Goal: Task Accomplishment & Management: Use online tool/utility

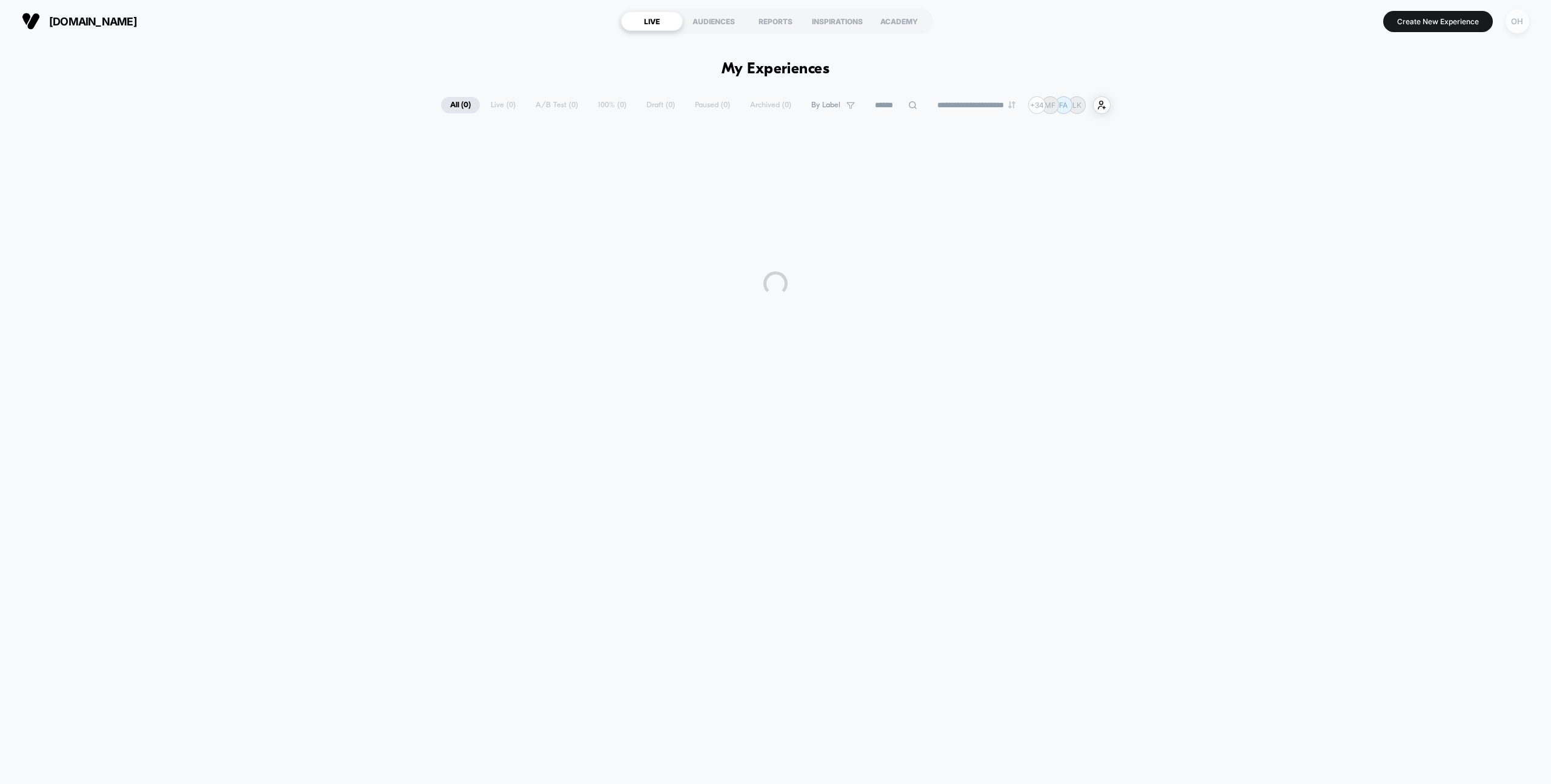
click at [1508, 25] on div "OH" at bounding box center [1518, 22] width 24 height 24
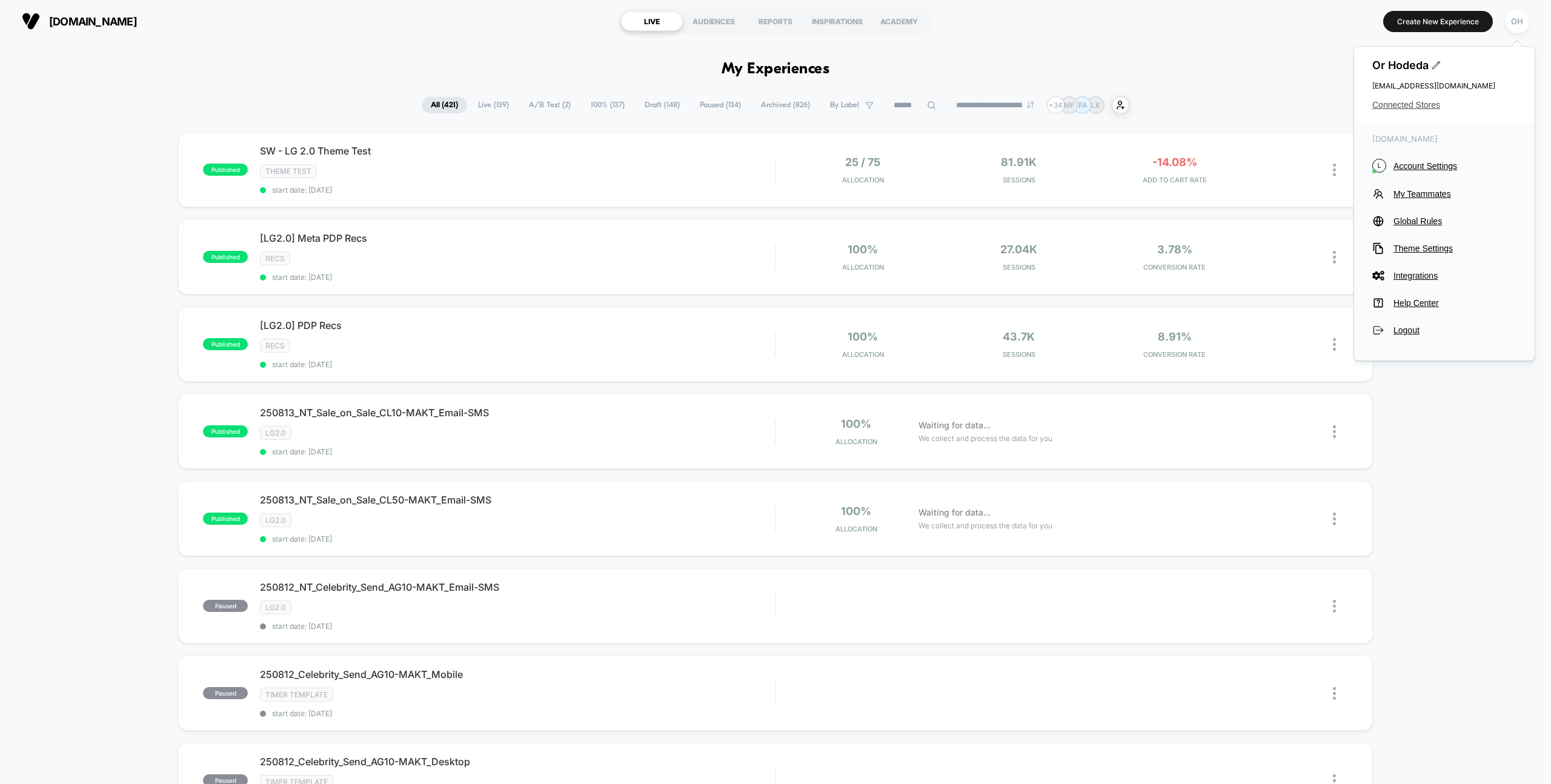
click at [1401, 107] on span "Connected Stores" at bounding box center [1444, 104] width 144 height 10
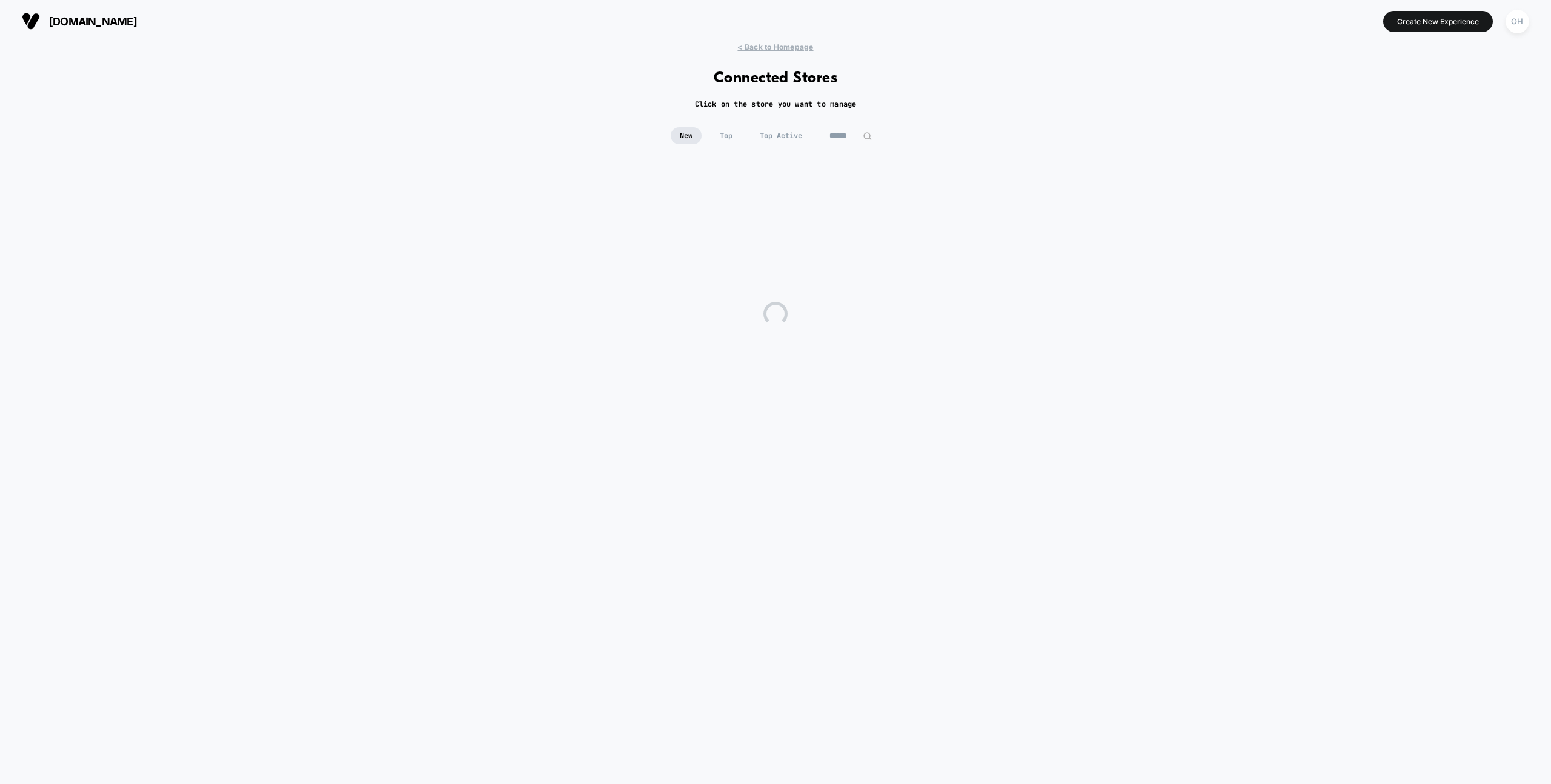
click at [850, 126] on div "< Back to Homepage Connected Stores Click on the store you want to manage New T…" at bounding box center [776, 407] width 1551 height 729
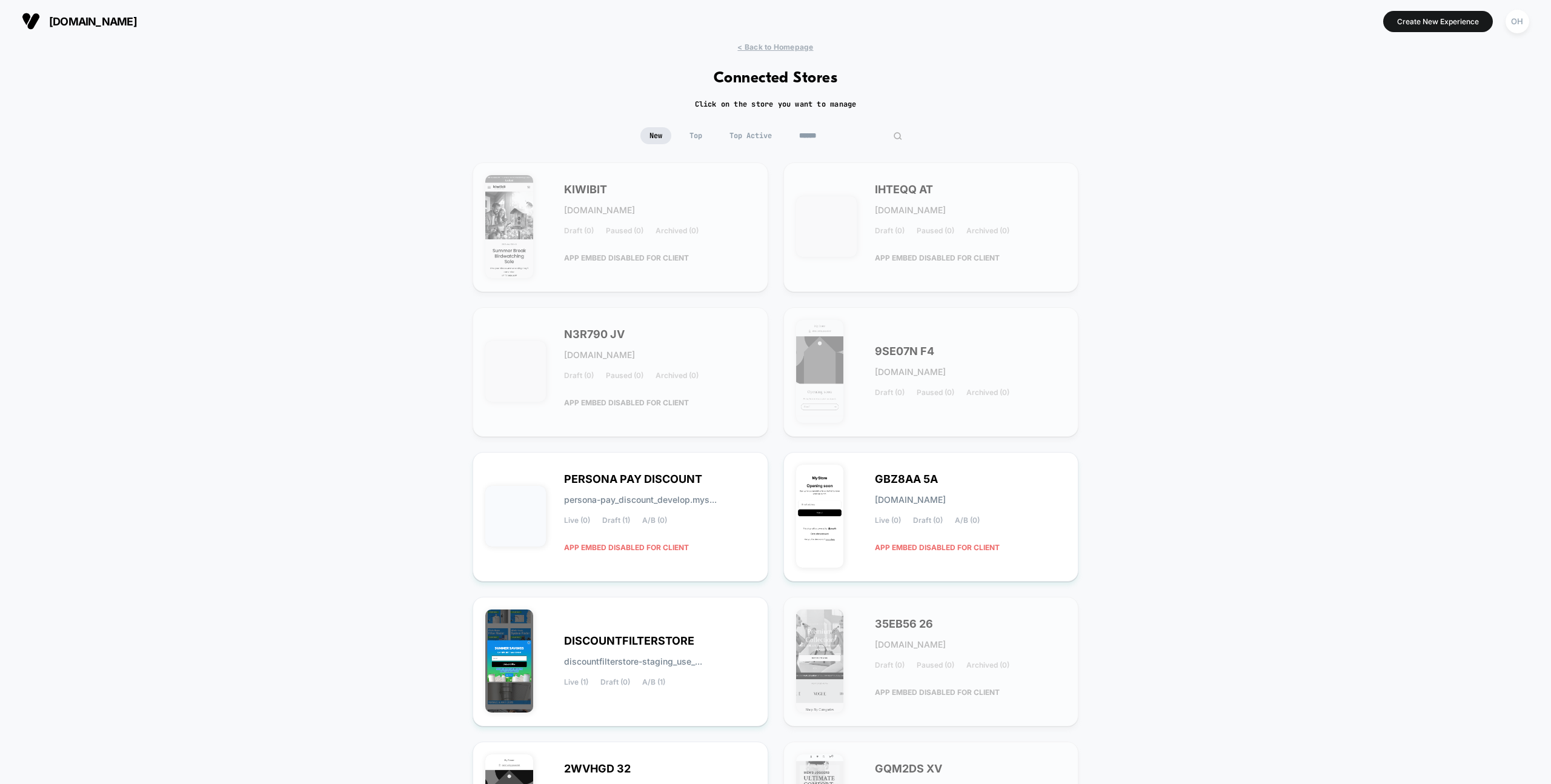
click at [849, 130] on input at bounding box center [851, 136] width 121 height 17
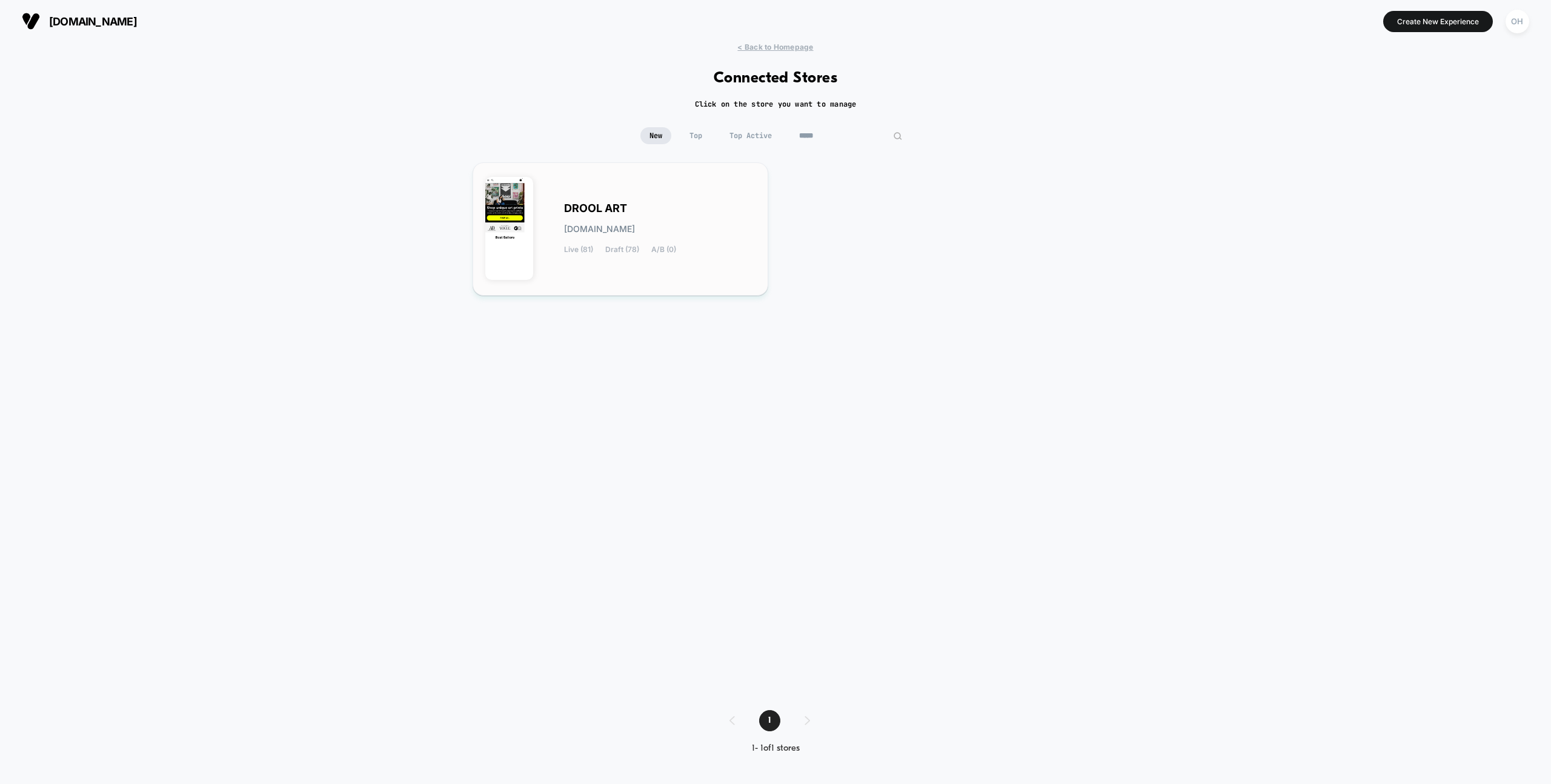
type input "*****"
click at [547, 241] on div "DROOL ART [DOMAIN_NAME] Live (81) Draft (78) A/B (0)" at bounding box center [621, 229] width 270 height 108
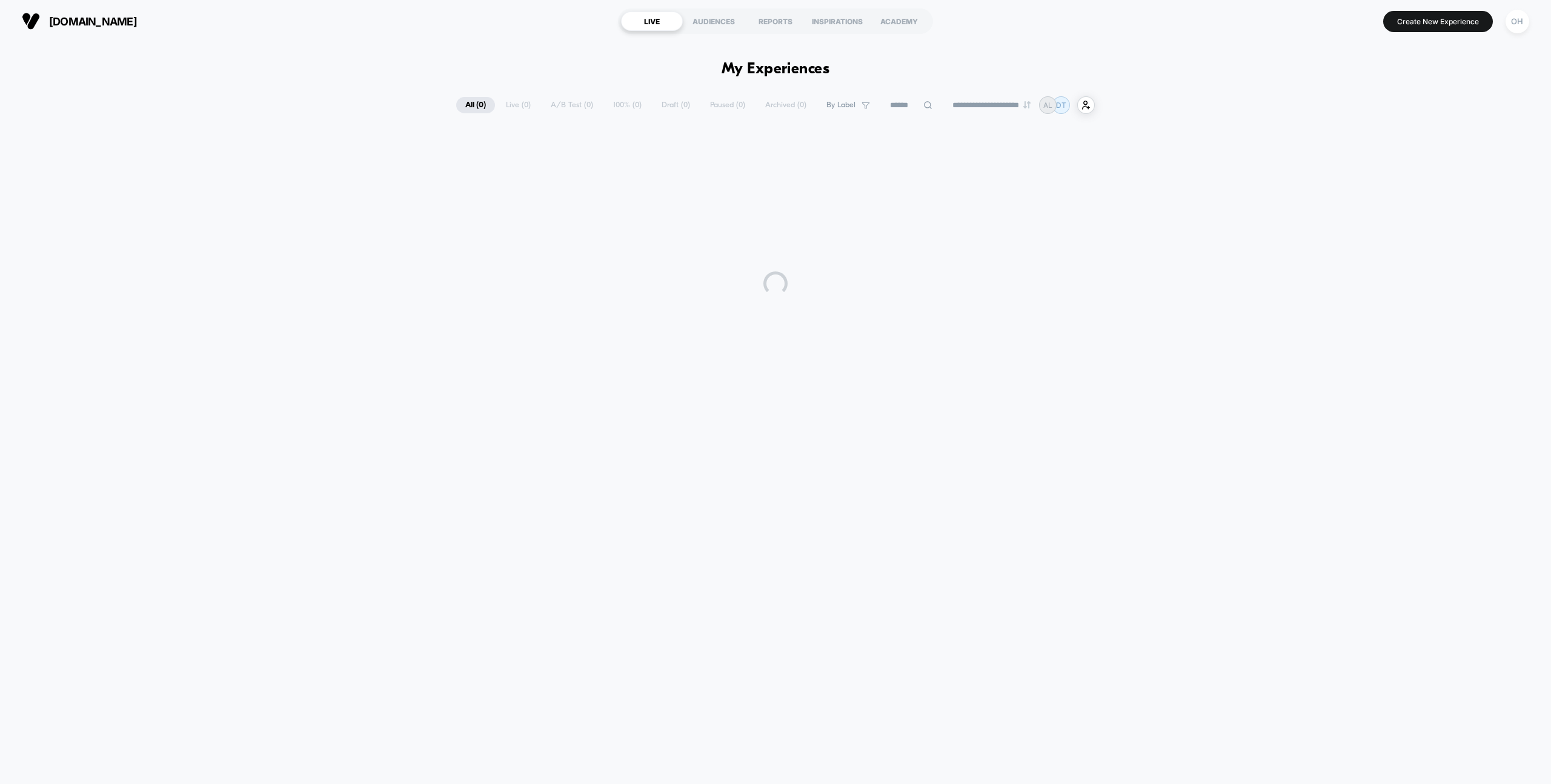
click at [895, 107] on input at bounding box center [911, 106] width 61 height 15
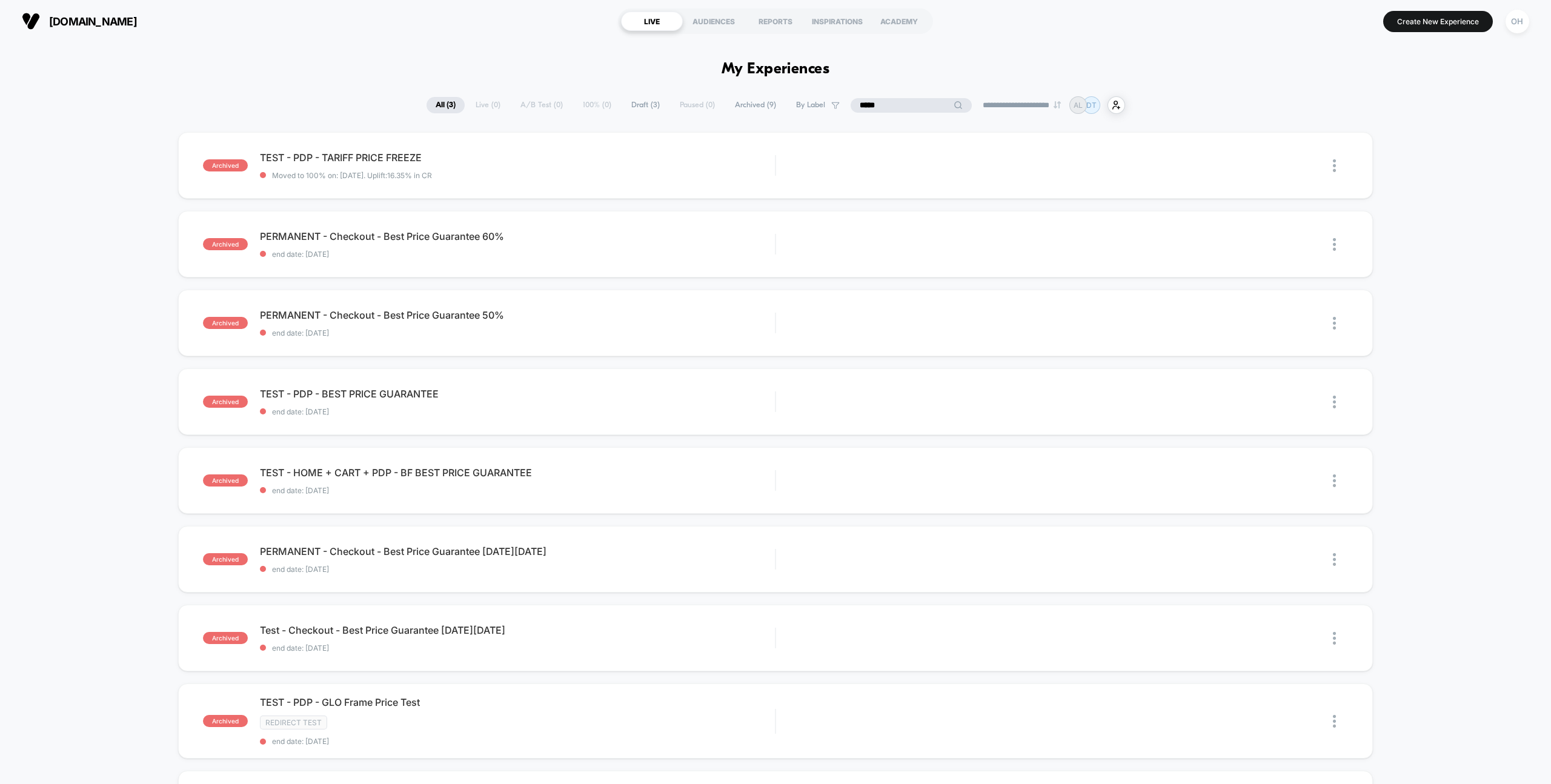
click at [907, 110] on input "*****" at bounding box center [911, 106] width 121 height 15
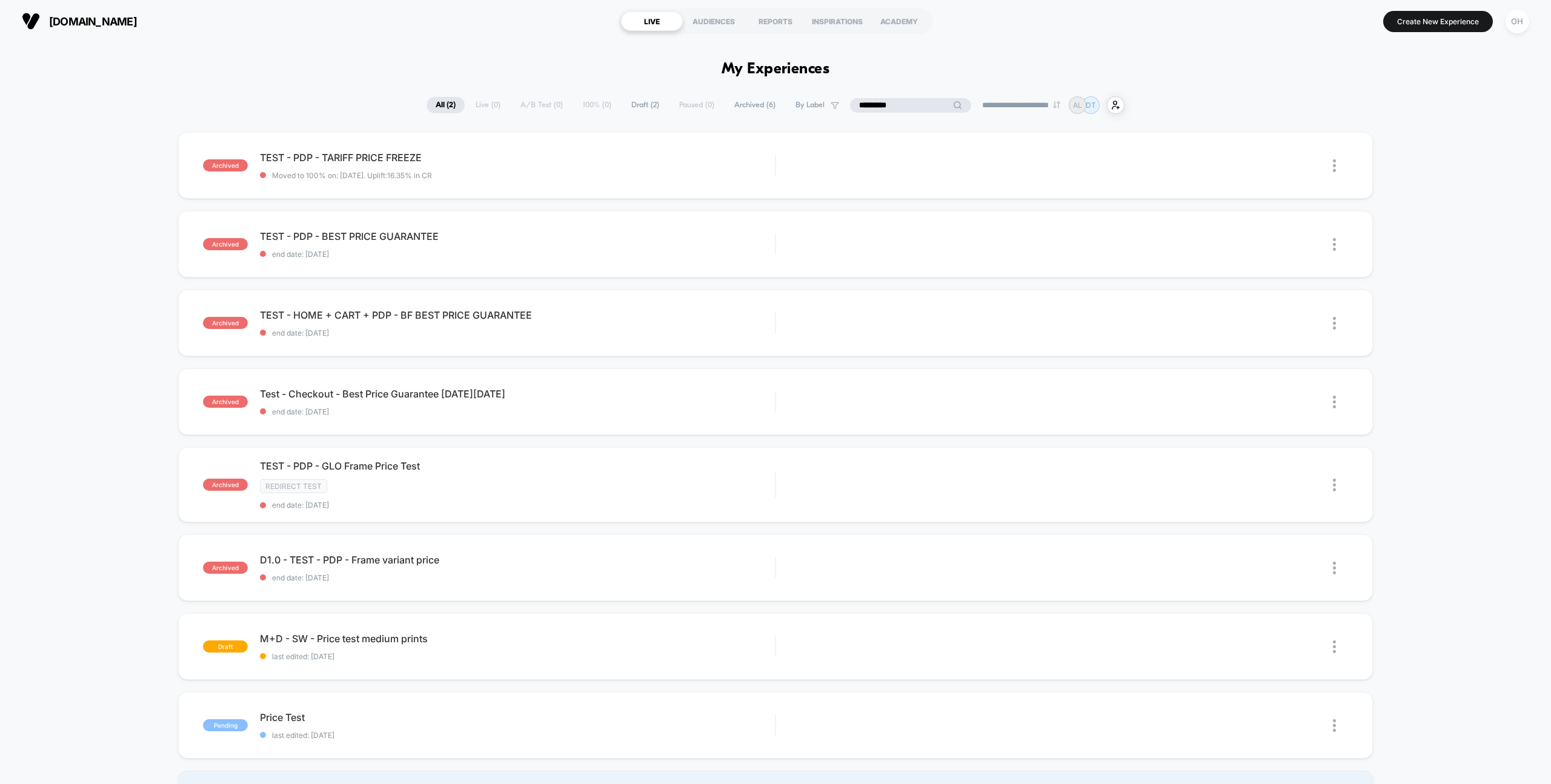
type input "**********"
click at [901, 102] on input "**********" at bounding box center [911, 106] width 121 height 15
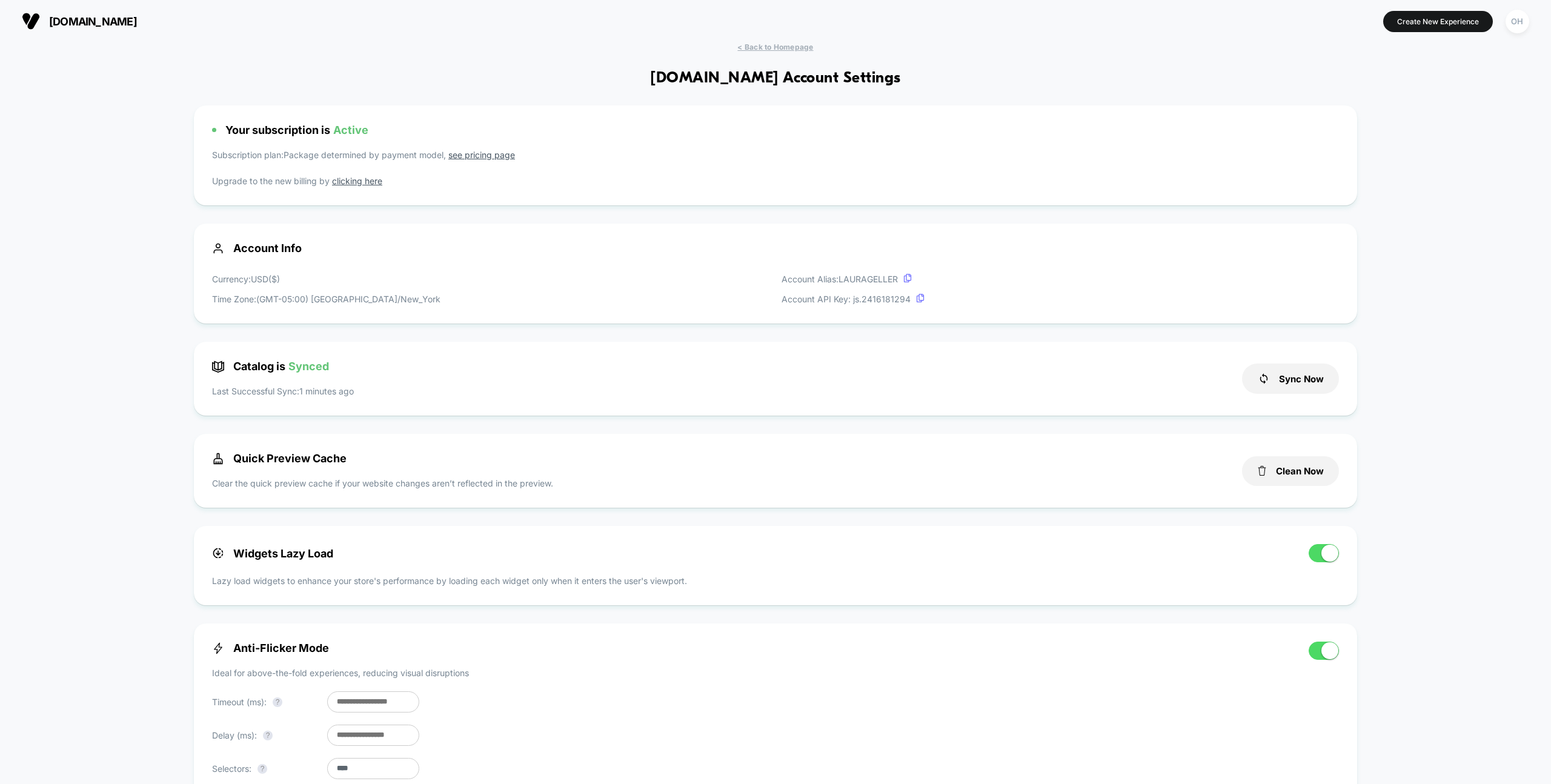
scroll to position [164, 0]
drag, startPoint x: 742, startPoint y: 54, endPoint x: 746, endPoint y: 49, distance: 6.4
click at [750, 47] on span "< Back to Homepage" at bounding box center [776, 47] width 76 height 9
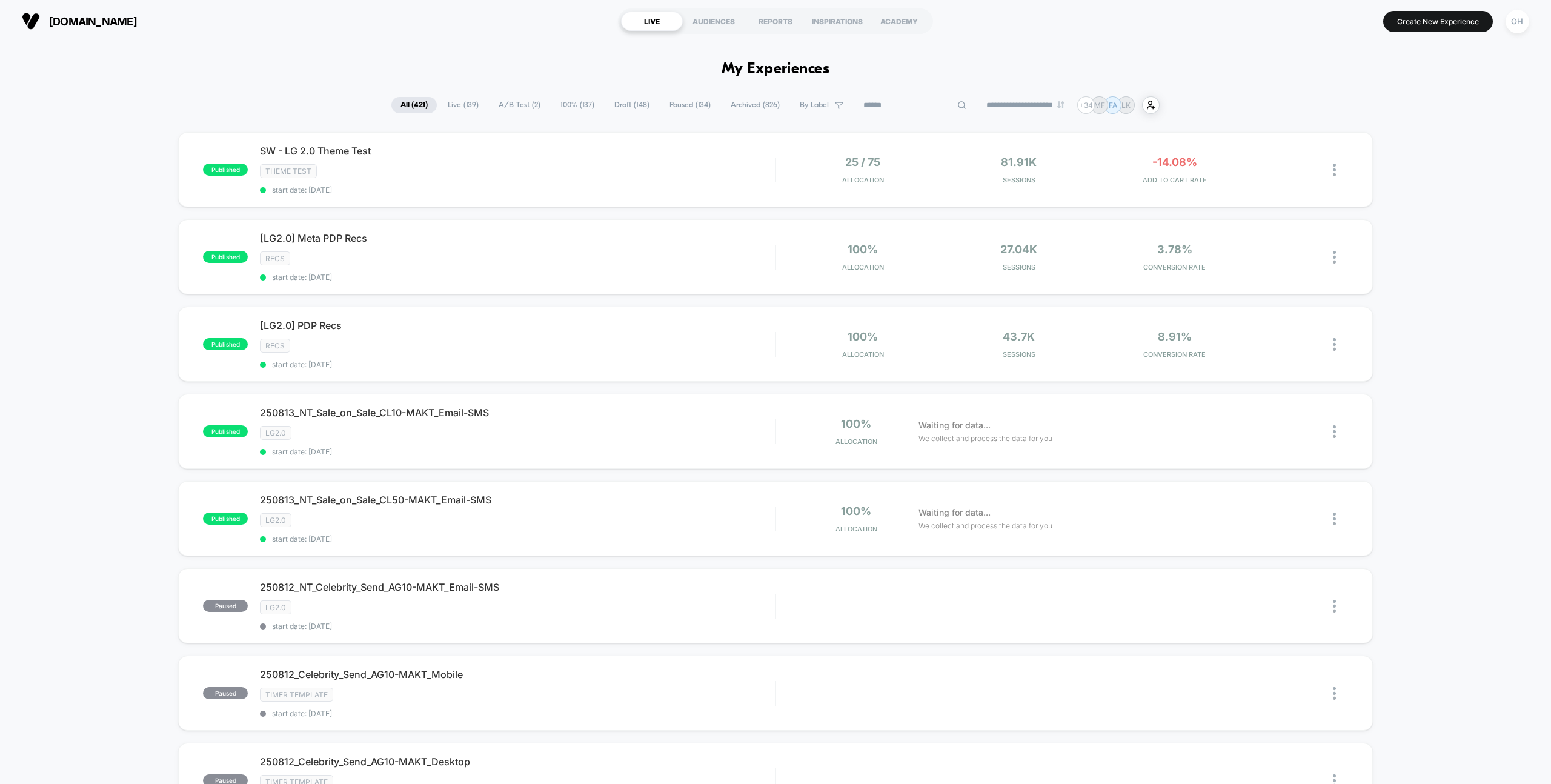
click at [893, 104] on input at bounding box center [915, 106] width 121 height 15
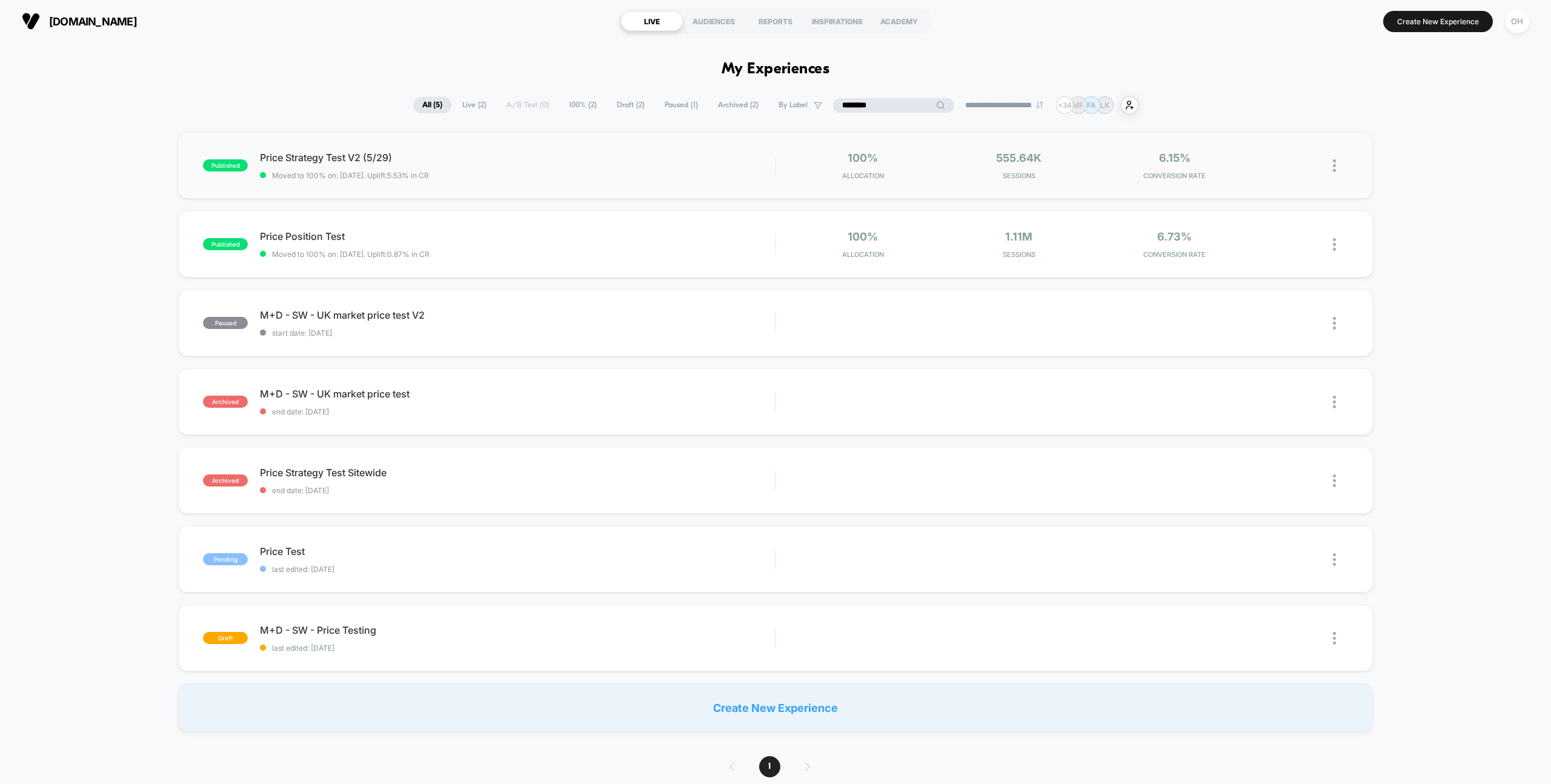
type input "********"
click at [668, 167] on div "Price Strategy Test V2 (5/29) Moved to 100% on: 8/7/2025 . Uplift: 5.53% in CR" at bounding box center [517, 166] width 515 height 29
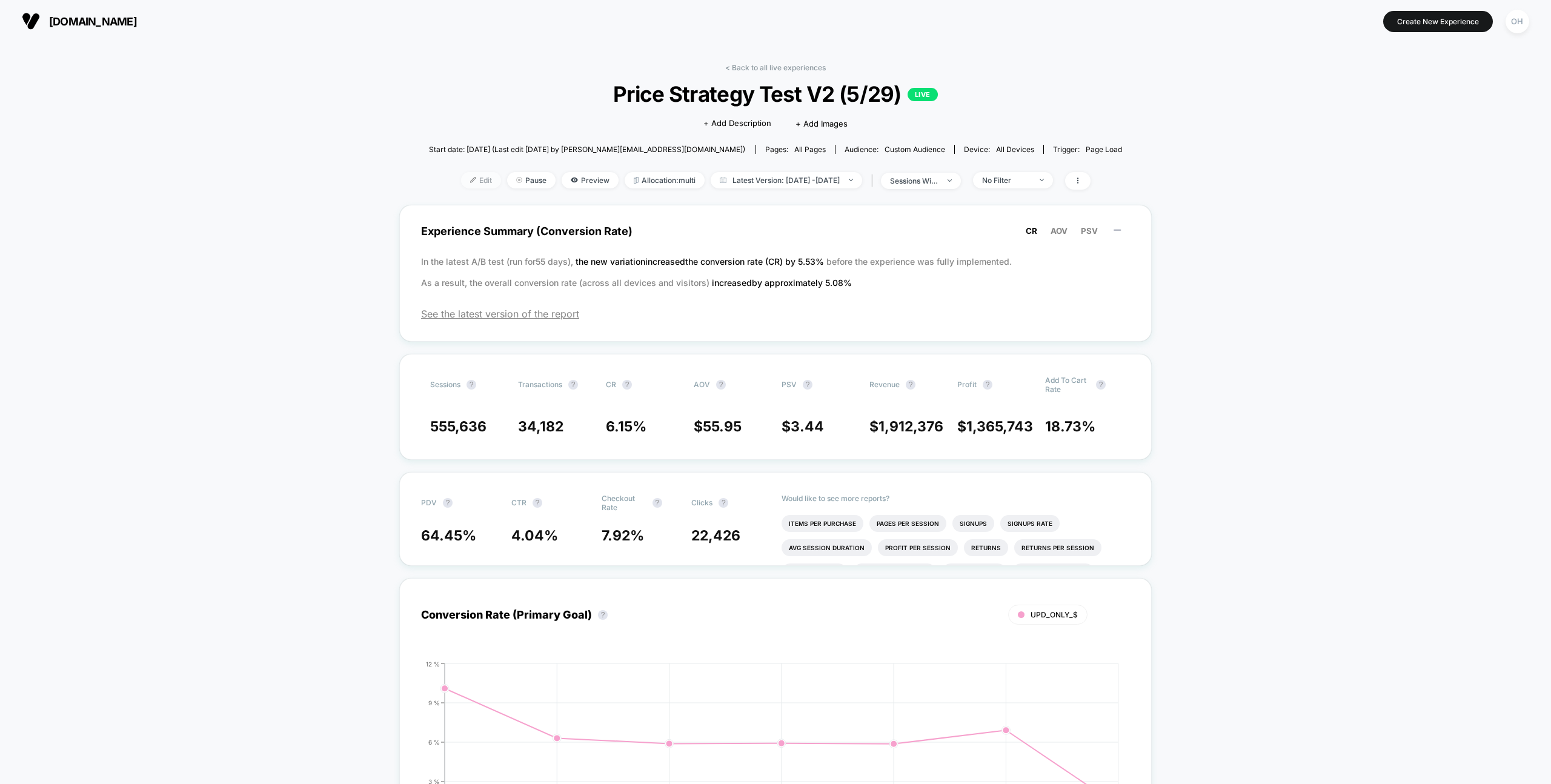
click at [461, 178] on span "Edit" at bounding box center [481, 180] width 40 height 17
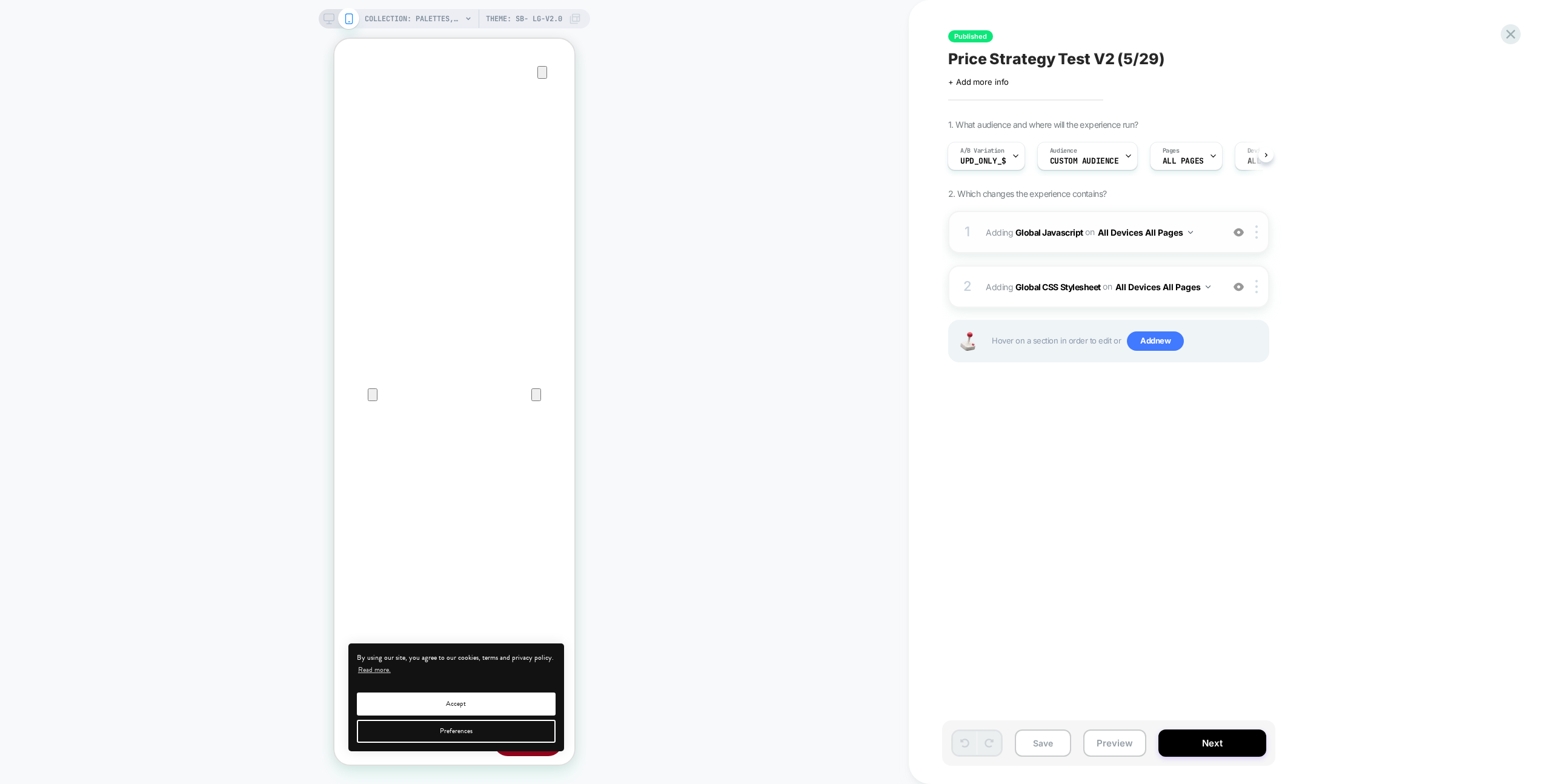
click at [1080, 220] on div "1 Adding Global Javascript on All Devices All Pages Add Before Add After Target…" at bounding box center [1109, 232] width 321 height 43
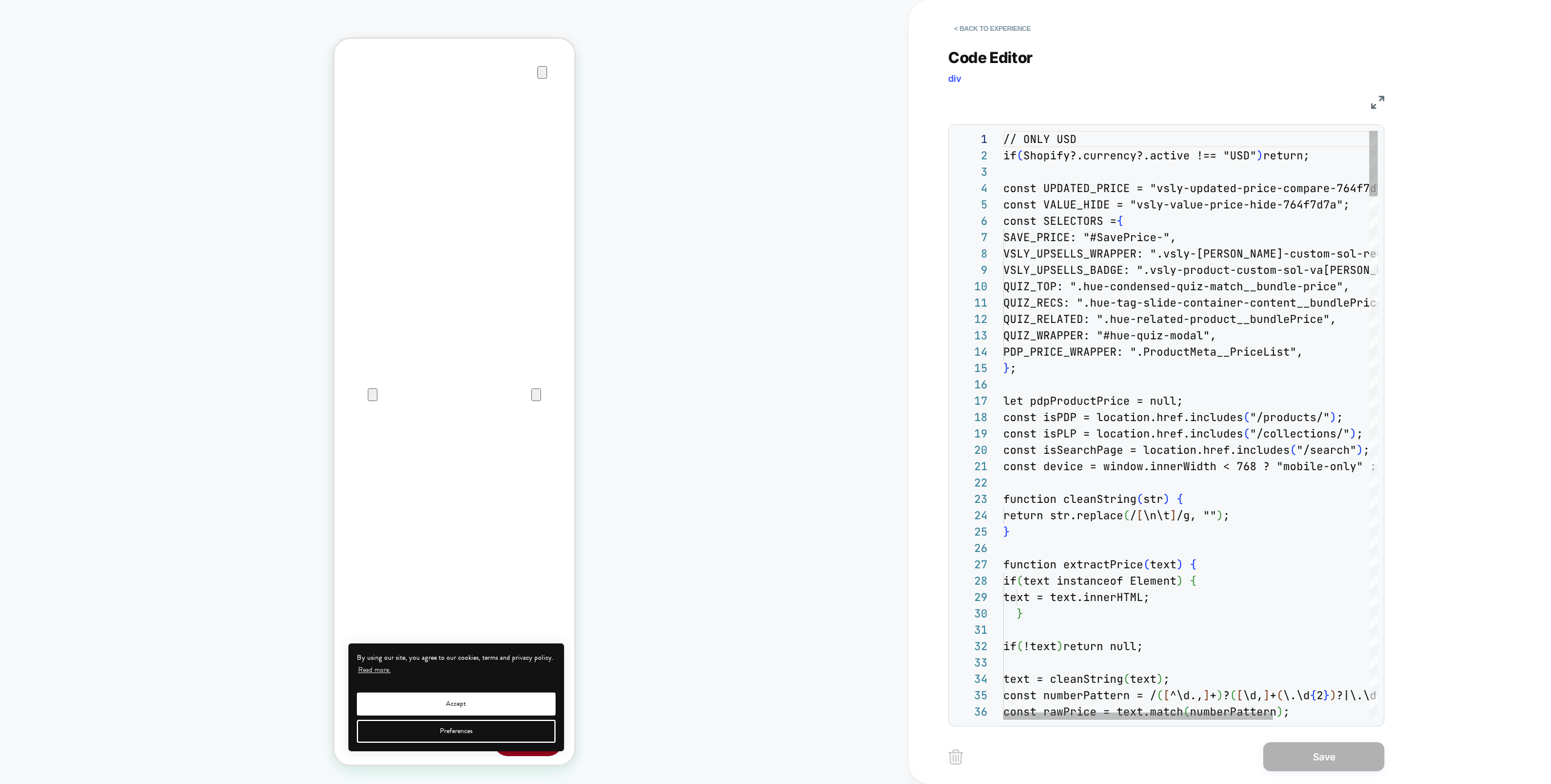
scroll to position [164, 0]
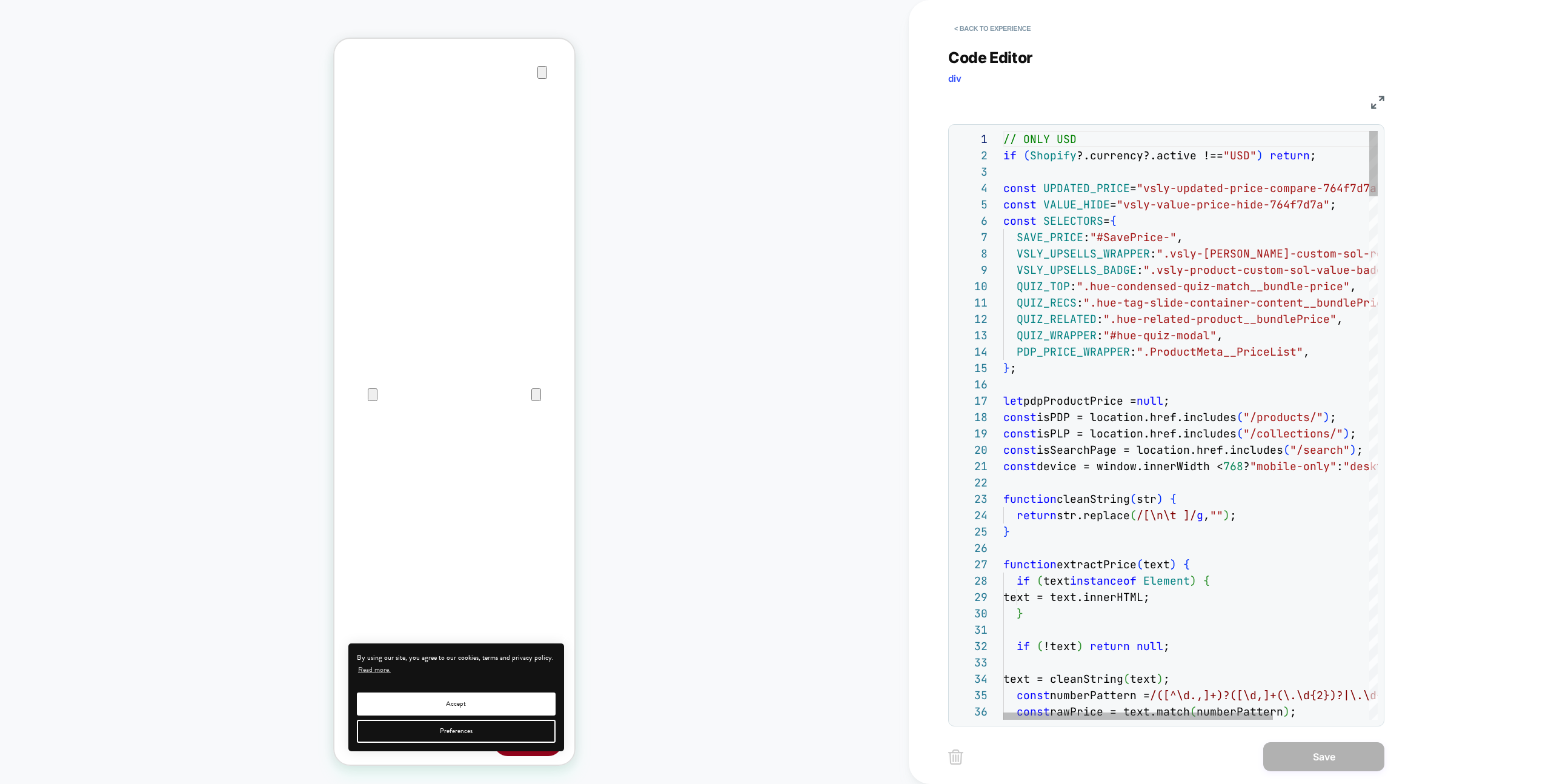
click at [1377, 102] on img at bounding box center [1378, 102] width 13 height 13
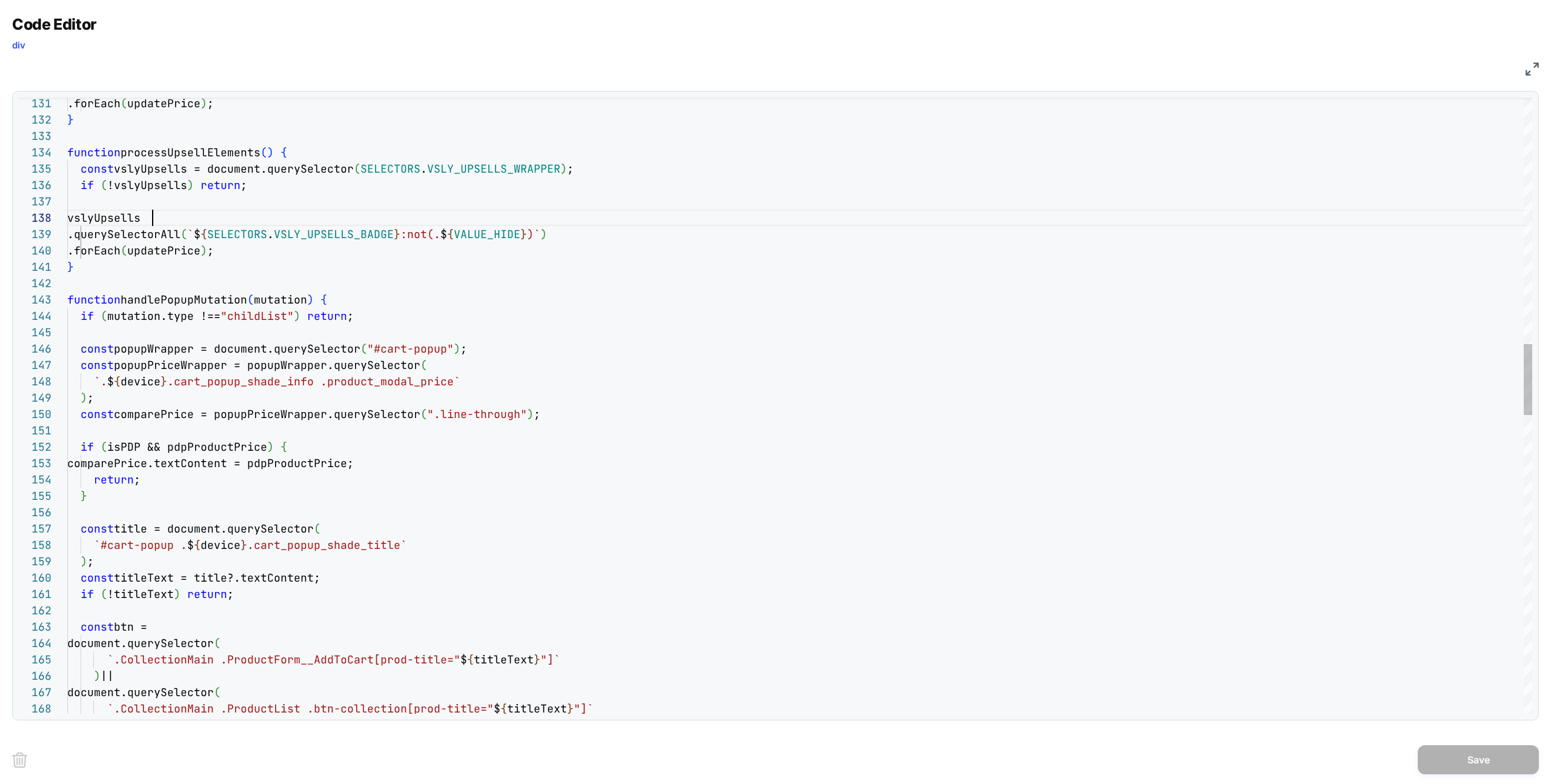
click at [983, 218] on div ") || document.querySelector ( `.CollectionMain .ProductList .btn-collection[pro…" at bounding box center [799, 632] width 1465 height 5327
type textarea "**********"
type textarea "**"
type textarea "**********"
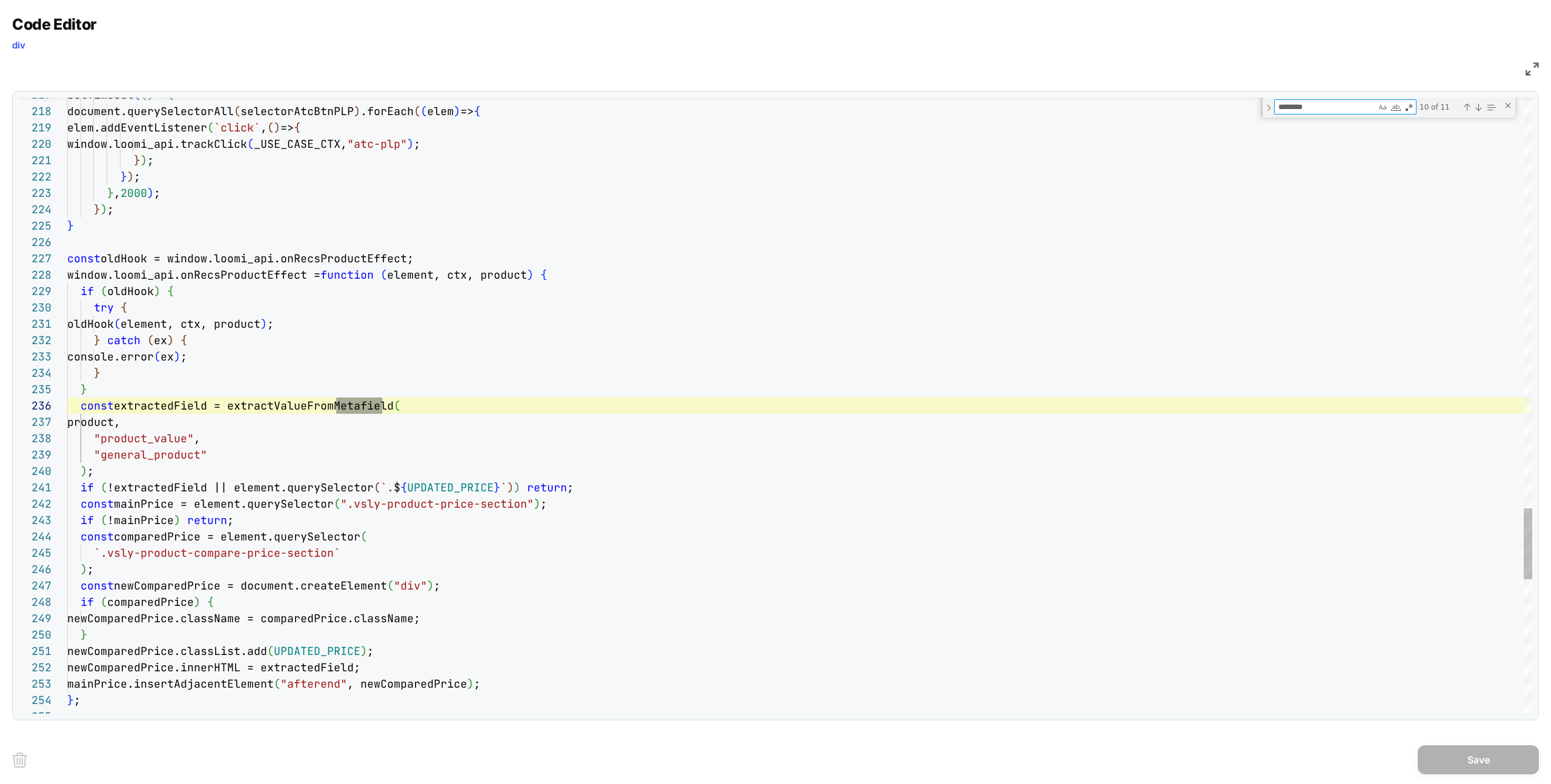
type textarea "*********"
type textarea "**********"
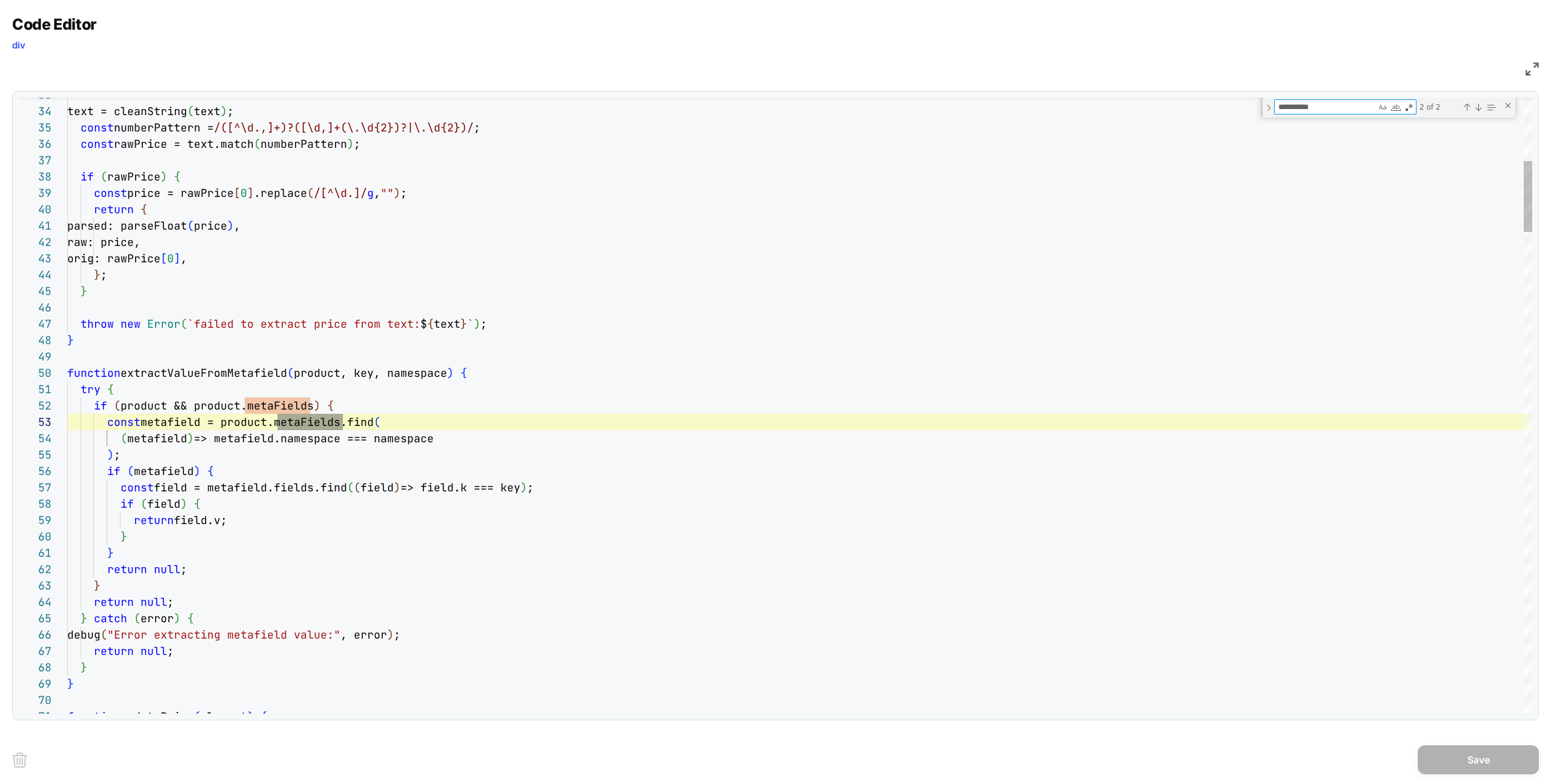
scroll to position [164, 243]
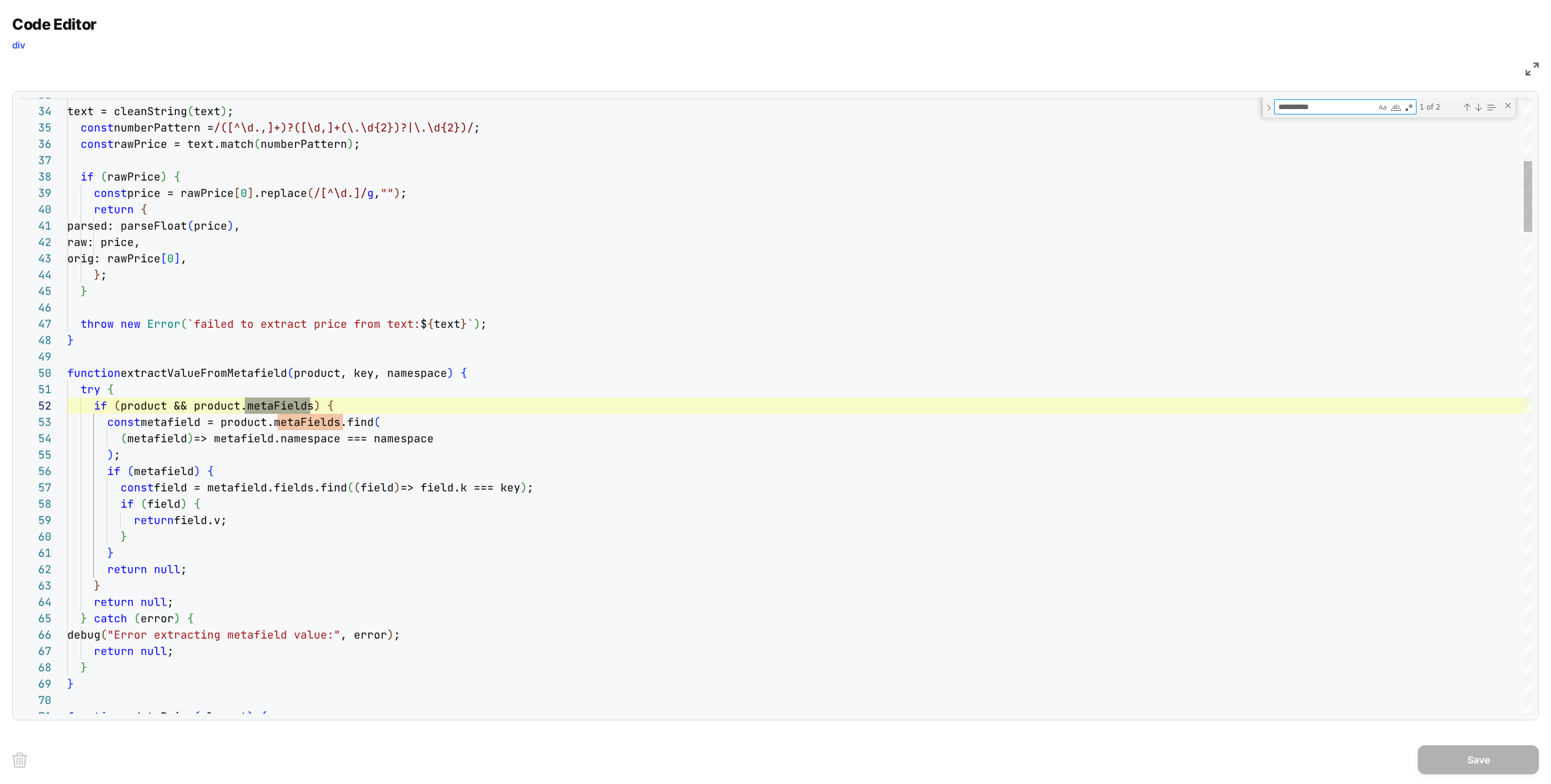
type textarea "**********"
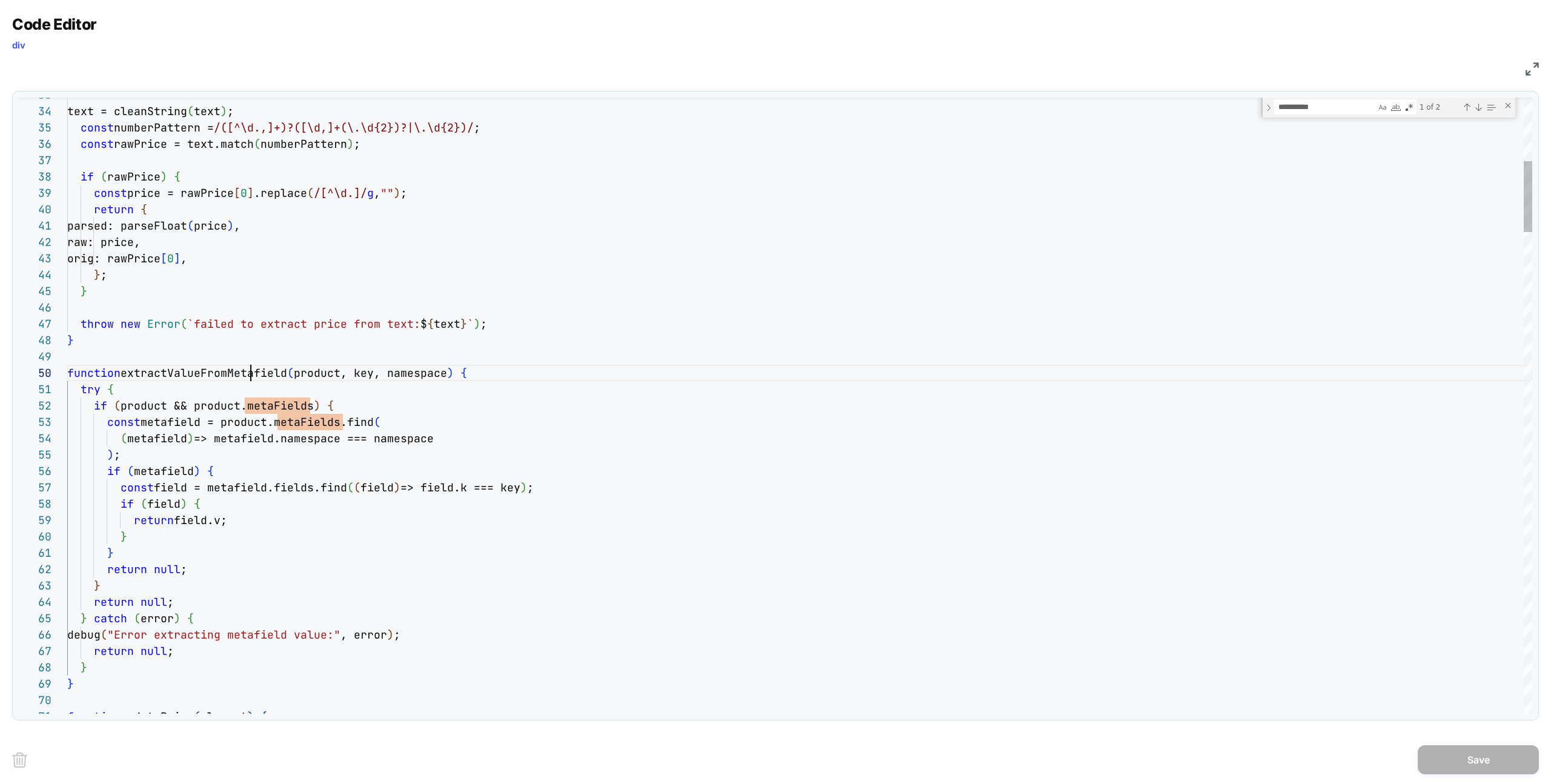
type textarea "**********"
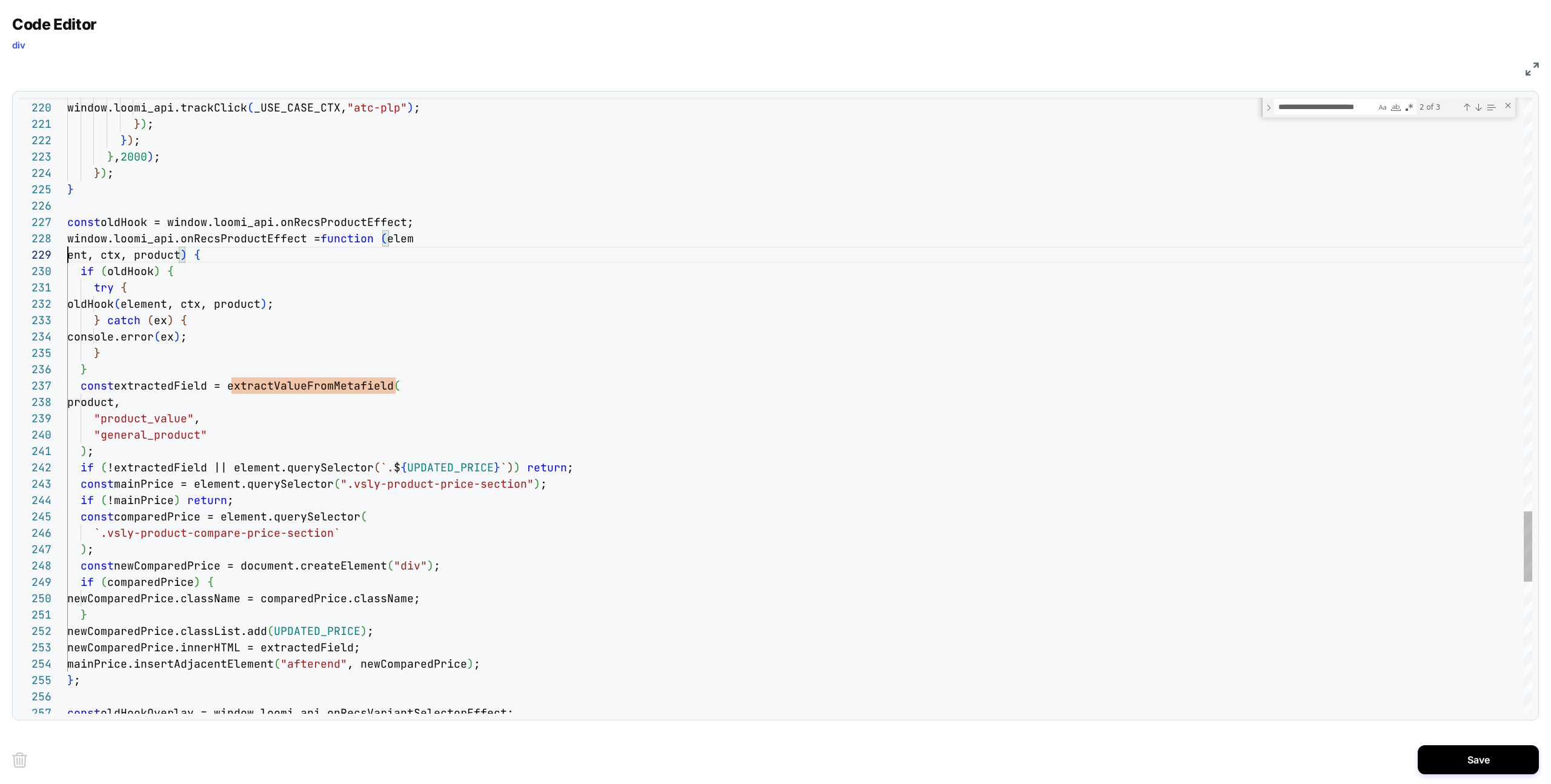
scroll to position [131, 0]
drag, startPoint x: 241, startPoint y: 379, endPoint x: 236, endPoint y: 350, distance: 29.4
type textarea "**********"
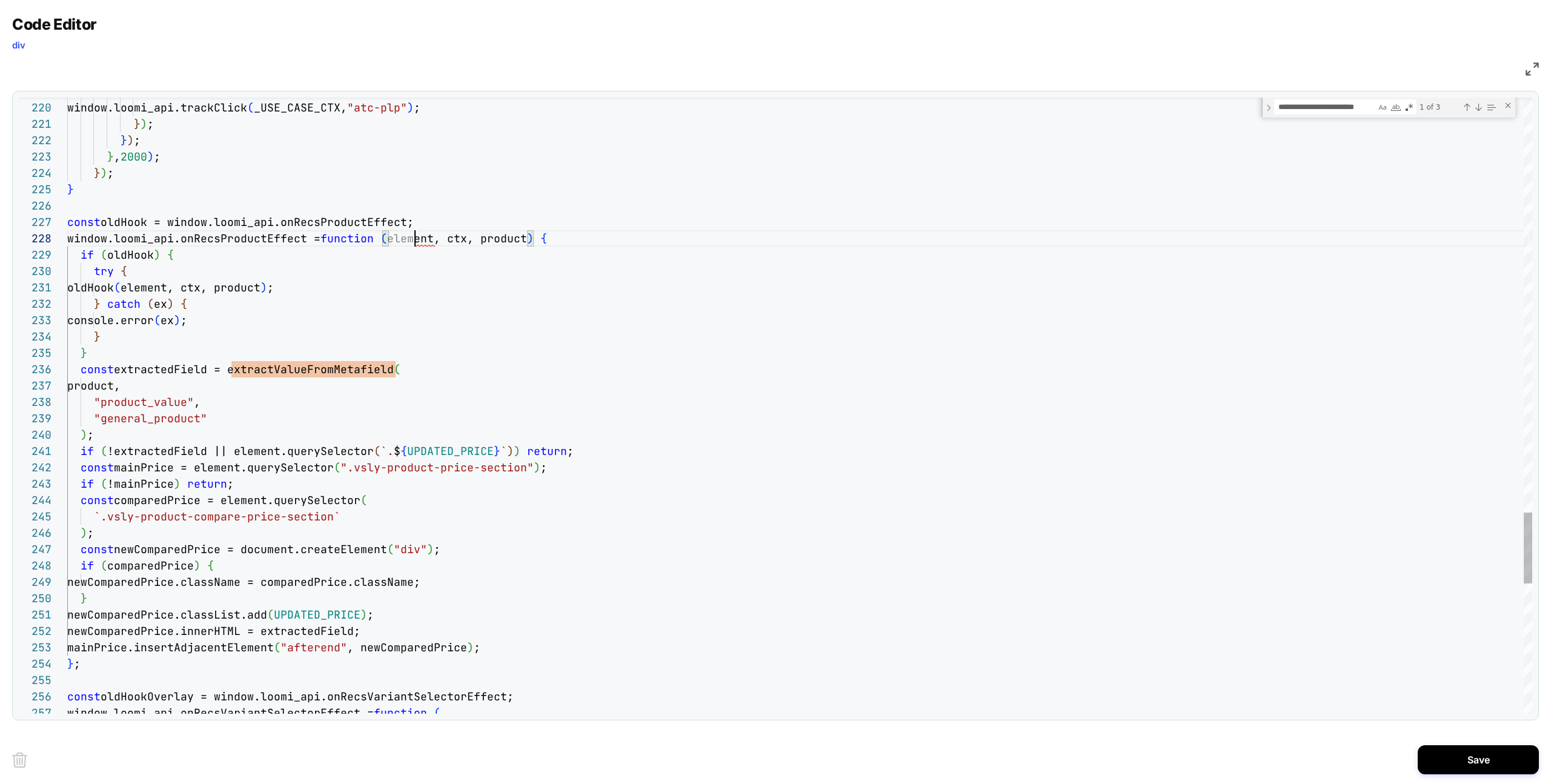
scroll to position [114, 348]
drag, startPoint x: 1534, startPoint y: 66, endPoint x: 1522, endPoint y: 66, distance: 12.0
click at [1534, 66] on img at bounding box center [1532, 69] width 13 height 13
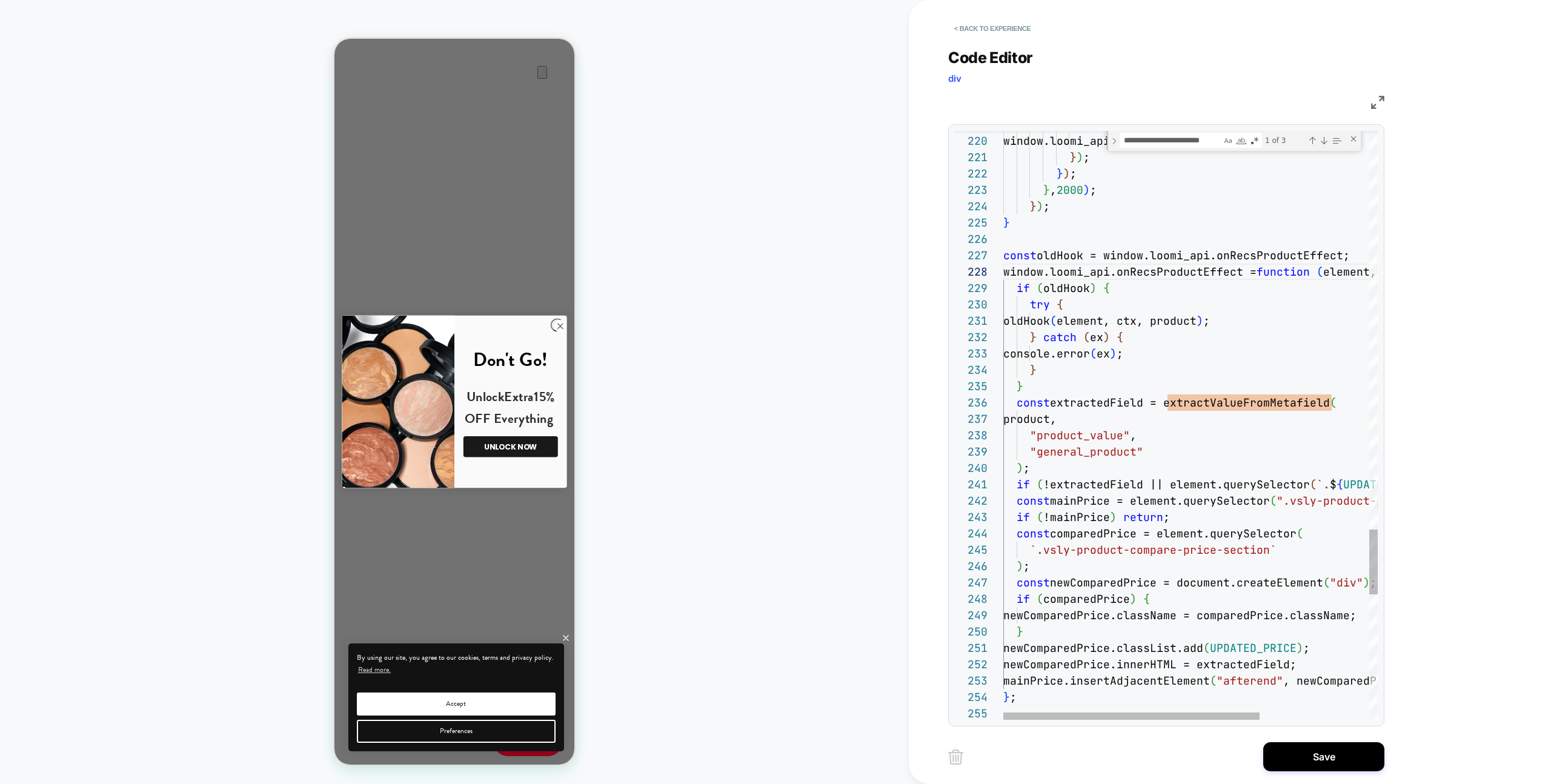
click at [1053, 38] on div "Code Editor div JS 219 220 221 222 223 224 225 226 227 228 229 230 231 232 233 …" at bounding box center [1167, 380] width 436 height 693
click at [1004, 30] on button "< Back to experience" at bounding box center [992, 28] width 88 height 19
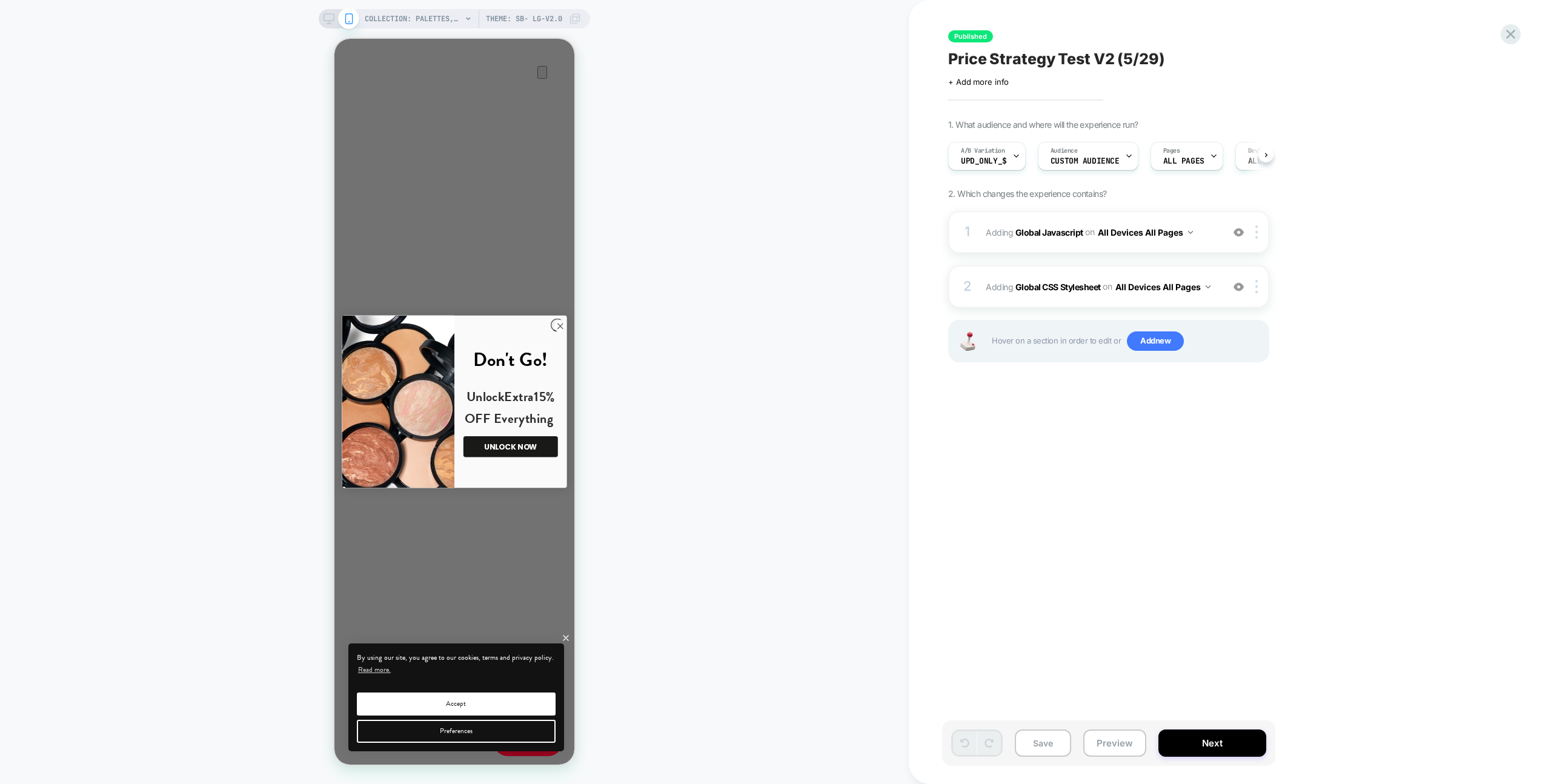
scroll to position [0, 1]
click at [1331, 34] on div "Published Price Strategy Test V2 (5/29) Click to edit experience details + Add …" at bounding box center [1169, 392] width 454 height 759
drag, startPoint x: 1097, startPoint y: 744, endPoint x: 1111, endPoint y: 729, distance: 20.5
click at [1097, 744] on button "Preview" at bounding box center [1115, 743] width 63 height 27
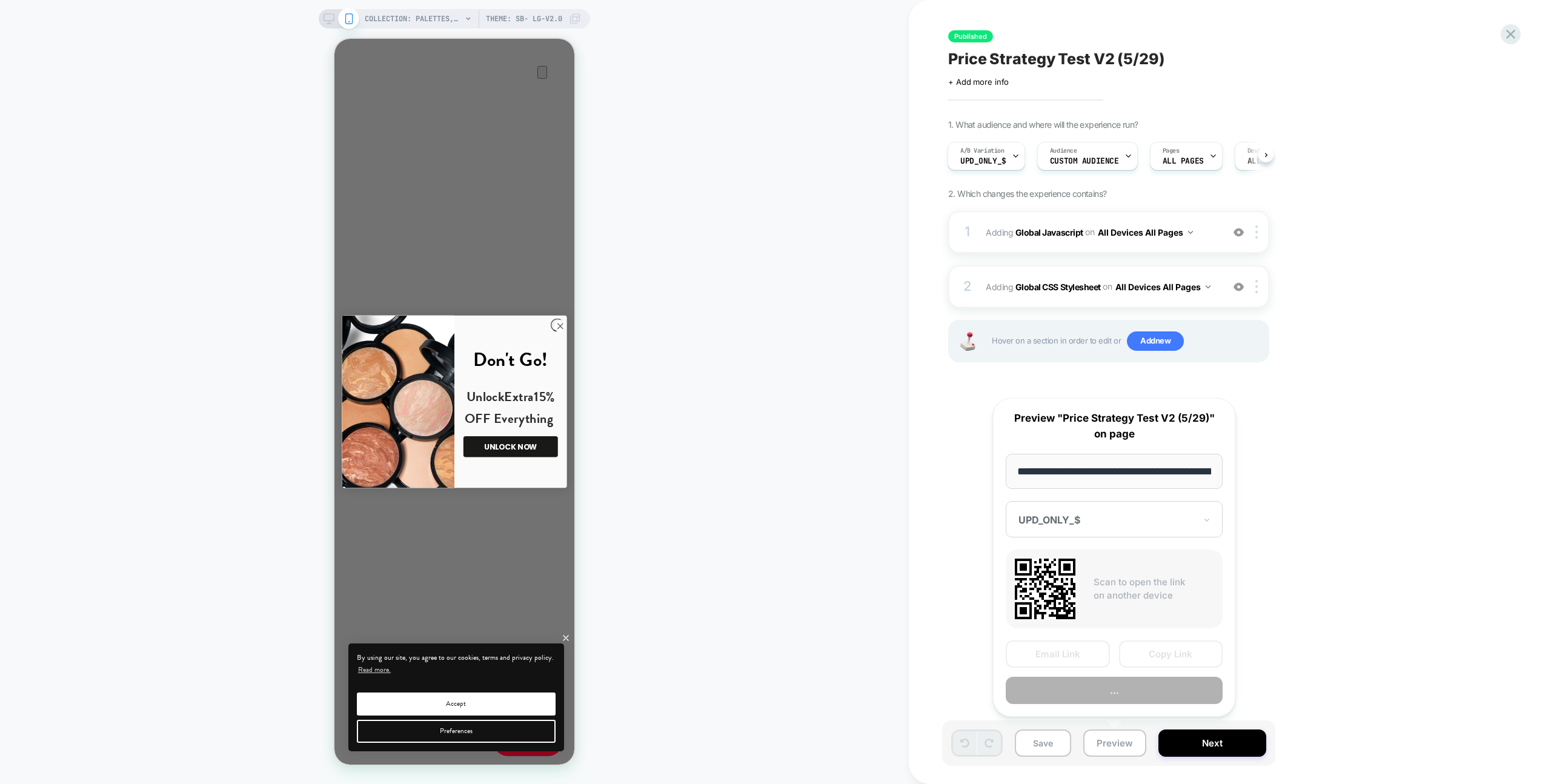
scroll to position [0, 251]
click at [1155, 656] on button "Copy Link" at bounding box center [1171, 654] width 104 height 27
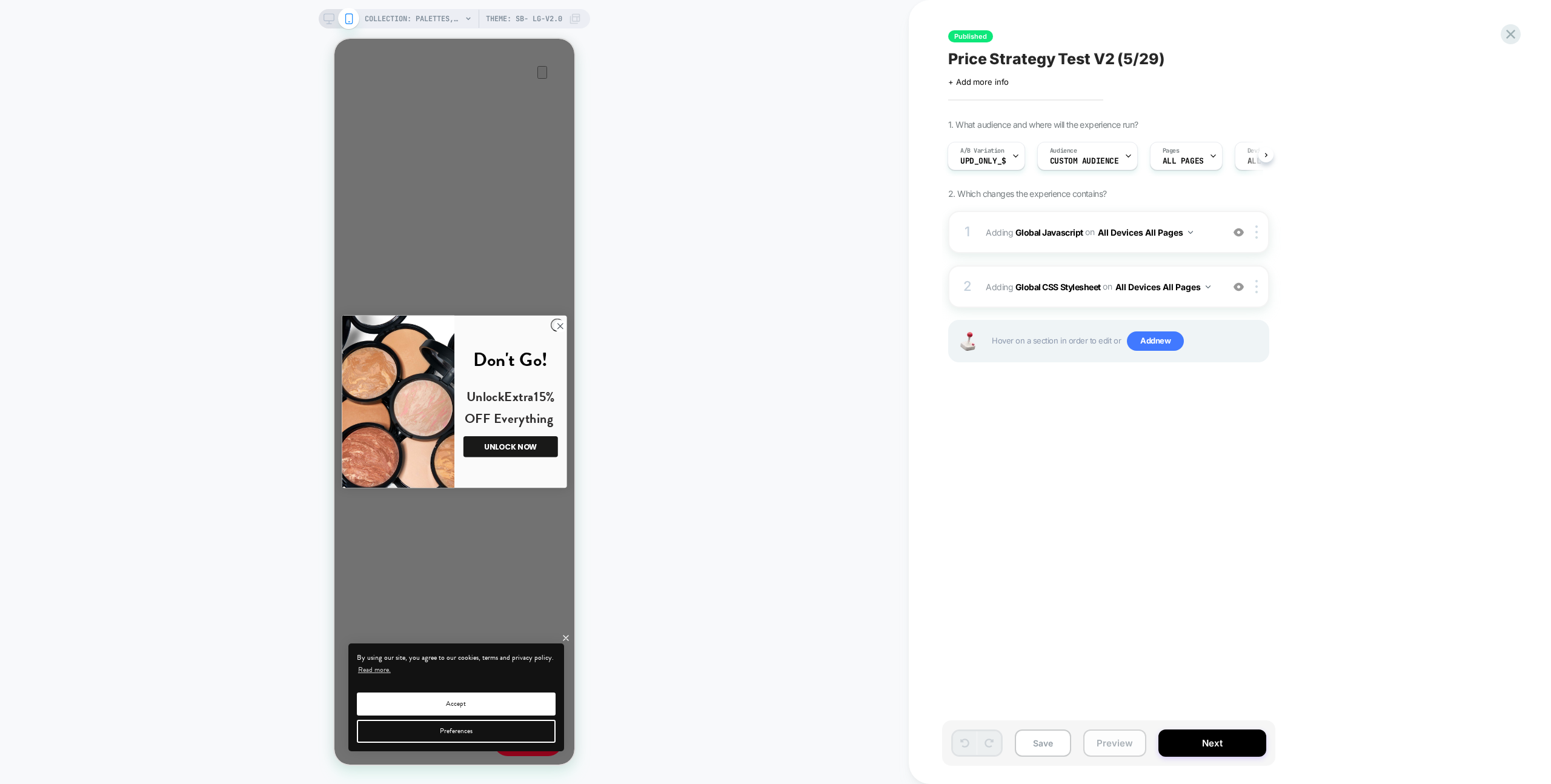
drag, startPoint x: 1117, startPoint y: 735, endPoint x: 1123, endPoint y: 732, distance: 6.7
click at [1117, 735] on button "Preview" at bounding box center [1115, 743] width 63 height 27
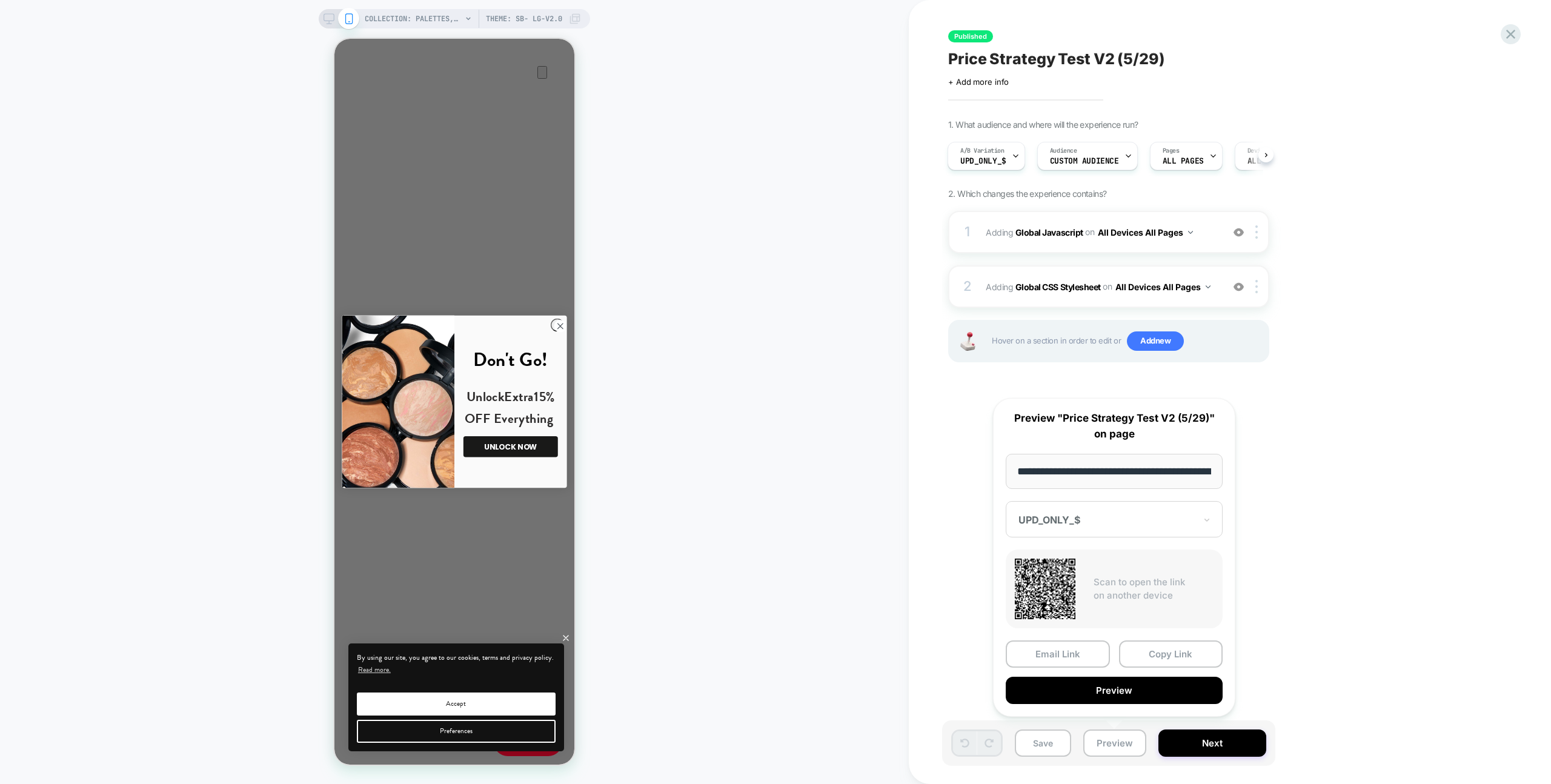
scroll to position [0, 251]
click at [1181, 645] on button "Copy Link" at bounding box center [1171, 654] width 104 height 27
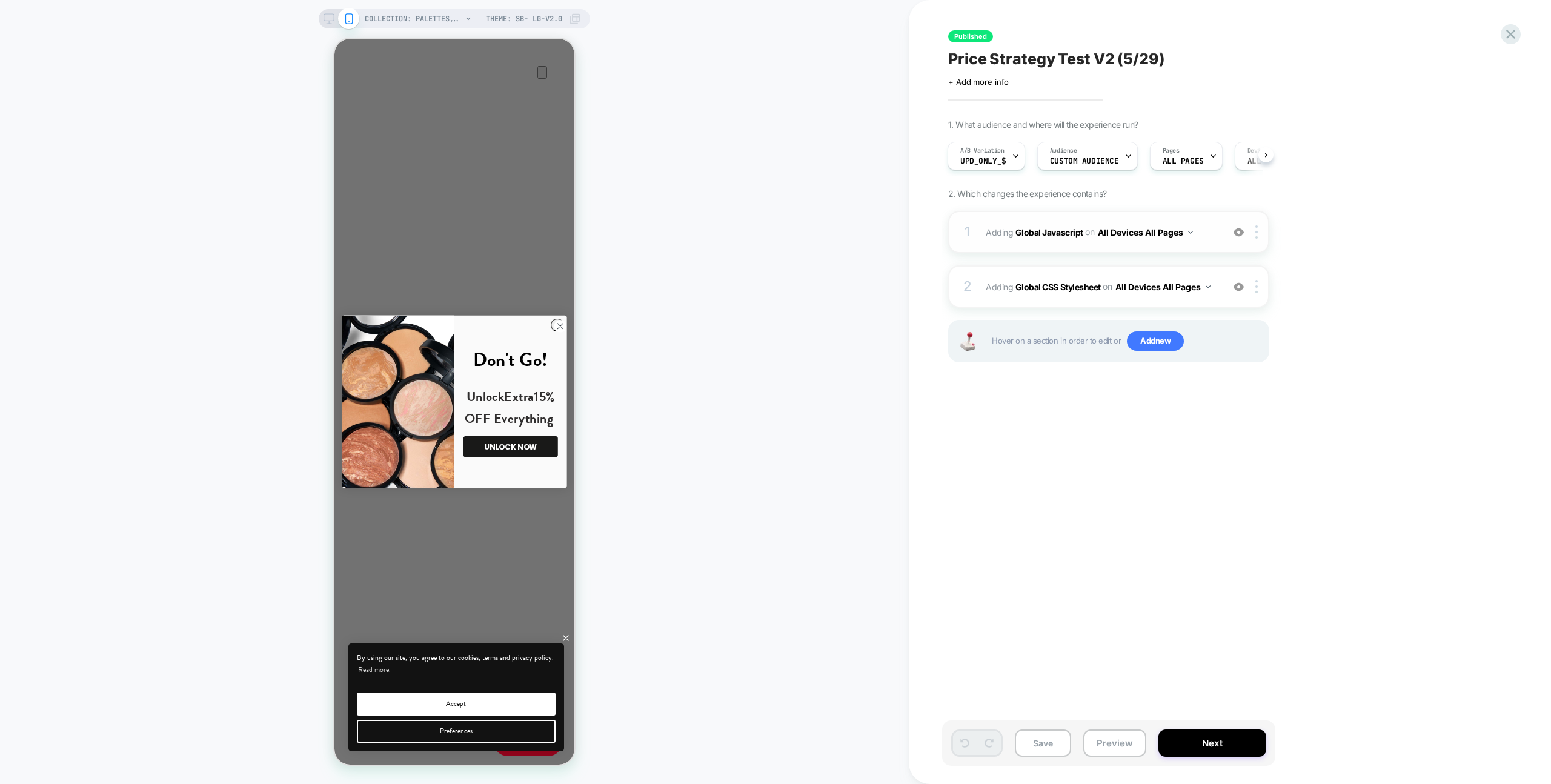
click at [1072, 214] on div "1 Adding Global Javascript on All Devices All Pages Add Before Add After Target…" at bounding box center [1109, 232] width 321 height 43
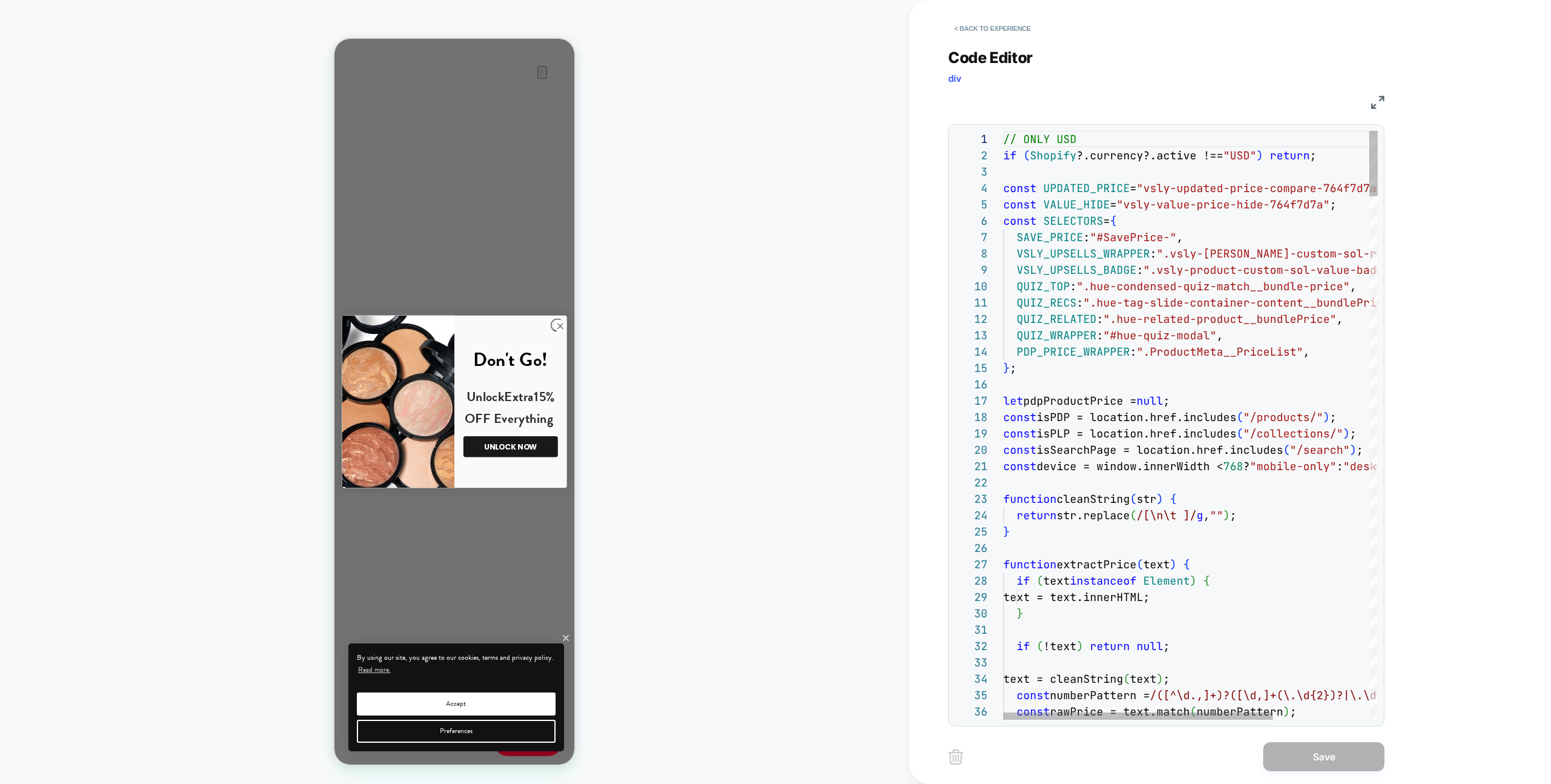
scroll to position [164, 0]
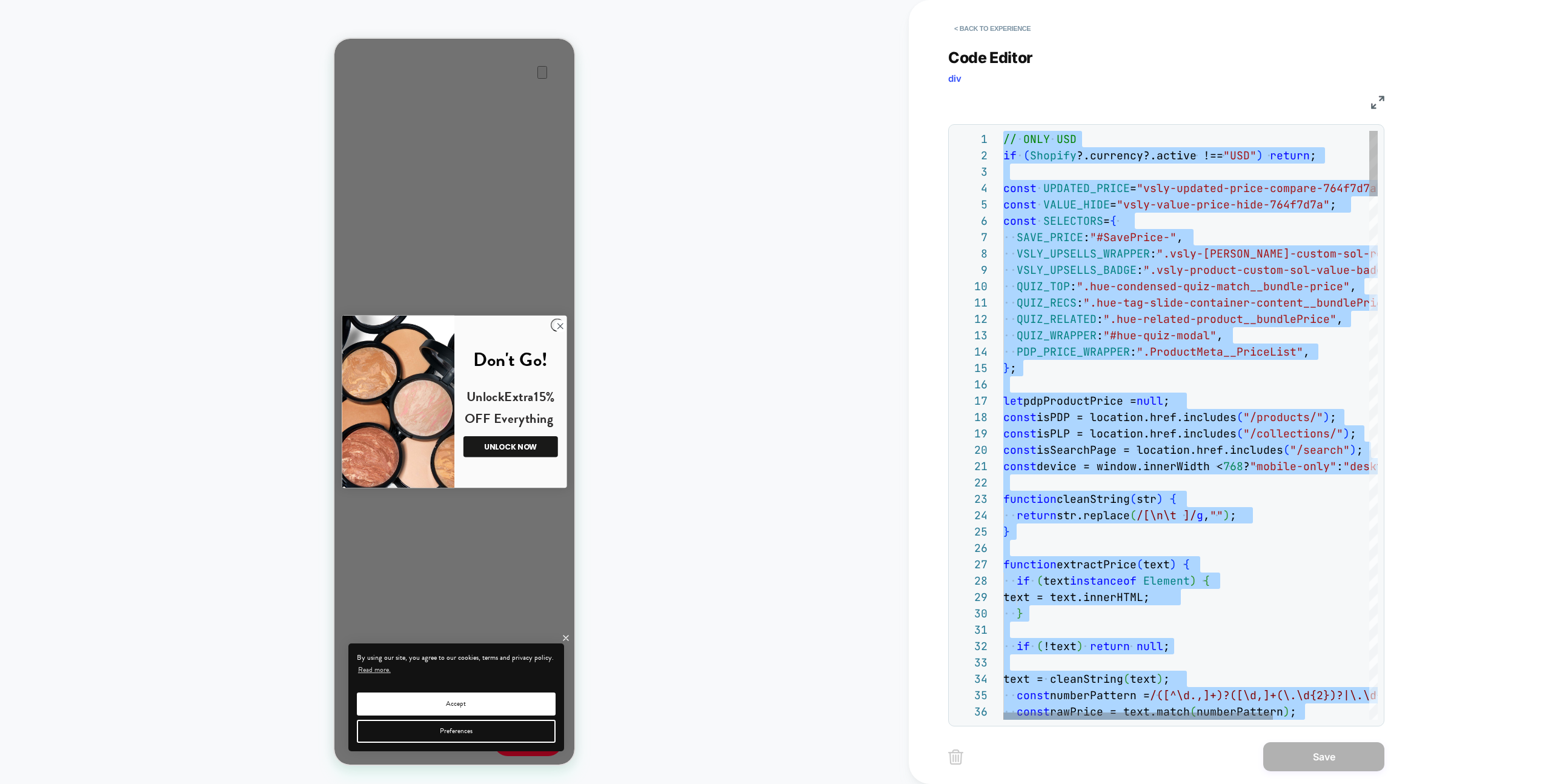
click at [1296, 426] on div "const isPLP = location.href.includes ( "/collections/" ) ;" at bounding box center [1257, 434] width 507 height 17
type textarea "**********"
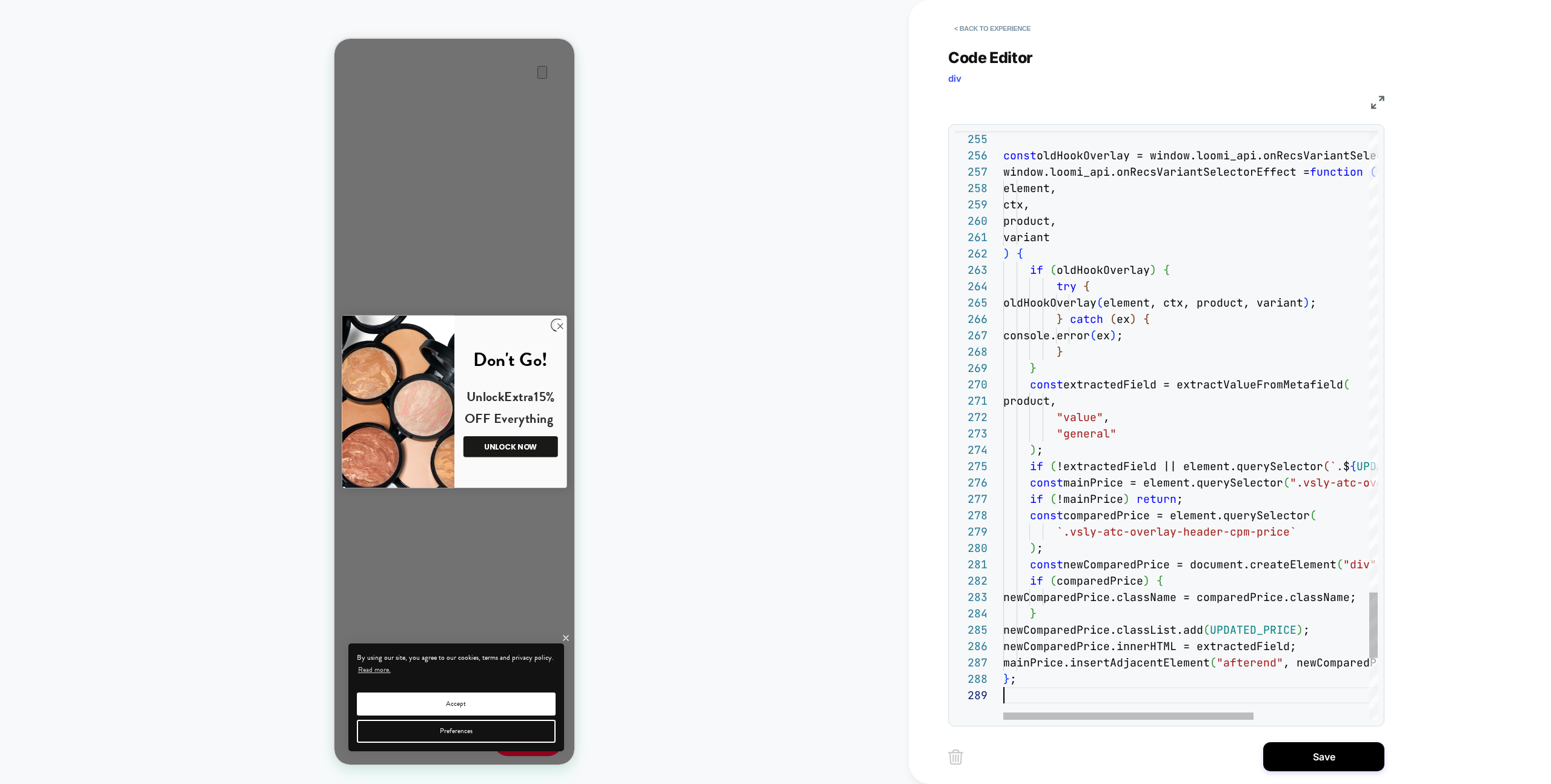
drag, startPoint x: 1324, startPoint y: 745, endPoint x: 1199, endPoint y: 753, distance: 125.3
click at [1324, 745] on button "Save" at bounding box center [1324, 757] width 121 height 29
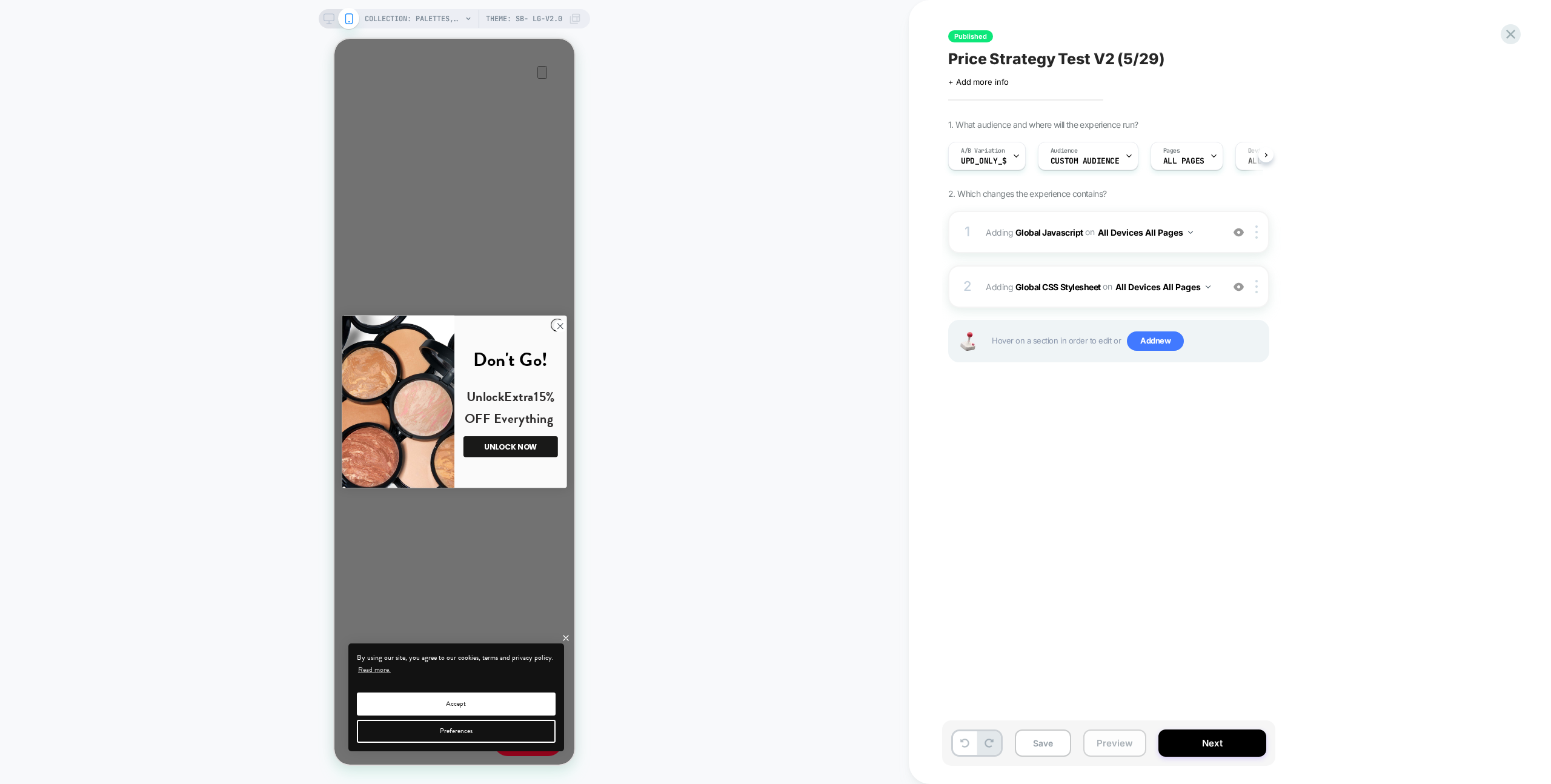
click at [1125, 738] on button "Preview" at bounding box center [1115, 743] width 63 height 27
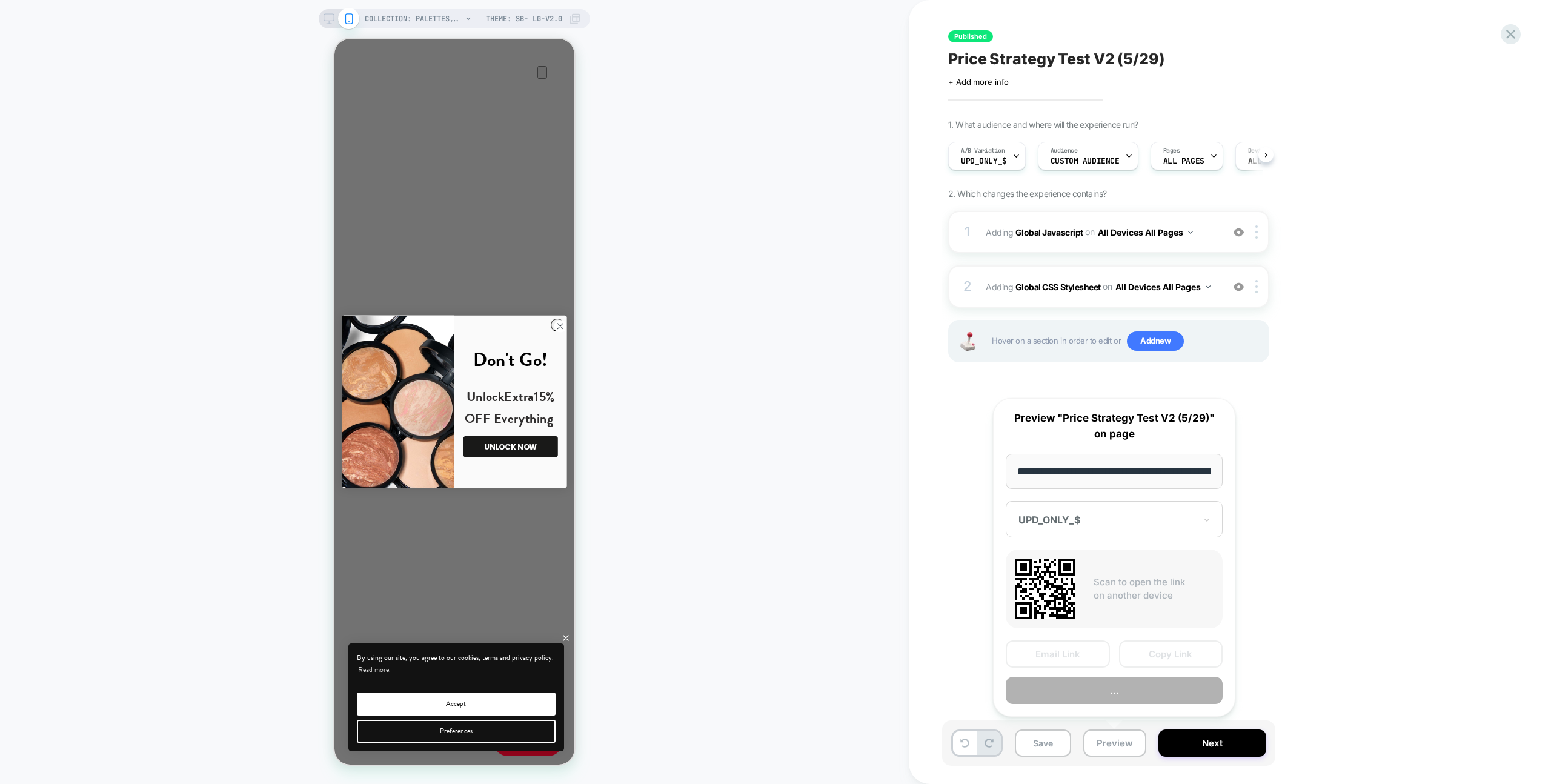
scroll to position [0, 1]
click at [1133, 686] on button "Preview" at bounding box center [1114, 691] width 217 height 27
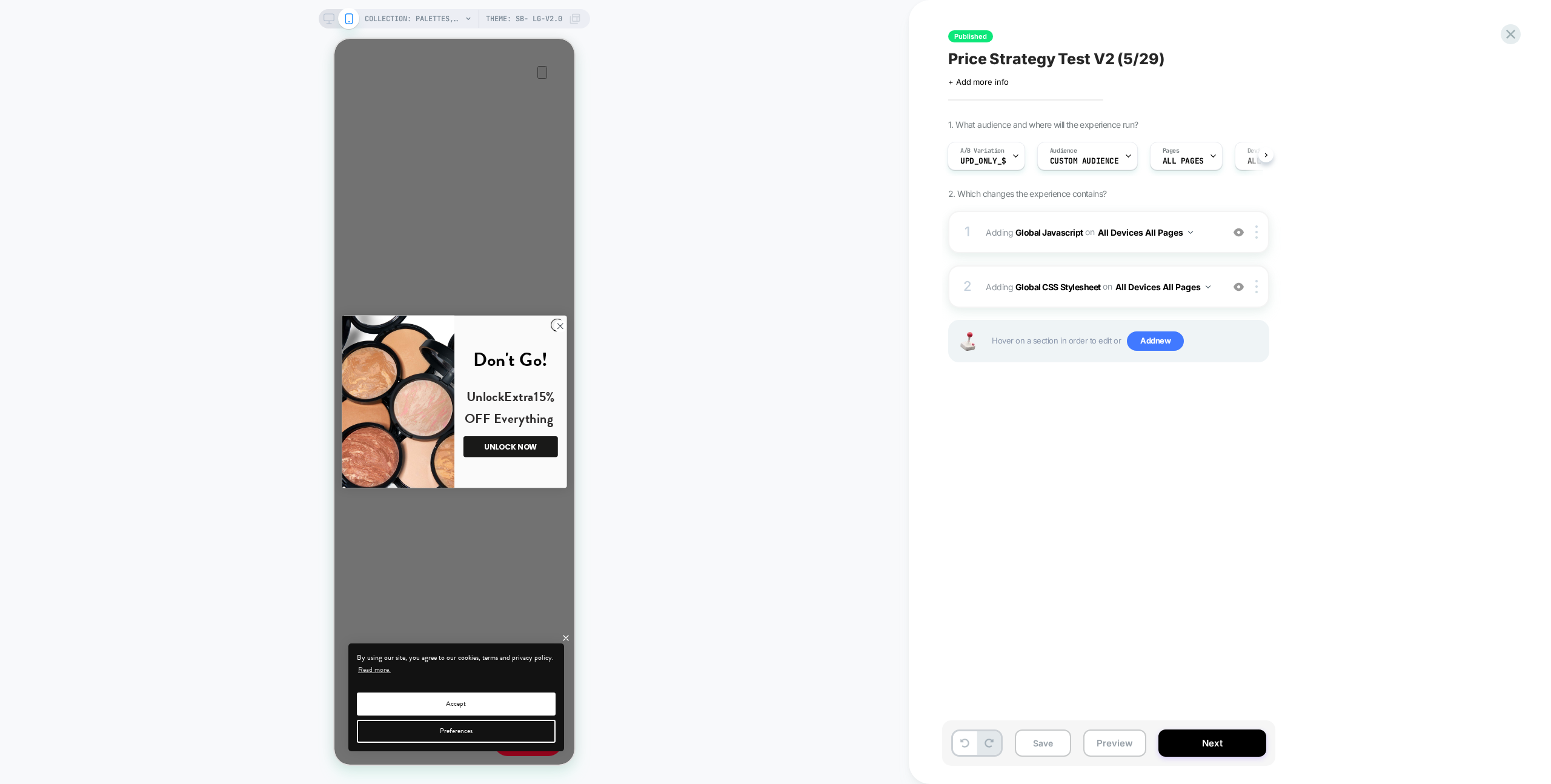
click at [964, 447] on div "Published Price Strategy Test V2 (5/29) Click to edit experience details + Add …" at bounding box center [1169, 392] width 454 height 759
click at [1061, 749] on button "Save" at bounding box center [1043, 743] width 57 height 27
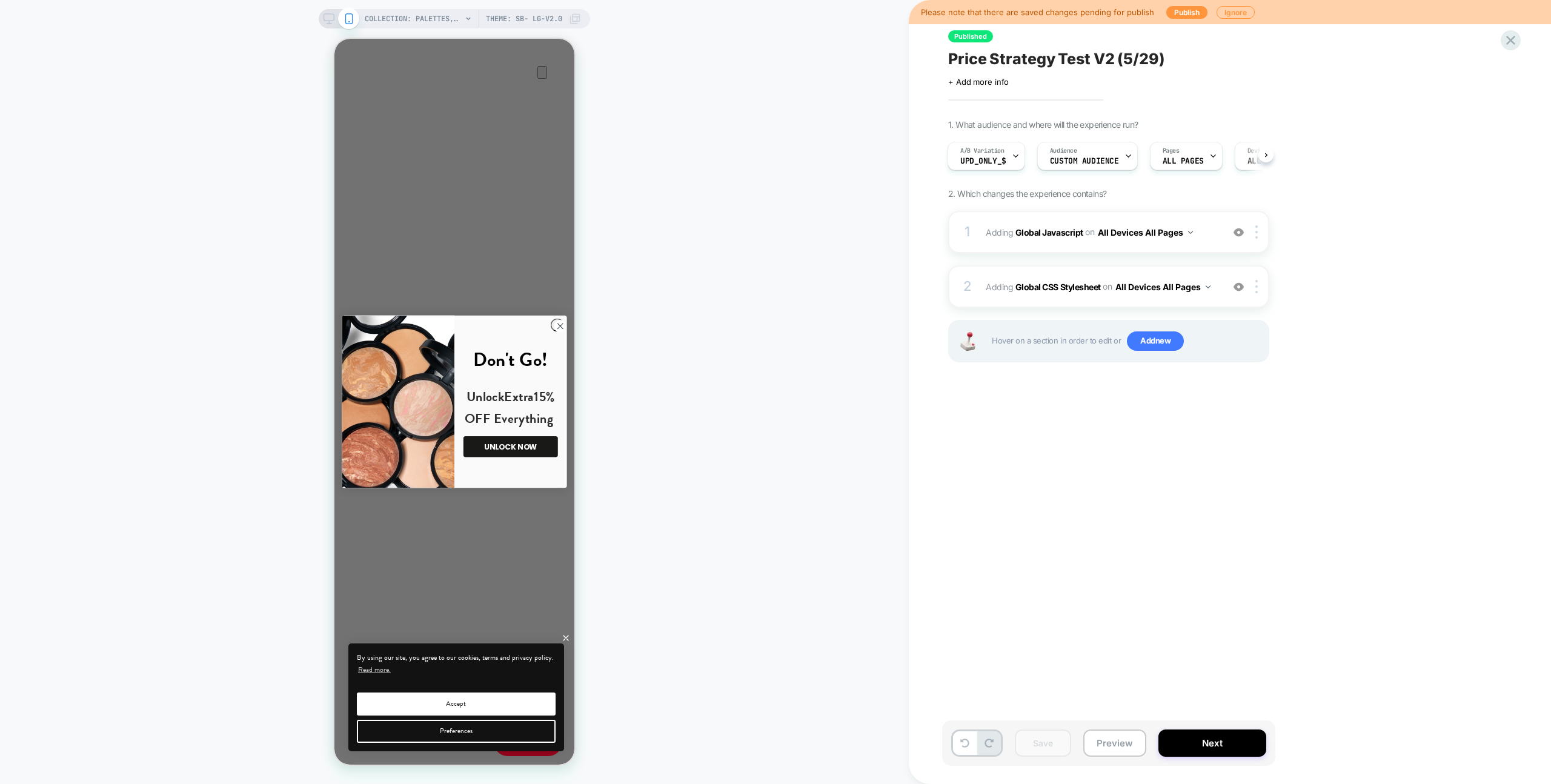
drag, startPoint x: 1514, startPoint y: 43, endPoint x: 1405, endPoint y: 57, distance: 109.9
click at [1514, 43] on icon at bounding box center [1511, 41] width 9 height 9
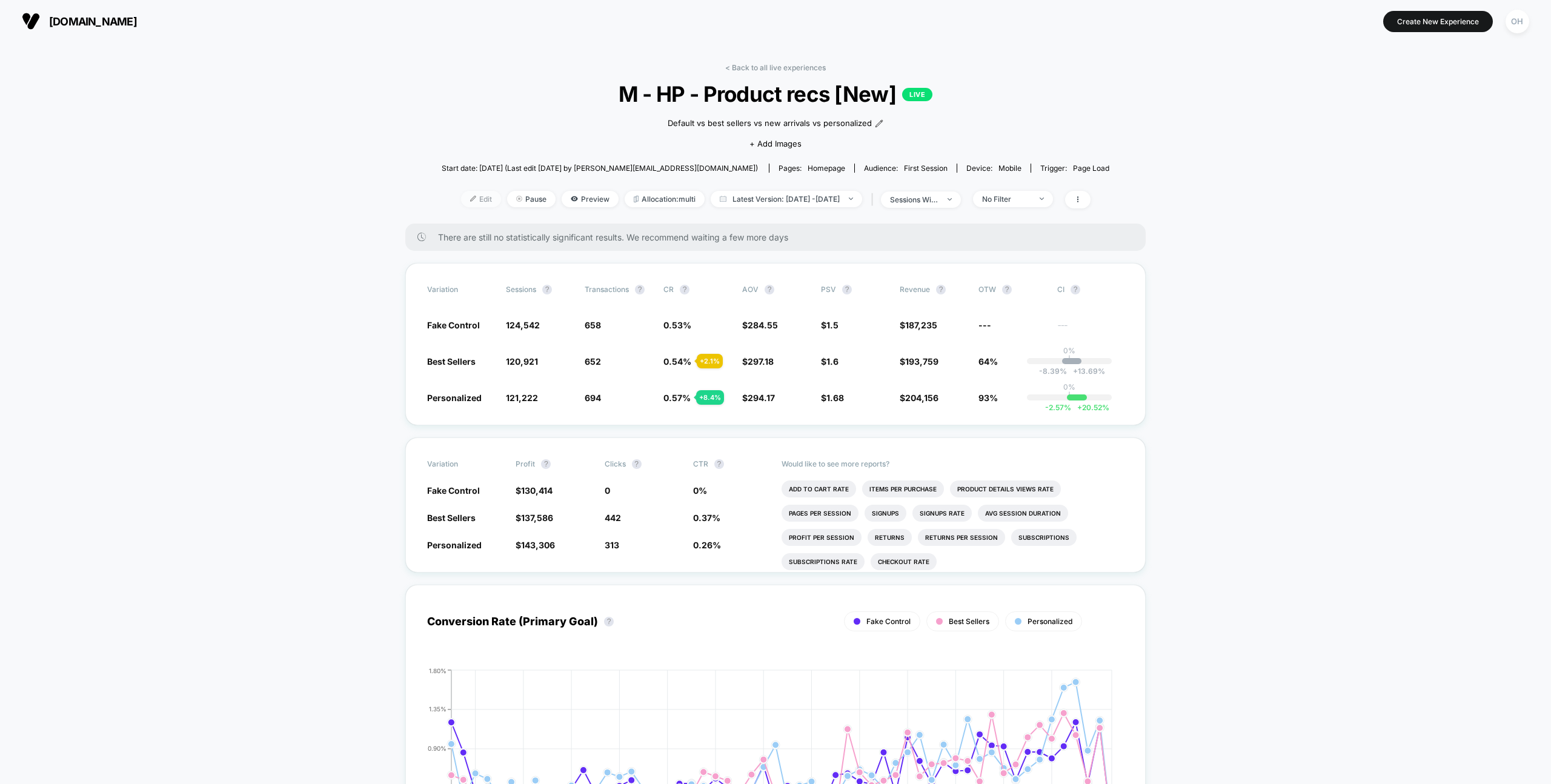
click at [461, 199] on span "Edit" at bounding box center [481, 199] width 40 height 17
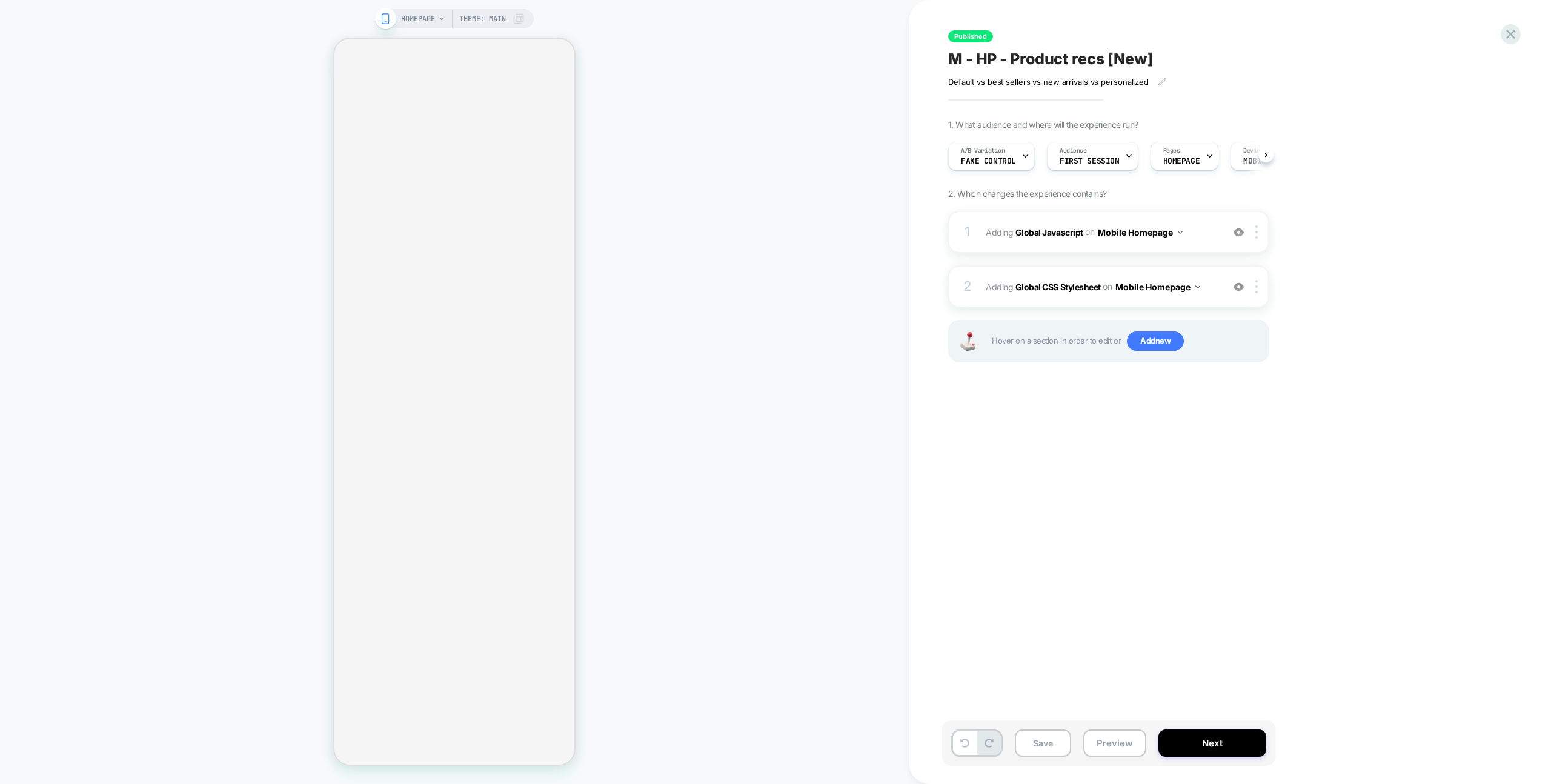
click at [777, 196] on div "HOMEPAGE Theme: MAIN" at bounding box center [454, 392] width 909 height 759
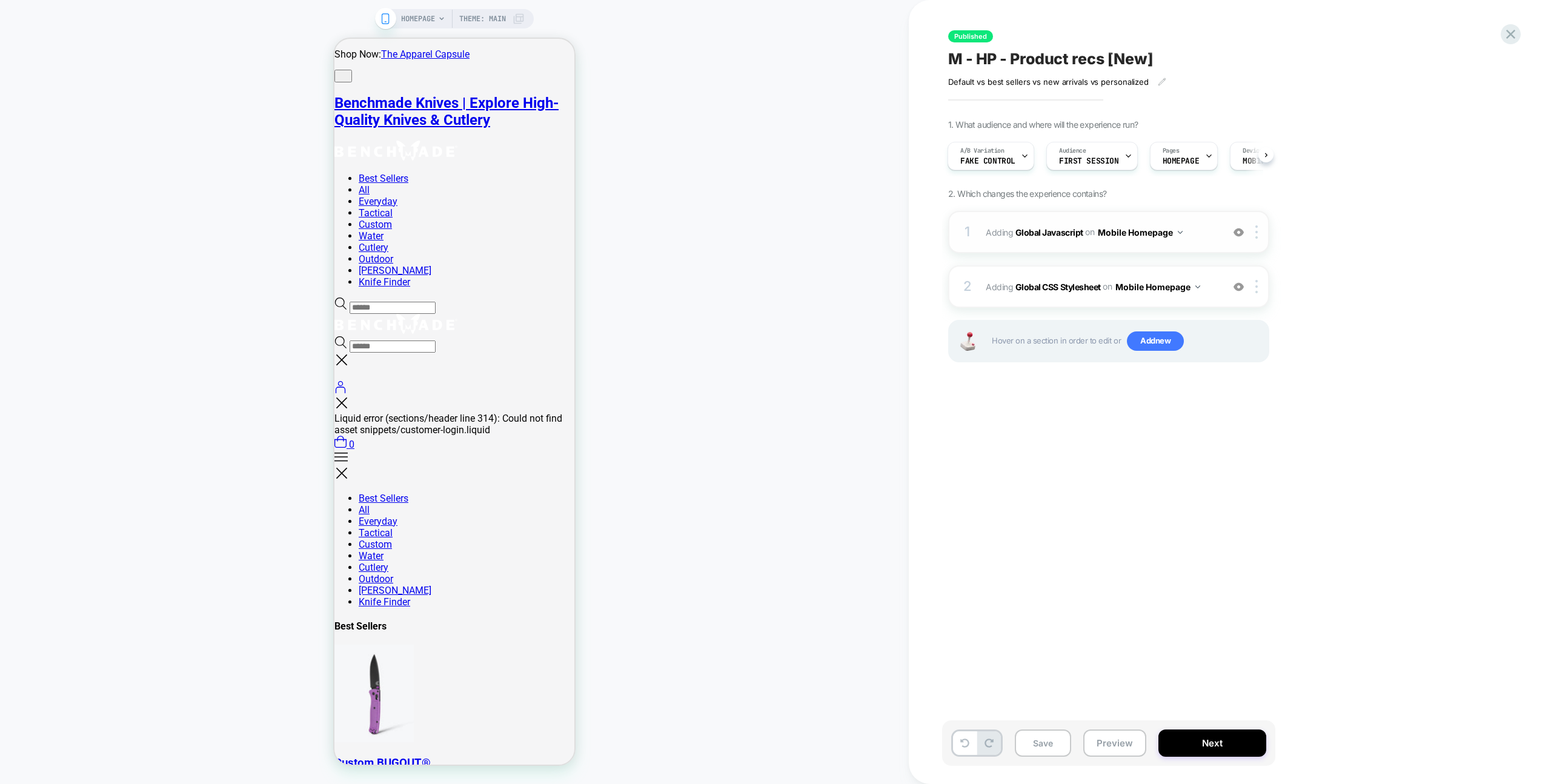
click at [1202, 228] on span "Adding Global Javascript on Mobile Homepage" at bounding box center [1101, 232] width 231 height 17
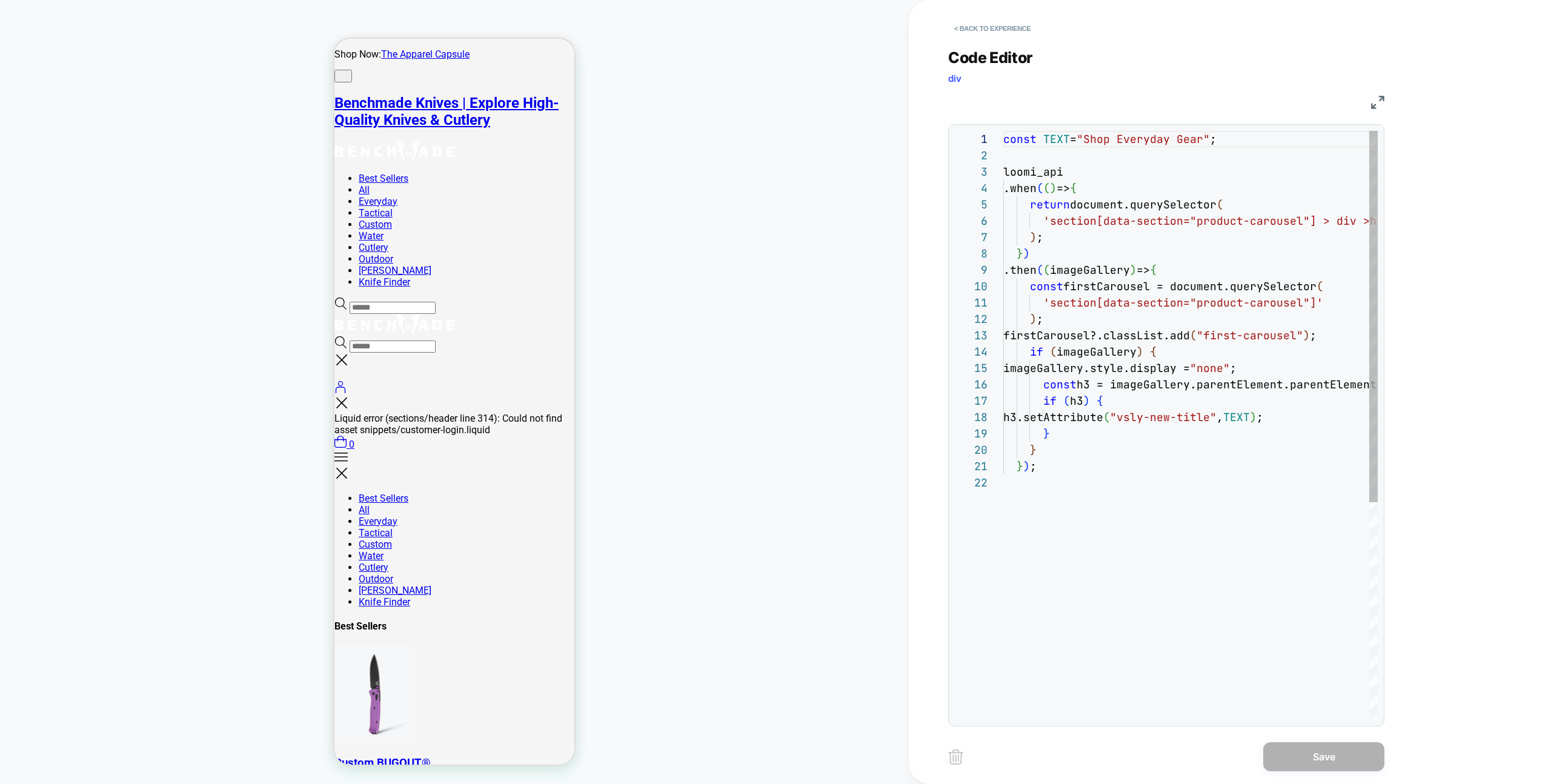
scroll to position [164, 0]
click at [977, 21] on button "< Back to experience" at bounding box center [992, 28] width 88 height 19
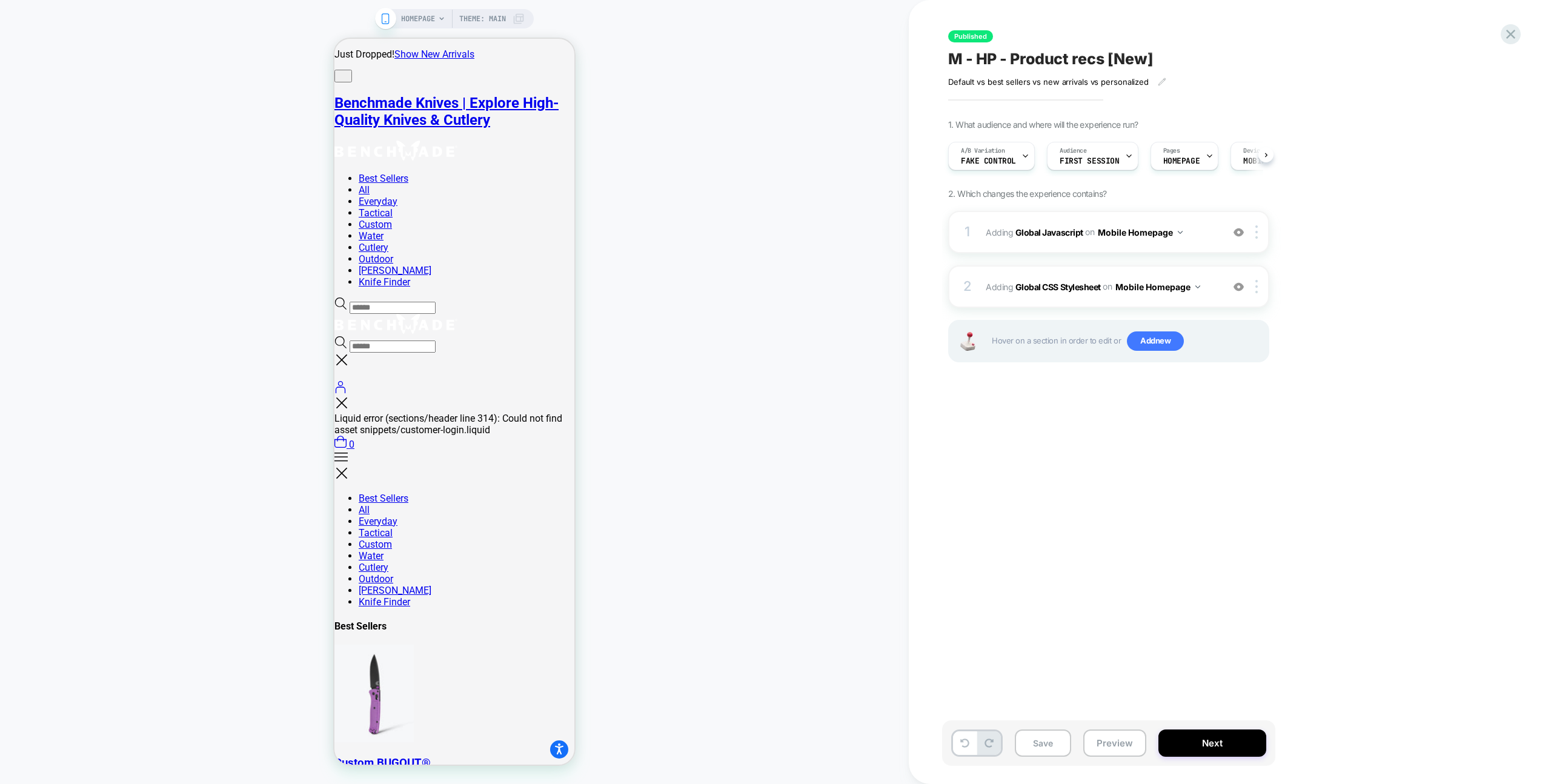
scroll to position [0, 1]
click at [1505, 39] on icon at bounding box center [1510, 34] width 17 height 17
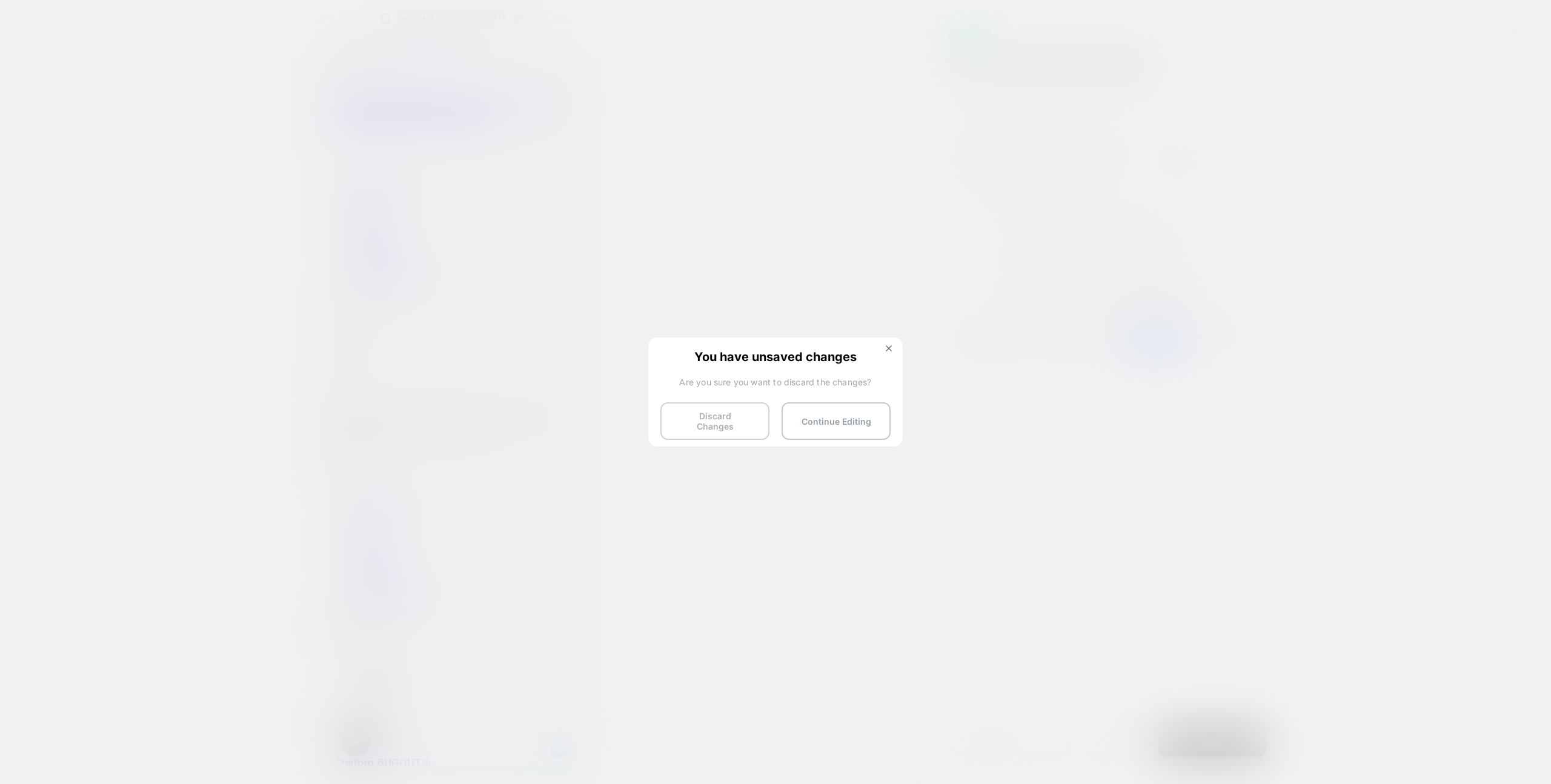
click at [712, 412] on button "Discard Changes" at bounding box center [715, 421] width 109 height 37
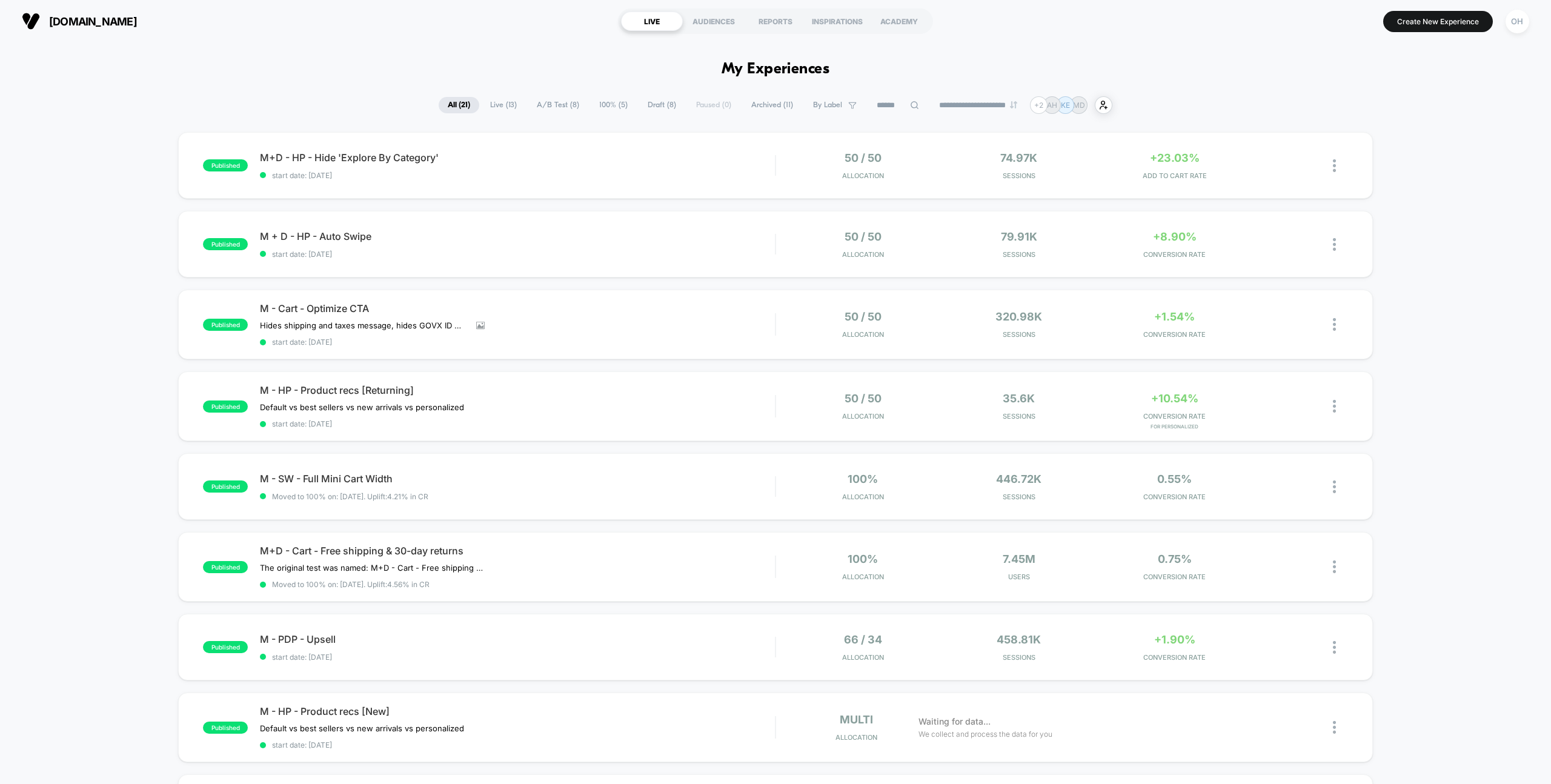
click at [881, 106] on input at bounding box center [898, 106] width 61 height 15
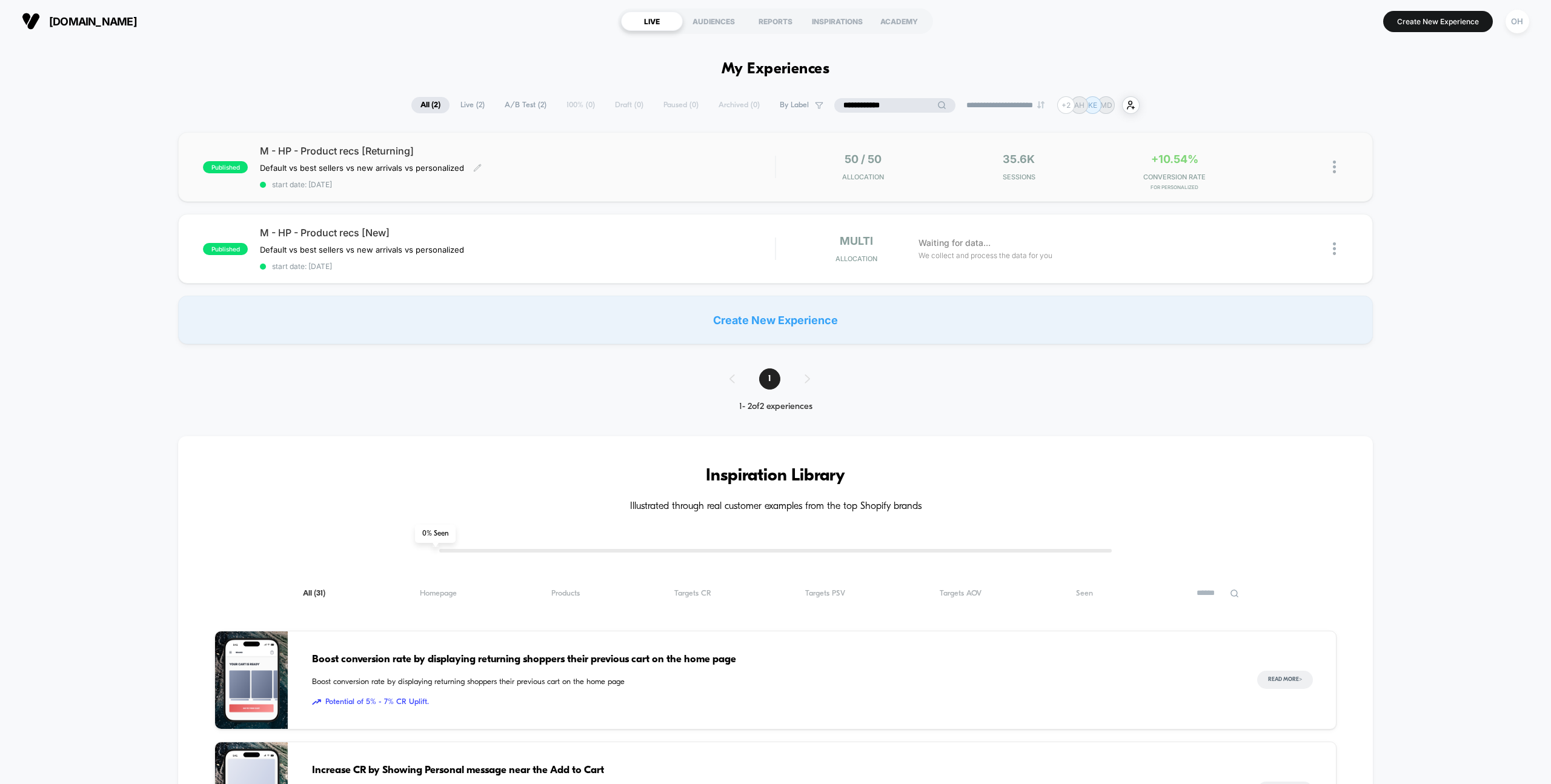
type input "**********"
click at [615, 180] on span "start date: 7/17/2025" at bounding box center [517, 185] width 515 height 9
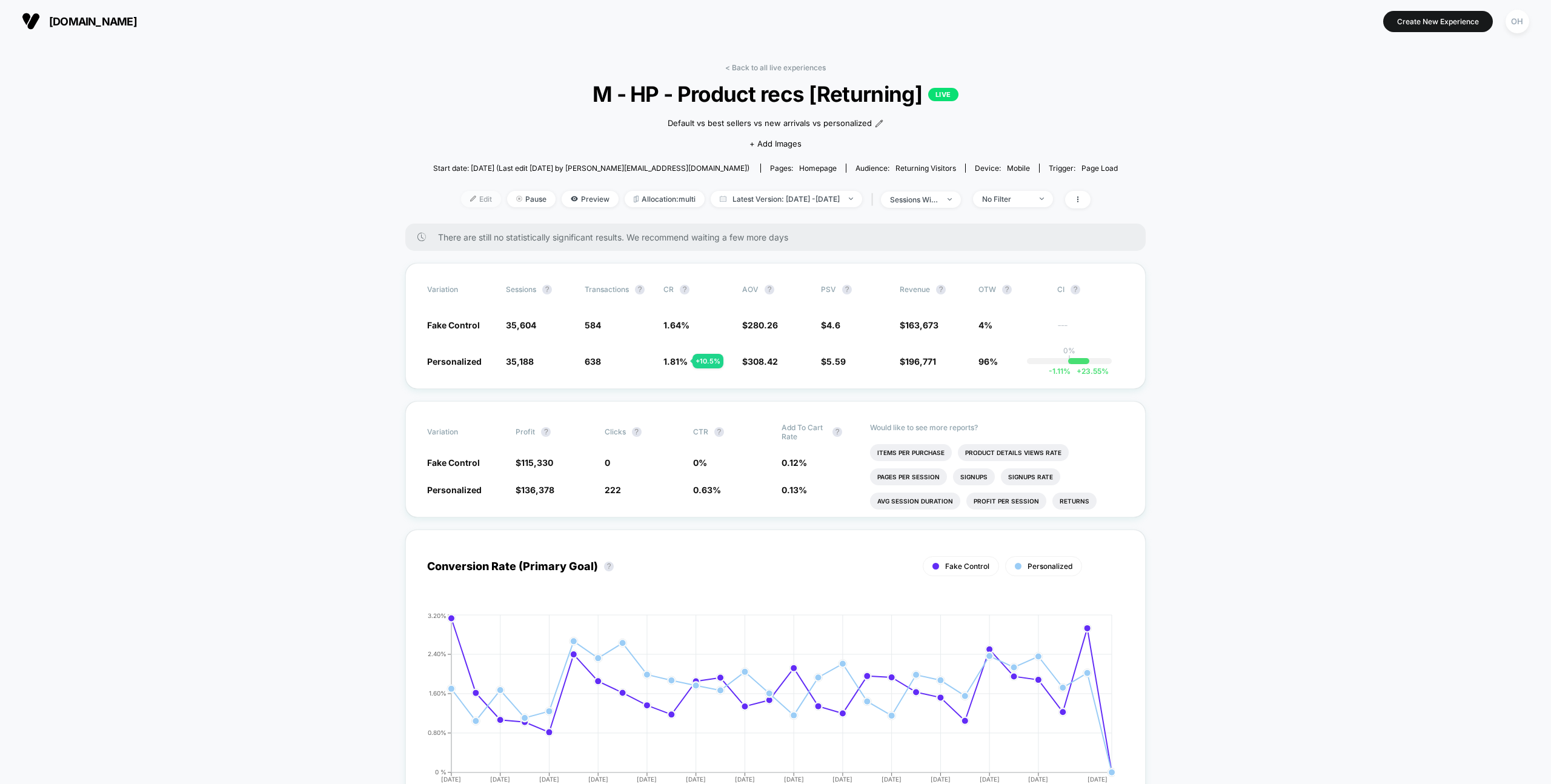
click at [461, 203] on span "Edit" at bounding box center [481, 199] width 40 height 17
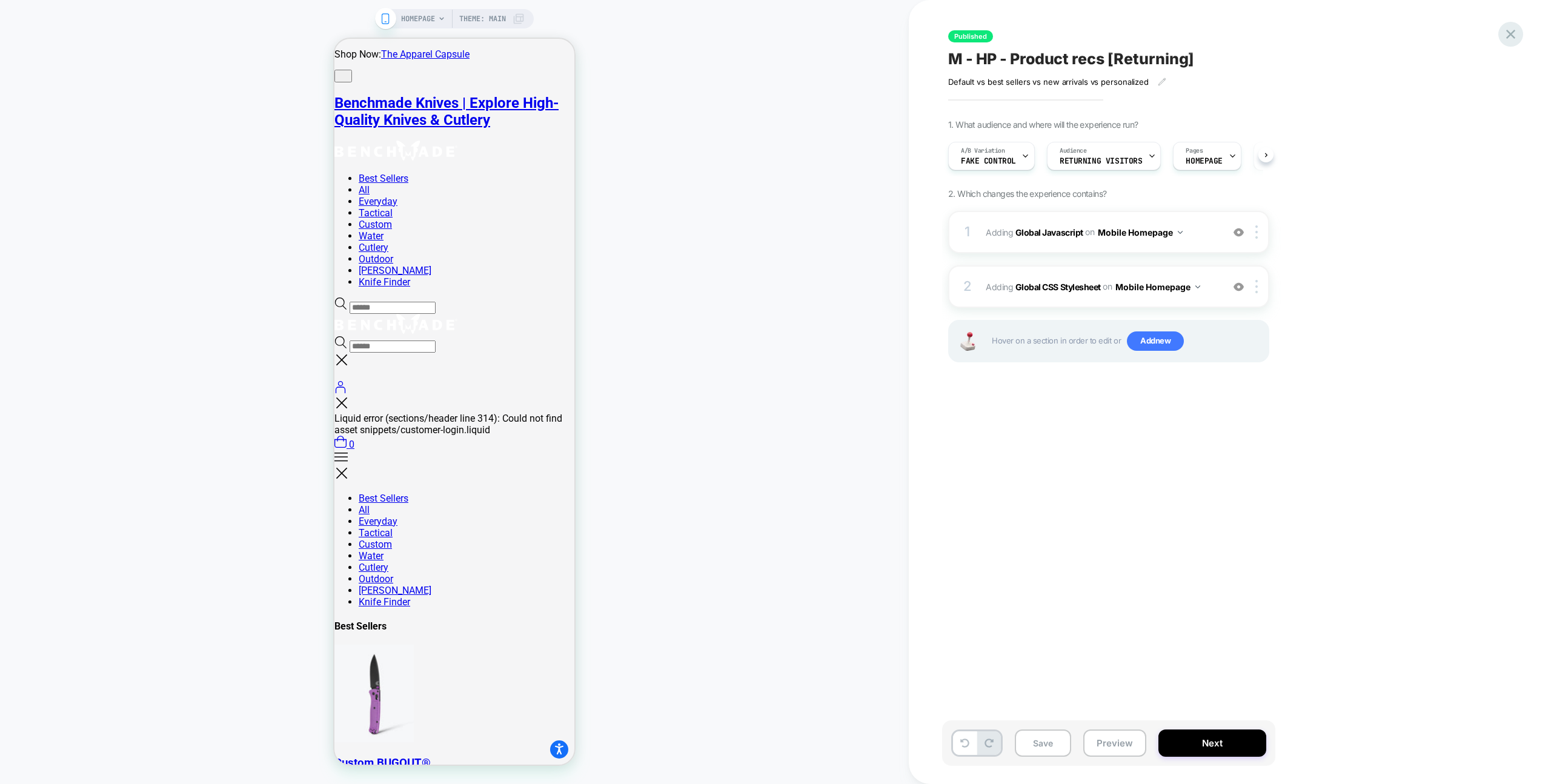
scroll to position [0, 1]
click at [1211, 212] on div "1 Adding Global Javascript on Mobile Homepage Add Before Add After Copy to Desk…" at bounding box center [1109, 232] width 321 height 43
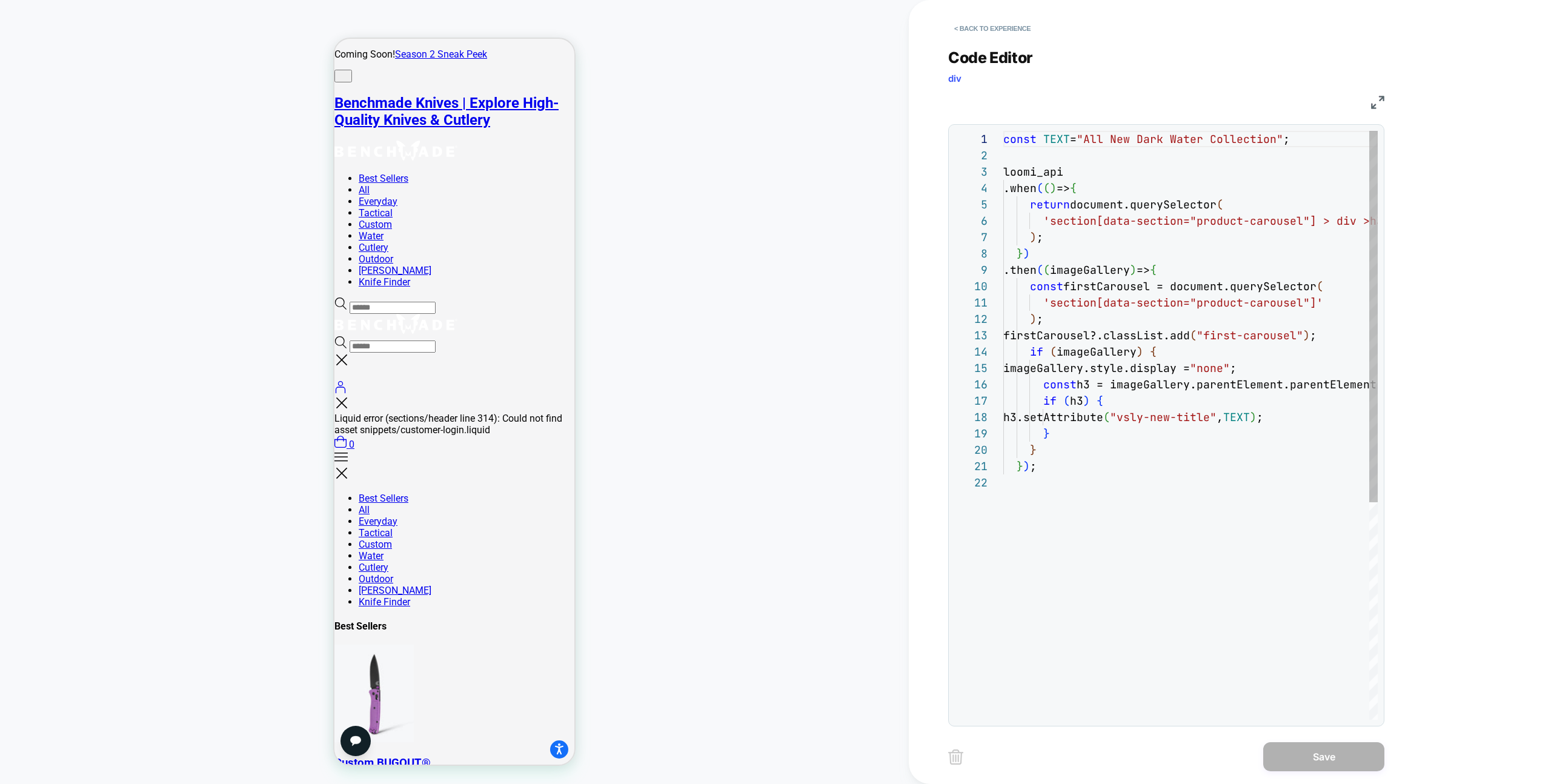
scroll to position [164, 0]
click at [1001, 26] on button "< Back to experience" at bounding box center [992, 28] width 88 height 19
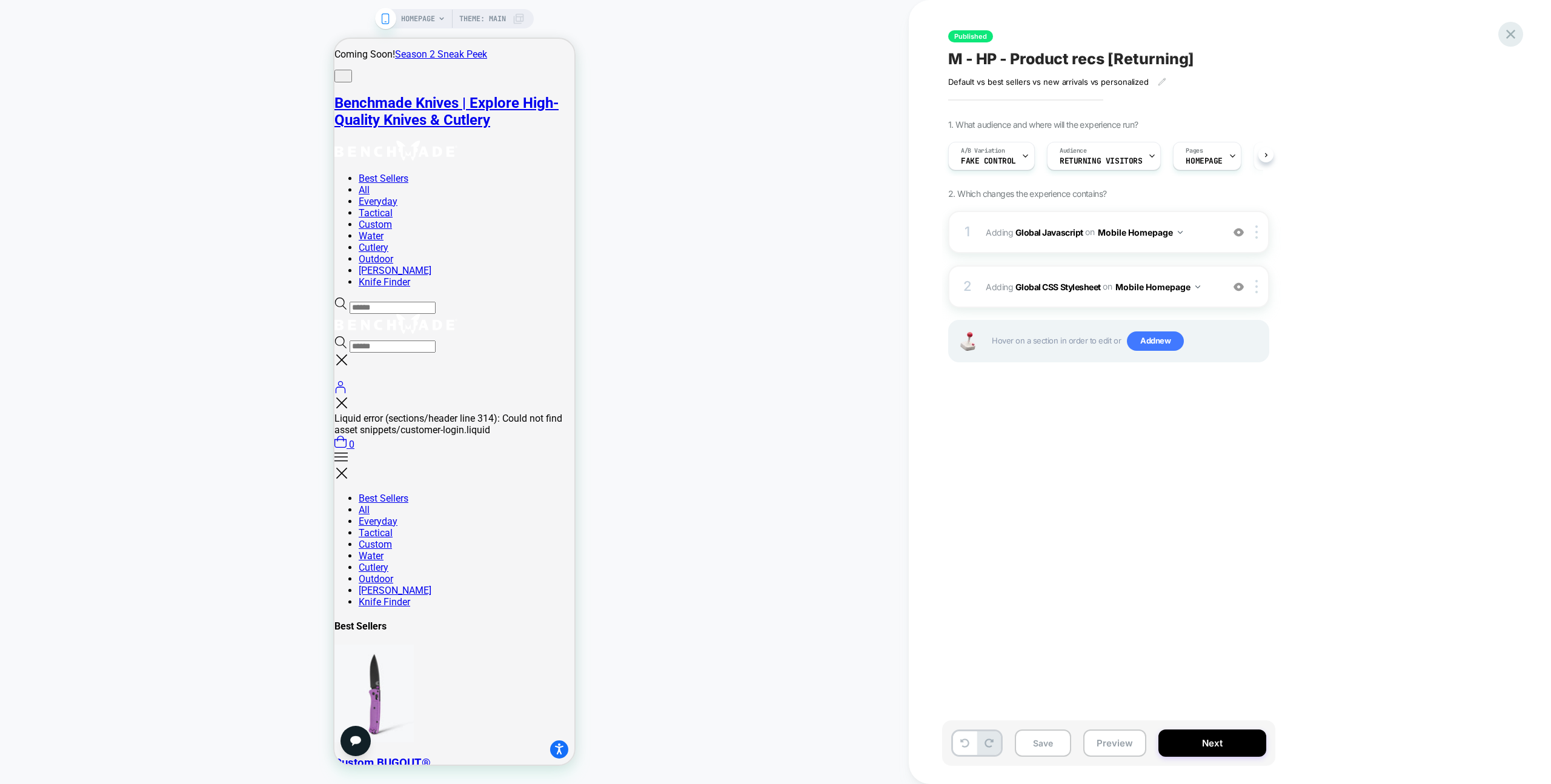
scroll to position [0, 1]
click at [1520, 38] on div at bounding box center [1510, 34] width 25 height 25
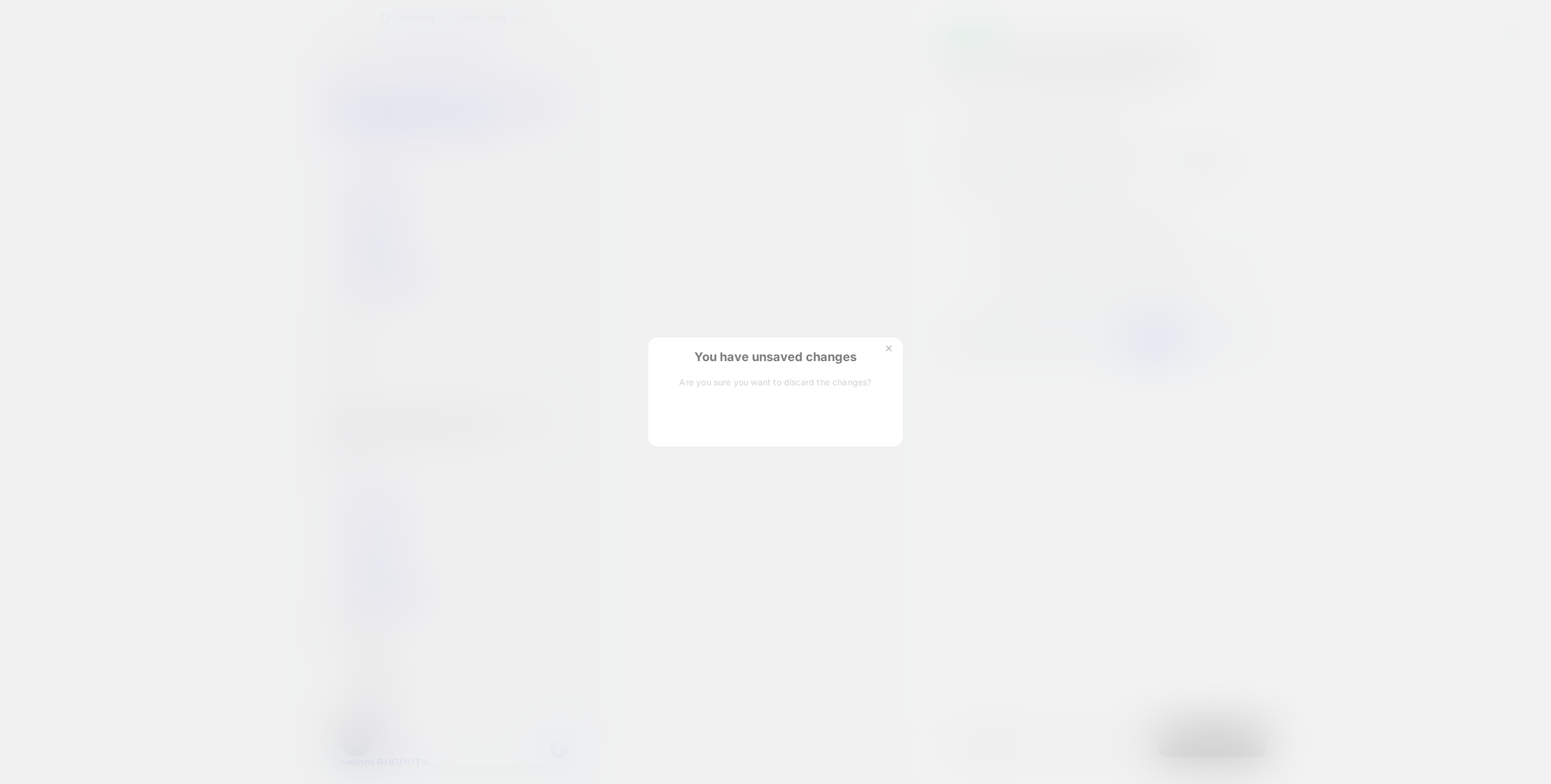
click at [693, 416] on button "Discard Changes" at bounding box center [715, 421] width 109 height 37
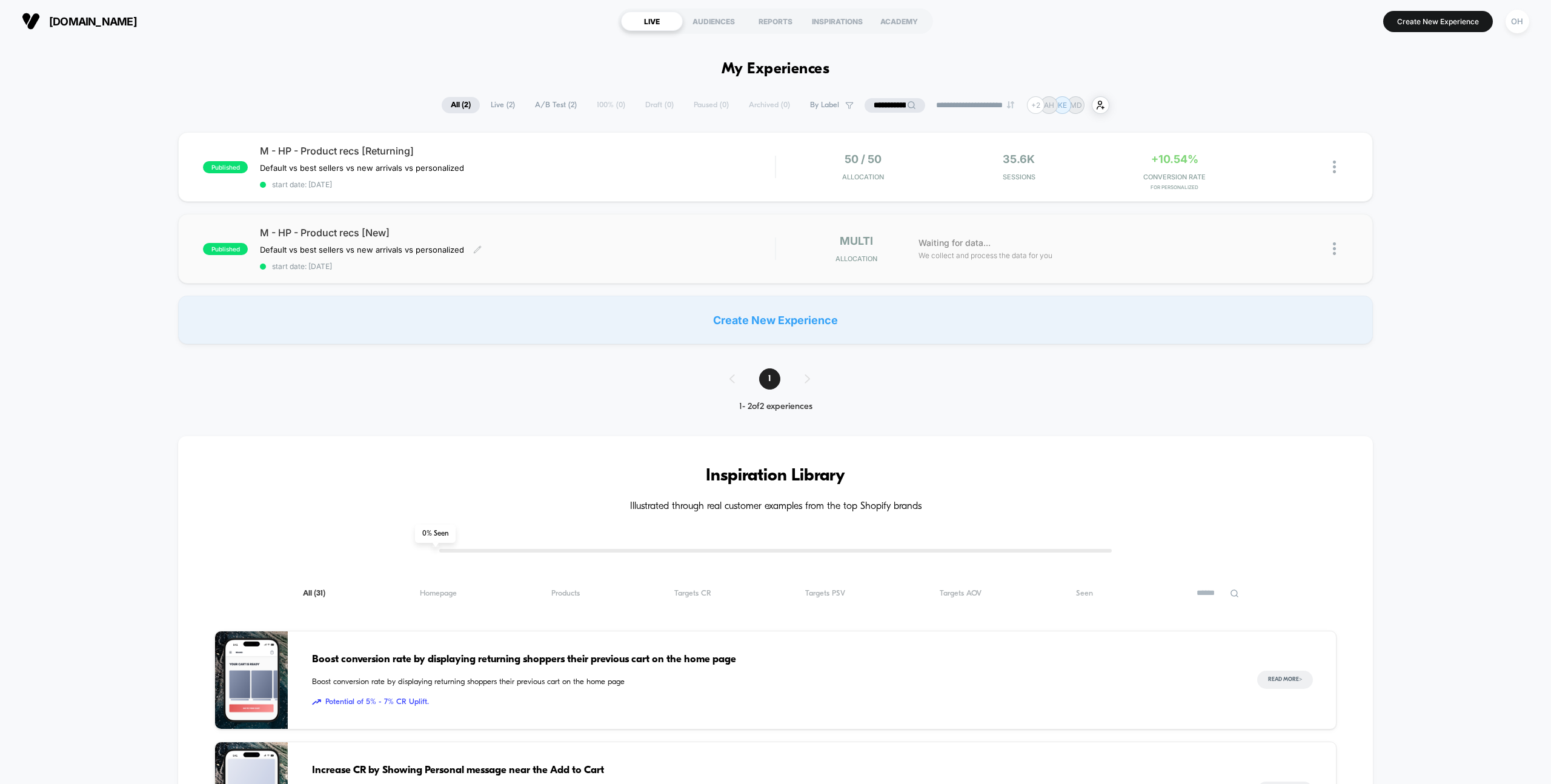
click at [618, 251] on div "Default vs best sellers vs new arrivals vs personalized Click to edit experienc…" at bounding box center [440, 249] width 360 height 10
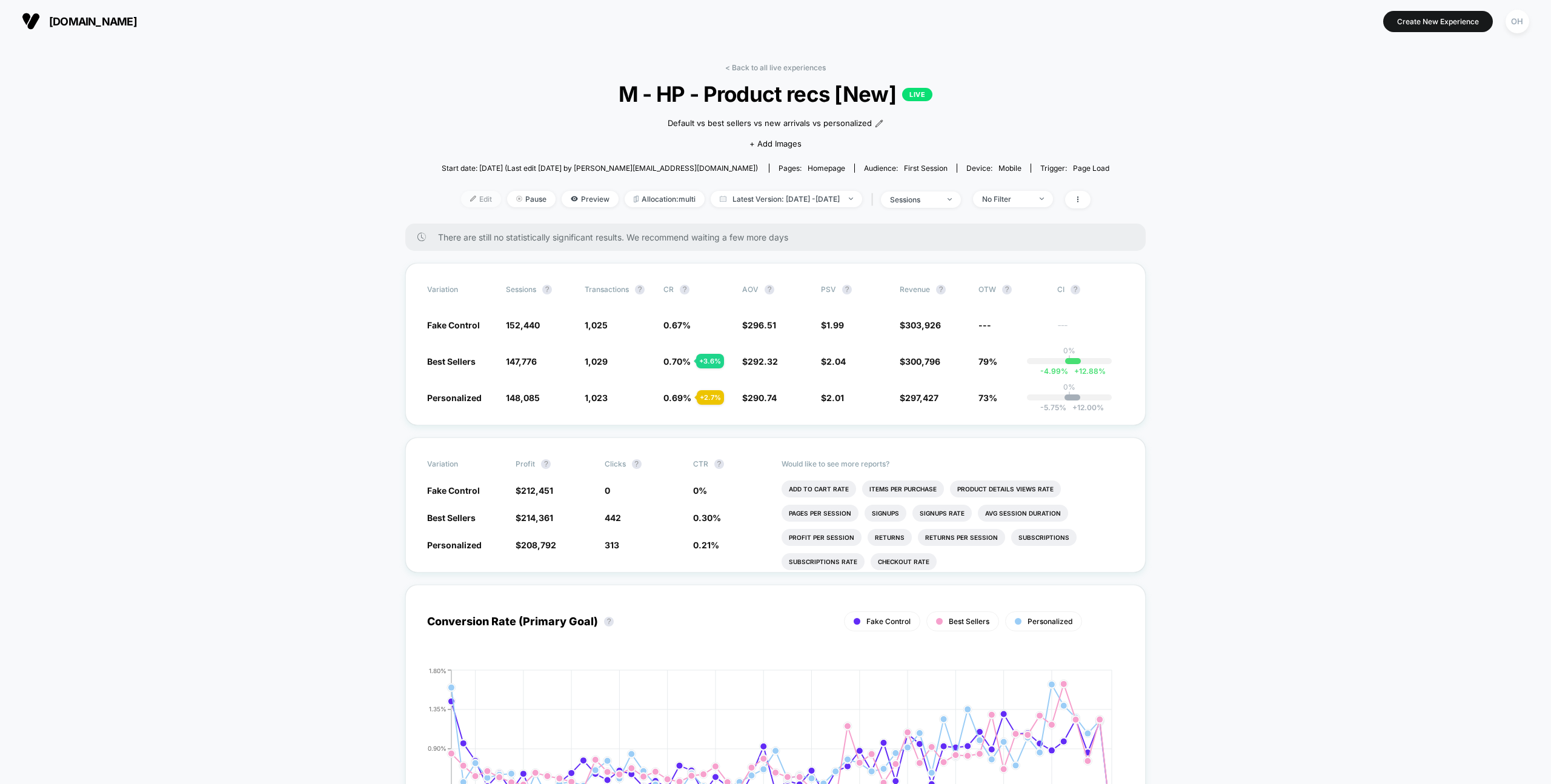
click at [461, 204] on span "Edit" at bounding box center [481, 199] width 40 height 17
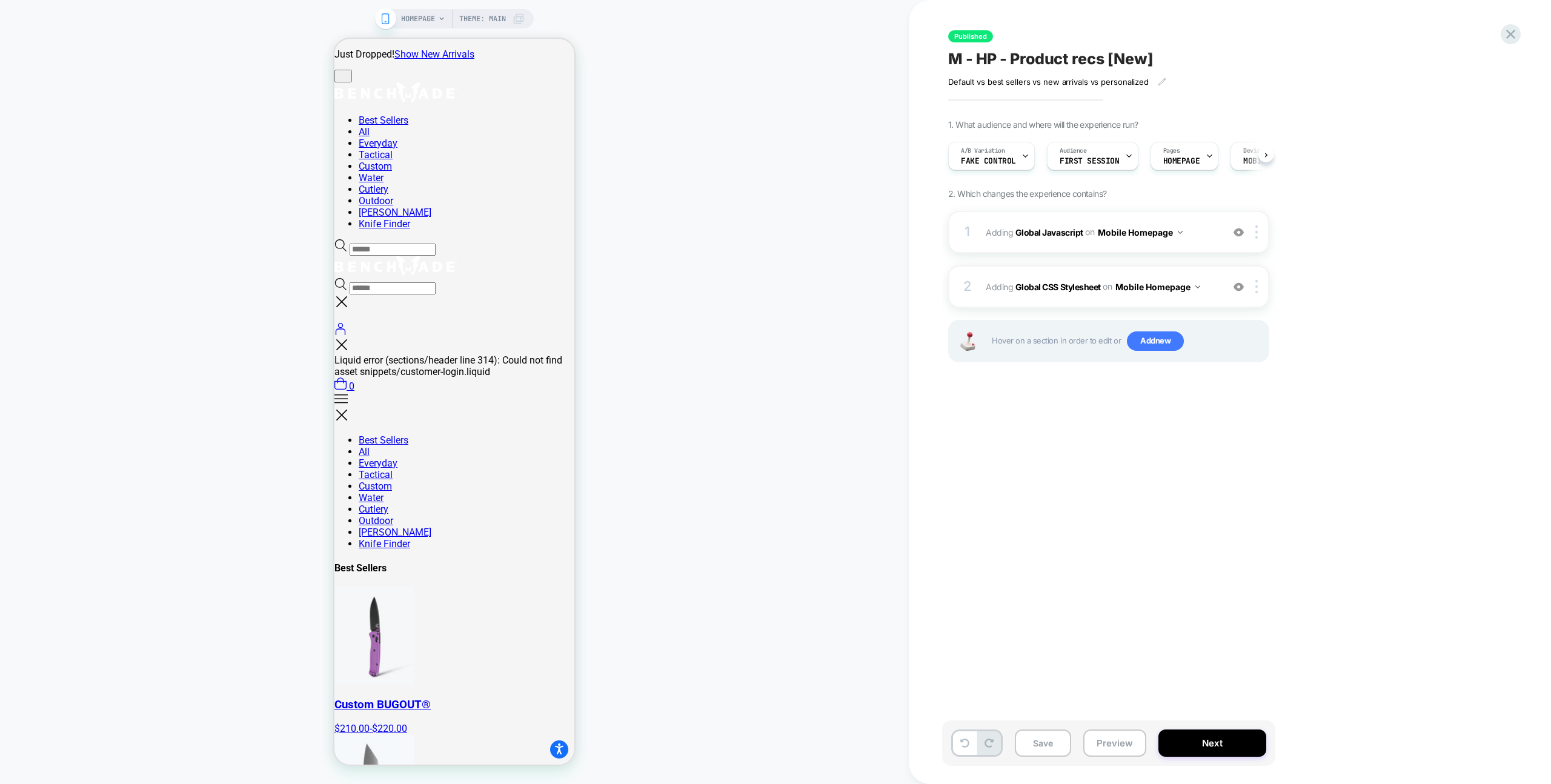
scroll to position [0, 1]
click at [1095, 745] on button "Preview" at bounding box center [1115, 743] width 63 height 27
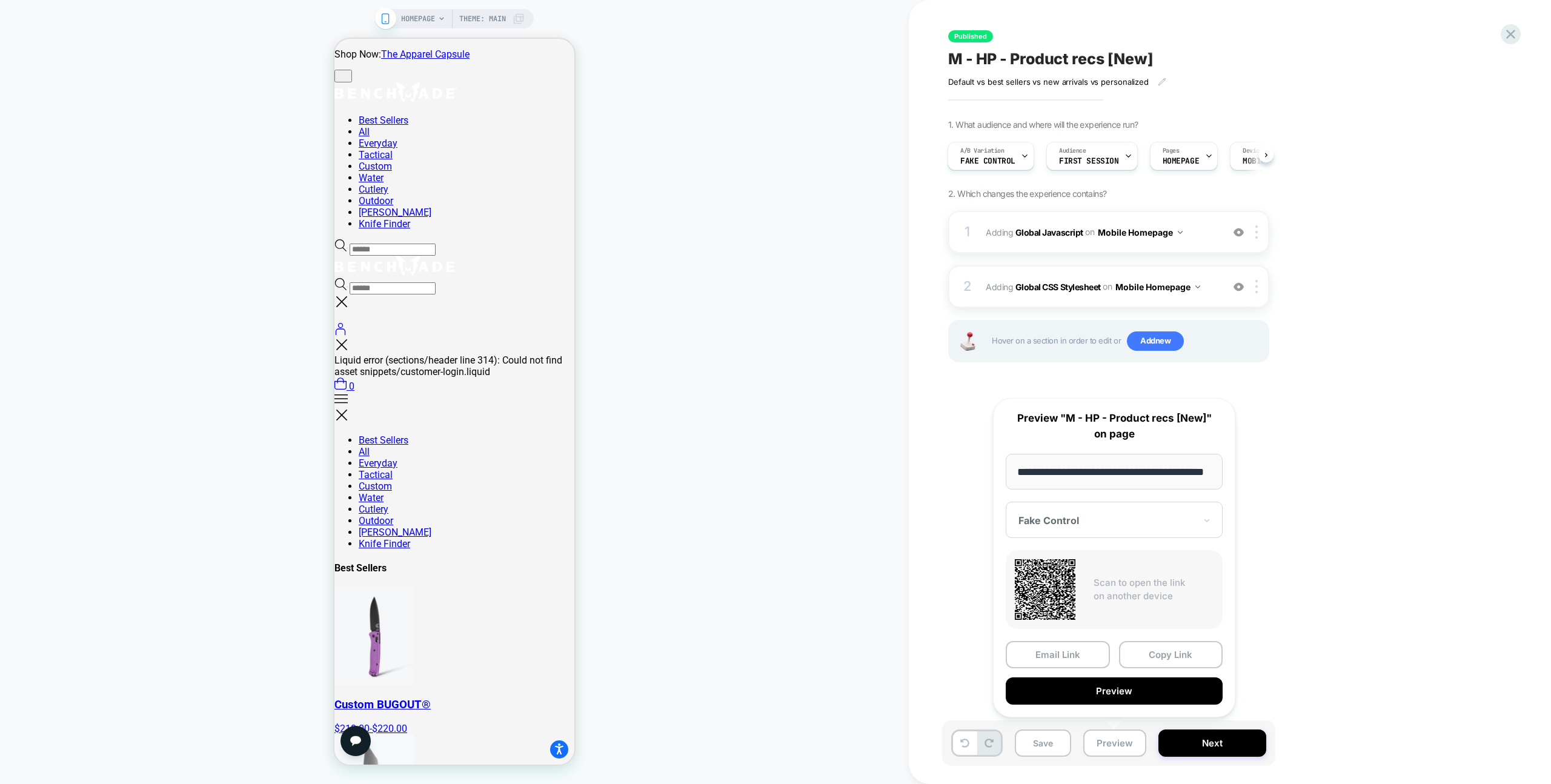
scroll to position [0, 0]
click at [1168, 660] on button "Copy Link" at bounding box center [1171, 654] width 104 height 27
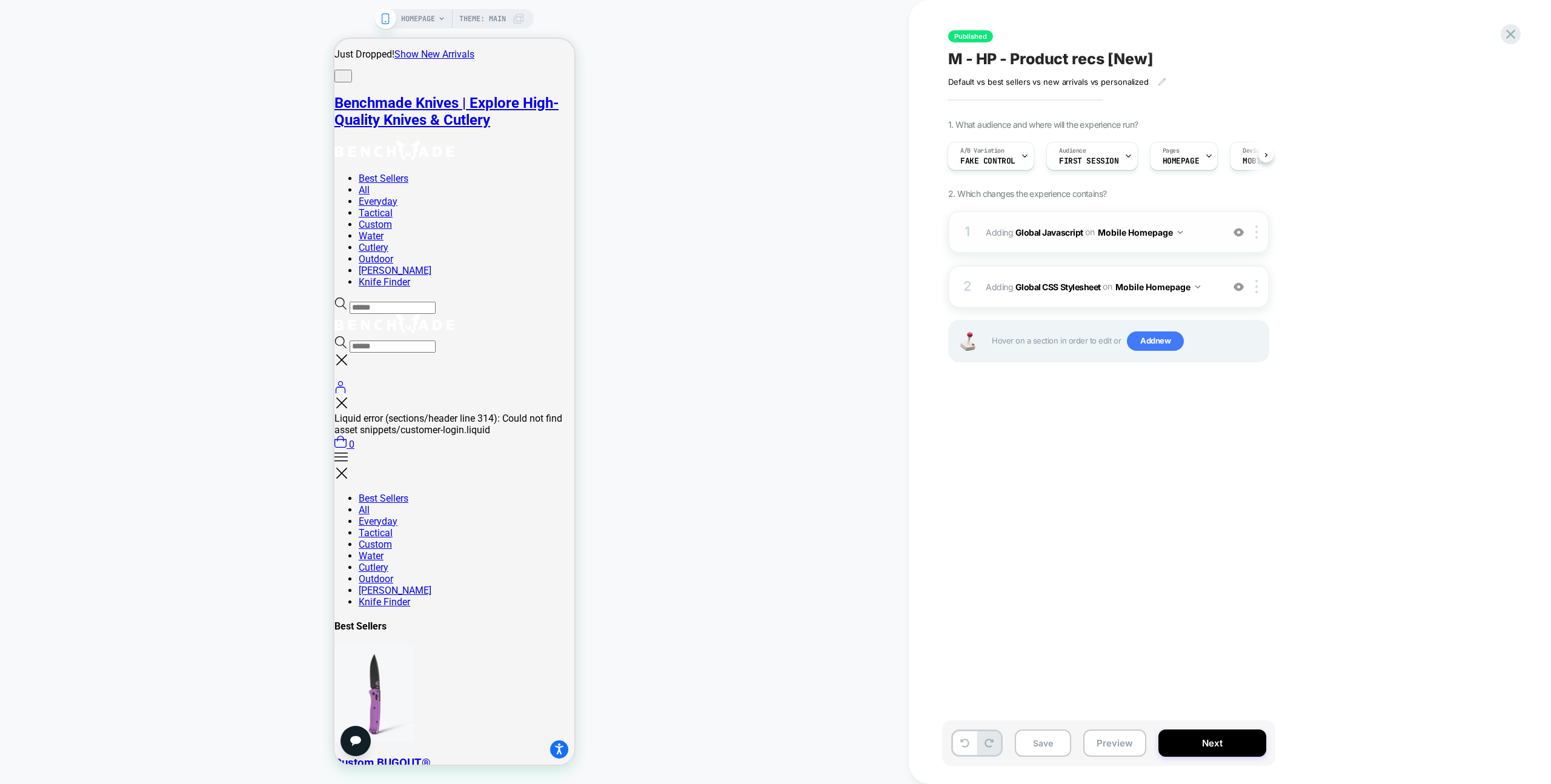
click at [1238, 230] on img at bounding box center [1238, 232] width 10 height 10
click at [1240, 294] on div "2 Adding Global CSS Stylesheet on Mobile Homepage Add Before Add After Copy to …" at bounding box center [1109, 287] width 321 height 43
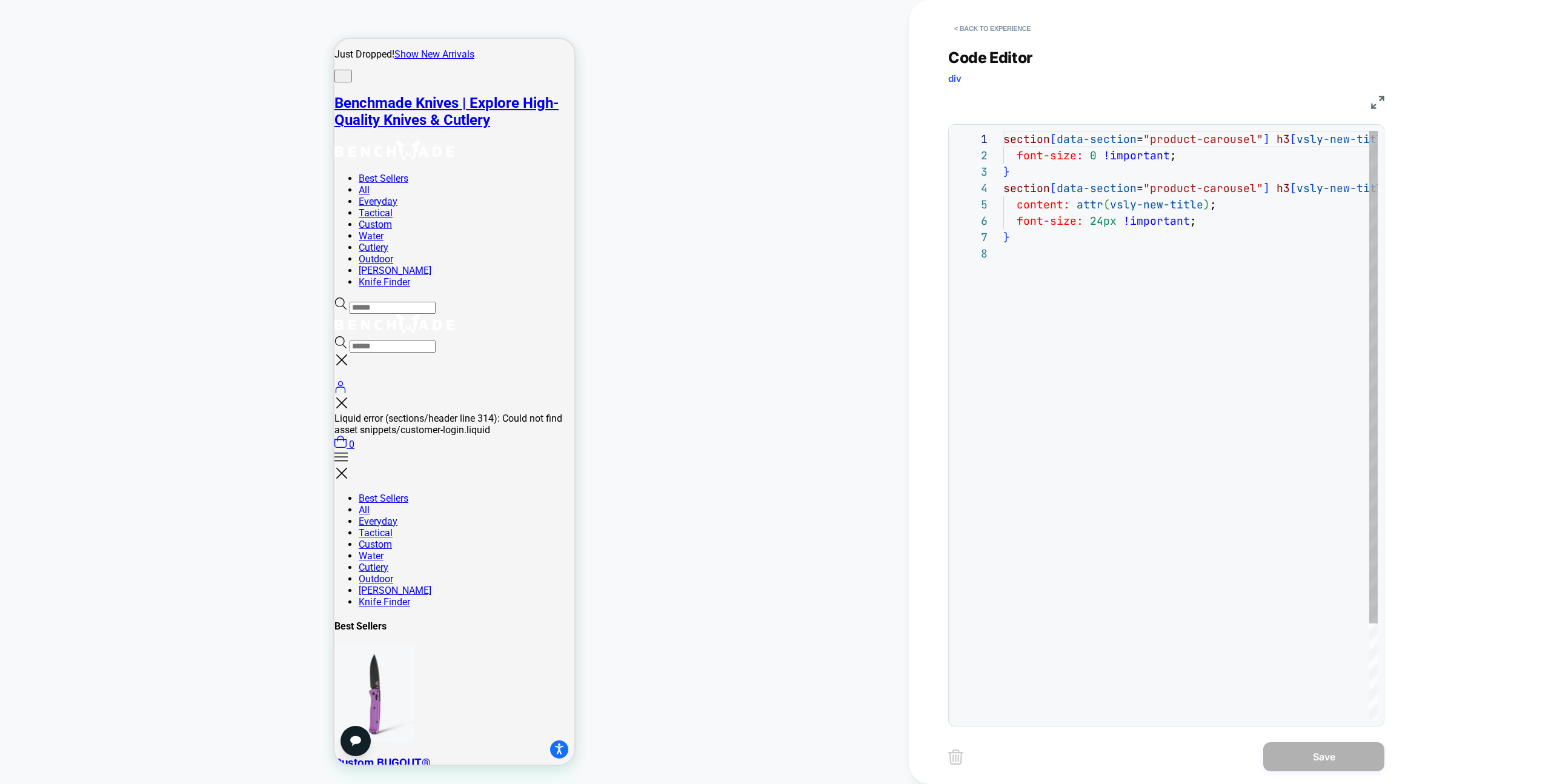
scroll to position [114, 0]
click at [1021, 21] on button "< Back to experience" at bounding box center [992, 28] width 88 height 19
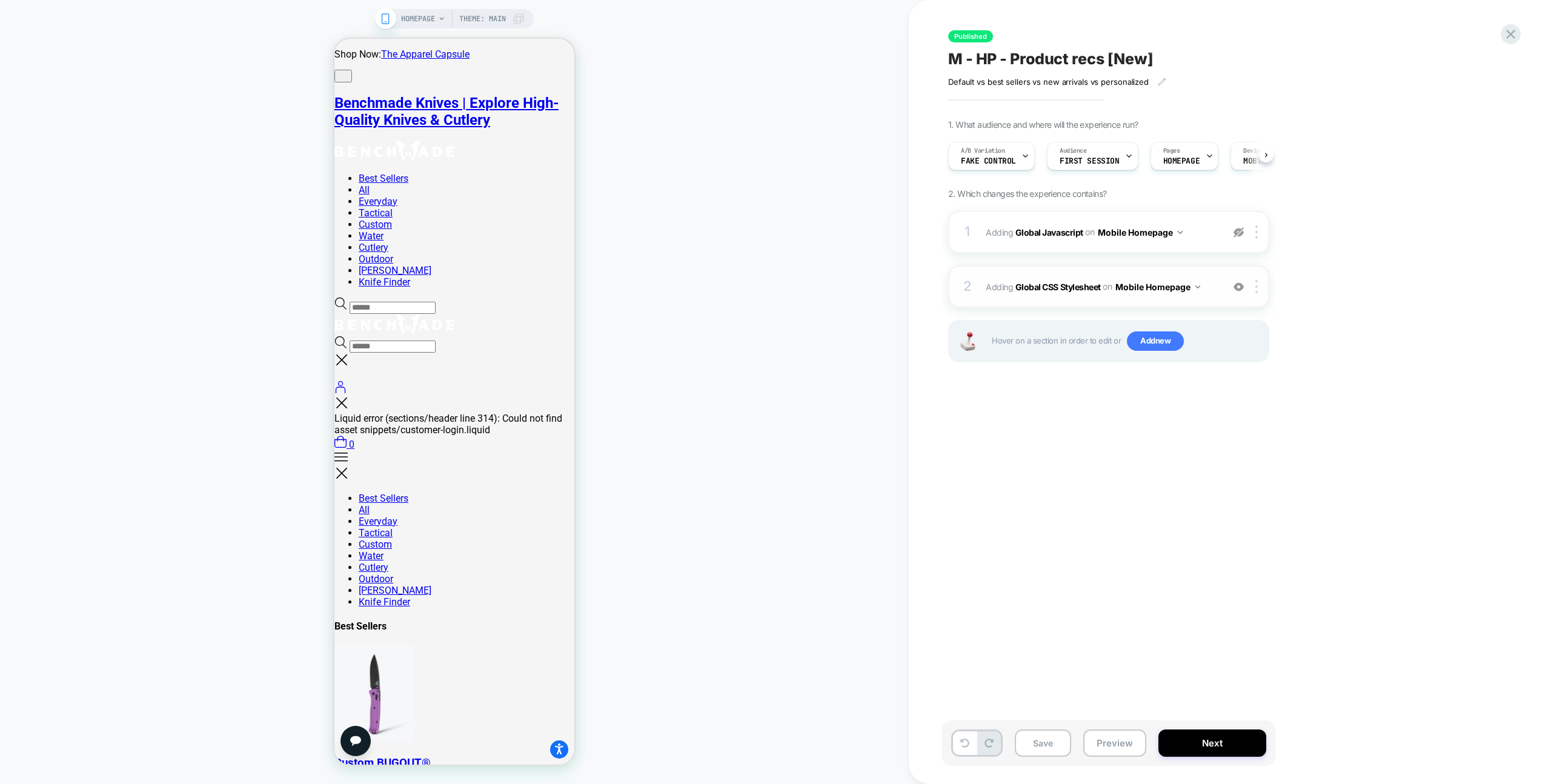
scroll to position [0, 1]
click at [1242, 282] on img at bounding box center [1238, 287] width 10 height 10
click at [1129, 743] on button "Preview" at bounding box center [1115, 743] width 63 height 27
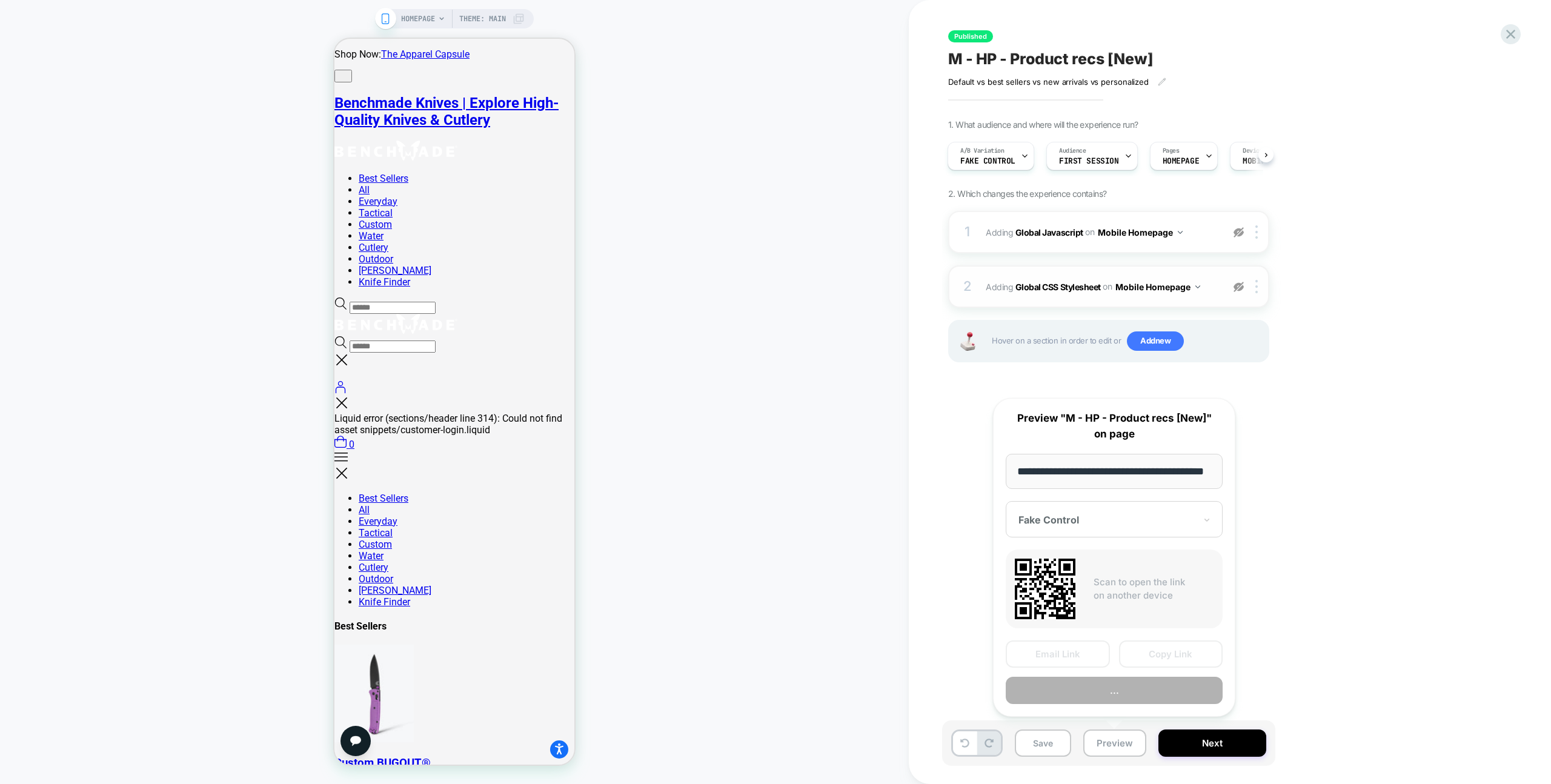
scroll to position [0, 50]
click at [1175, 662] on button "Copy Link" at bounding box center [1171, 654] width 104 height 27
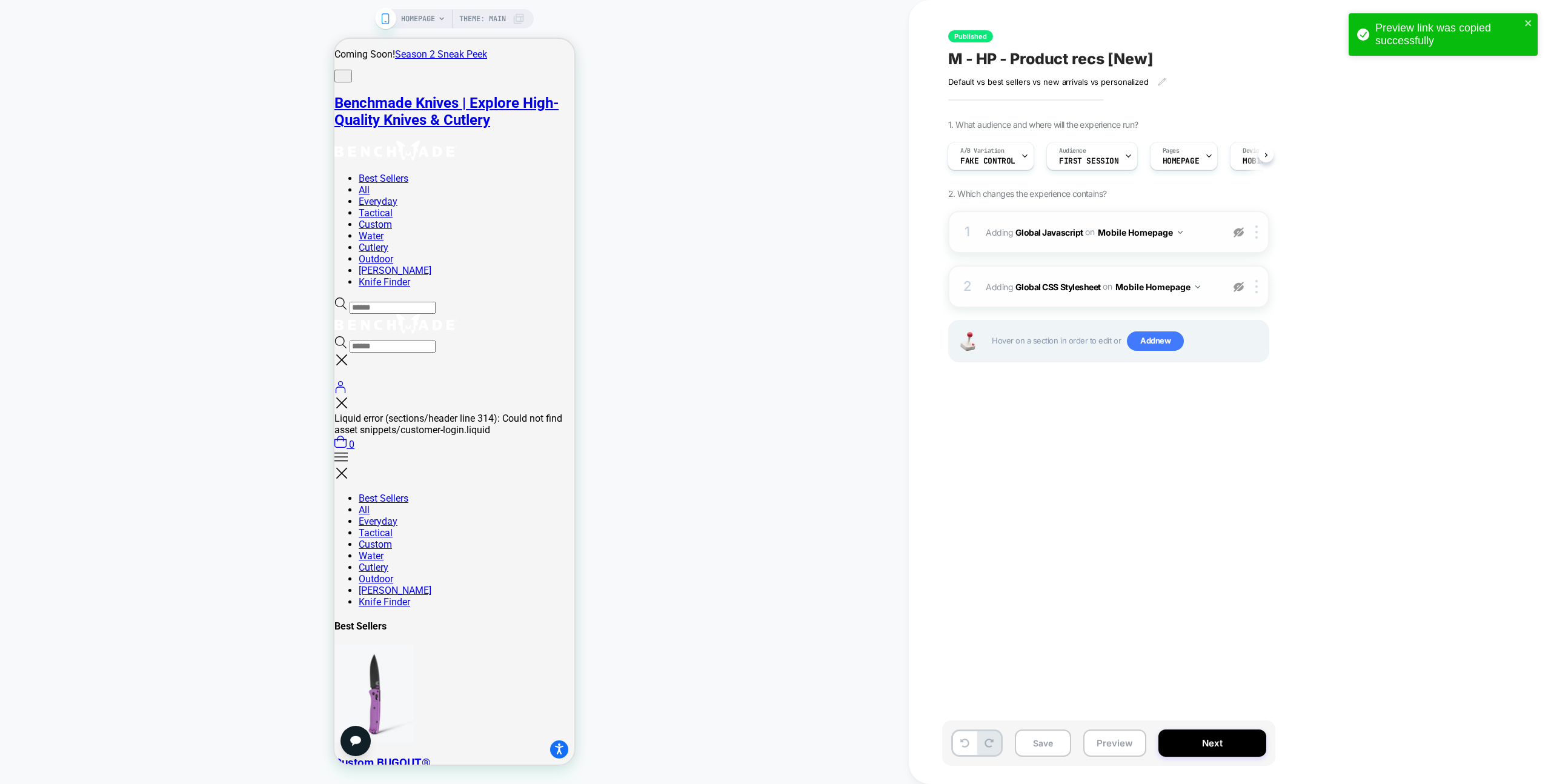
drag, startPoint x: 1237, startPoint y: 227, endPoint x: 1222, endPoint y: 224, distance: 15.3
click at [1237, 227] on img at bounding box center [1238, 232] width 10 height 10
click at [1205, 221] on div "1 Adding Global Javascript on Mobile Homepage Add Before Add After Copy to Desk…" at bounding box center [1109, 232] width 321 height 43
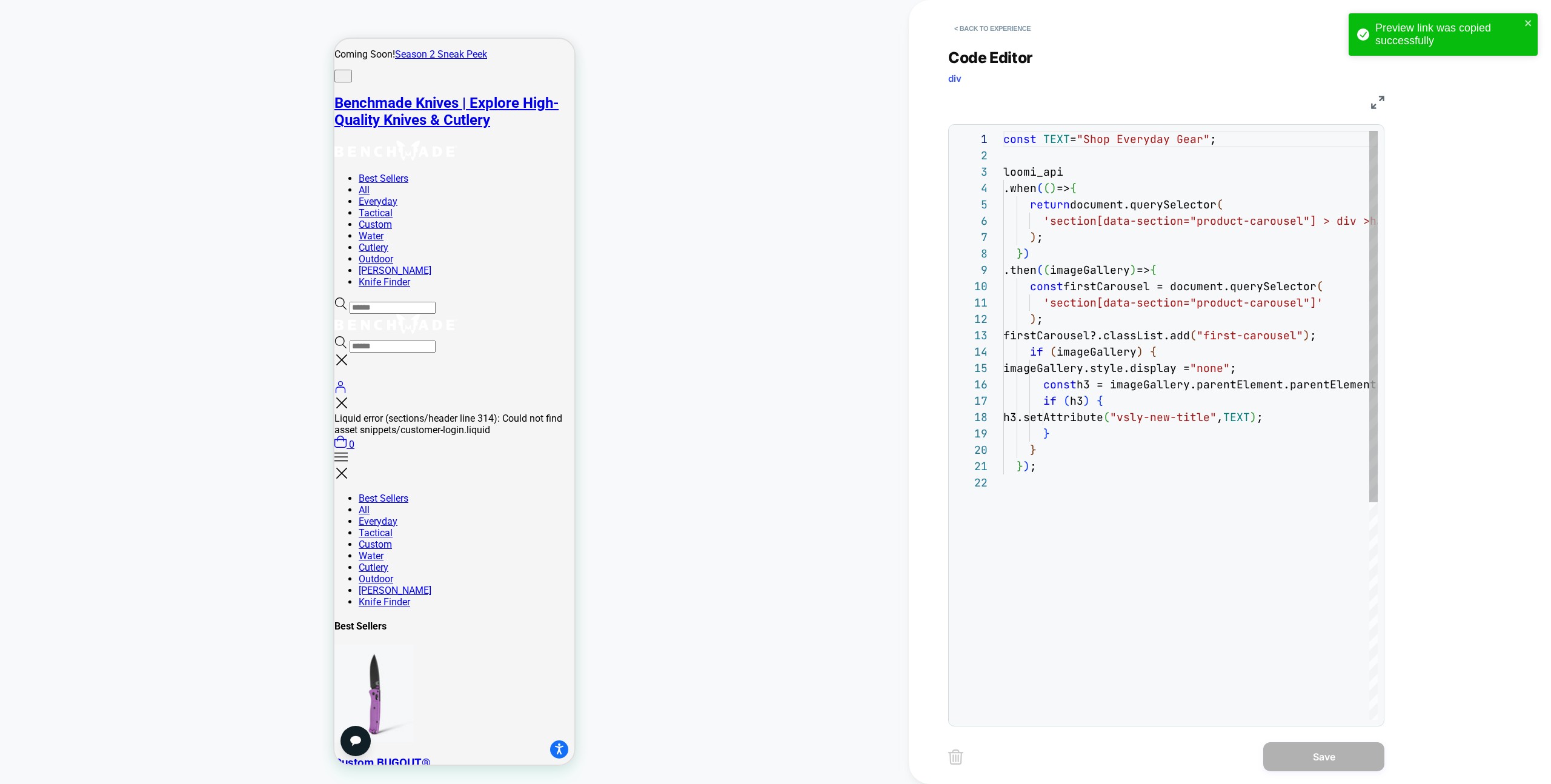
scroll to position [164, 0]
drag, startPoint x: 1004, startPoint y: 27, endPoint x: 1542, endPoint y: 142, distance: 550.2
click at [1004, 27] on button "< Back to experience" at bounding box center [992, 28] width 88 height 19
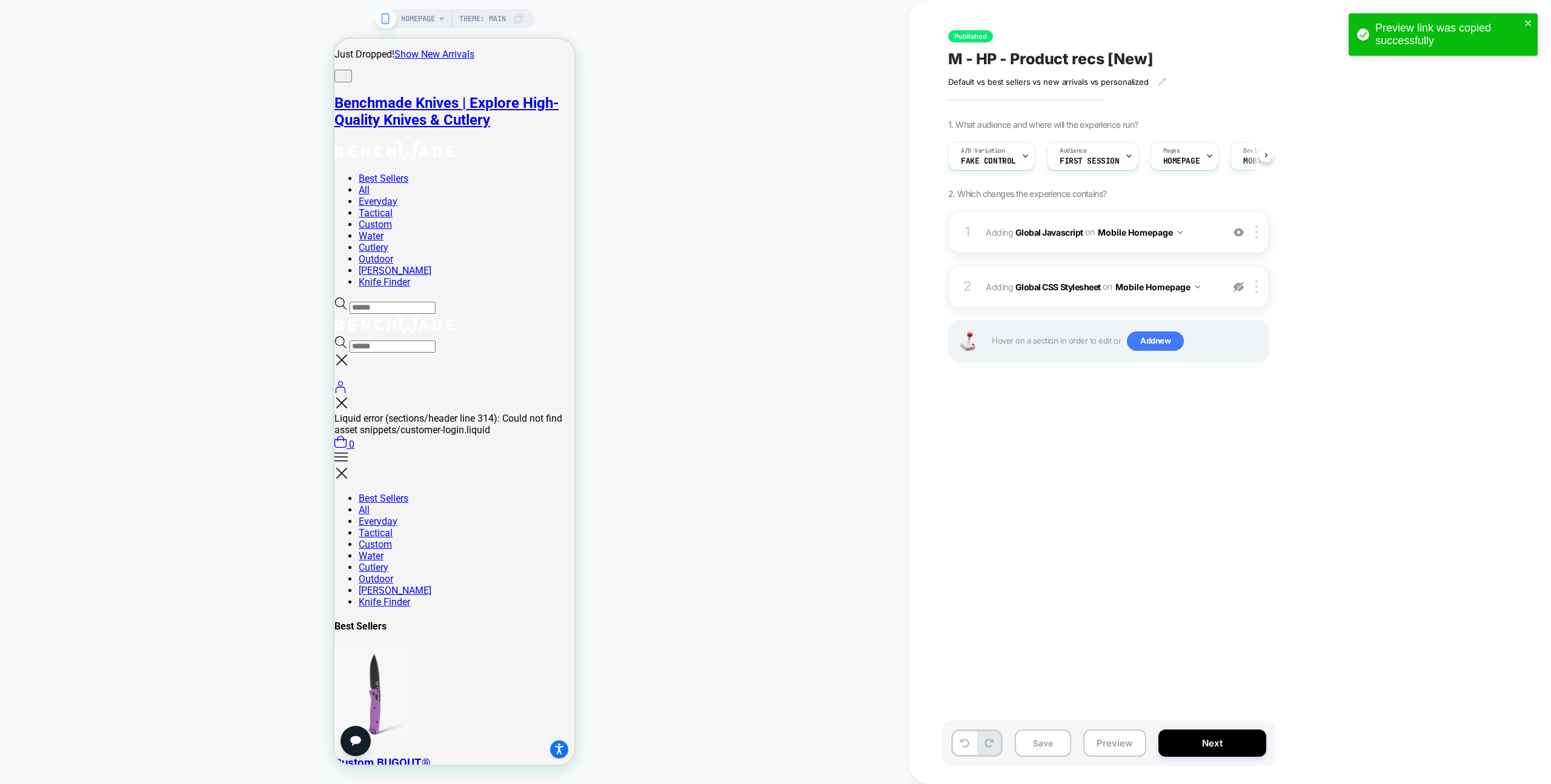
scroll to position [0, 1]
click at [1240, 285] on img at bounding box center [1238, 287] width 10 height 10
drag, startPoint x: 1117, startPoint y: 733, endPoint x: 1155, endPoint y: 708, distance: 45.5
click at [1117, 733] on button "Preview" at bounding box center [1115, 743] width 63 height 27
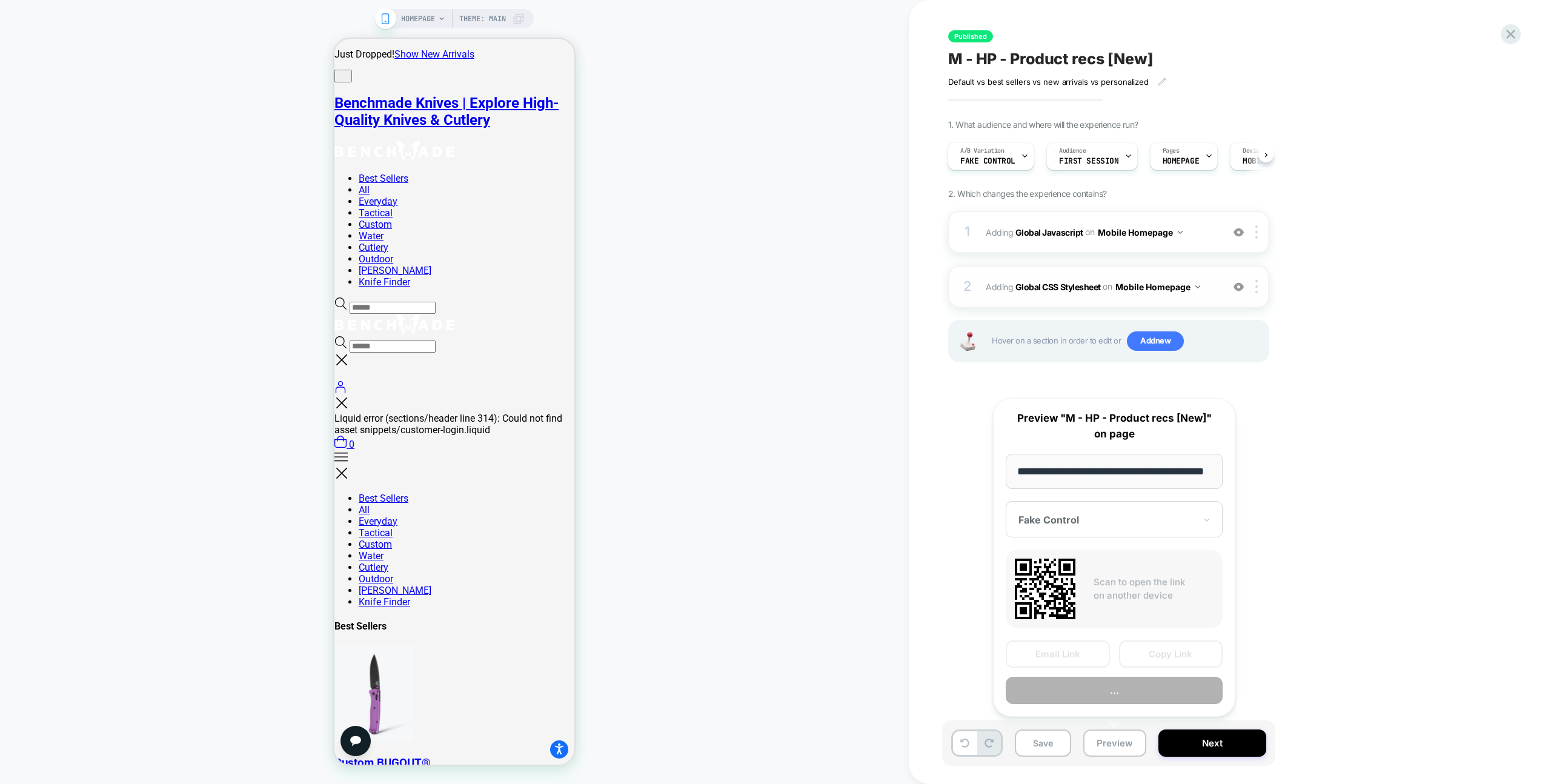
scroll to position [0, 50]
drag, startPoint x: 1180, startPoint y: 652, endPoint x: 1508, endPoint y: 350, distance: 445.9
click at [1180, 652] on button "Copy Link" at bounding box center [1171, 654] width 104 height 27
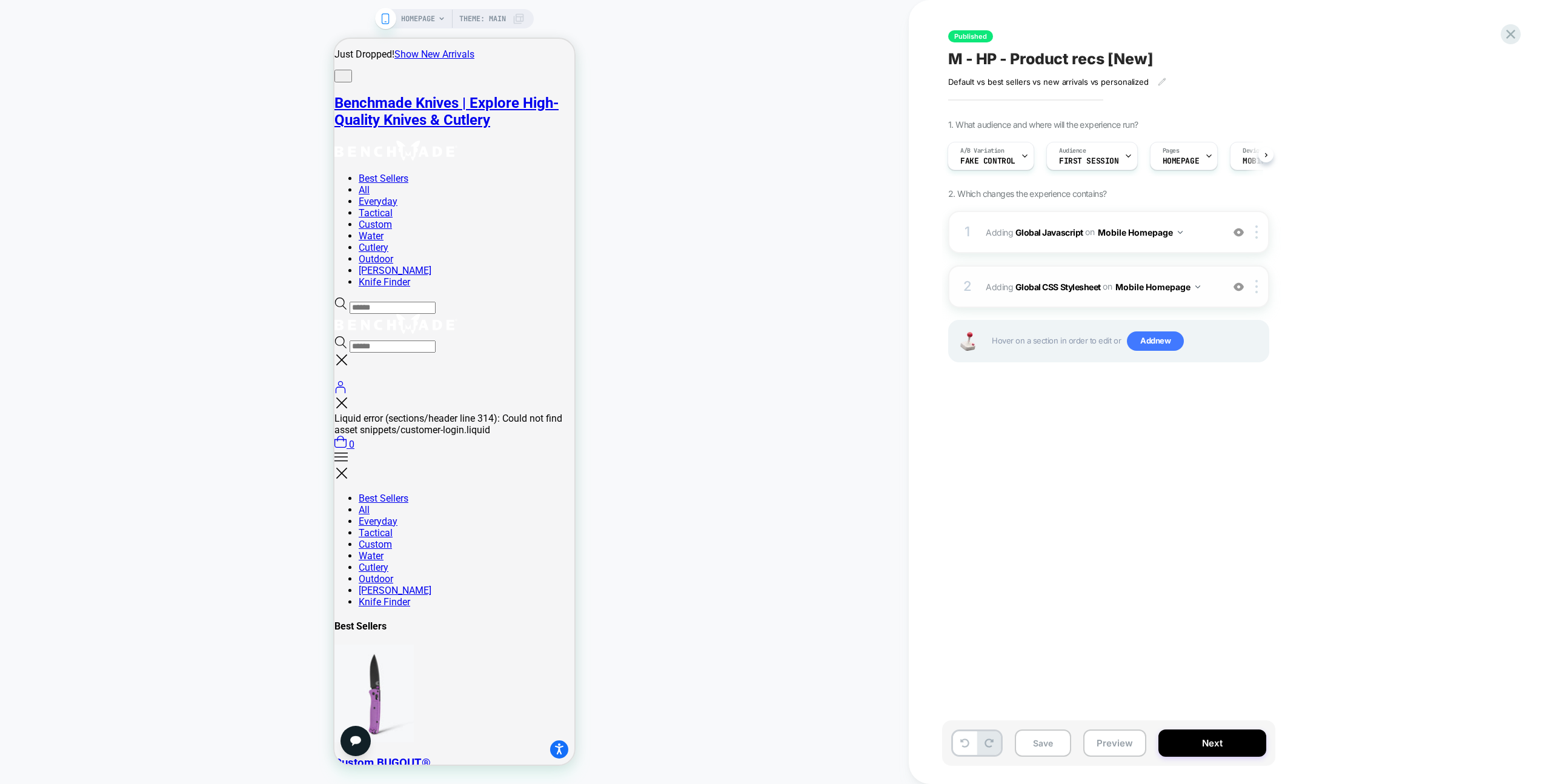
click at [1185, 265] on div "2 Adding Global CSS Stylesheet on Mobile Homepage Add Before Add After Copy to …" at bounding box center [1109, 287] width 321 height 43
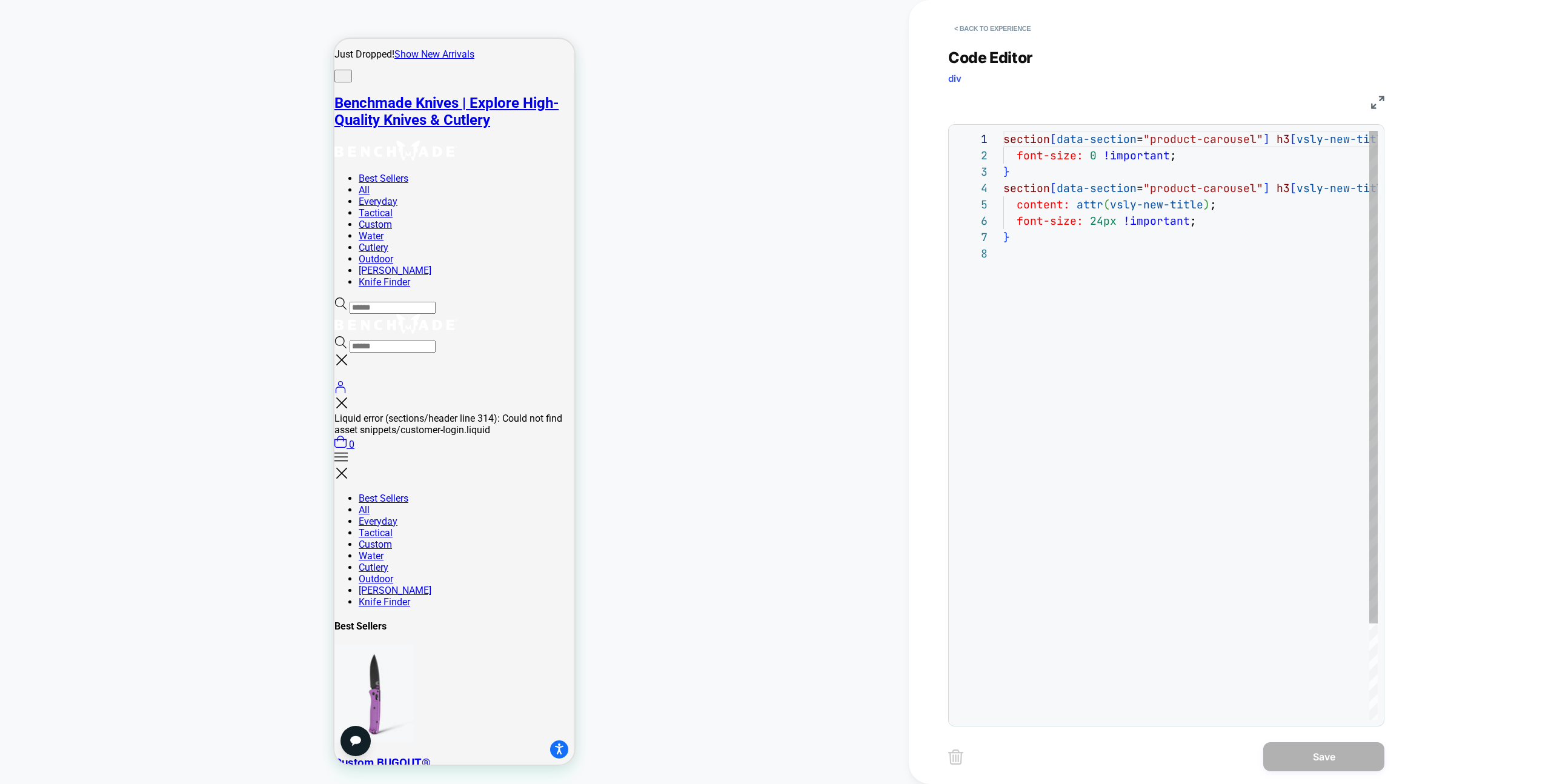
scroll to position [114, 0]
click at [1009, 29] on button "< Back to experience" at bounding box center [992, 28] width 88 height 19
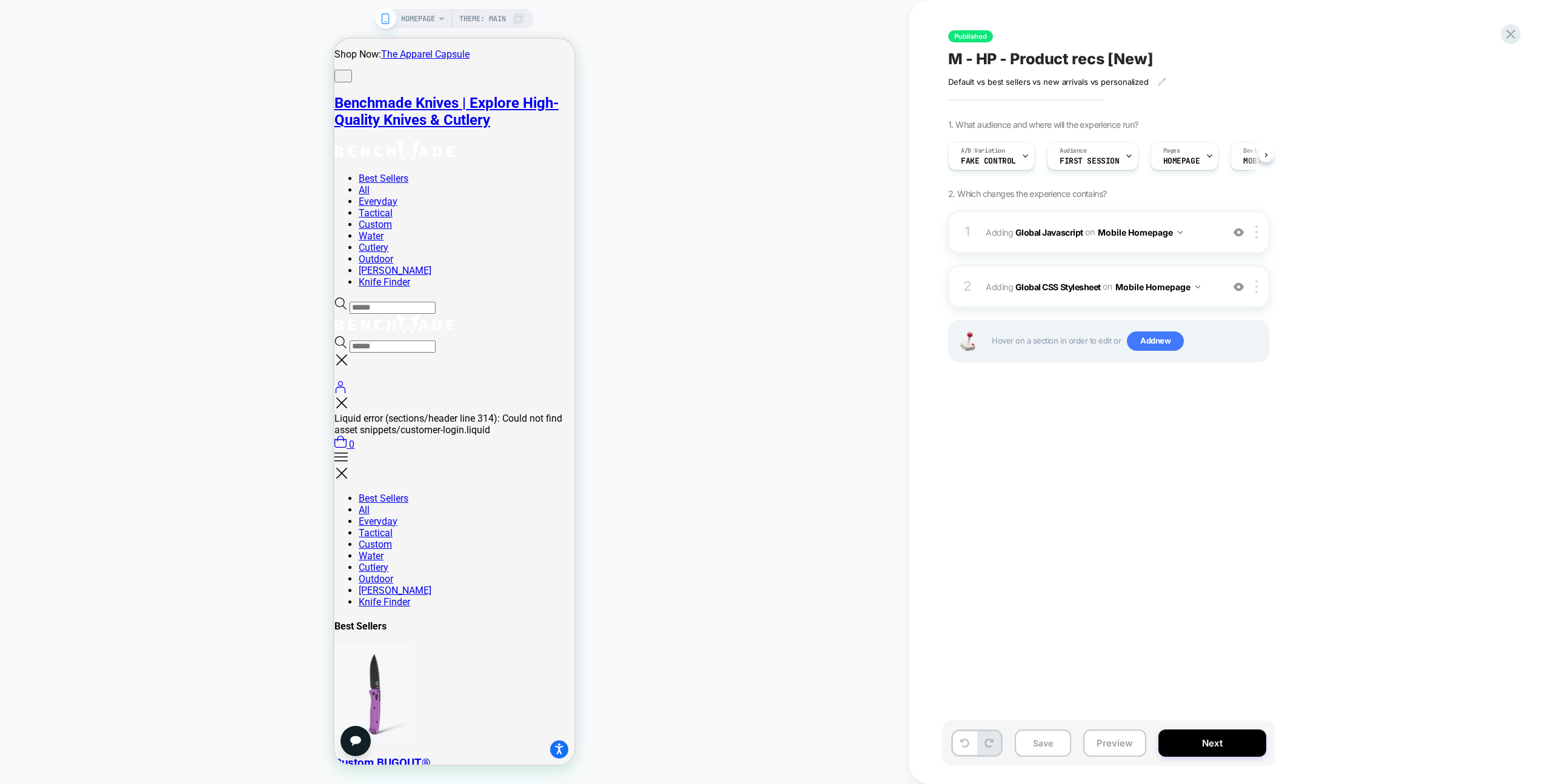
scroll to position [0, 1]
click at [999, 163] on span "Fake Control" at bounding box center [988, 161] width 55 height 9
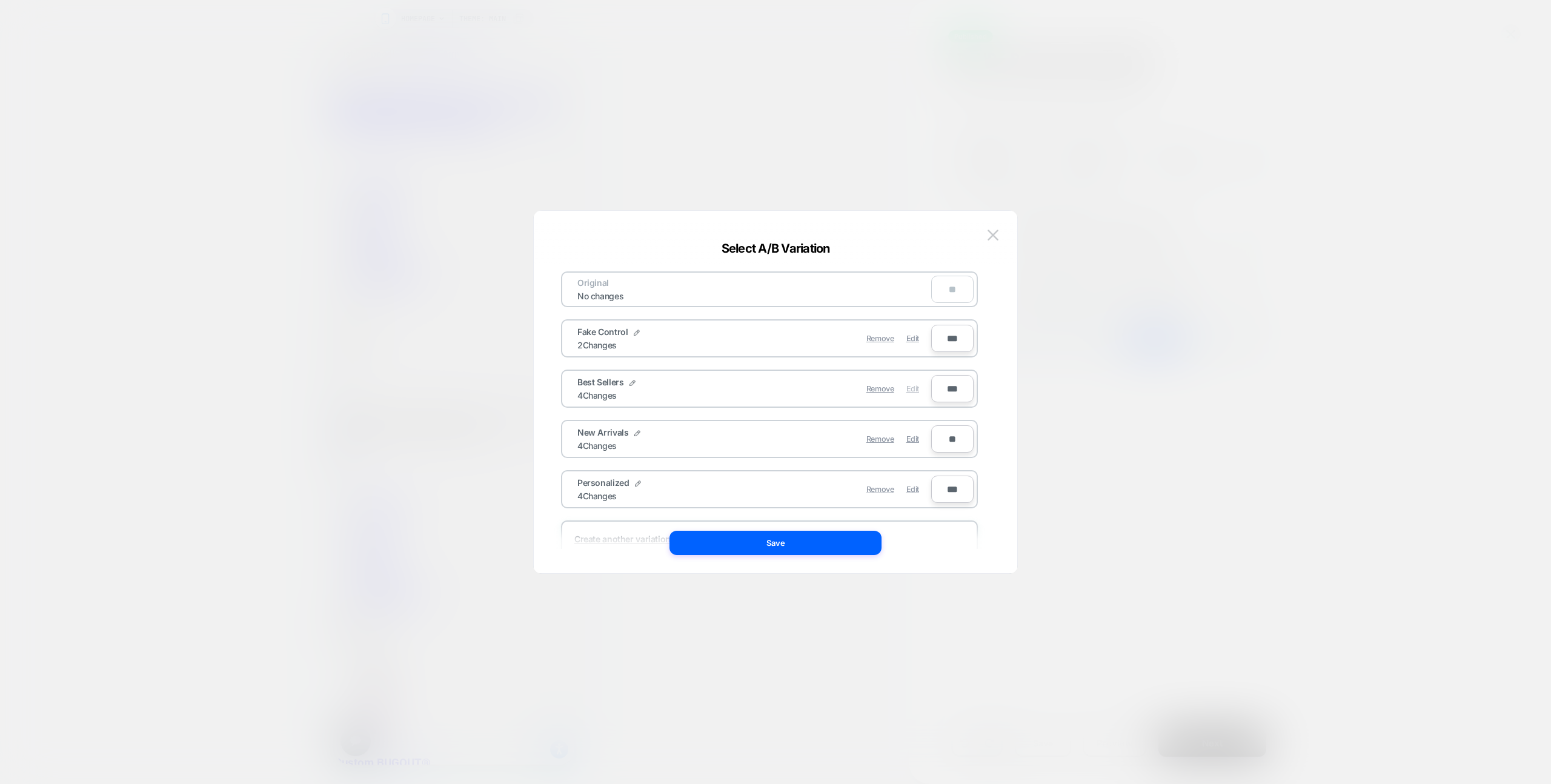
click at [917, 389] on span "Edit" at bounding box center [913, 389] width 13 height 9
click at [853, 535] on button "Save" at bounding box center [776, 543] width 212 height 24
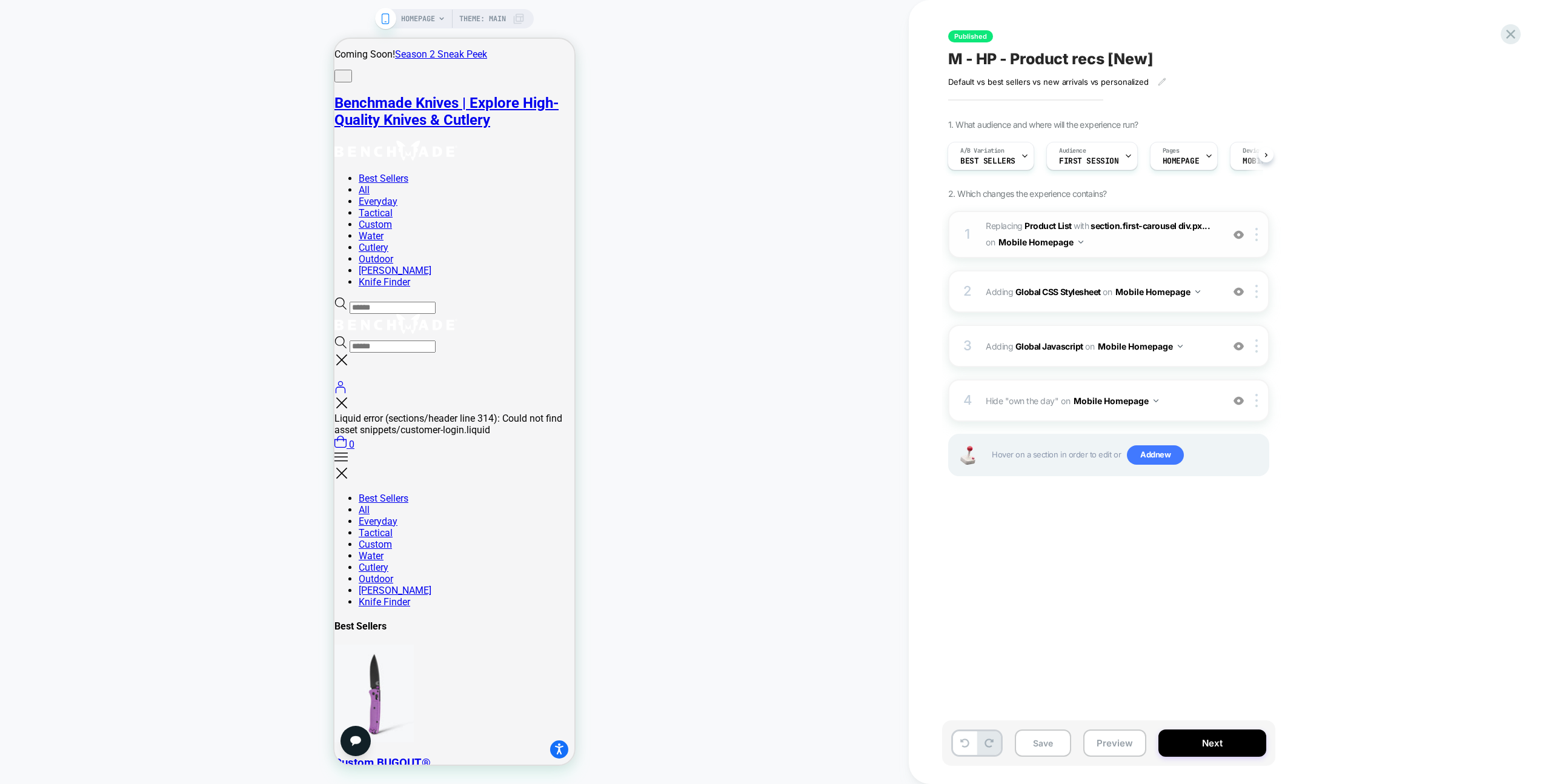
click at [1185, 247] on span "#_loomi_addon_1741882146489_dup1750355818 Replacing Product List WITH section.f…" at bounding box center [1101, 234] width 231 height 33
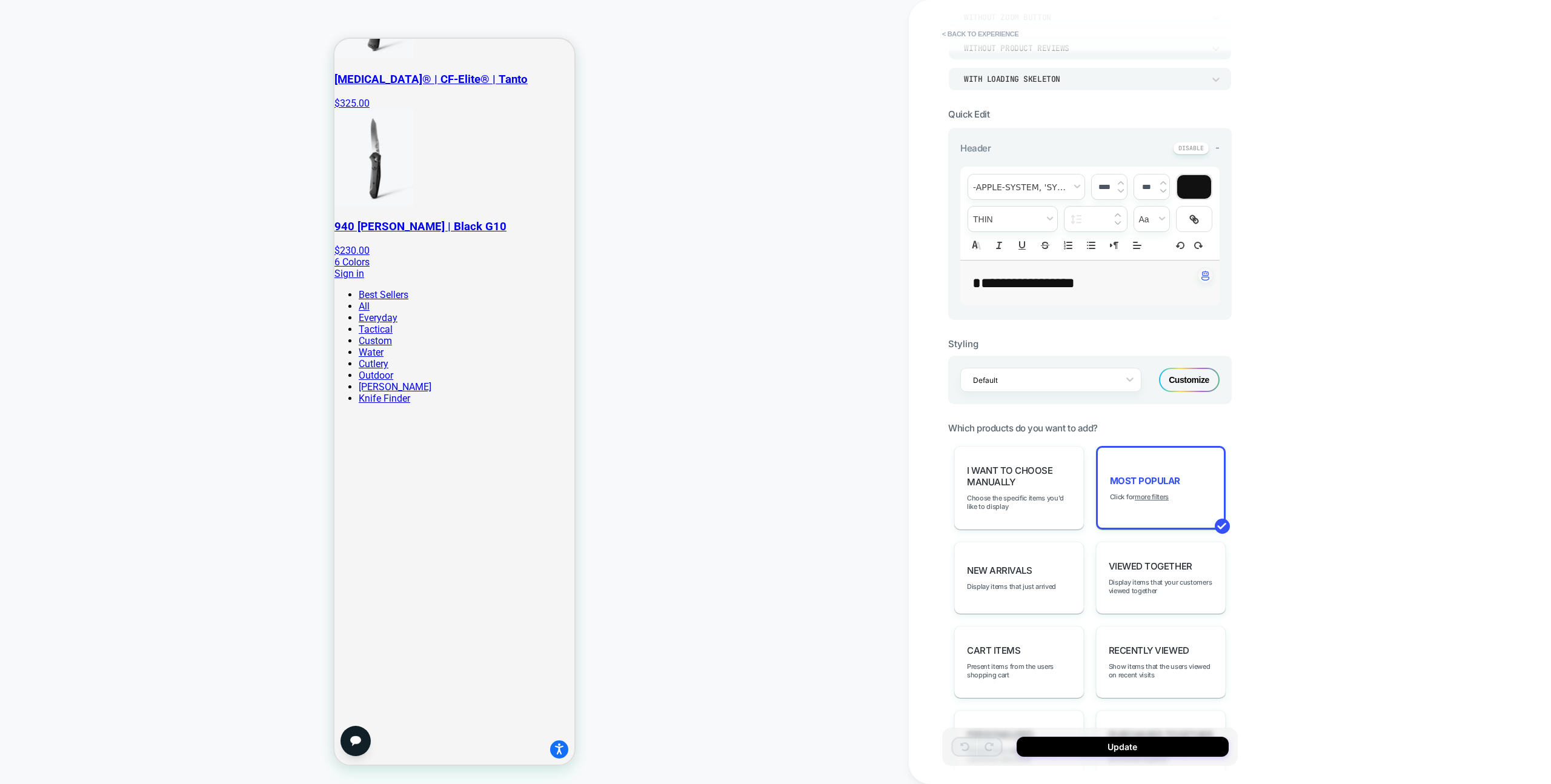
scroll to position [0, 0]
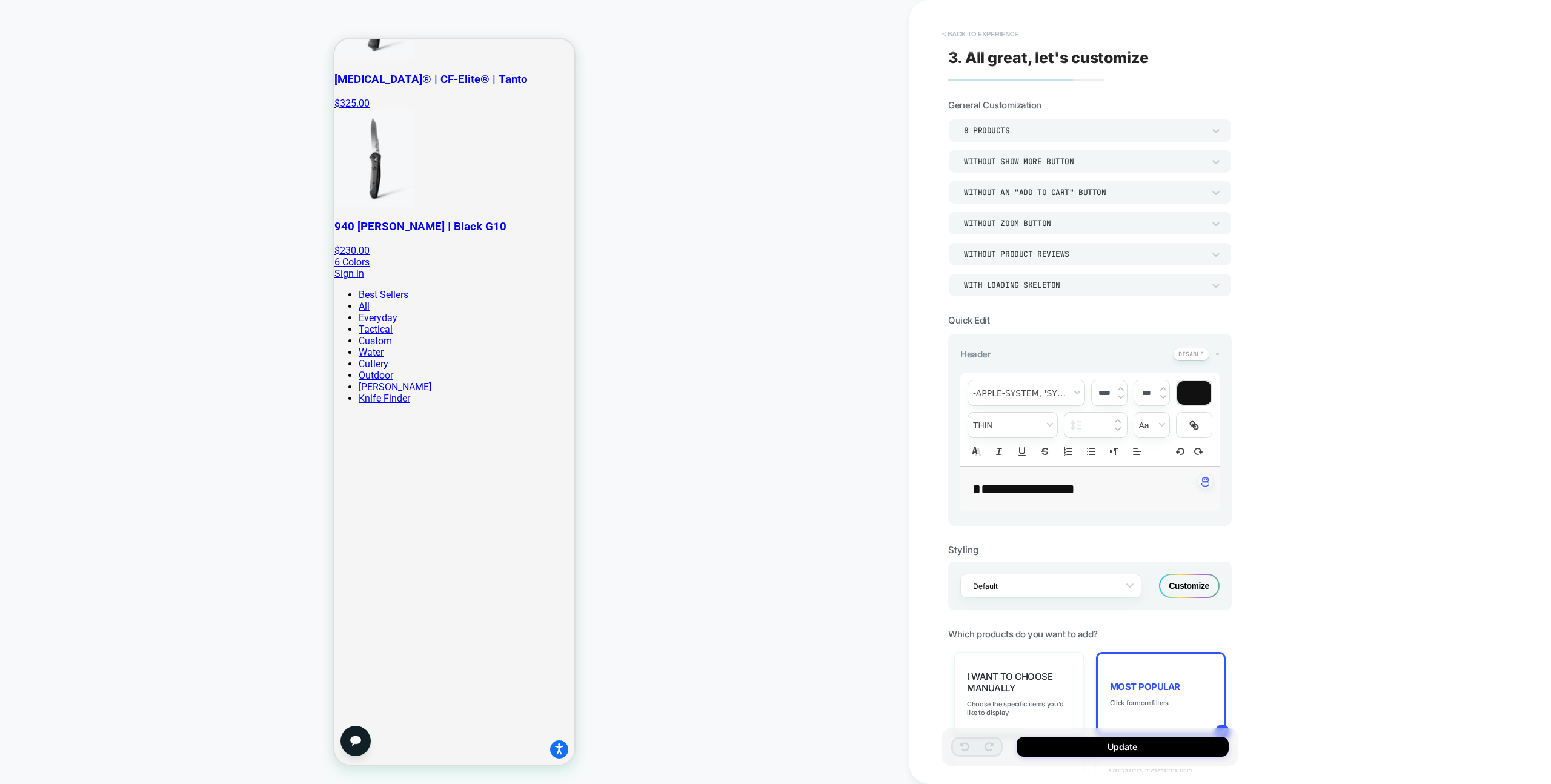
click at [991, 37] on button "< Back to experience" at bounding box center [980, 33] width 88 height 19
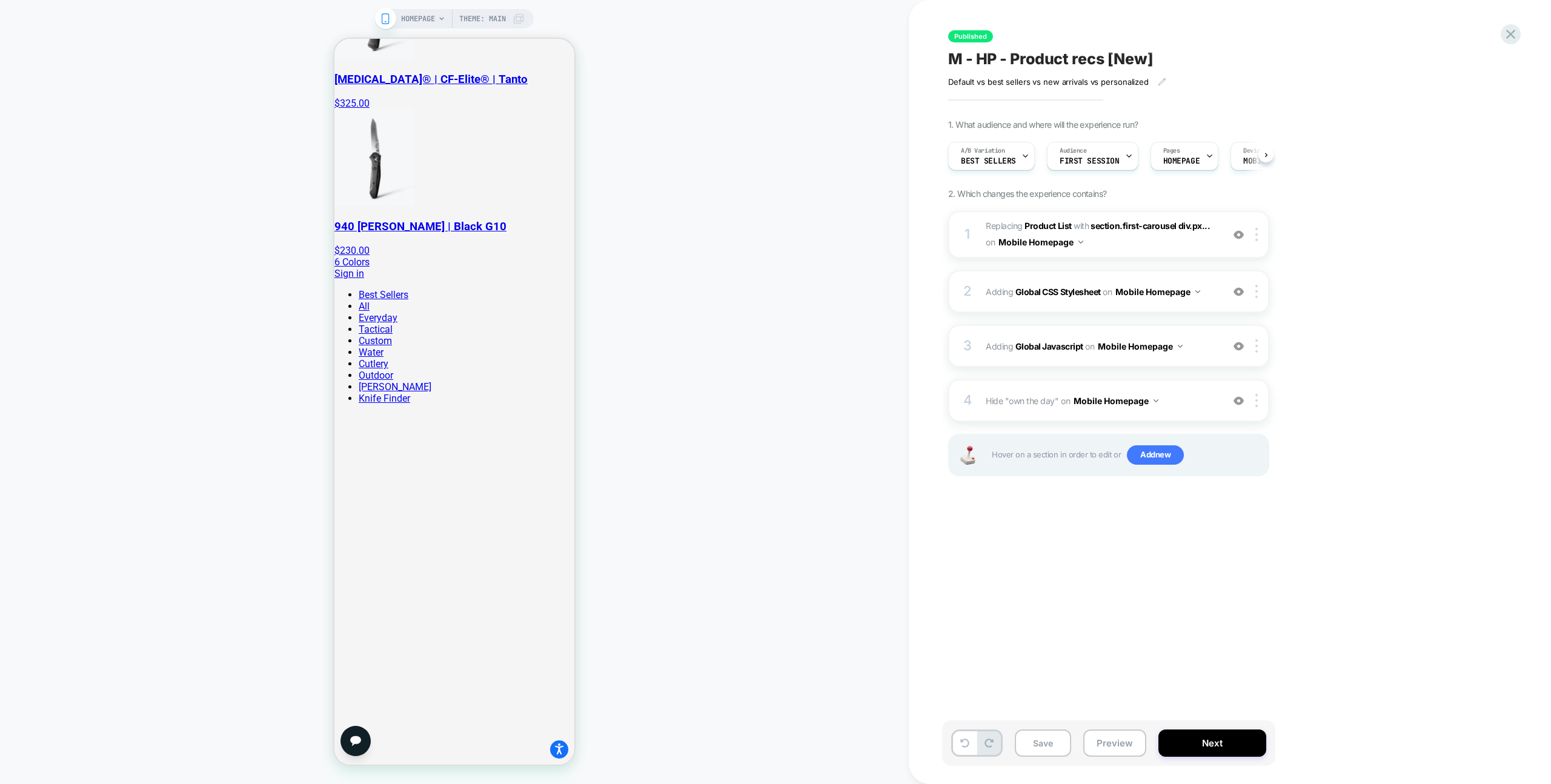
scroll to position [0, 1]
click at [985, 162] on span "Best Sellers" at bounding box center [988, 161] width 55 height 9
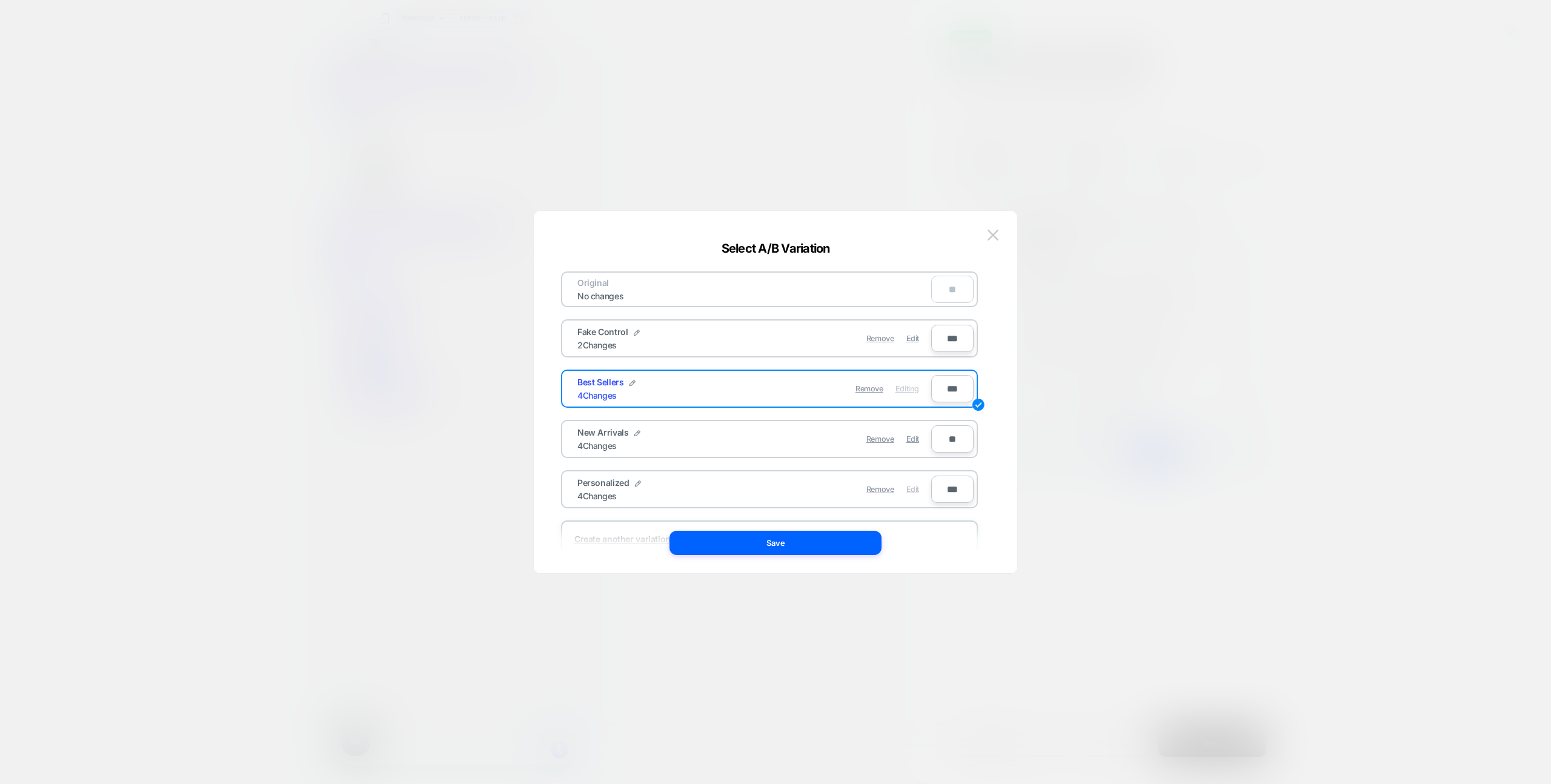
drag, startPoint x: 916, startPoint y: 490, endPoint x: 909, endPoint y: 496, distance: 9.2
click at [916, 490] on span "Edit" at bounding box center [913, 489] width 13 height 9
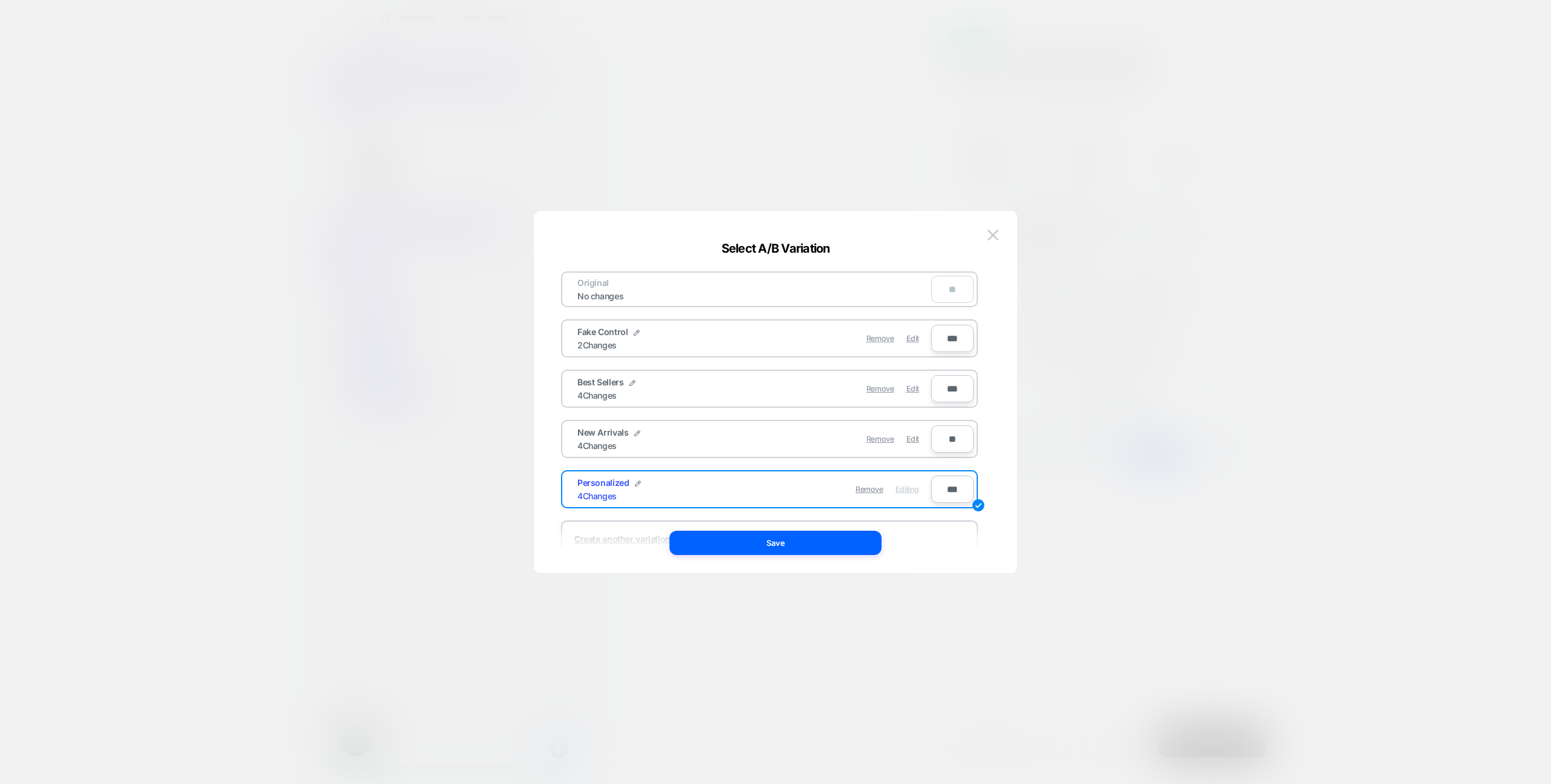
drag, startPoint x: 847, startPoint y: 548, endPoint x: 860, endPoint y: 536, distance: 17.7
click at [847, 548] on button "Save" at bounding box center [776, 543] width 212 height 24
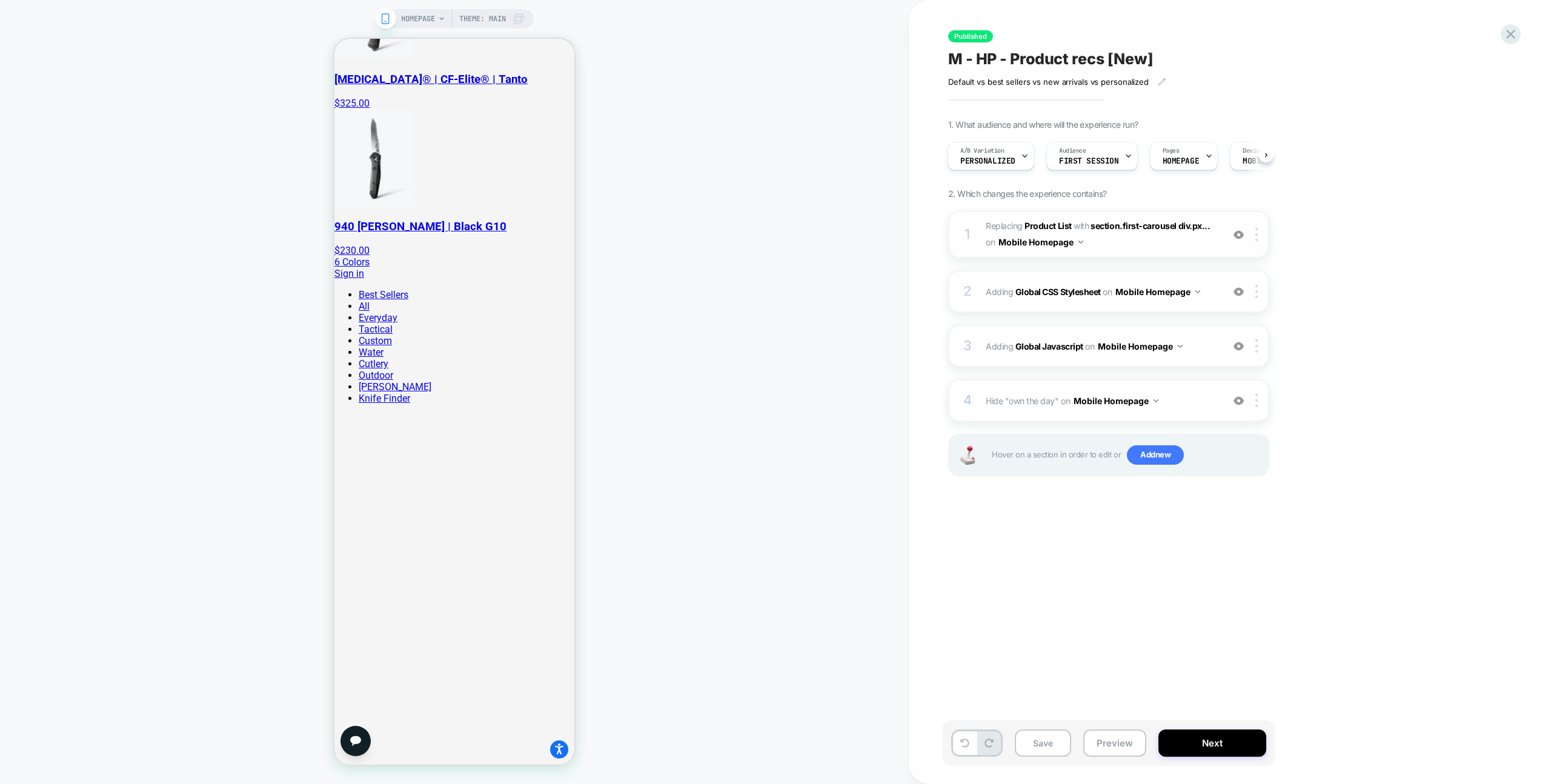
click at [1134, 251] on div "1 #_loomi_addon_1741882146489_dup1750355818 Replacing Product List WITH section…" at bounding box center [1109, 234] width 321 height 47
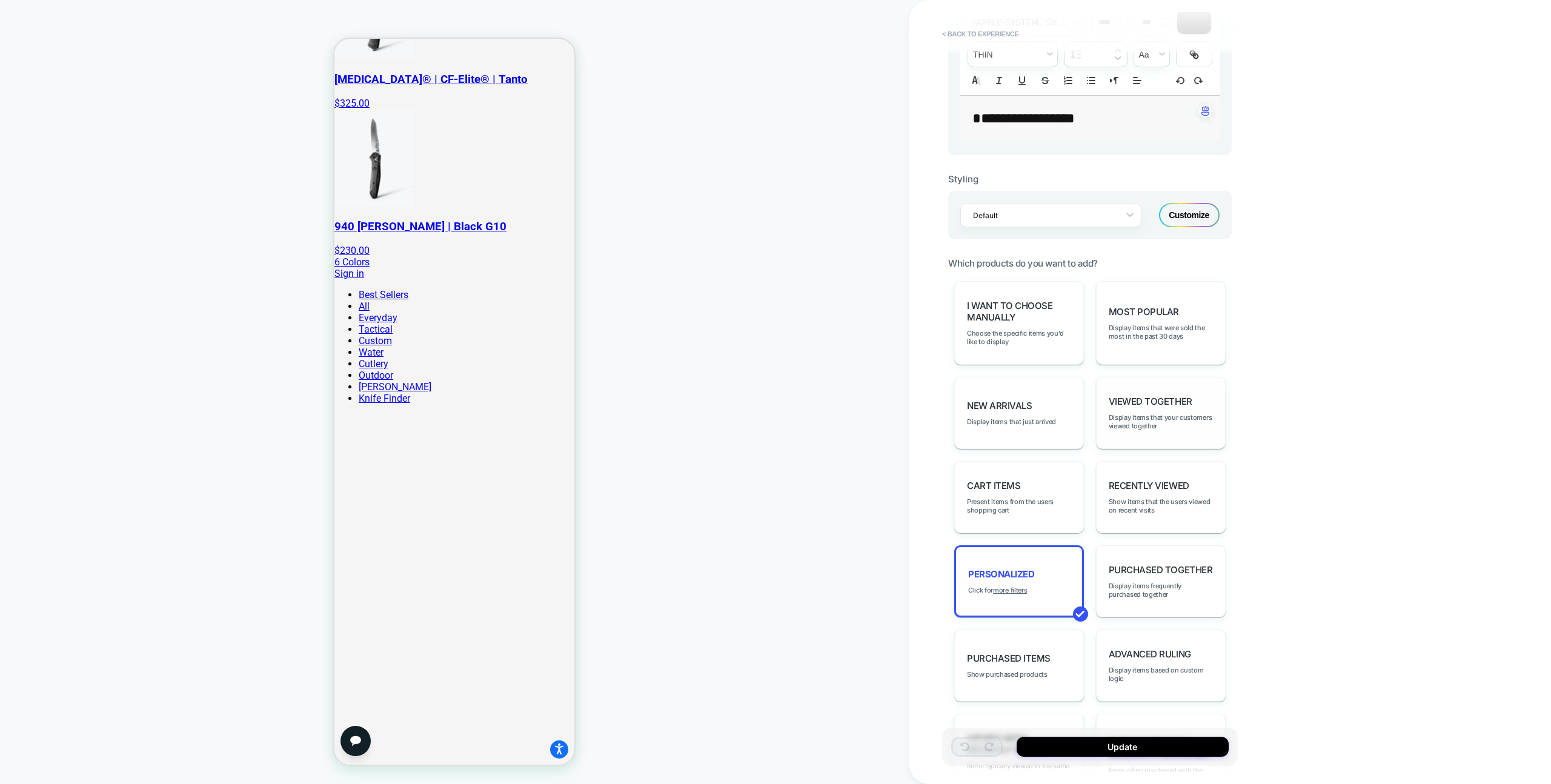
scroll to position [400, 0]
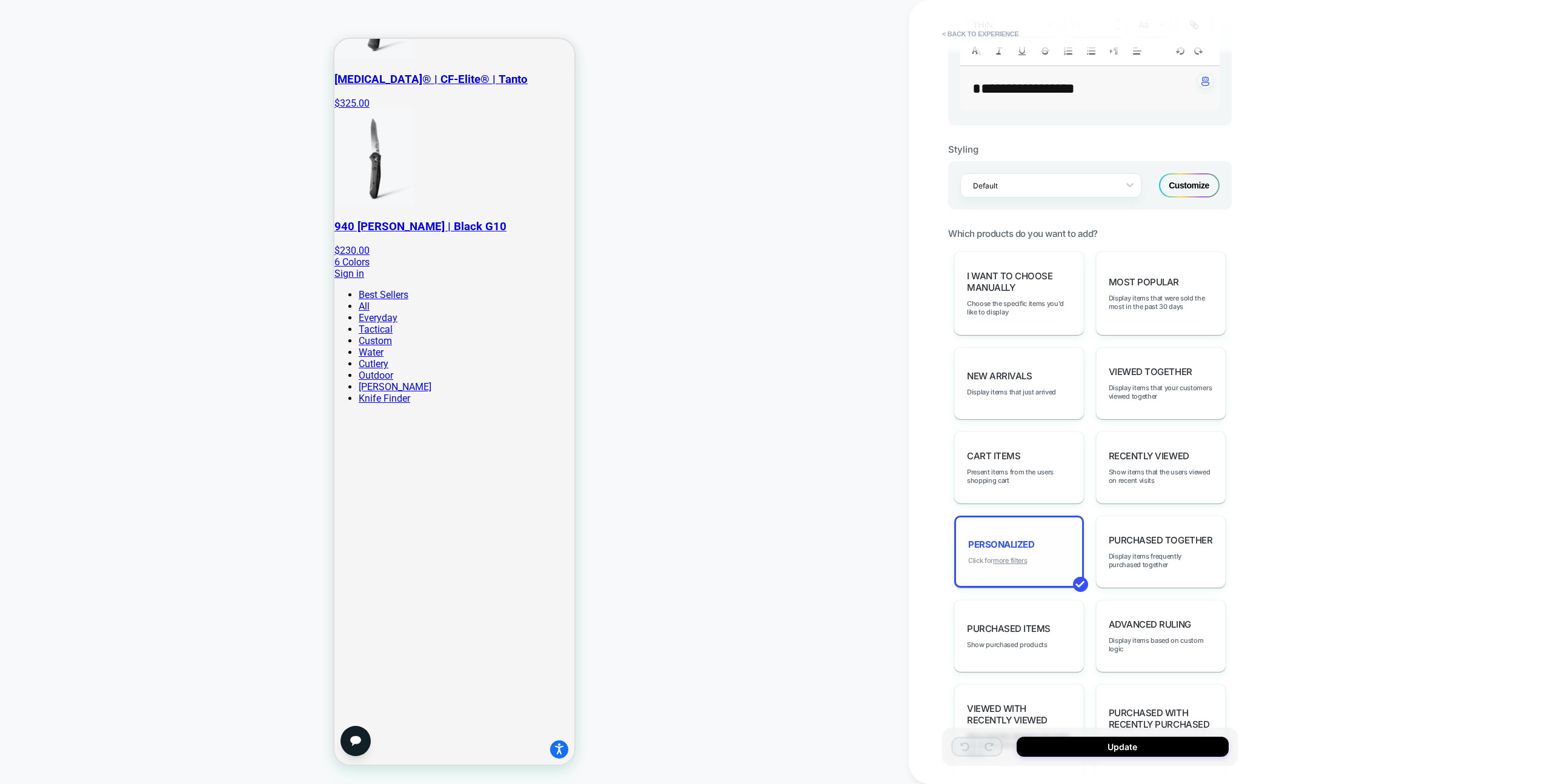
click at [1005, 561] on u "more filters" at bounding box center [1010, 560] width 34 height 9
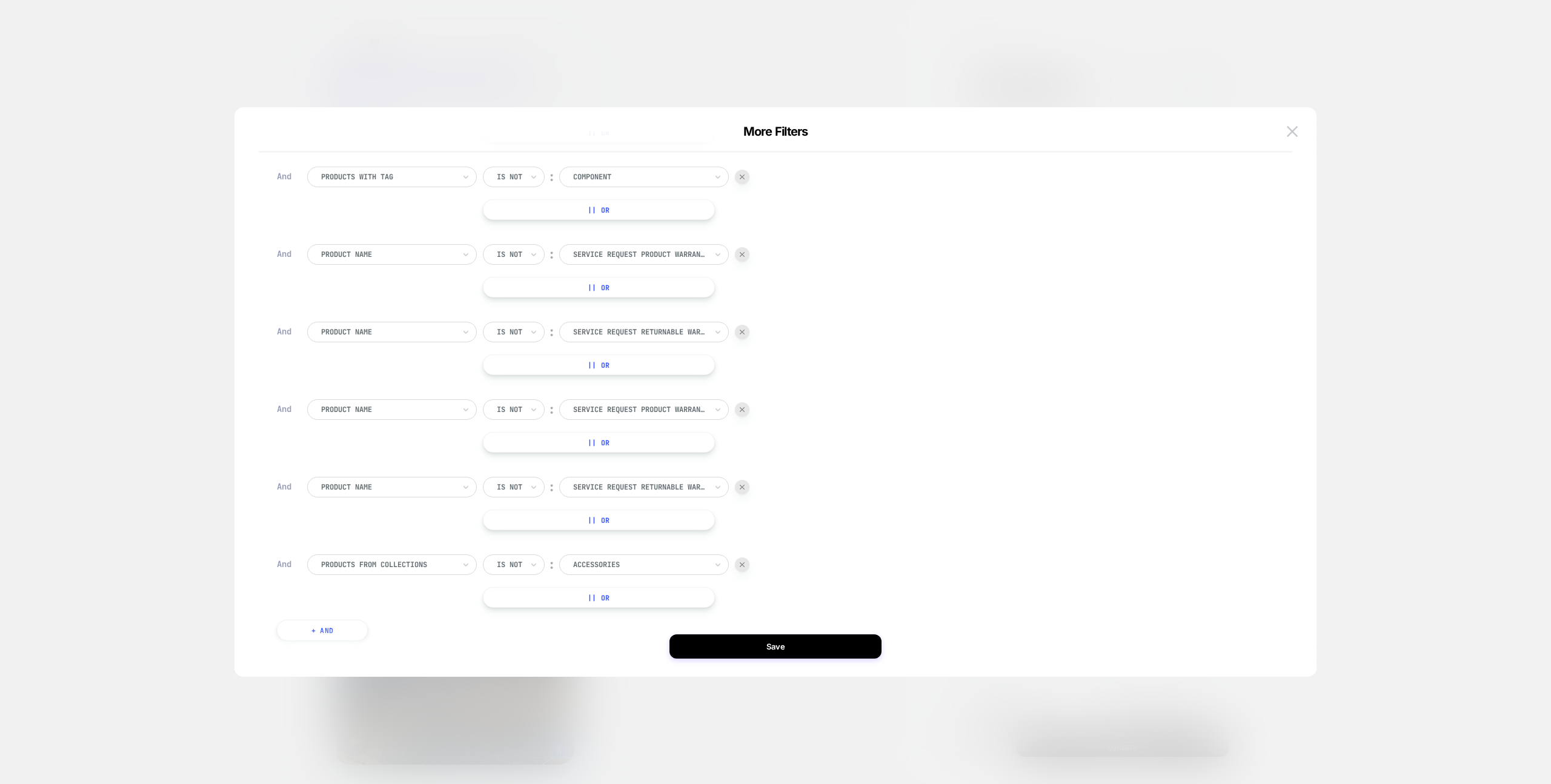
scroll to position [184, 0]
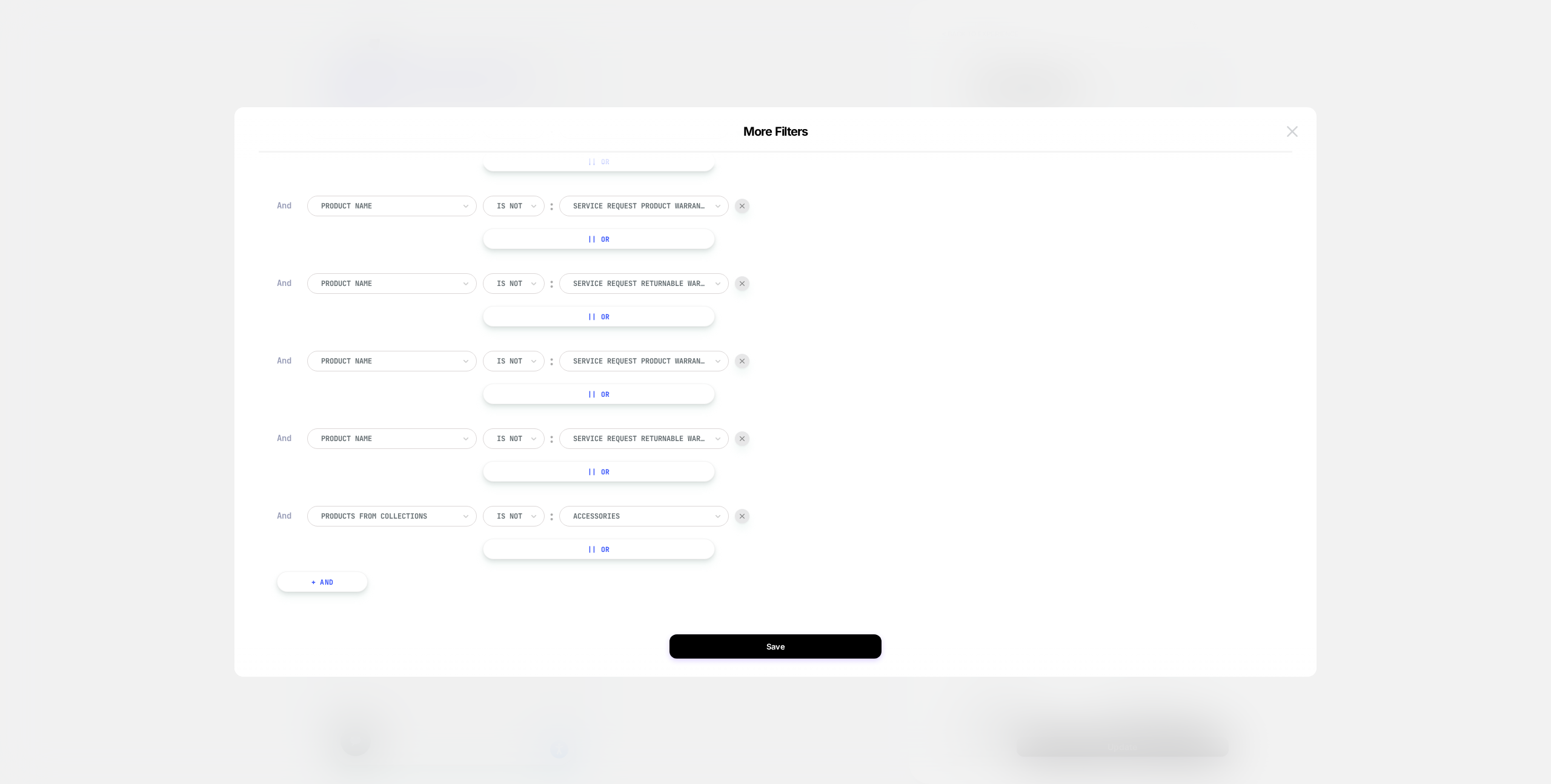
click at [1297, 136] on button at bounding box center [1292, 131] width 18 height 18
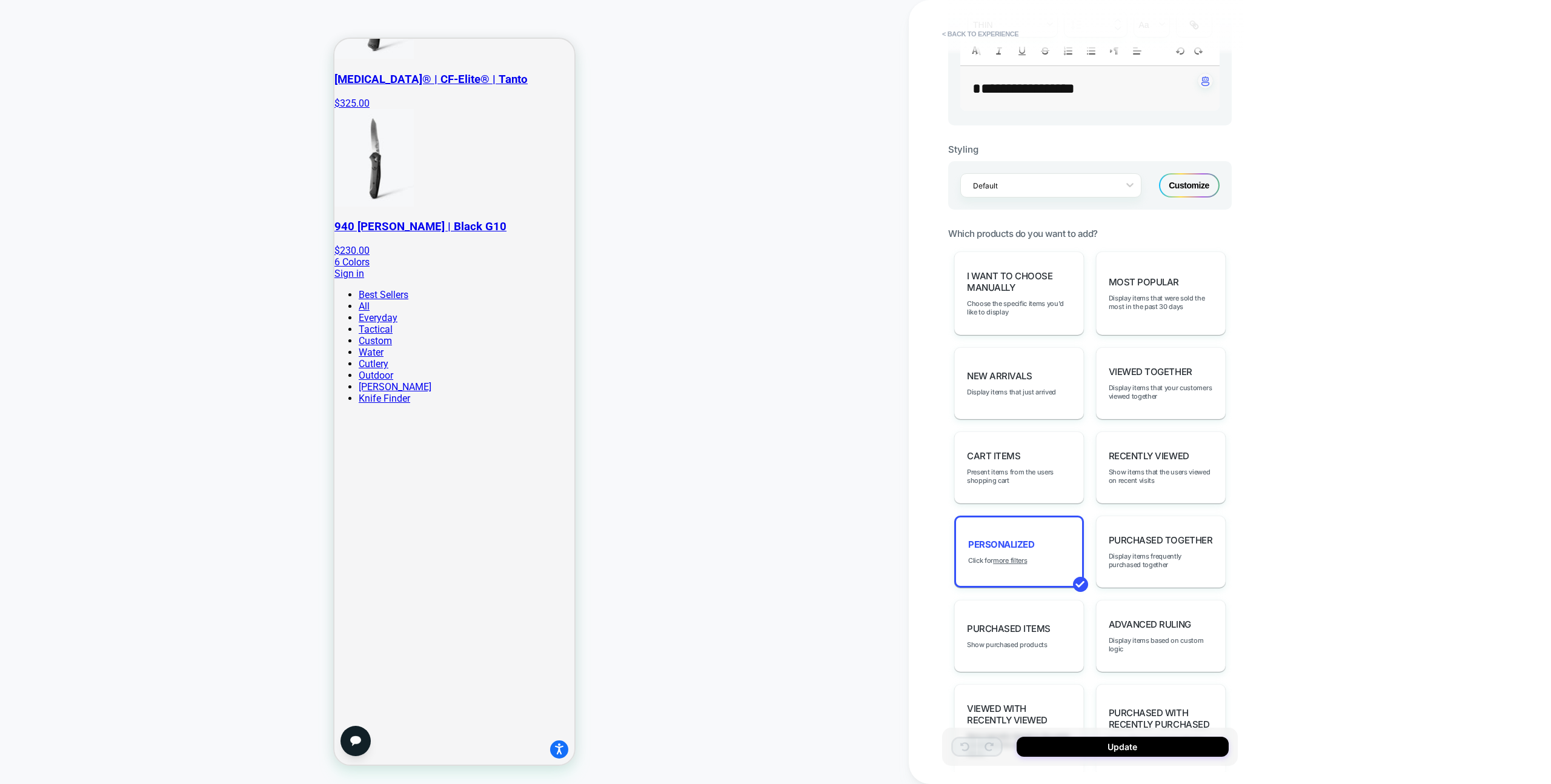
scroll to position [0, 368]
click at [978, 33] on button "< Back to experience" at bounding box center [980, 33] width 88 height 19
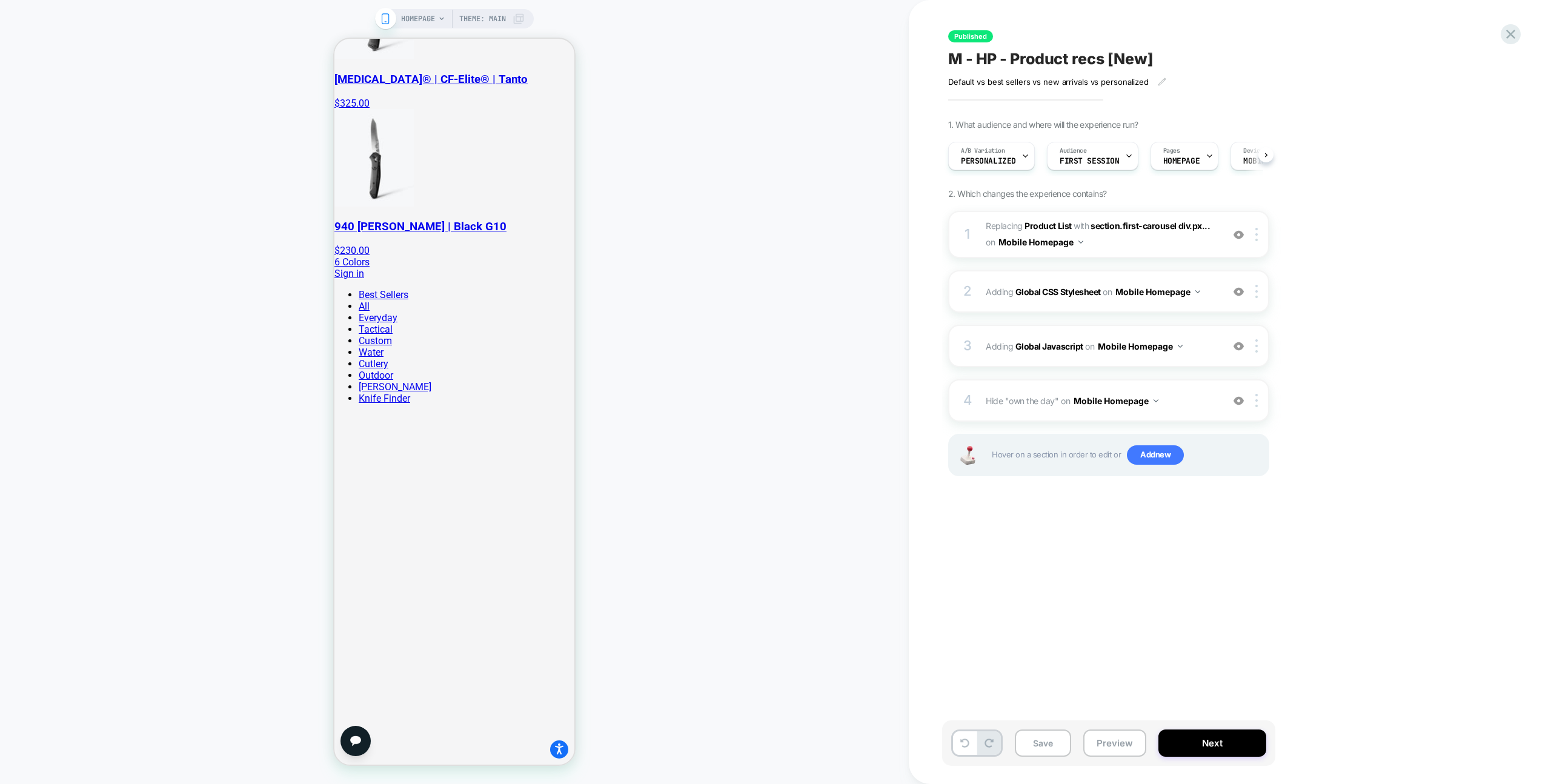
scroll to position [0, 1]
click at [997, 149] on span "A/B Variation" at bounding box center [982, 150] width 45 height 9
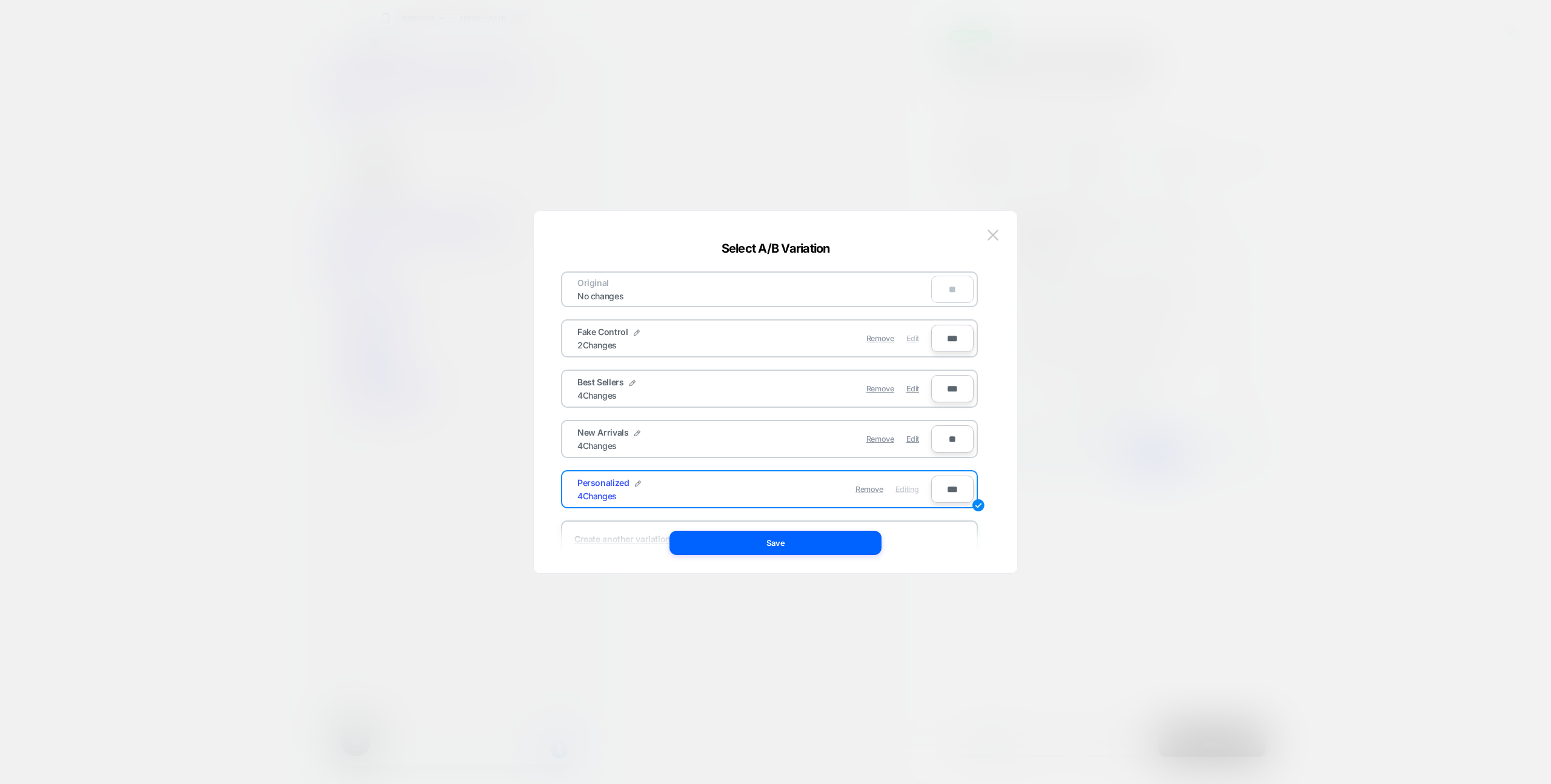
click at [915, 337] on span "Edit" at bounding box center [913, 338] width 13 height 9
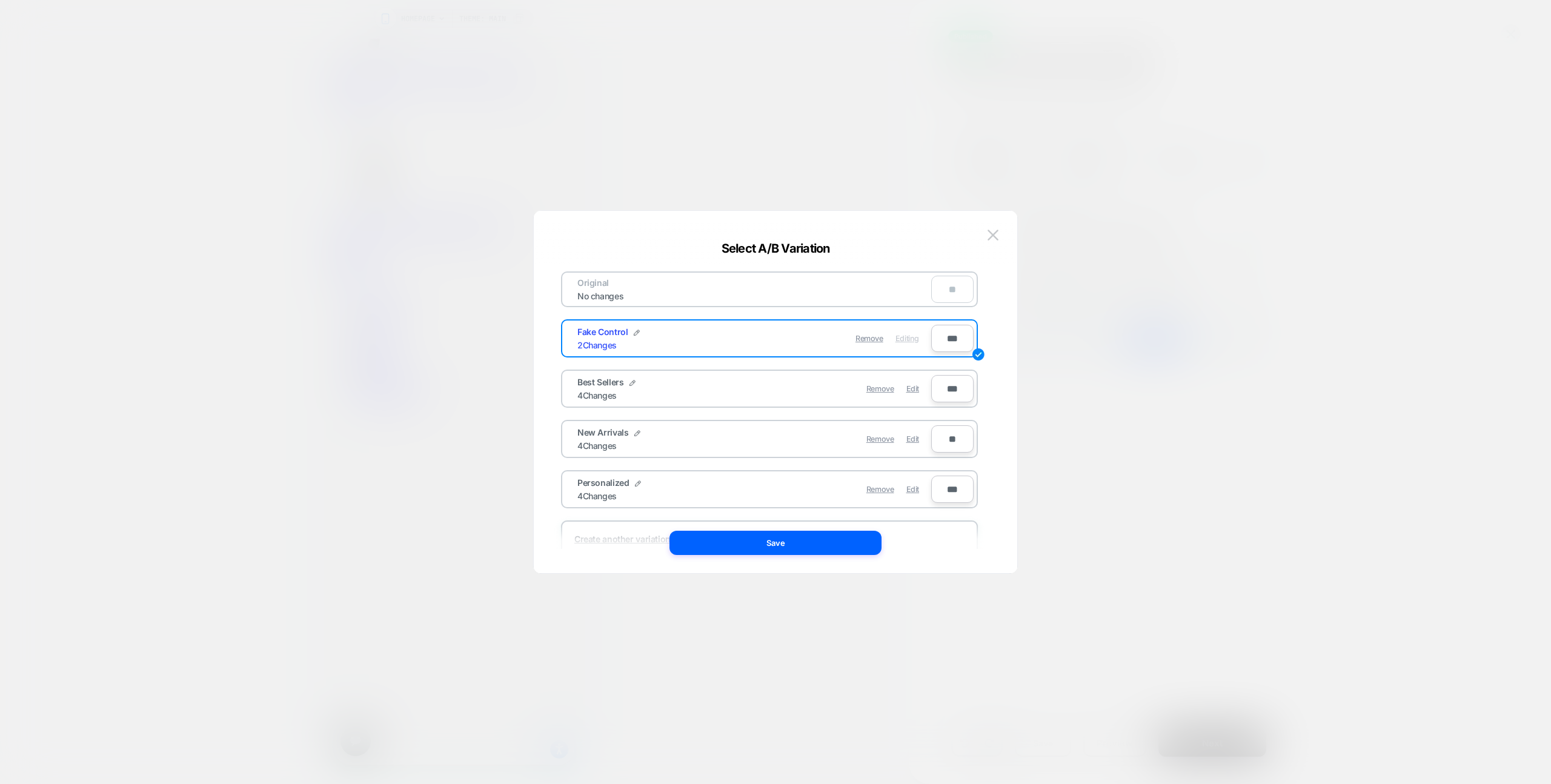
click at [864, 549] on button "Save" at bounding box center [776, 543] width 212 height 24
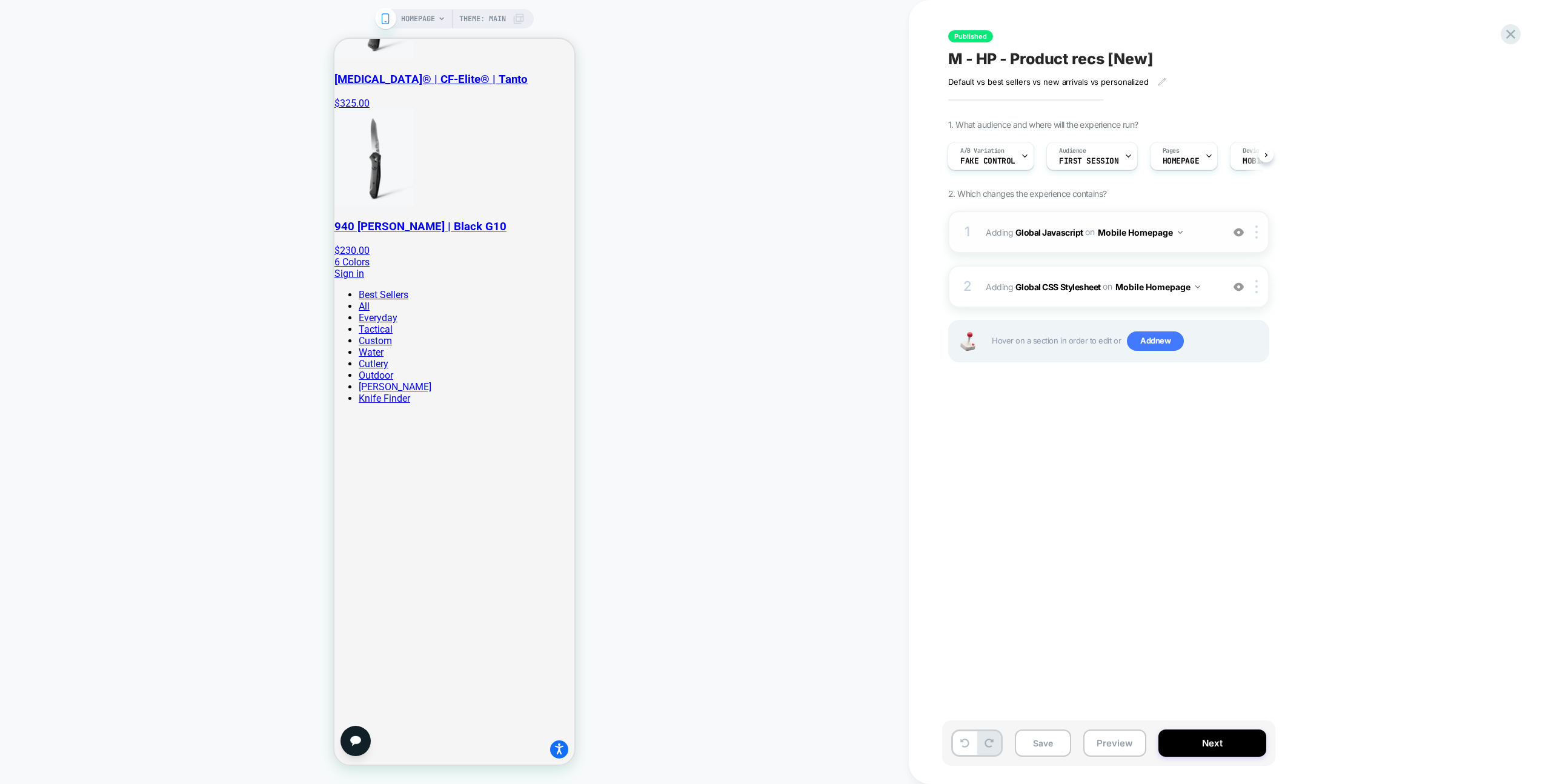
click at [1188, 236] on span "Adding Global Javascript on Mobile Homepage" at bounding box center [1101, 232] width 231 height 17
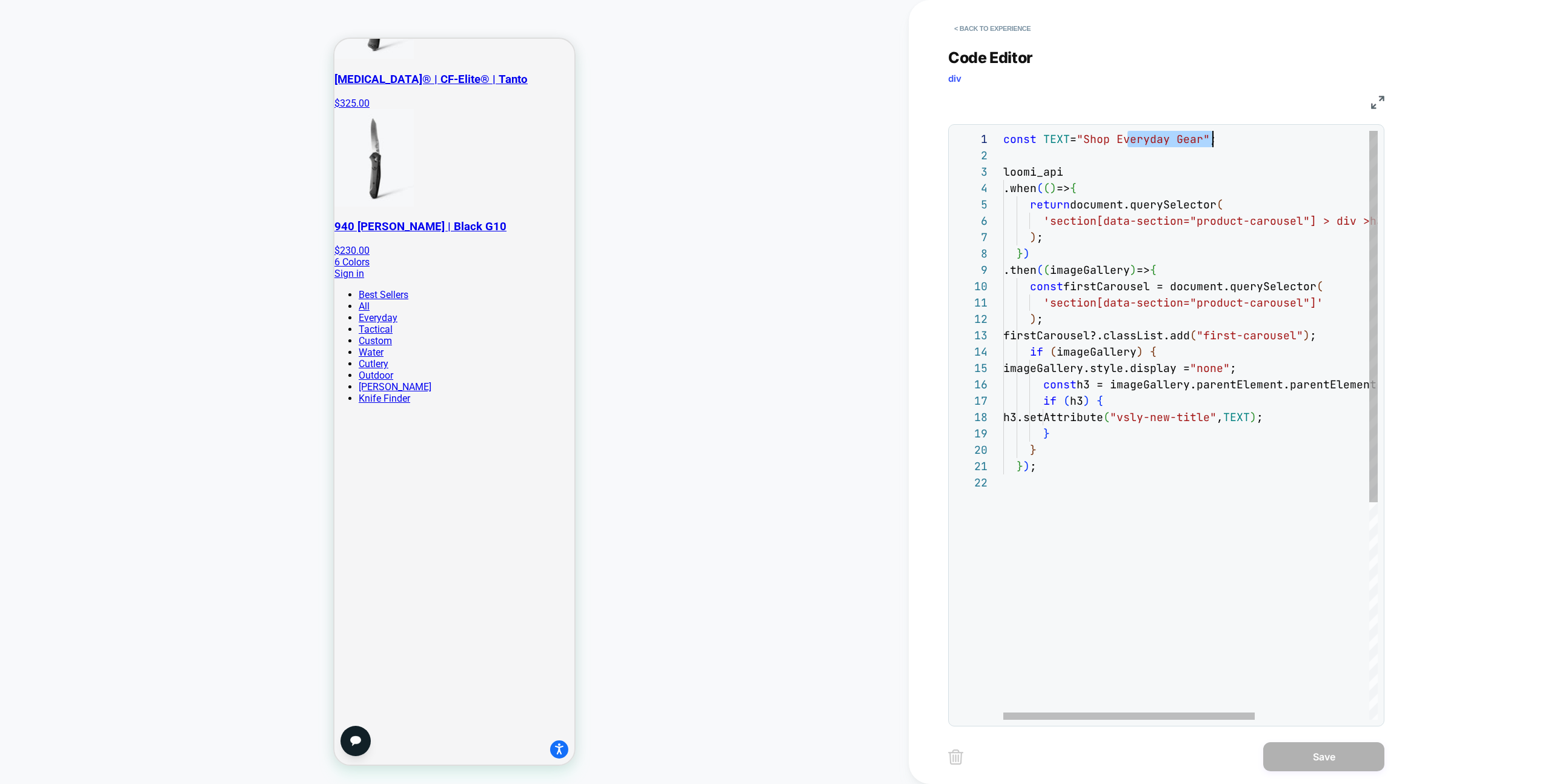
scroll to position [0, 210]
drag, startPoint x: 1127, startPoint y: 140, endPoint x: 1213, endPoint y: 145, distance: 86.1
click at [1213, 145] on div "const TEXT = "Shop Everyday Gear" ; loomi_api .when ( ( ) => { return document.…" at bounding box center [1276, 597] width 545 height 932
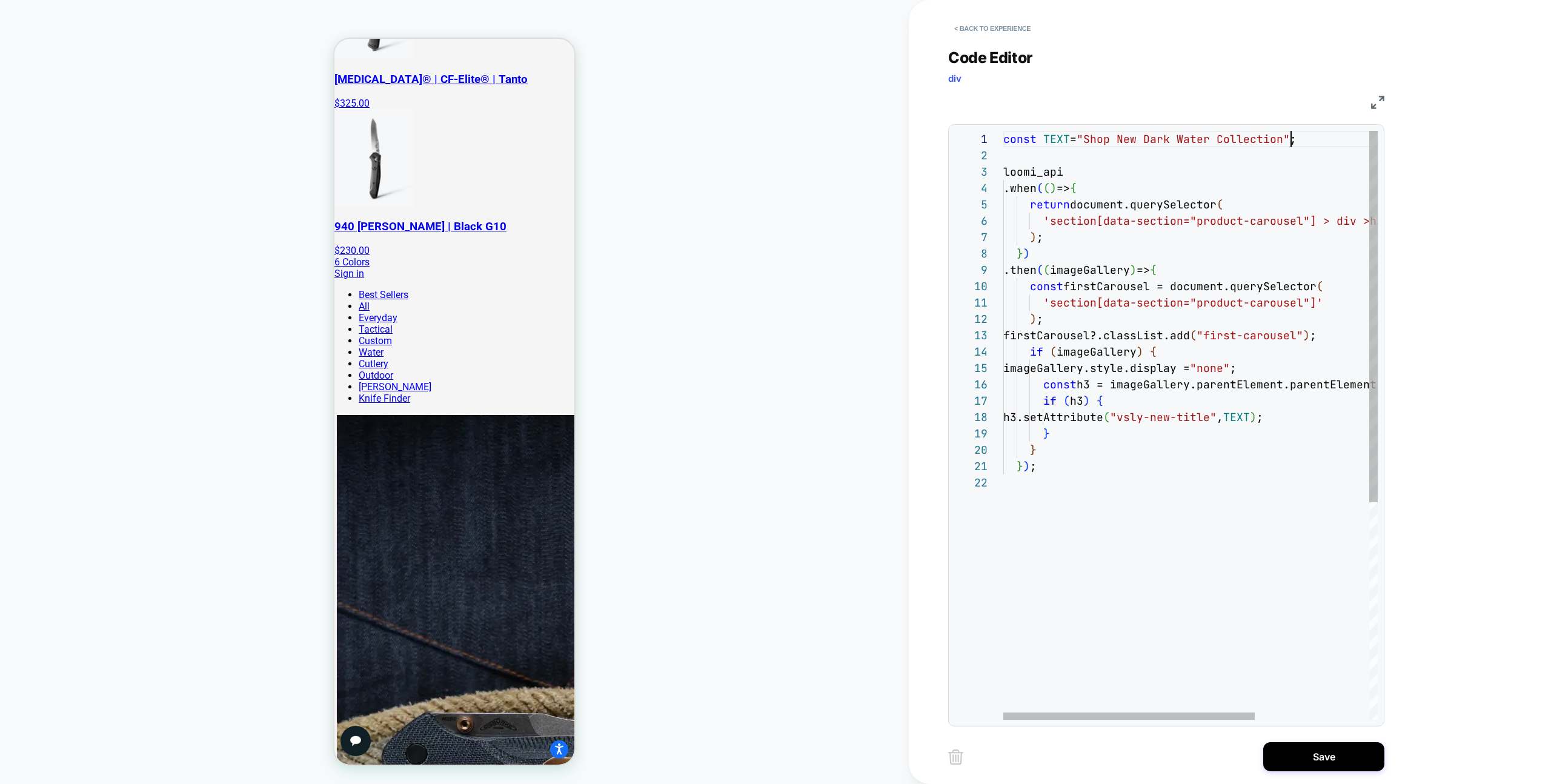
scroll to position [0, 288]
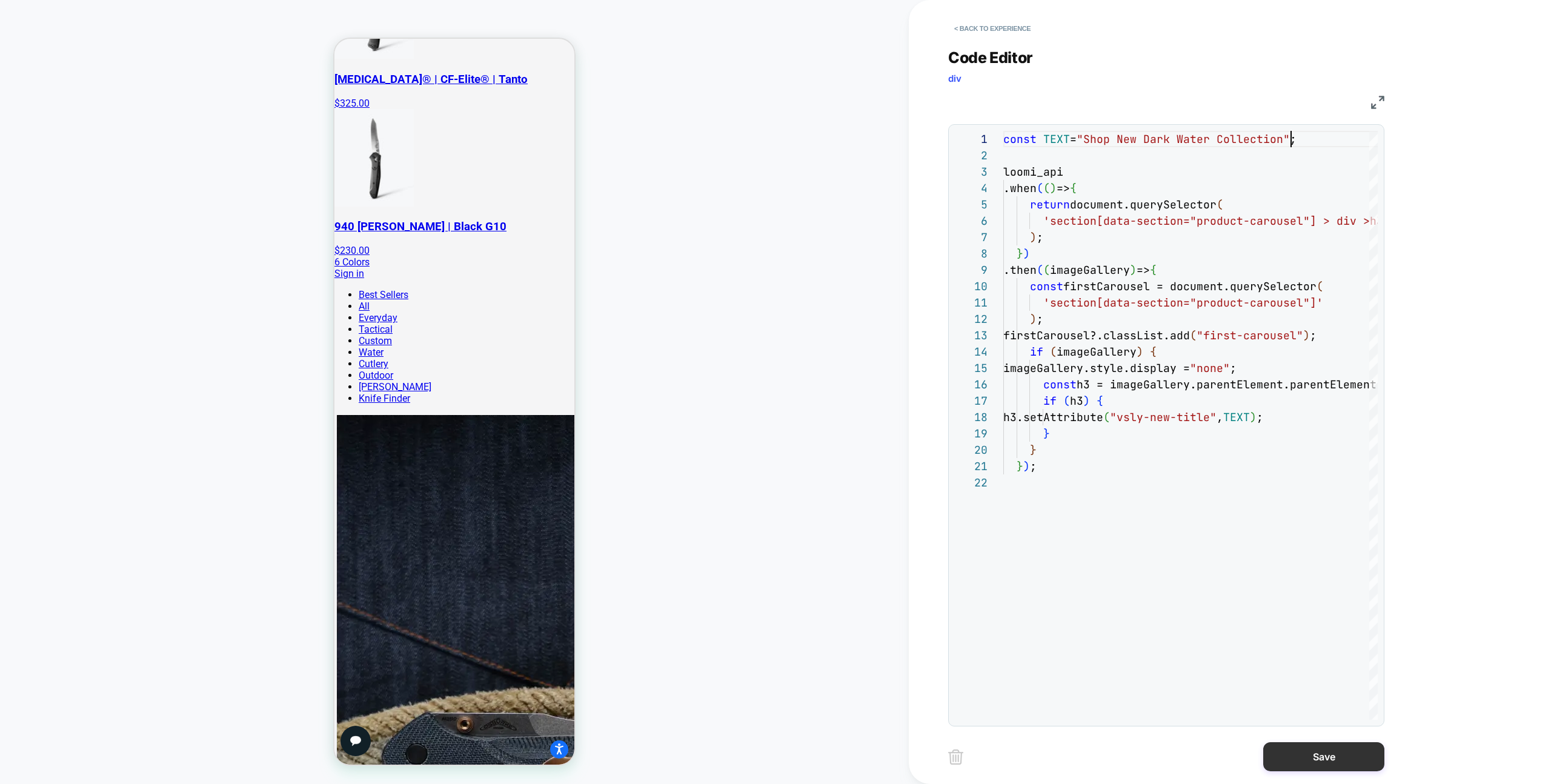
type textarea "**********"
click at [1313, 759] on button "Save" at bounding box center [1324, 757] width 121 height 29
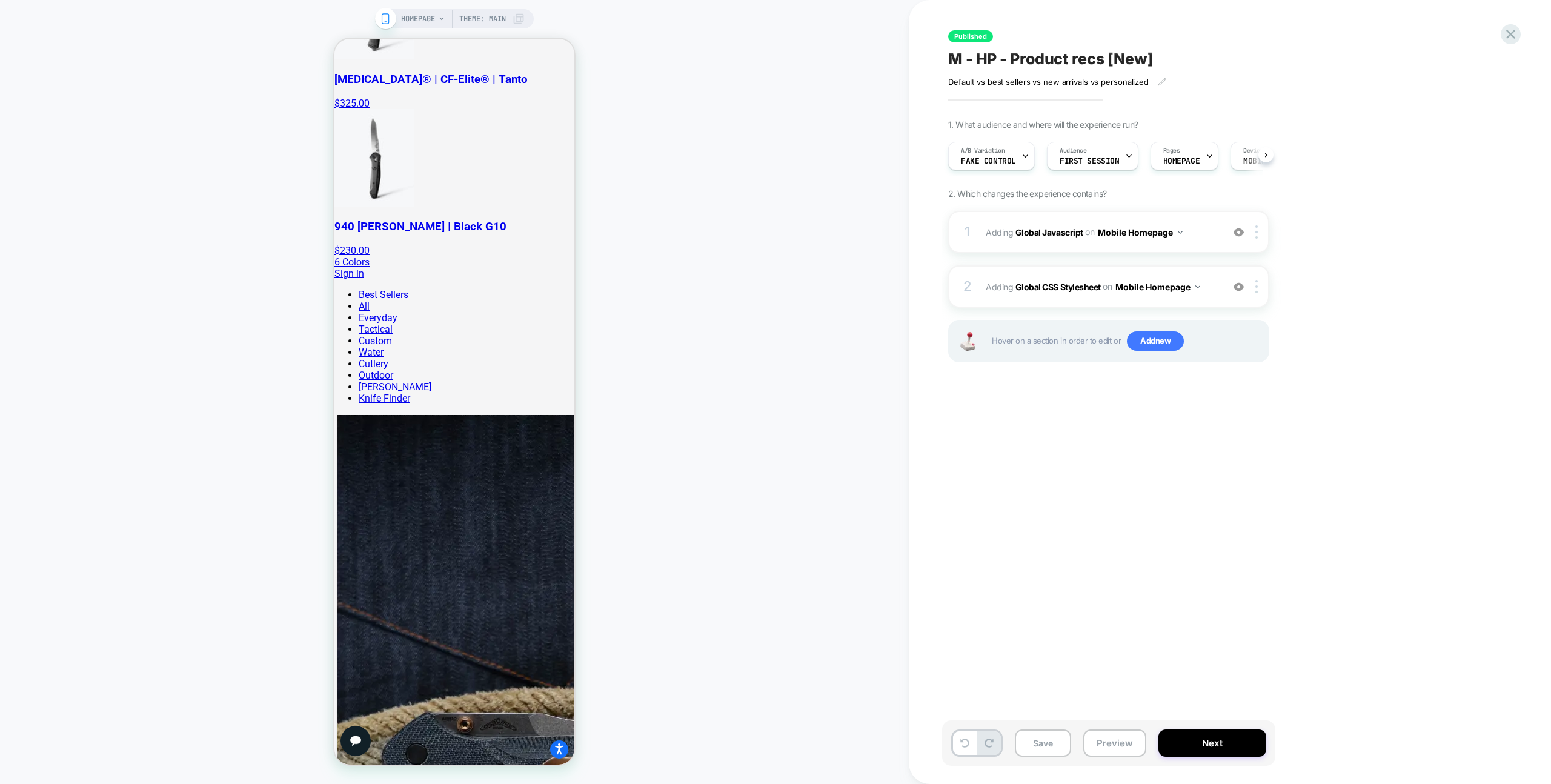
scroll to position [0, 1]
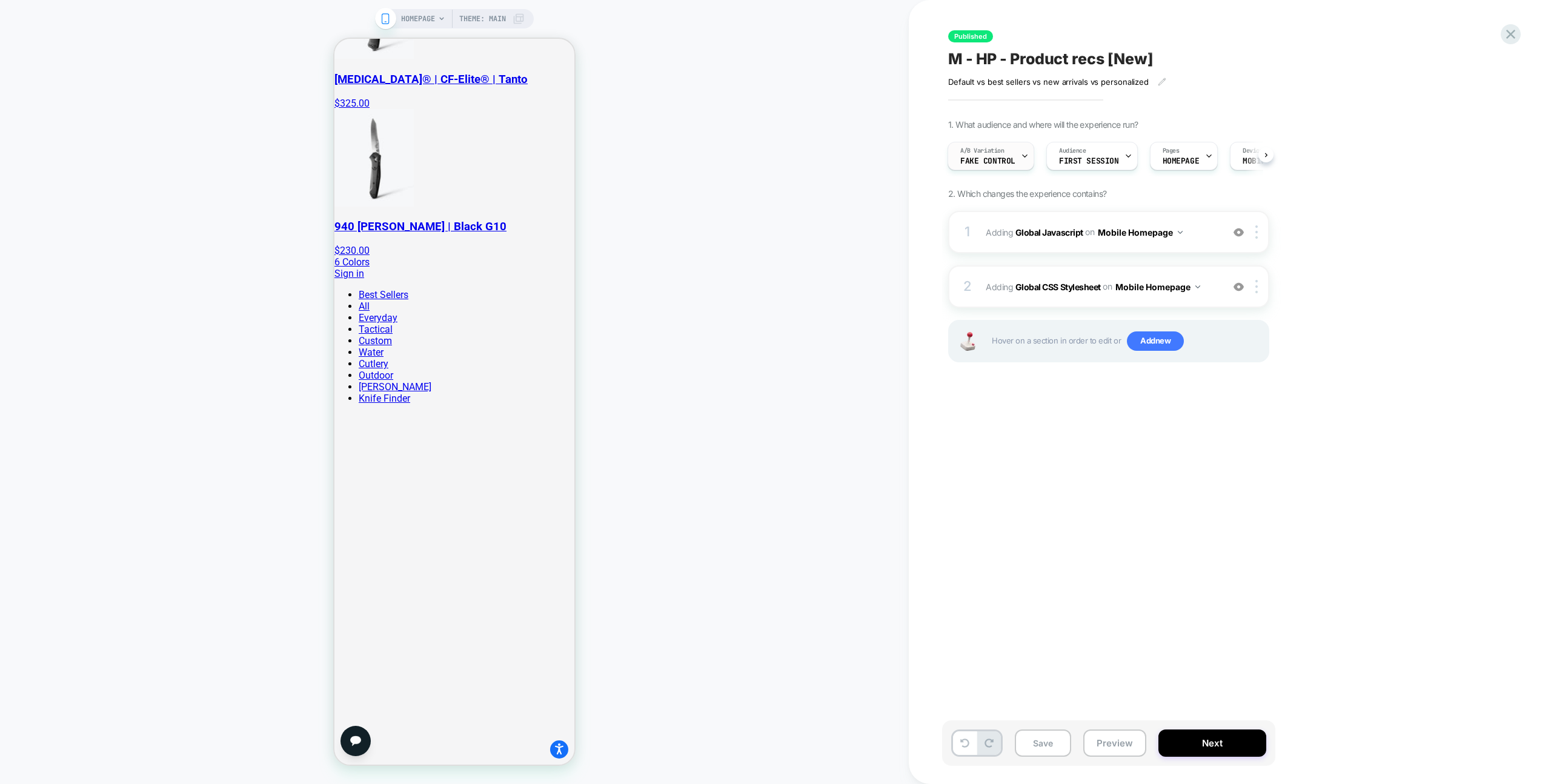
click at [1008, 162] on span "Fake Control" at bounding box center [988, 161] width 55 height 9
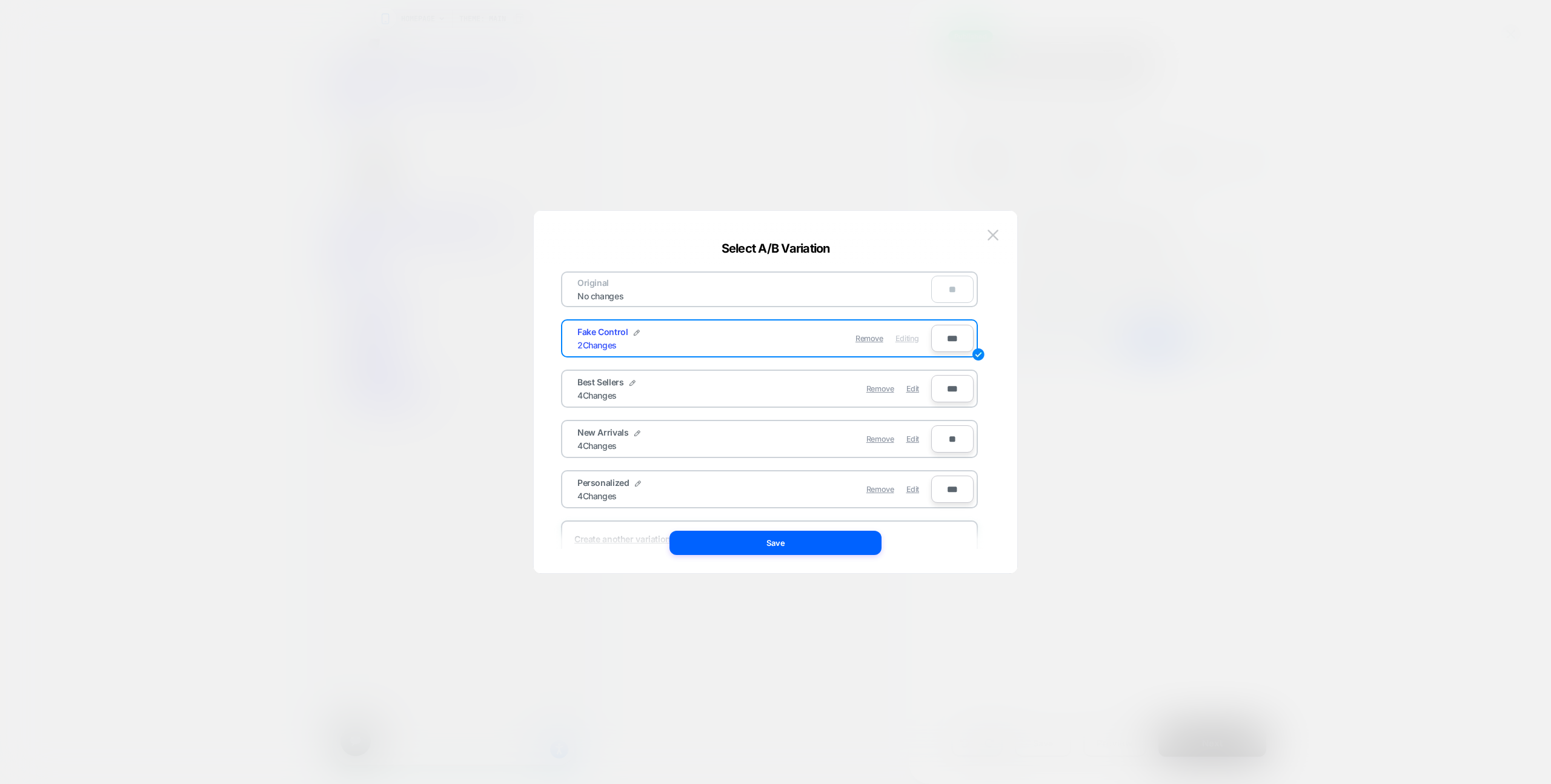
drag, startPoint x: 916, startPoint y: 391, endPoint x: 909, endPoint y: 405, distance: 15.7
click at [916, 391] on span "Edit" at bounding box center [913, 389] width 13 height 9
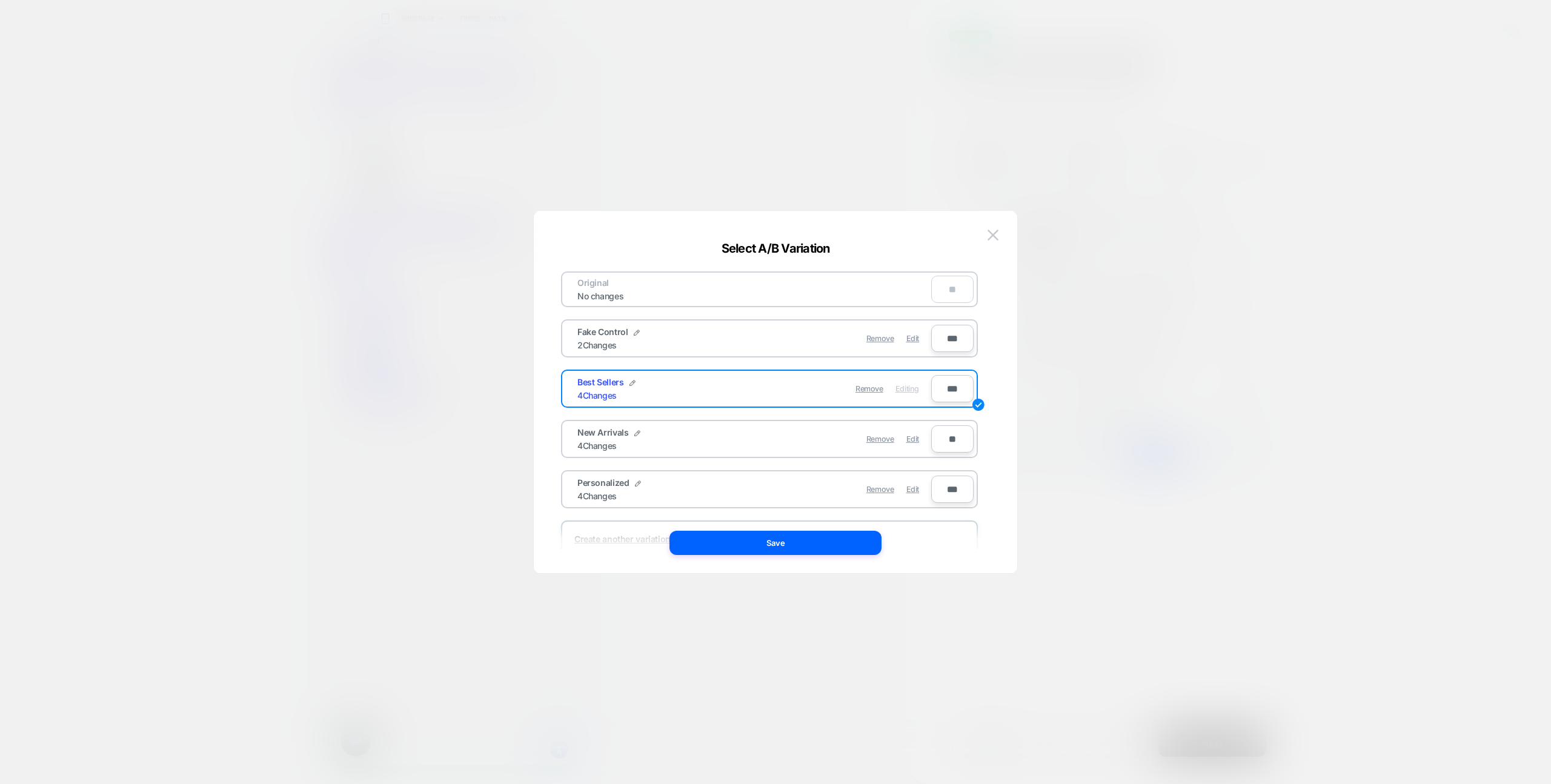
click at [847, 545] on button "Save" at bounding box center [776, 543] width 212 height 24
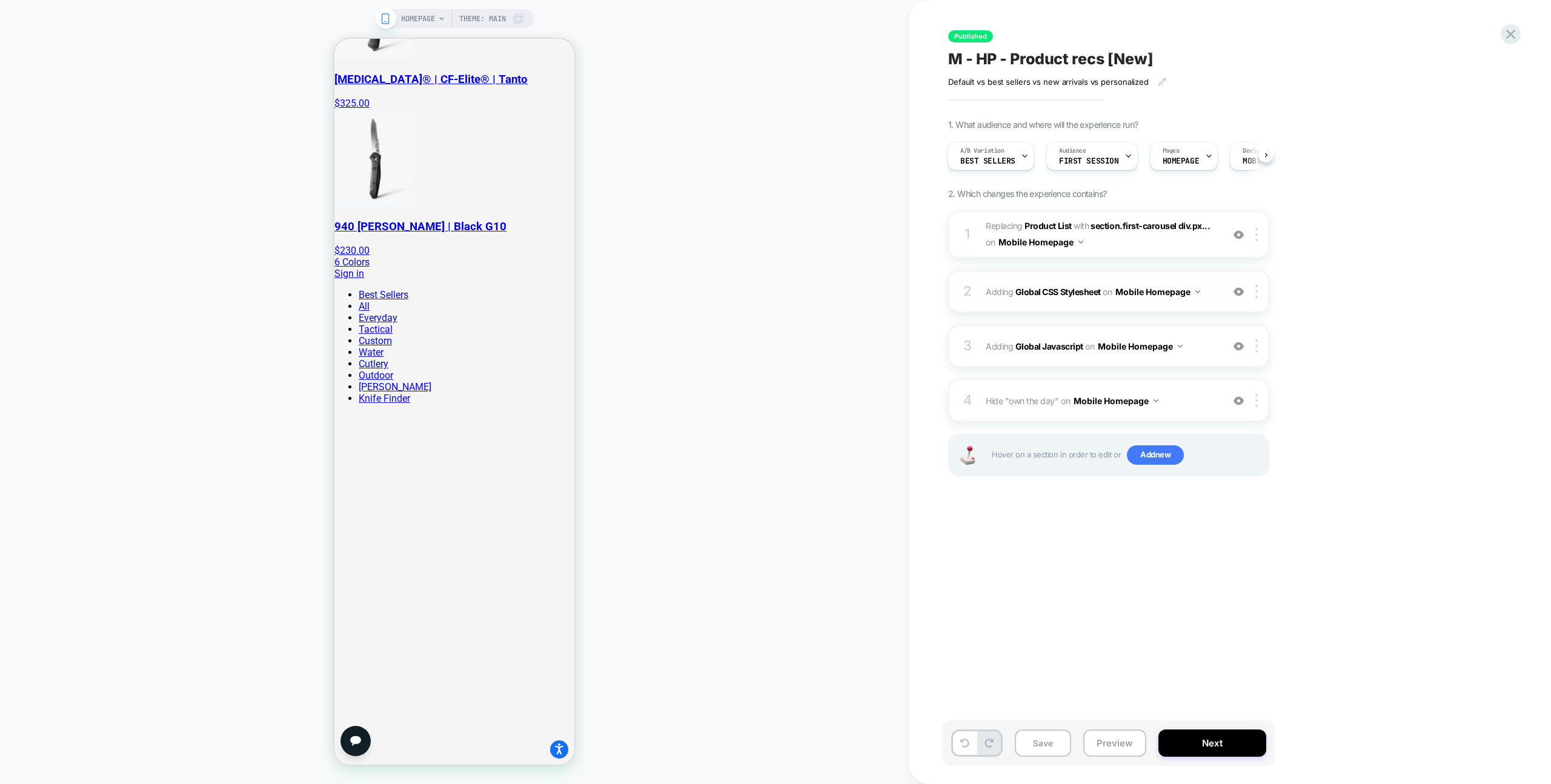
click at [1193, 271] on div "2 Adding Global CSS Stylesheet on Mobile Homepage Add Before Add After Copy to …" at bounding box center [1109, 291] width 321 height 43
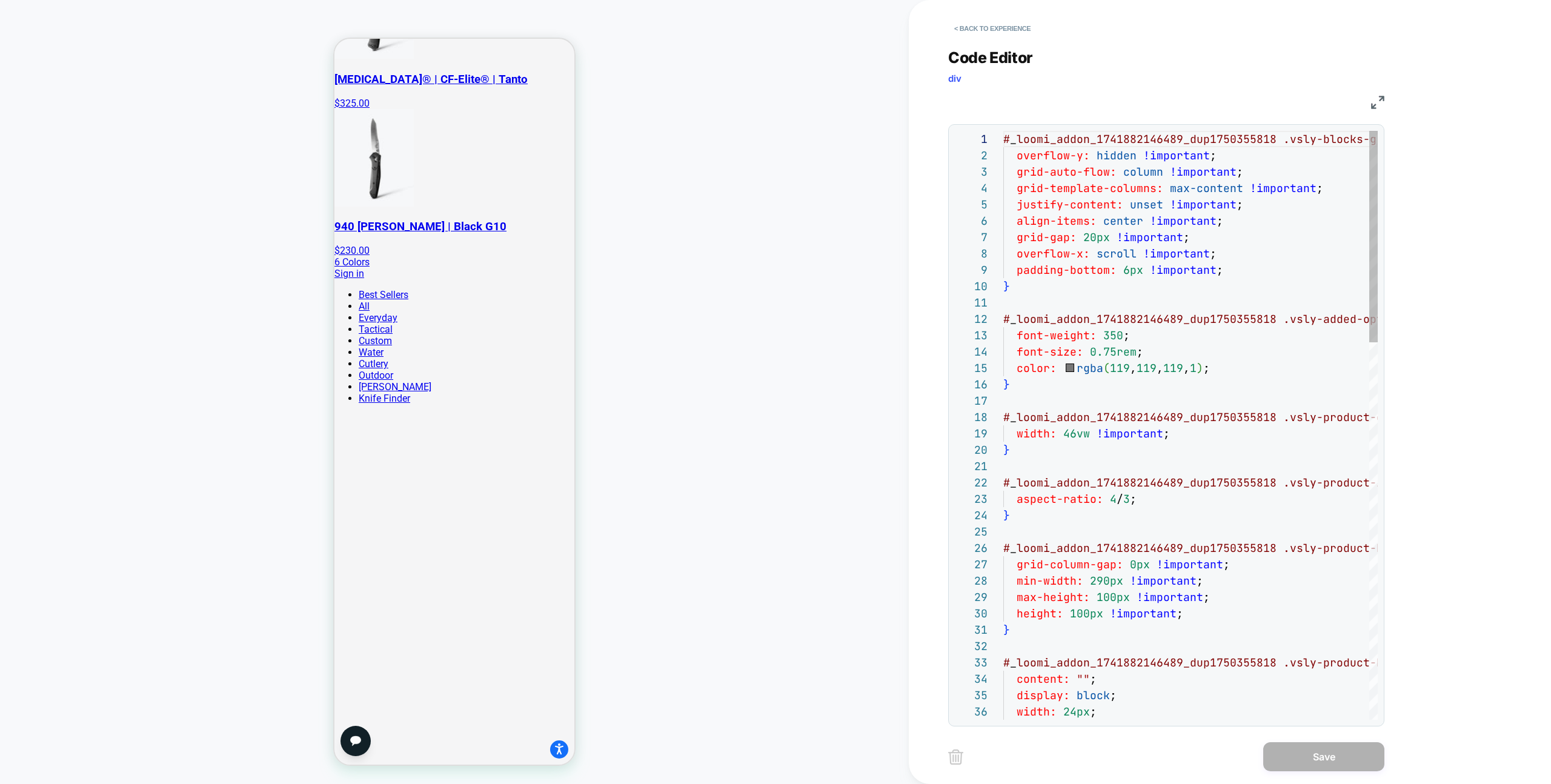
scroll to position [164, 0]
click at [1012, 23] on button "< Back to experience" at bounding box center [992, 28] width 88 height 19
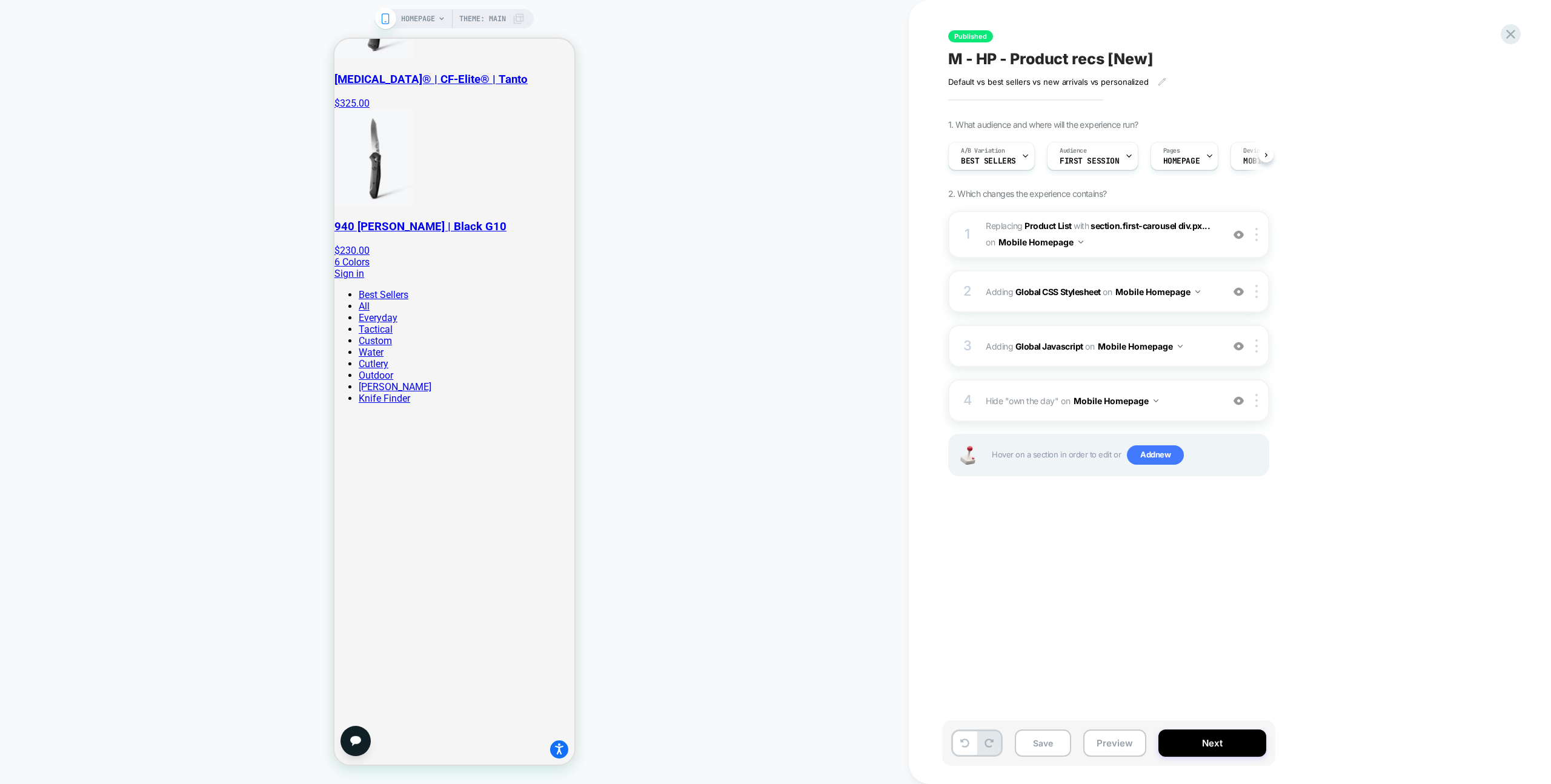
scroll to position [0, 1]
click at [1139, 322] on div "1 #_loomi_addon_1741882146489_dup1750355818 Replacing Product List WITH section…" at bounding box center [1109, 358] width 321 height 296
click at [1141, 327] on div "3 Adding Global Javascript on Mobile Homepage Add Before Add After Copy to Desk…" at bounding box center [1109, 346] width 321 height 43
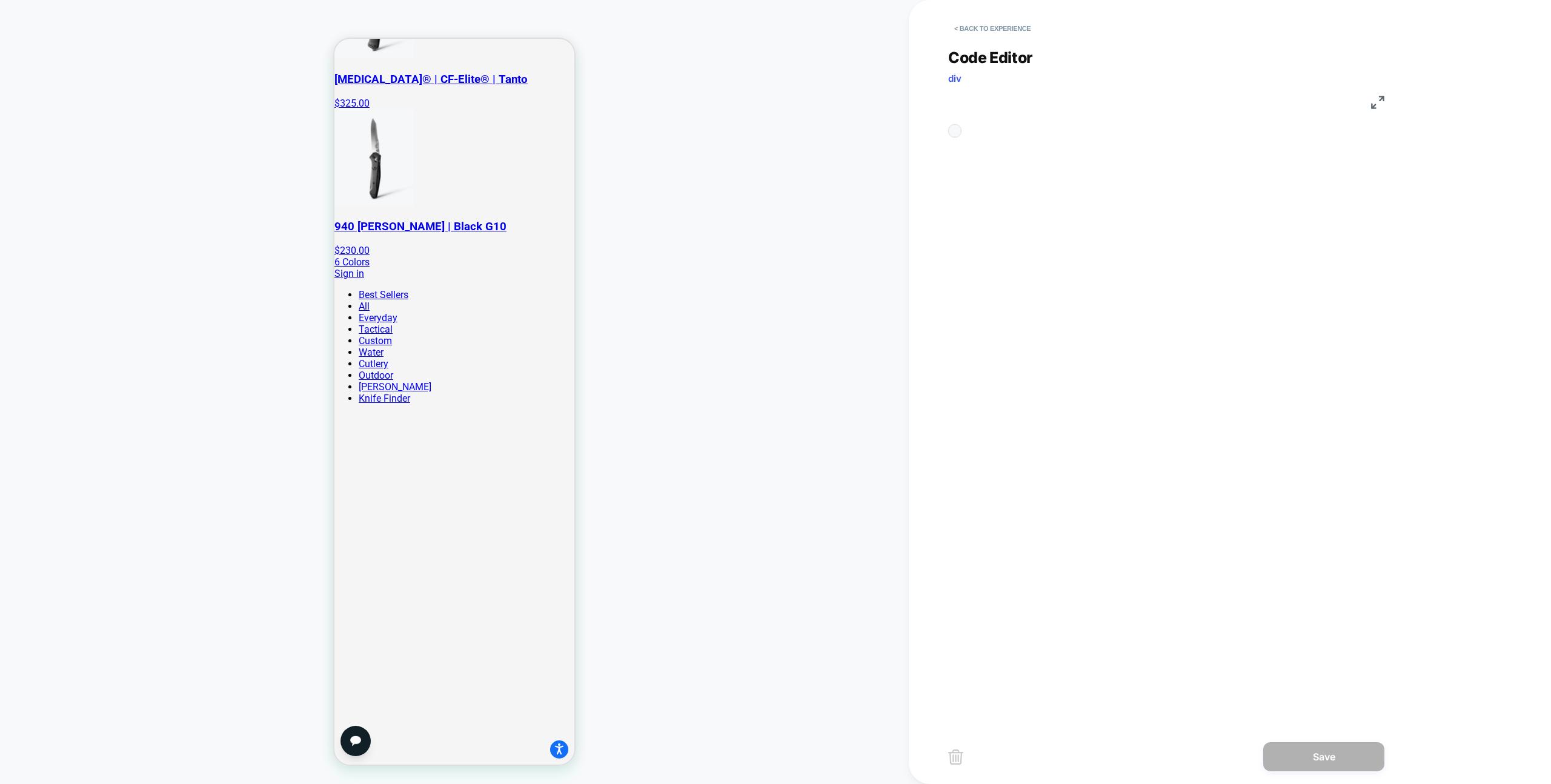
scroll to position [164, 0]
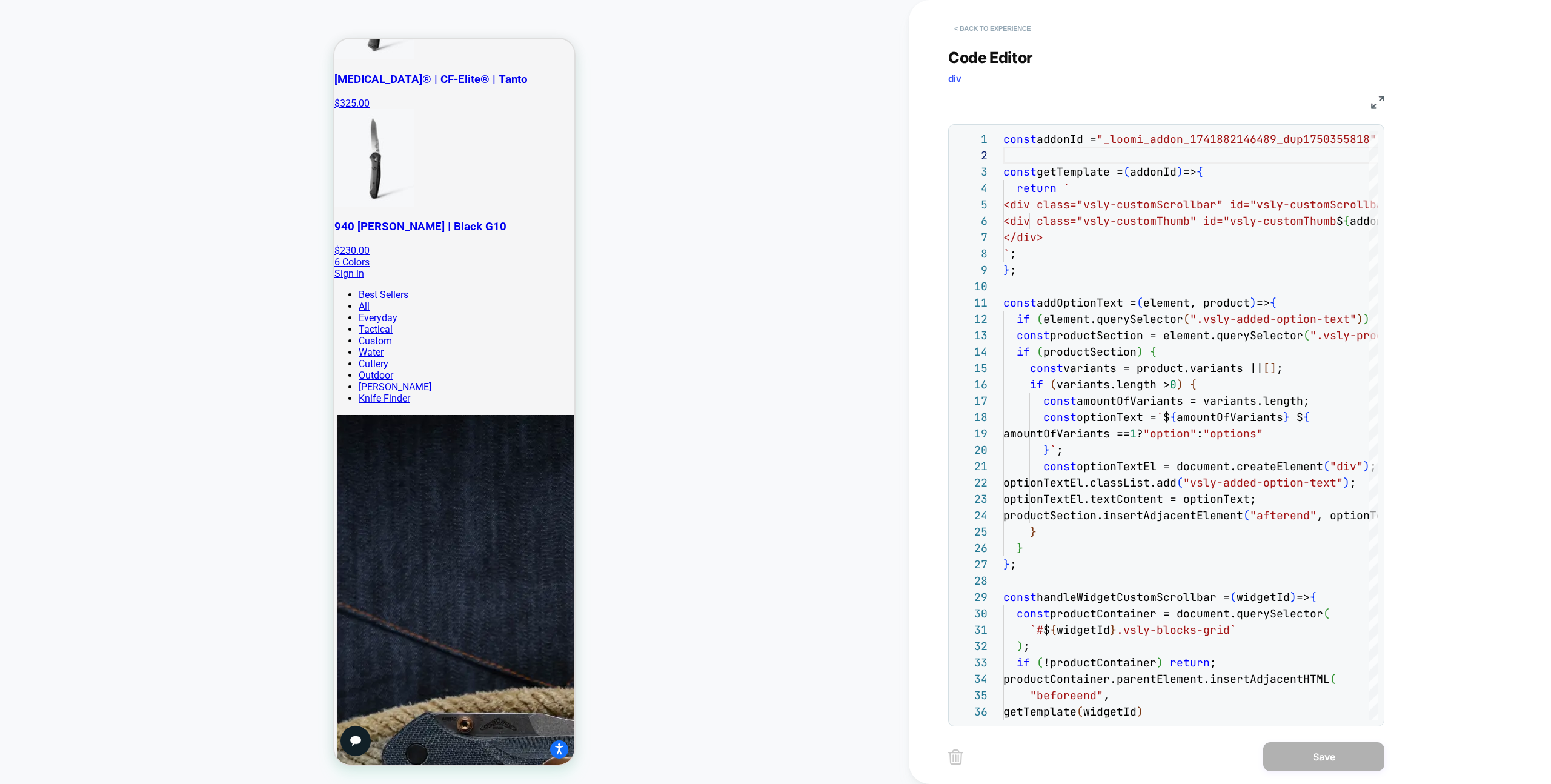
click at [1007, 24] on button "< Back to experience" at bounding box center [992, 28] width 88 height 19
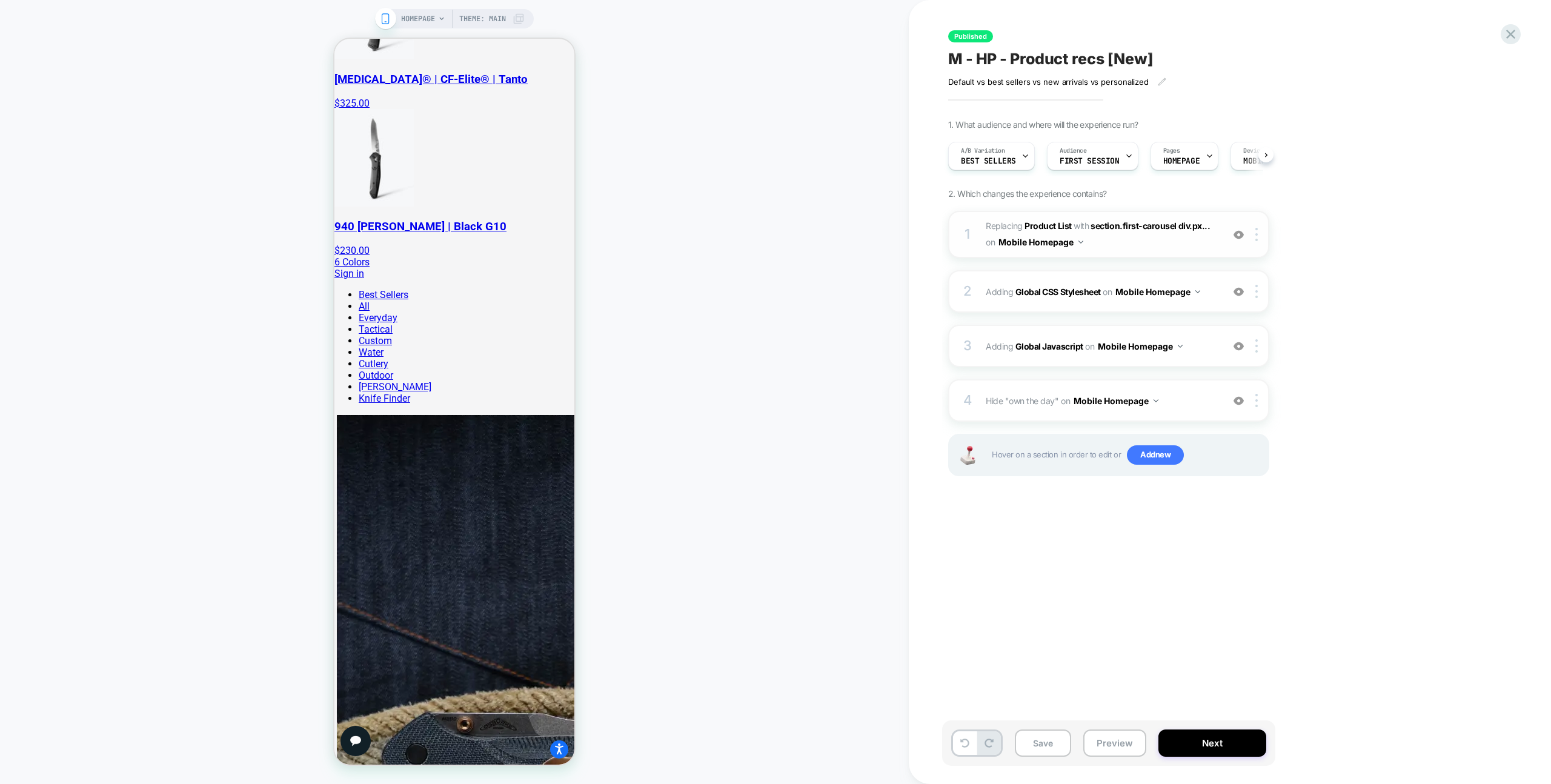
scroll to position [0, 1]
click at [1000, 165] on div "A/B Variation Best Sellers" at bounding box center [988, 156] width 79 height 27
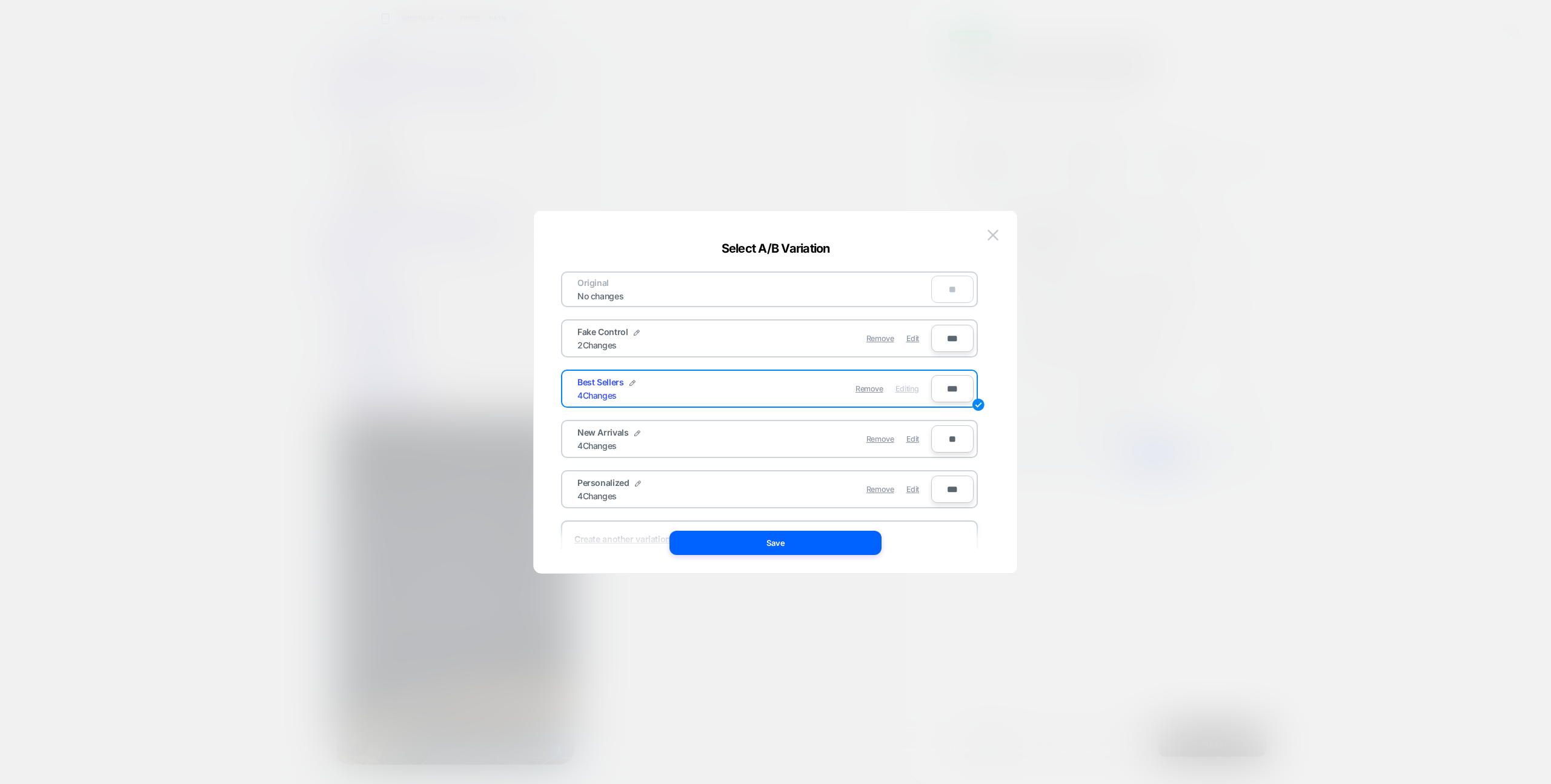
drag, startPoint x: 916, startPoint y: 489, endPoint x: 901, endPoint y: 511, distance: 26.6
click at [916, 489] on span "Edit" at bounding box center [913, 489] width 13 height 9
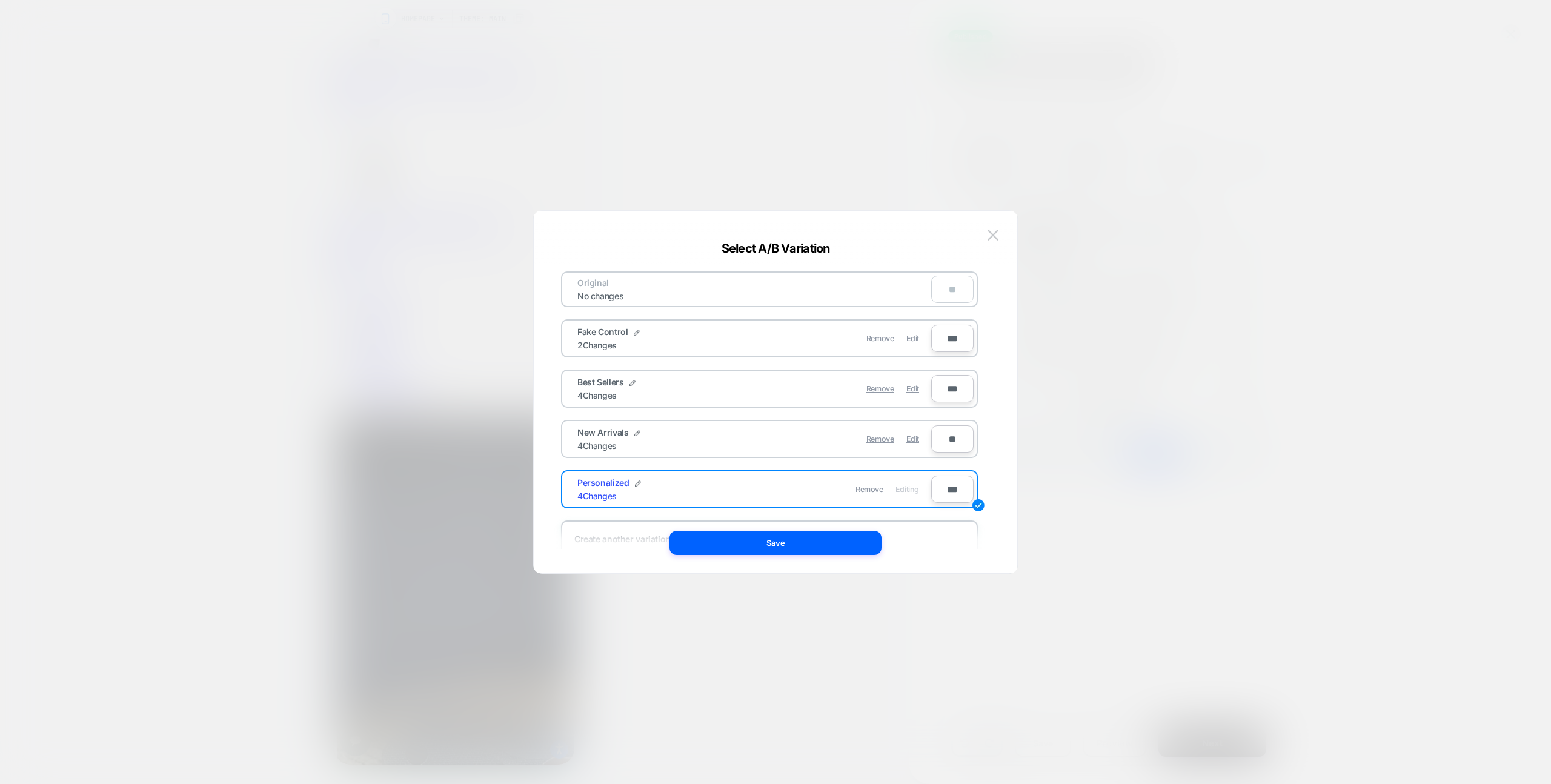
click at [867, 534] on button "Save" at bounding box center [776, 543] width 212 height 24
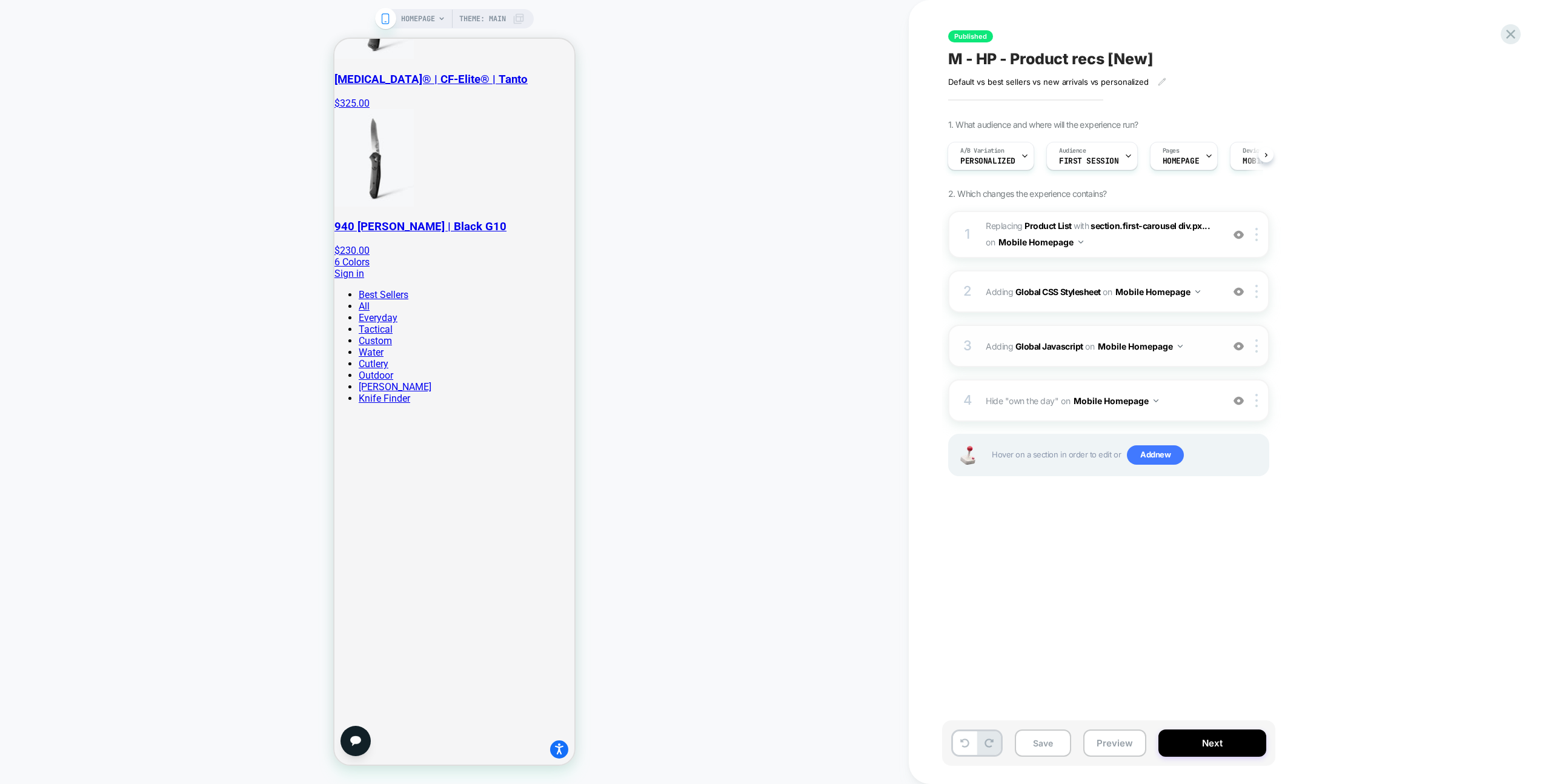
click at [1182, 323] on div "1 #_loomi_addon_1741882146489_dup1750355818 Replacing Product List WITH section…" at bounding box center [1109, 358] width 321 height 296
click at [1181, 330] on div "3 Adding Global Javascript on Mobile Homepage Add Before Add After Copy to Desk…" at bounding box center [1109, 346] width 321 height 43
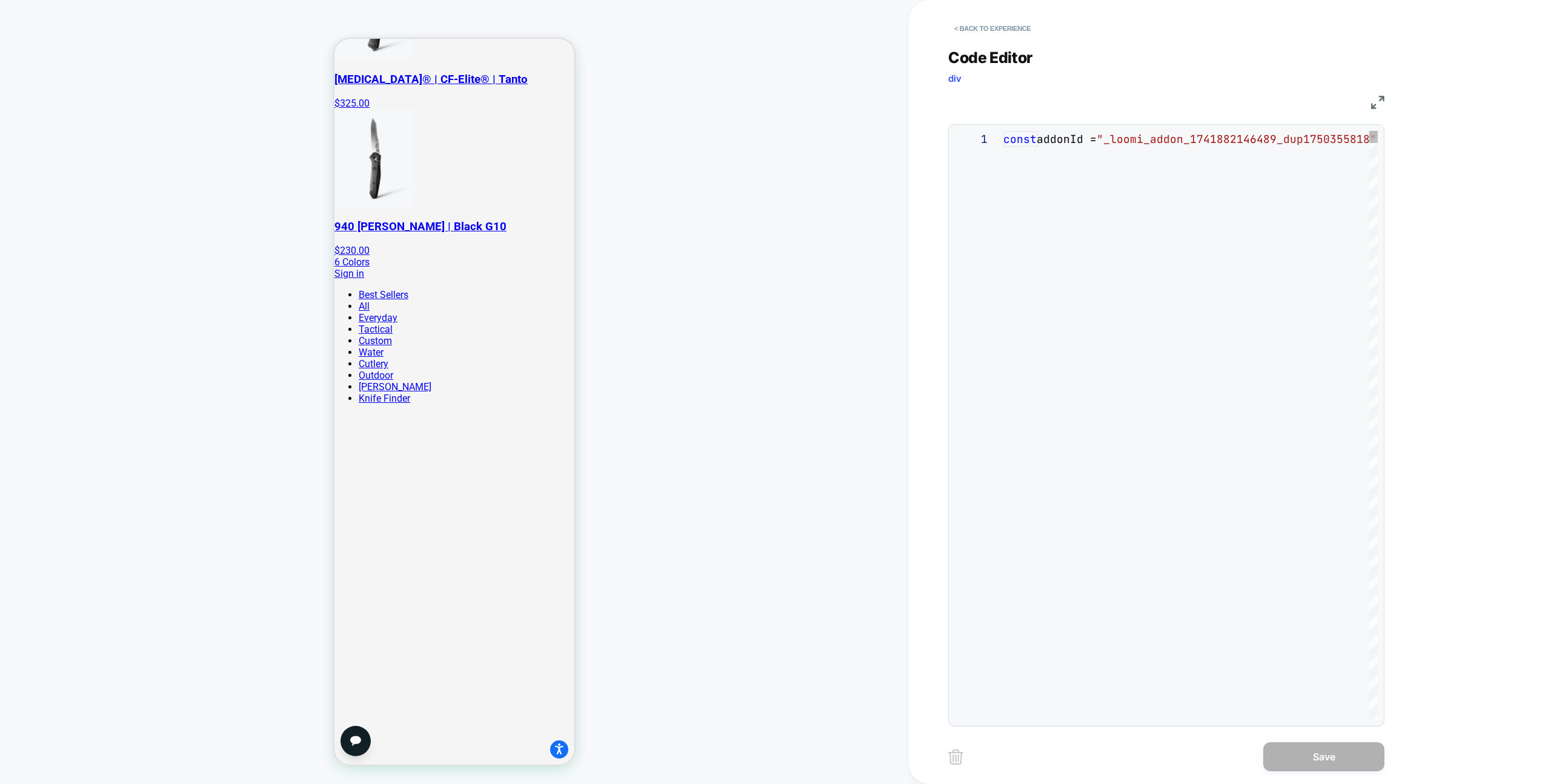
scroll to position [164, 0]
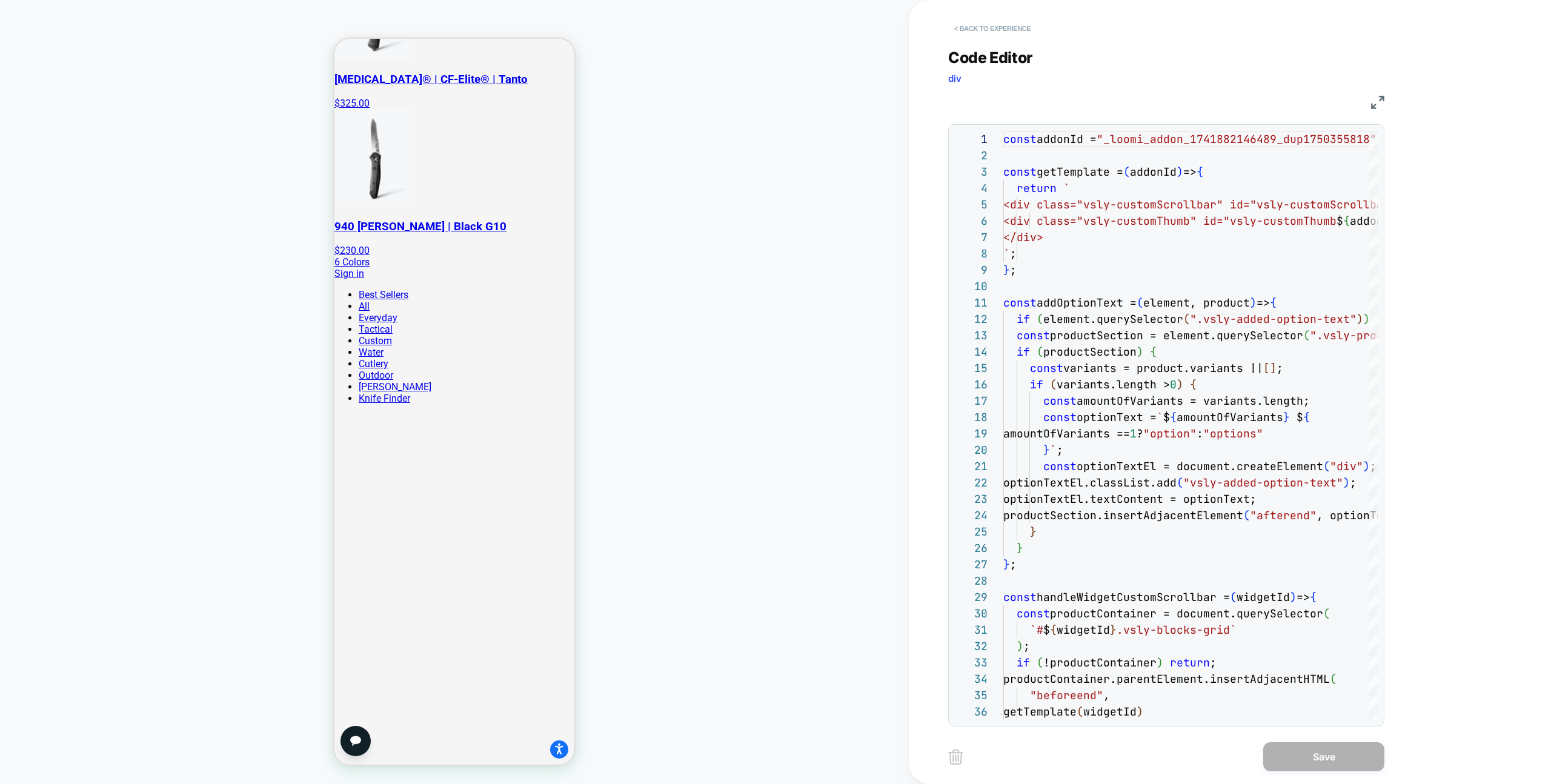
click at [1014, 28] on button "< Back to experience" at bounding box center [992, 28] width 88 height 19
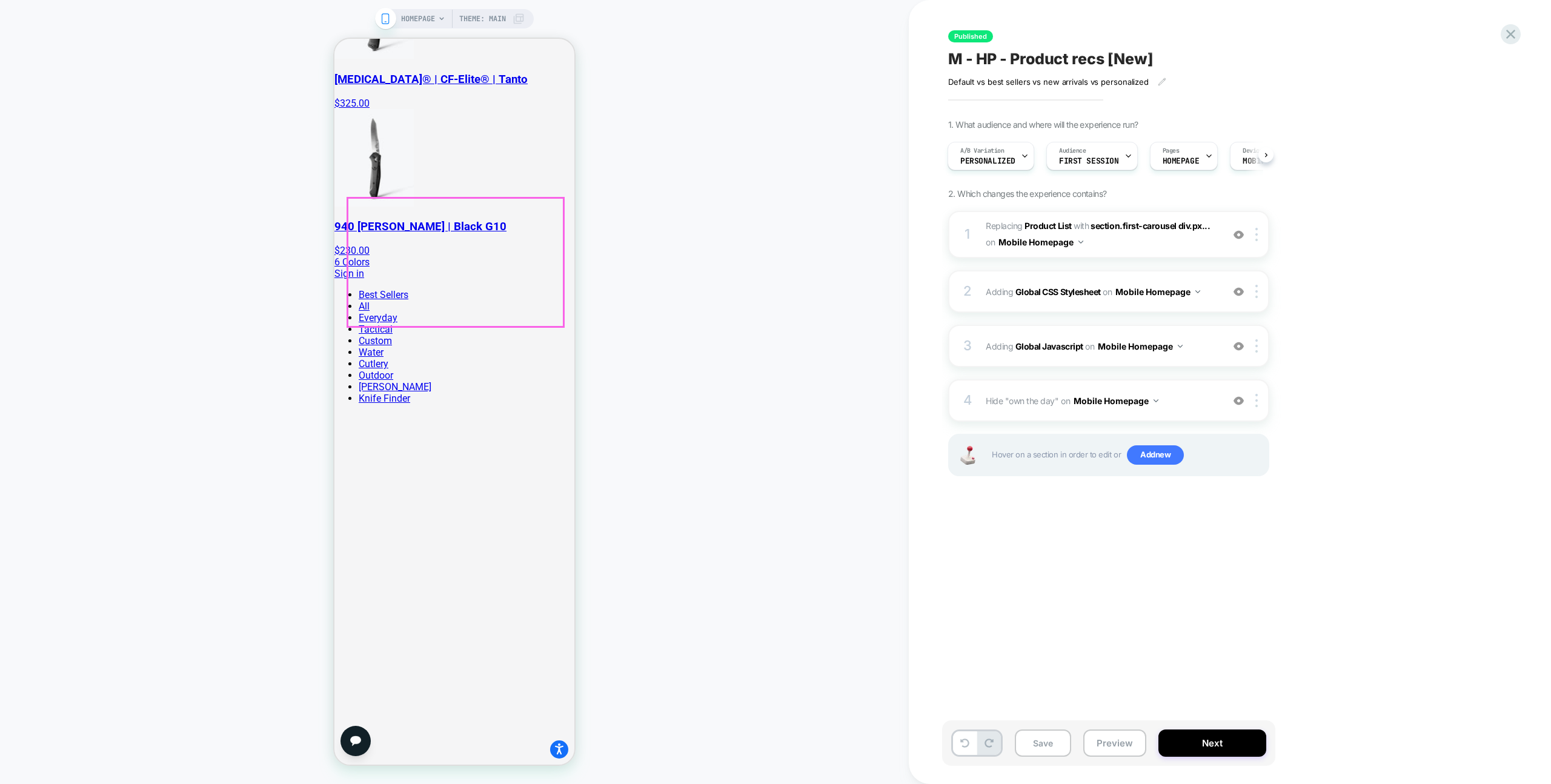
scroll to position [0, 0]
click at [1181, 257] on div "1 #_loomi_addon_1741882146489_dup1750355818 Replacing Product List WITH section…" at bounding box center [1109, 234] width 321 height 47
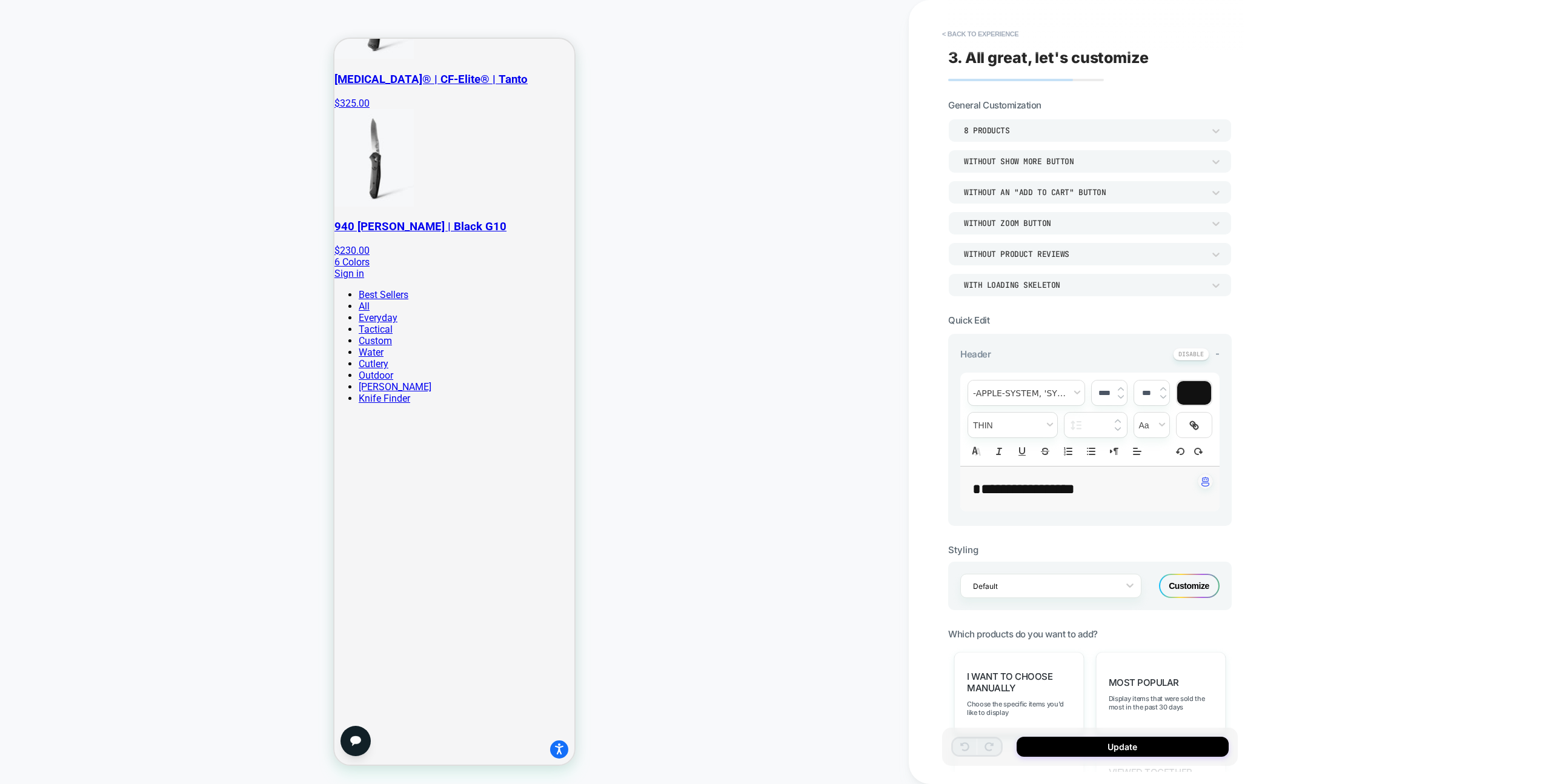
click at [990, 21] on div "**********" at bounding box center [1090, 392] width 296 height 759
click at [989, 28] on button "< Back to experience" at bounding box center [980, 33] width 88 height 19
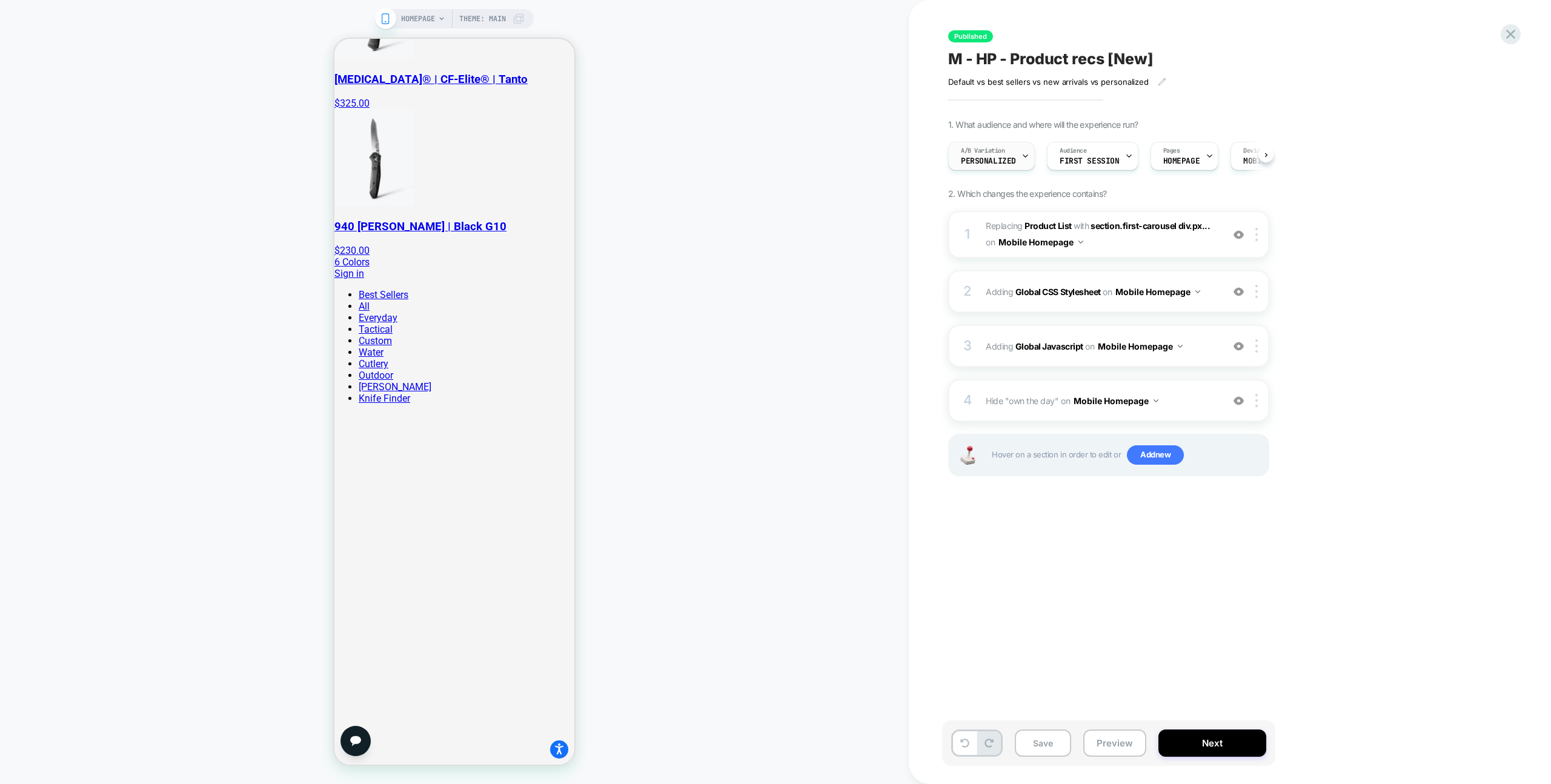
scroll to position [0, 1]
click at [1000, 167] on div "A/B Variation Personalized" at bounding box center [988, 156] width 79 height 27
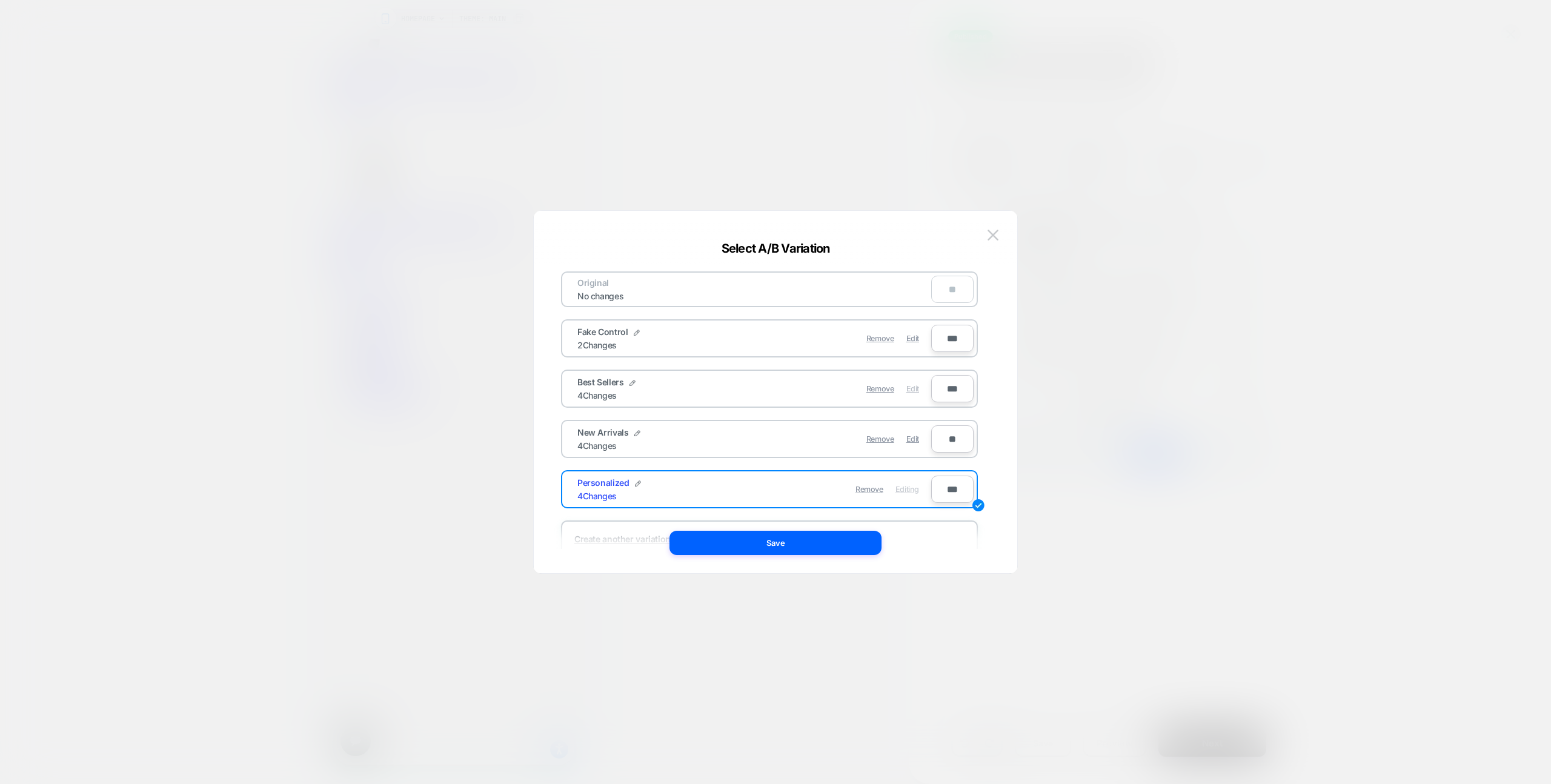
click at [916, 390] on span "Edit" at bounding box center [913, 389] width 13 height 9
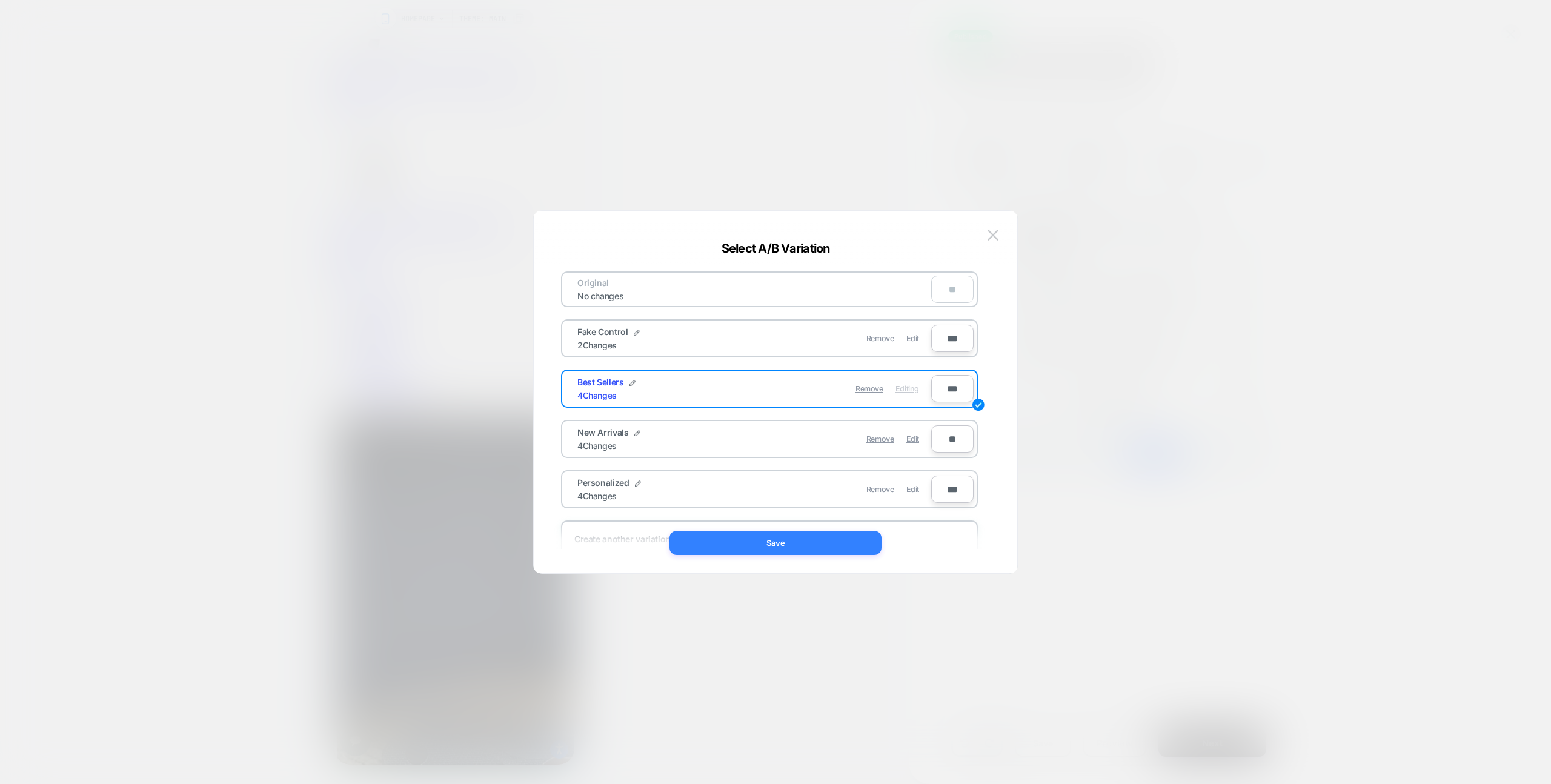
click at [821, 550] on button "Save" at bounding box center [776, 543] width 212 height 24
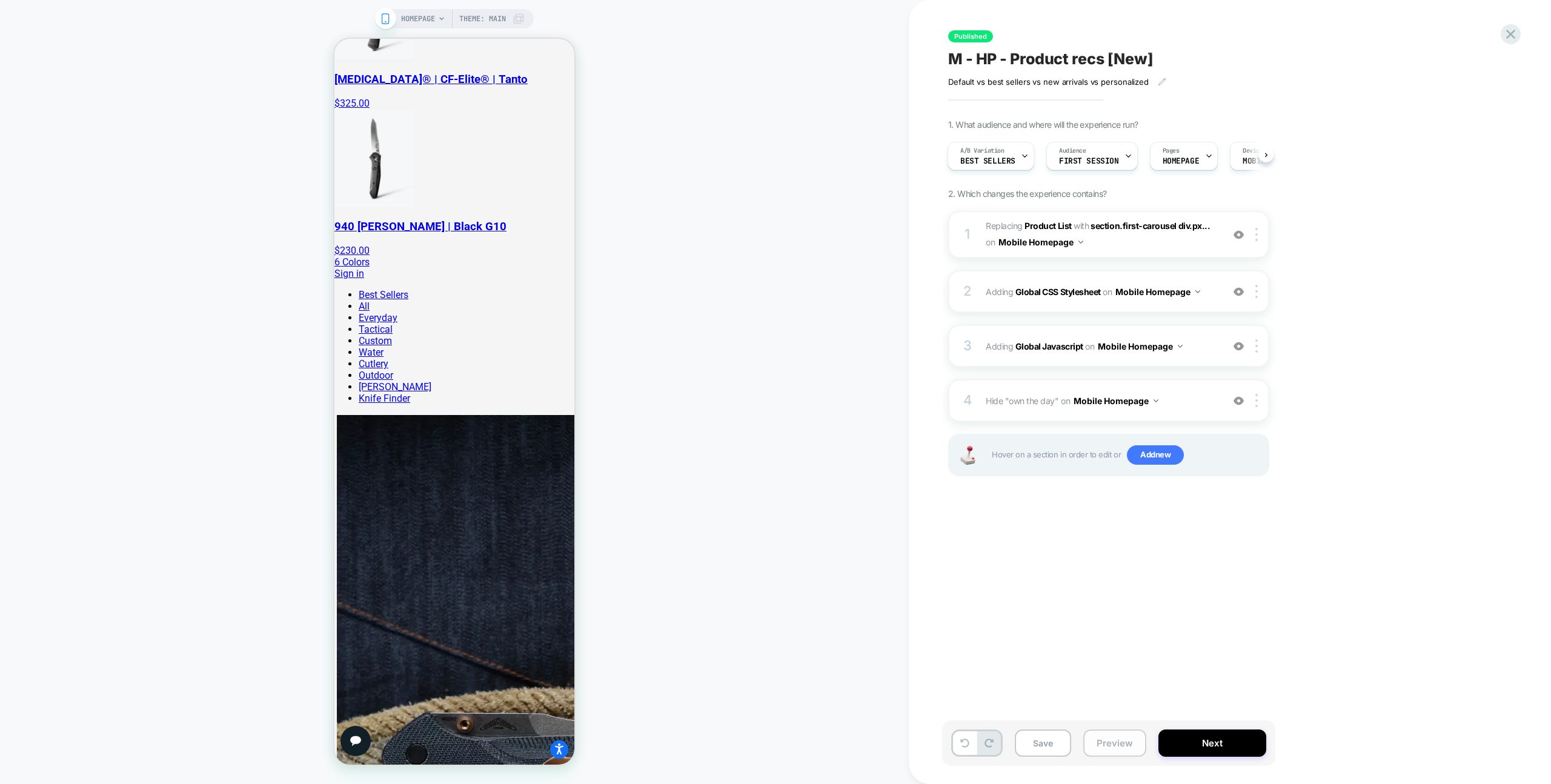
click at [1112, 748] on button "Preview" at bounding box center [1115, 743] width 63 height 27
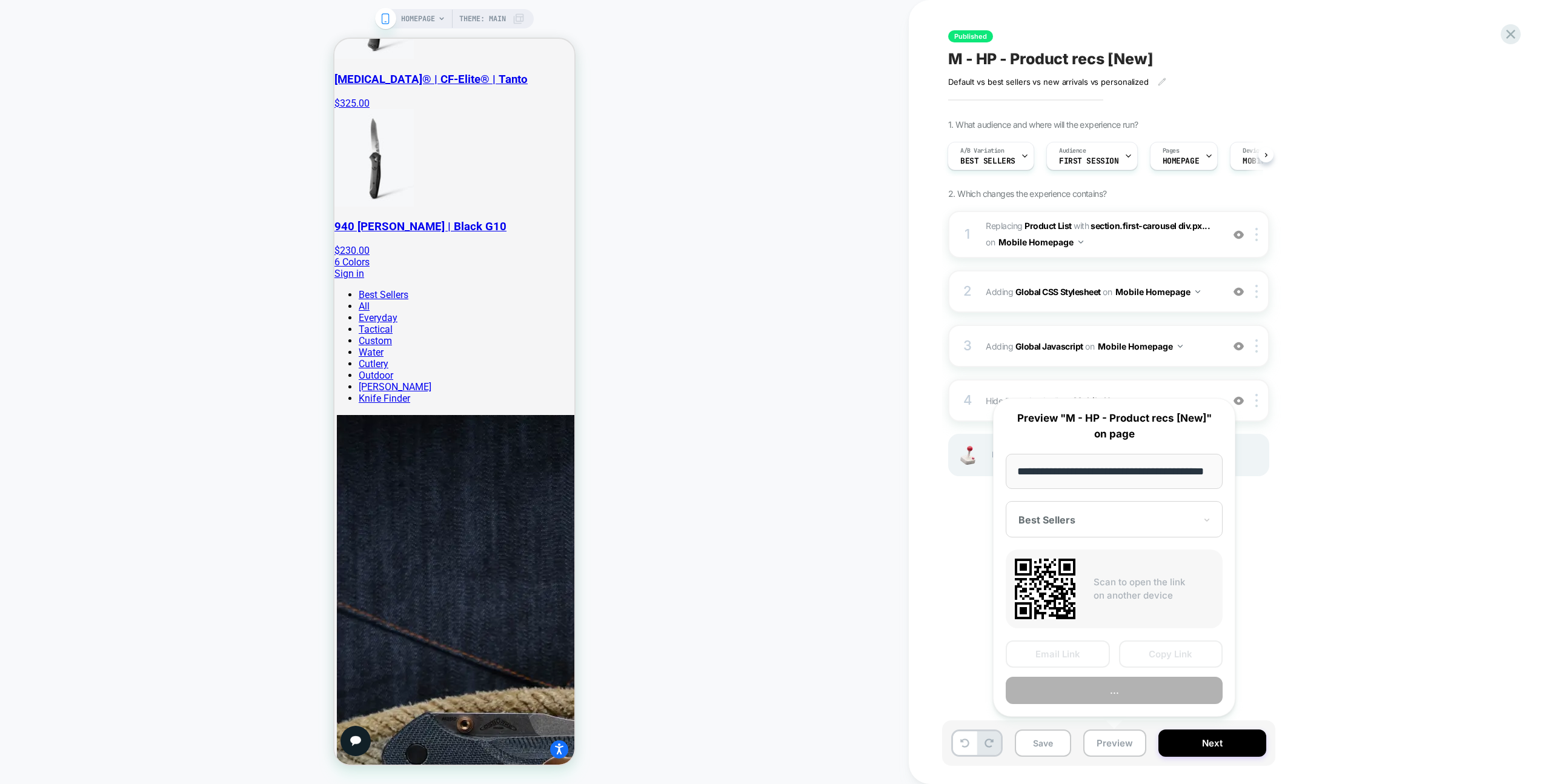
scroll to position [0, 50]
click at [1193, 655] on button "Copy Link" at bounding box center [1171, 654] width 104 height 27
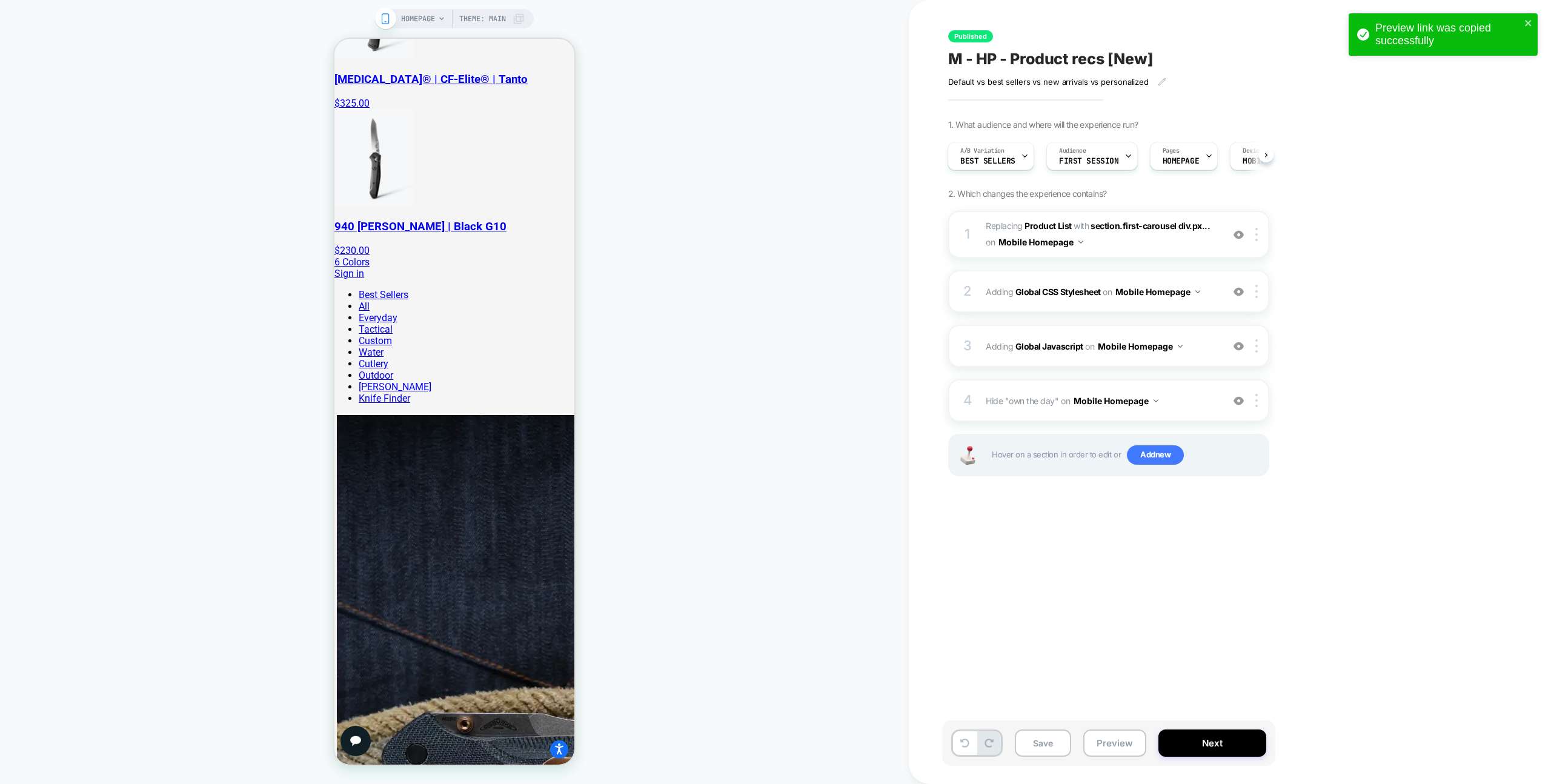
click at [1193, 655] on div "Published M - HP - Product recs [New] Default vs best sellers vs new arrivals v…" at bounding box center [1169, 392] width 454 height 759
click at [995, 160] on span "Best Sellers" at bounding box center [988, 161] width 55 height 9
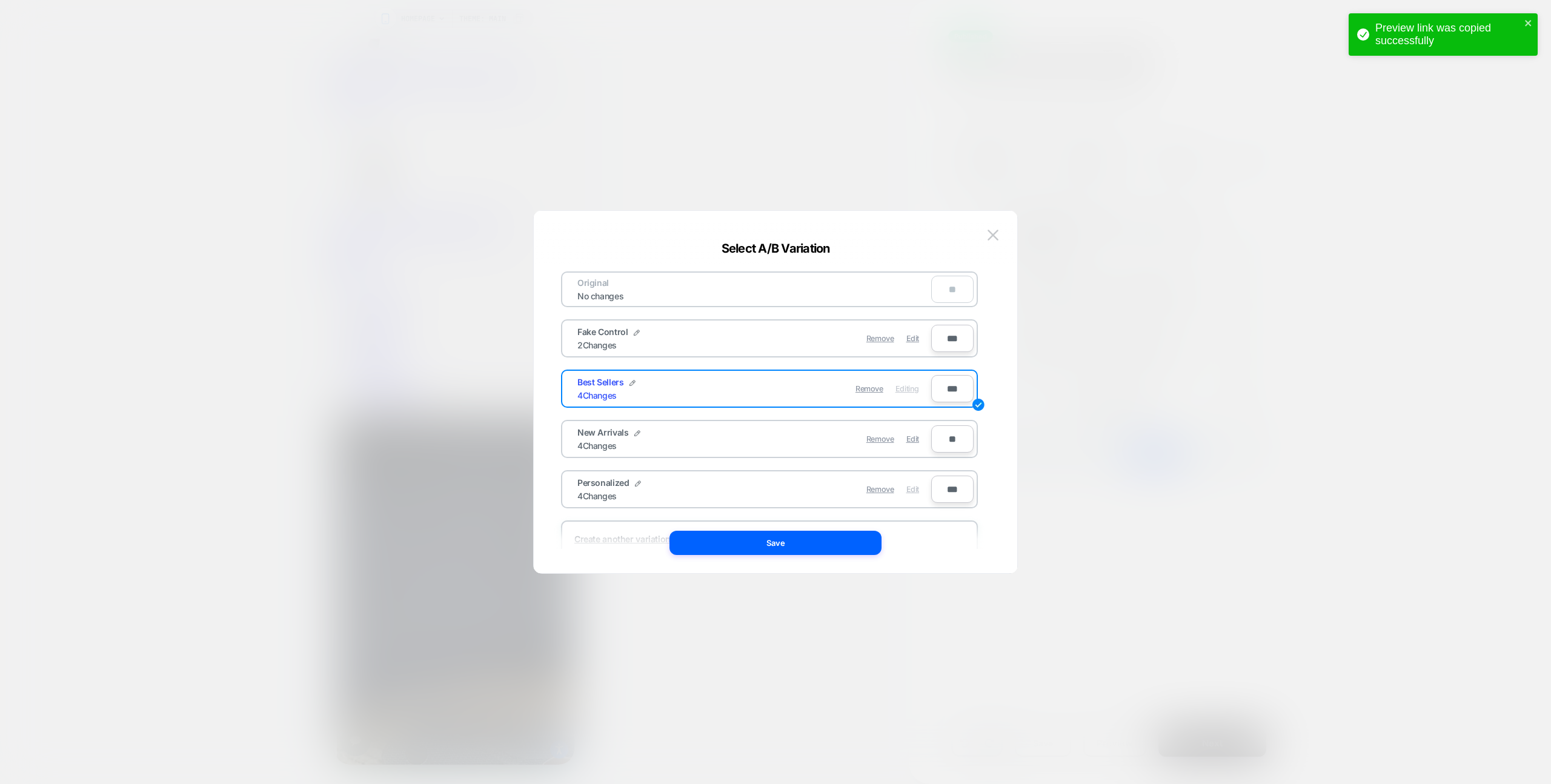
click at [913, 490] on span "Edit" at bounding box center [913, 489] width 13 height 9
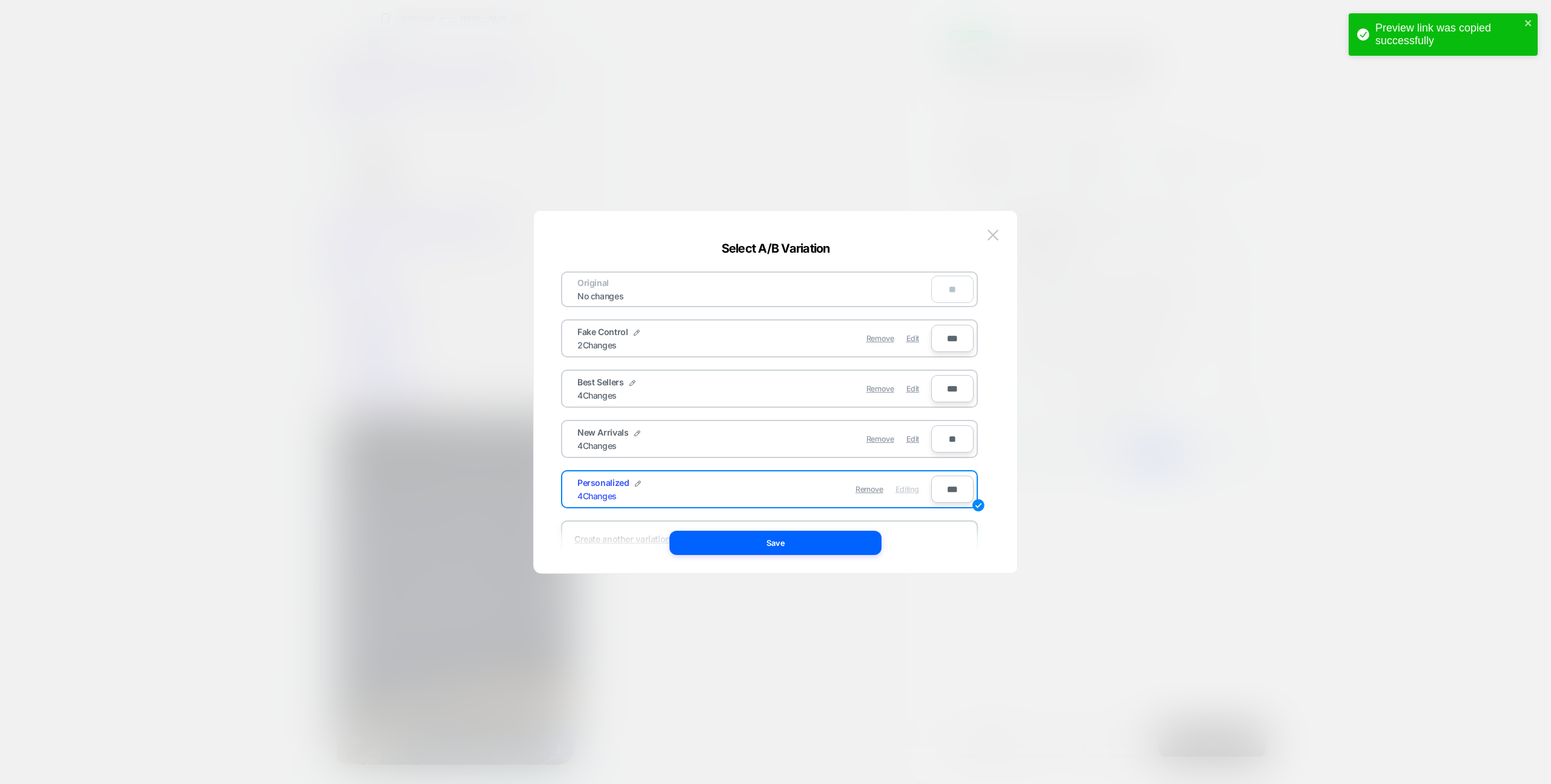
drag, startPoint x: 839, startPoint y: 549, endPoint x: 1002, endPoint y: 606, distance: 172.7
click at [839, 549] on button "Save" at bounding box center [776, 543] width 212 height 24
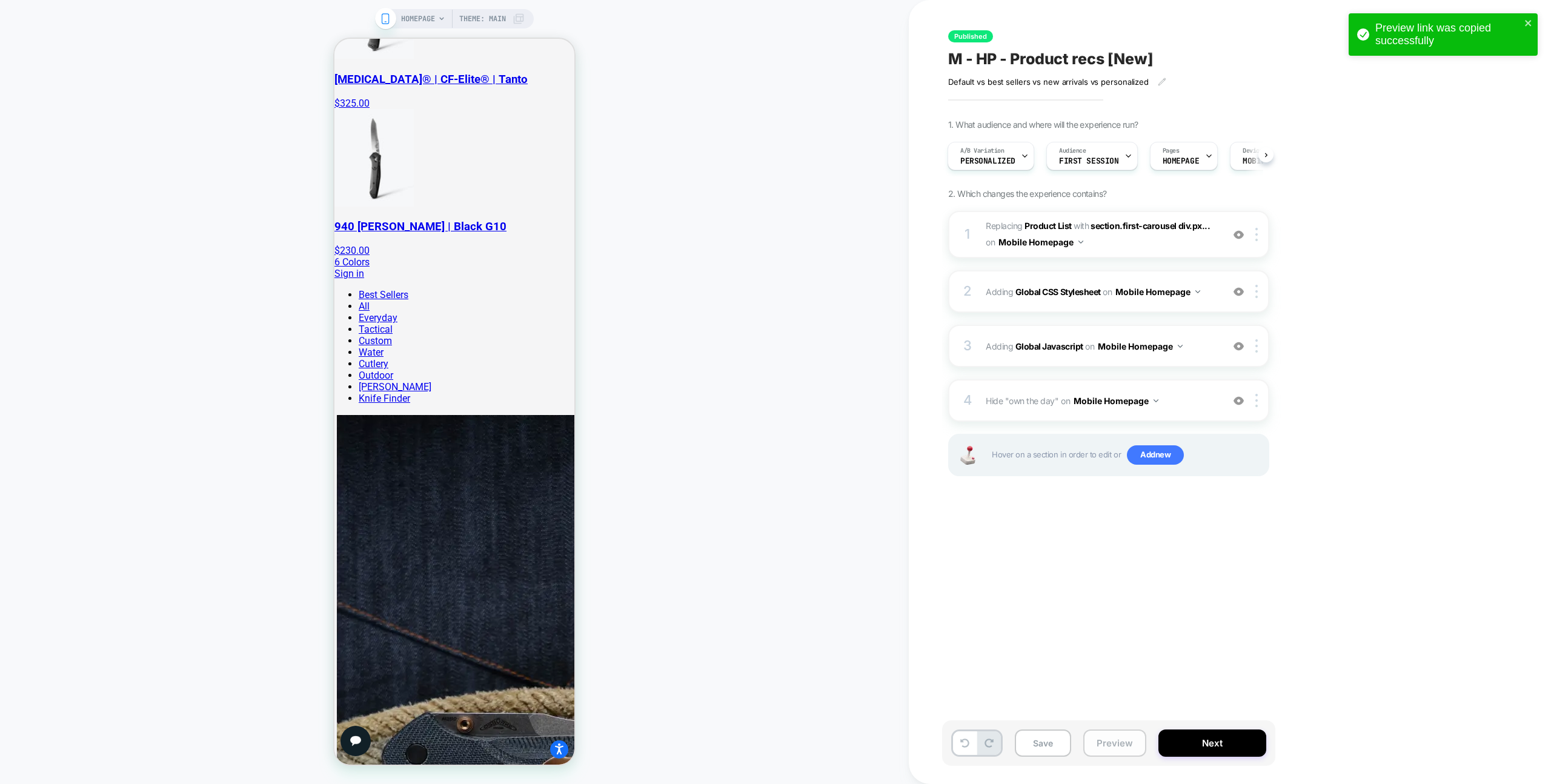
click at [1121, 745] on button "Preview" at bounding box center [1115, 743] width 63 height 27
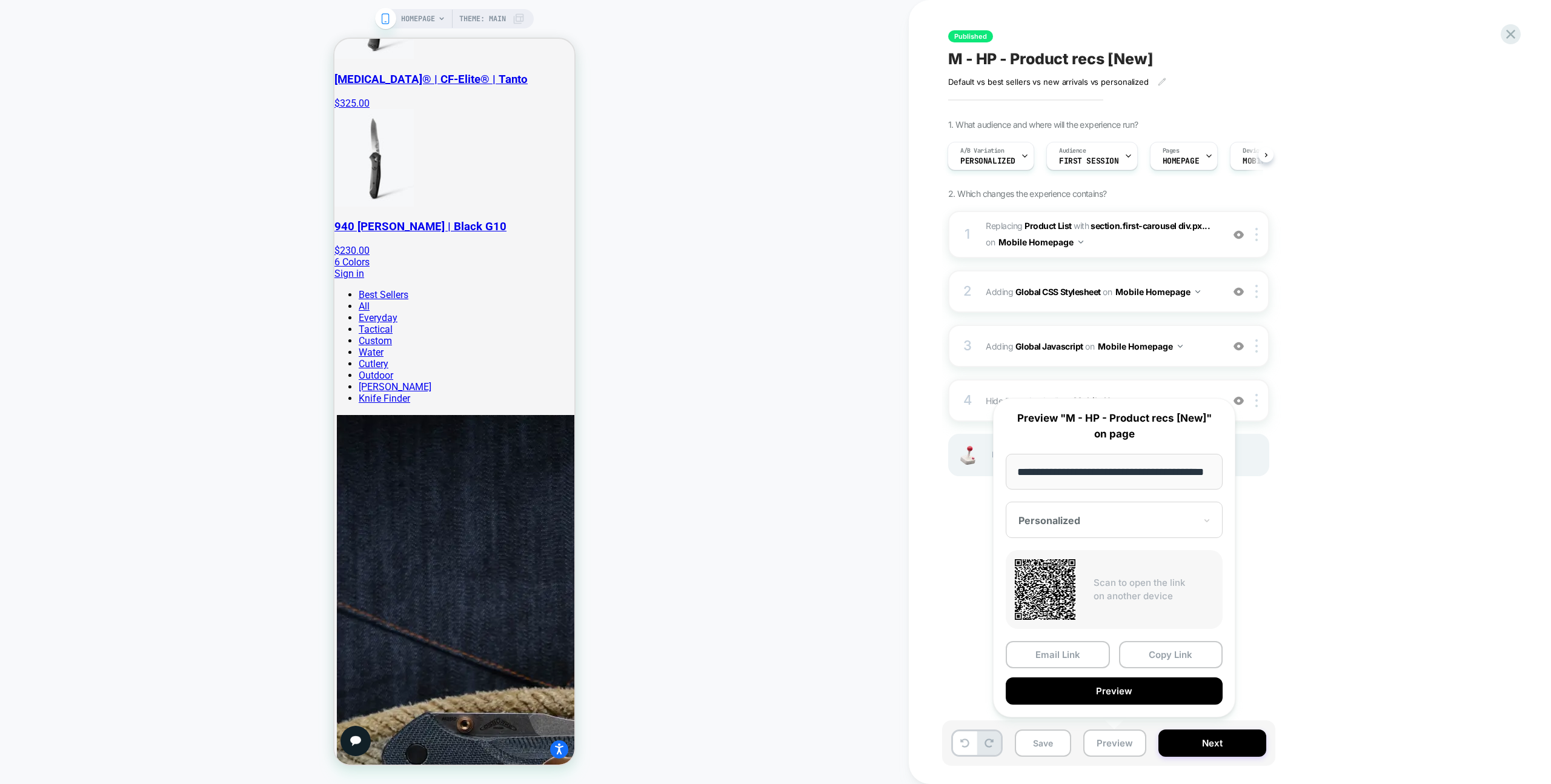
drag, startPoint x: 1165, startPoint y: 661, endPoint x: 1204, endPoint y: 609, distance: 65.0
click at [1165, 661] on button "Copy Link" at bounding box center [1171, 654] width 104 height 27
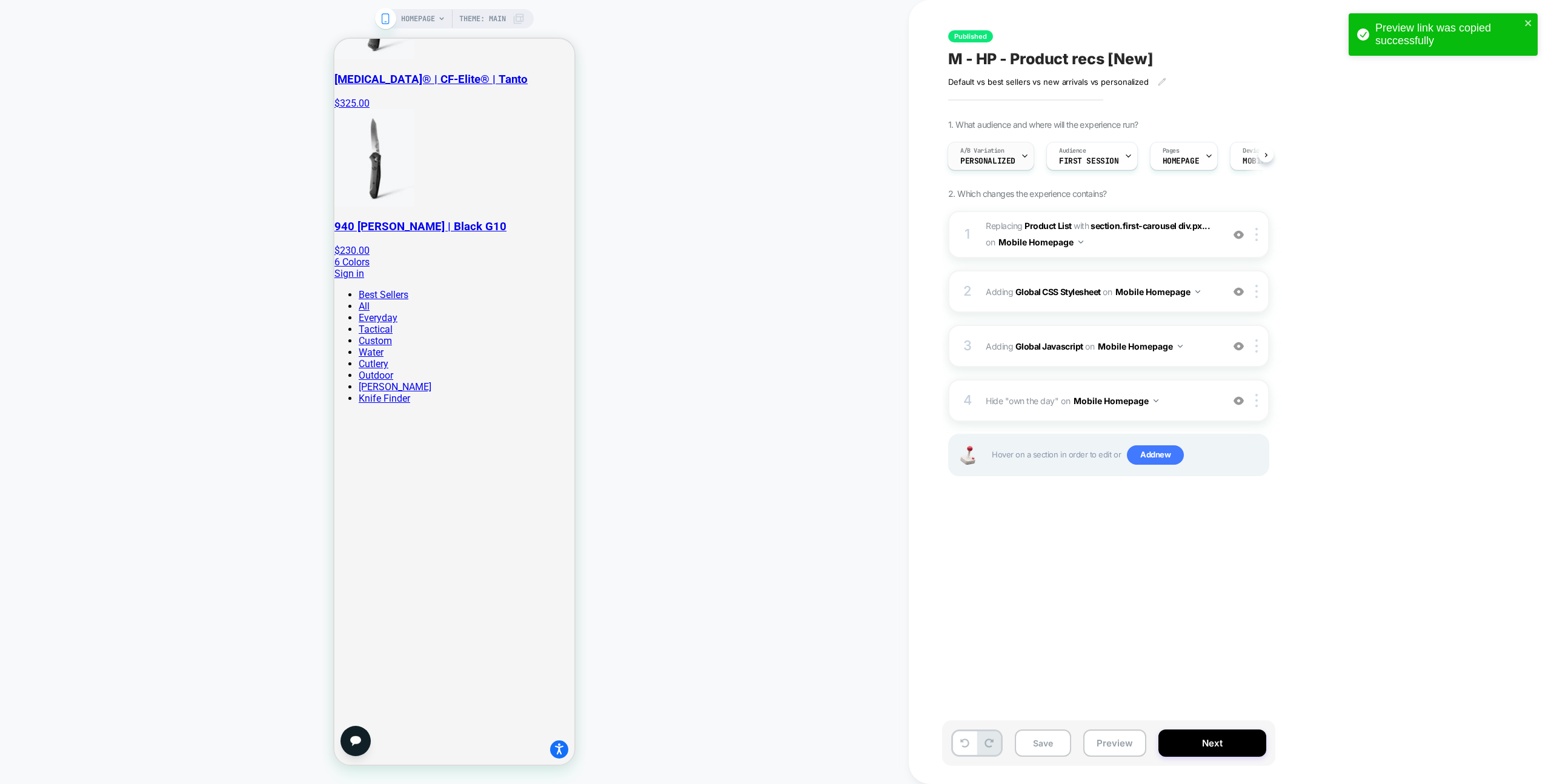
click at [965, 167] on div "A/B Variation Personalized" at bounding box center [988, 156] width 79 height 27
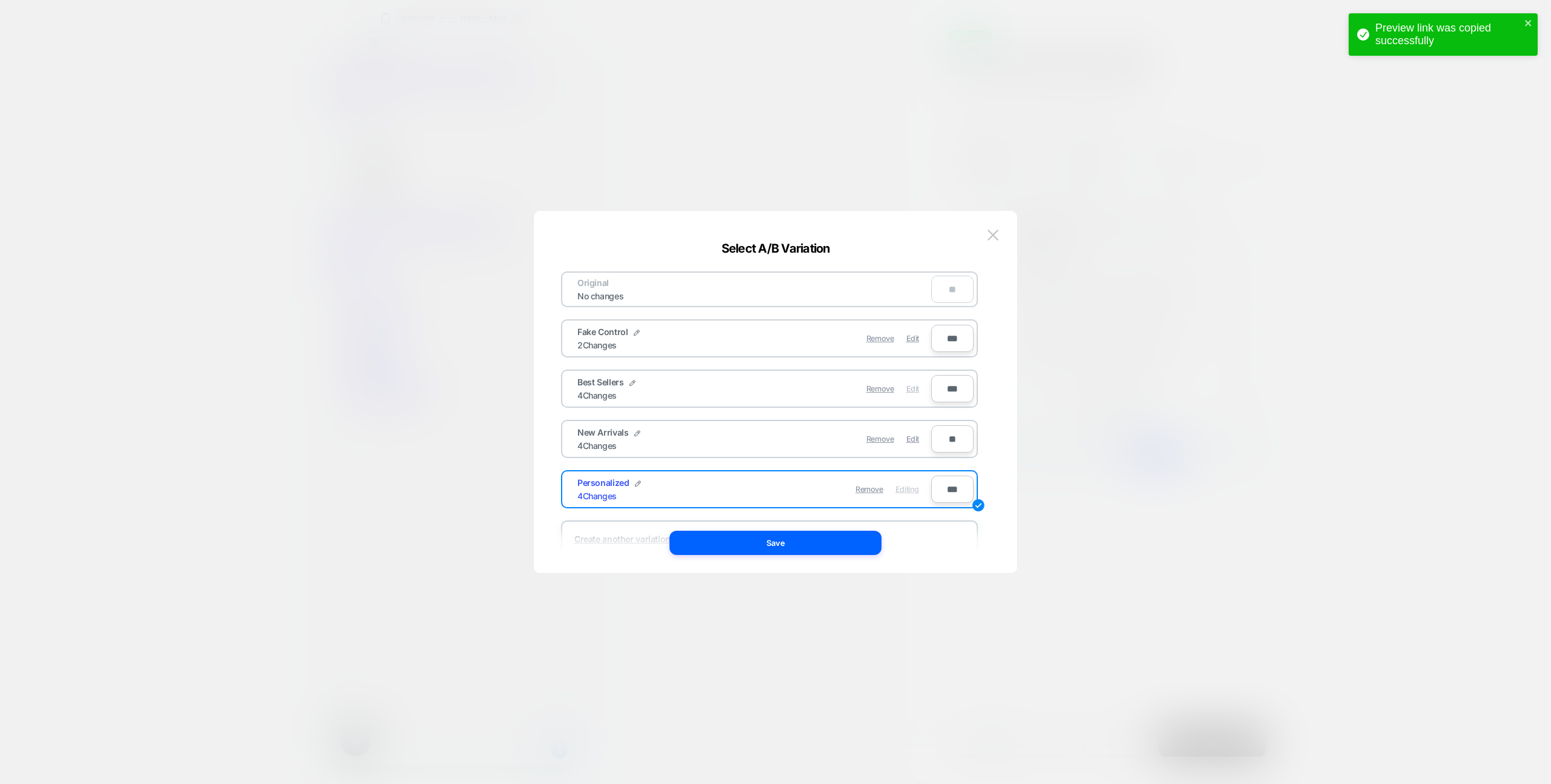
click at [909, 389] on span "Edit" at bounding box center [913, 389] width 13 height 9
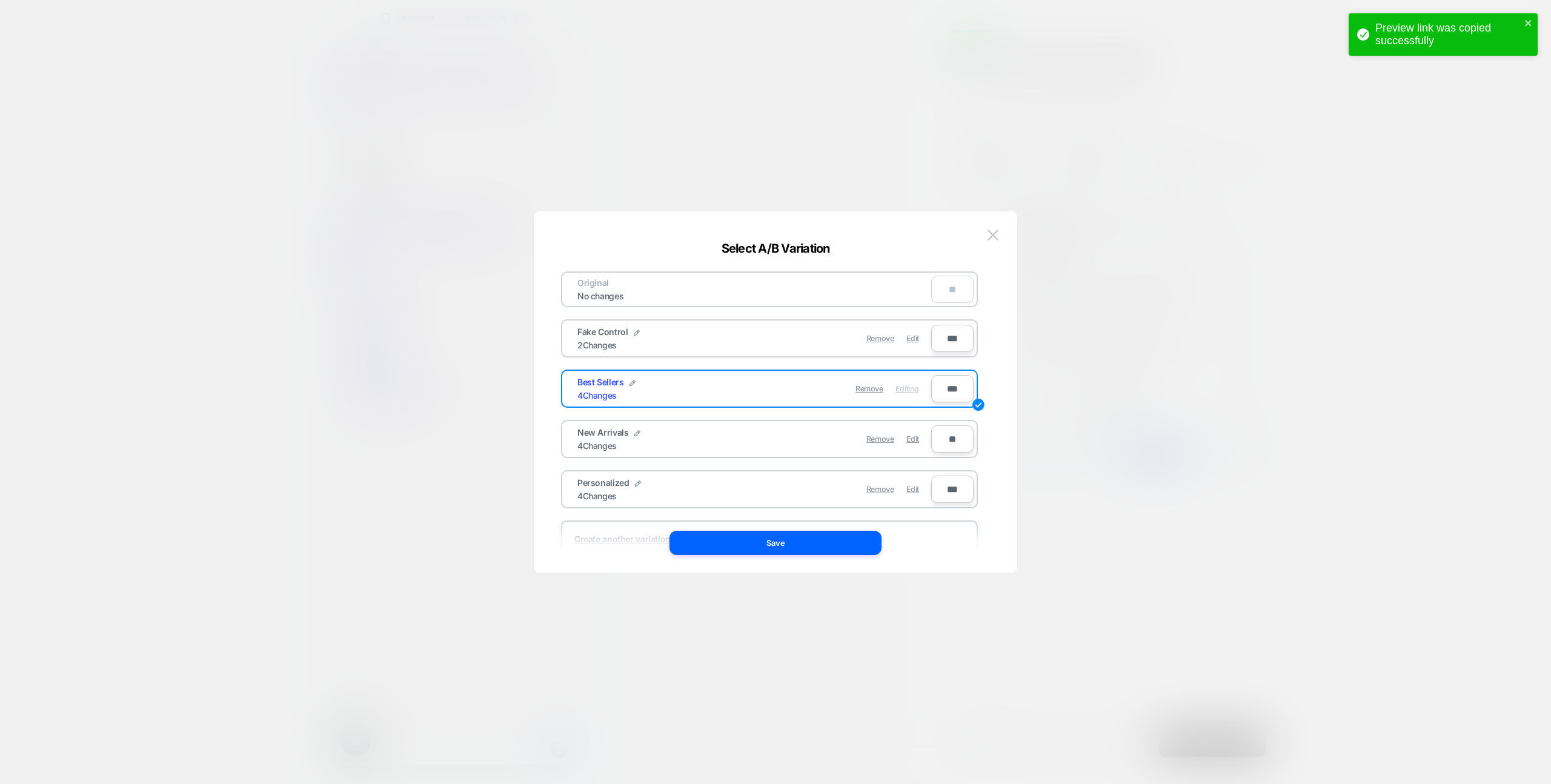
drag, startPoint x: 829, startPoint y: 552, endPoint x: 1021, endPoint y: 620, distance: 203.7
click at [829, 552] on button "Save" at bounding box center [776, 543] width 212 height 24
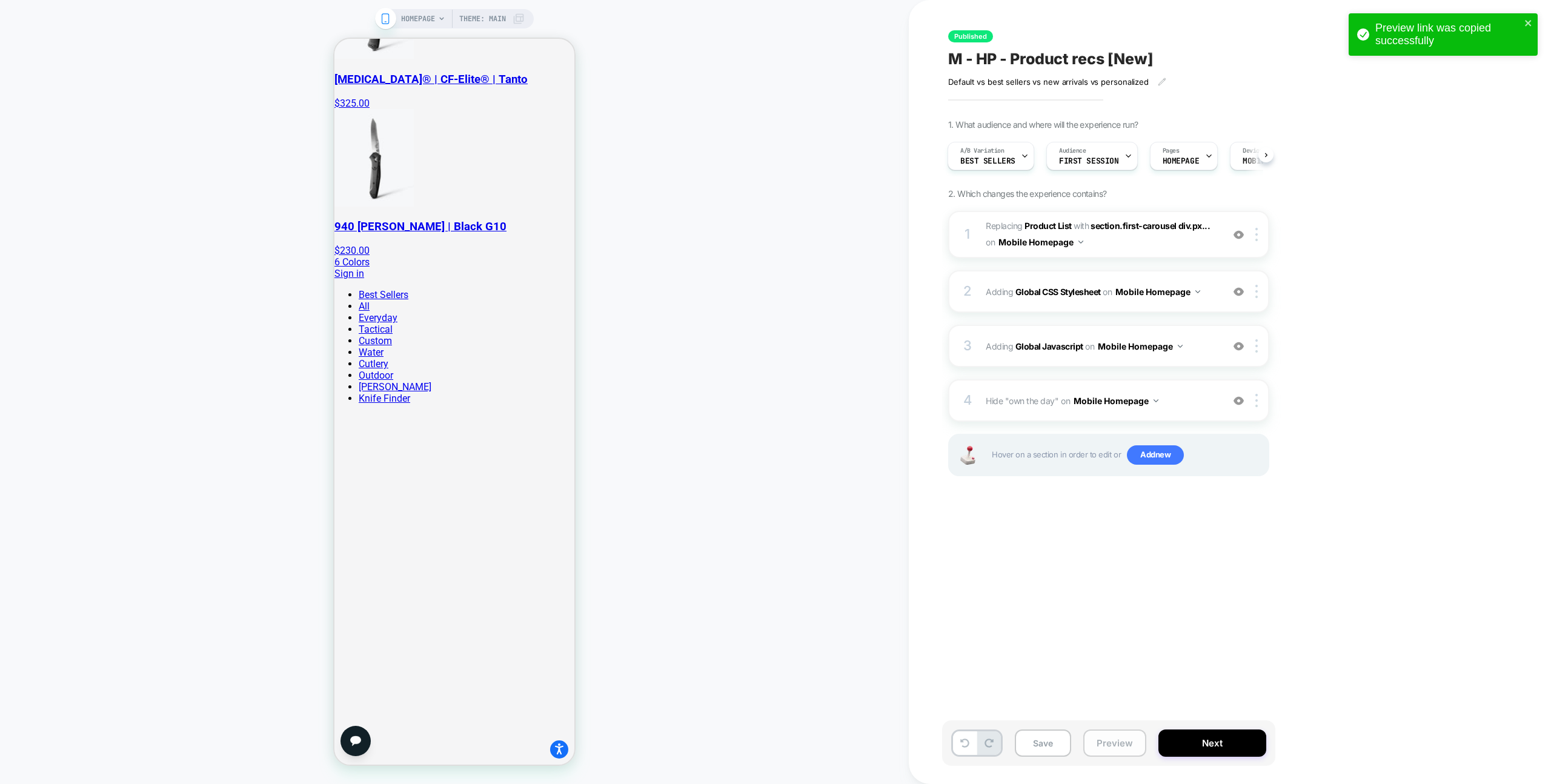
click at [1119, 735] on button "Preview" at bounding box center [1115, 743] width 63 height 27
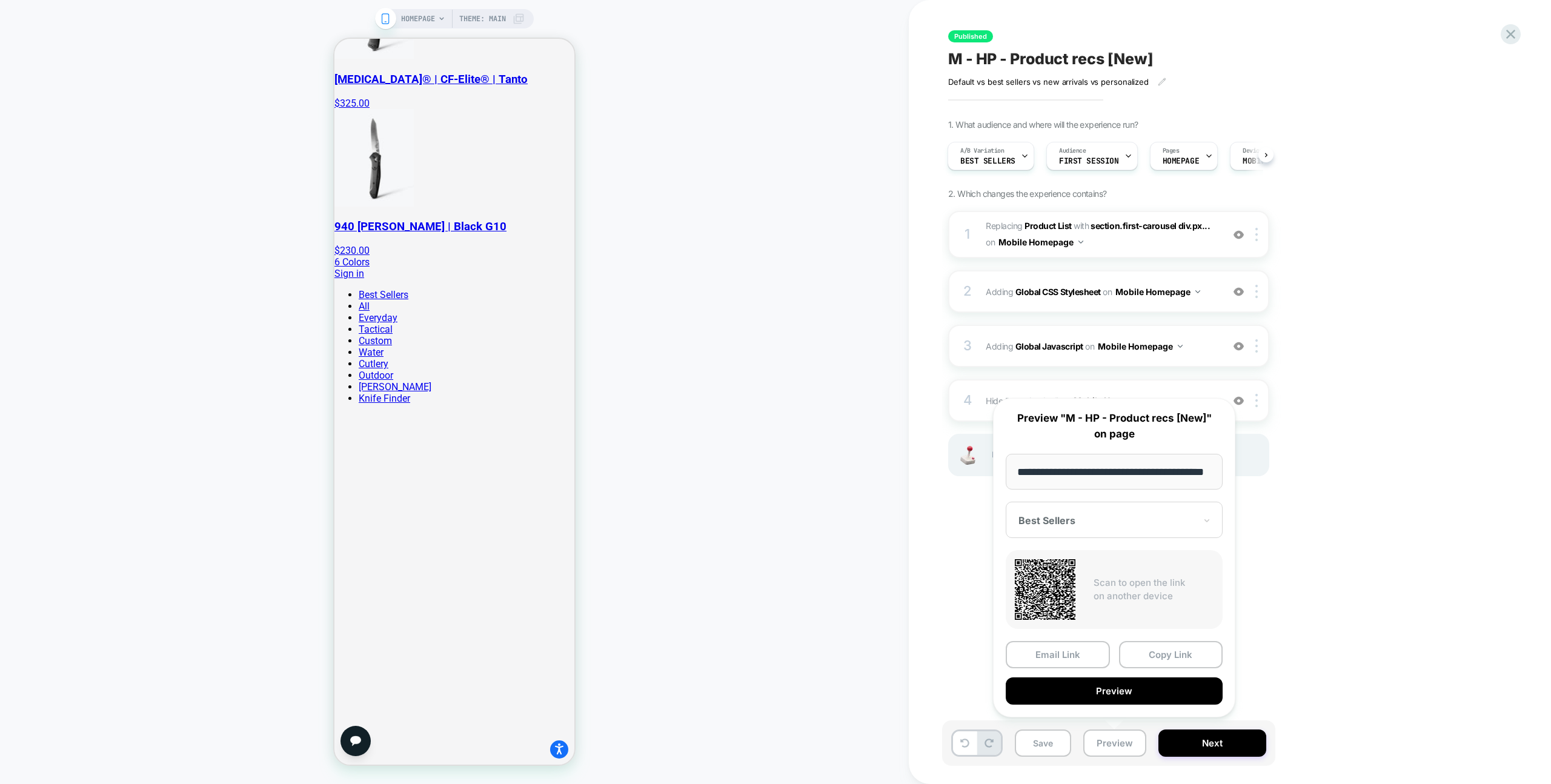
click at [1177, 661] on button "Copy Link" at bounding box center [1171, 654] width 104 height 27
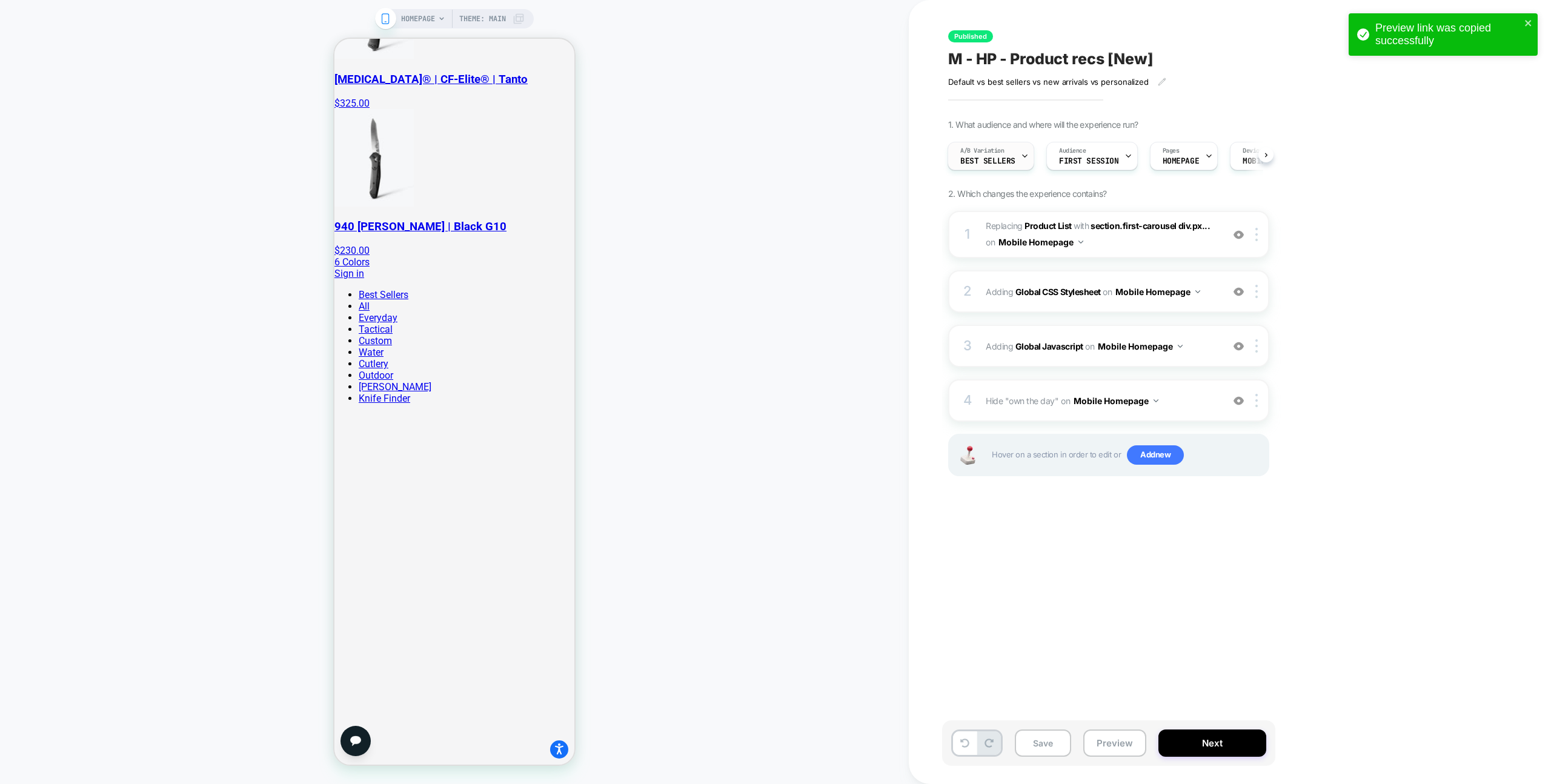
click at [983, 151] on span "A/B Variation" at bounding box center [982, 150] width 45 height 9
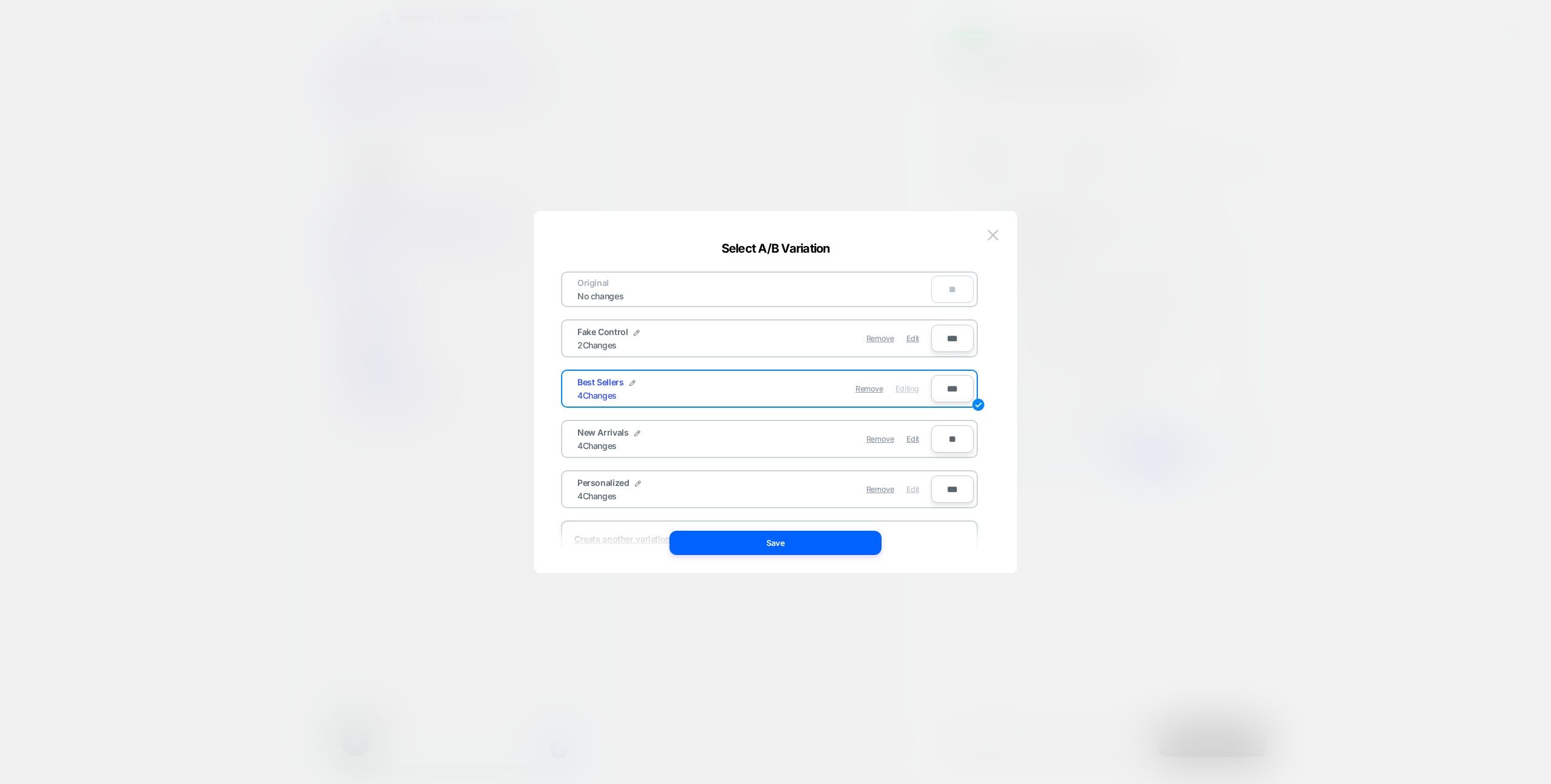
click at [915, 489] on span "Edit" at bounding box center [913, 489] width 13 height 9
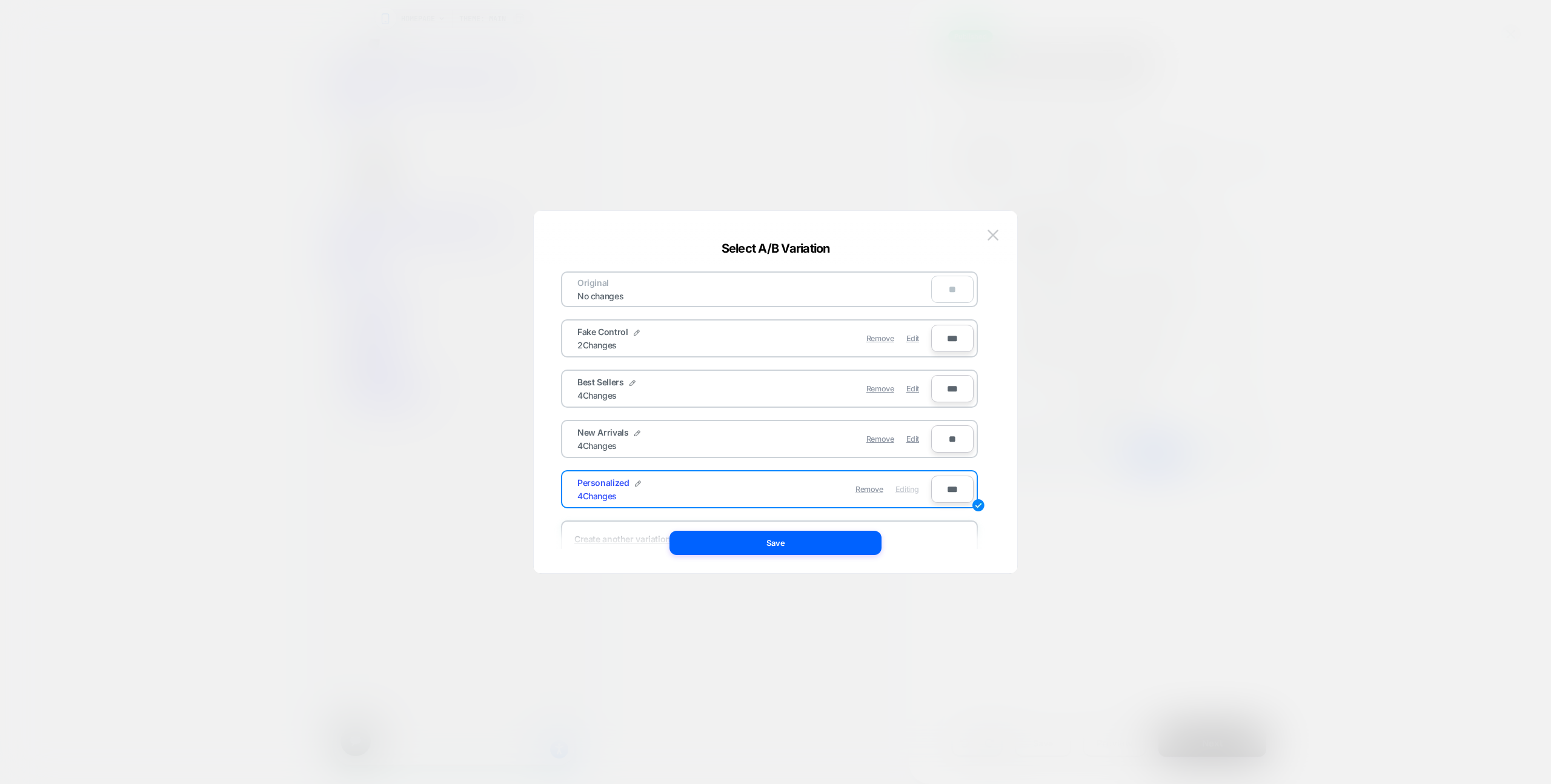
click at [831, 549] on button "Save" at bounding box center [776, 543] width 212 height 24
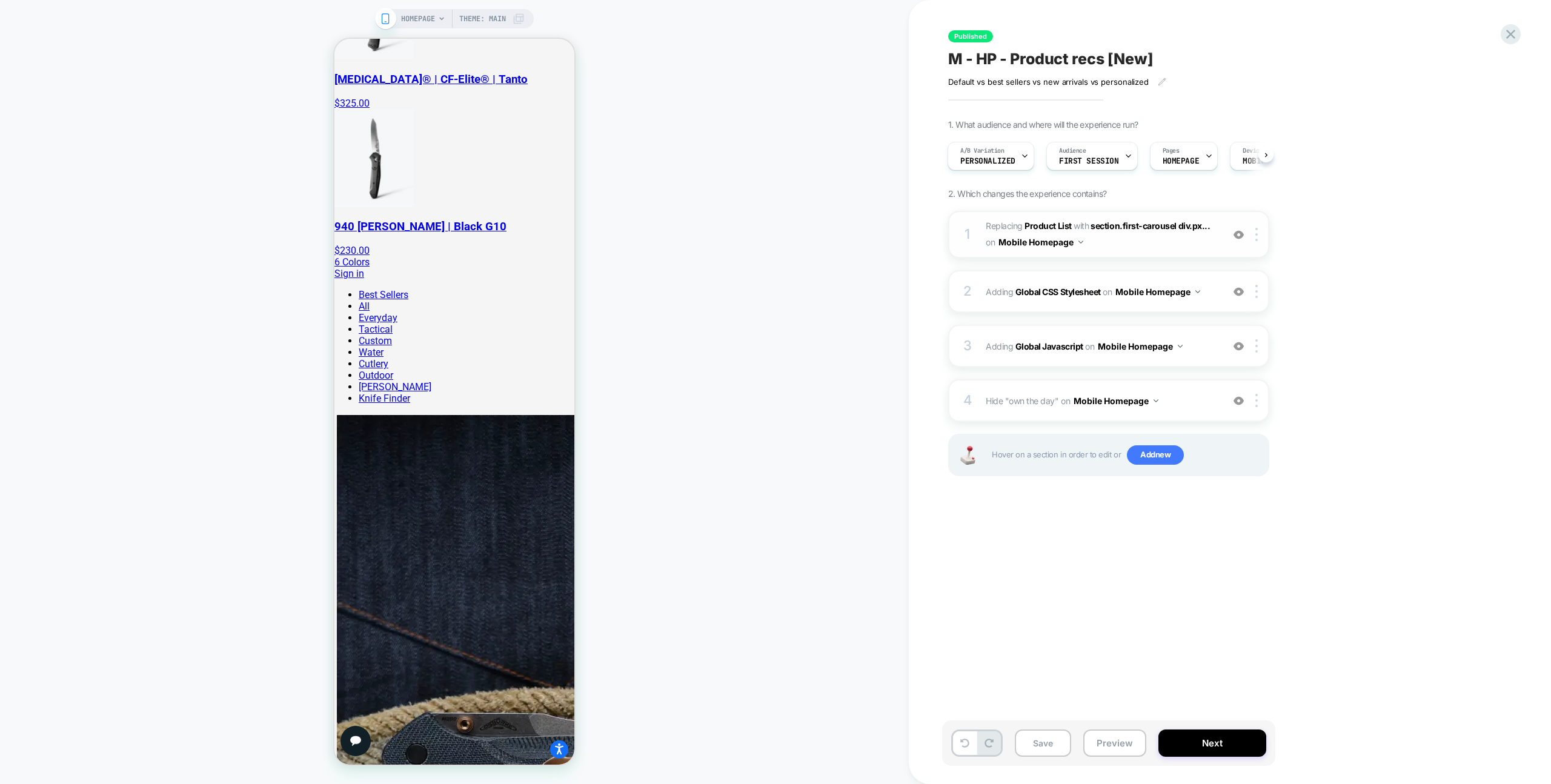
click at [1175, 248] on span "#_loomi_addon_1741882146489_dup1750355818 Replacing Product List WITH section.f…" at bounding box center [1101, 234] width 231 height 33
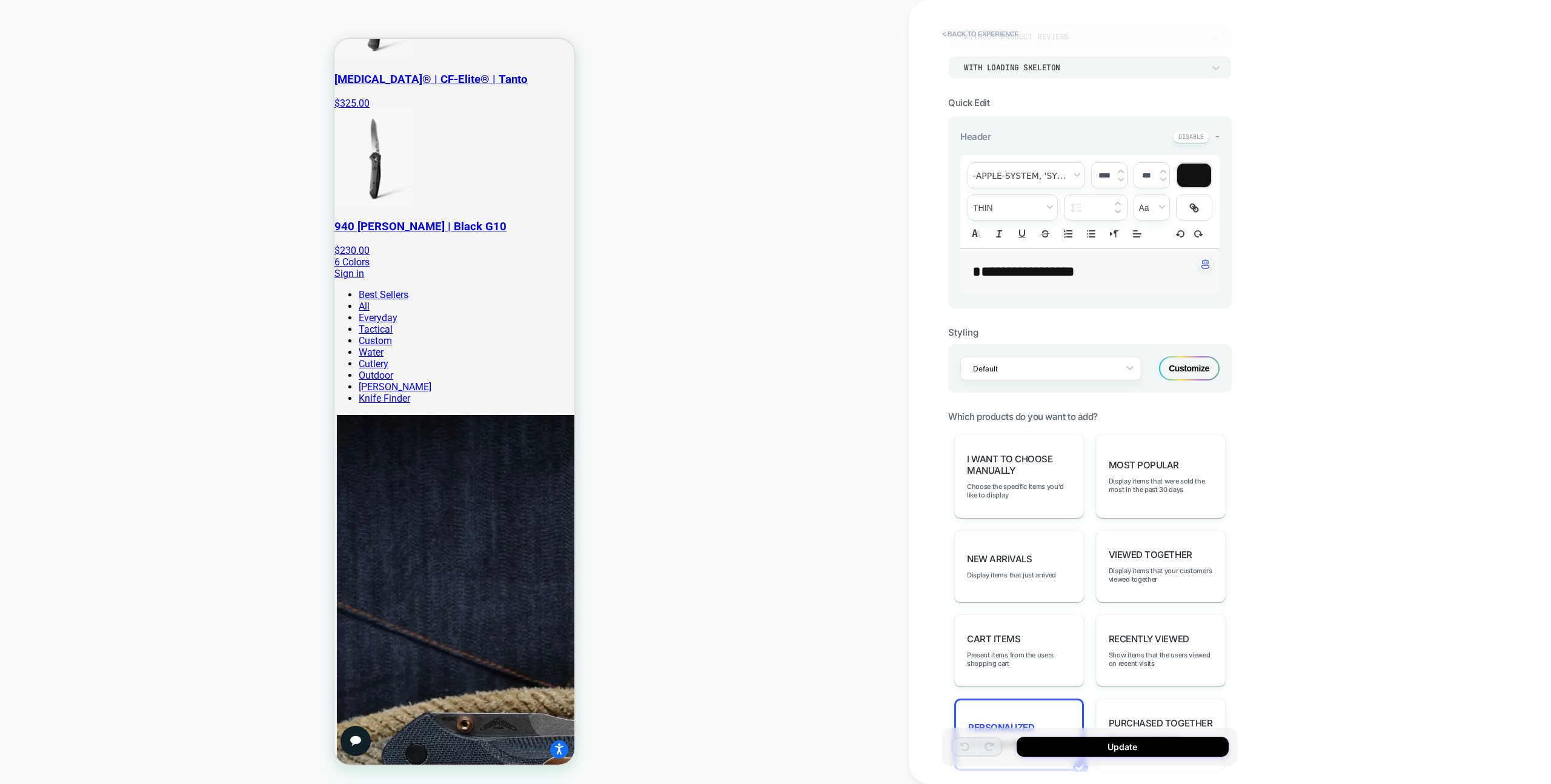
scroll to position [471, 0]
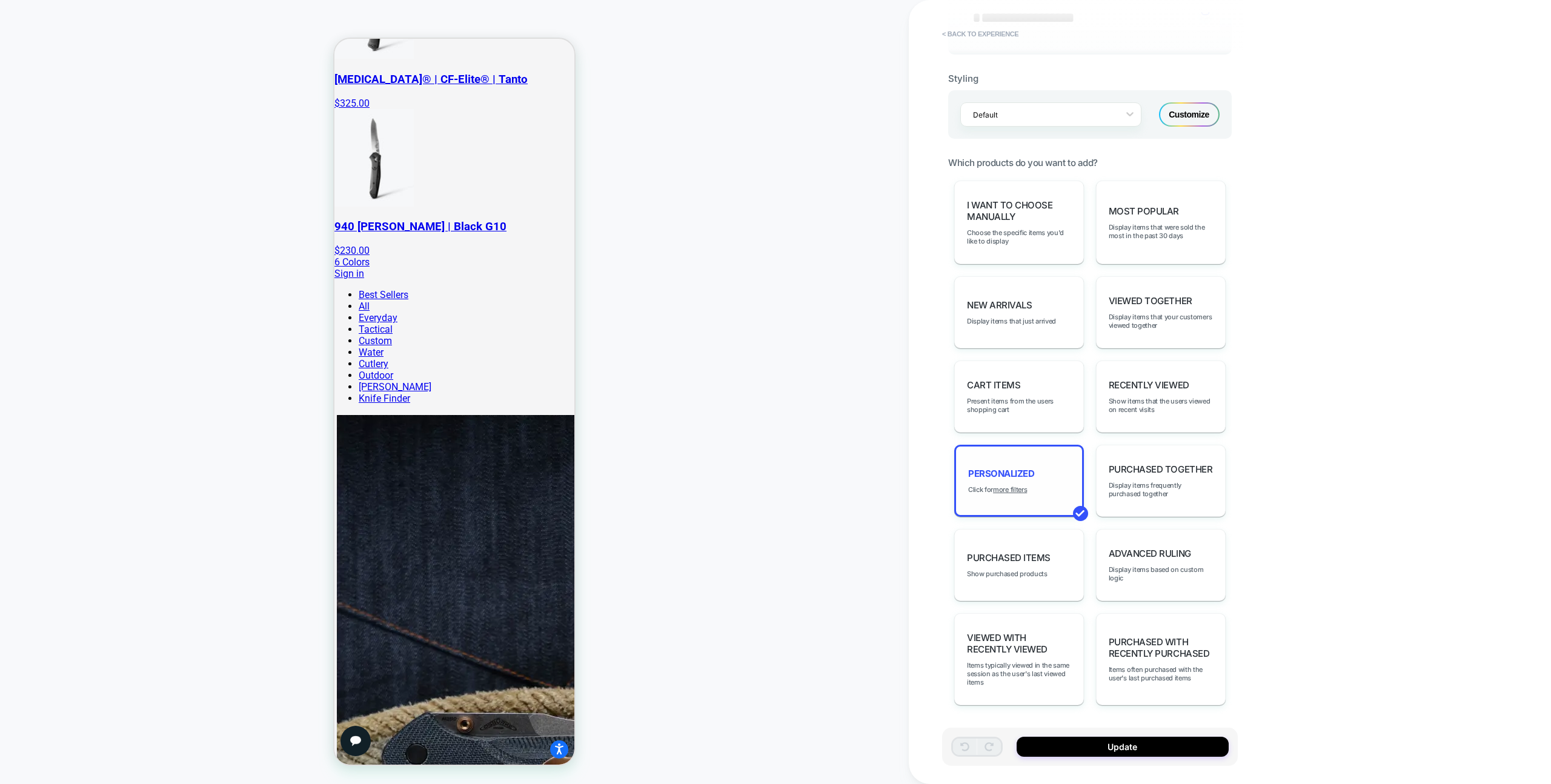
click at [1030, 490] on div "personalized Click for more filters" at bounding box center [1019, 481] width 130 height 72
click at [1018, 489] on u "more filters" at bounding box center [1010, 489] width 34 height 9
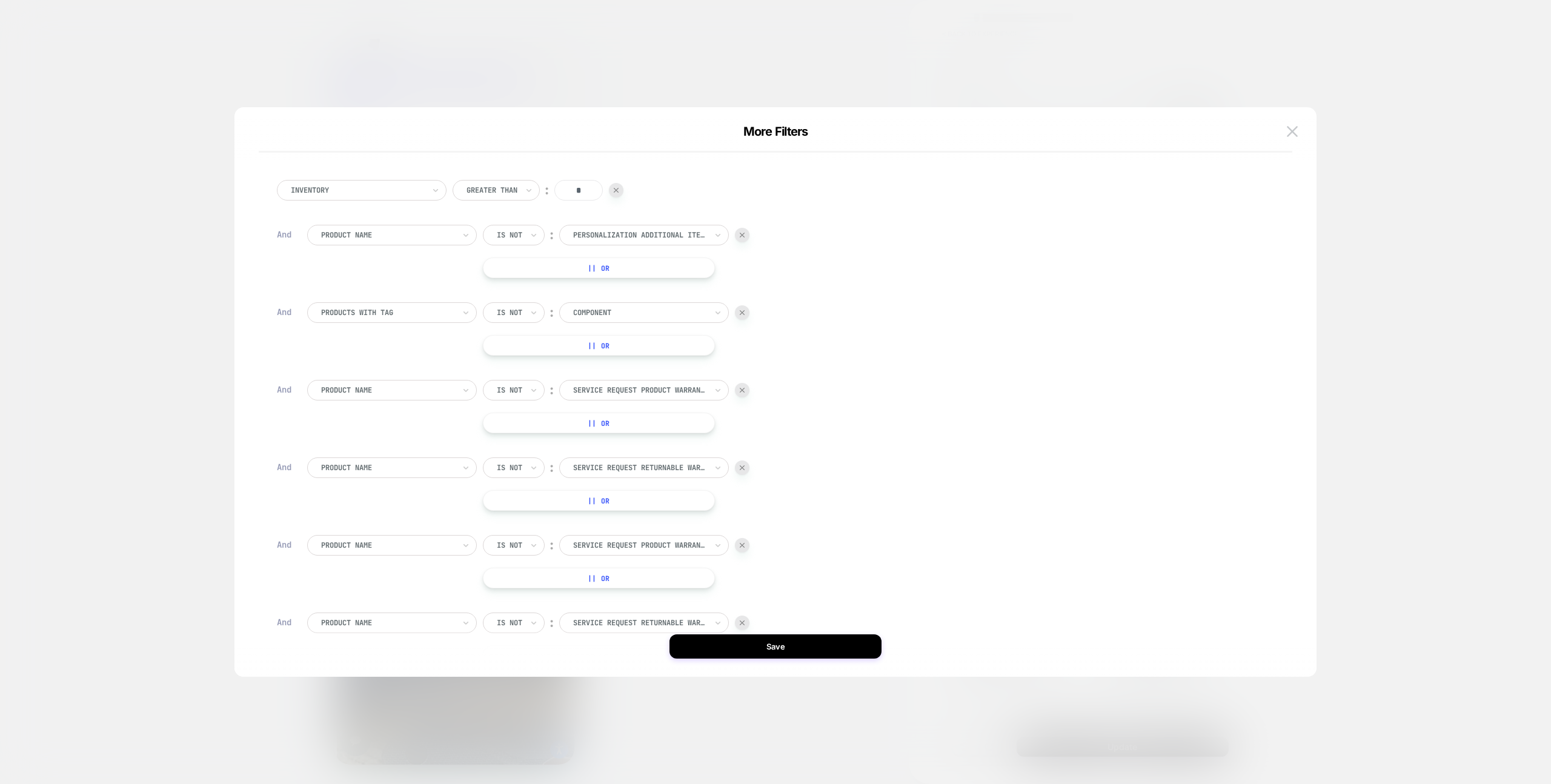
click at [607, 350] on button "|| Or" at bounding box center [599, 345] width 232 height 21
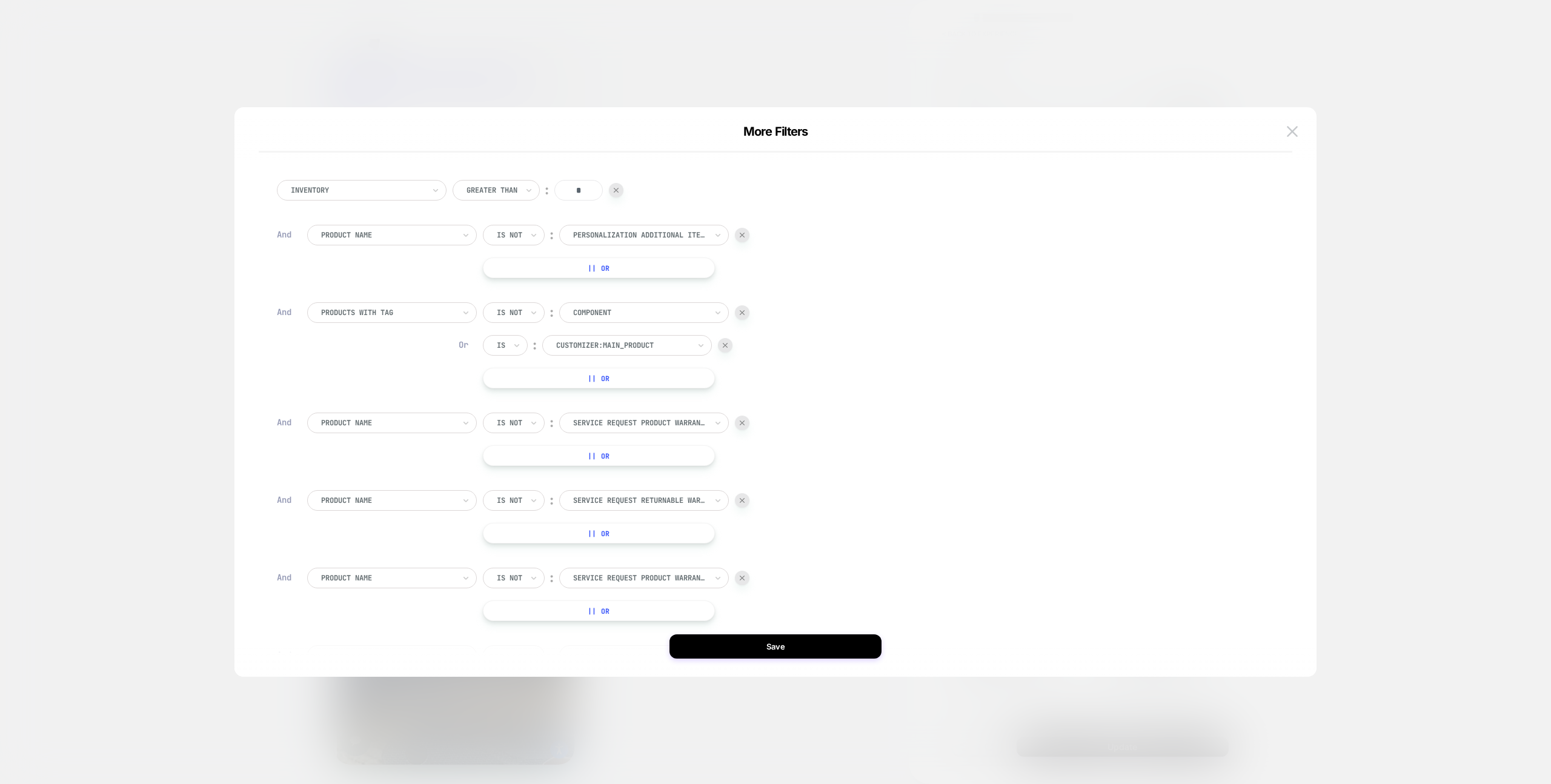
click at [739, 317] on div at bounding box center [742, 313] width 15 height 15
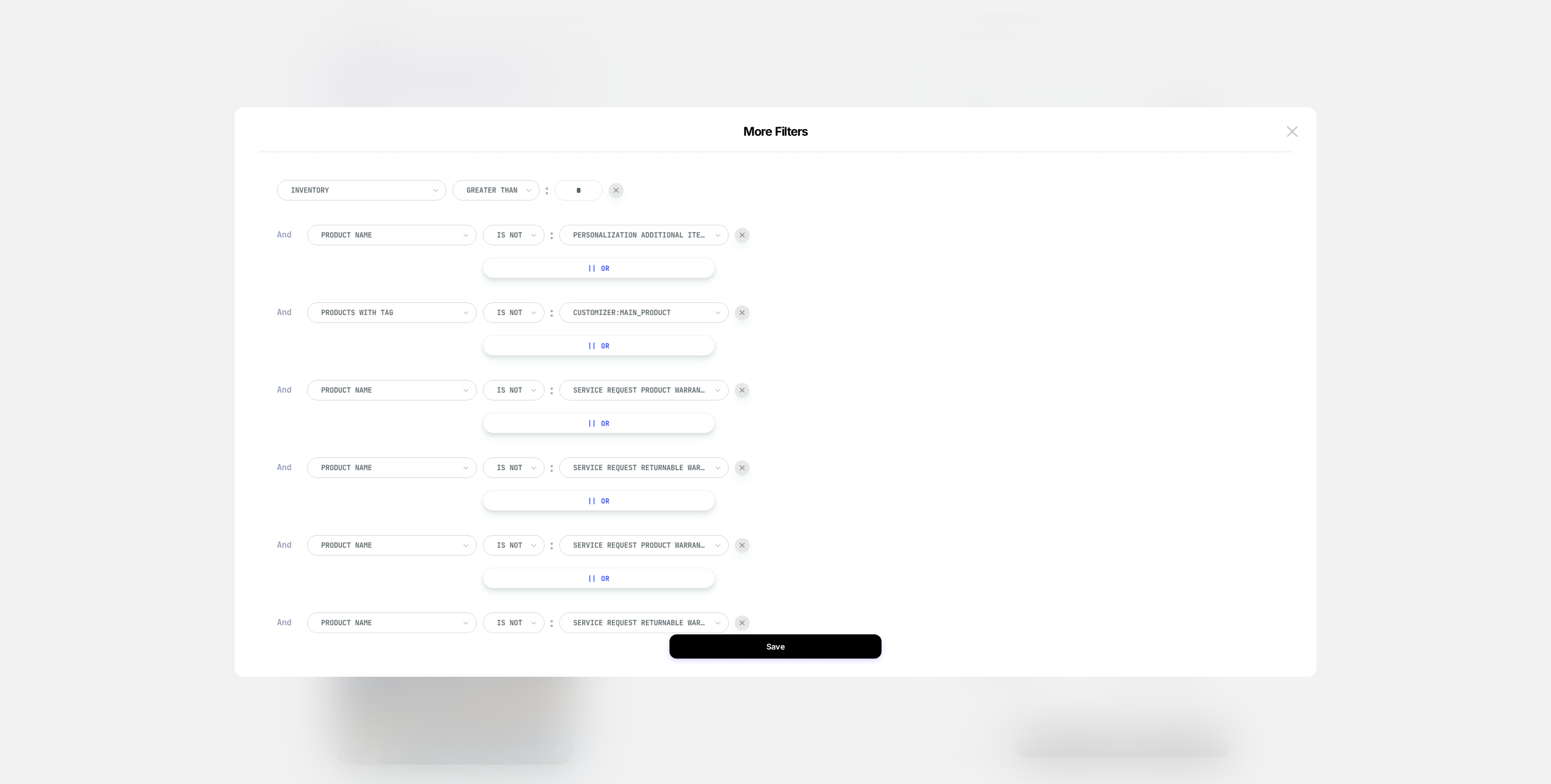
click at [739, 317] on div at bounding box center [742, 313] width 15 height 15
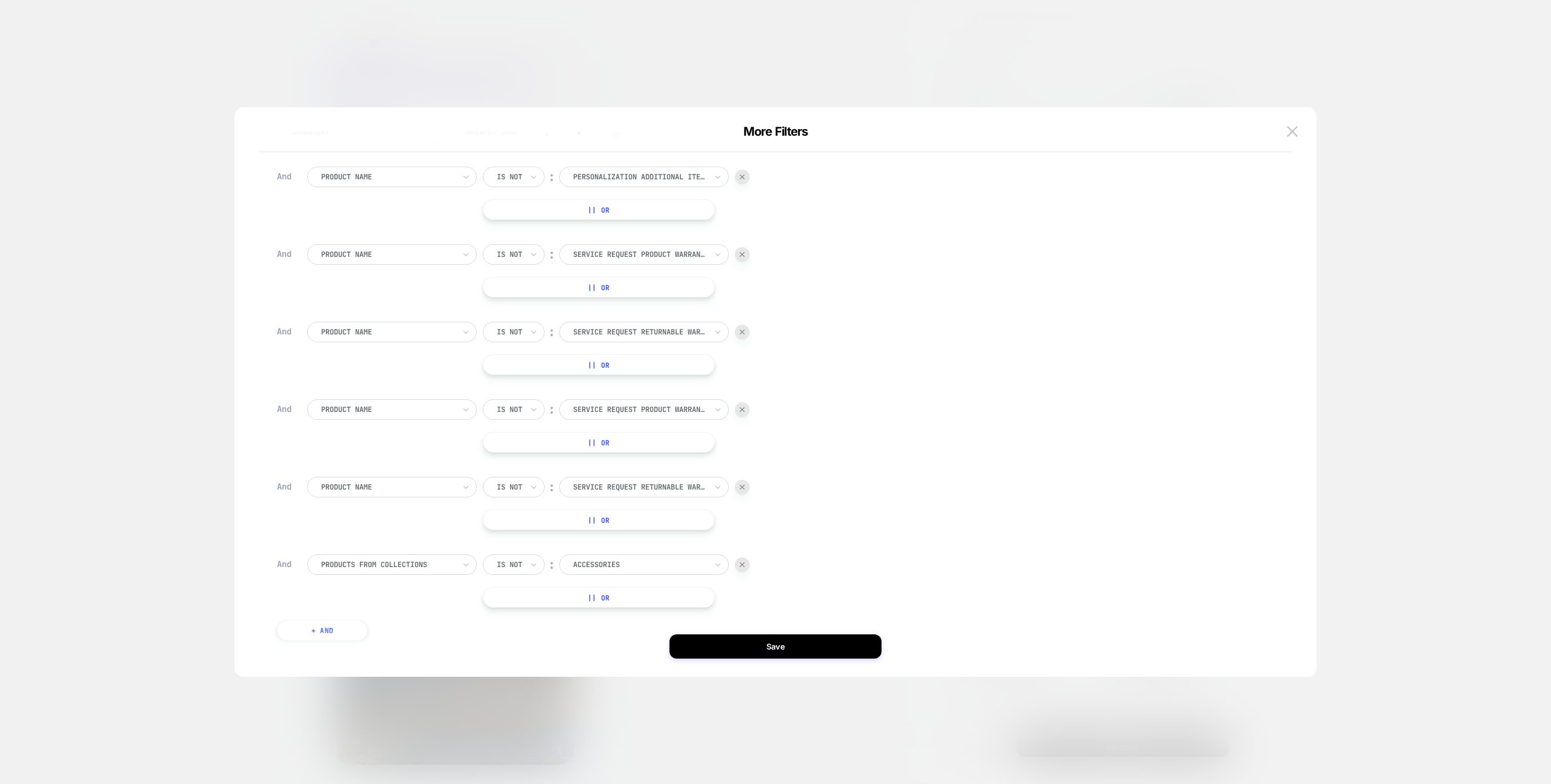
scroll to position [68, 0]
drag, startPoint x: 782, startPoint y: 651, endPoint x: 843, endPoint y: 661, distance: 61.8
click at [782, 651] on button "Save" at bounding box center [776, 646] width 212 height 24
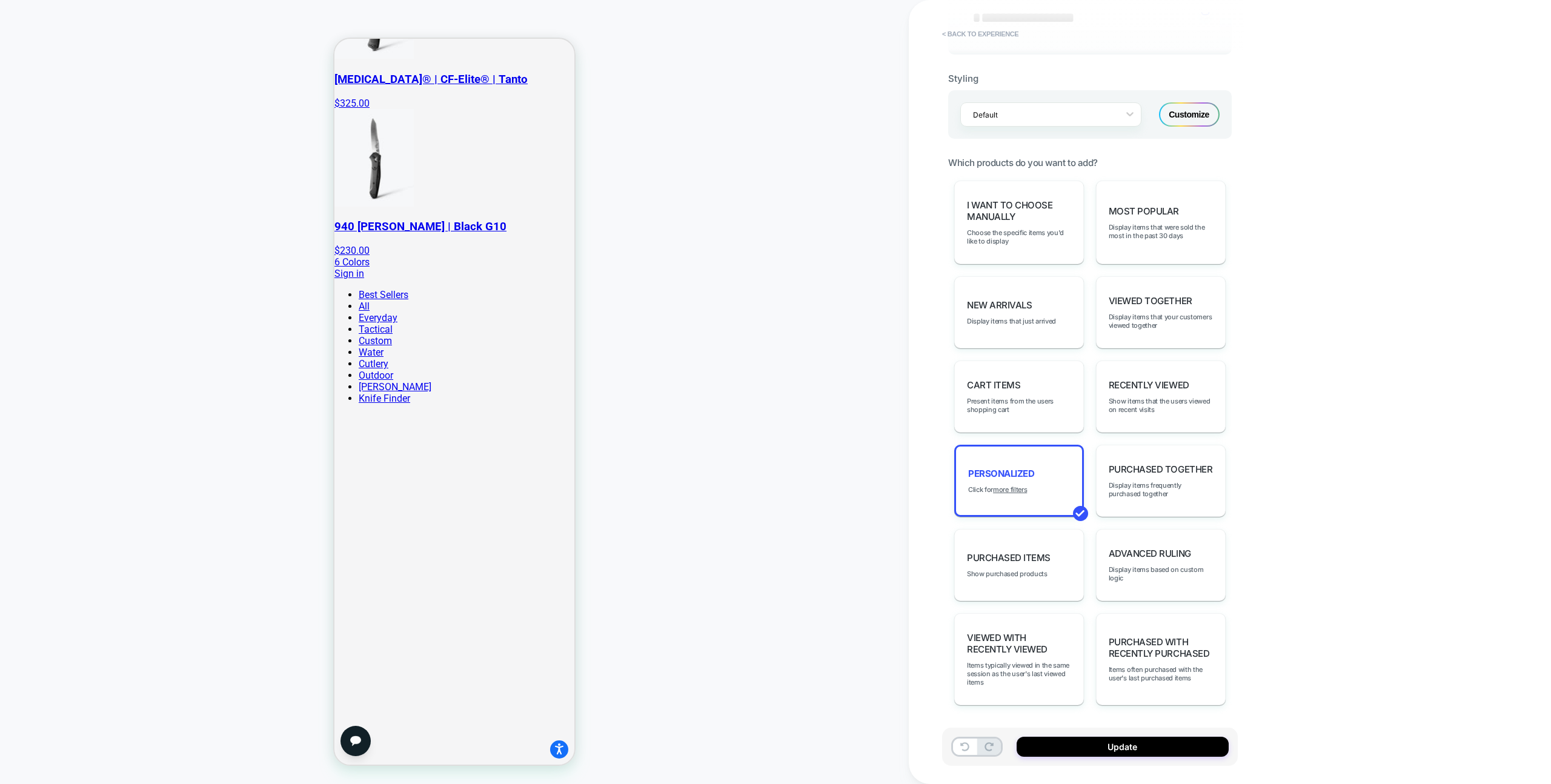
scroll to position [0, 0]
click at [1157, 737] on button "Update" at bounding box center [1123, 747] width 212 height 20
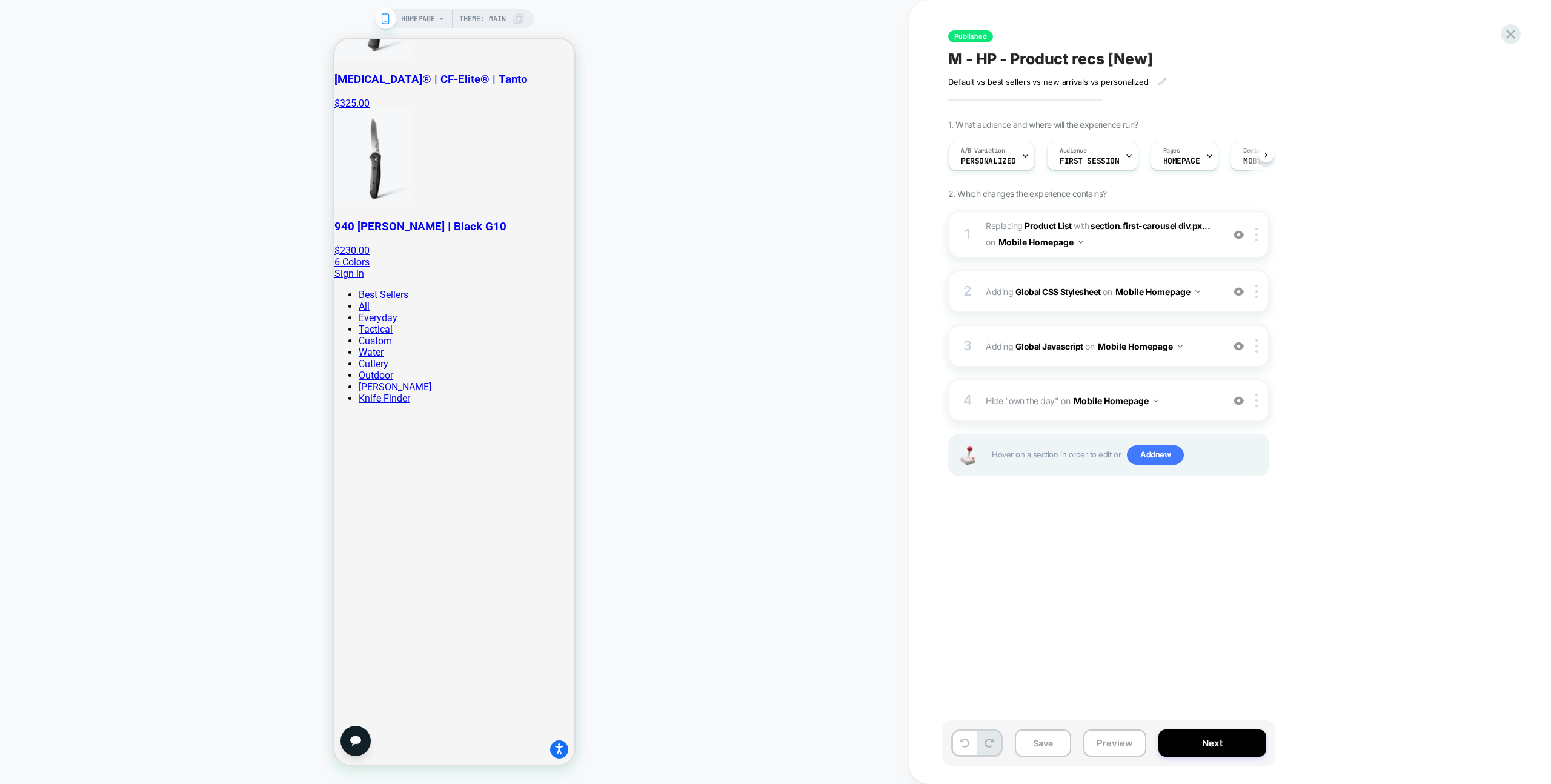
drag, startPoint x: 1139, startPoint y: 743, endPoint x: 1149, endPoint y: 671, distance: 72.7
click at [1139, 744] on button "Preview" at bounding box center [1115, 743] width 63 height 27
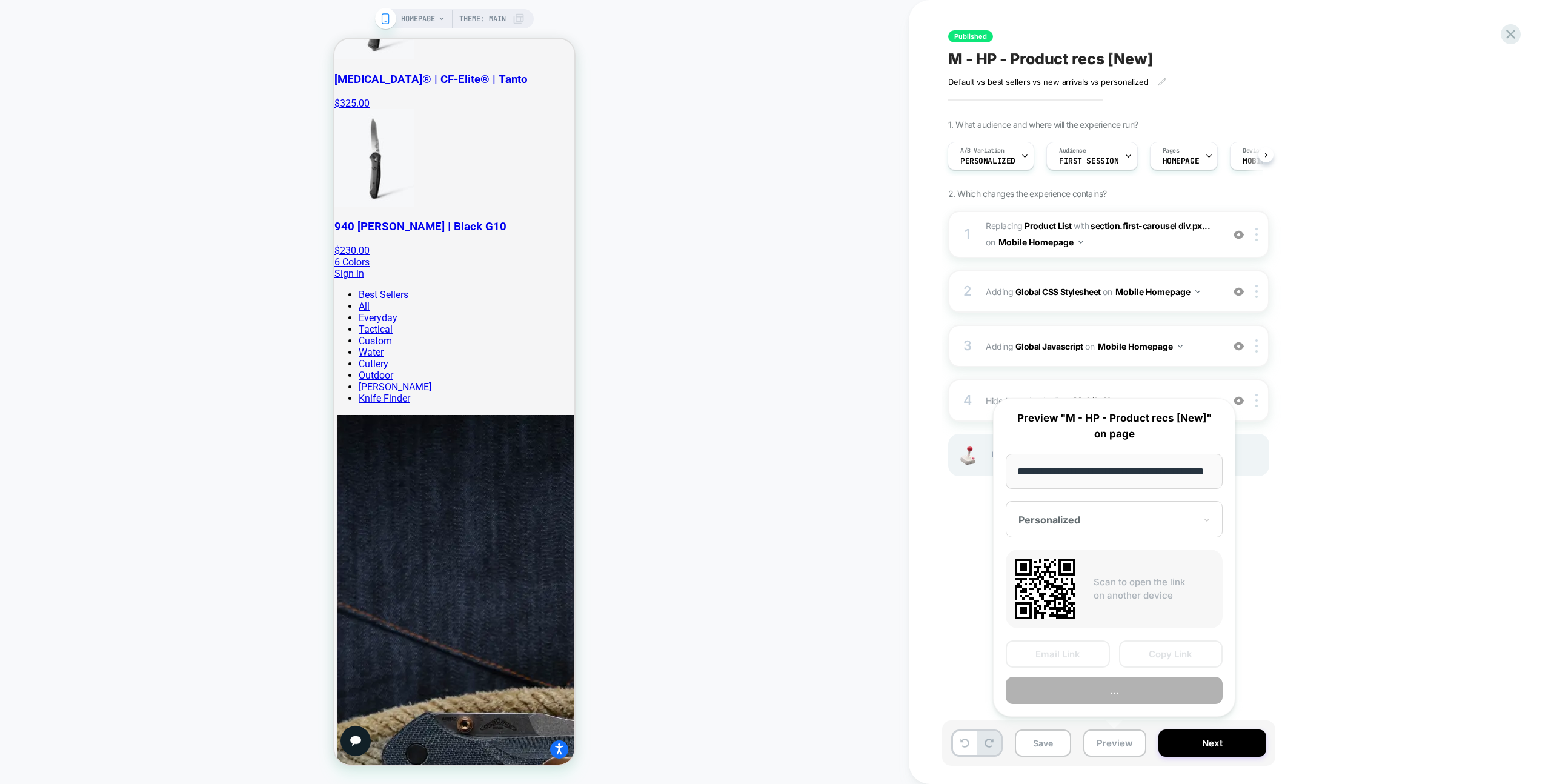
scroll to position [0, 50]
click at [1152, 658] on button "Copy Link" at bounding box center [1171, 654] width 104 height 27
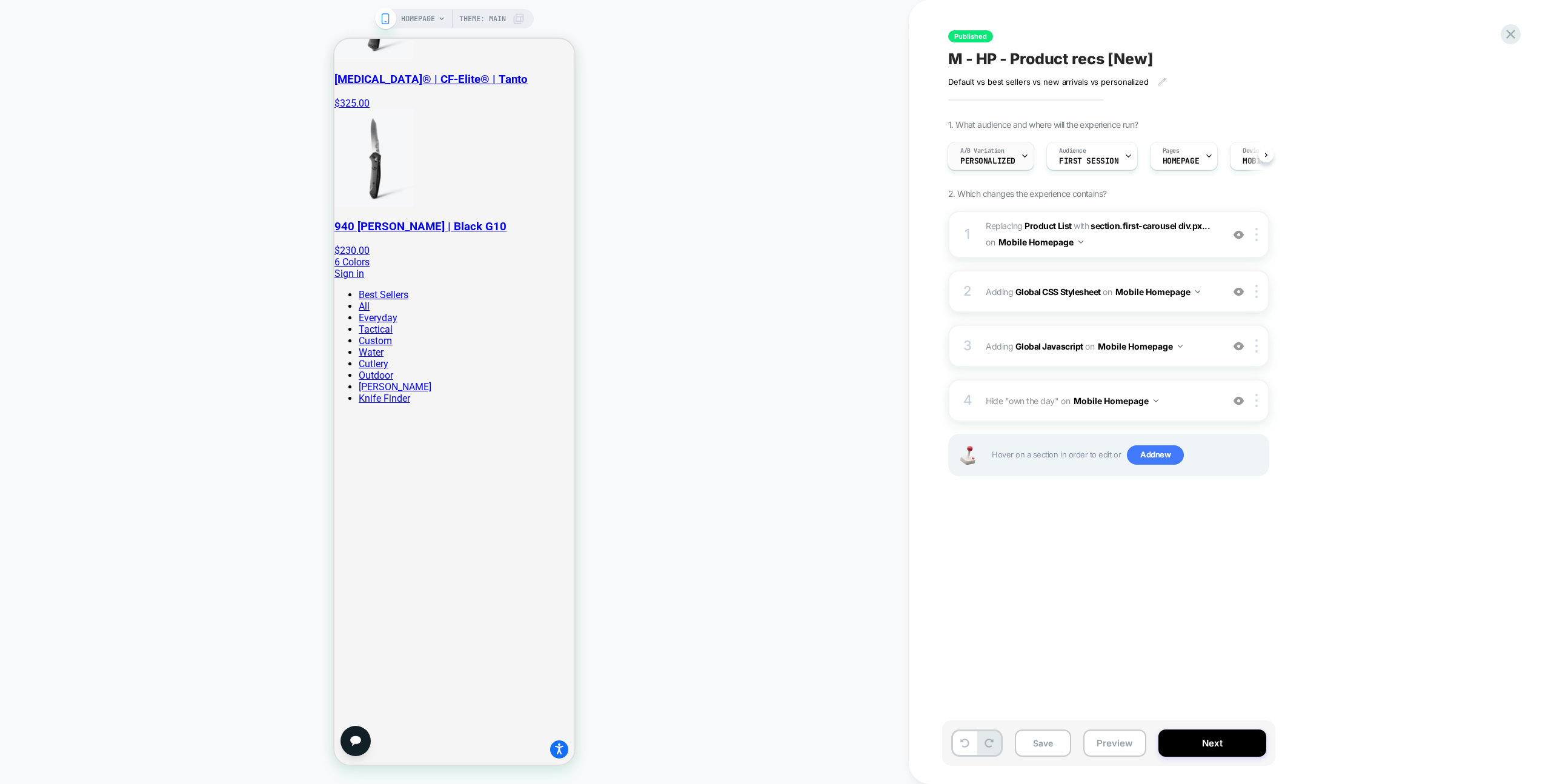
click at [1006, 162] on span "Personalized" at bounding box center [988, 161] width 55 height 9
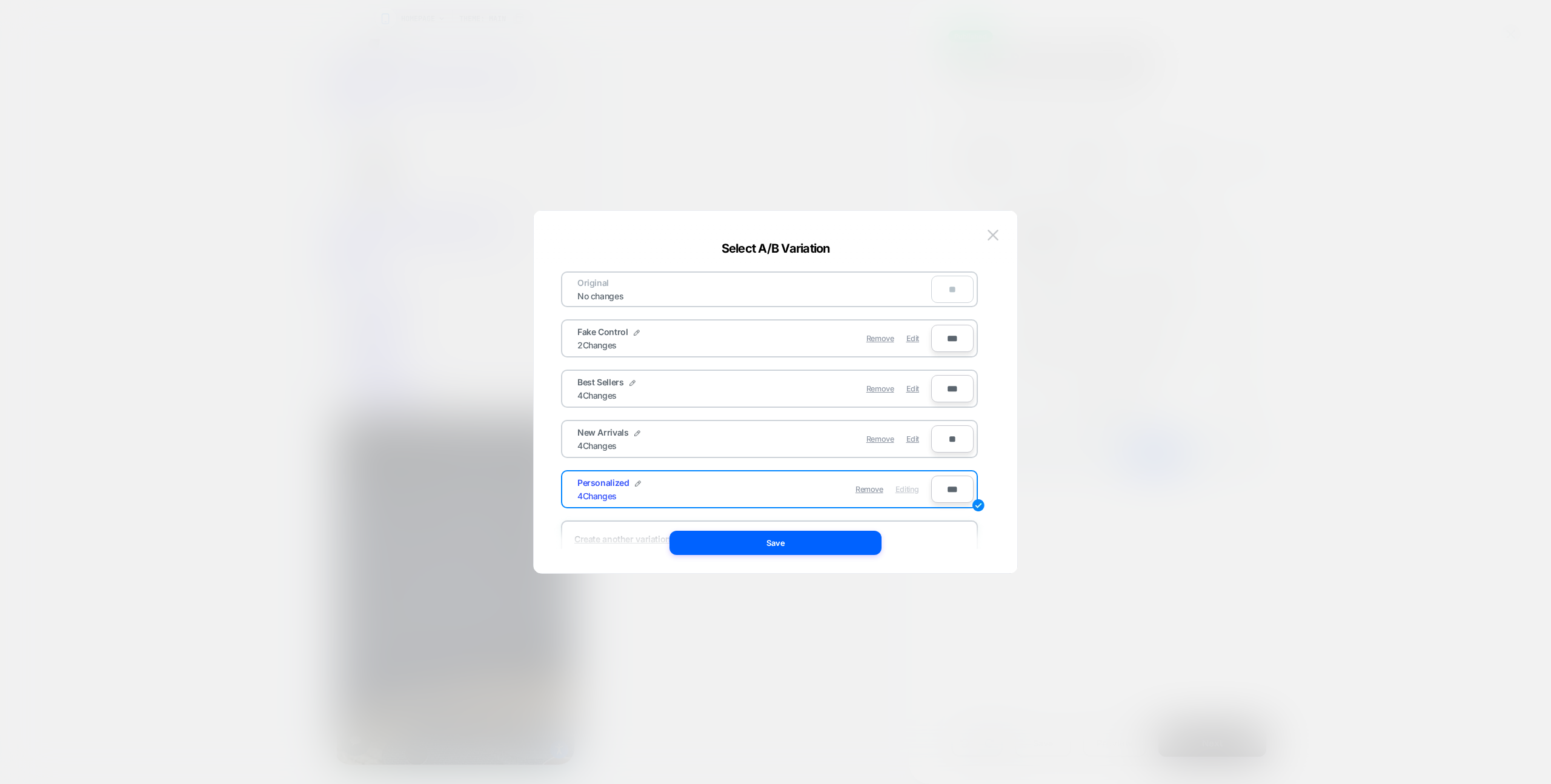
click at [989, 244] on div "Select A/B Variation" at bounding box center [776, 249] width 484 height 15
click at [990, 242] on button at bounding box center [992, 235] width 18 height 18
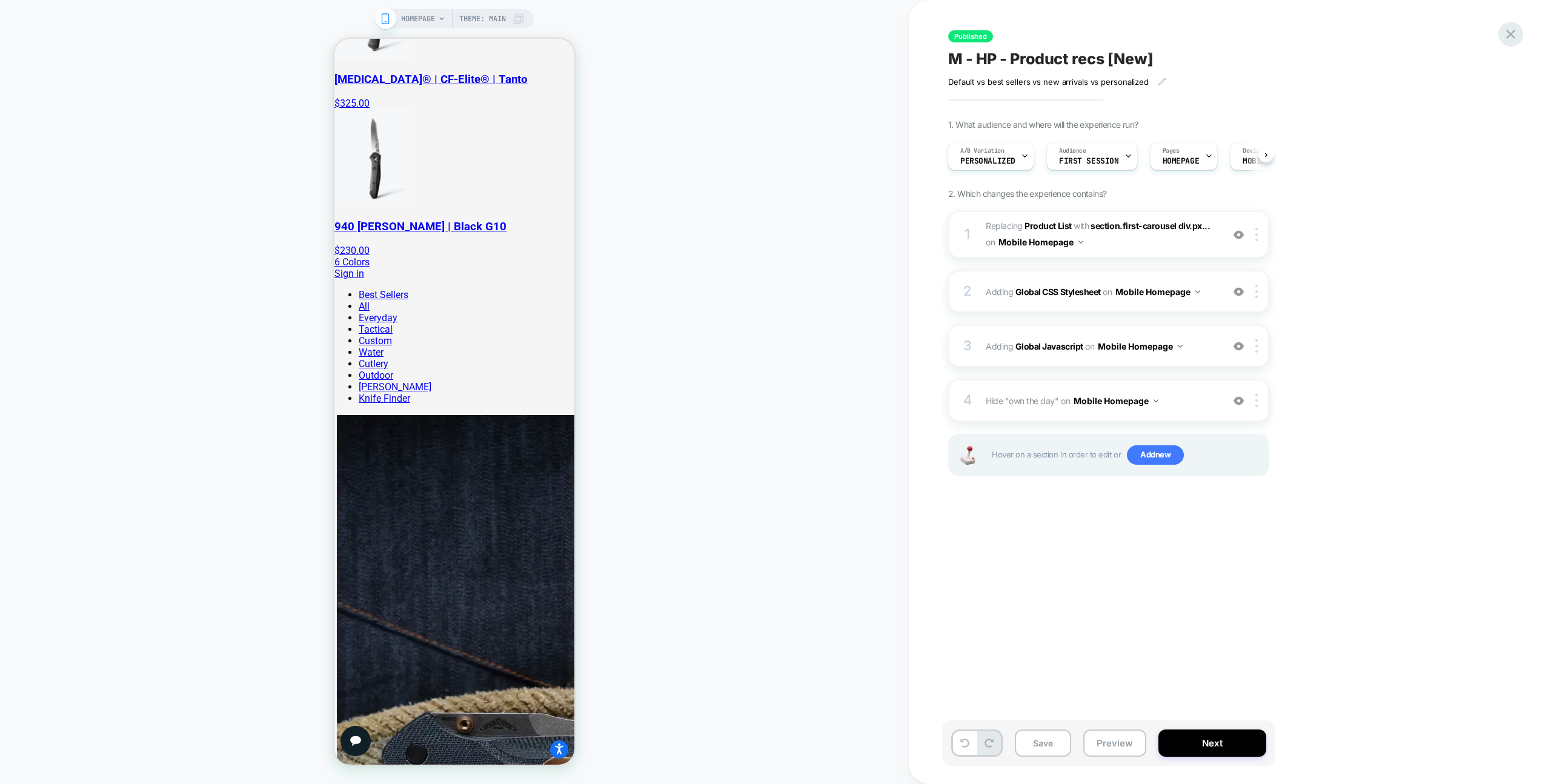
click at [1497, 30] on div "Published M - HP - Product recs [New] Default vs best sellers vs new arrivals v…" at bounding box center [1230, 392] width 642 height 784
click at [1506, 33] on icon at bounding box center [1510, 34] width 17 height 17
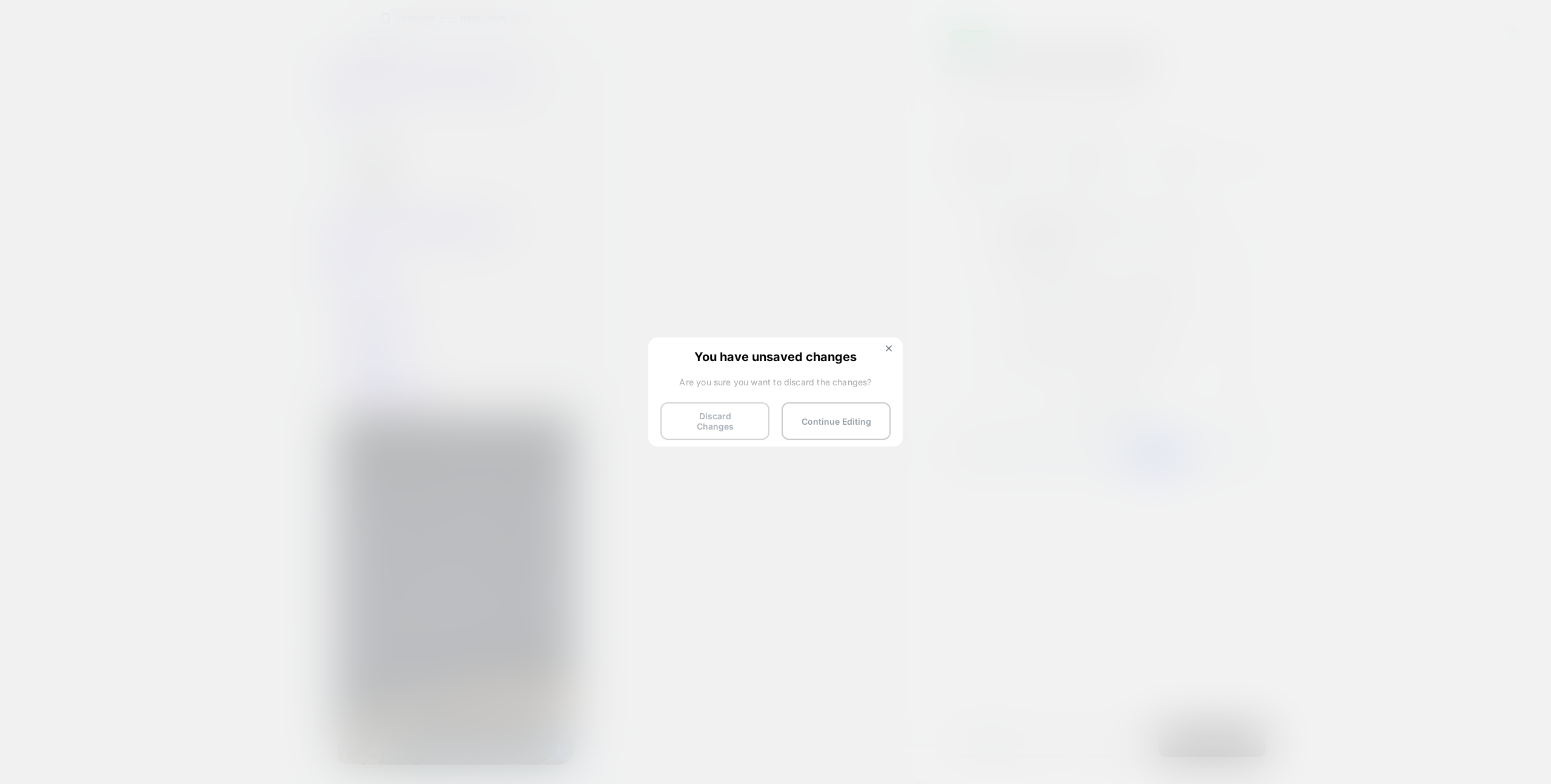
click at [705, 411] on button "Discard Changes" at bounding box center [715, 421] width 109 height 37
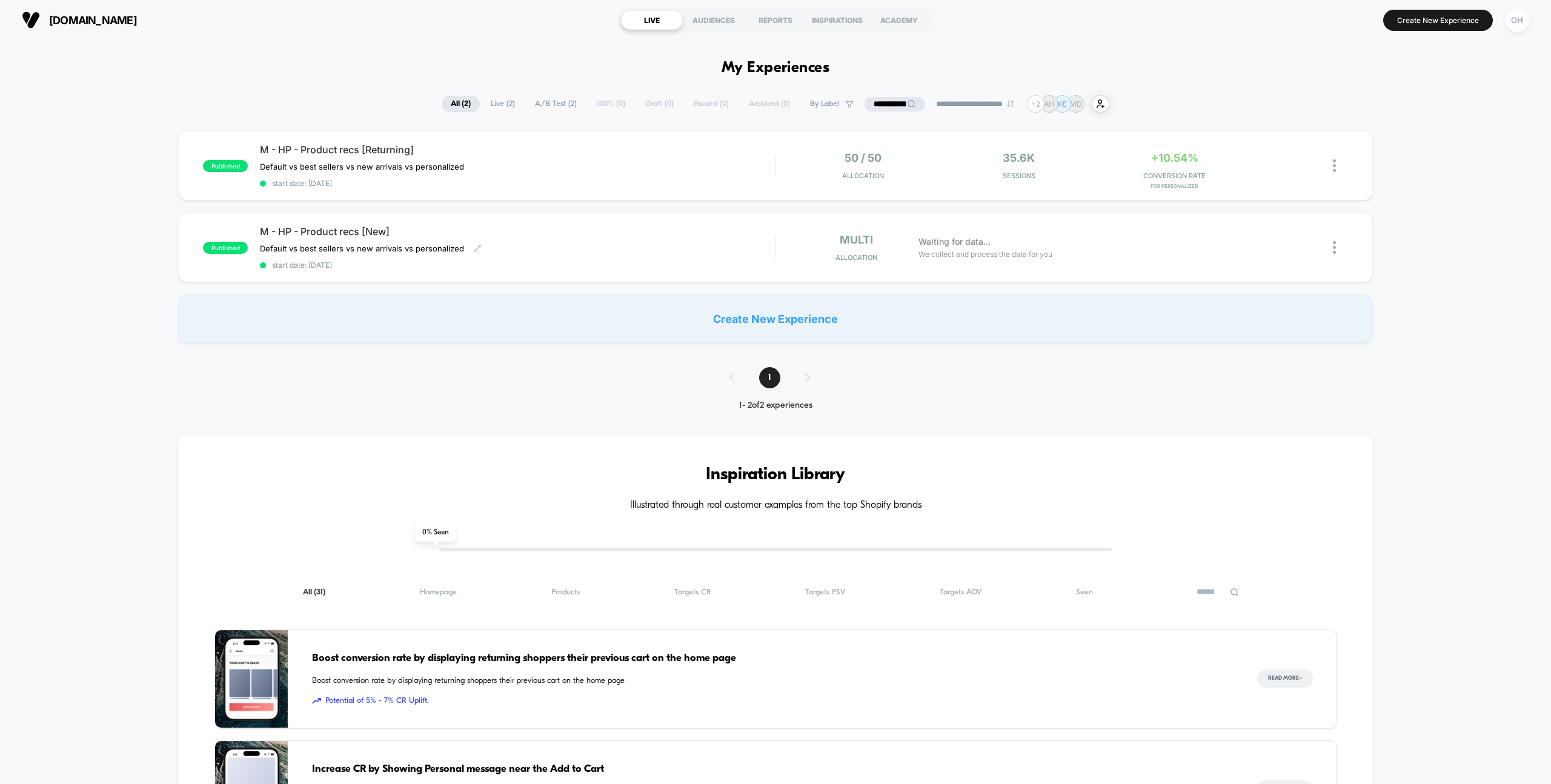
scroll to position [3, 0]
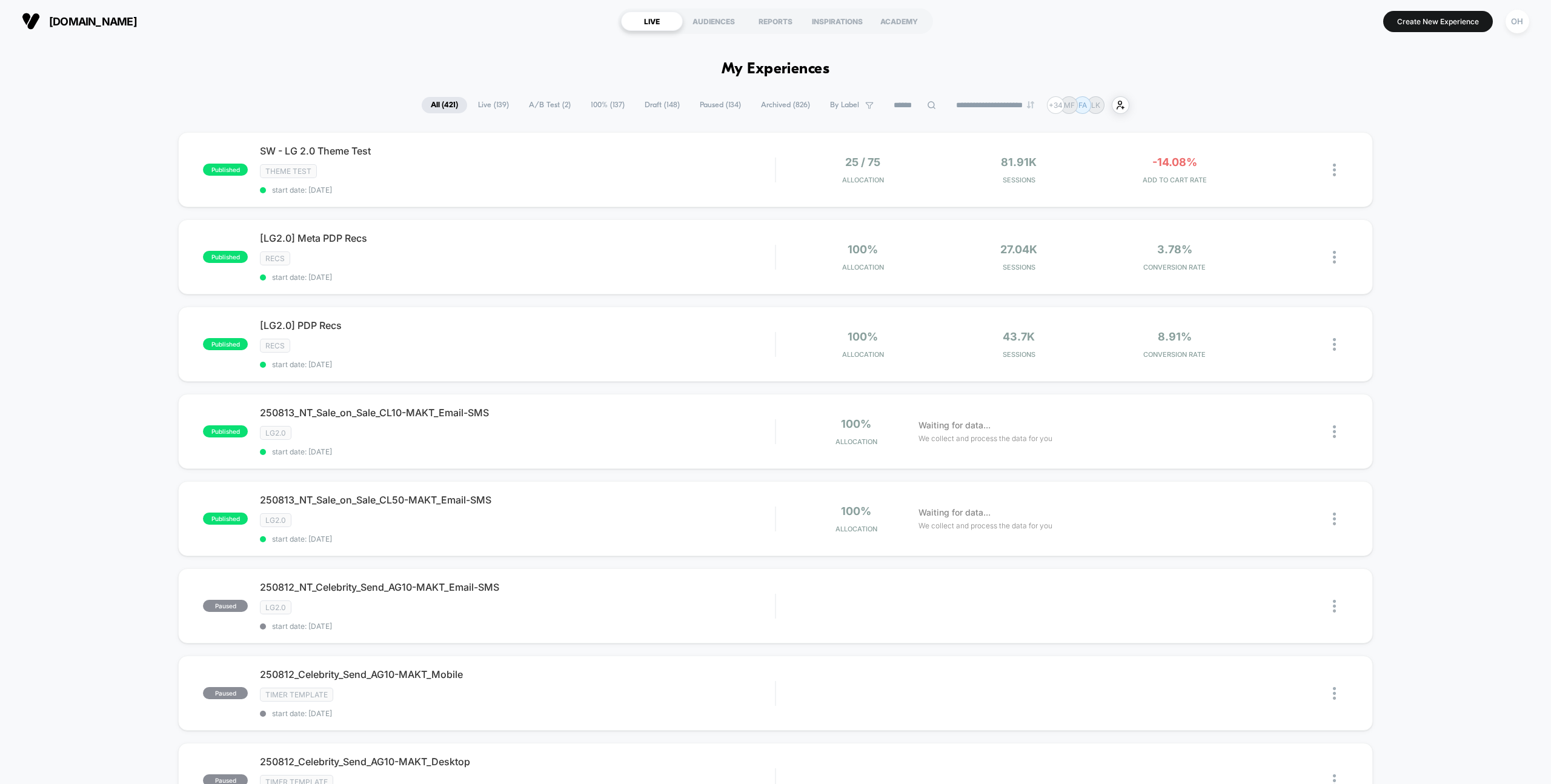
click at [1530, 19] on button "OH" at bounding box center [1517, 21] width 31 height 25
click at [1457, 163] on span "Account Settings" at bounding box center [1455, 166] width 123 height 10
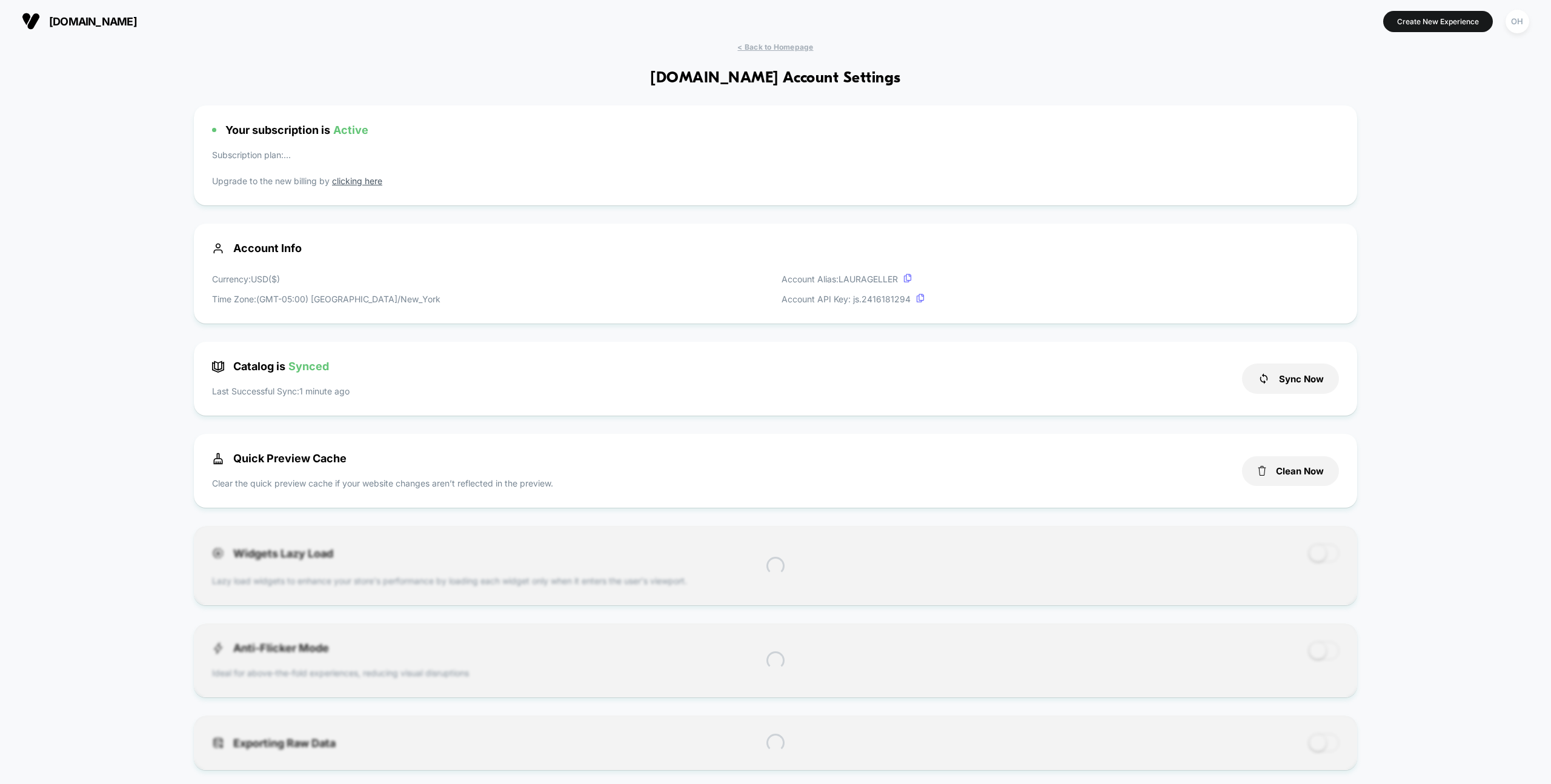
scroll to position [164, 0]
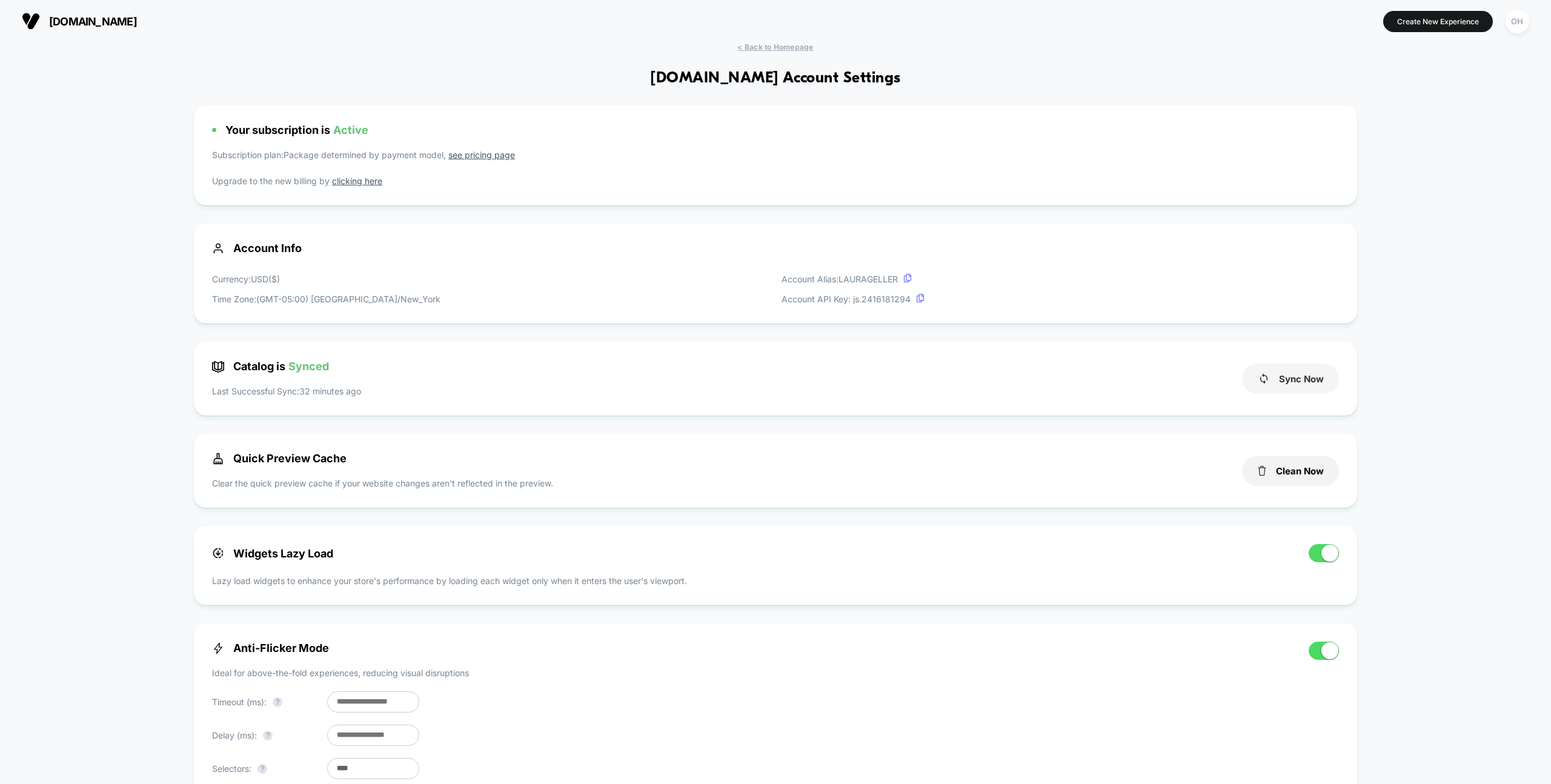
click at [1286, 387] on button "Sync Now" at bounding box center [1291, 379] width 97 height 31
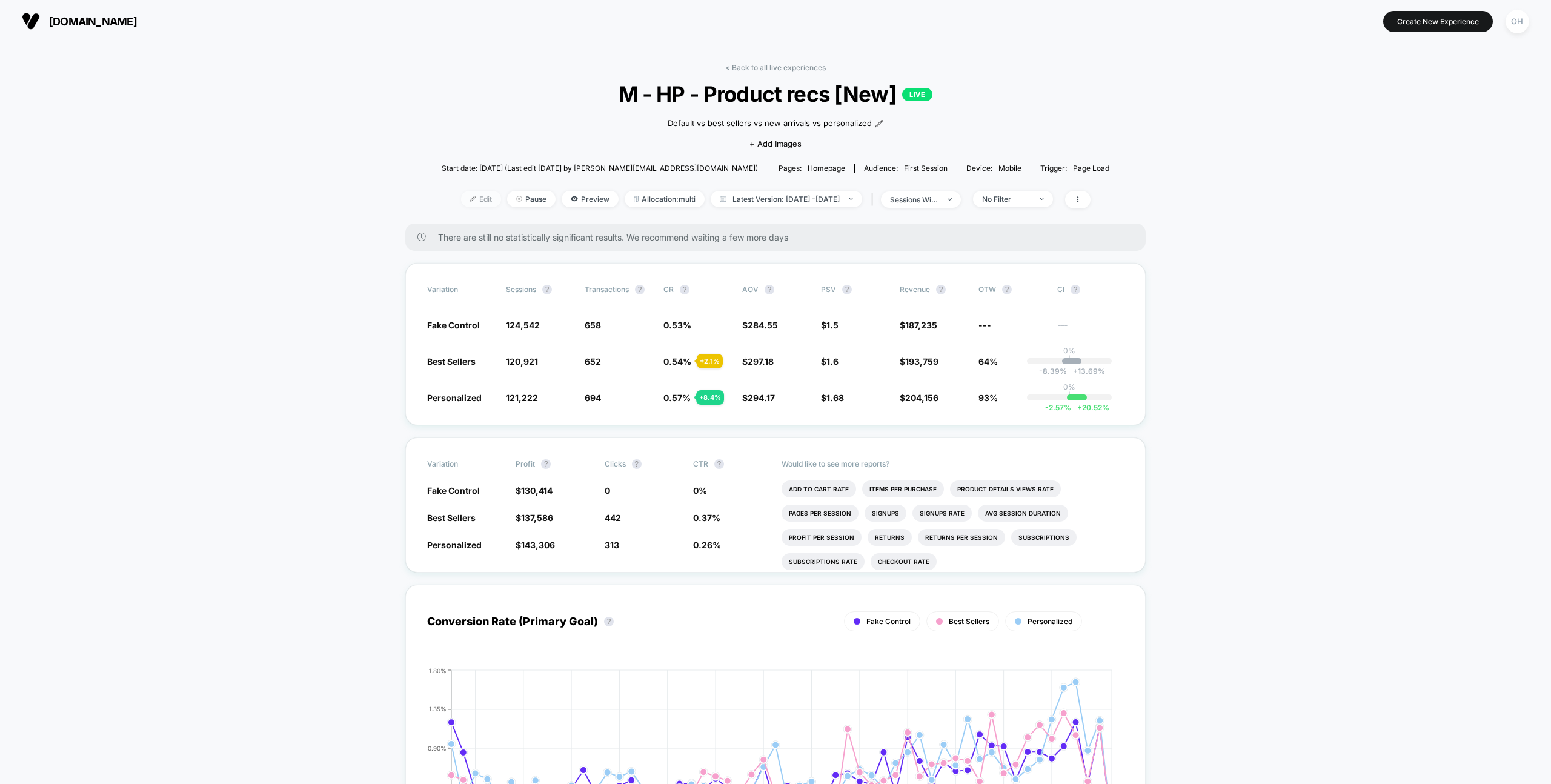
click at [461, 202] on span "Edit" at bounding box center [481, 199] width 40 height 17
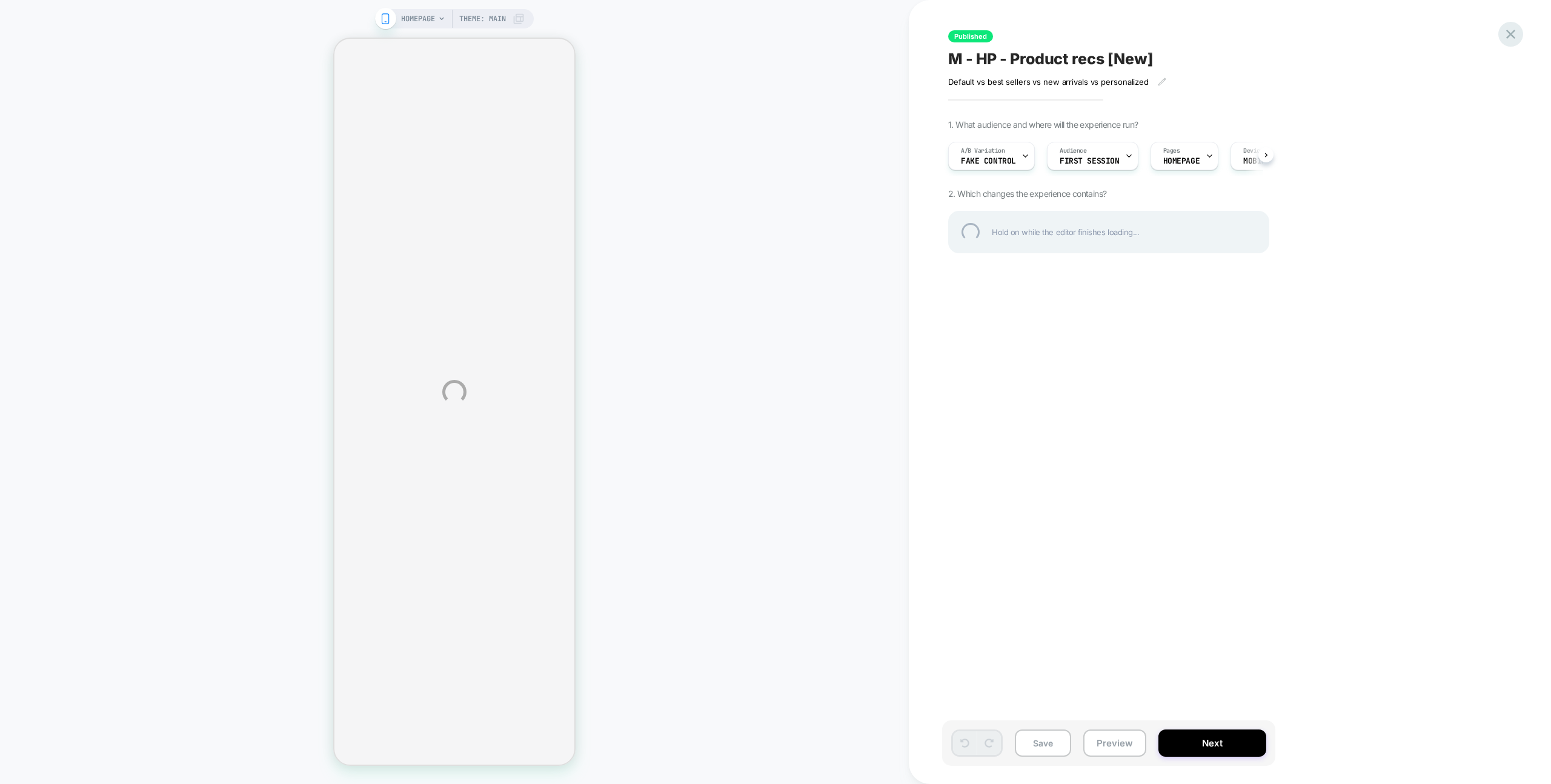
click at [1502, 33] on div at bounding box center [1510, 34] width 25 height 25
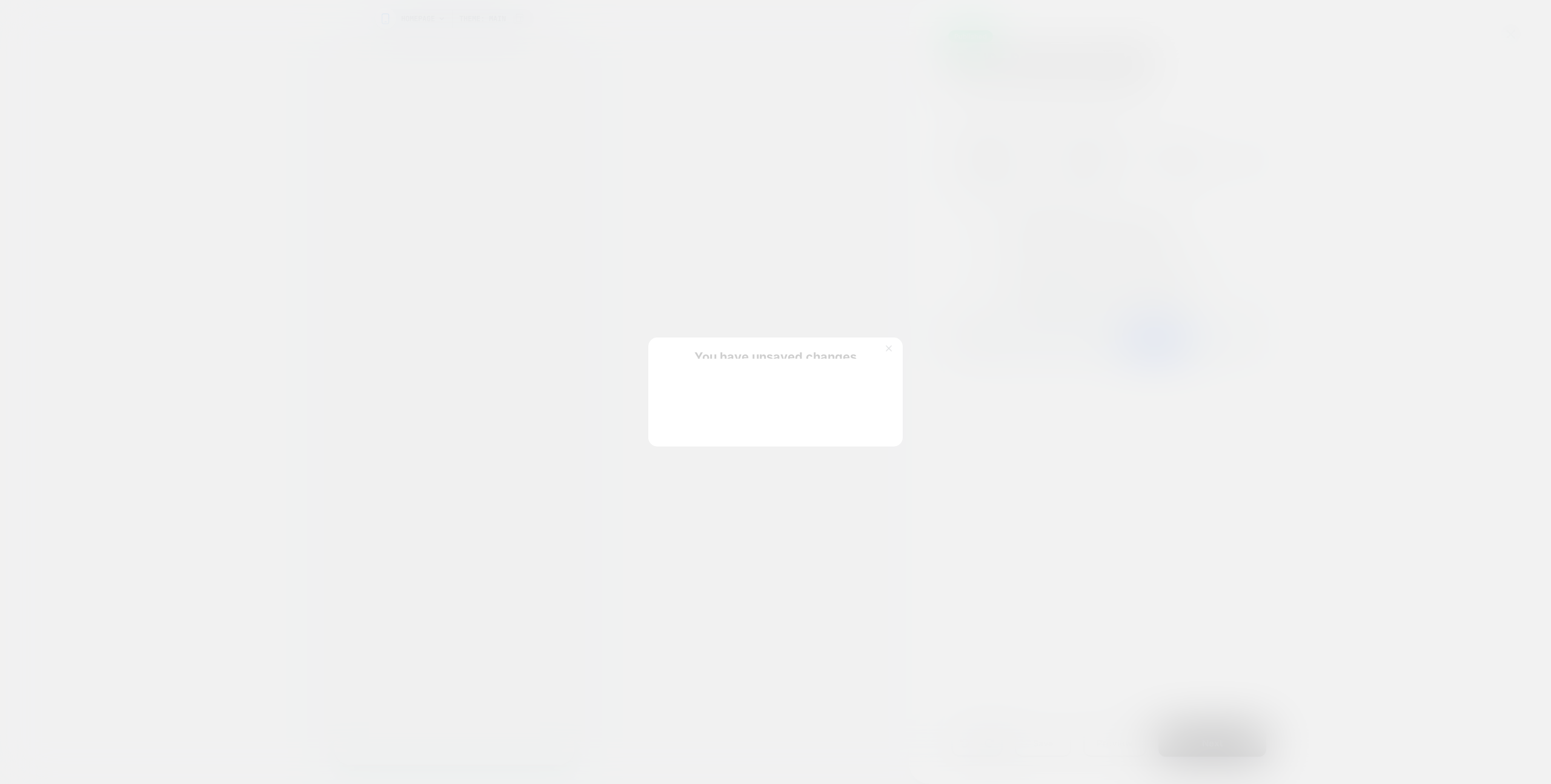
scroll to position [0, 1]
click at [705, 416] on button "Discard Changes" at bounding box center [715, 421] width 109 height 37
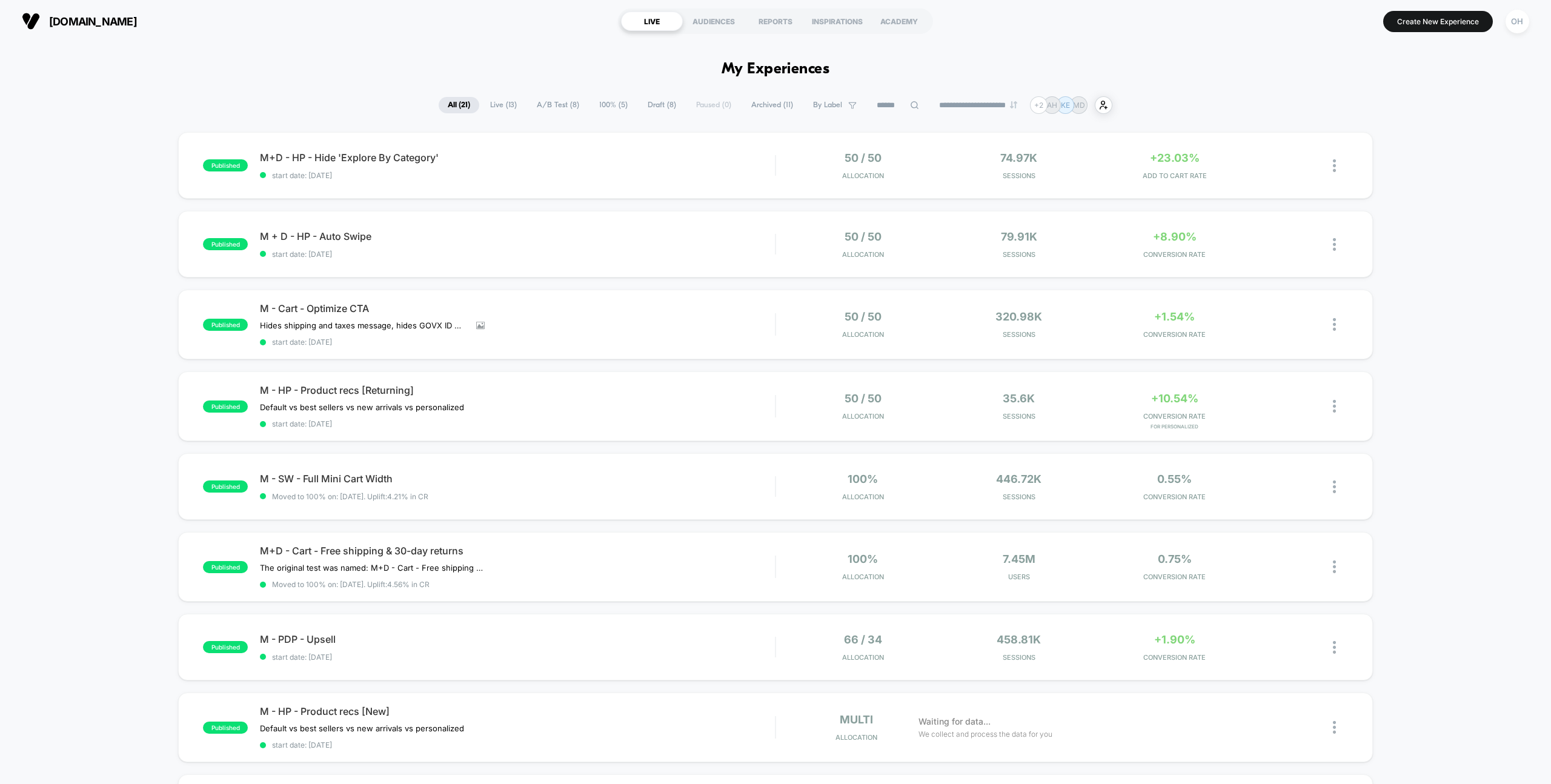
click at [882, 102] on input at bounding box center [898, 106] width 61 height 15
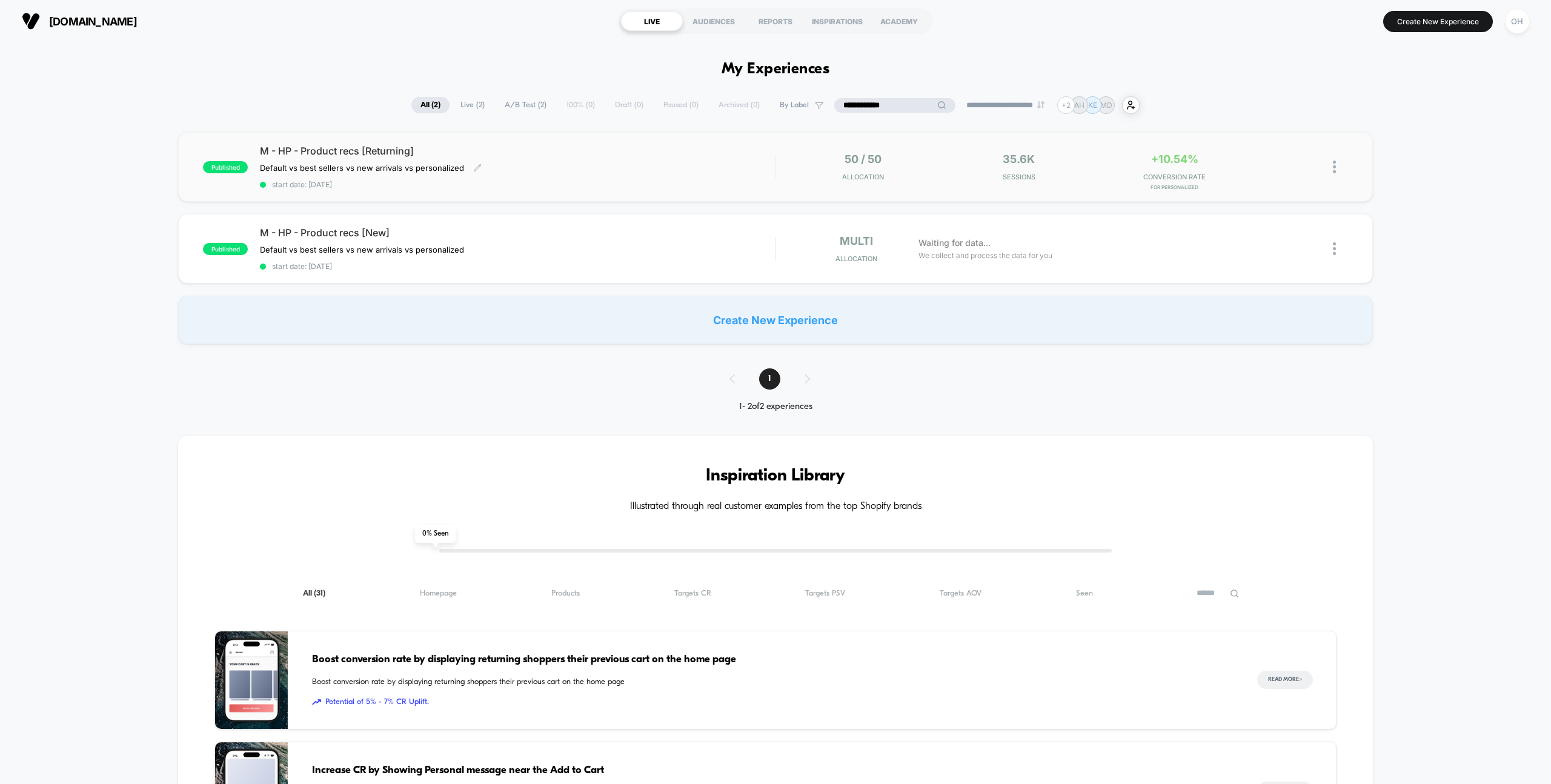
type input "**********"
click at [623, 174] on div "M - HP - Product recs [Returning] Default vs best sellers vs new arrivals vs pe…" at bounding box center [517, 167] width 515 height 45
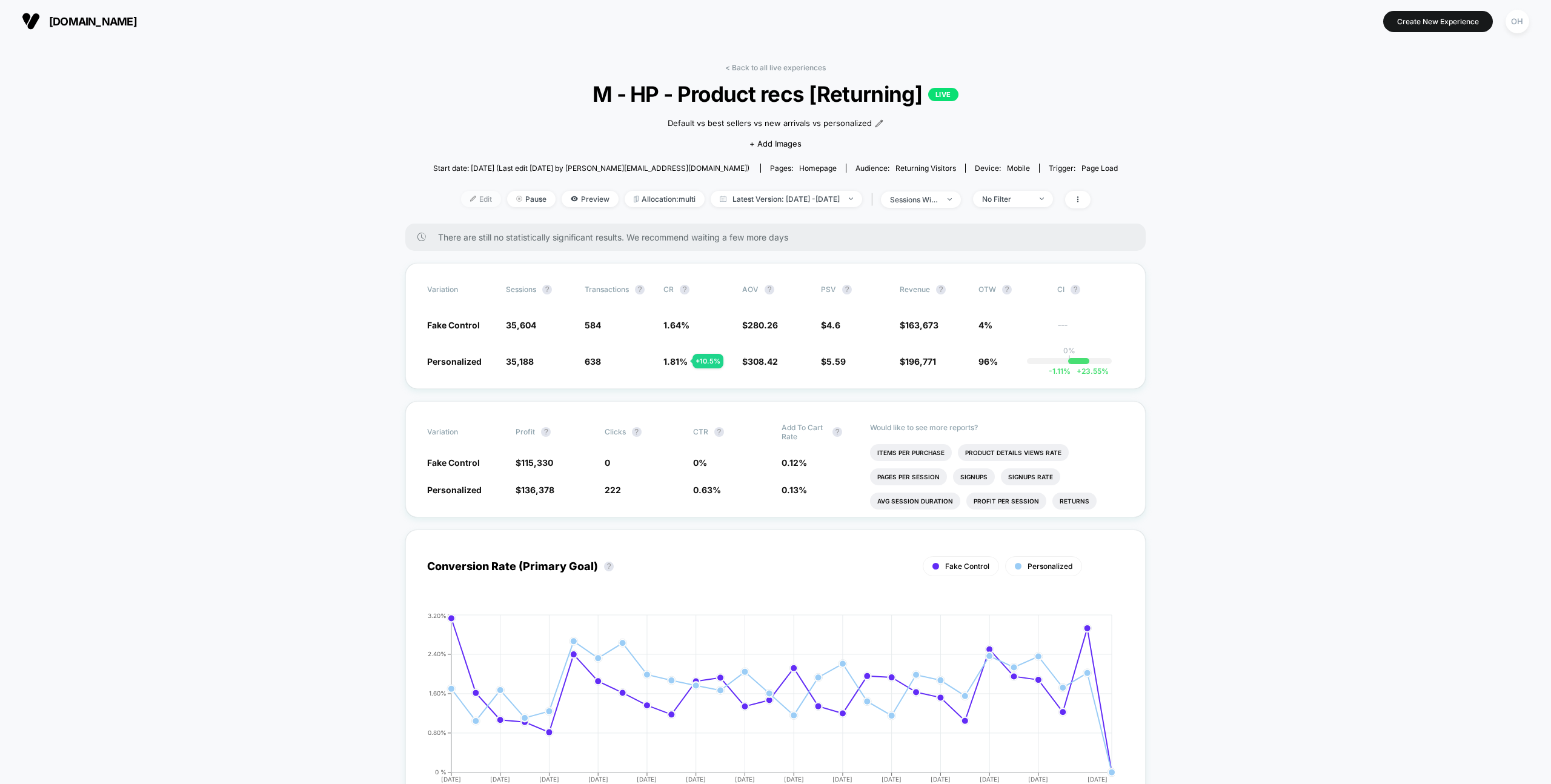
click at [464, 194] on span "Edit" at bounding box center [481, 199] width 40 height 17
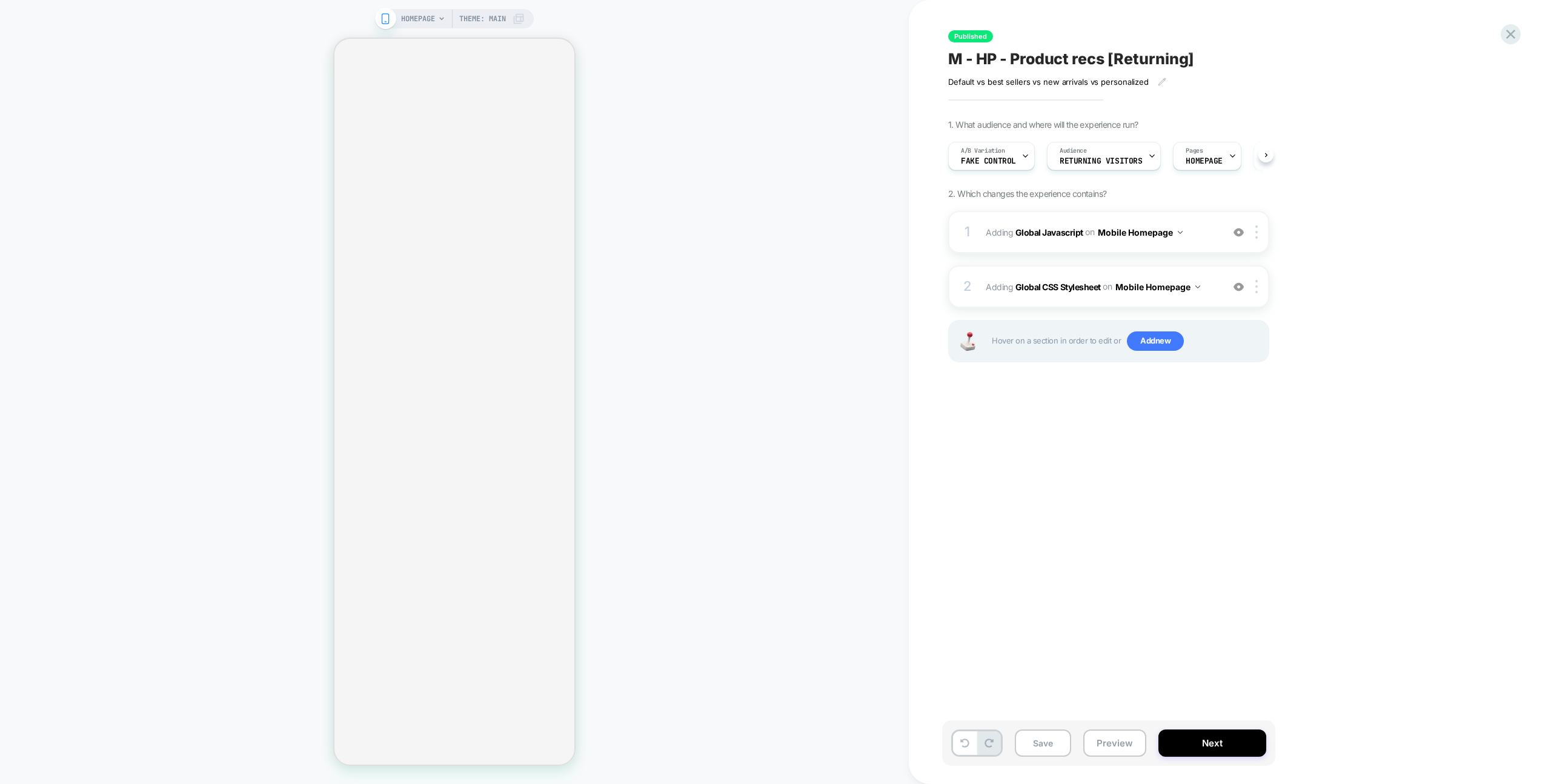
scroll to position [0, 1]
click at [1000, 160] on span "Fake Control" at bounding box center [988, 161] width 55 height 9
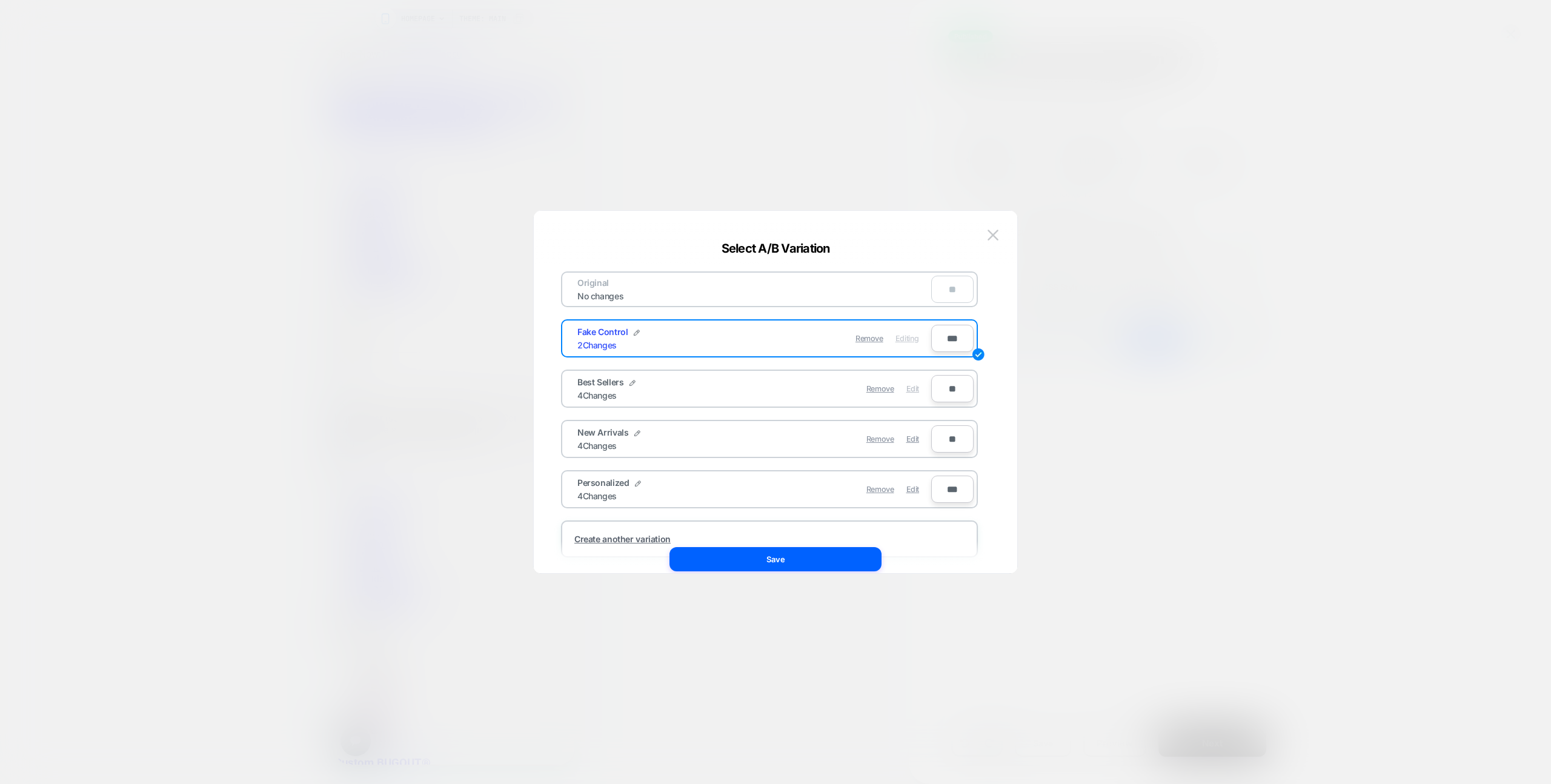
scroll to position [0, 0]
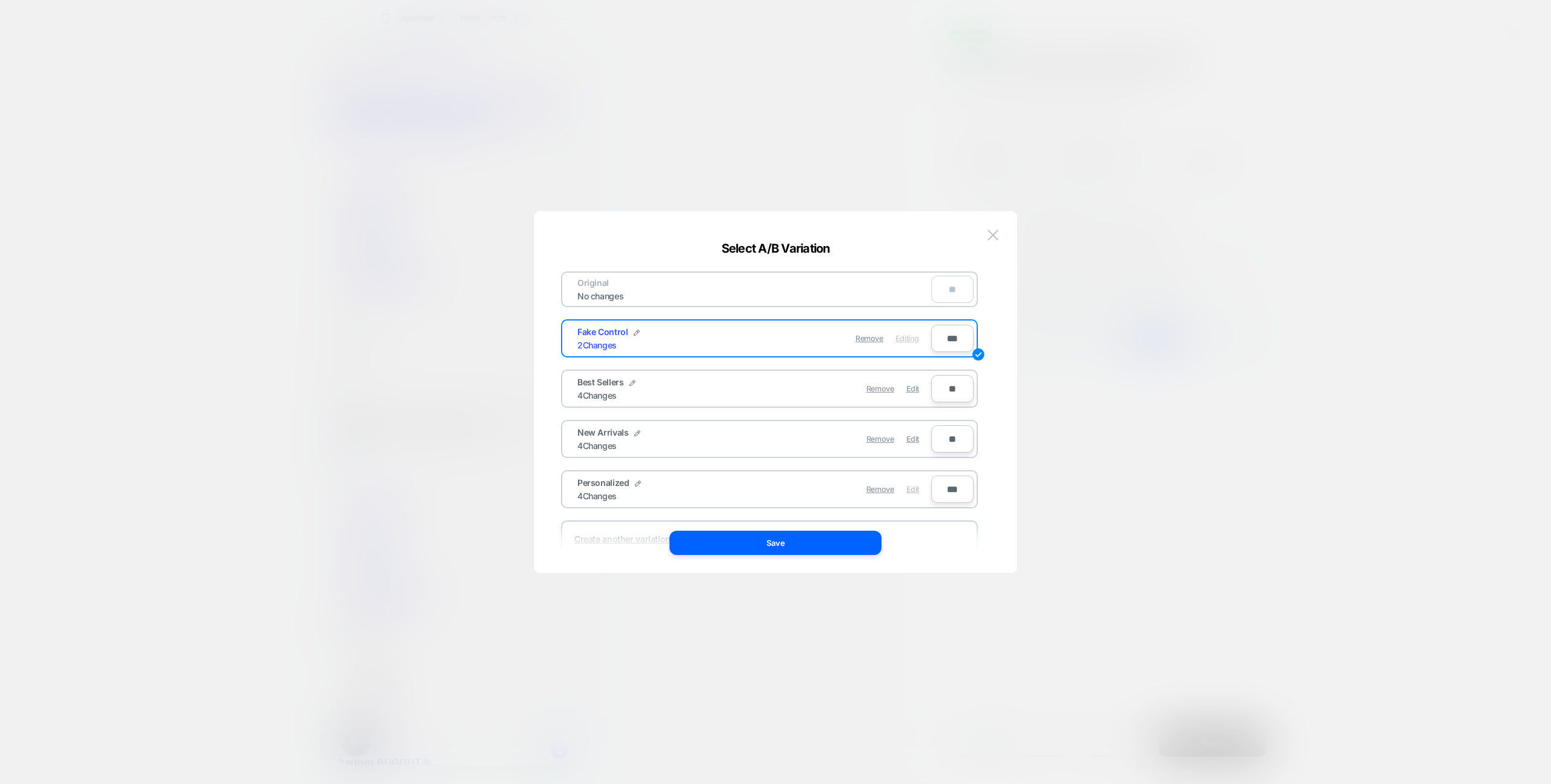
drag, startPoint x: 911, startPoint y: 485, endPoint x: 905, endPoint y: 489, distance: 7.2
click at [911, 485] on span "Edit" at bounding box center [913, 489] width 13 height 9
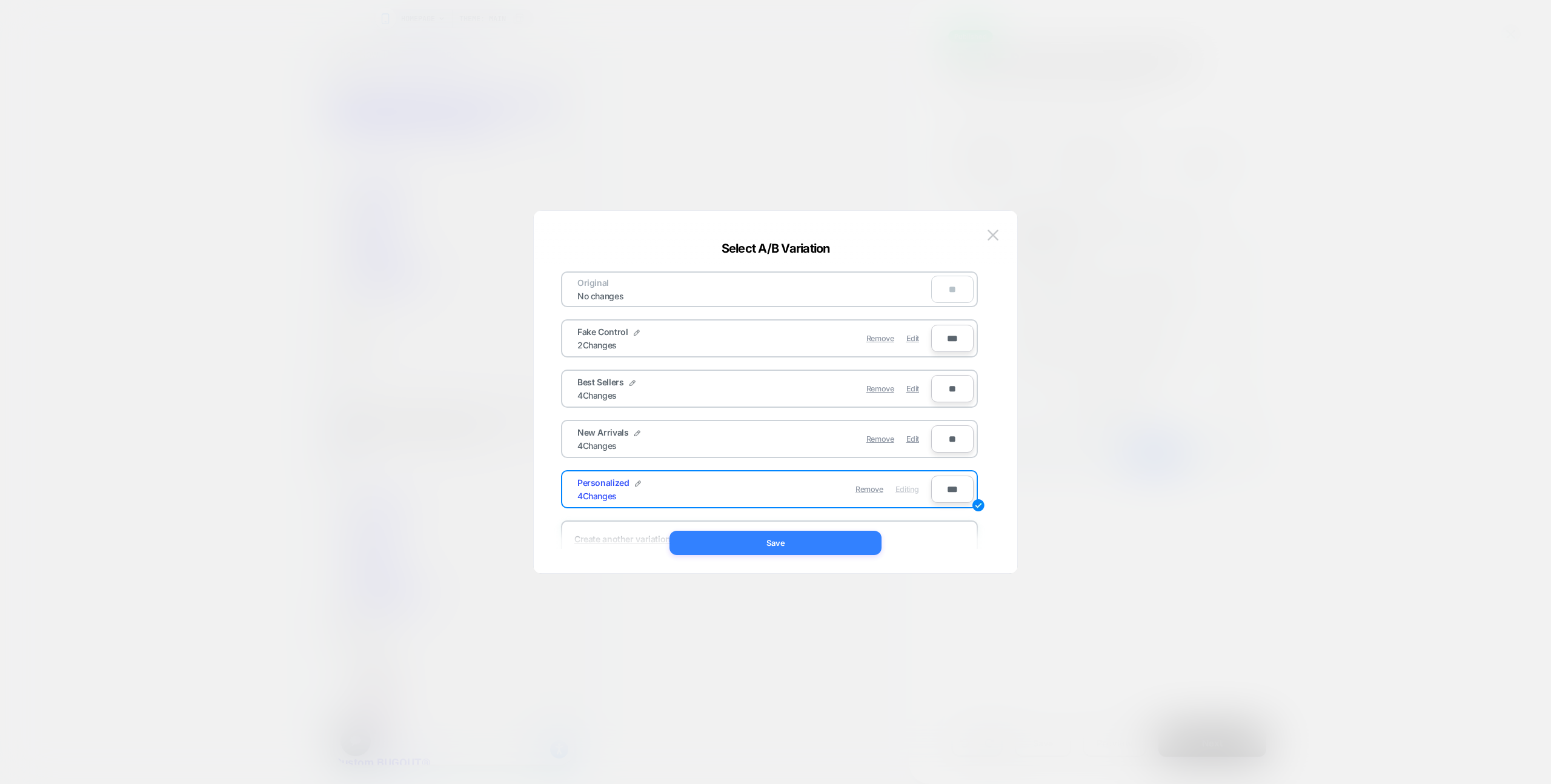
click at [827, 547] on button "Save" at bounding box center [776, 543] width 212 height 24
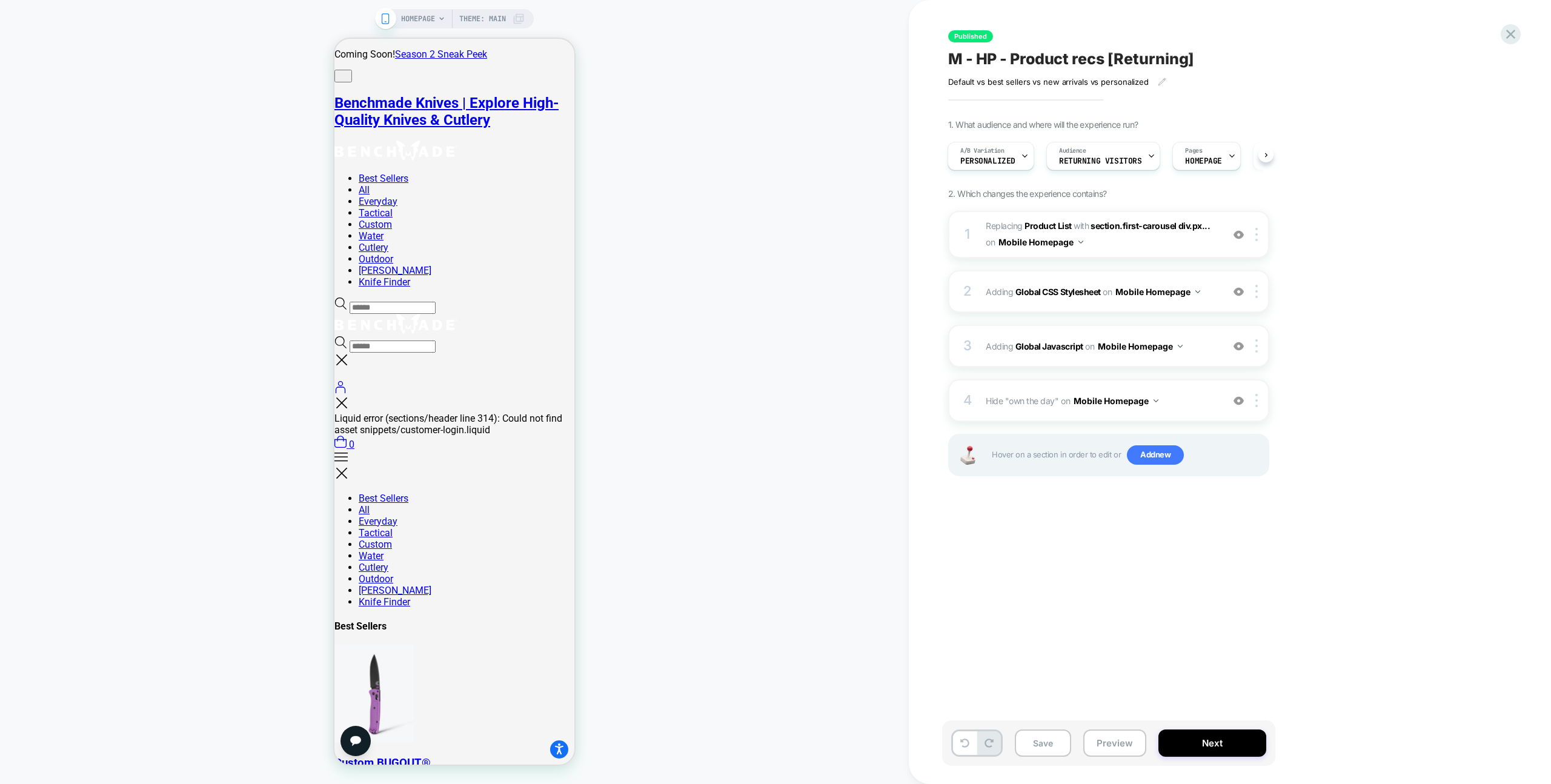
click at [1188, 245] on span "#_loomi_addon_1741882146489 Replacing Product List WITH section.first-carousel …" at bounding box center [1101, 234] width 231 height 33
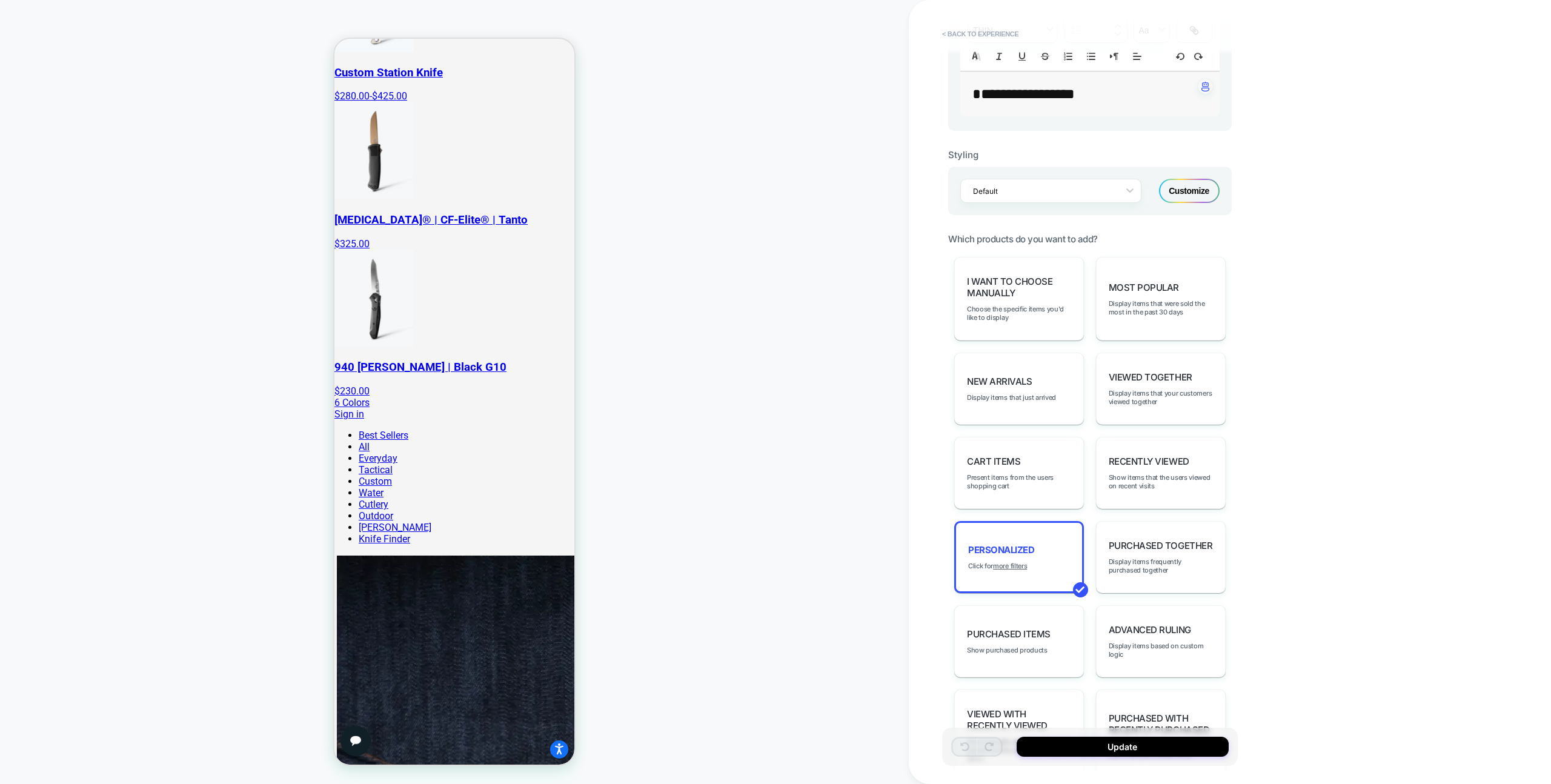
scroll to position [471, 0]
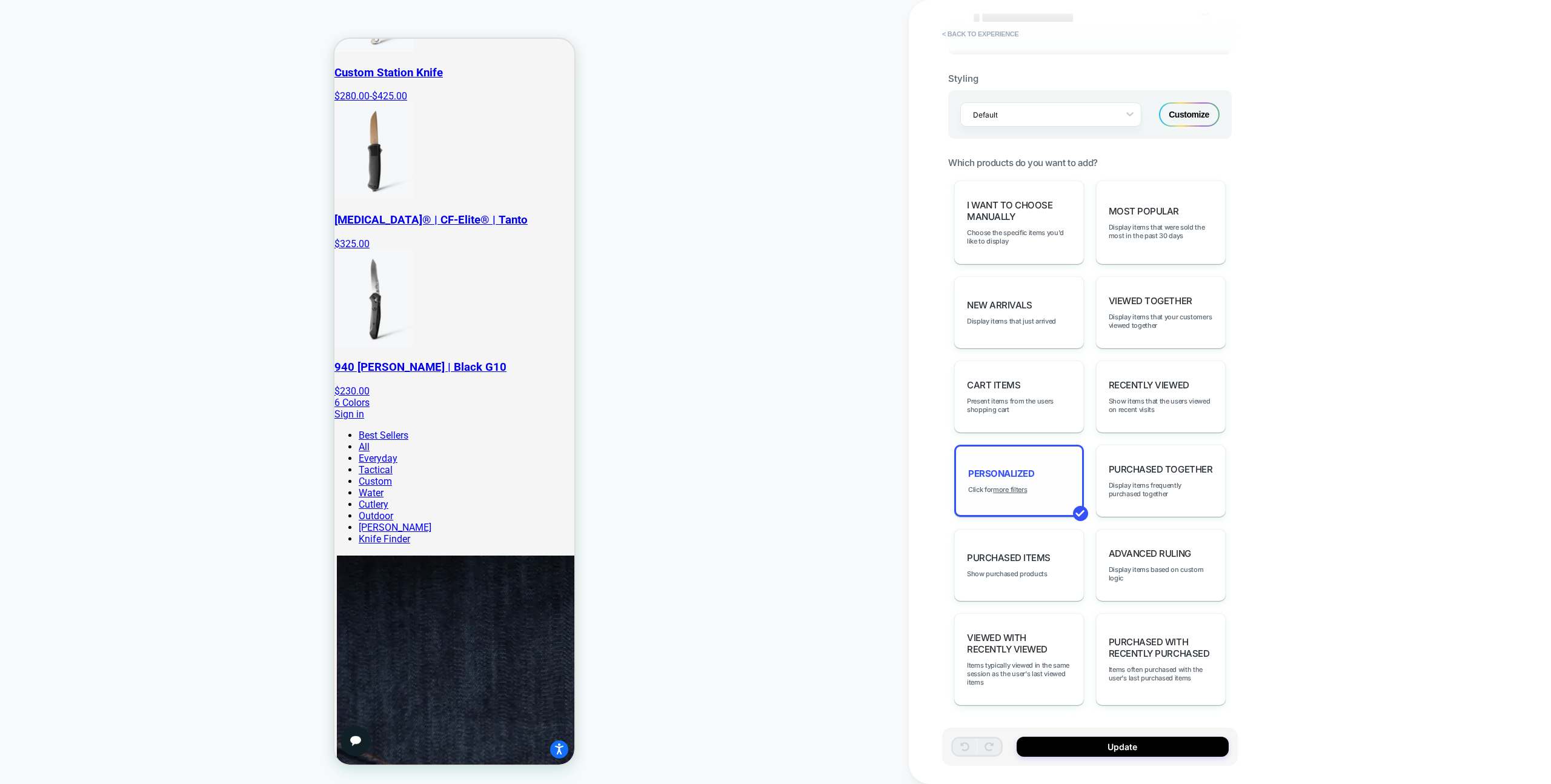
click at [1020, 495] on div "personalized Click for more filters" at bounding box center [1019, 481] width 130 height 72
click at [1020, 489] on u "more filters" at bounding box center [1010, 489] width 34 height 9
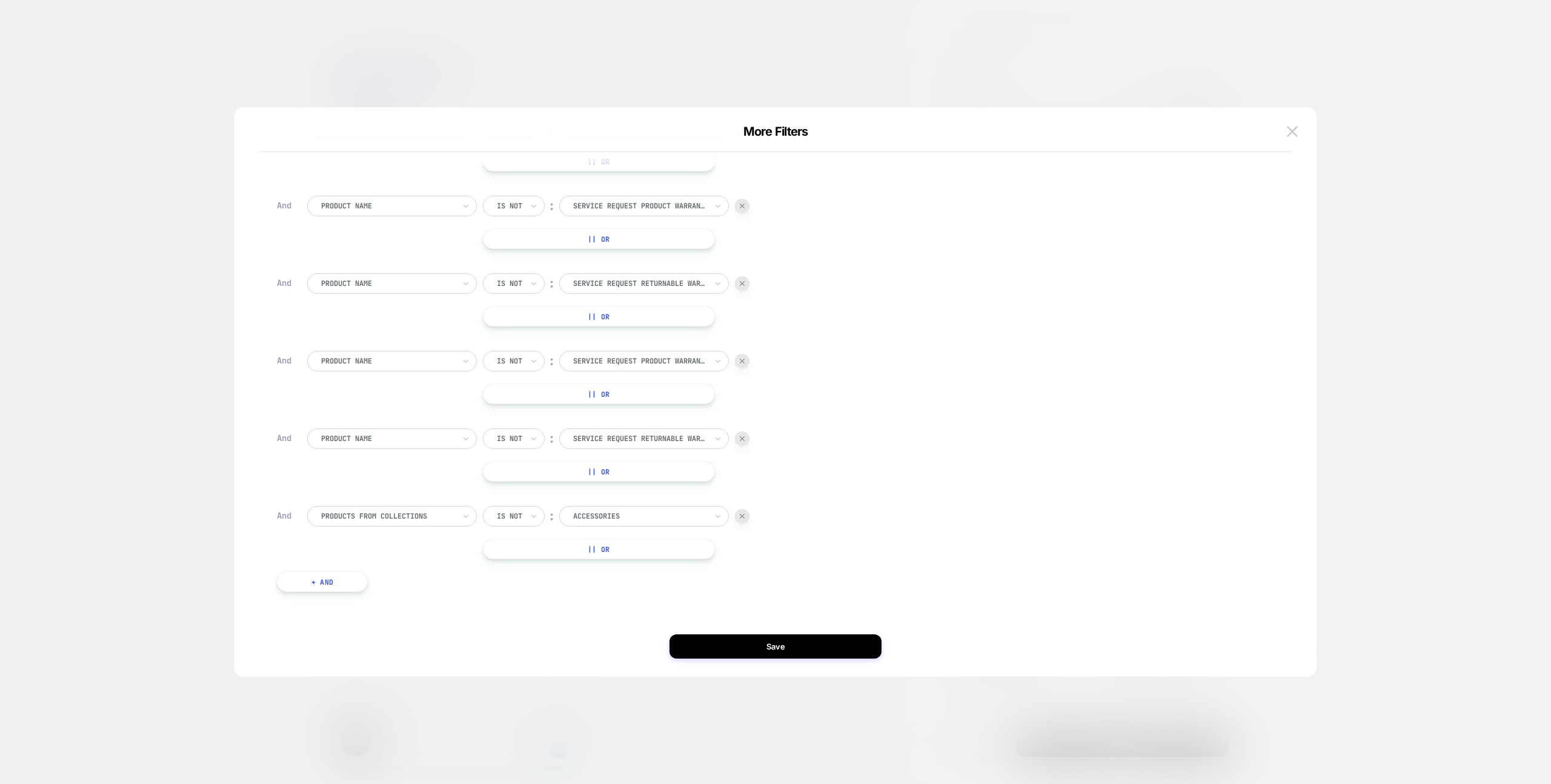
scroll to position [0, 0]
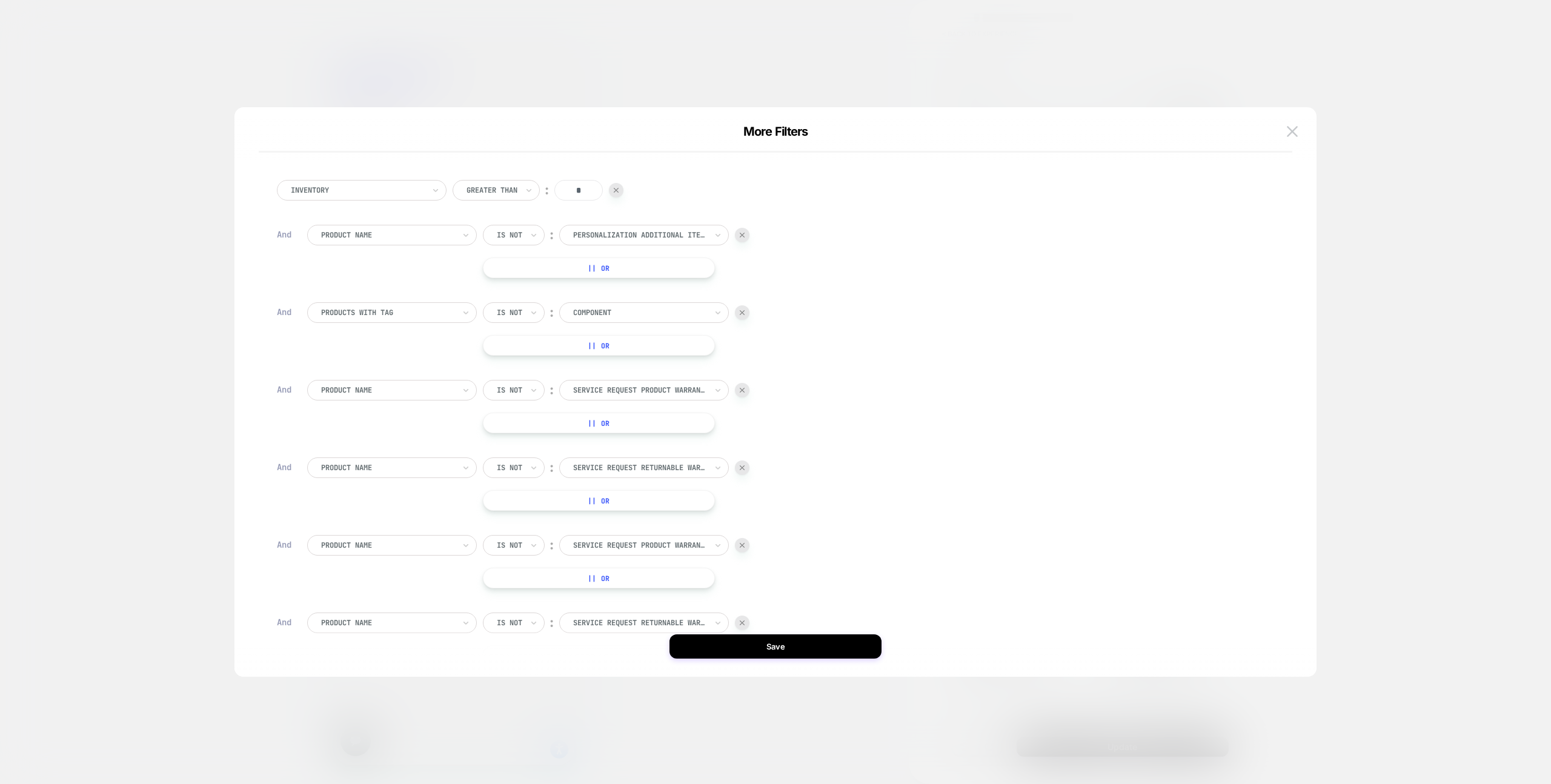
click at [1269, 144] on div "More Filters" at bounding box center [776, 138] width 1034 height 29
click at [1296, 140] on button at bounding box center [1292, 131] width 18 height 18
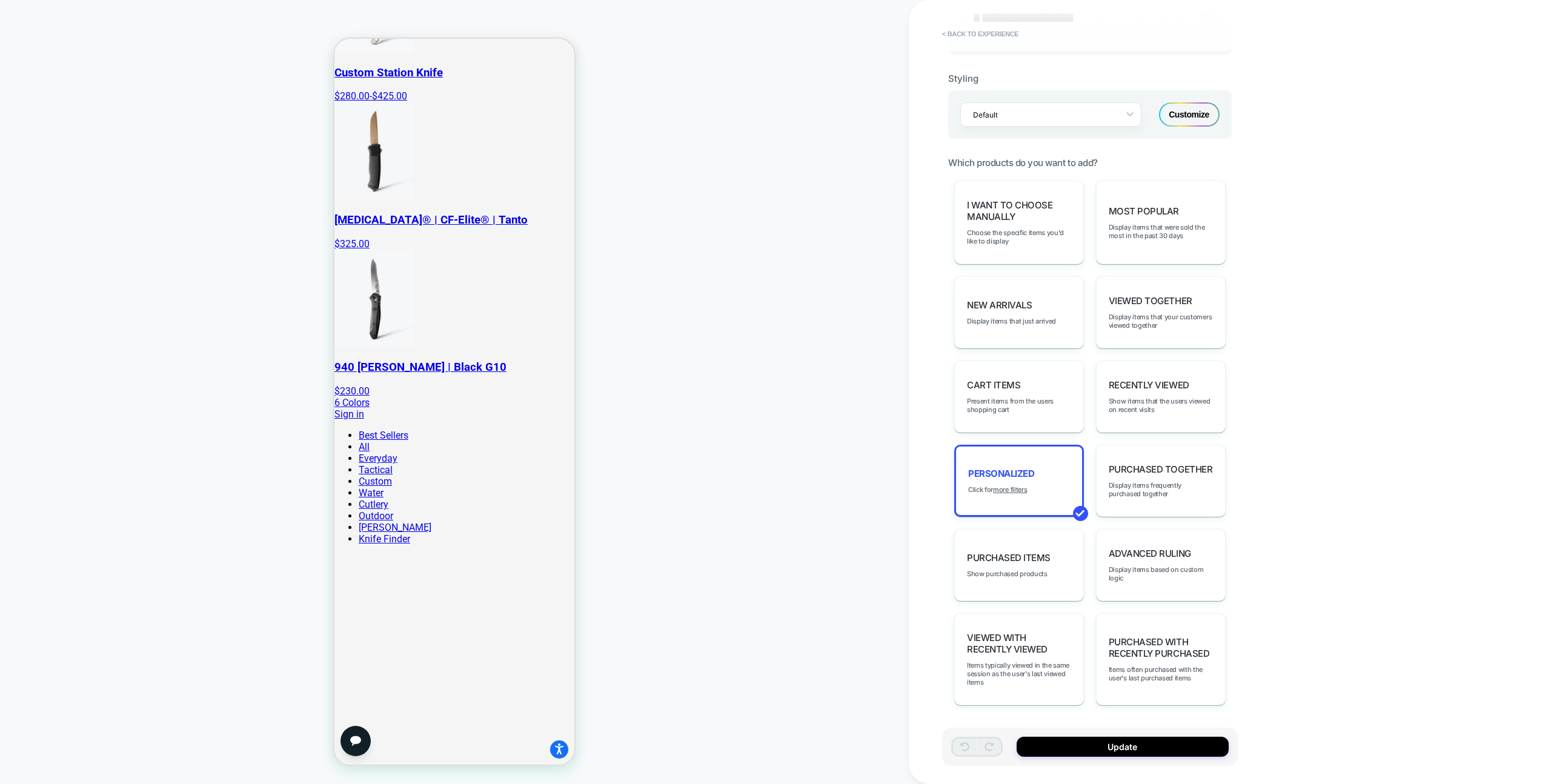
click at [1028, 41] on span "< Back to experience" at bounding box center [1084, 33] width 296 height 19
click at [1013, 37] on button "< Back to experience" at bounding box center [980, 33] width 88 height 19
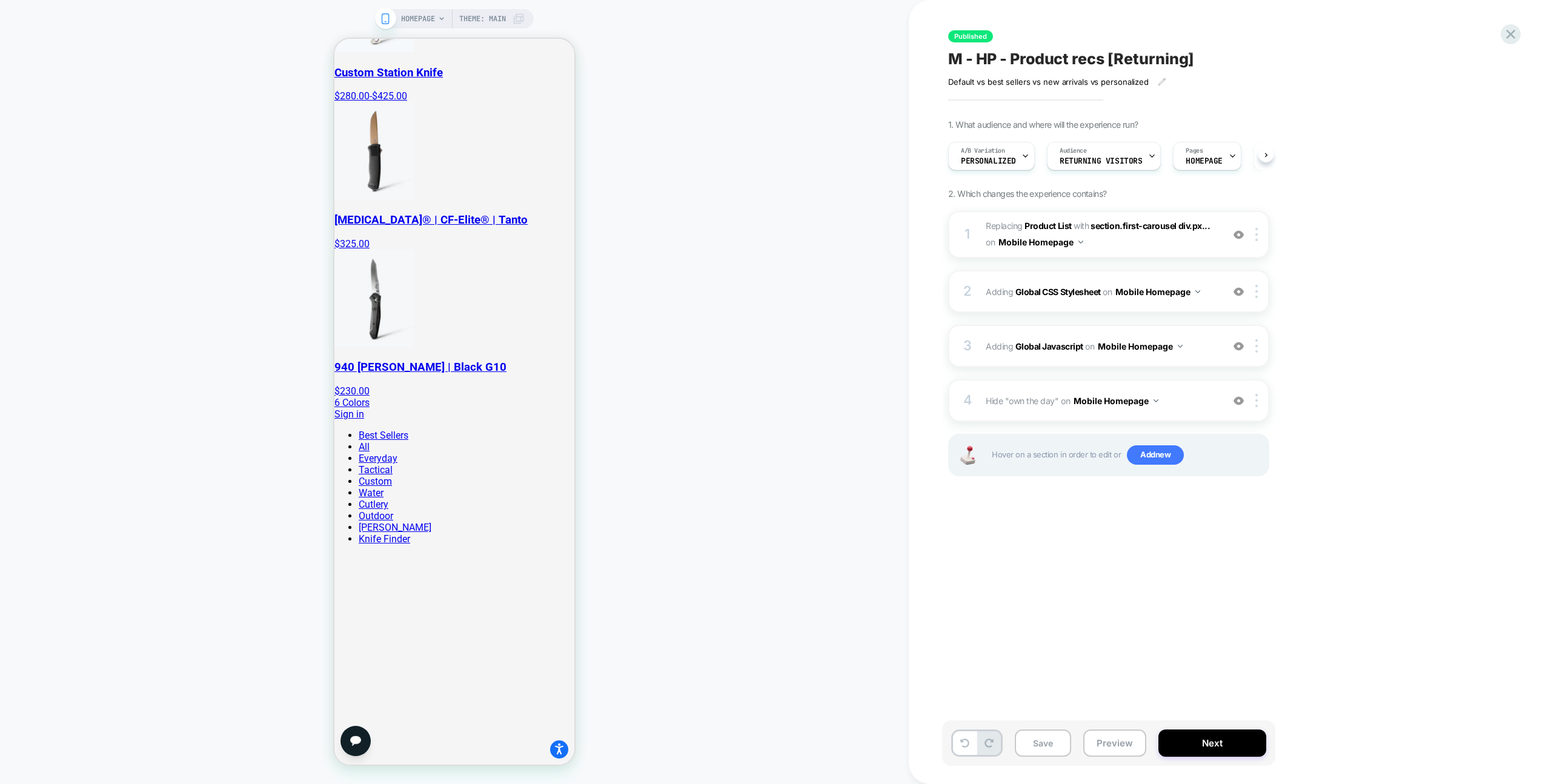
scroll to position [0, 1]
click at [1208, 243] on span "#_loomi_addon_1741882146489 Replacing Product List WITH section.first-carousel …" at bounding box center [1101, 234] width 231 height 33
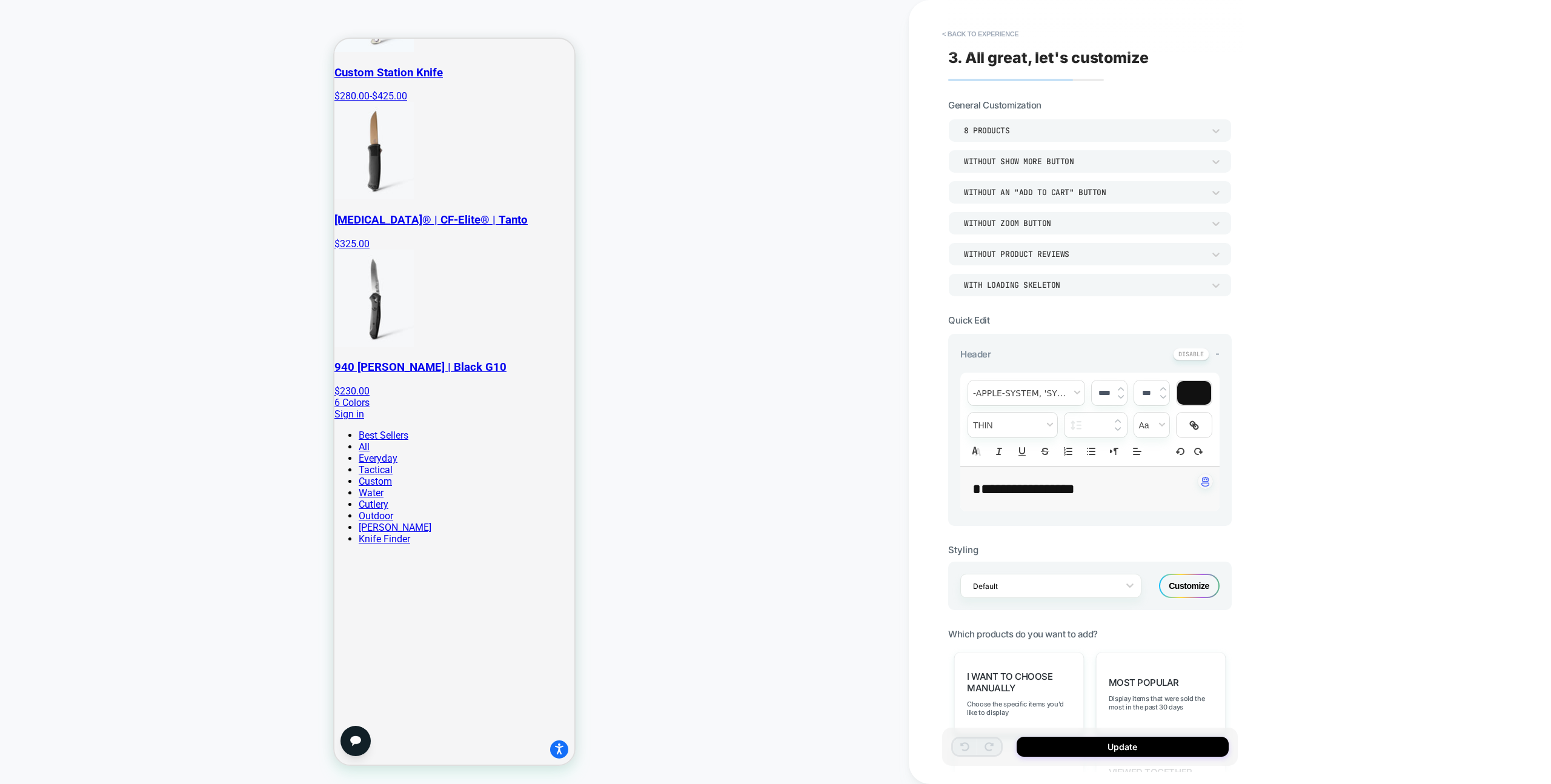
scroll to position [471, 0]
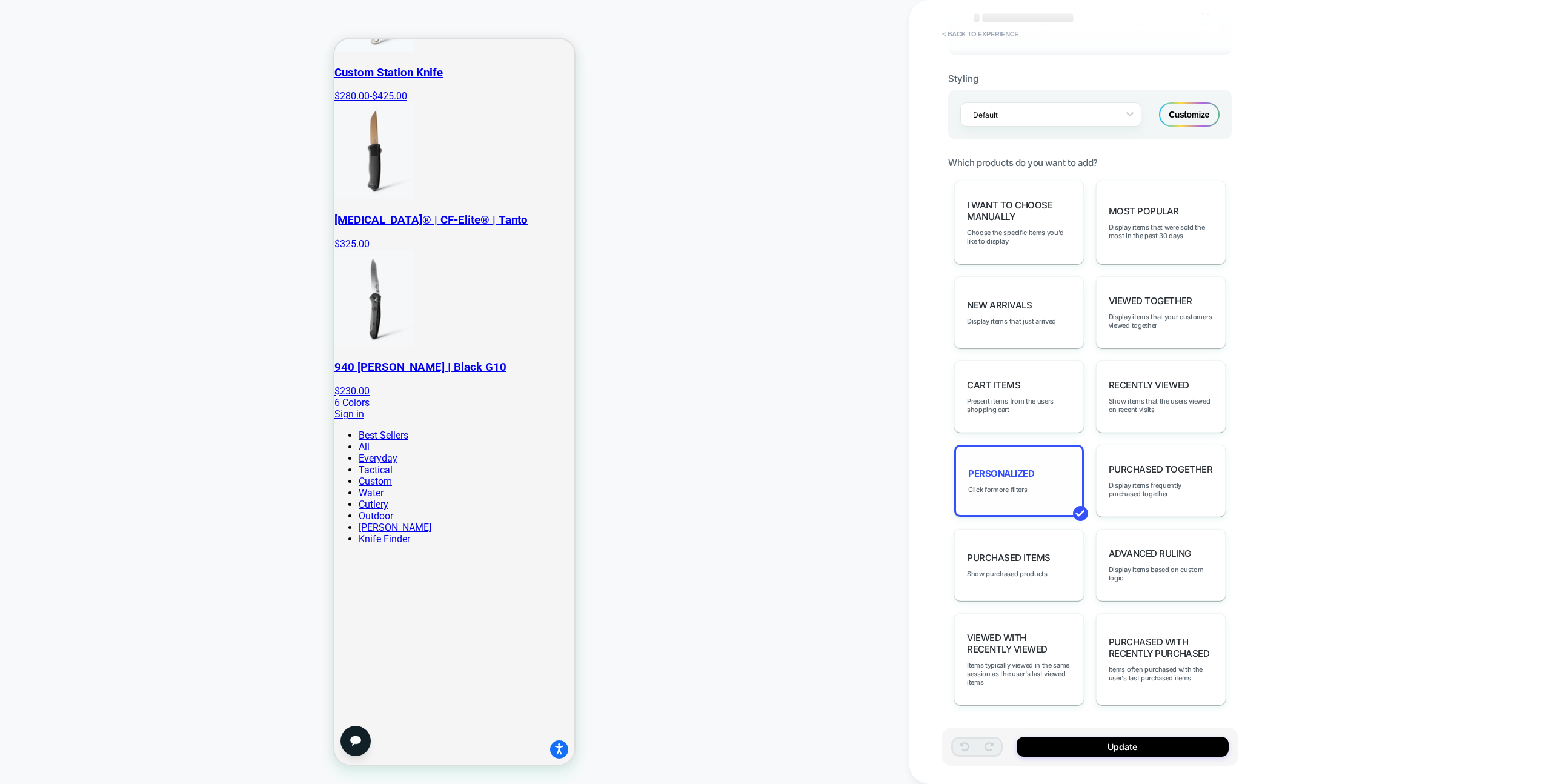
click at [1031, 481] on div "personalized Click for more filters" at bounding box center [1019, 481] width 130 height 72
click at [1022, 493] on u "more filters" at bounding box center [1010, 489] width 34 height 9
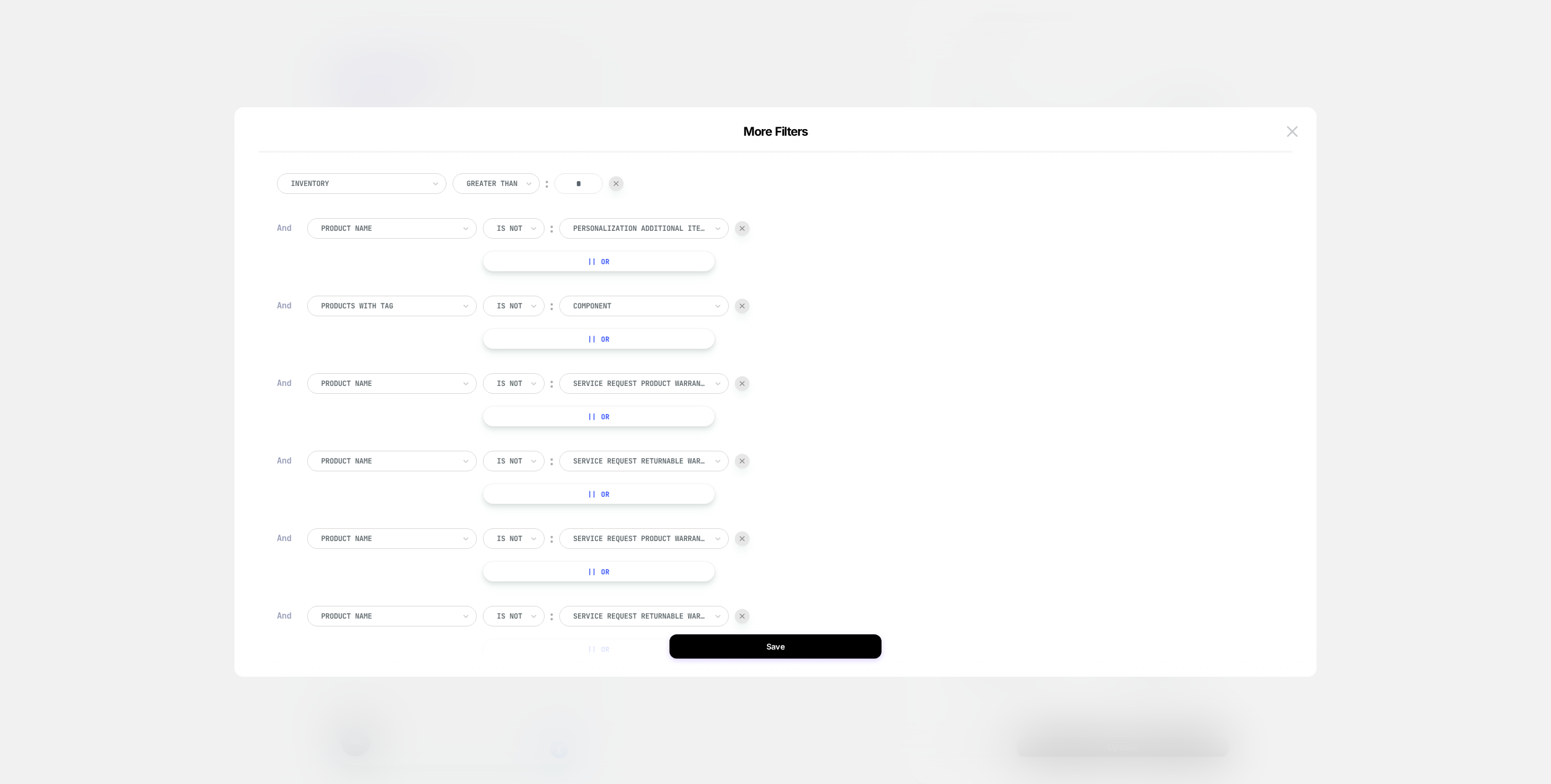
scroll to position [0, 0]
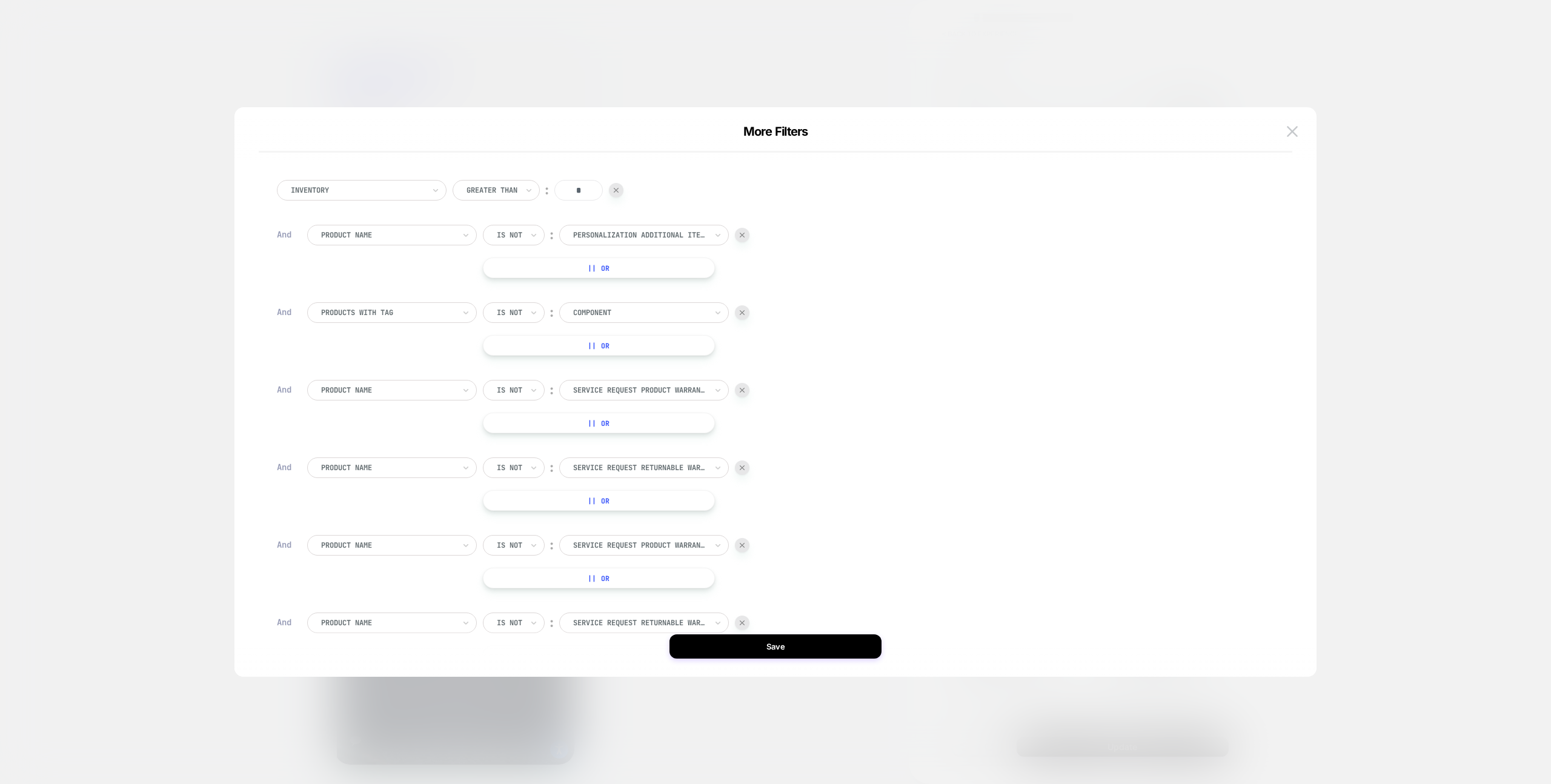
click at [741, 311] on img at bounding box center [742, 312] width 5 height 5
click at [1276, 137] on div "More Filters" at bounding box center [776, 138] width 1034 height 29
click at [1292, 136] on img at bounding box center [1292, 130] width 11 height 10
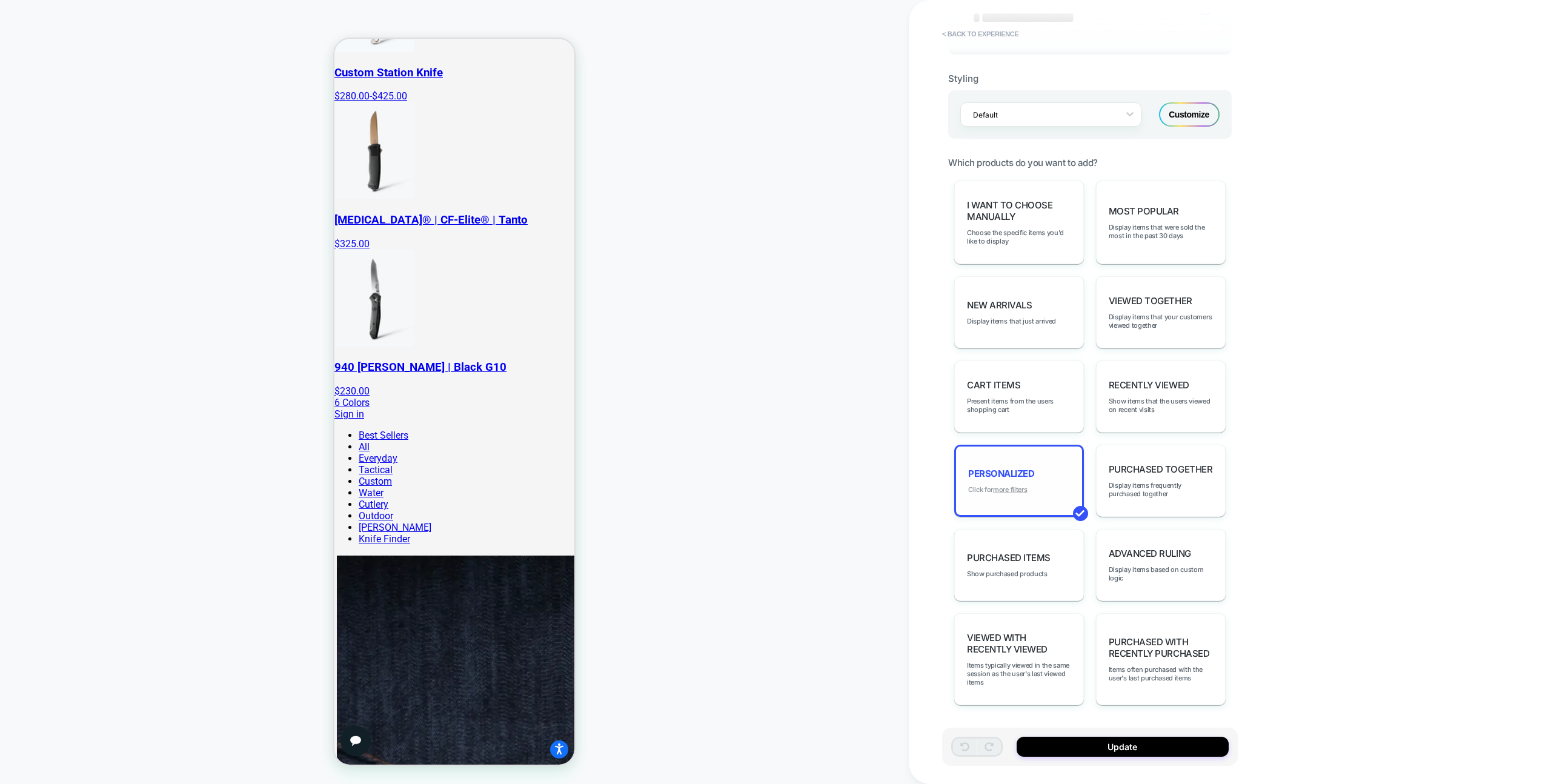
click at [1021, 487] on u "more filters" at bounding box center [1010, 489] width 34 height 9
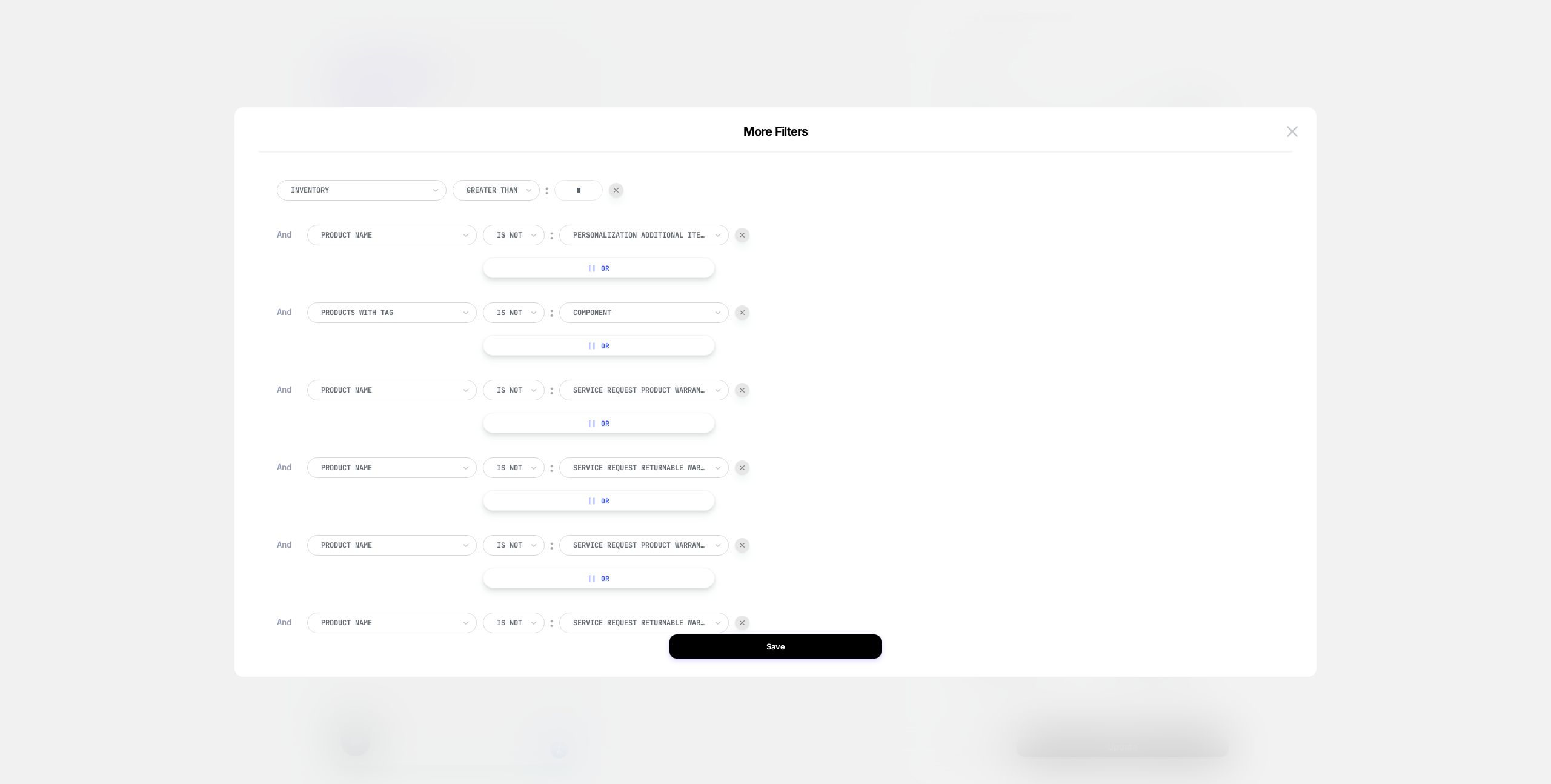
click at [739, 319] on div at bounding box center [742, 313] width 15 height 15
click at [825, 639] on button "Save" at bounding box center [776, 646] width 212 height 24
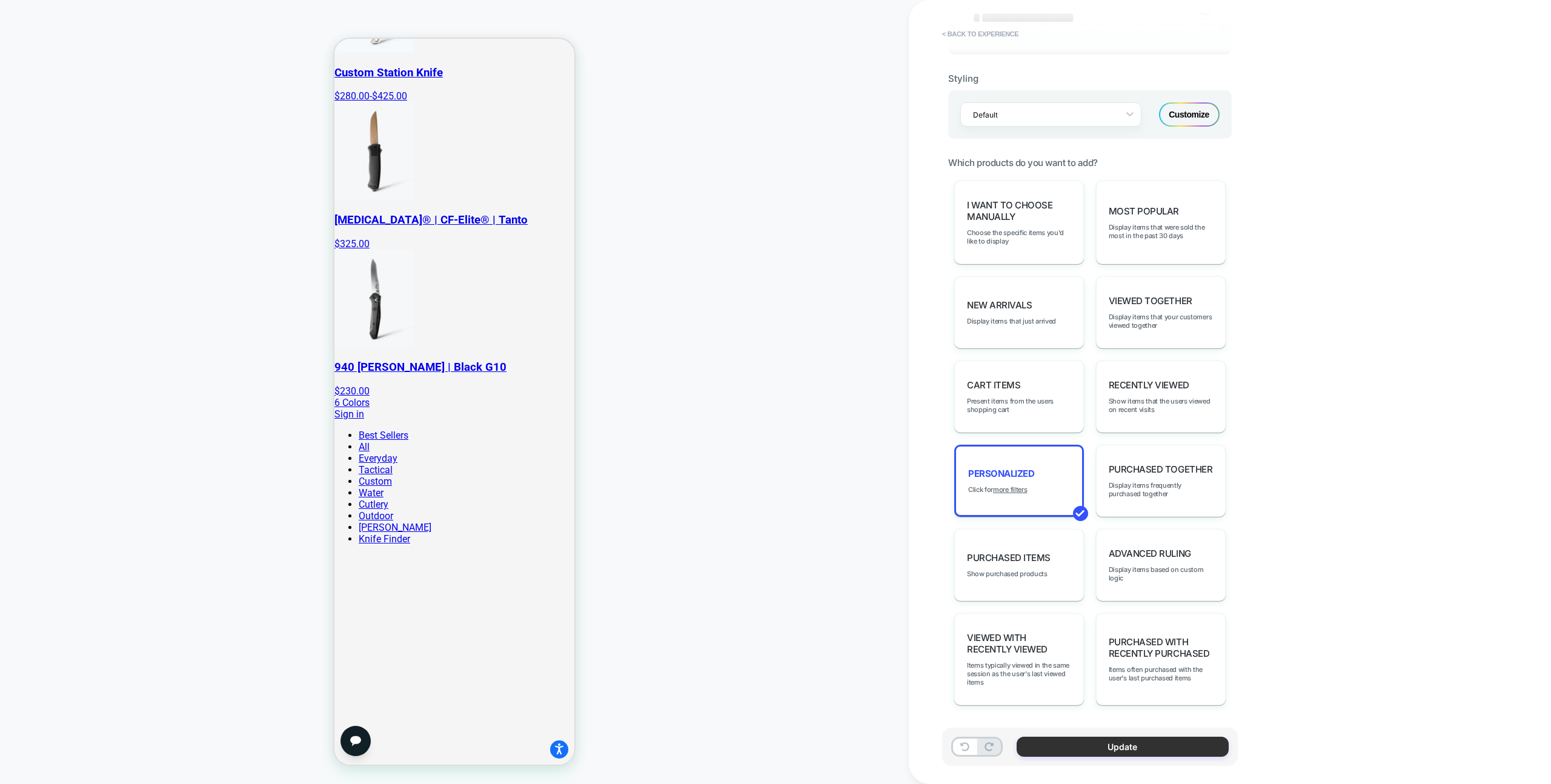
click at [1063, 745] on button "Update" at bounding box center [1123, 747] width 212 height 20
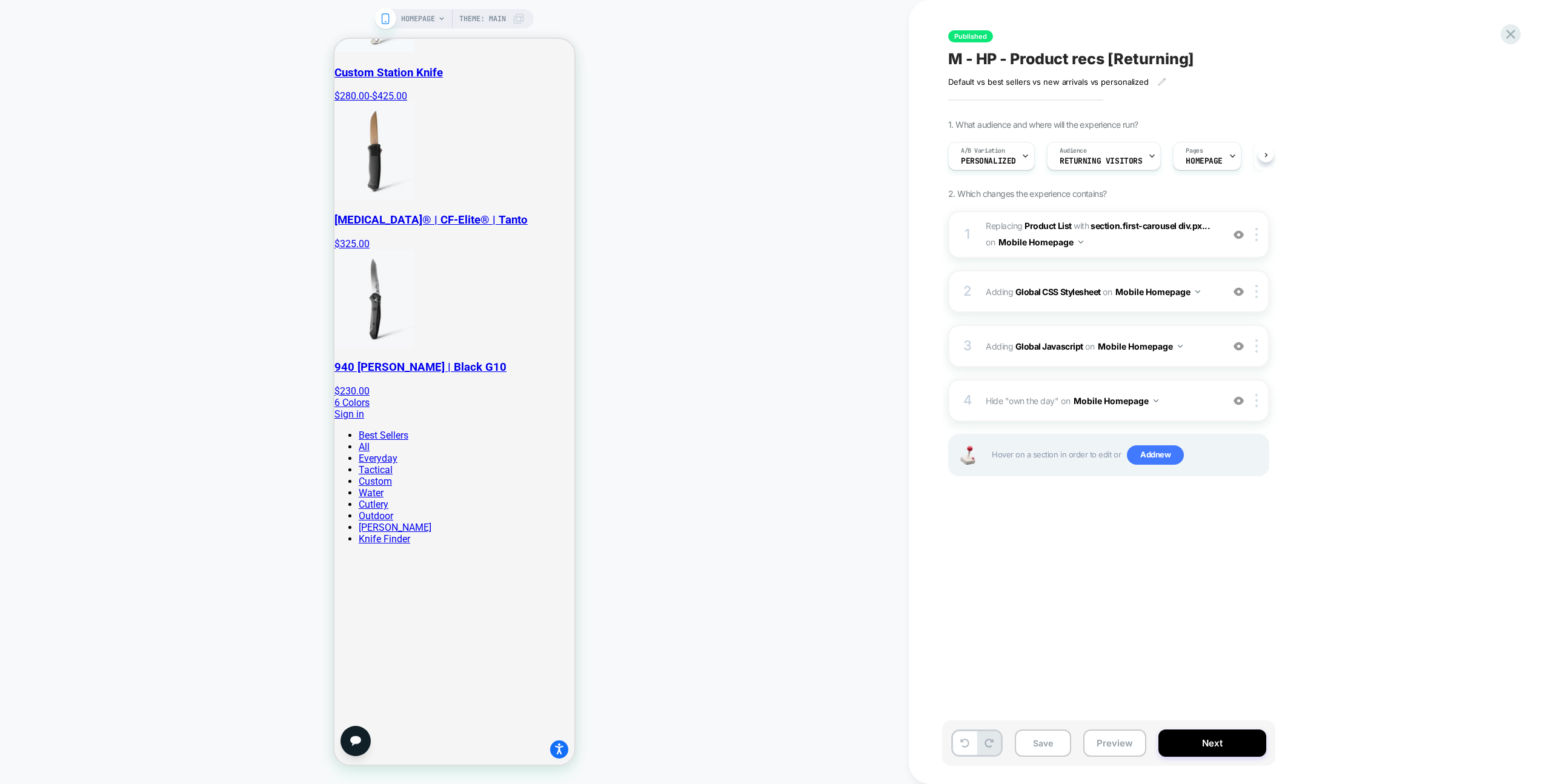
click at [1100, 745] on button "Preview" at bounding box center [1115, 743] width 63 height 27
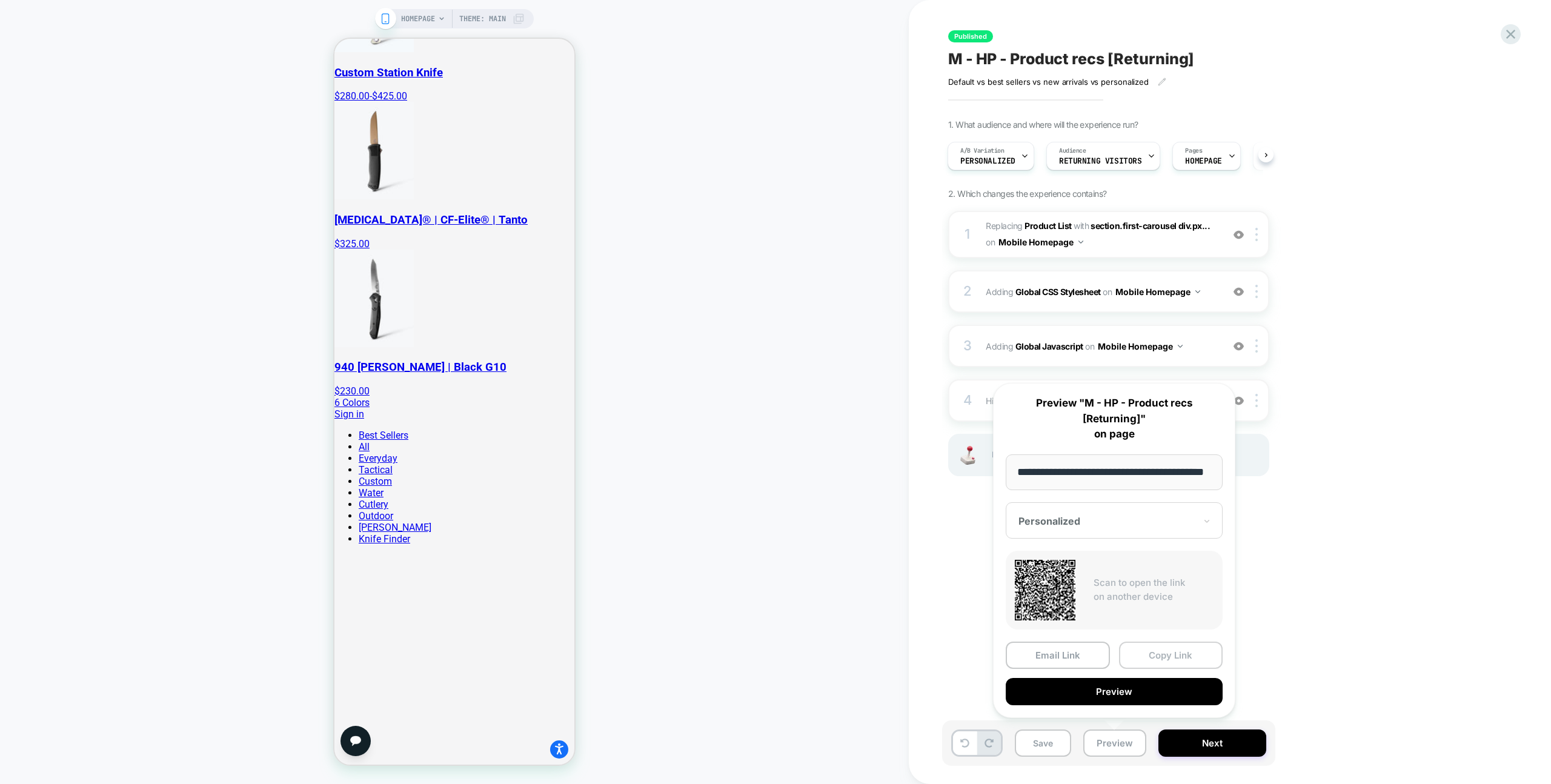
click at [1141, 651] on button "Copy Link" at bounding box center [1171, 655] width 104 height 27
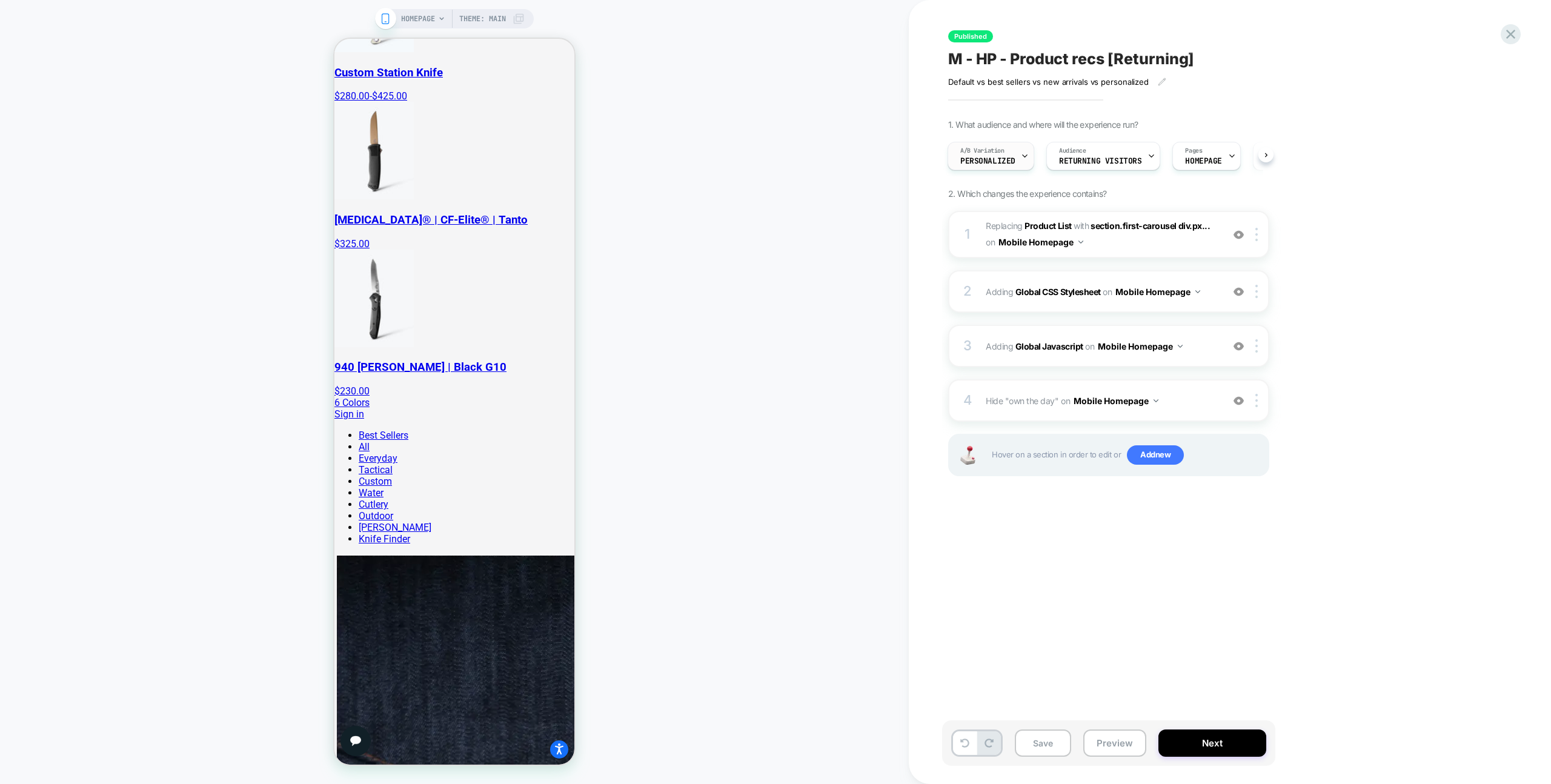
click at [966, 167] on div "A/B Variation Personalized" at bounding box center [988, 156] width 79 height 27
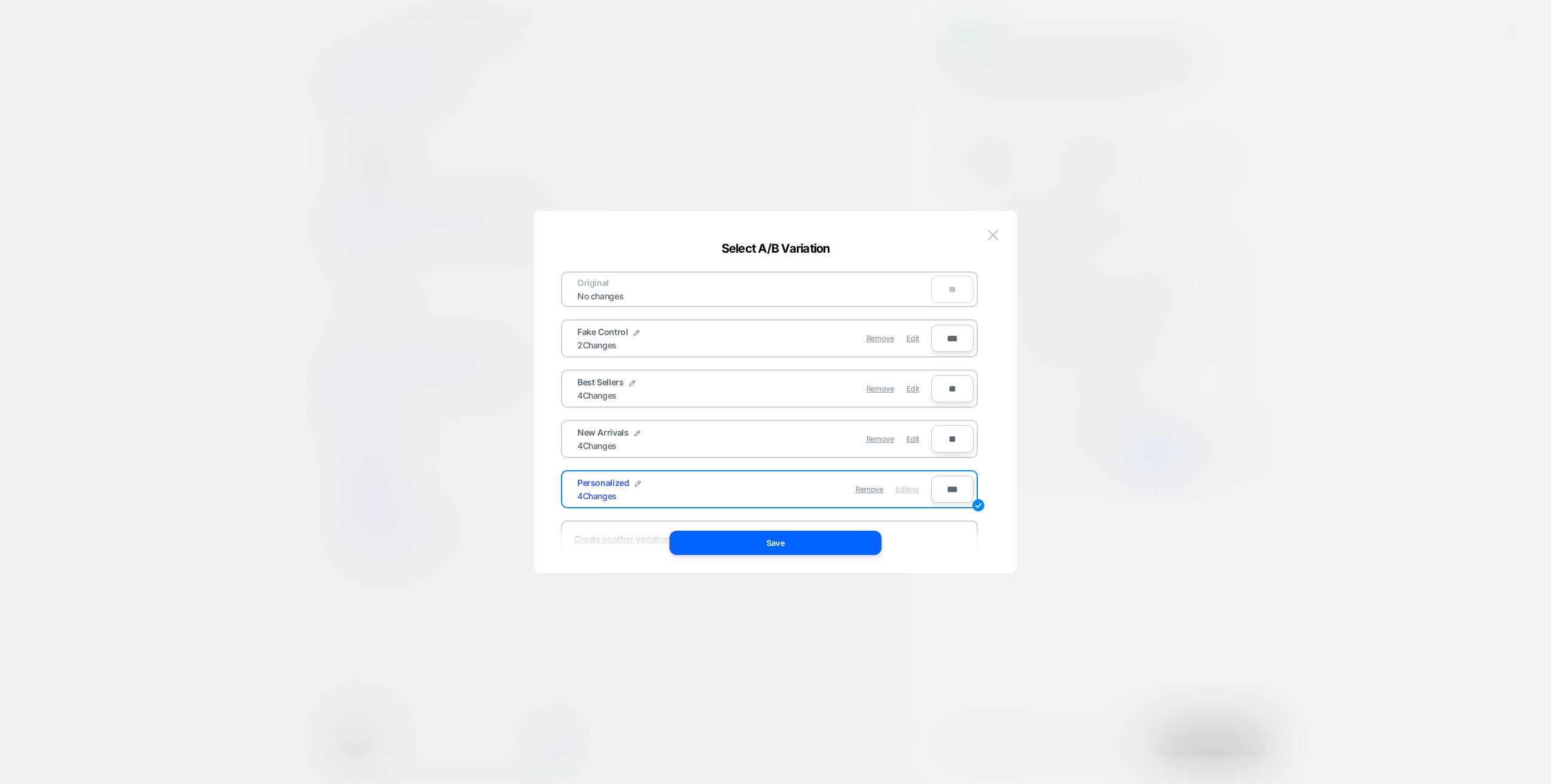
click at [919, 393] on div "Remove Edit" at bounding box center [839, 389] width 171 height 24
click at [915, 391] on span "Edit" at bounding box center [913, 389] width 13 height 9
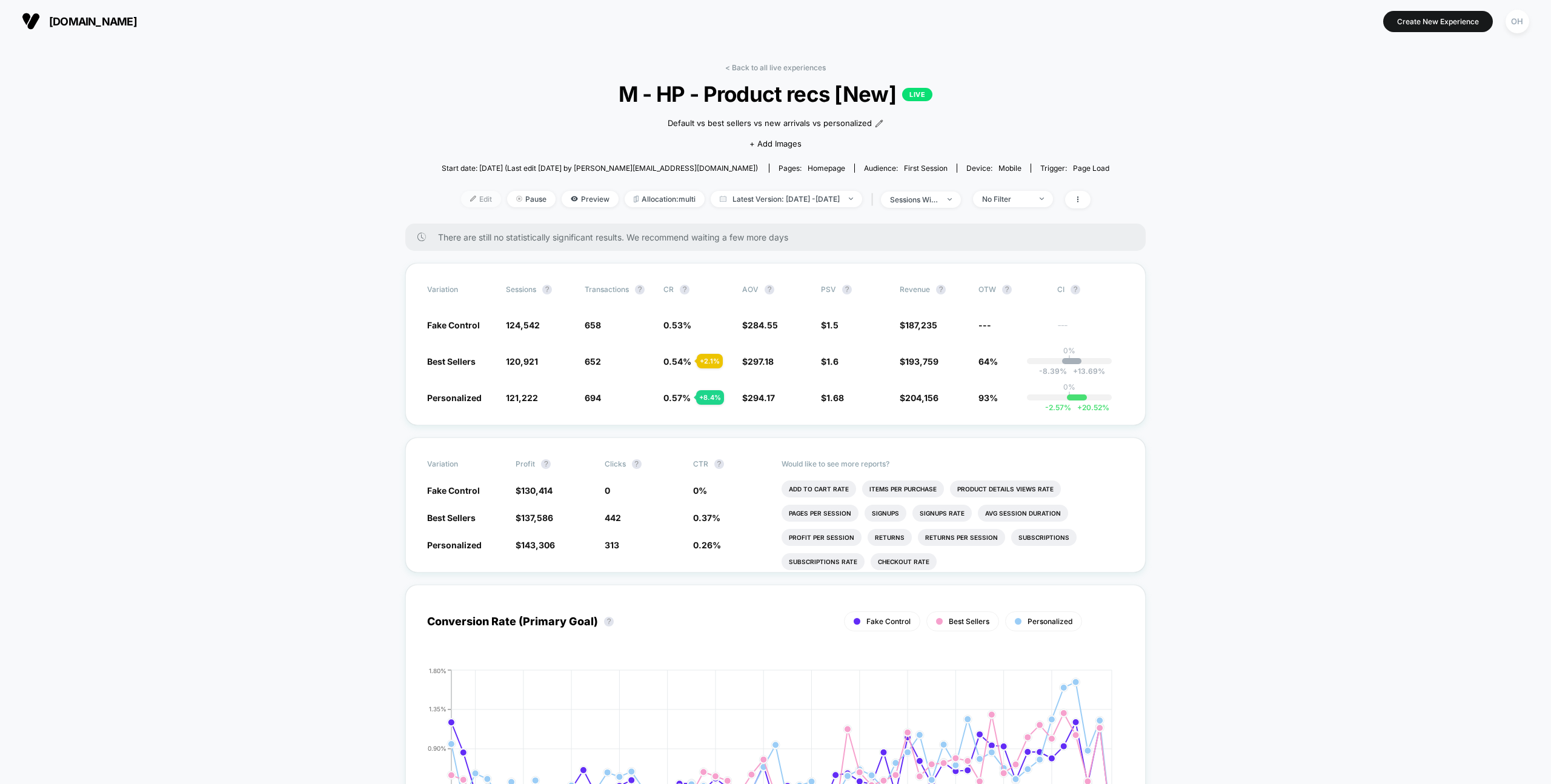
click at [461, 197] on span "Edit" at bounding box center [481, 199] width 40 height 17
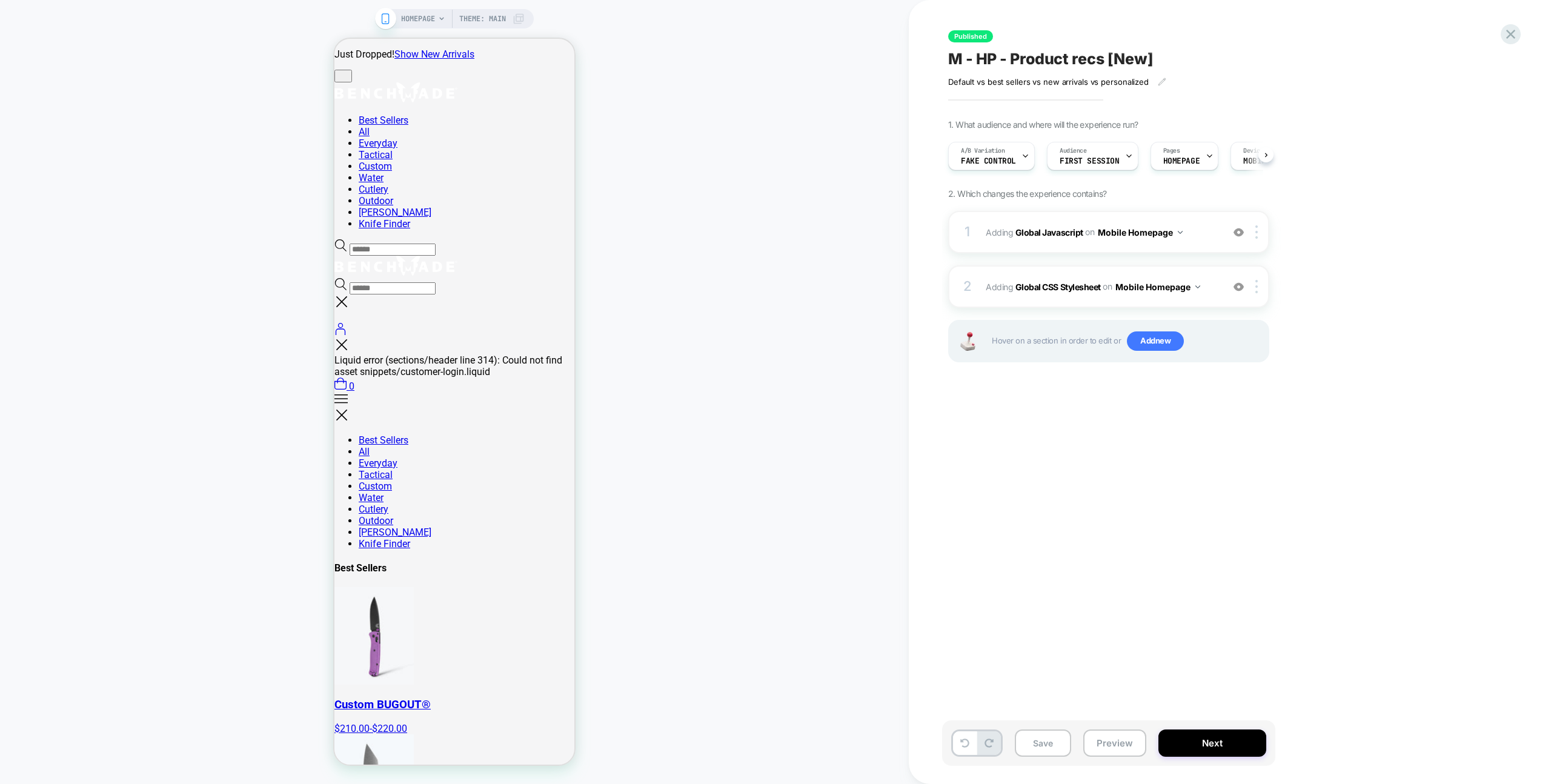
scroll to position [0, 1]
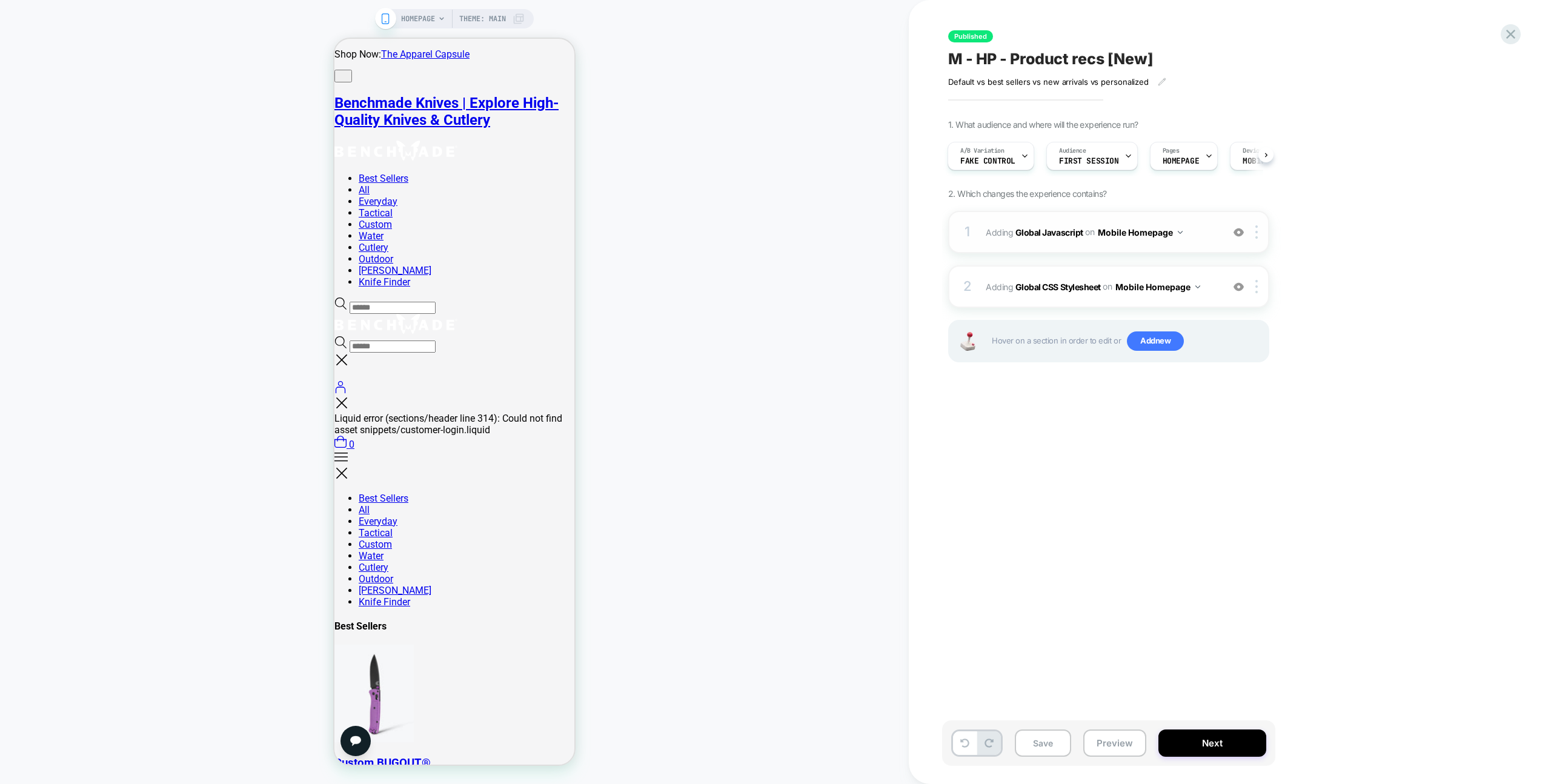
click at [1026, 215] on div "1 Adding Global Javascript on Mobile Homepage Add Before Add After Copy to Desk…" at bounding box center [1109, 232] width 321 height 43
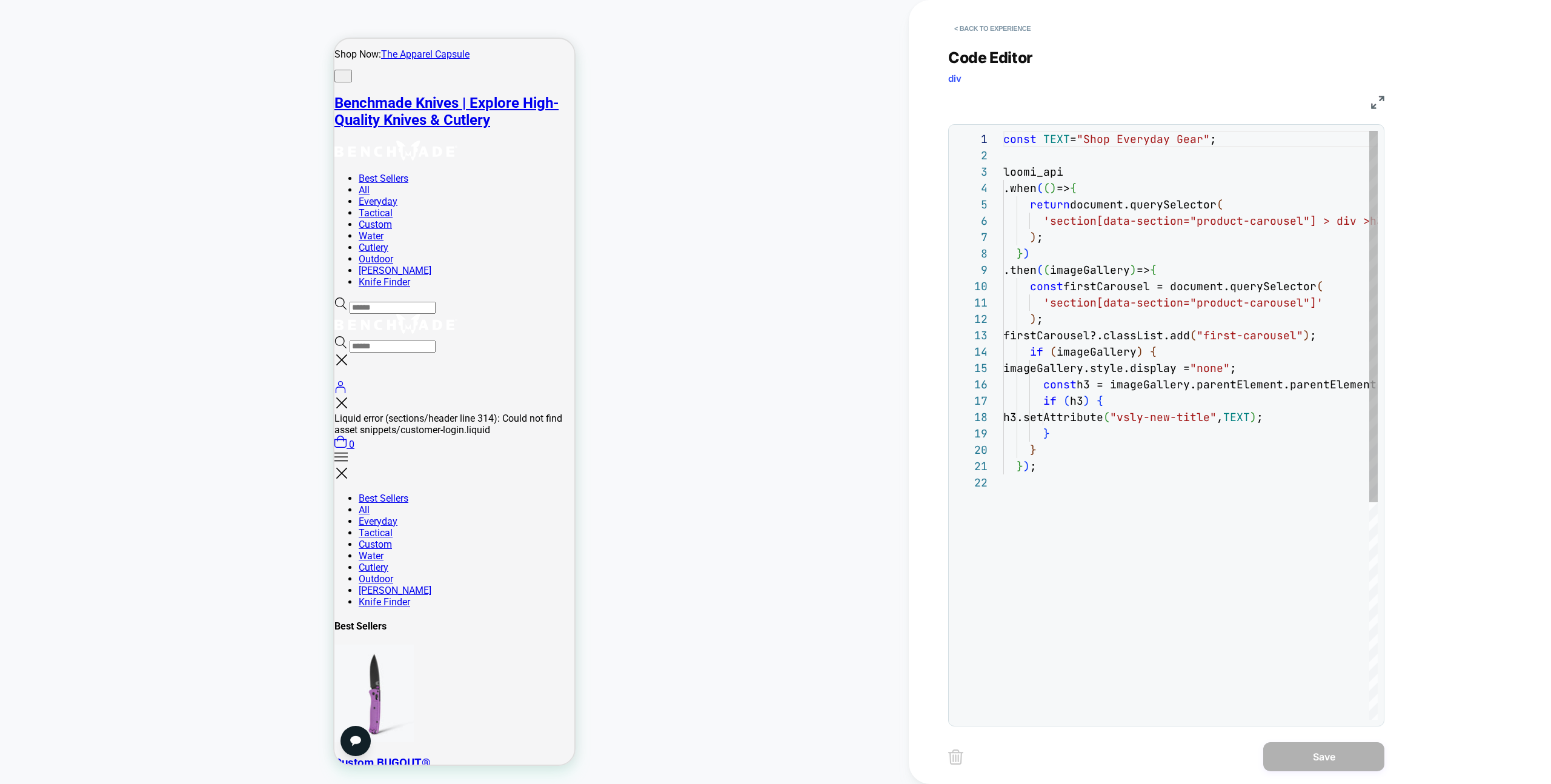
scroll to position [164, 0]
drag, startPoint x: 1086, startPoint y: 142, endPoint x: 1122, endPoint y: 134, distance: 36.9
click at [1086, 142] on div "const TEXT = "Shop Everyday Gear" ; loomi_api .when ( ( ) => { return document.…" at bounding box center [1276, 597] width 545 height 932
click at [1124, 134] on div "const TEXT = "Shop Everyday Gear" ; loomi_api .when ( ( ) => { return document.…" at bounding box center [1276, 597] width 545 height 932
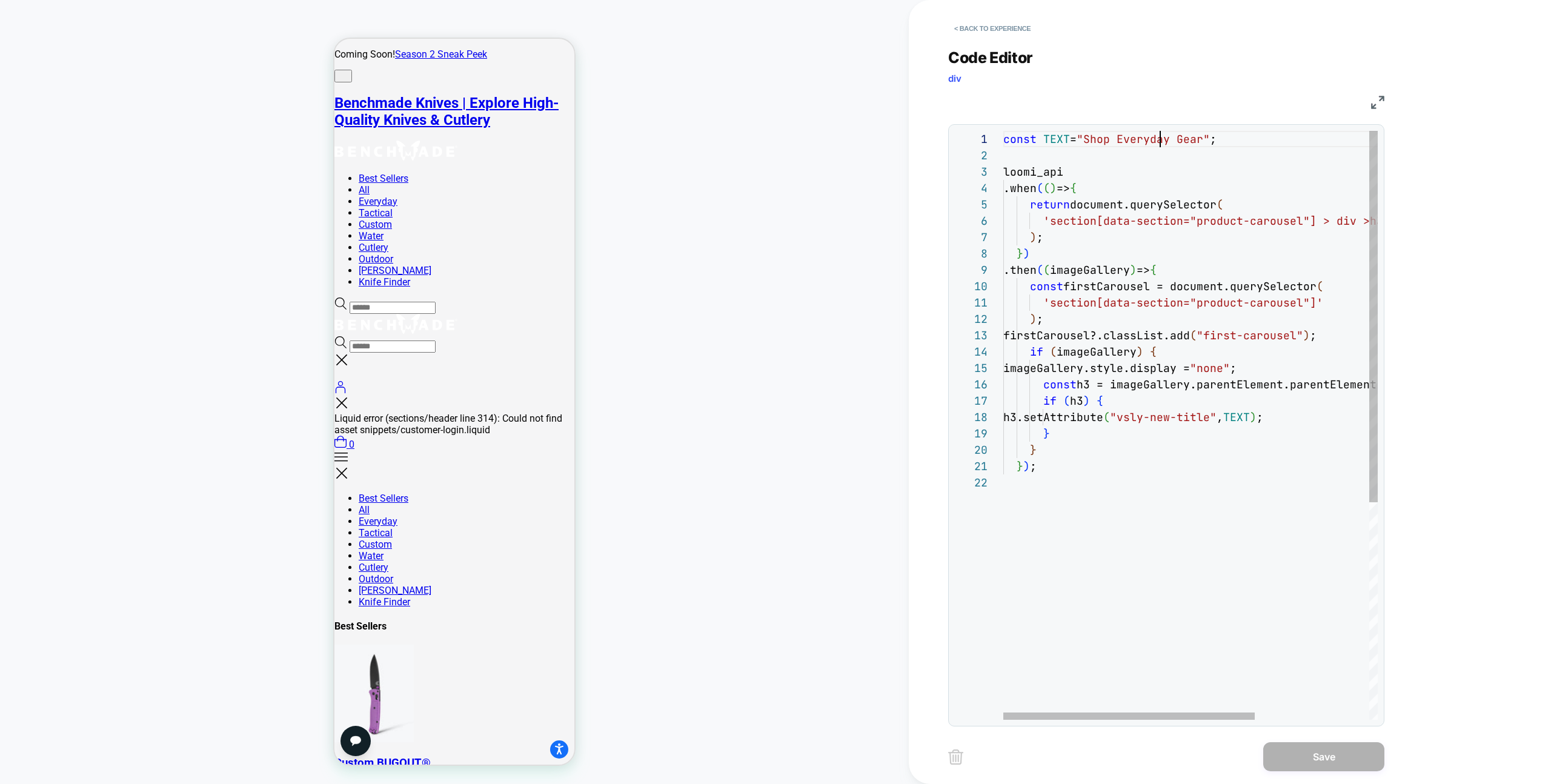
click at [1163, 140] on div "const TEXT = "Shop Everyday Gear" ; loomi_api .when ( ( ) => { return document.…" at bounding box center [1276, 597] width 545 height 932
click at [1167, 561] on div "const TEXT = "Shop New Dark Water Collection" ; loomi_api .when ( ( ) => { retu…" at bounding box center [1276, 597] width 545 height 932
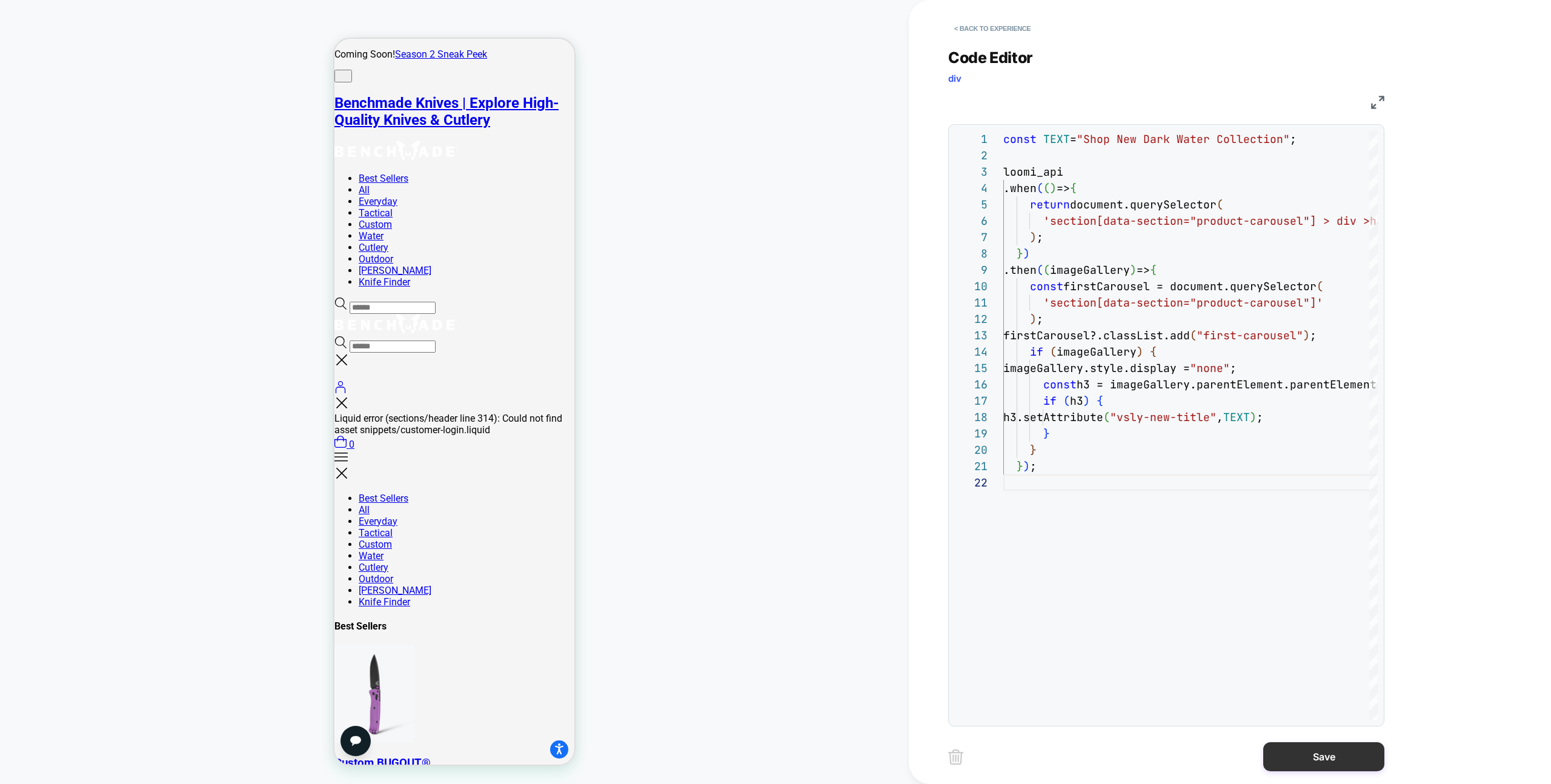
type textarea "***"
click at [1272, 766] on button "Save" at bounding box center [1324, 757] width 121 height 29
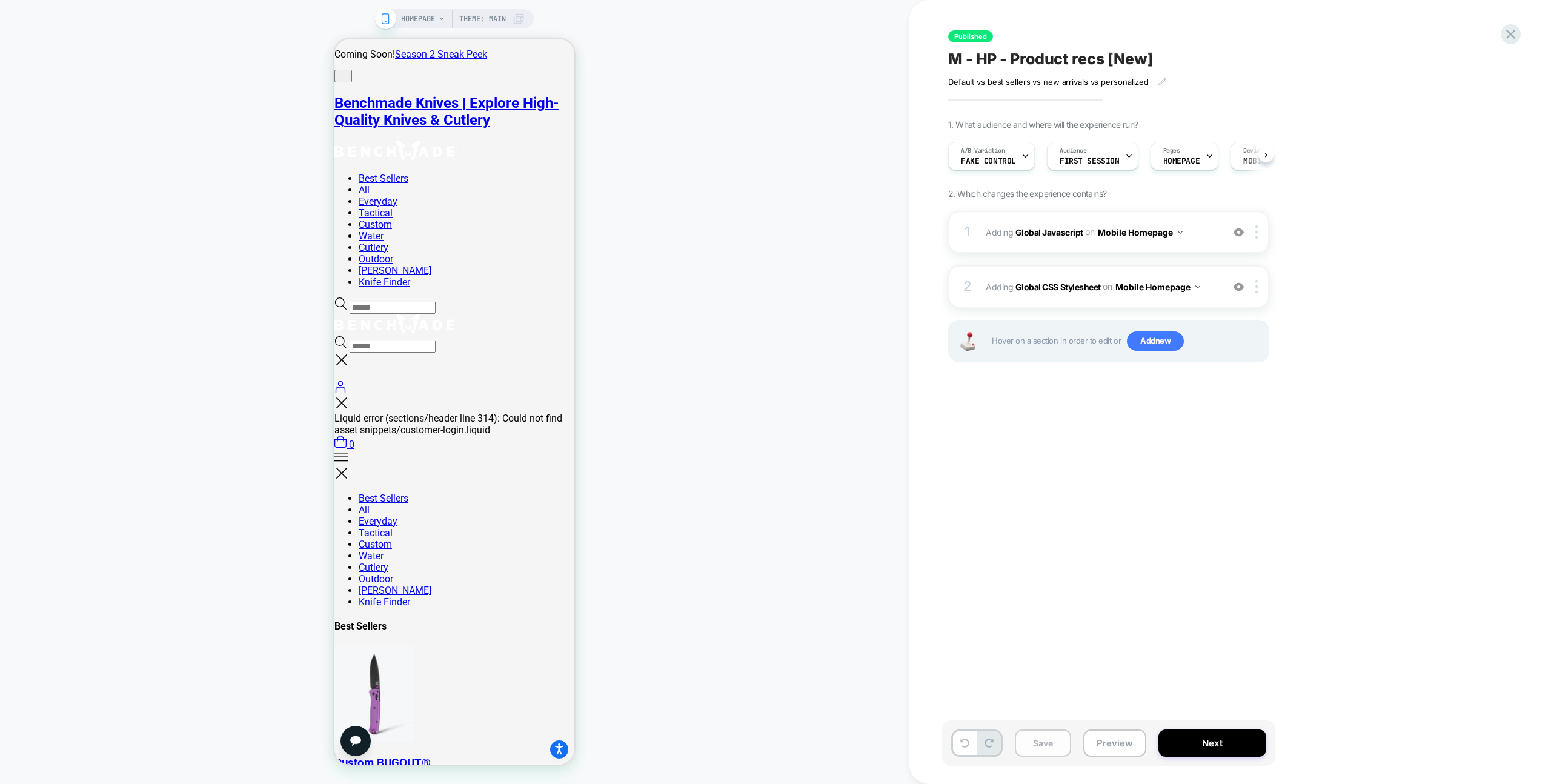
scroll to position [0, 1]
drag, startPoint x: 1111, startPoint y: 751, endPoint x: 1125, endPoint y: 686, distance: 66.5
click at [1111, 751] on button "Preview" at bounding box center [1115, 743] width 63 height 27
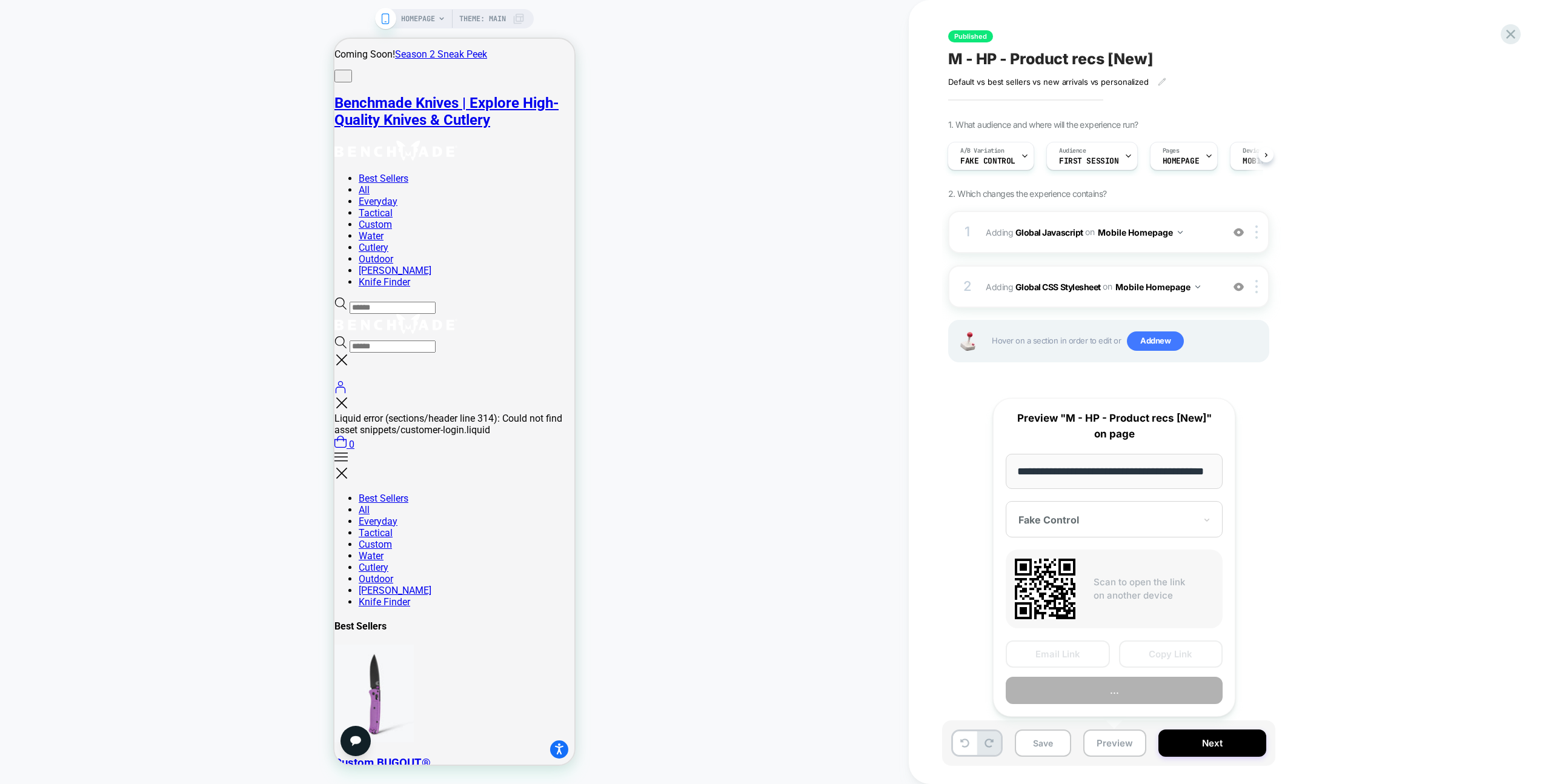
scroll to position [0, 50]
click at [1136, 654] on button "Copy Link" at bounding box center [1171, 654] width 104 height 27
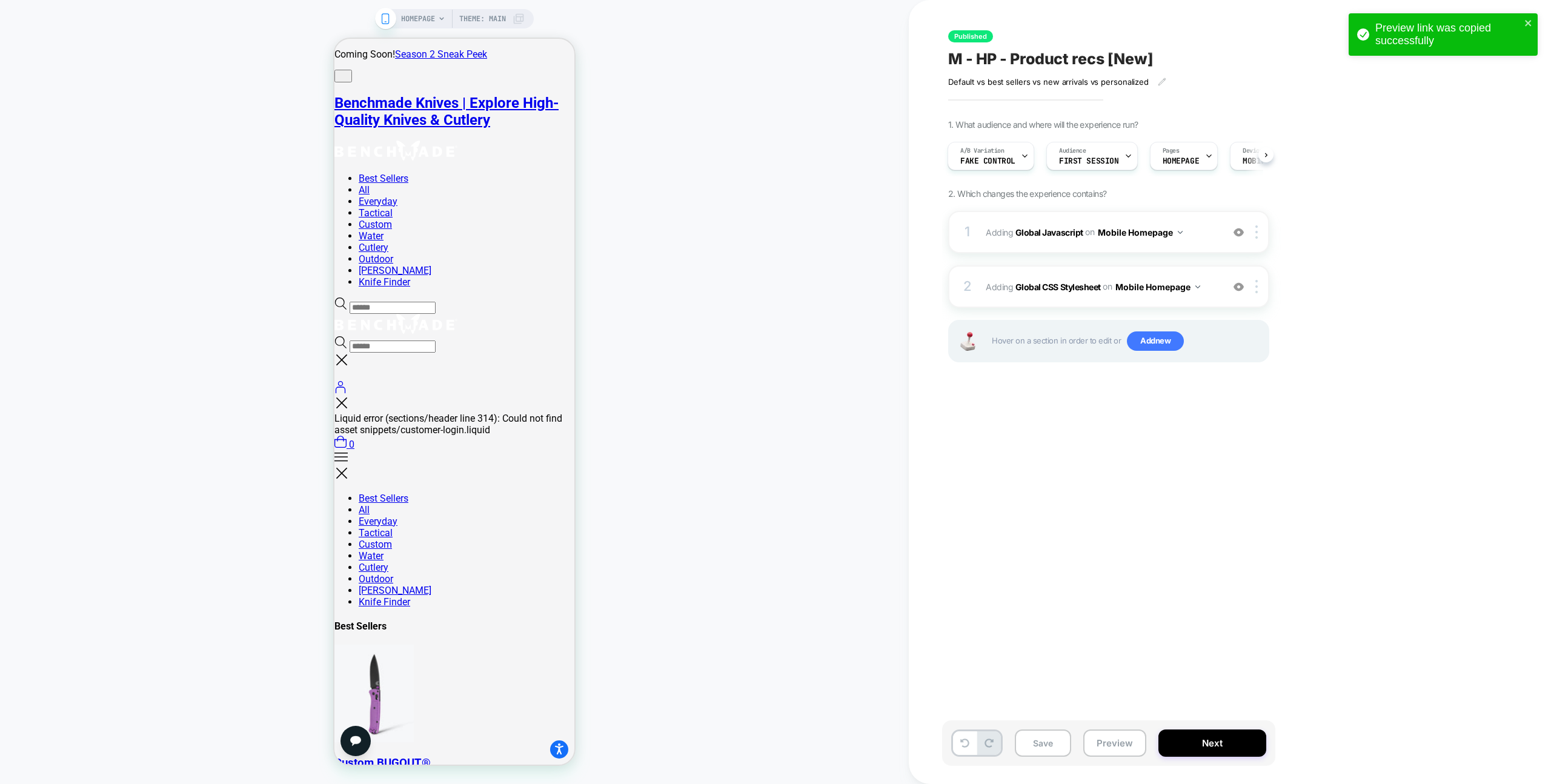
click at [1171, 612] on div "Published M - HP - Product recs [New] Default vs best sellers vs new arrivals v…" at bounding box center [1169, 392] width 454 height 759
drag, startPoint x: 1238, startPoint y: 612, endPoint x: 1134, endPoint y: 718, distance: 148.5
click at [1238, 612] on div "Published M - HP - Product recs [New] Default vs best sellers vs new arrivals v…" at bounding box center [1169, 392] width 454 height 759
drag, startPoint x: 1038, startPoint y: 739, endPoint x: 1072, endPoint y: 573, distance: 169.4
click at [1038, 739] on button "Save" at bounding box center [1043, 743] width 57 height 27
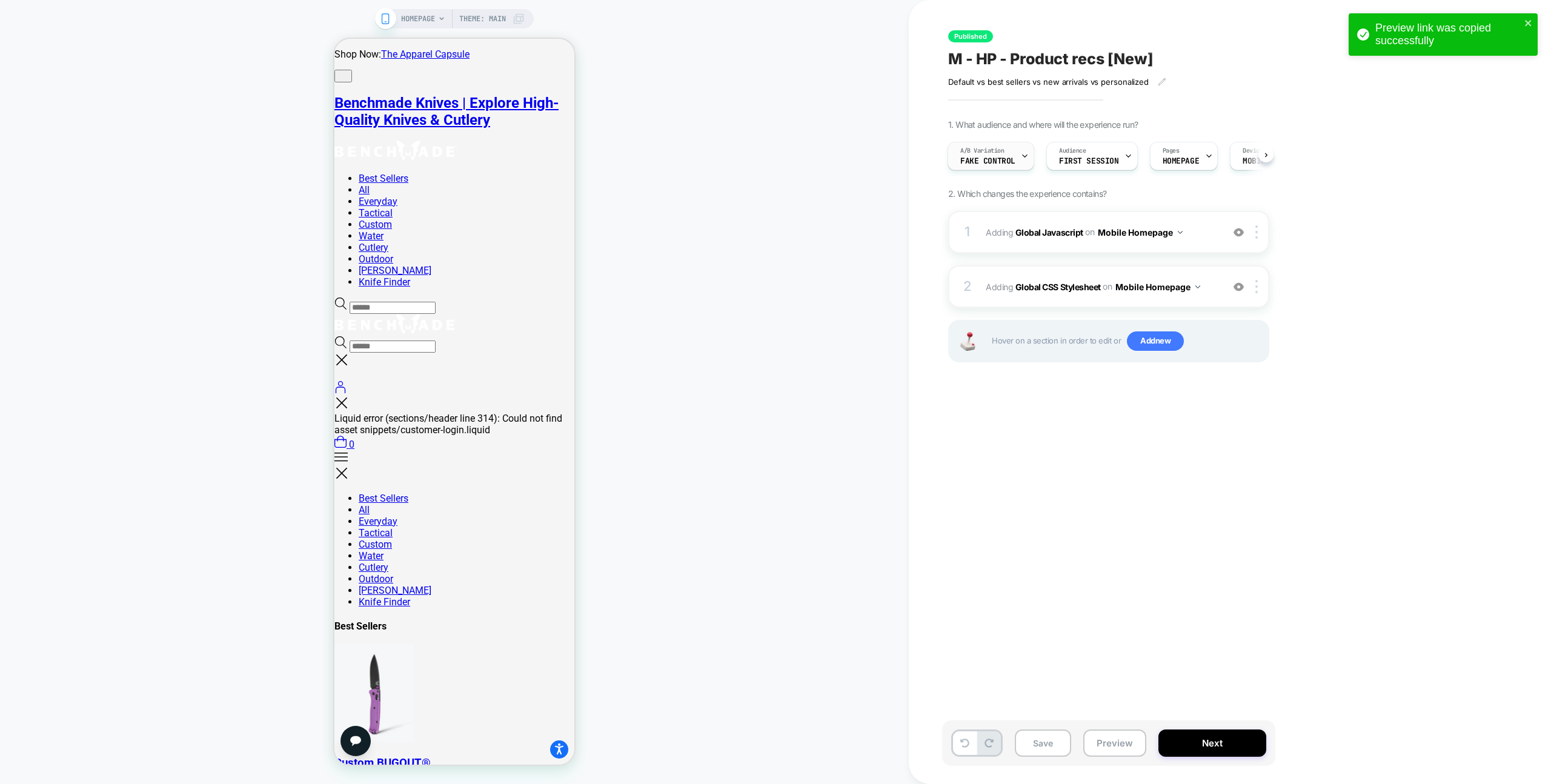
click at [1010, 162] on span "Fake Control" at bounding box center [988, 161] width 55 height 9
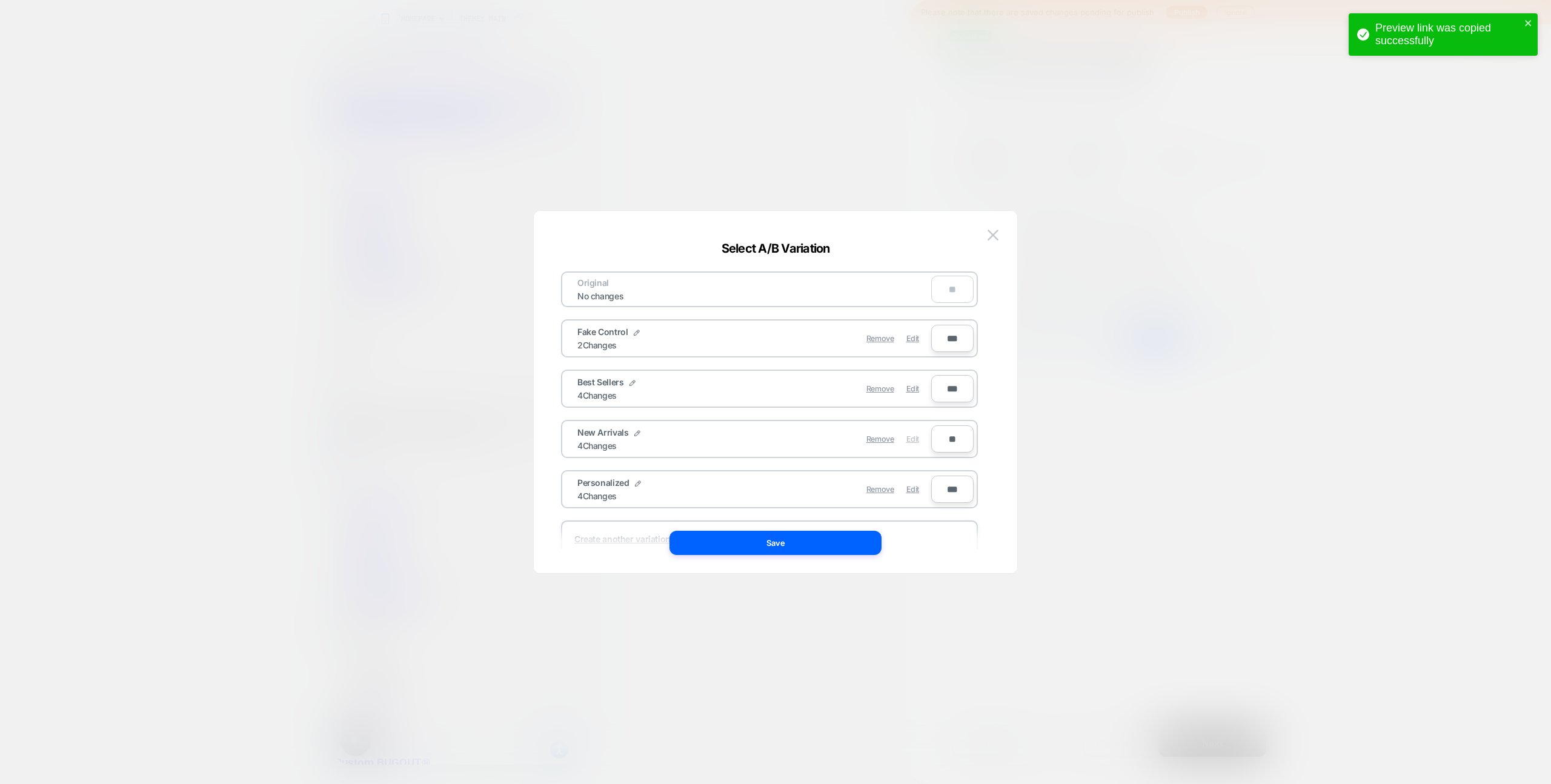
drag, startPoint x: 918, startPoint y: 391, endPoint x: 907, endPoint y: 444, distance: 54.1
click at [918, 391] on span "Edit" at bounding box center [913, 389] width 13 height 9
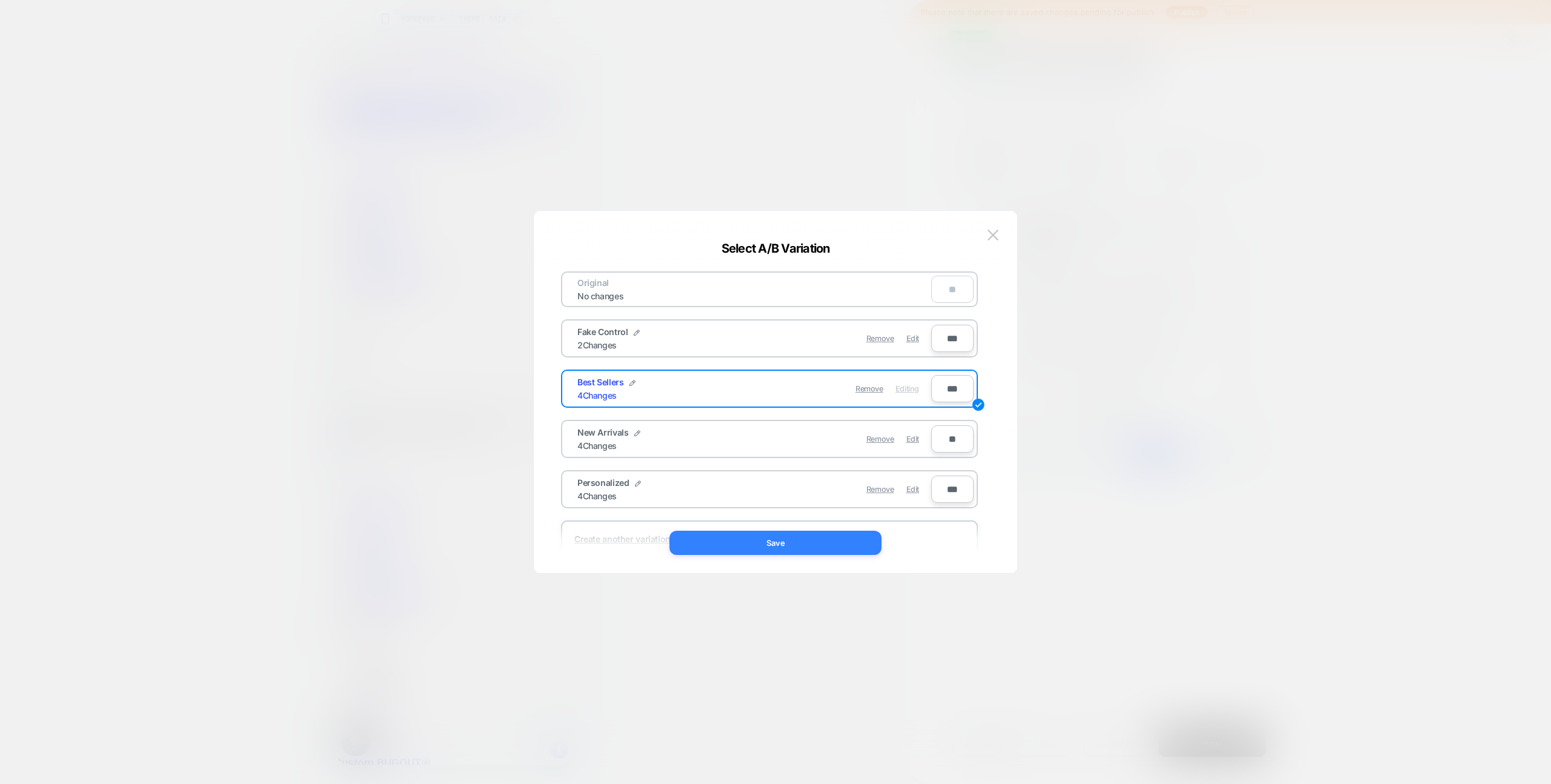
click at [840, 547] on button "Save" at bounding box center [776, 543] width 212 height 24
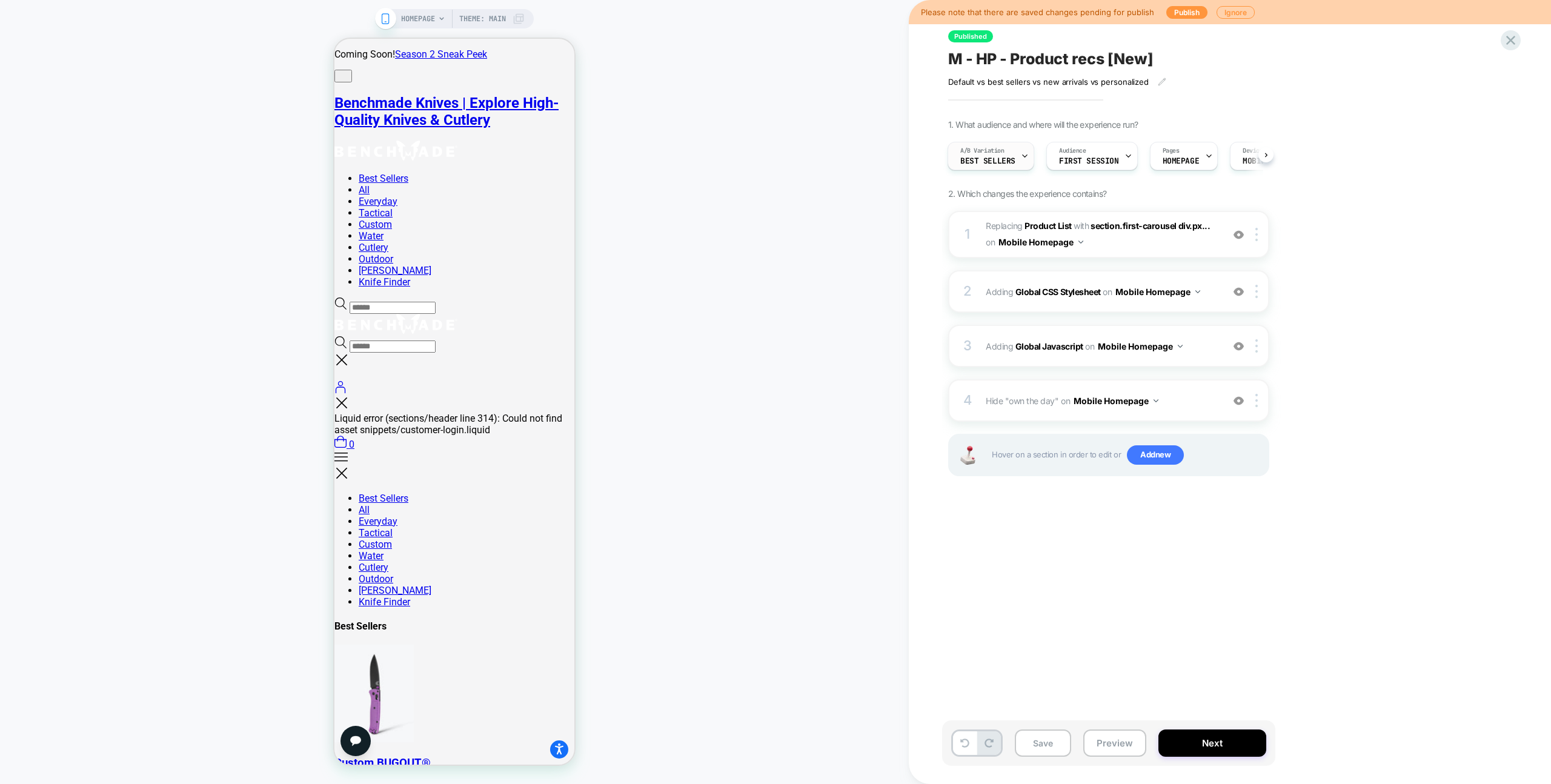
click at [984, 165] on span "Best Sellers" at bounding box center [988, 161] width 55 height 9
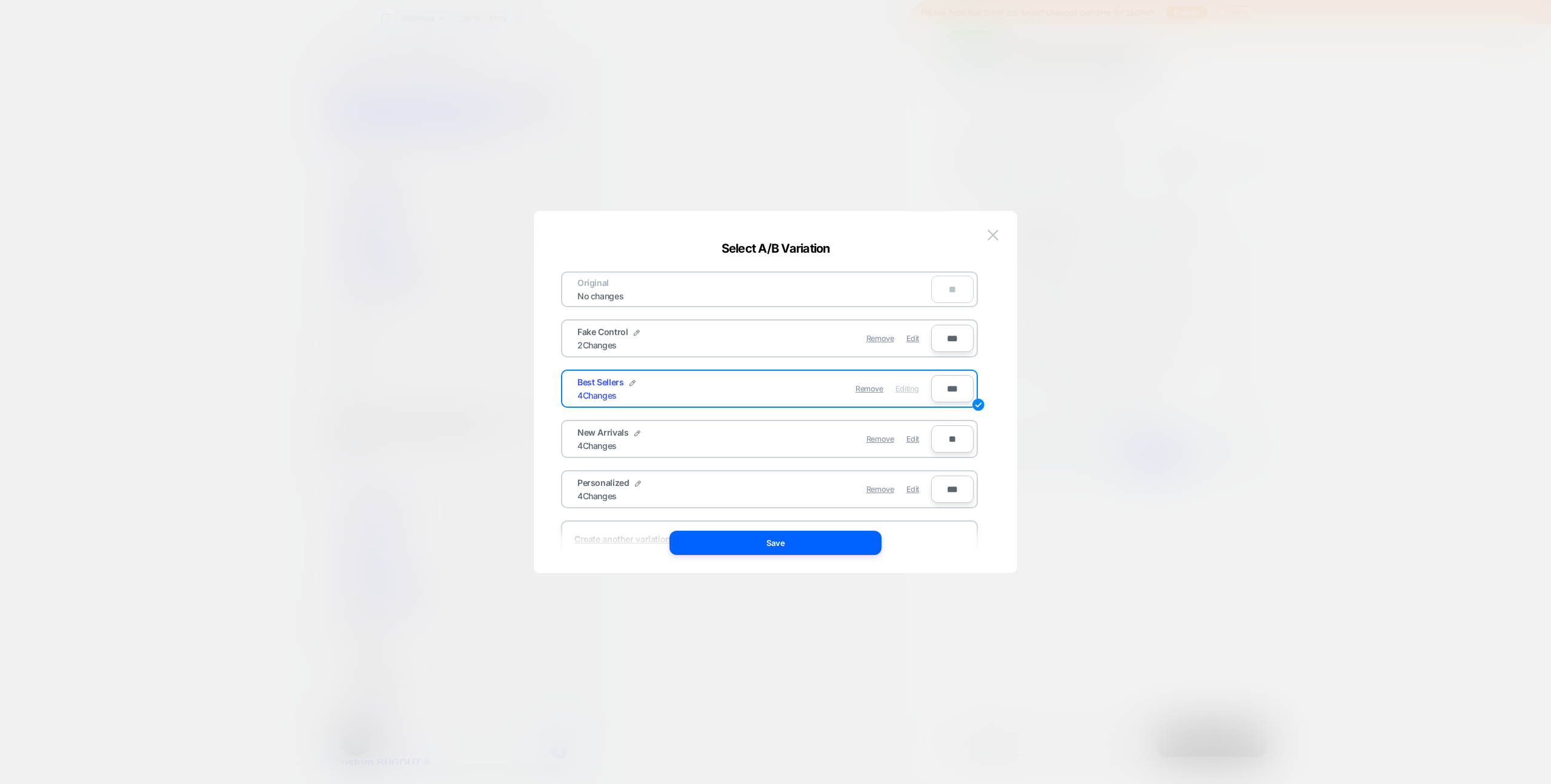
drag, startPoint x: 916, startPoint y: 490, endPoint x: 902, endPoint y: 505, distance: 20.5
click at [916, 490] on span "Edit" at bounding box center [913, 489] width 13 height 9
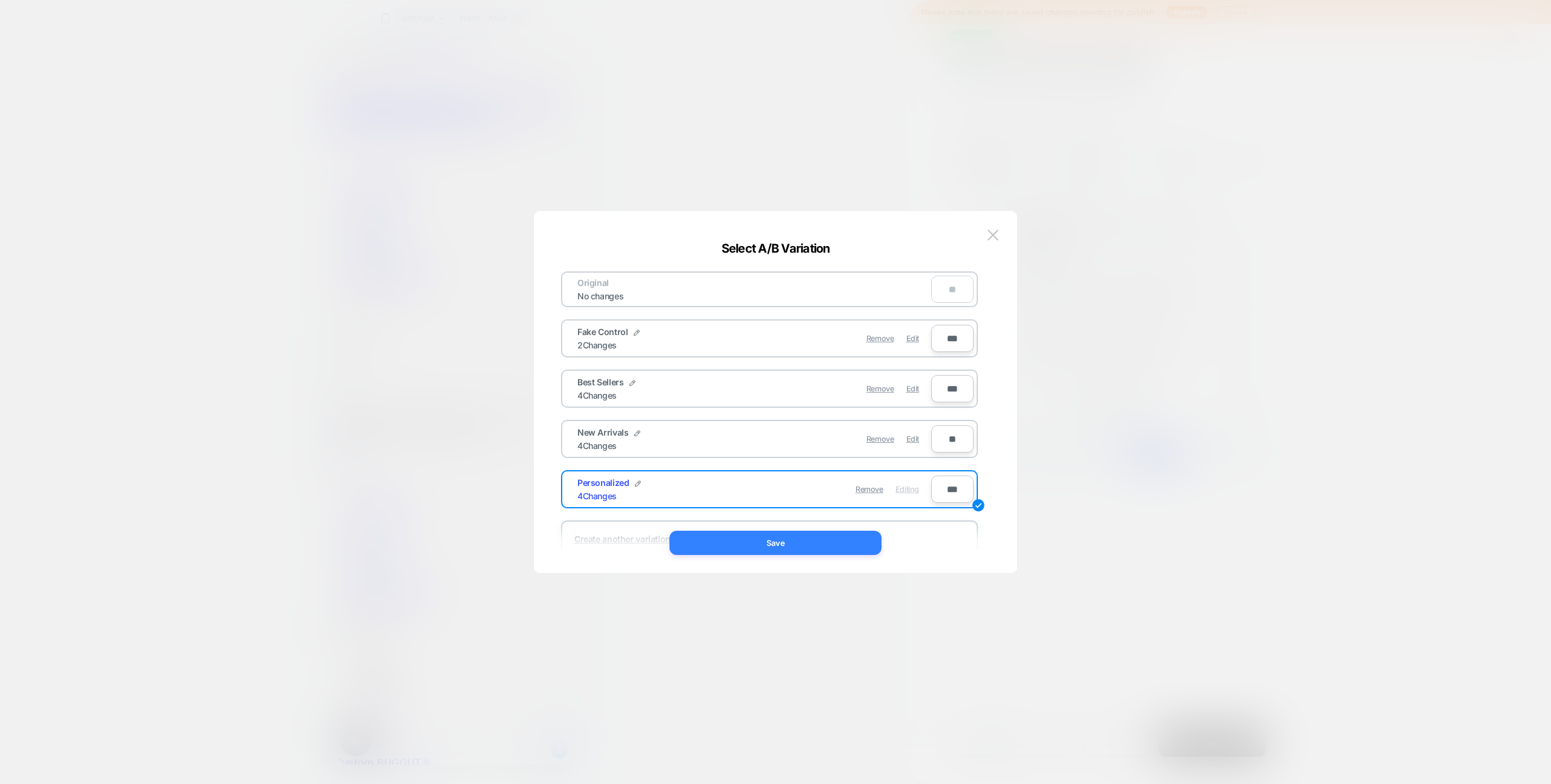
click at [851, 535] on button "Save" at bounding box center [776, 543] width 212 height 24
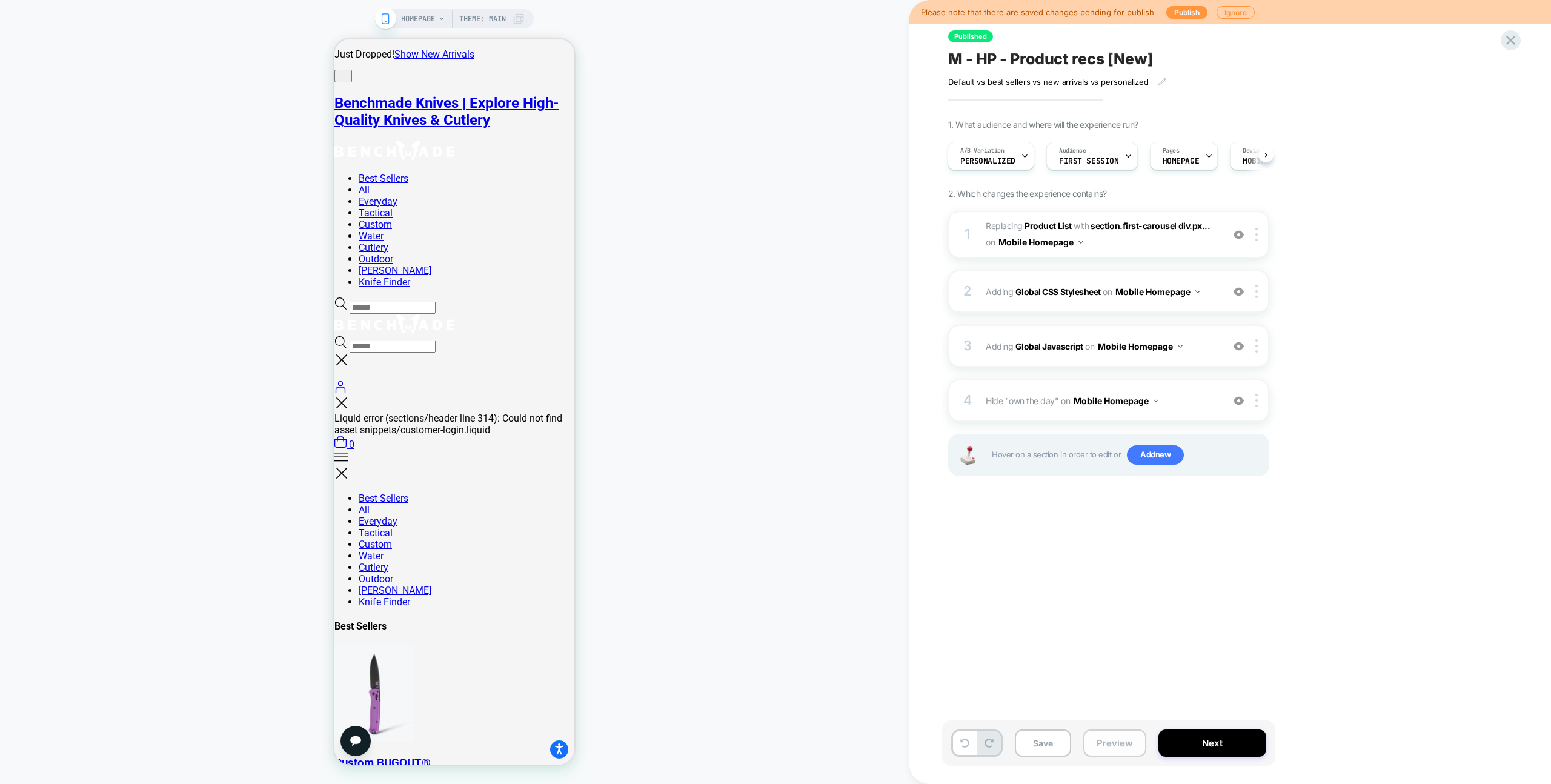
click at [1123, 745] on button "Preview" at bounding box center [1115, 743] width 63 height 27
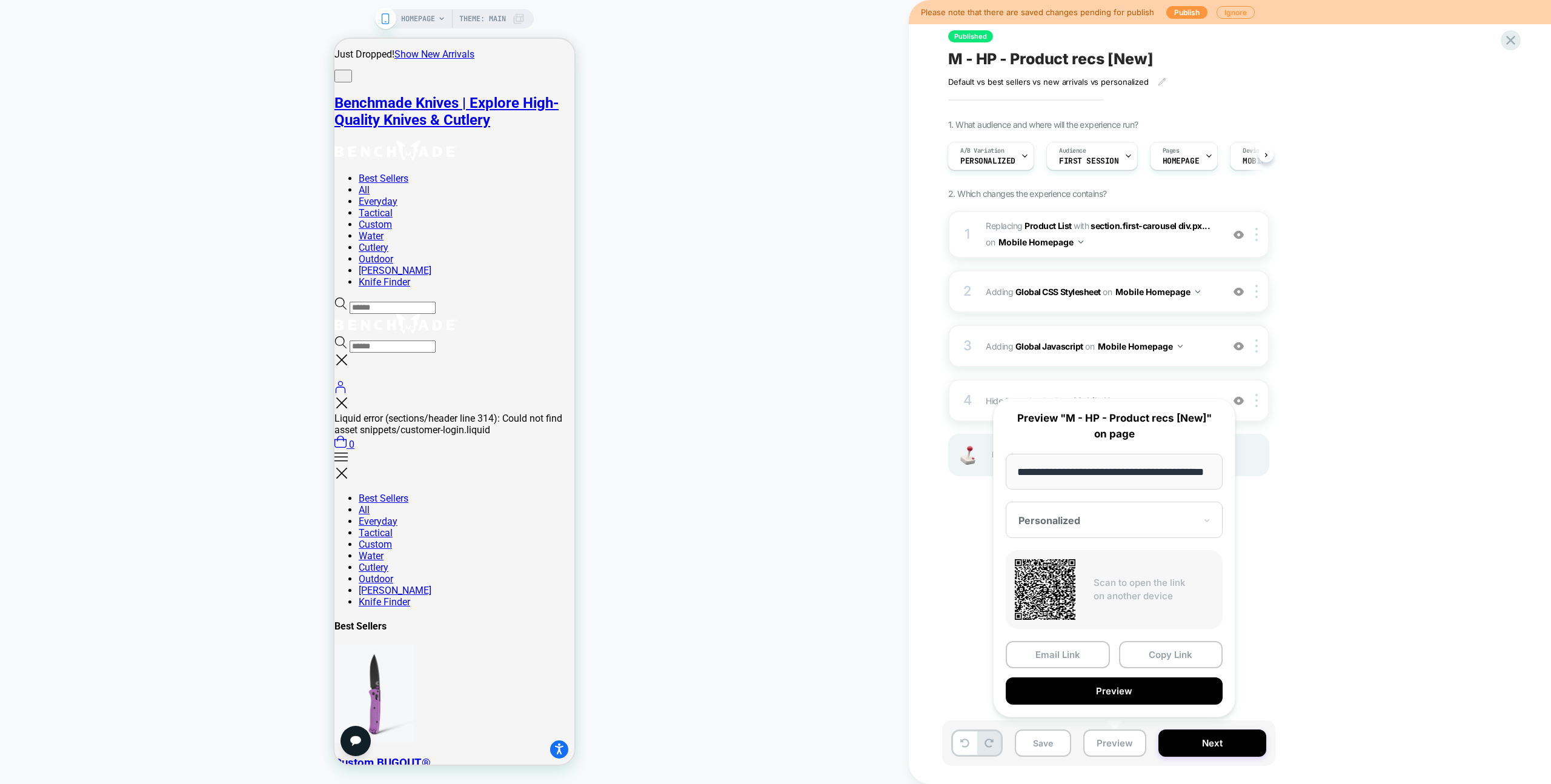
scroll to position [0, 0]
click at [1184, 647] on button "Copy Link" at bounding box center [1171, 654] width 104 height 27
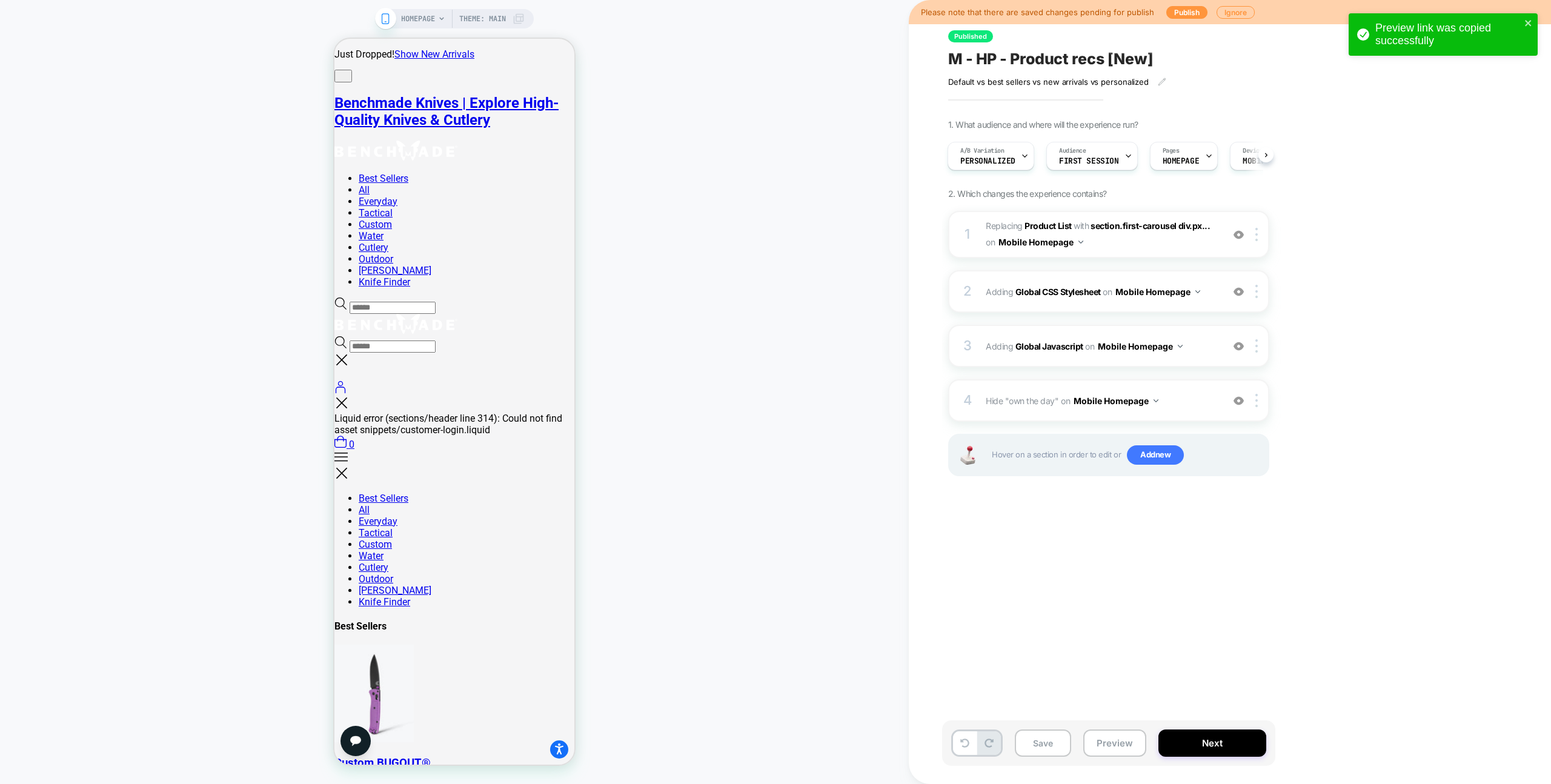
click at [1266, 604] on div "Published M - HP - Product recs [New] Default vs best sellers vs new arrivals v…" at bounding box center [1169, 392] width 454 height 759
click at [1000, 152] on span "A/B Variation" at bounding box center [982, 150] width 45 height 9
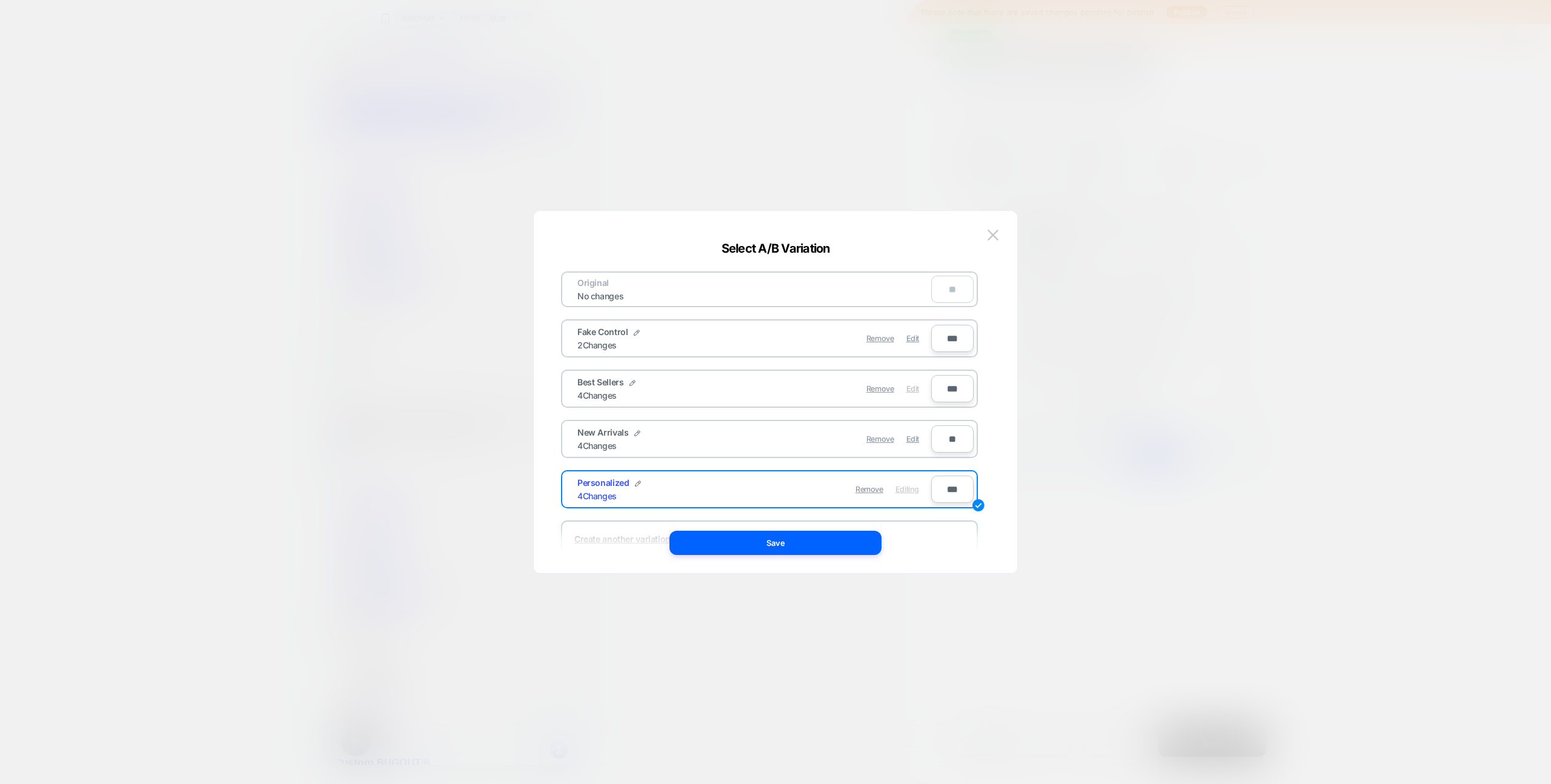
click at [916, 391] on span "Edit" at bounding box center [913, 389] width 13 height 9
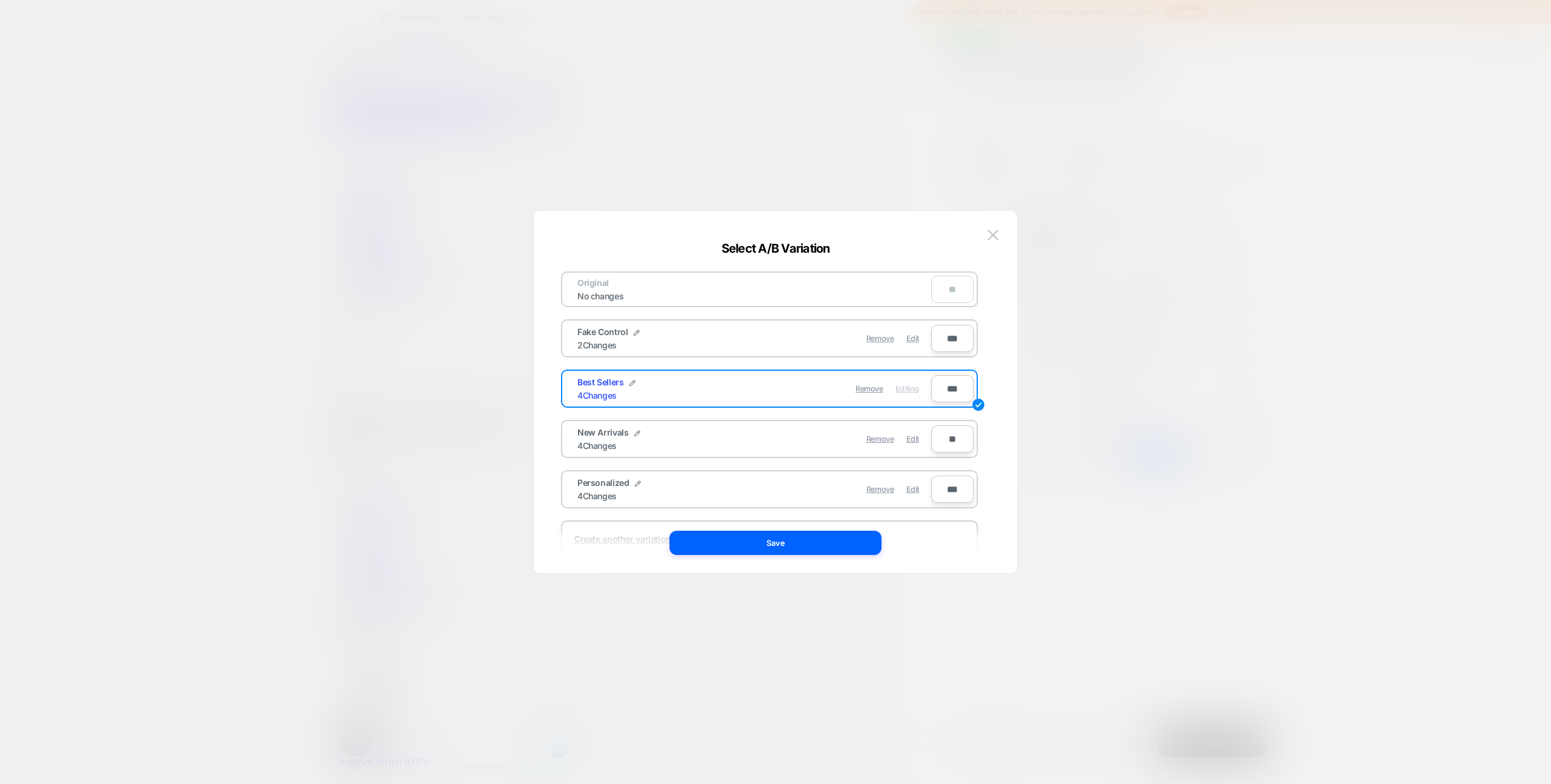
click at [827, 555] on div "Original No changes ** Fake Control 2 Changes Remove Edit *** Best Sellers 4 Ch…" at bounding box center [776, 398] width 447 height 350
drag, startPoint x: 829, startPoint y: 551, endPoint x: 857, endPoint y: 557, distance: 28.6
click at [829, 551] on button "Save" at bounding box center [776, 543] width 212 height 24
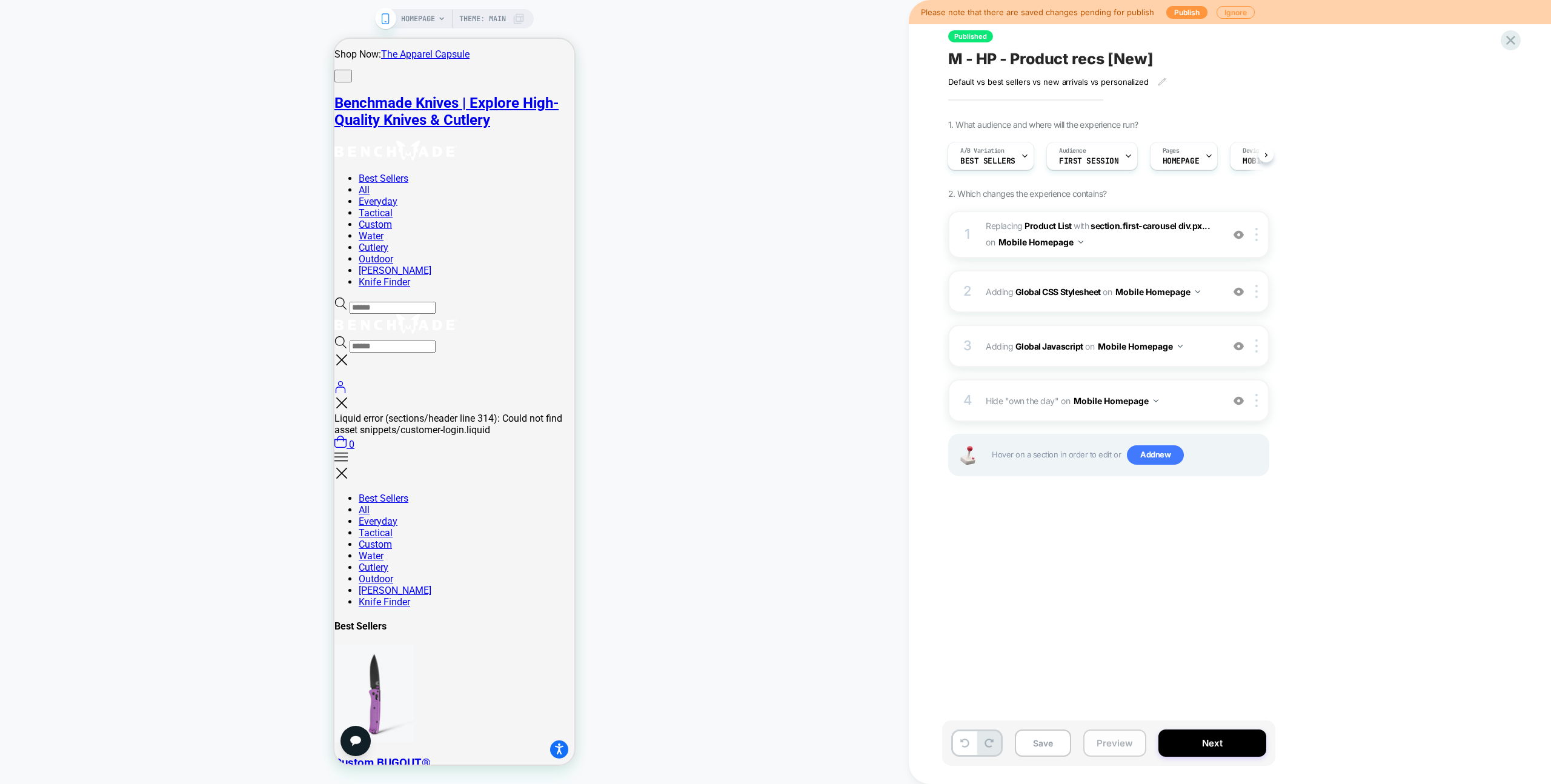
click at [1114, 732] on button "Preview" at bounding box center [1115, 743] width 63 height 27
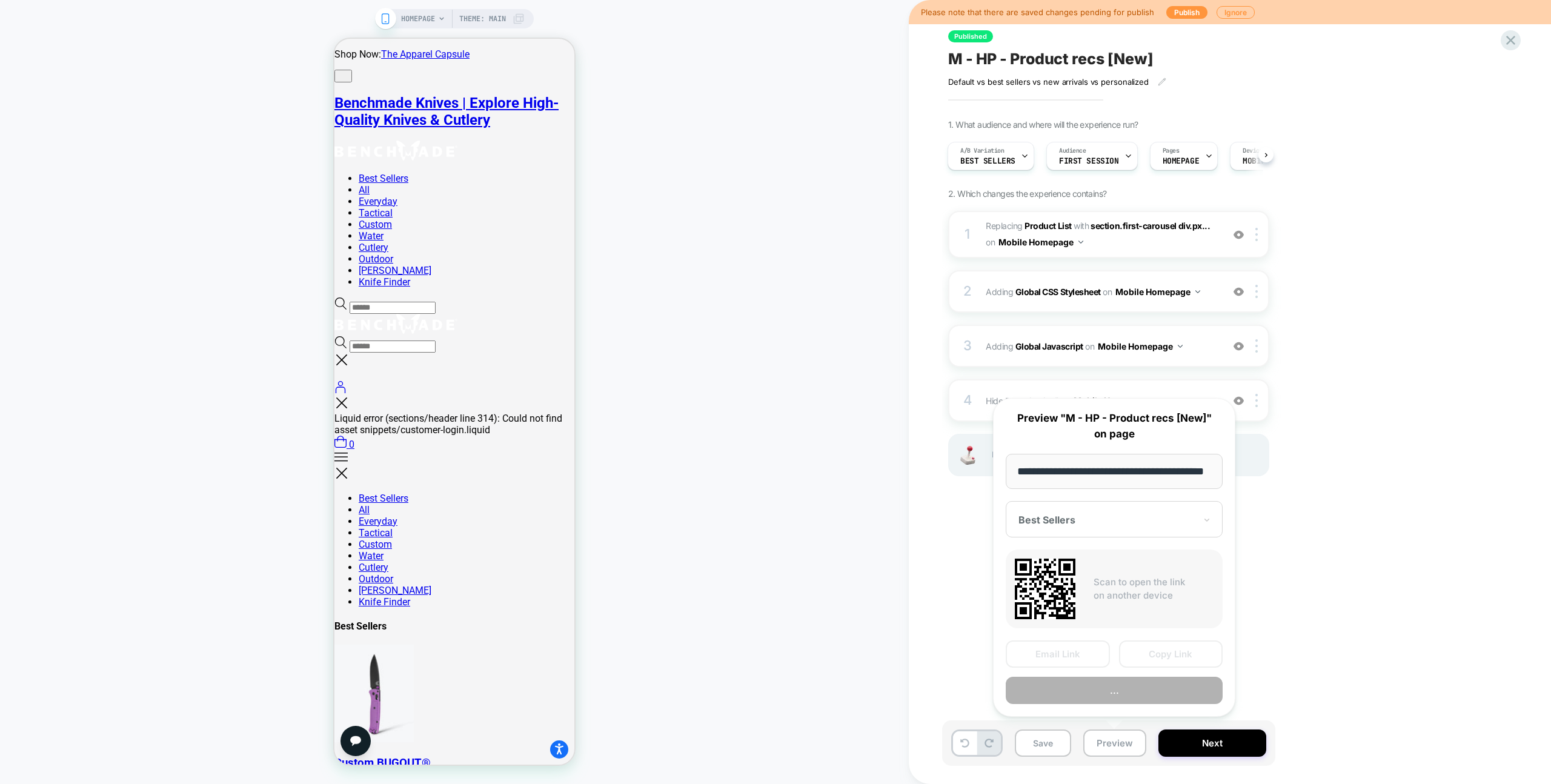
scroll to position [0, 50]
click at [1171, 660] on button "Copy Link" at bounding box center [1171, 654] width 104 height 27
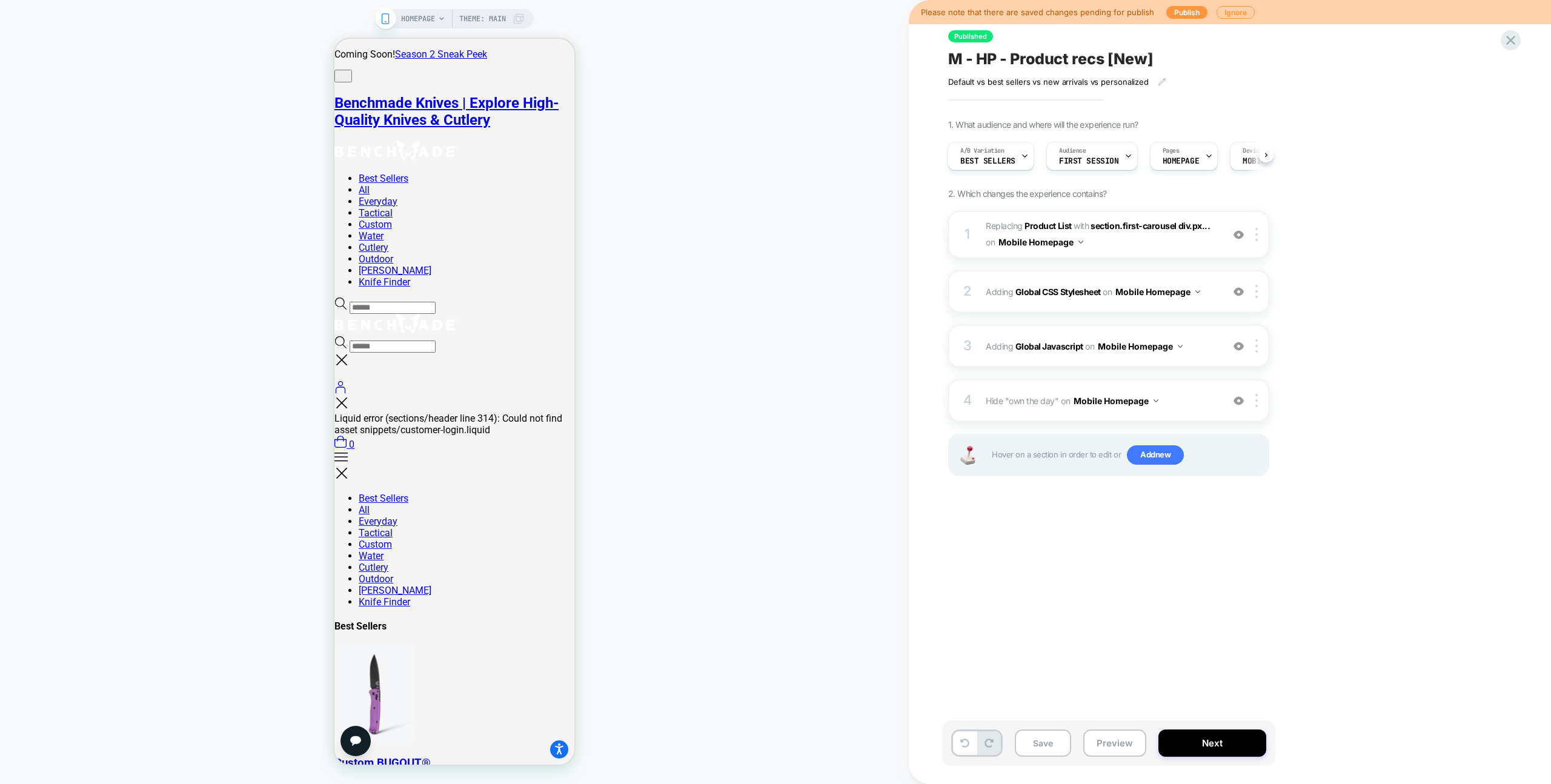
scroll to position [0, 1]
click at [1513, 41] on icon at bounding box center [1510, 40] width 17 height 17
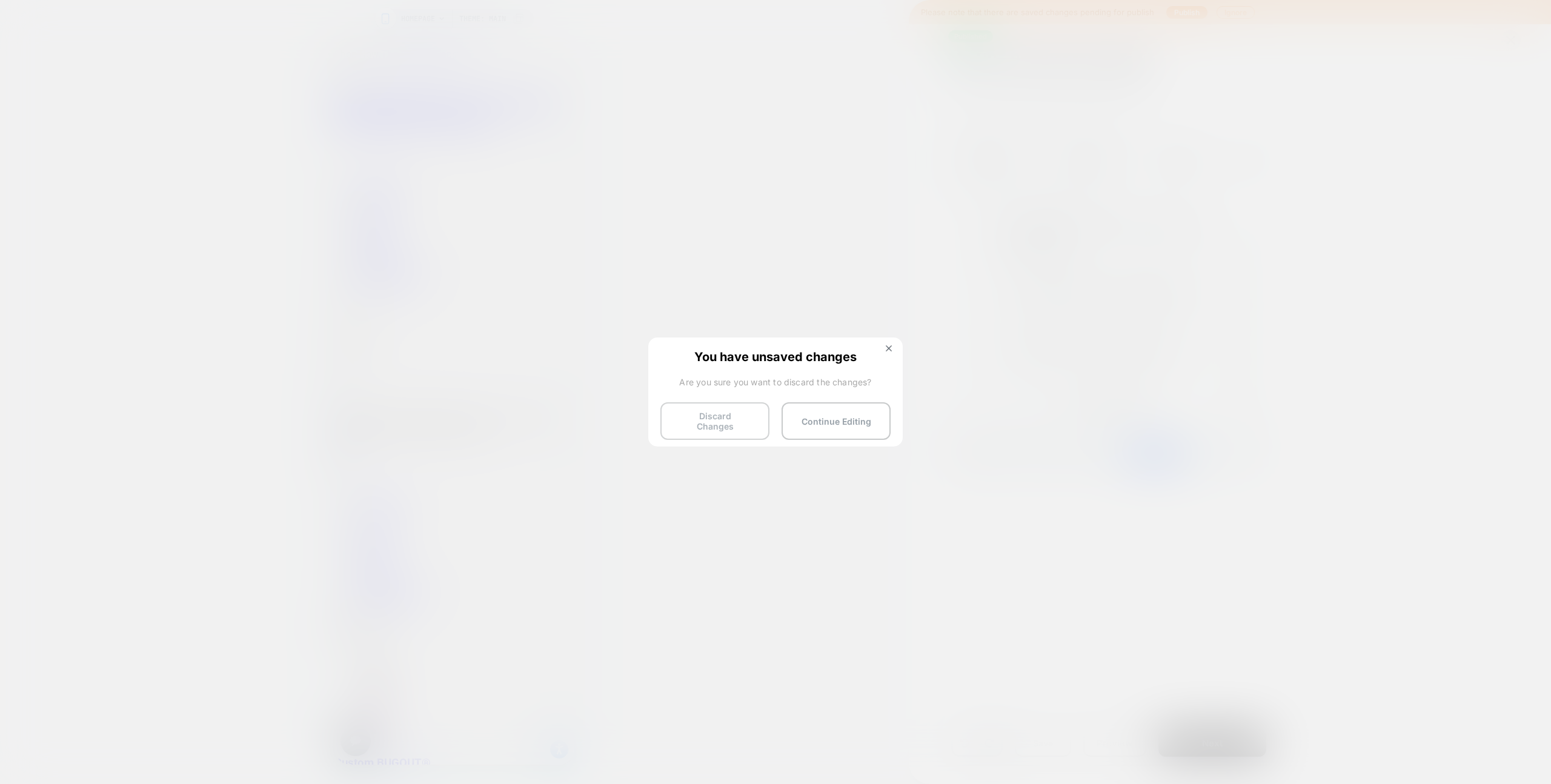
click at [688, 424] on button "Discard Changes" at bounding box center [715, 421] width 109 height 37
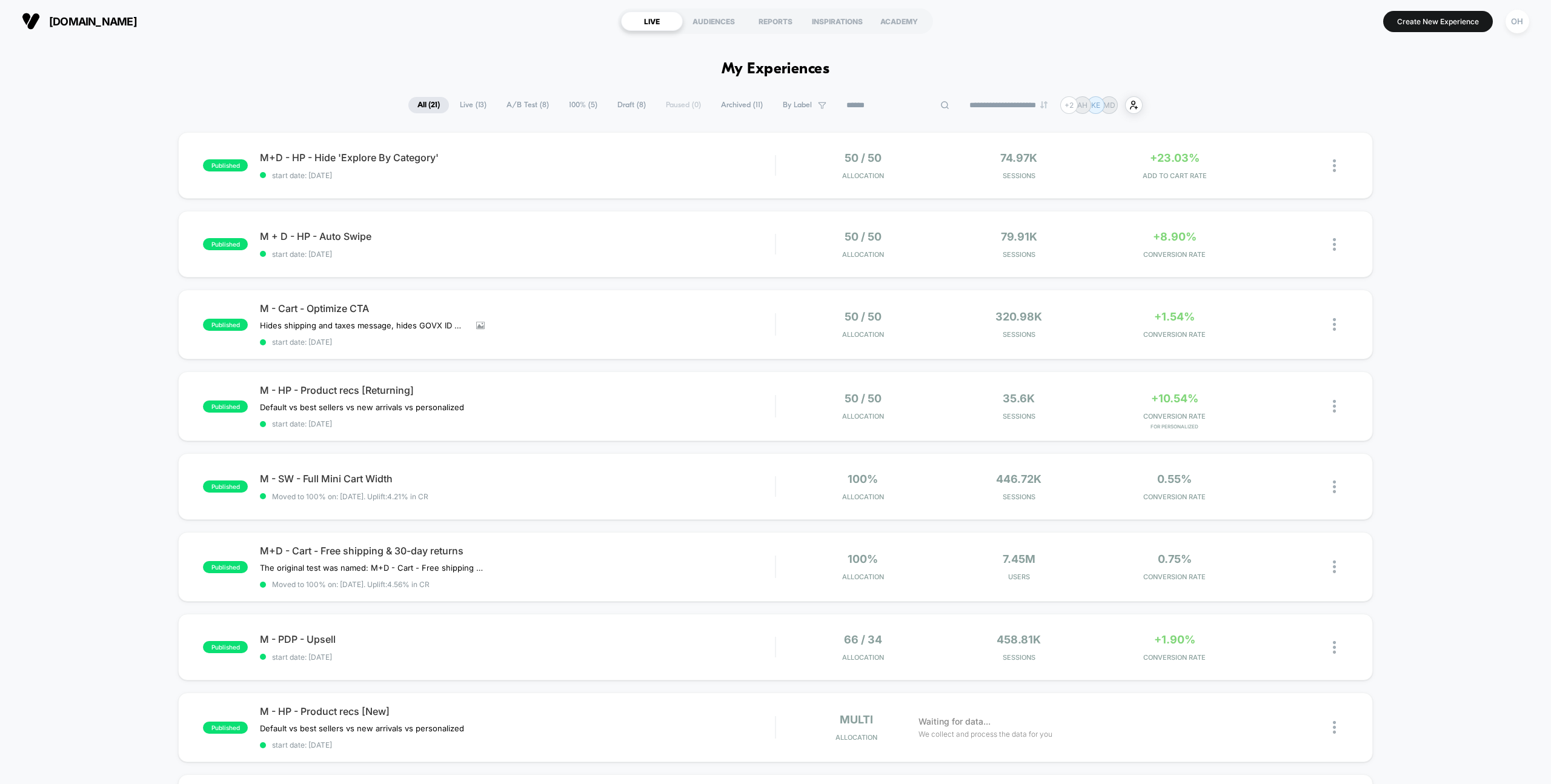
click at [897, 101] on input at bounding box center [898, 106] width 121 height 15
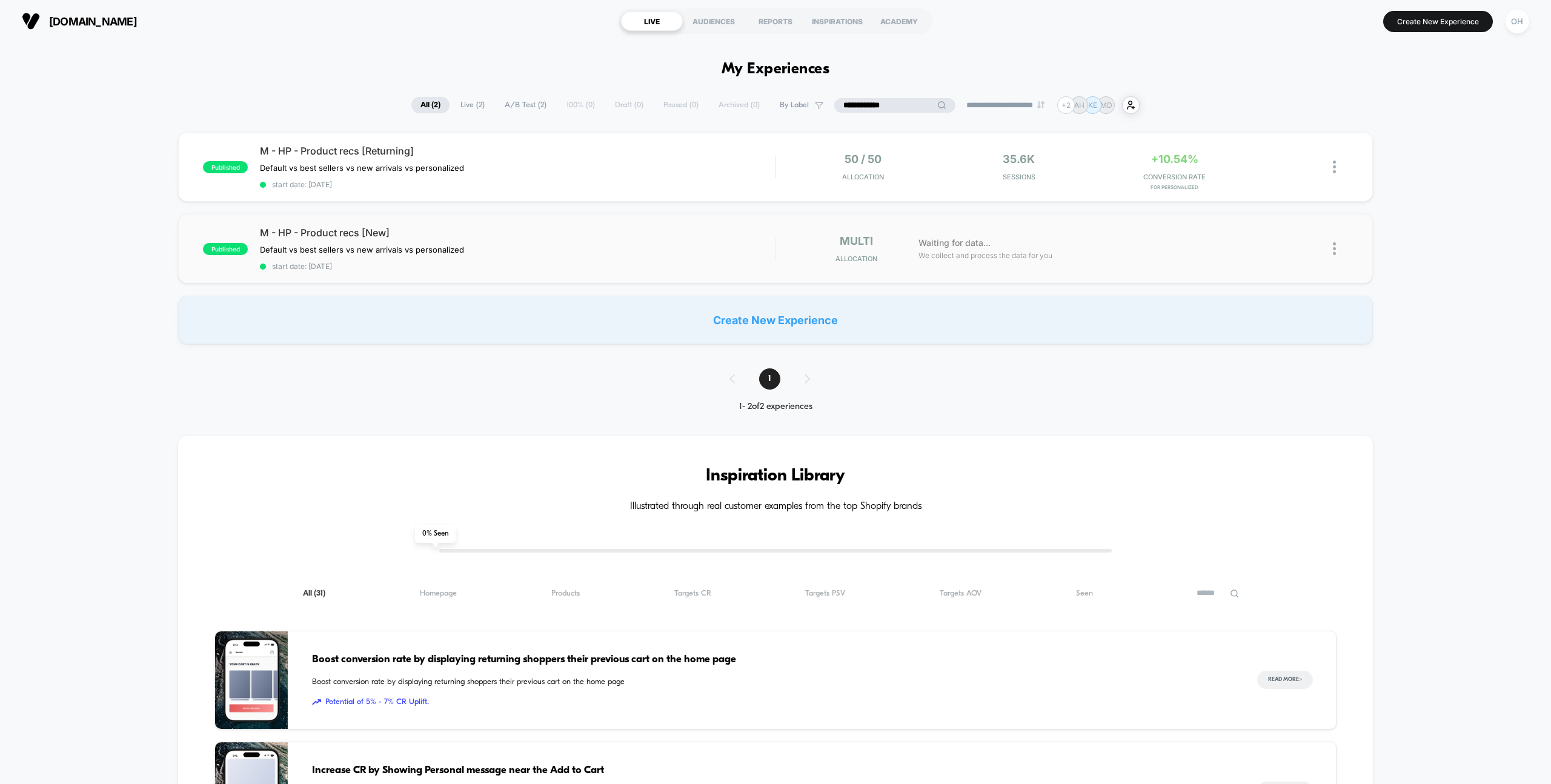
type input "**********"
click at [609, 275] on div "published M - HP - Product recs [New] Default vs best sellers vs new arrivals v…" at bounding box center [776, 249] width 1195 height 70
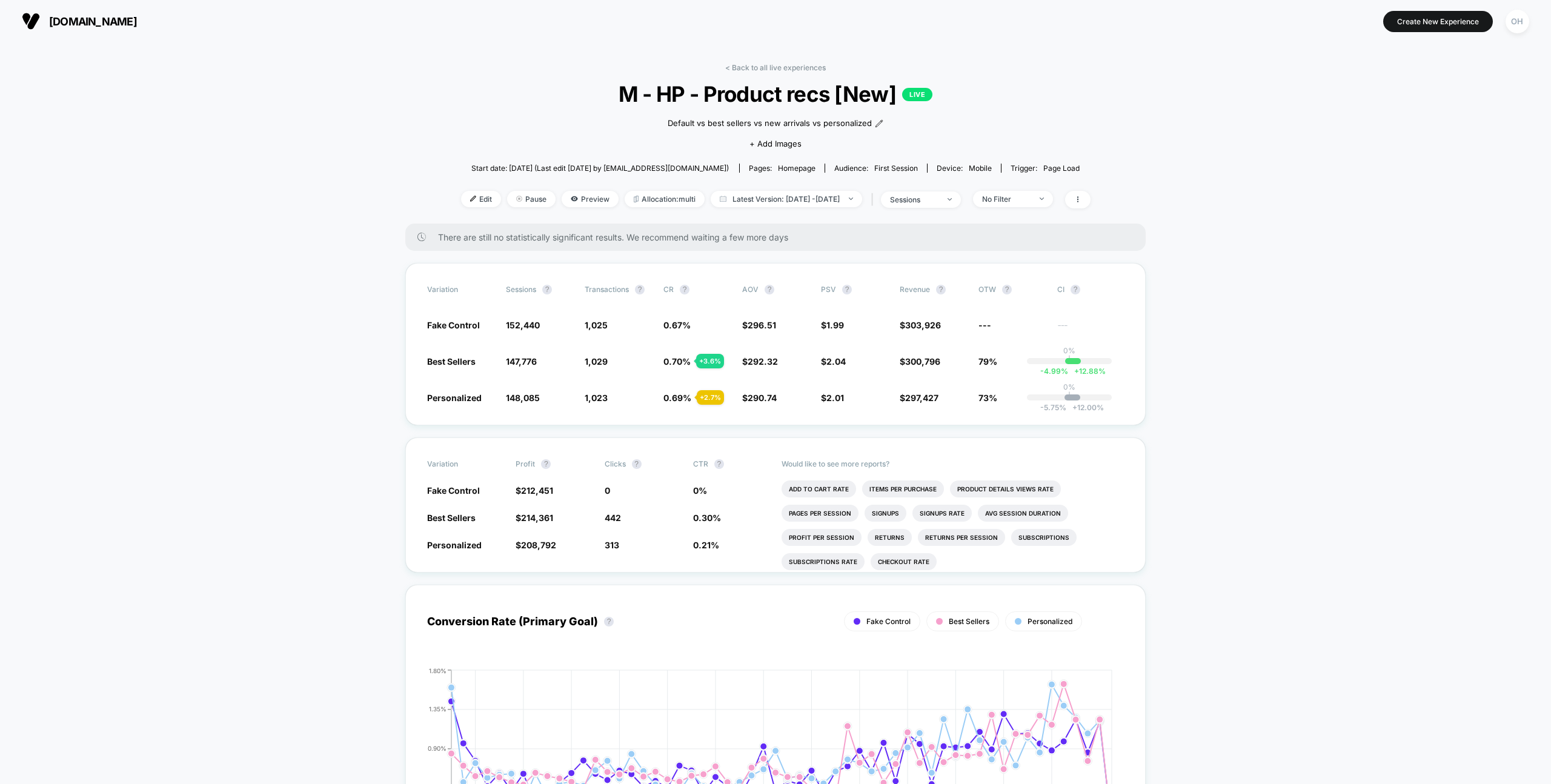
click at [756, 69] on link "< Back to all live experiences" at bounding box center [775, 68] width 100 height 9
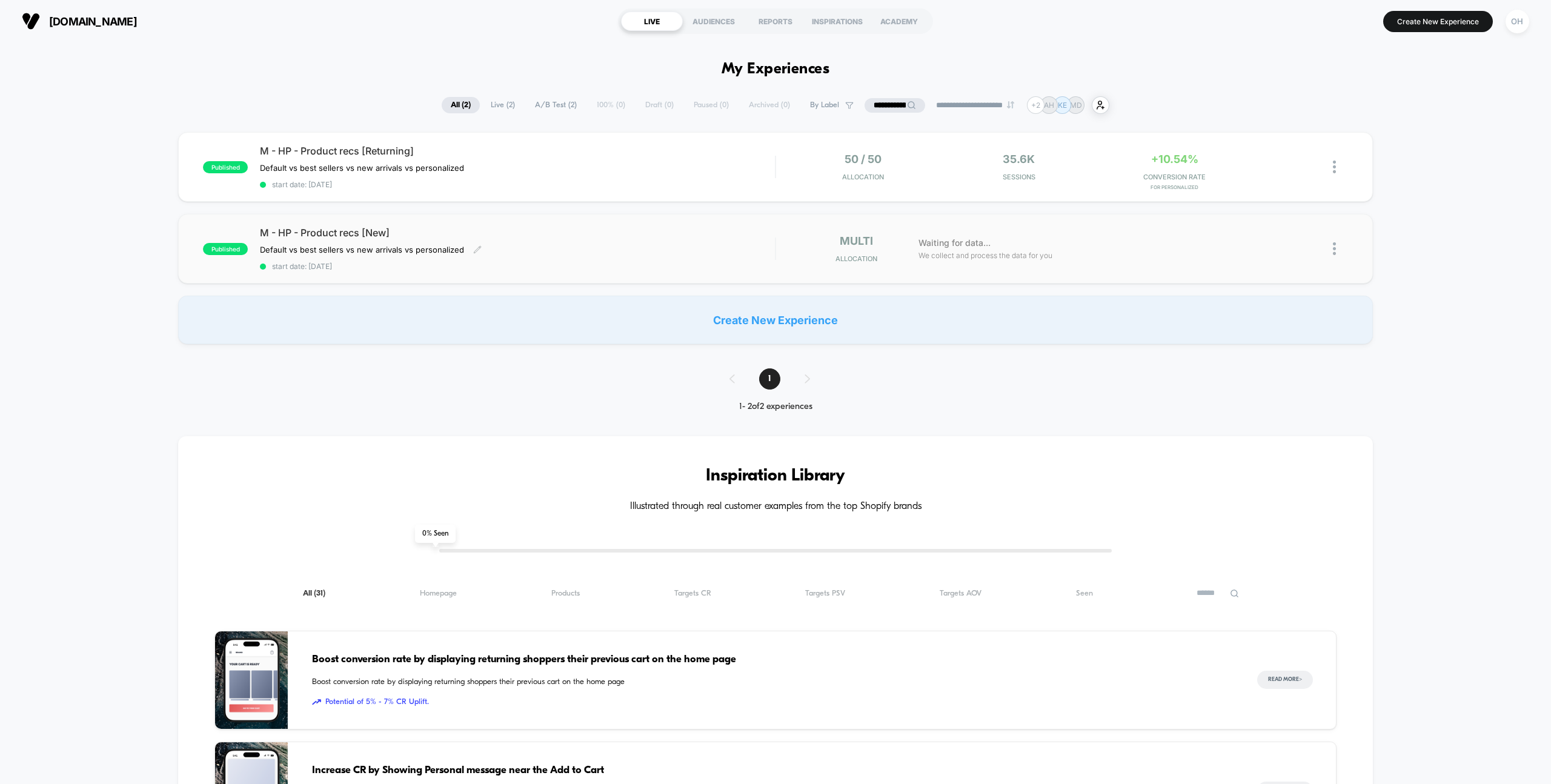
click at [582, 232] on span "M - HP - Product recs [New]" at bounding box center [517, 233] width 515 height 12
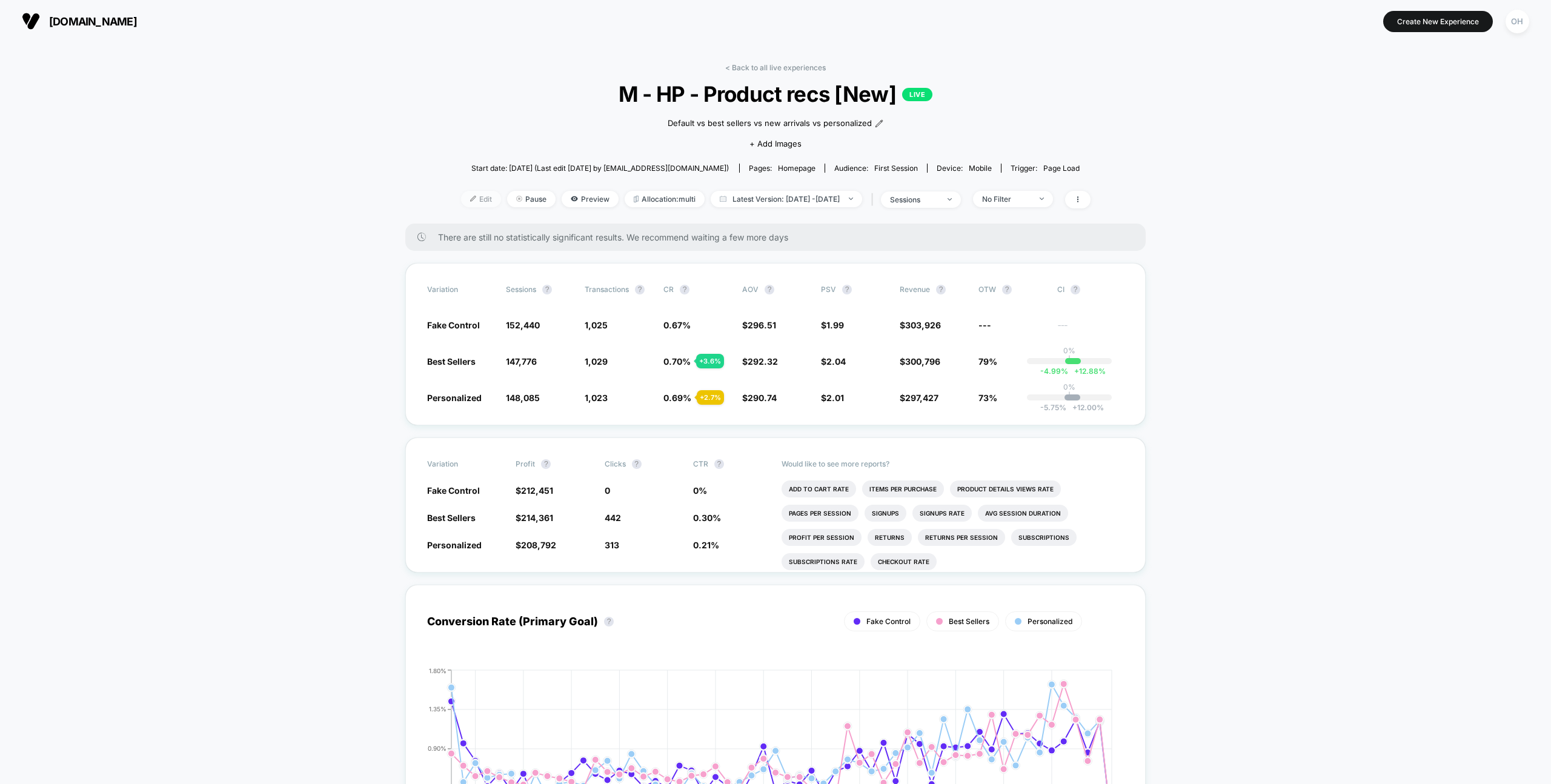
click at [462, 201] on span "Edit" at bounding box center [481, 199] width 40 height 17
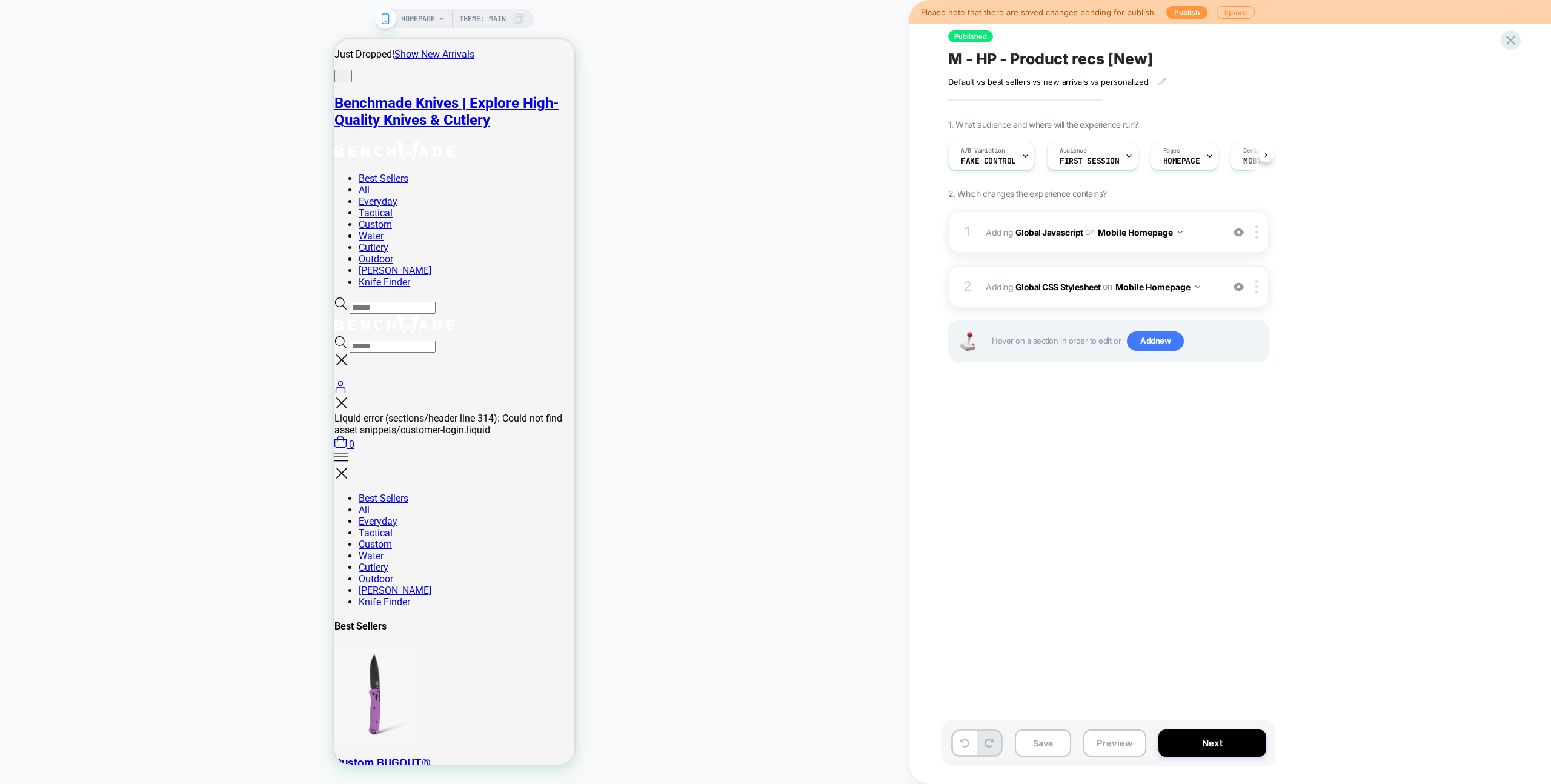
scroll to position [0, 1]
click at [1191, 251] on div "1 Adding Global Javascript on Mobile Homepage Add Before Add After Copy to Desk…" at bounding box center [1109, 232] width 321 height 43
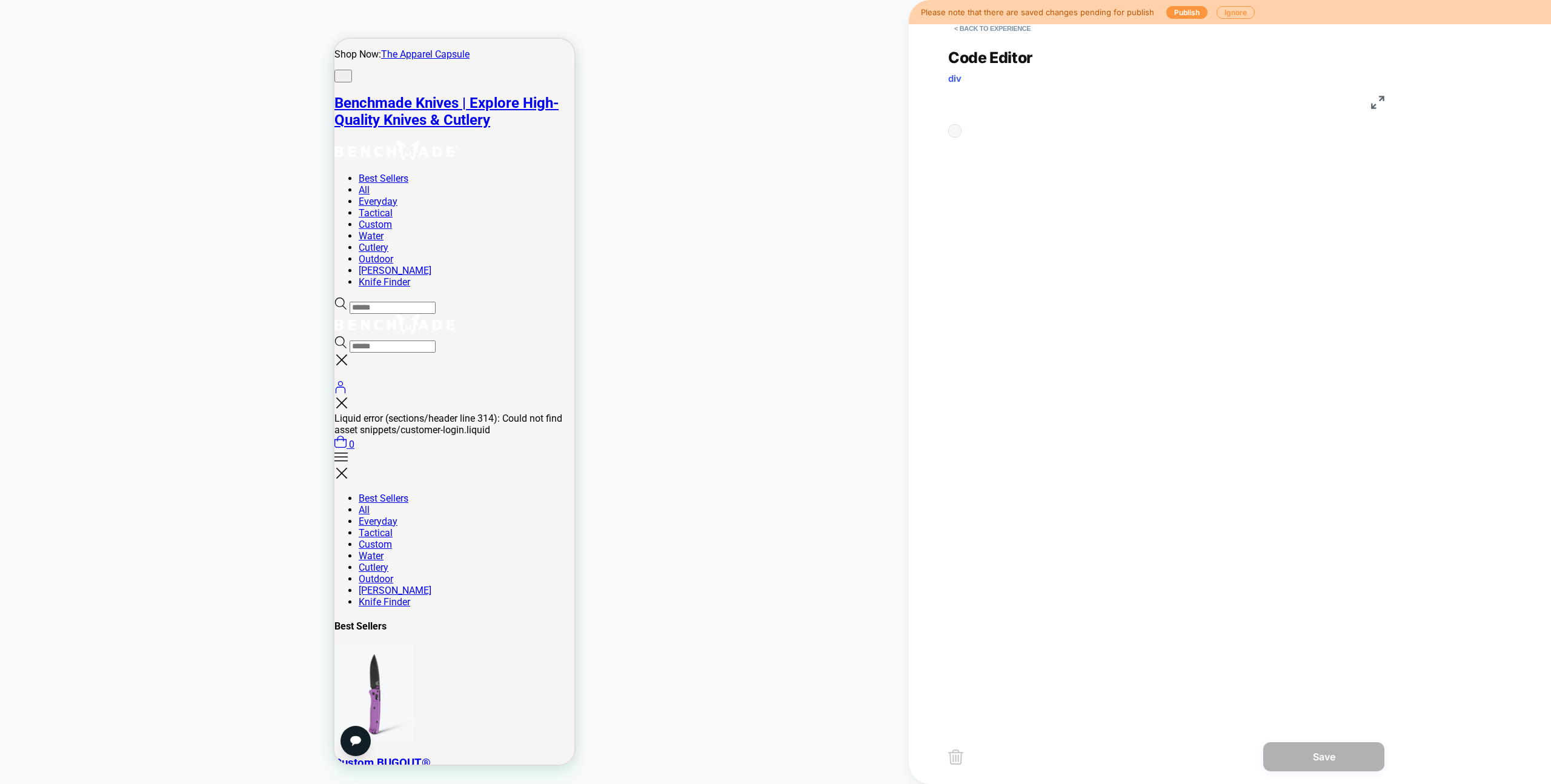
scroll to position [164, 0]
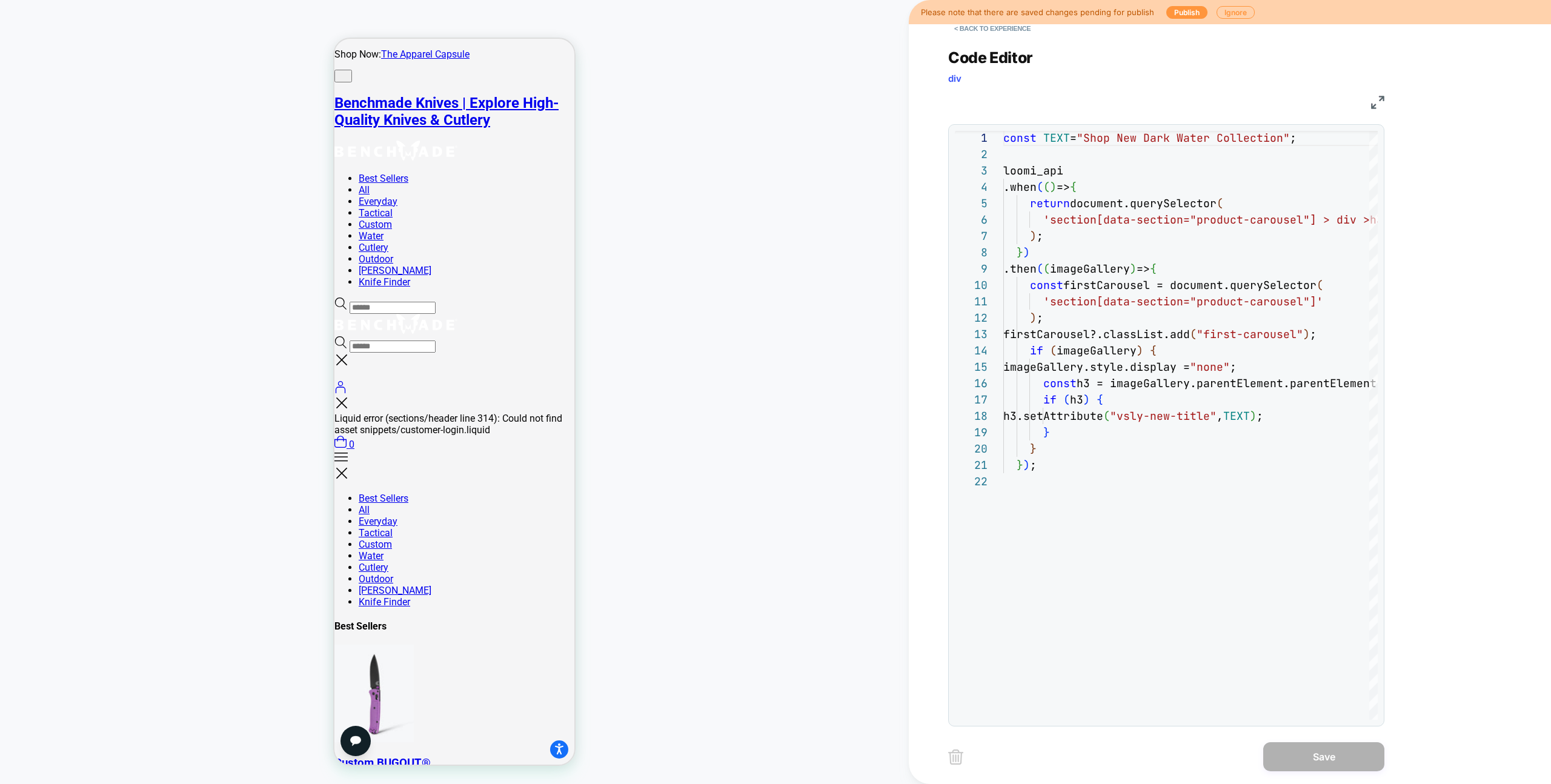
click at [1015, 39] on div "Code Editor div JS 1 2 3 4 5 6 7 8 9 10 11 12 13 14 15 16 17 18 19 20 21 22 con…" at bounding box center [1167, 380] width 436 height 693
click at [1014, 35] on button "< Back to experience" at bounding box center [992, 28] width 88 height 19
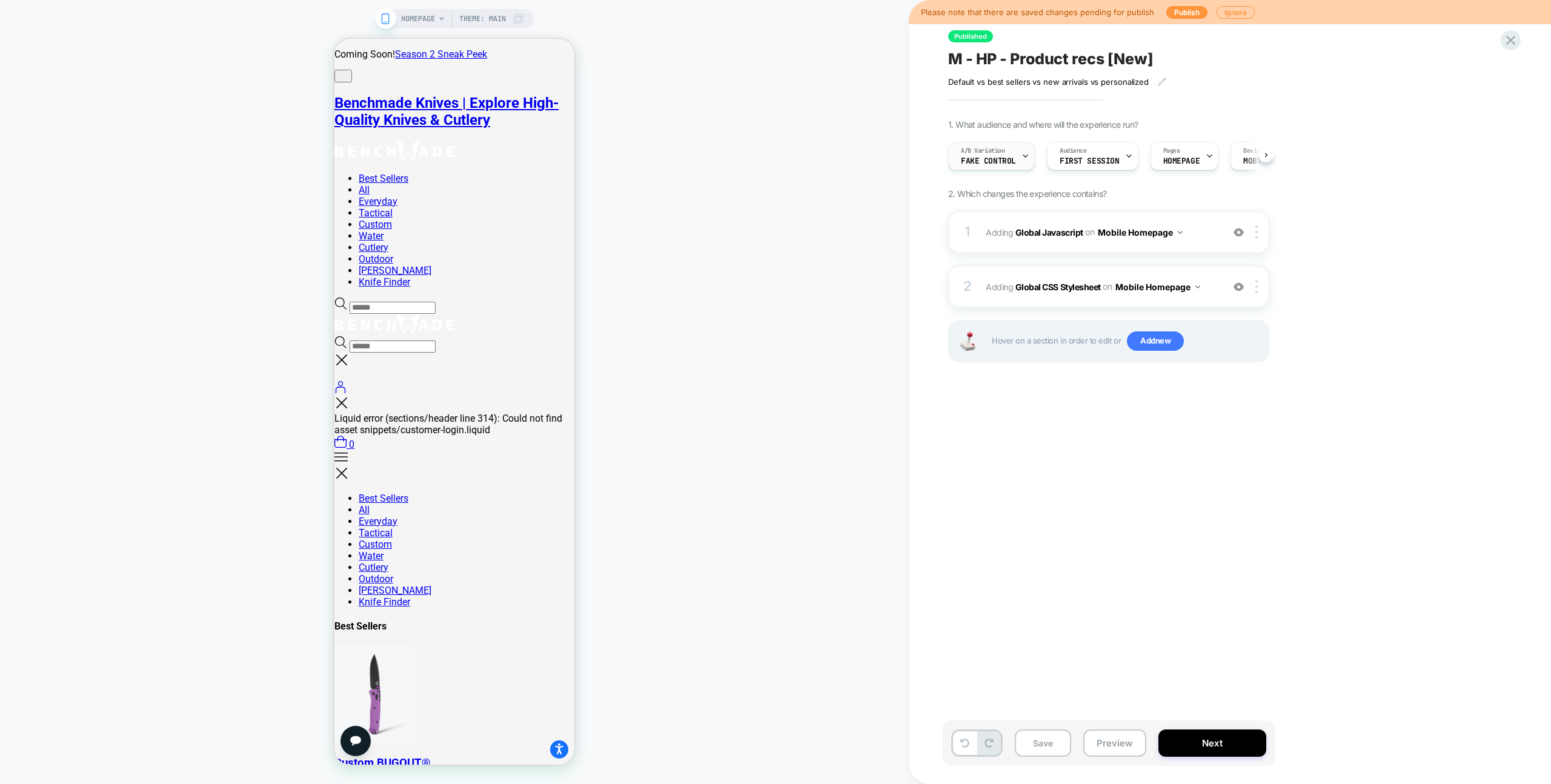
click at [1011, 148] on div "A/B Variation Fake Control" at bounding box center [988, 156] width 79 height 27
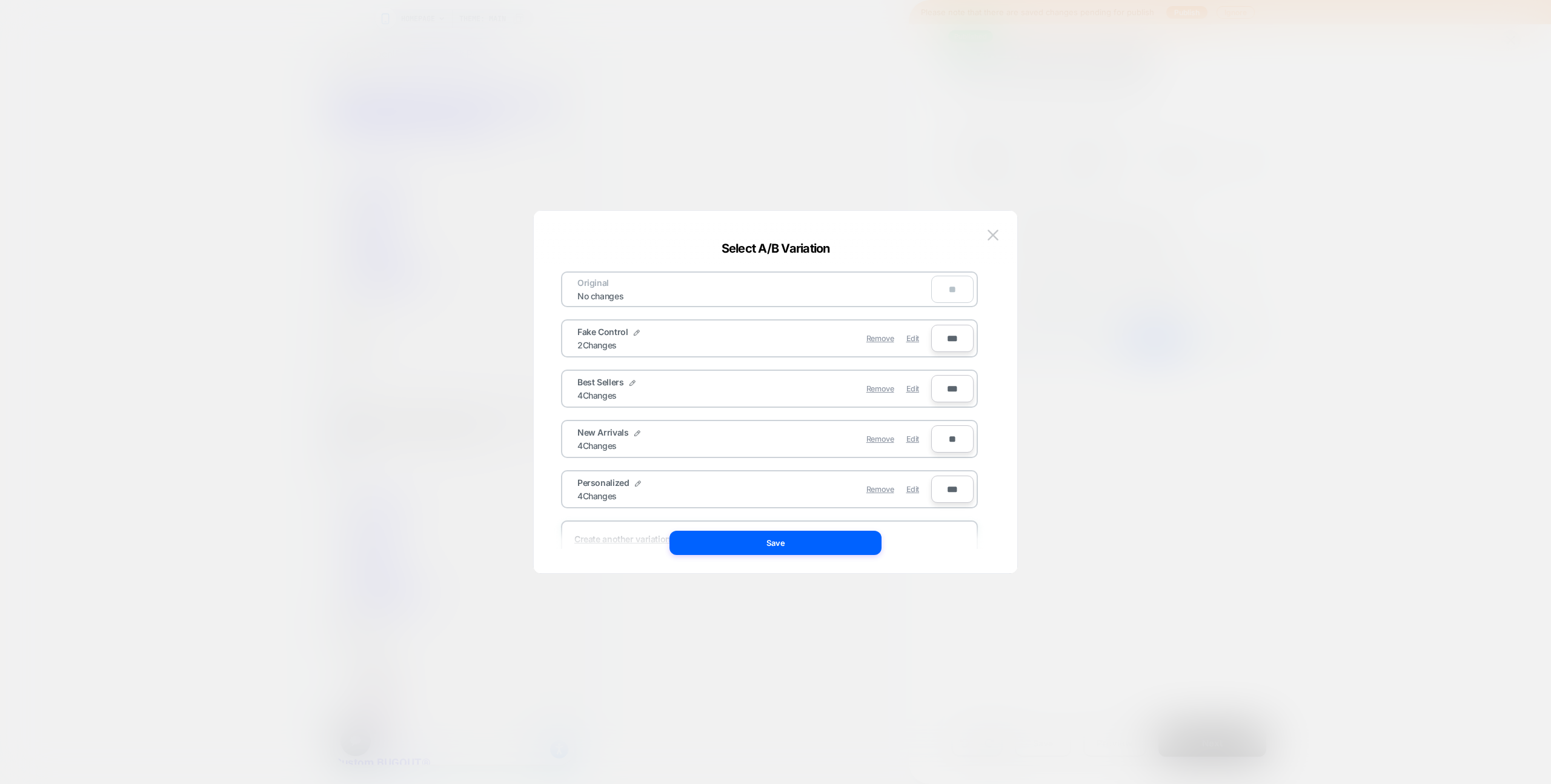
drag, startPoint x: 912, startPoint y: 393, endPoint x: 909, endPoint y: 402, distance: 9.5
click at [912, 393] on div "Edit" at bounding box center [913, 389] width 13 height 24
click at [843, 551] on button "Save" at bounding box center [776, 543] width 212 height 24
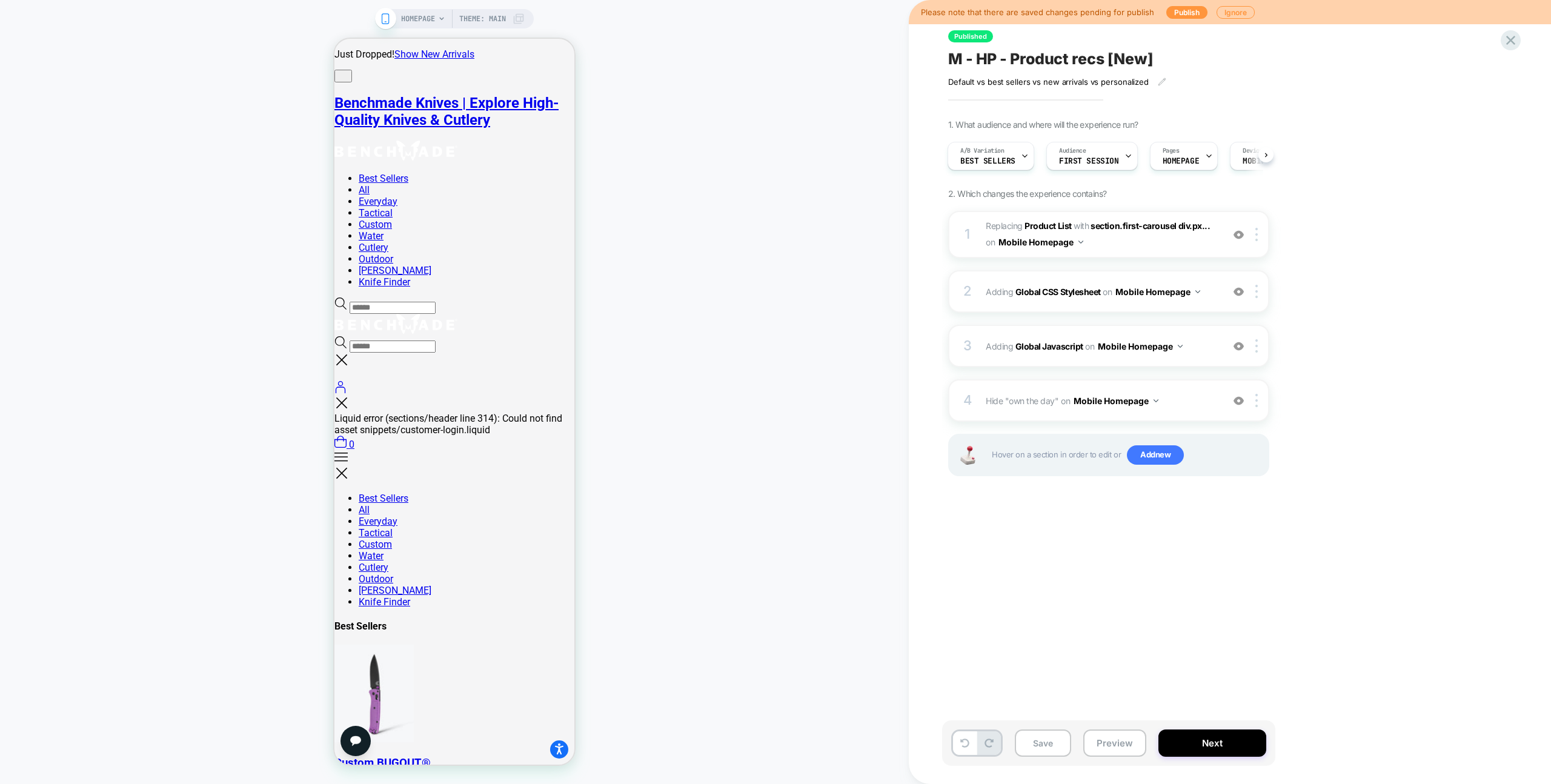
click at [1101, 720] on div "Save Preview Next" at bounding box center [1109, 743] width 333 height 45
click at [1117, 739] on button "Preview" at bounding box center [1115, 743] width 63 height 27
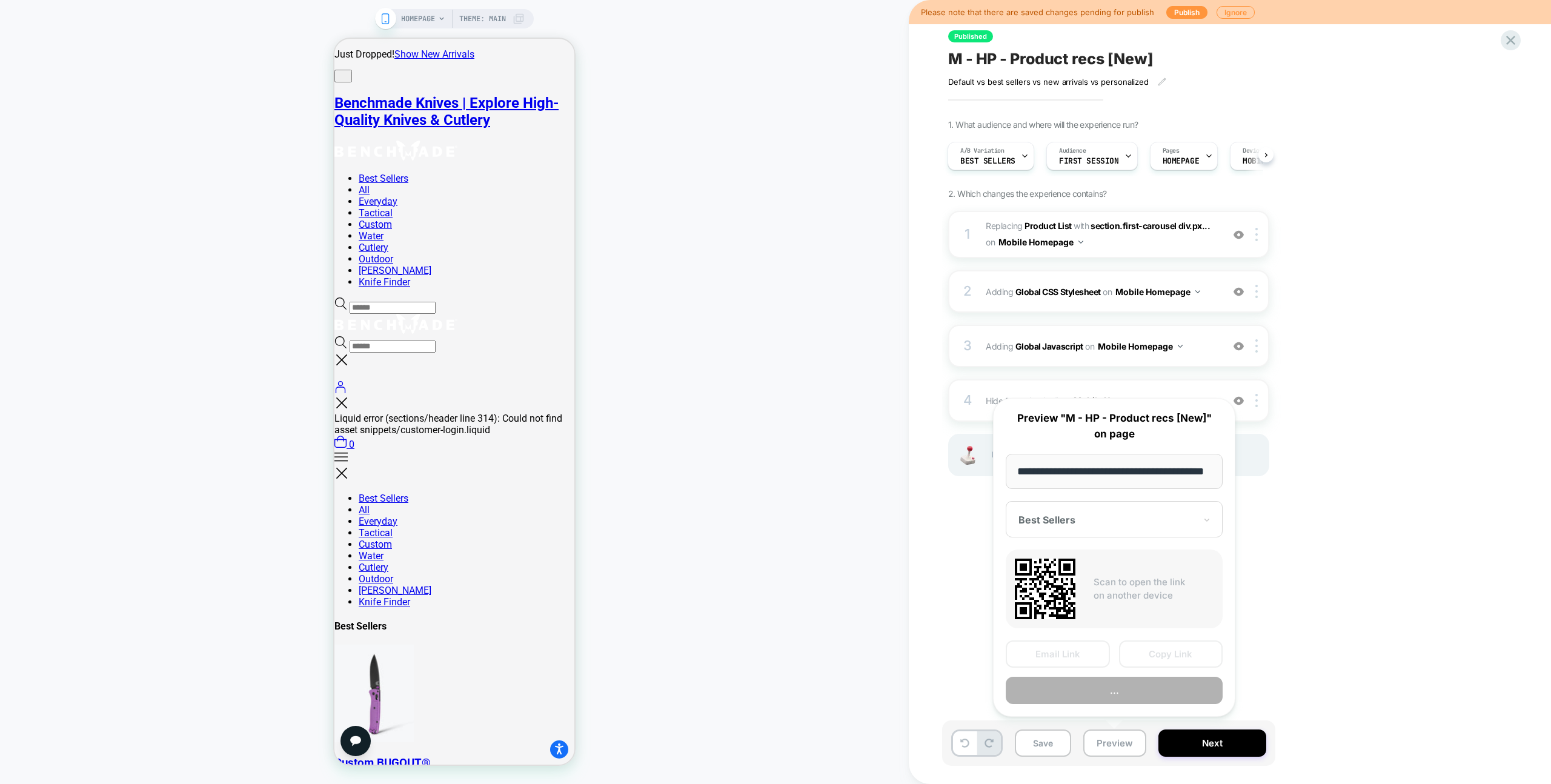
scroll to position [0, 50]
click at [1184, 649] on button "Copy Link" at bounding box center [1171, 654] width 104 height 27
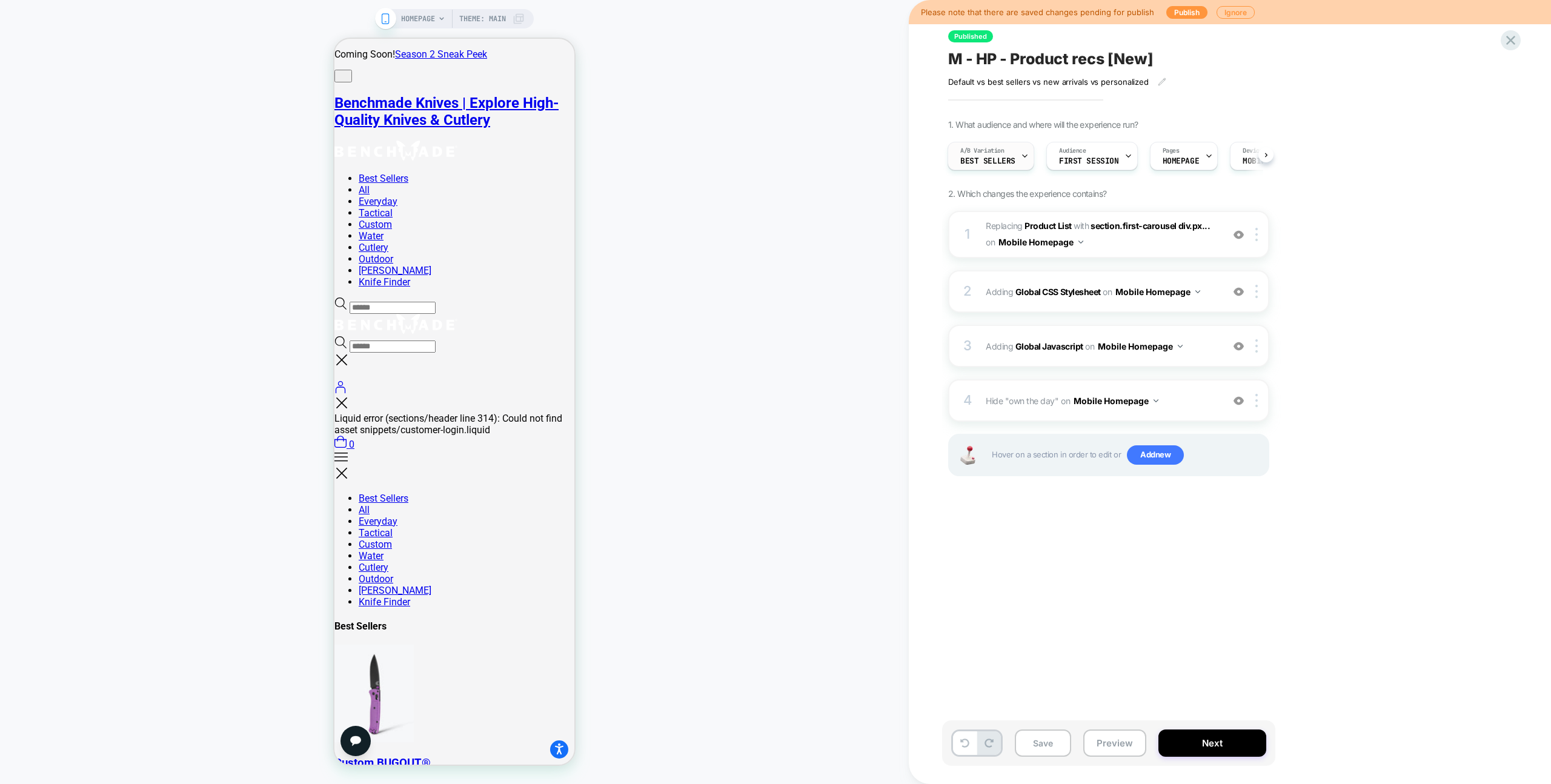
click at [966, 154] on span "A/B Variation" at bounding box center [982, 150] width 45 height 9
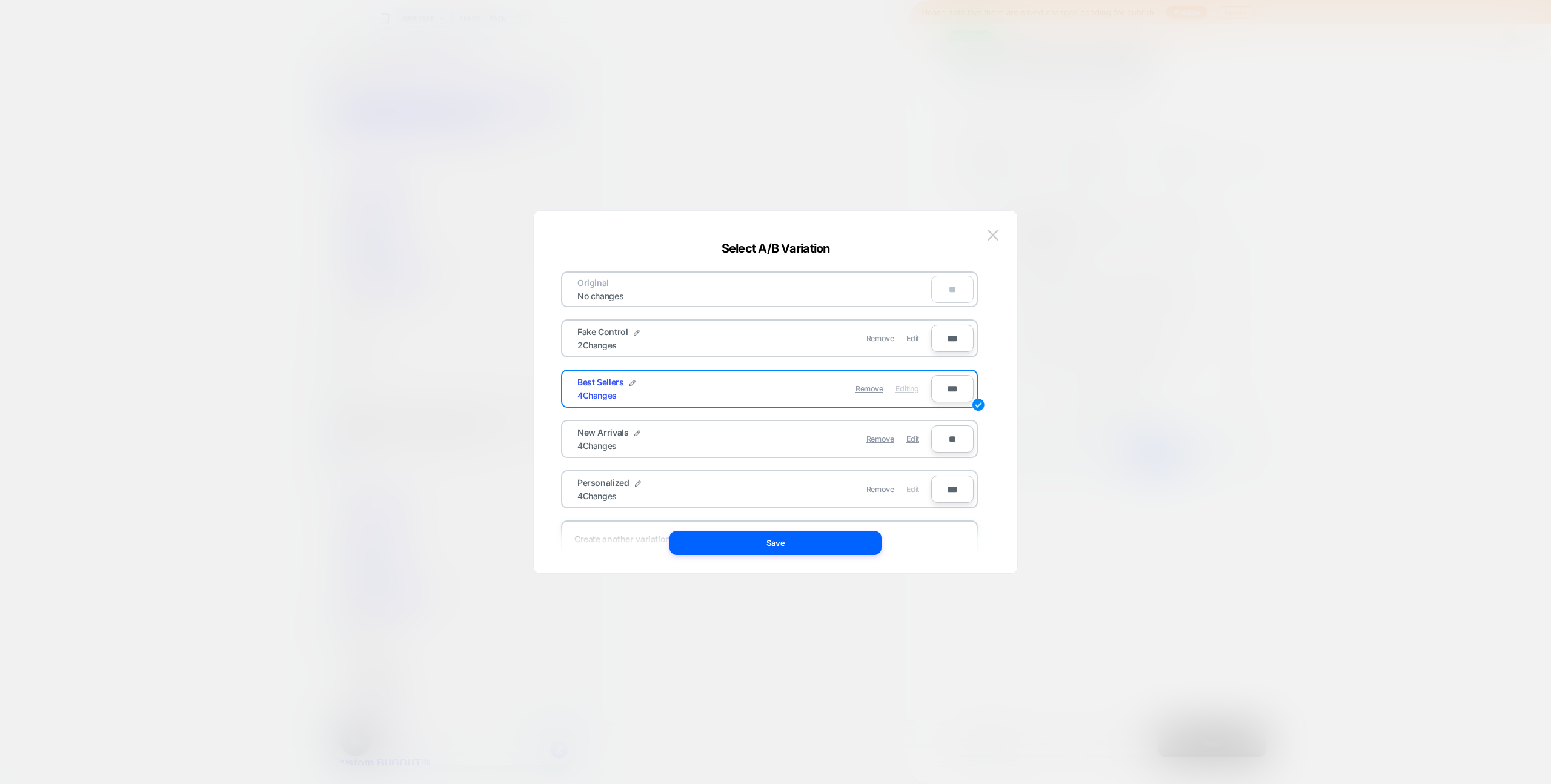
drag, startPoint x: 918, startPoint y: 483, endPoint x: 913, endPoint y: 487, distance: 6.4
click at [918, 483] on div "Edit" at bounding box center [913, 489] width 13 height 24
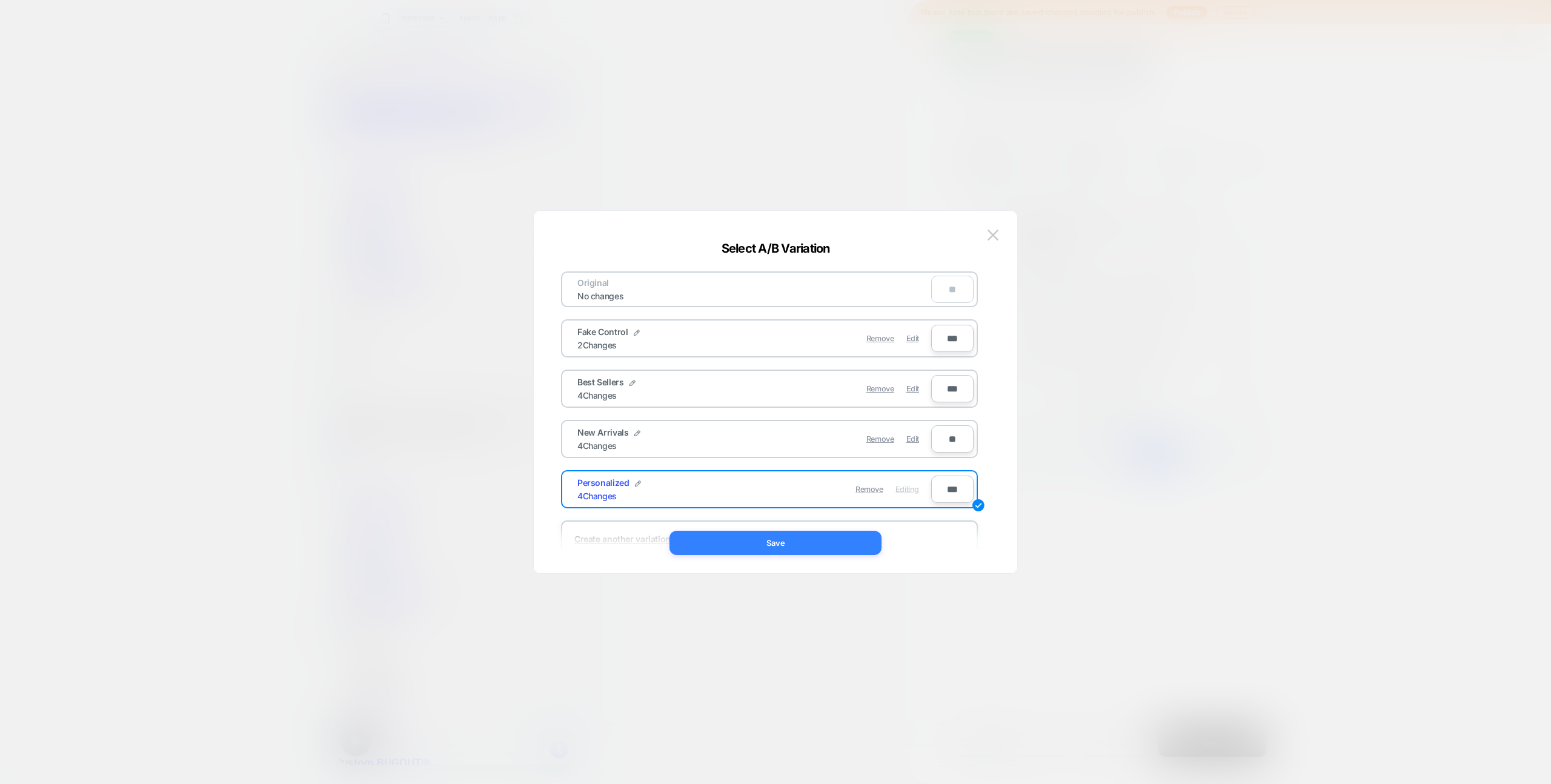
click at [863, 534] on button "Save" at bounding box center [776, 543] width 212 height 24
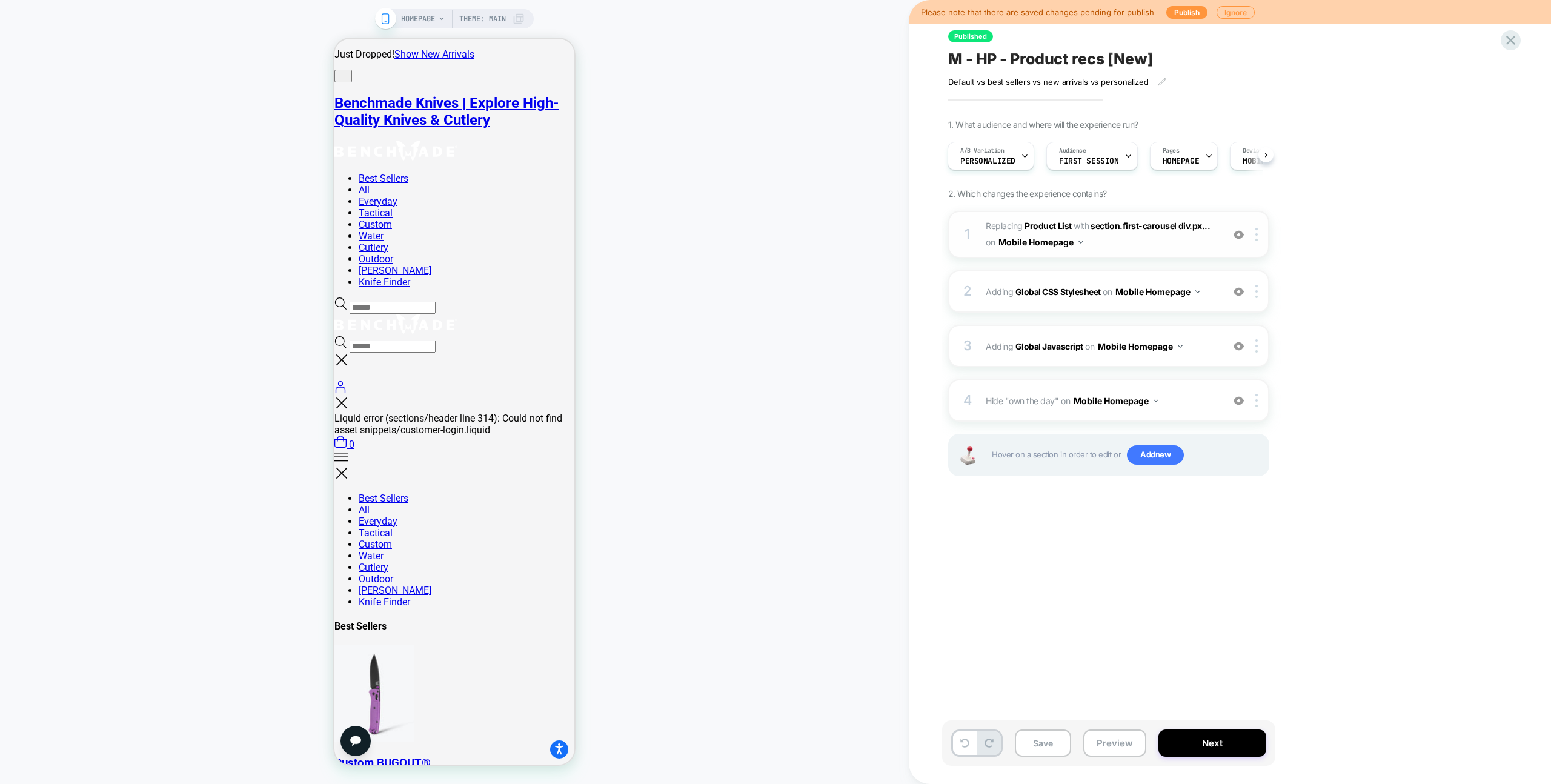
click at [1202, 249] on span "#_loomi_addon_1741882146489_dup1750355818 Replacing Product List WITH section.f…" at bounding box center [1101, 234] width 231 height 33
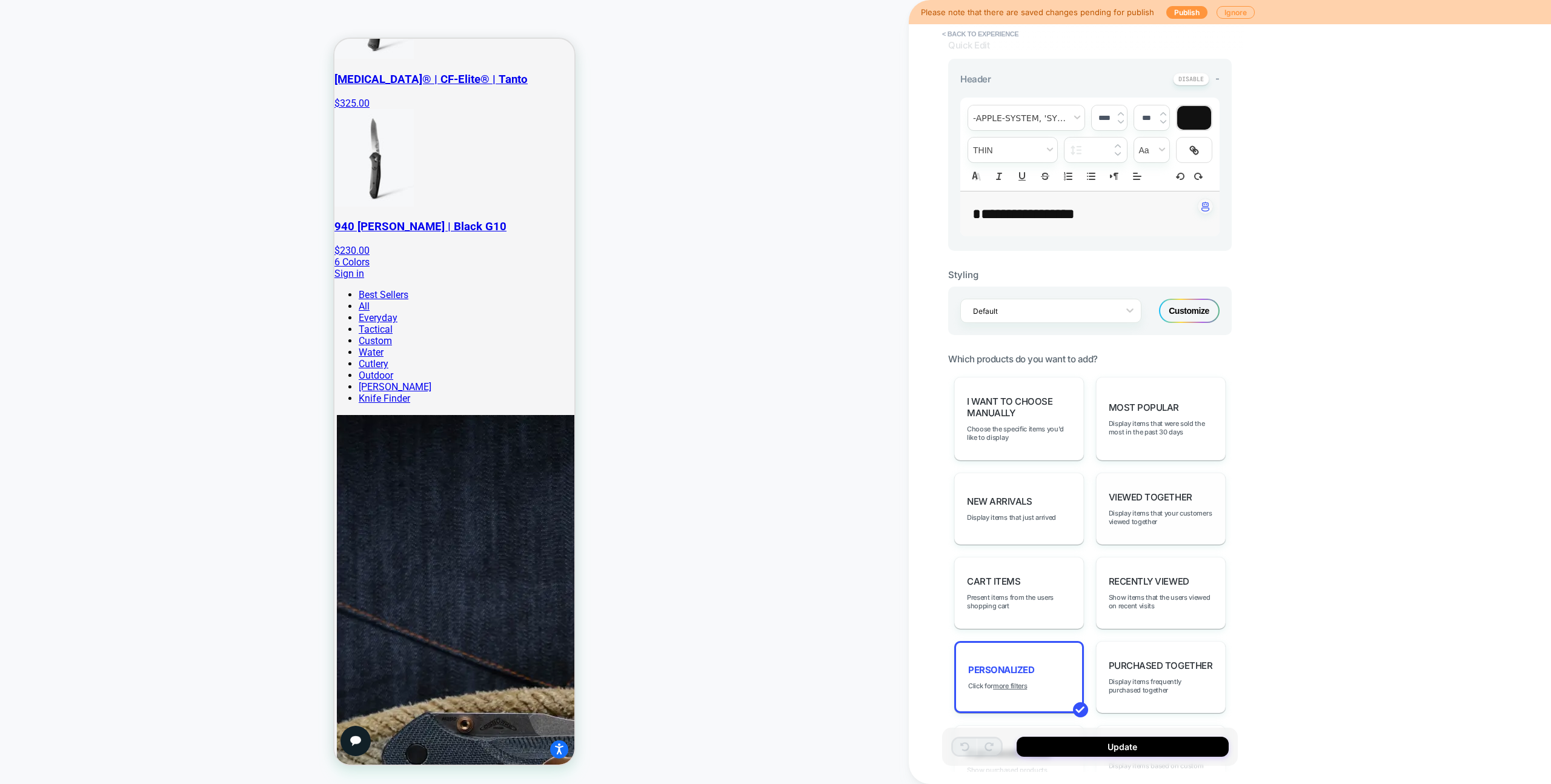
scroll to position [300, 0]
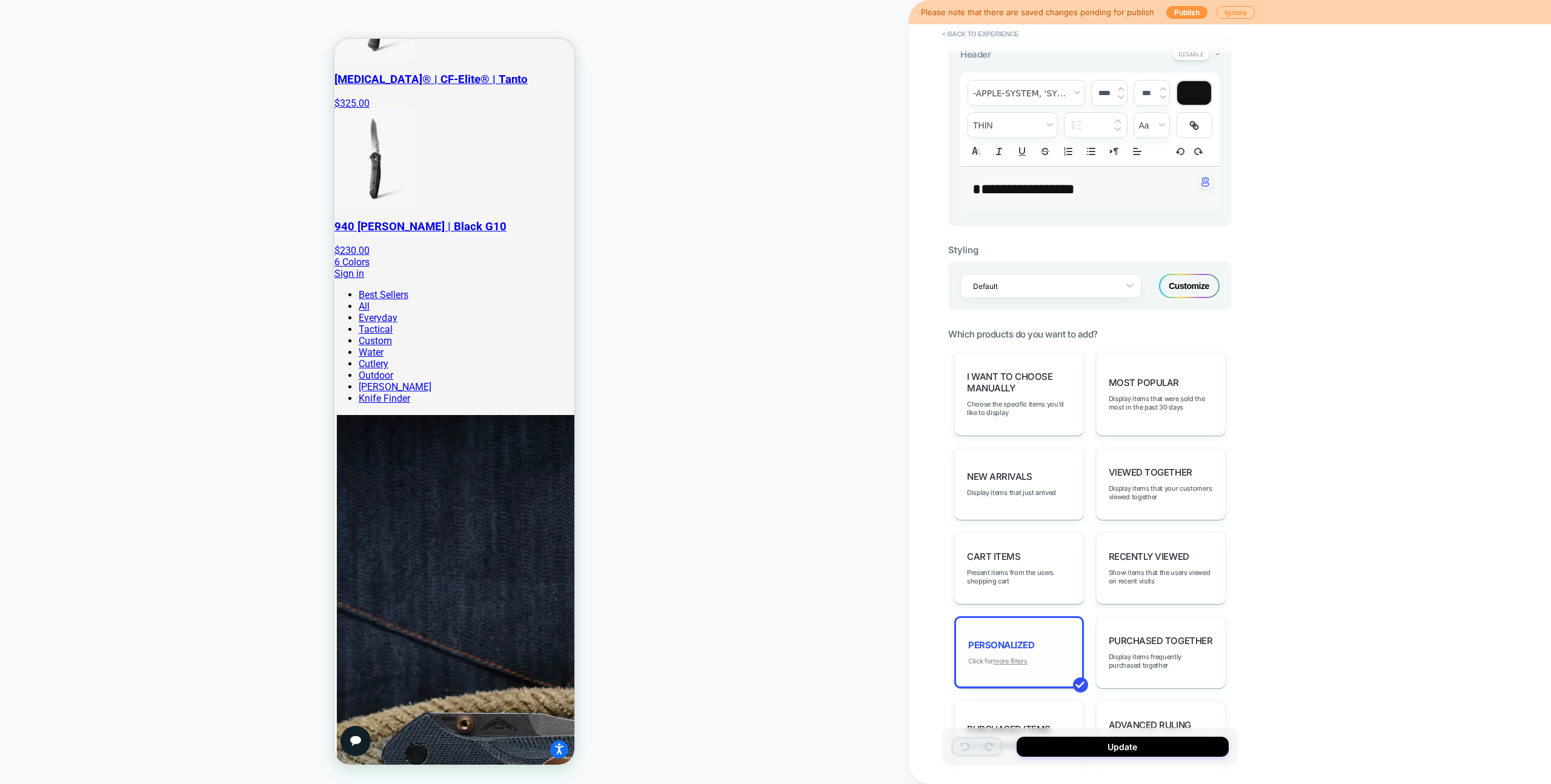
click at [1021, 657] on u "more filters" at bounding box center [1010, 661] width 34 height 9
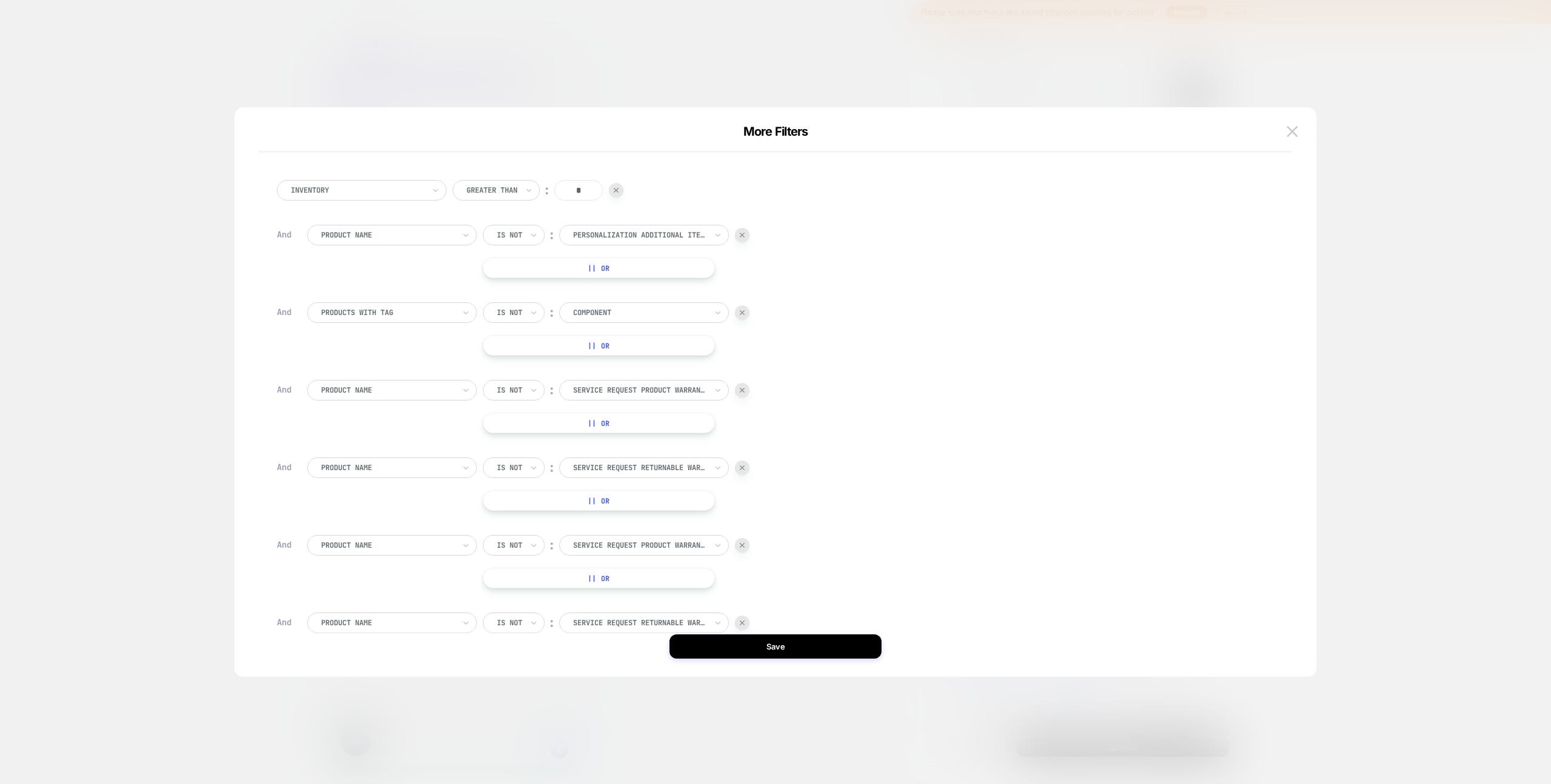
click at [736, 315] on div at bounding box center [742, 313] width 15 height 15
drag, startPoint x: 812, startPoint y: 652, endPoint x: 819, endPoint y: 654, distance: 7.3
click at [812, 653] on button "Save" at bounding box center [776, 646] width 212 height 24
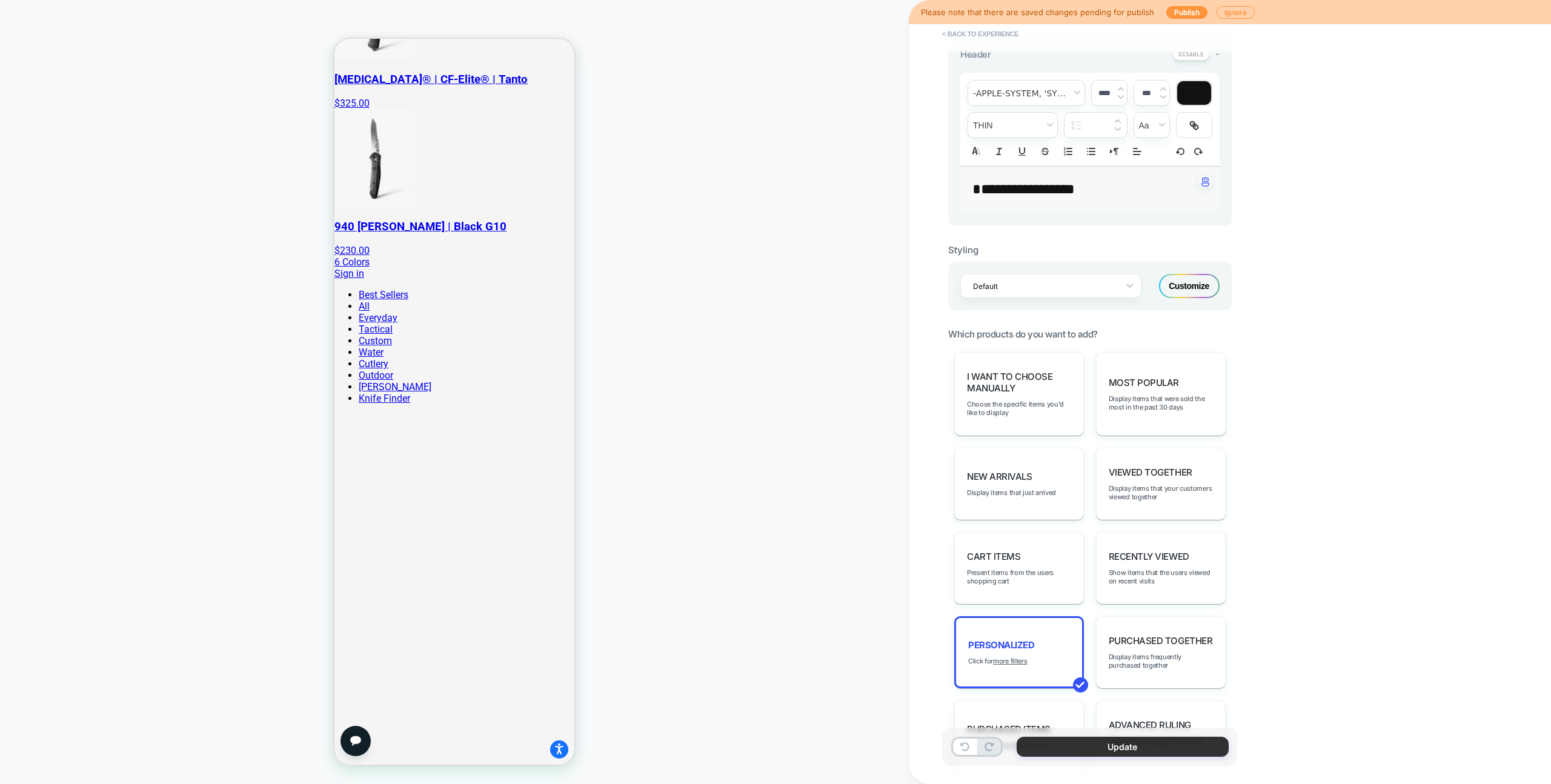
click at [1145, 752] on button "Update" at bounding box center [1123, 747] width 212 height 20
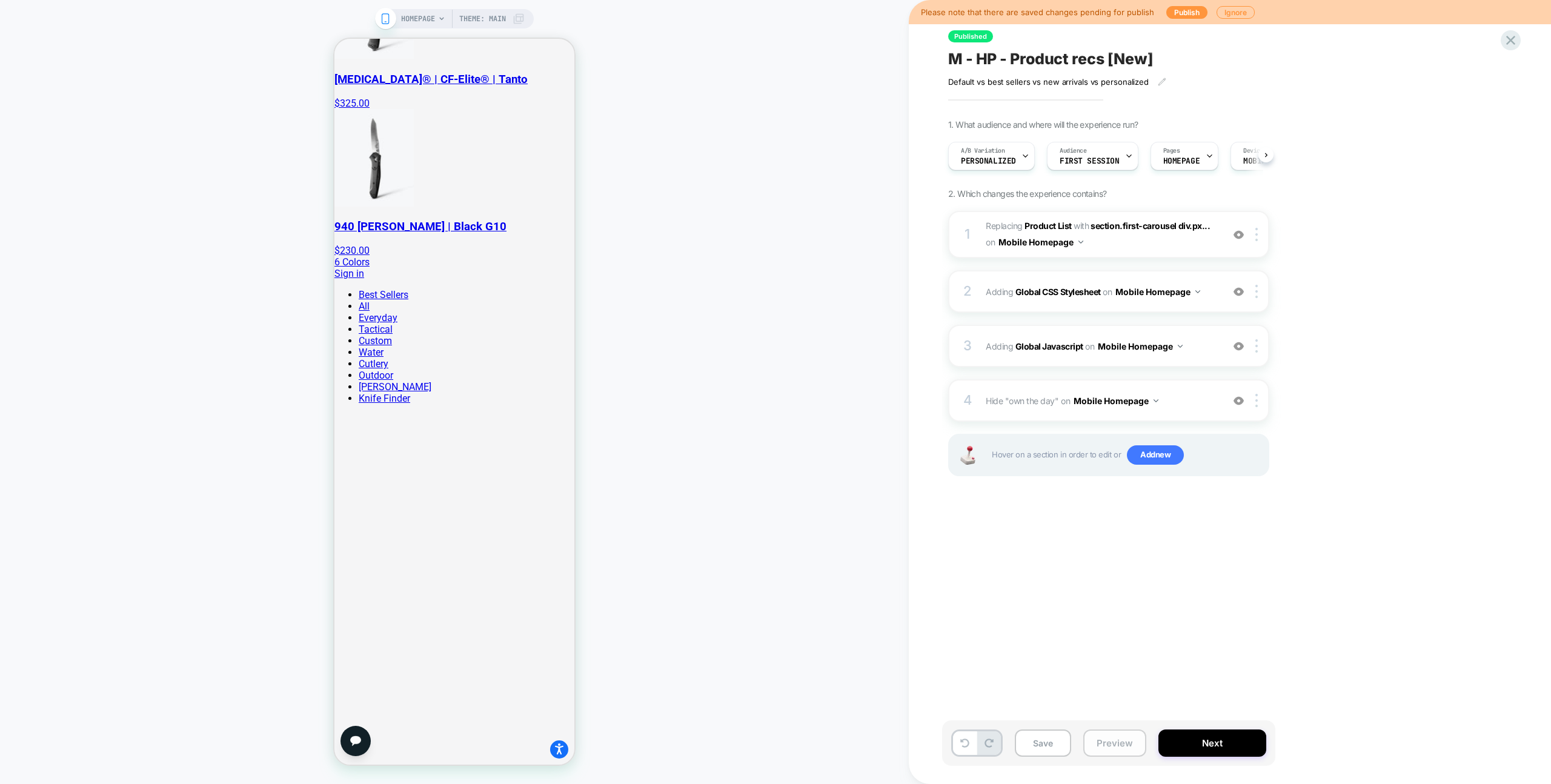
scroll to position [0, 1]
drag, startPoint x: 1130, startPoint y: 748, endPoint x: 1181, endPoint y: 648, distance: 112.3
click at [1130, 748] on button "Preview" at bounding box center [1115, 743] width 63 height 27
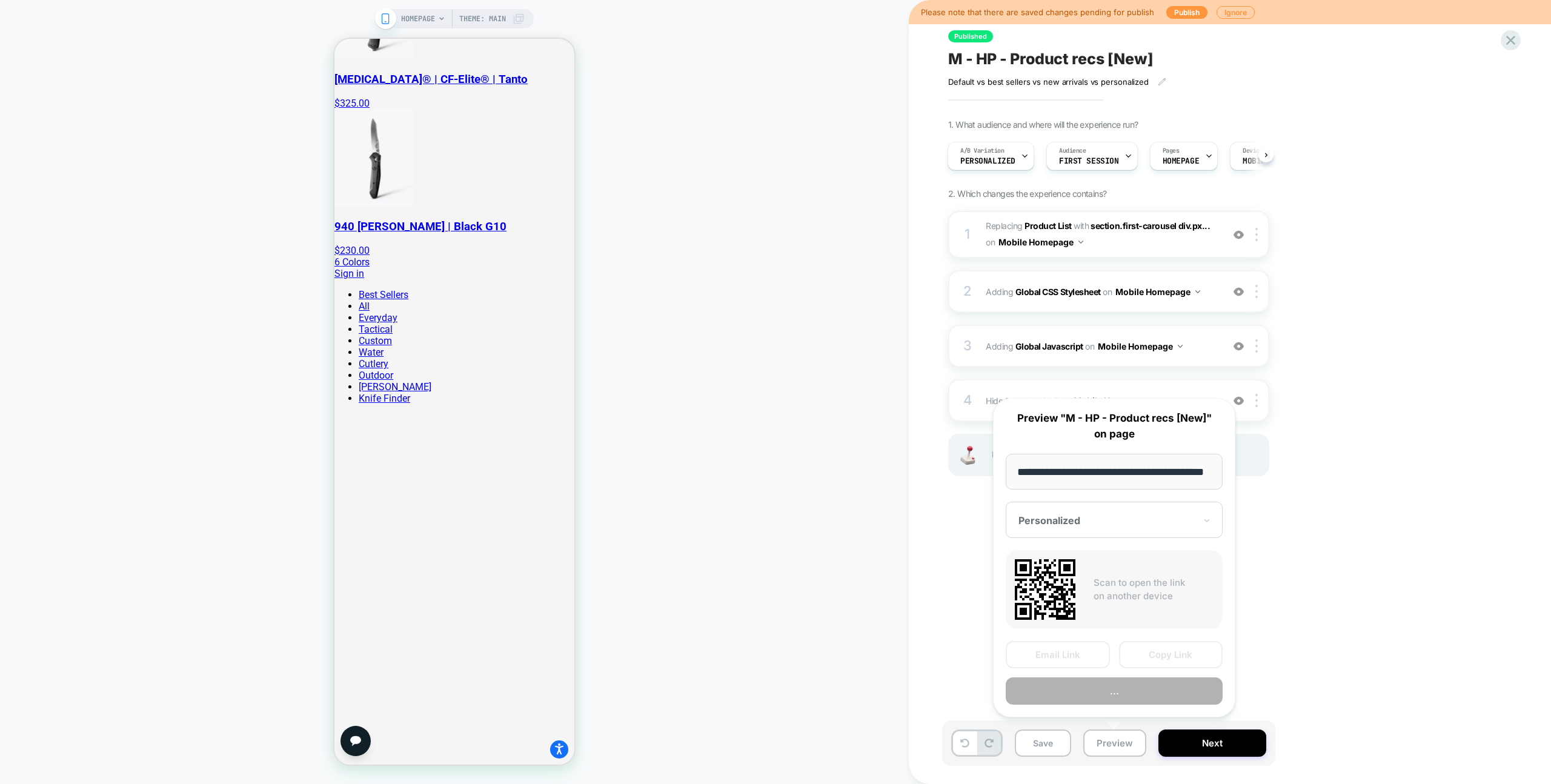
scroll to position [0, 0]
click at [1179, 652] on button "Copy Link" at bounding box center [1171, 654] width 104 height 27
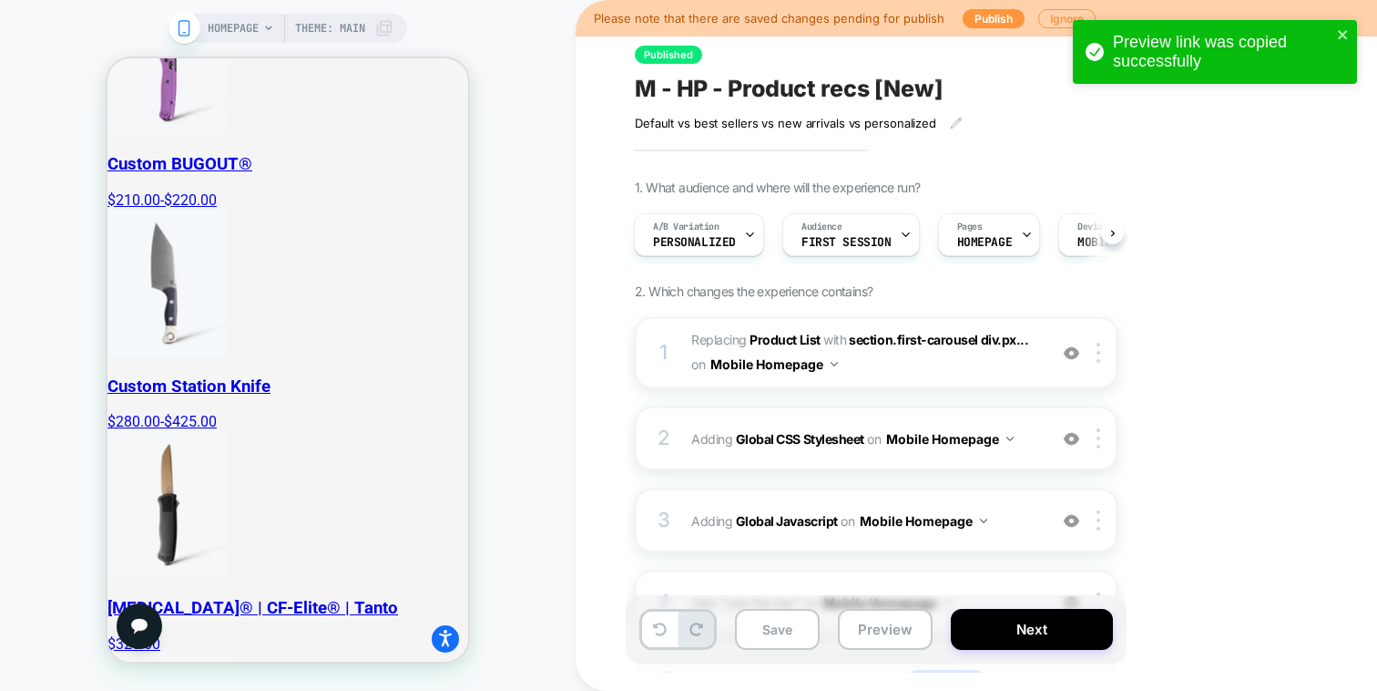
scroll to position [983, 0]
click at [1339, 32] on icon "close" at bounding box center [1342, 34] width 9 height 9
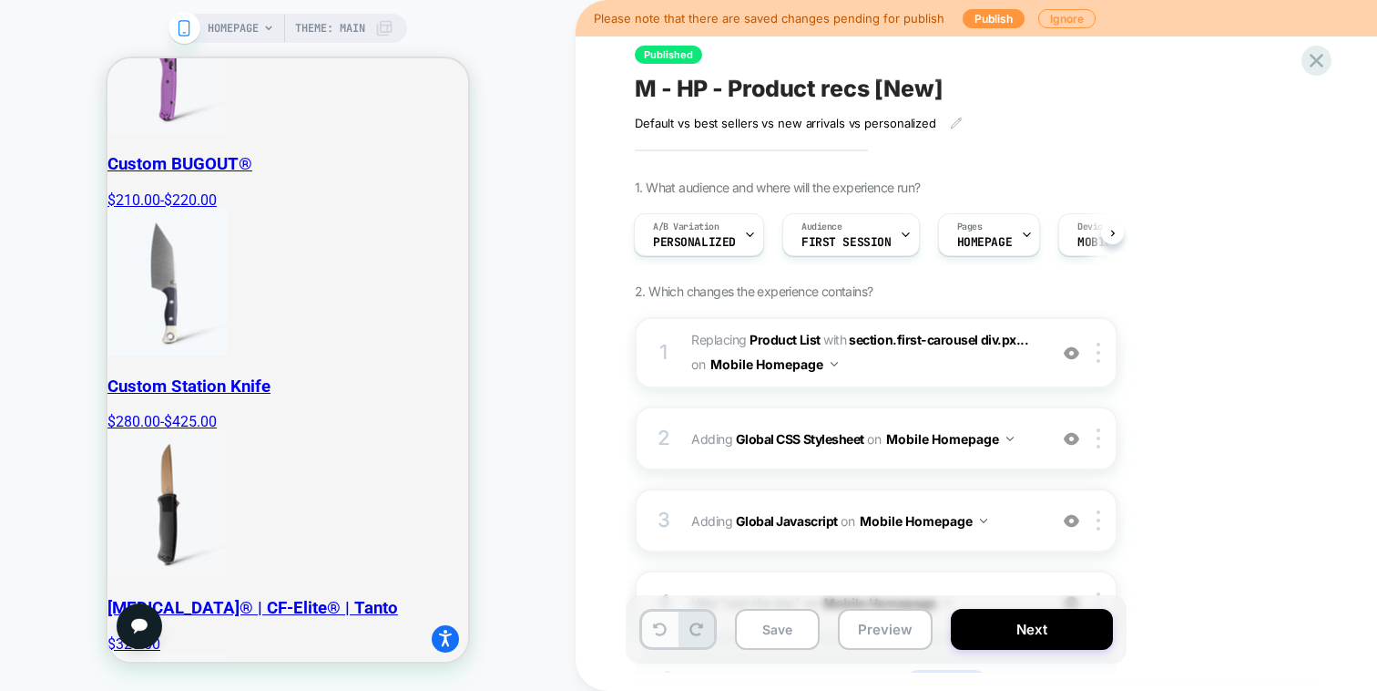
click at [660, 631] on icon at bounding box center [660, 629] width 14 height 14
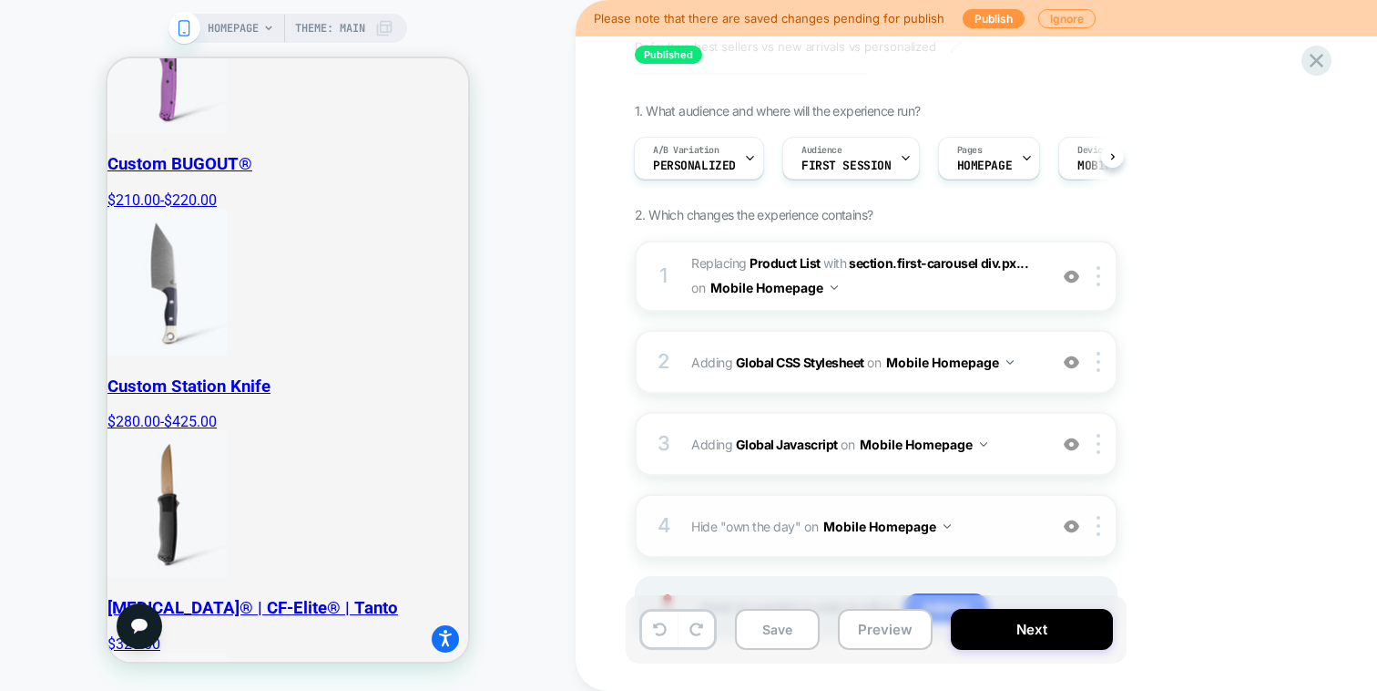
scroll to position [128, 0]
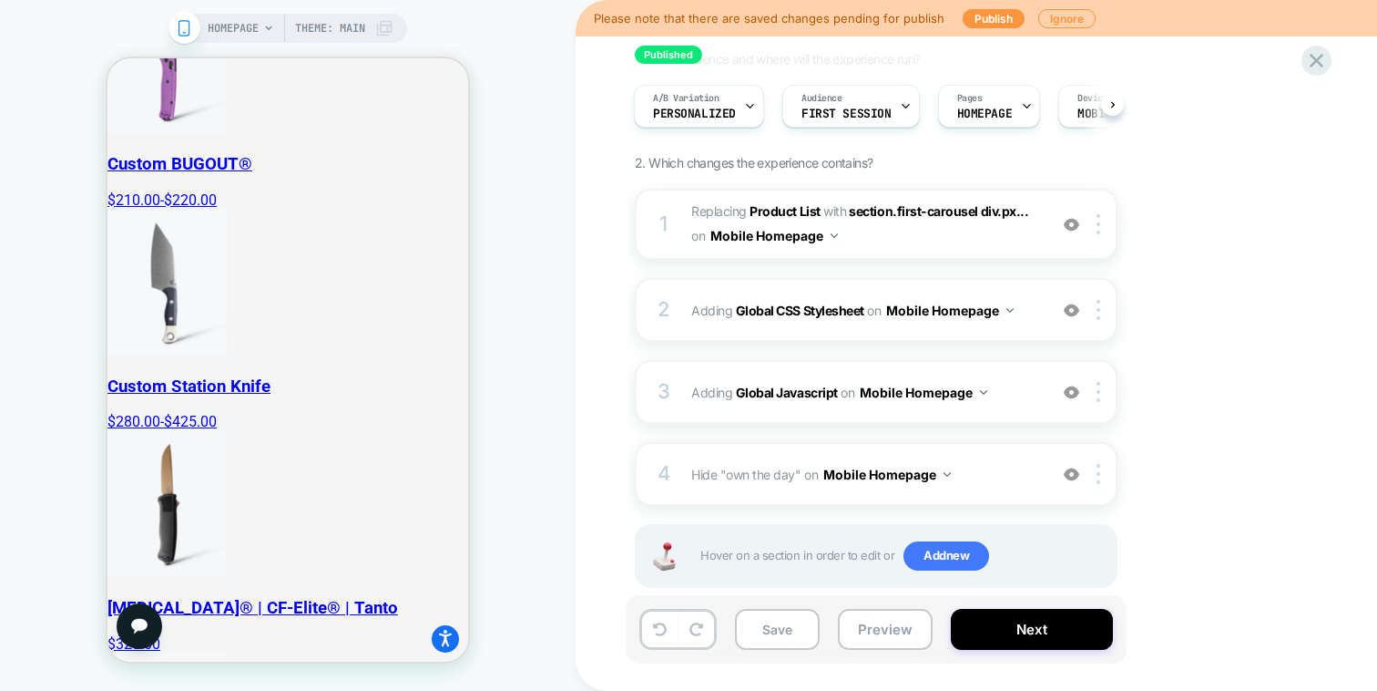
click at [986, 255] on div "1 #_loomi_addon_1741882146489_dup1750355818 Replacing Product List WITH section…" at bounding box center [876, 224] width 483 height 71
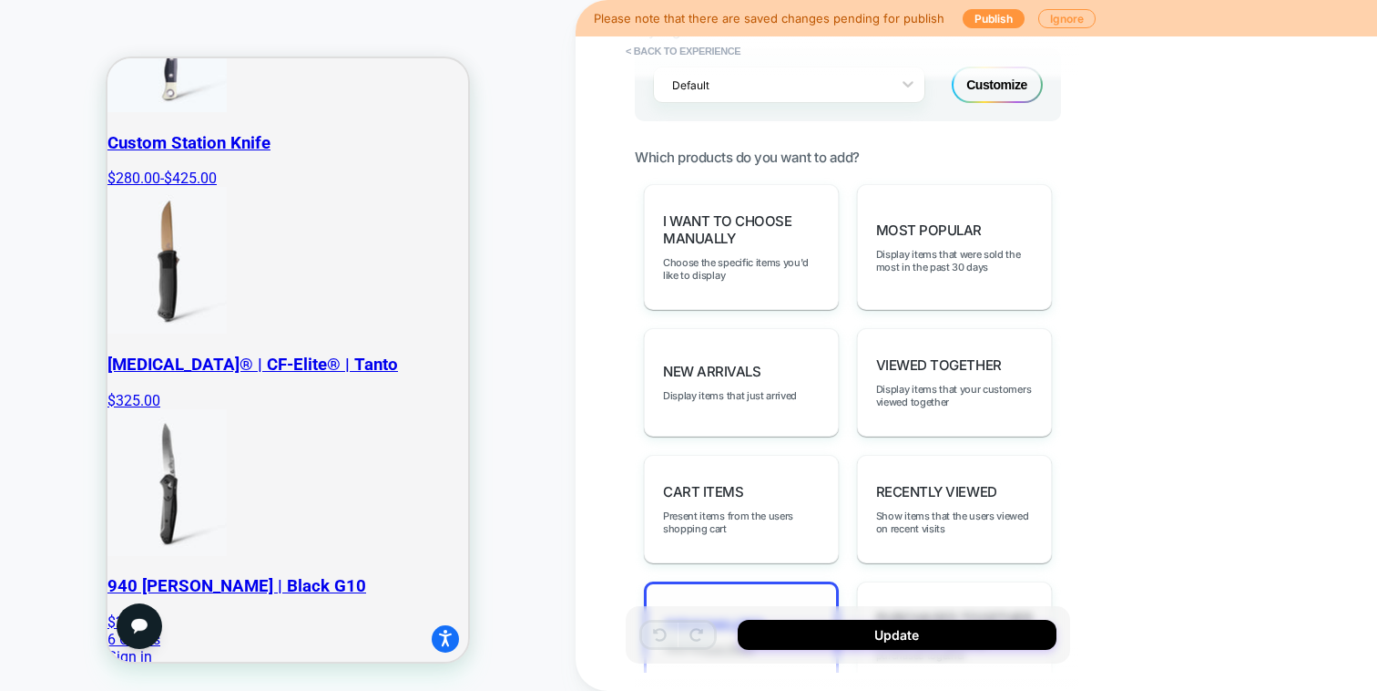
scroll to position [940, 0]
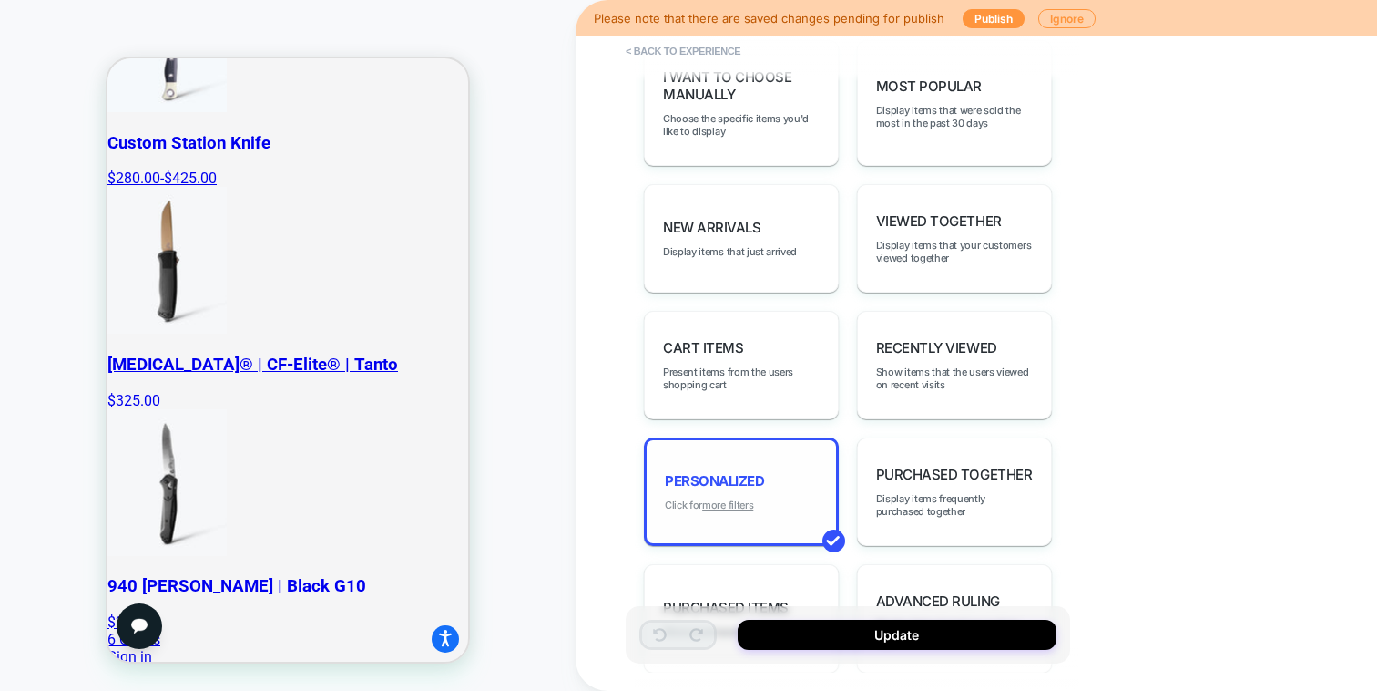
click at [750, 498] on u "more filters" at bounding box center [727, 504] width 51 height 13
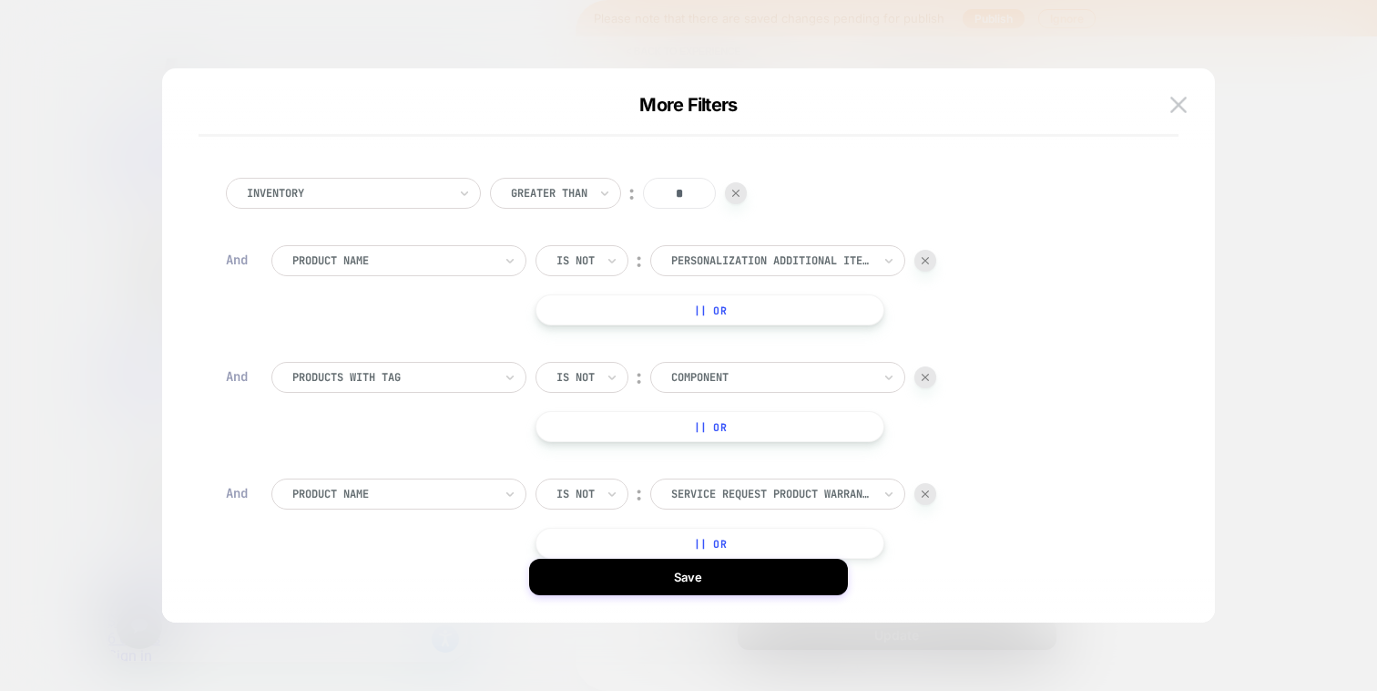
scroll to position [1226, 0]
click at [766, 34] on div at bounding box center [688, 345] width 1377 height 691
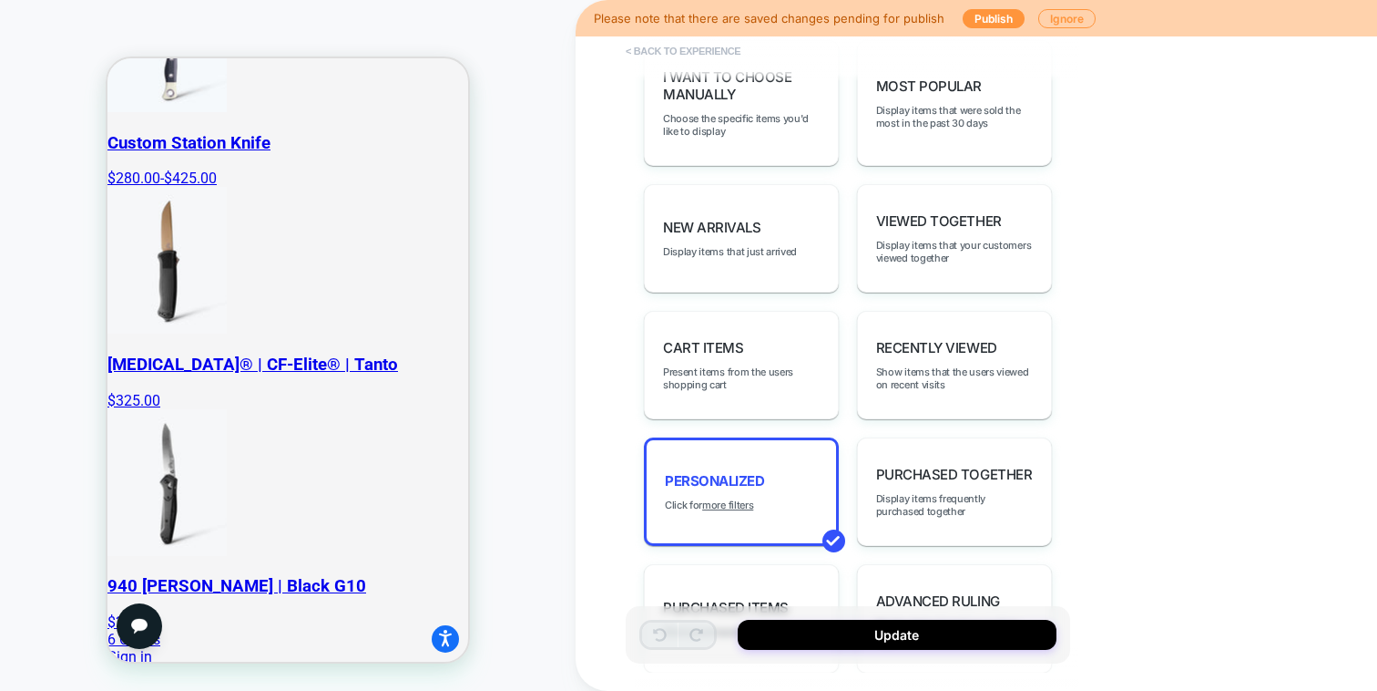
click at [644, 48] on button "< Back to experience" at bounding box center [683, 50] width 133 height 29
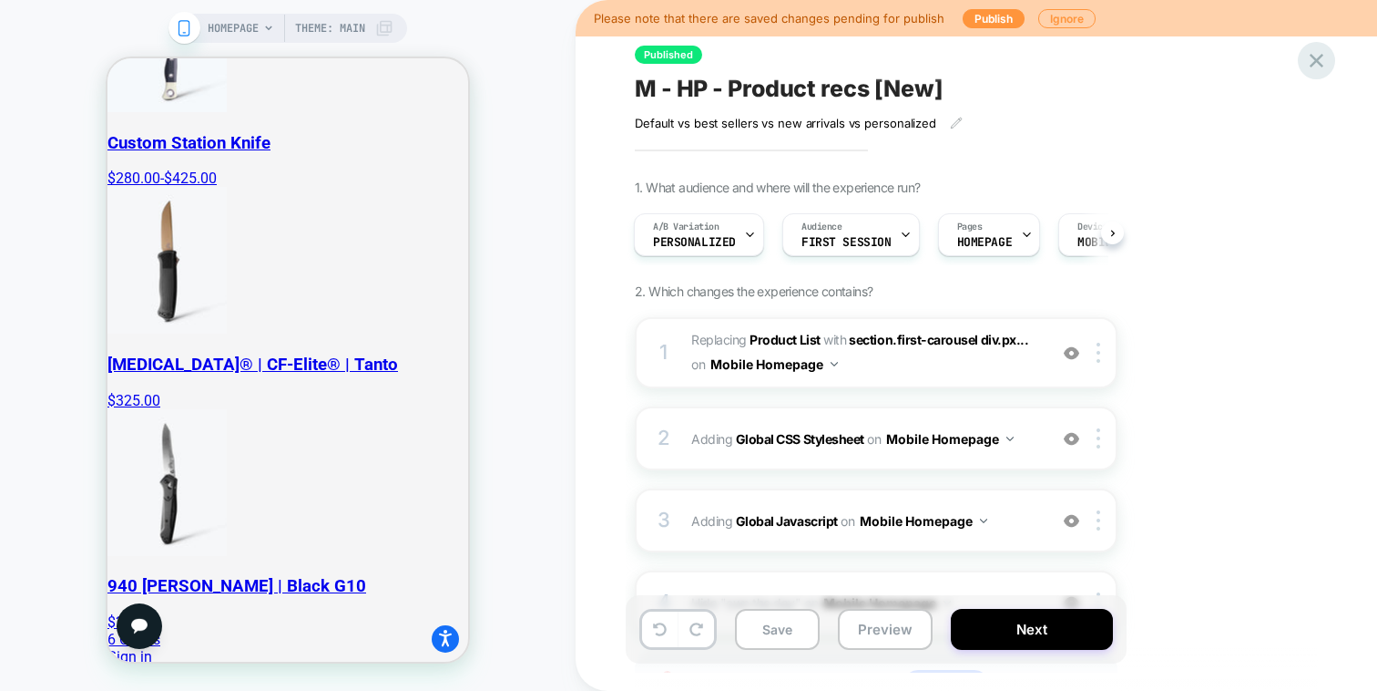
click at [1314, 61] on icon at bounding box center [1317, 60] width 25 height 25
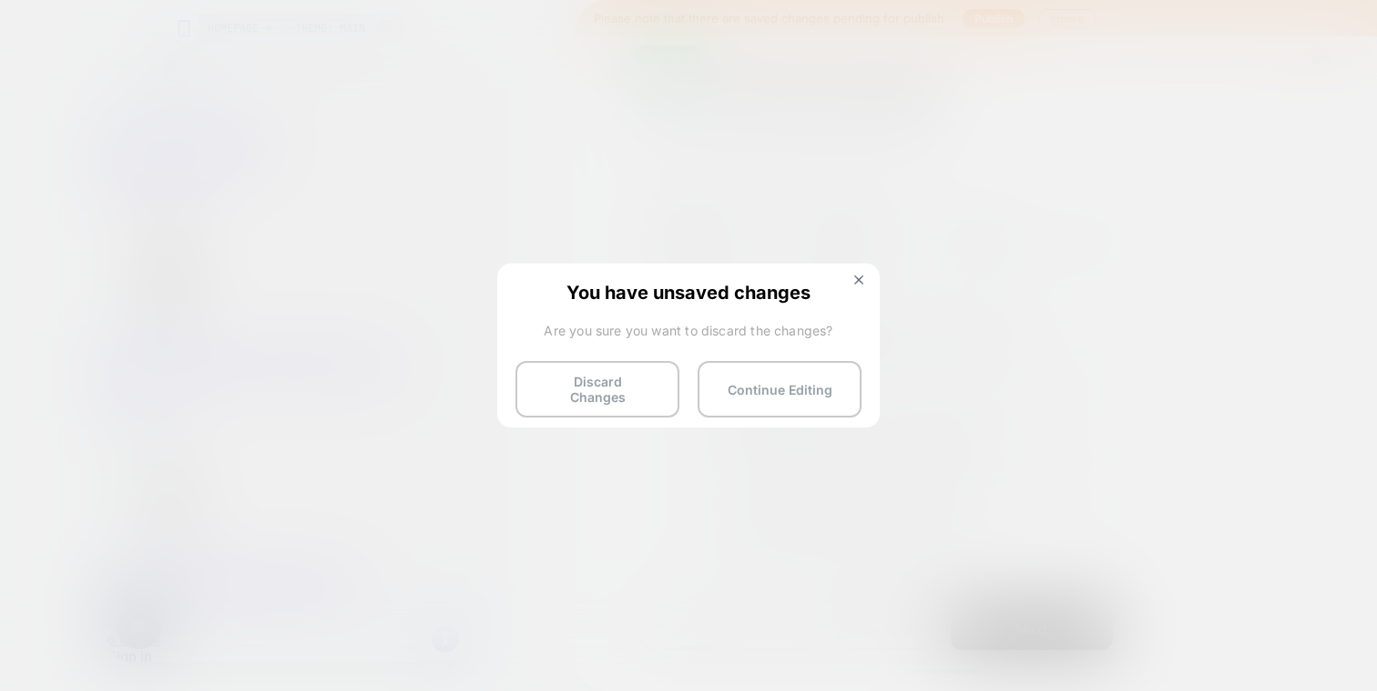
drag, startPoint x: 565, startPoint y: 388, endPoint x: 435, endPoint y: 220, distance: 211.7
click at [564, 388] on button "Discard Changes" at bounding box center [598, 389] width 164 height 56
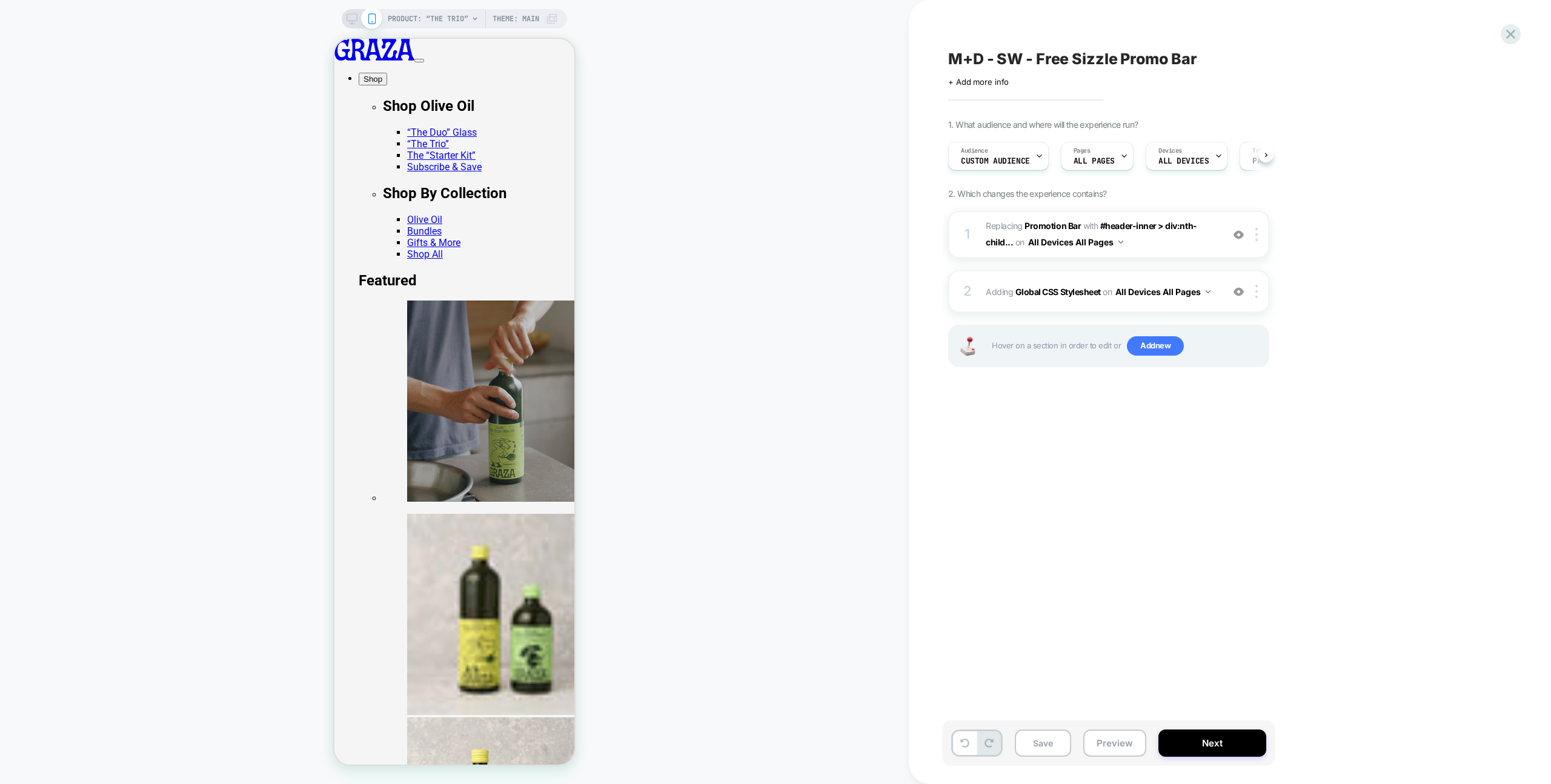
scroll to position [0, 1]
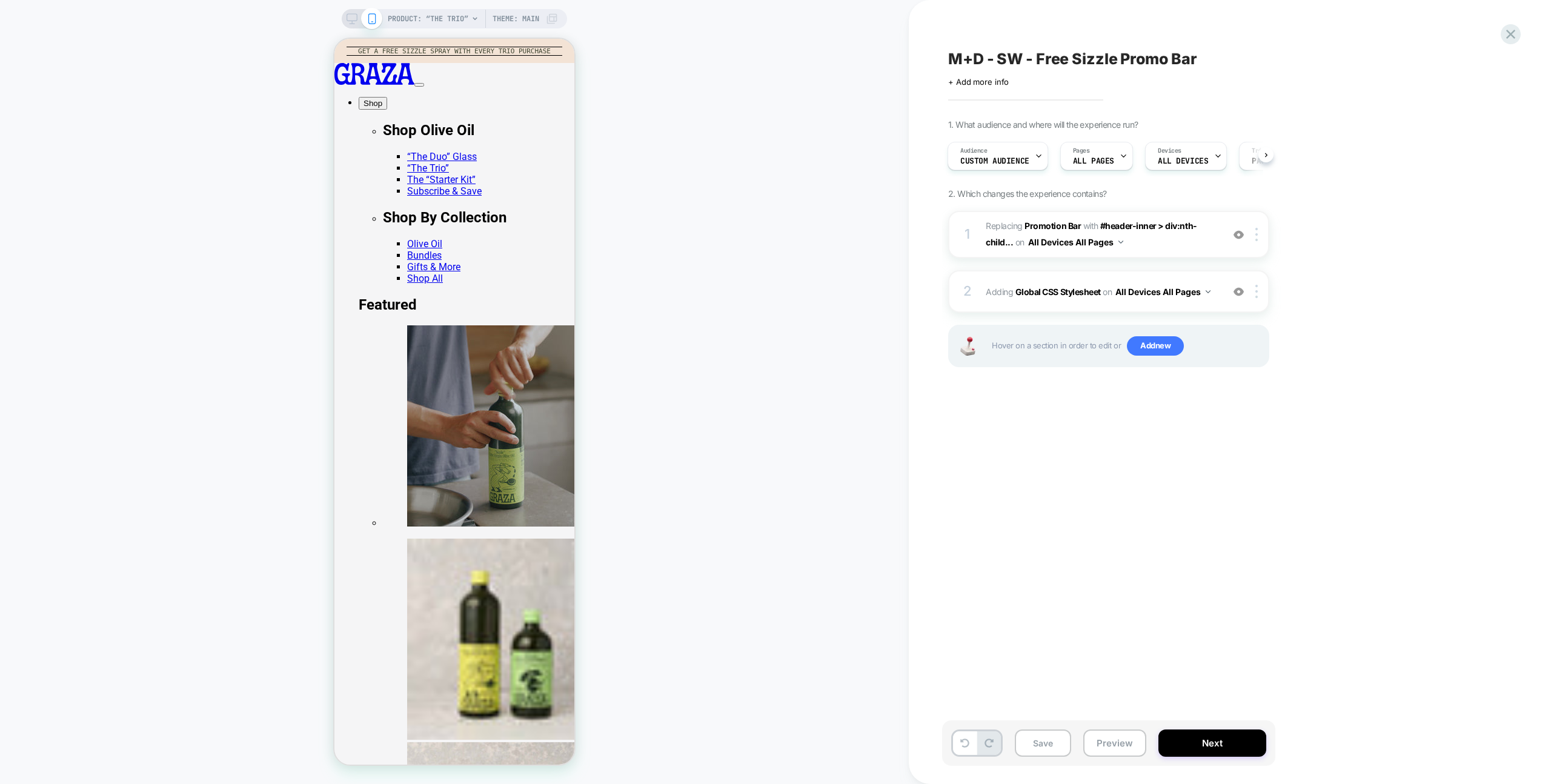
click at [1141, 269] on div "1 #_loomi_addon_1753290582923 Replacing Promotion Bar WITH #header-inner > div:…" at bounding box center [1109, 304] width 321 height 187
click at [1139, 276] on div "2 Adding Global CSS Stylesheet on All Devices All Pages Add Before Add After Ta…" at bounding box center [1109, 291] width 321 height 43
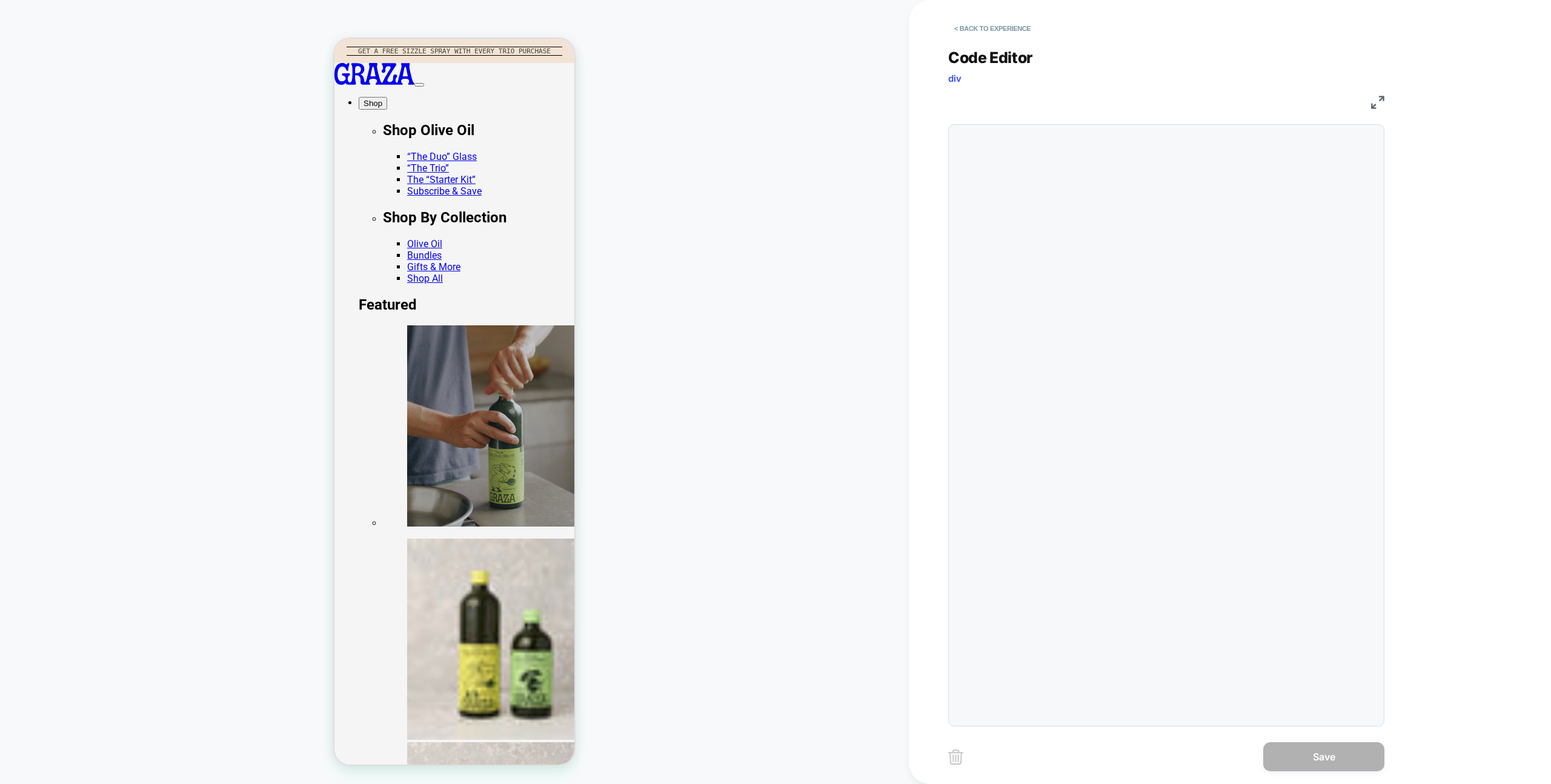
scroll to position [98, 0]
click at [1032, 27] on button "< Back to experience" at bounding box center [992, 28] width 88 height 19
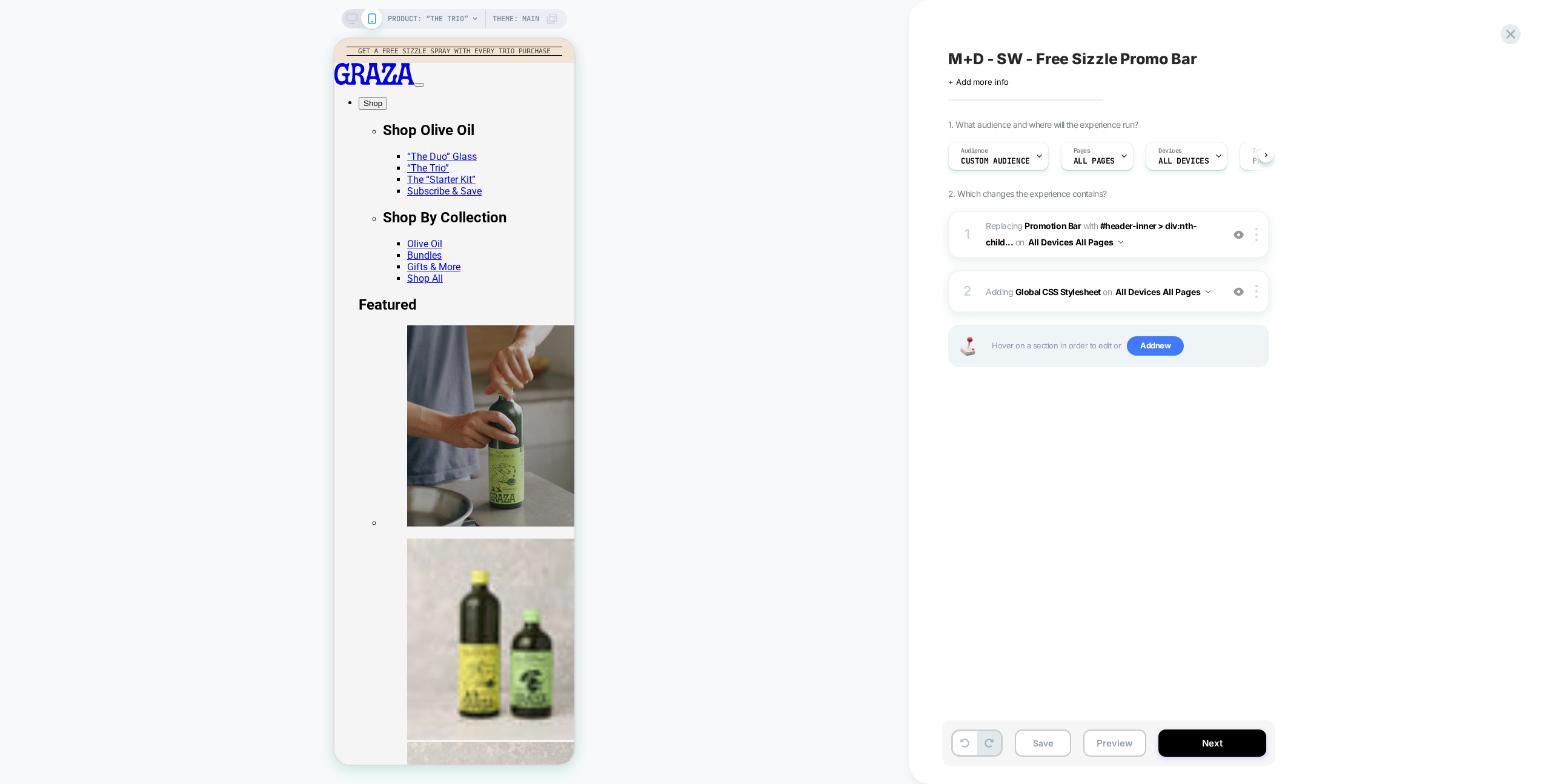
scroll to position [0, 1]
click at [1245, 230] on div at bounding box center [1239, 235] width 20 height 13
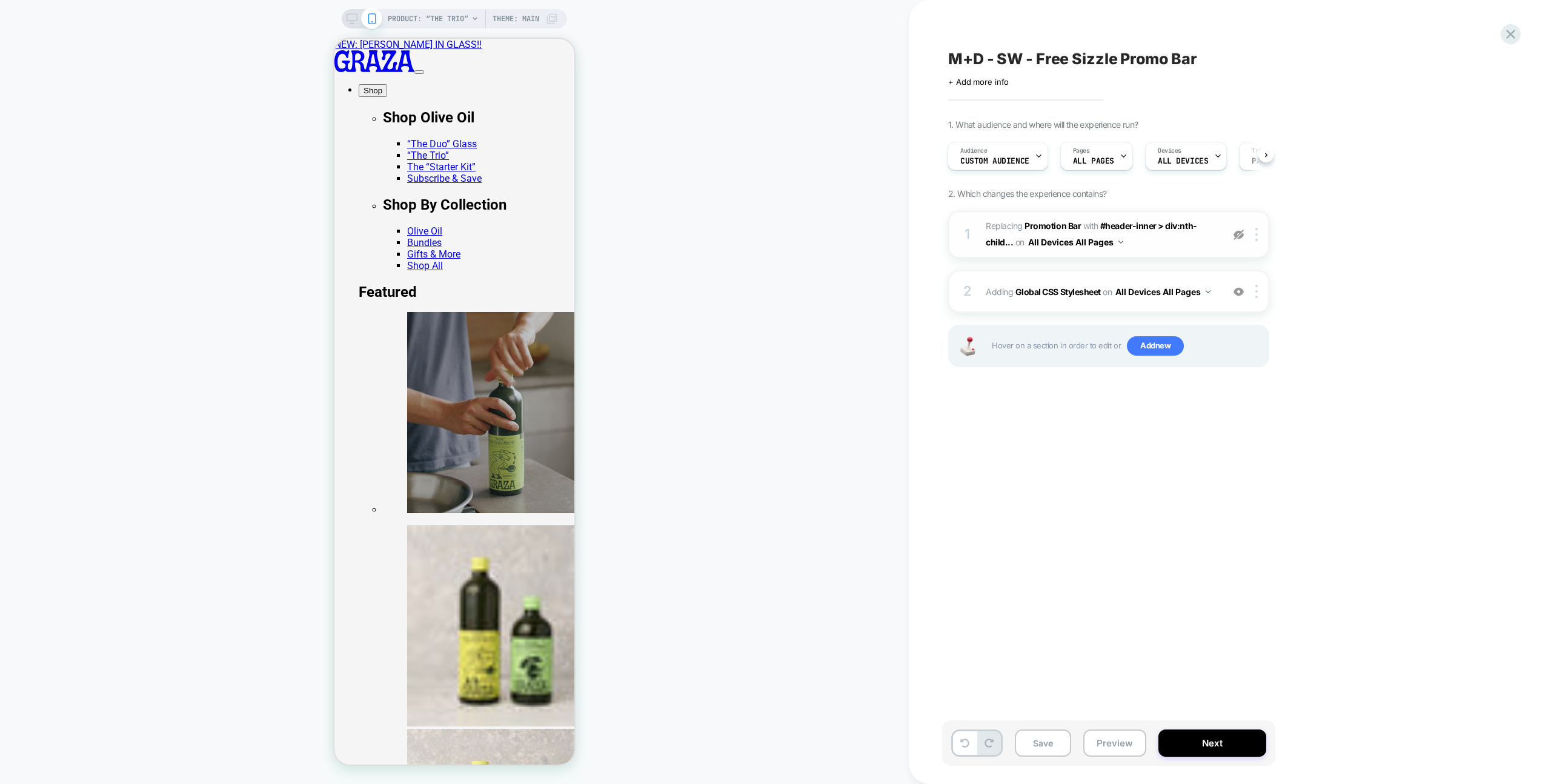
click at [1241, 231] on img at bounding box center [1238, 234] width 10 height 10
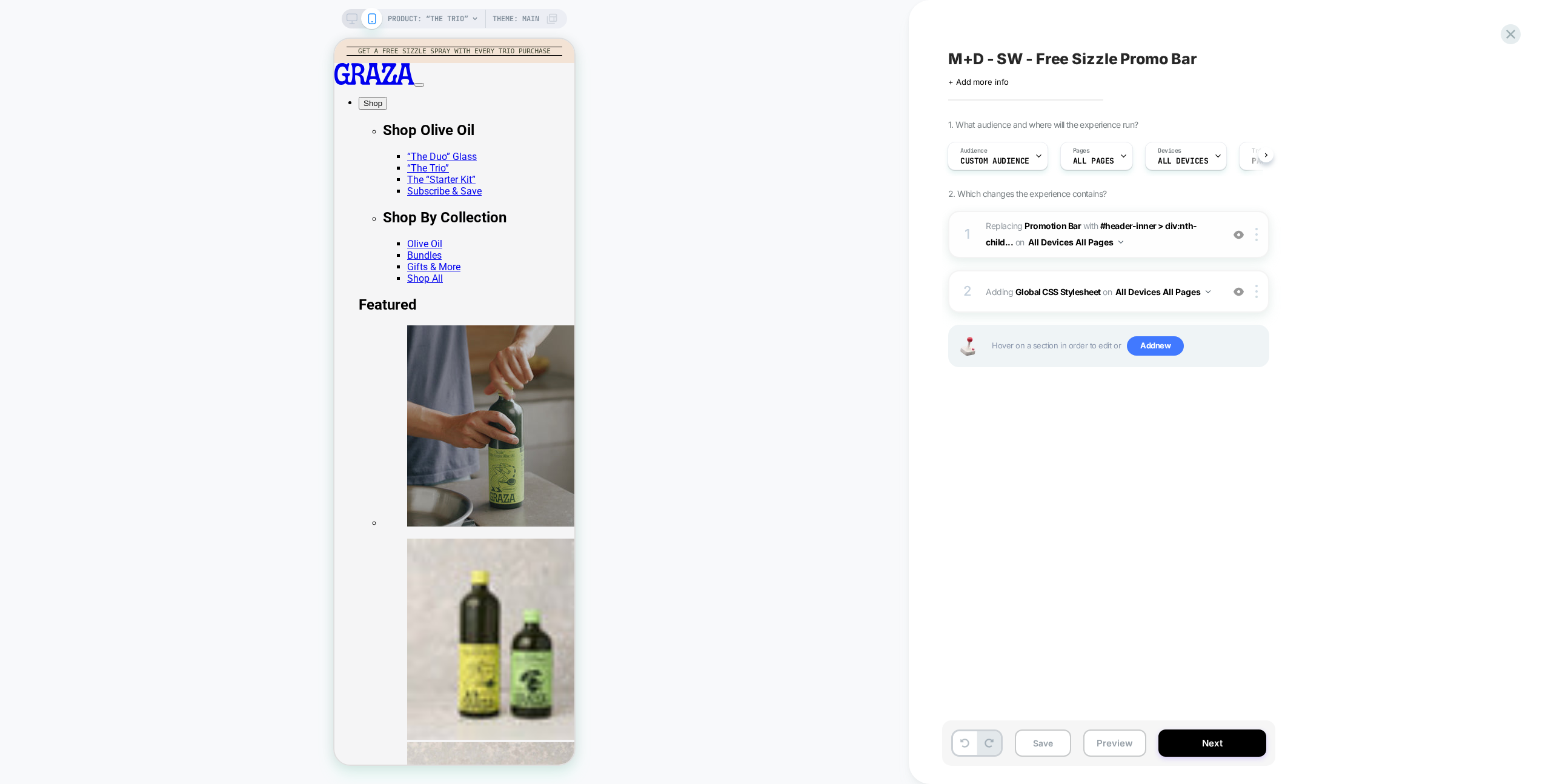
click at [1241, 231] on img at bounding box center [1238, 234] width 10 height 10
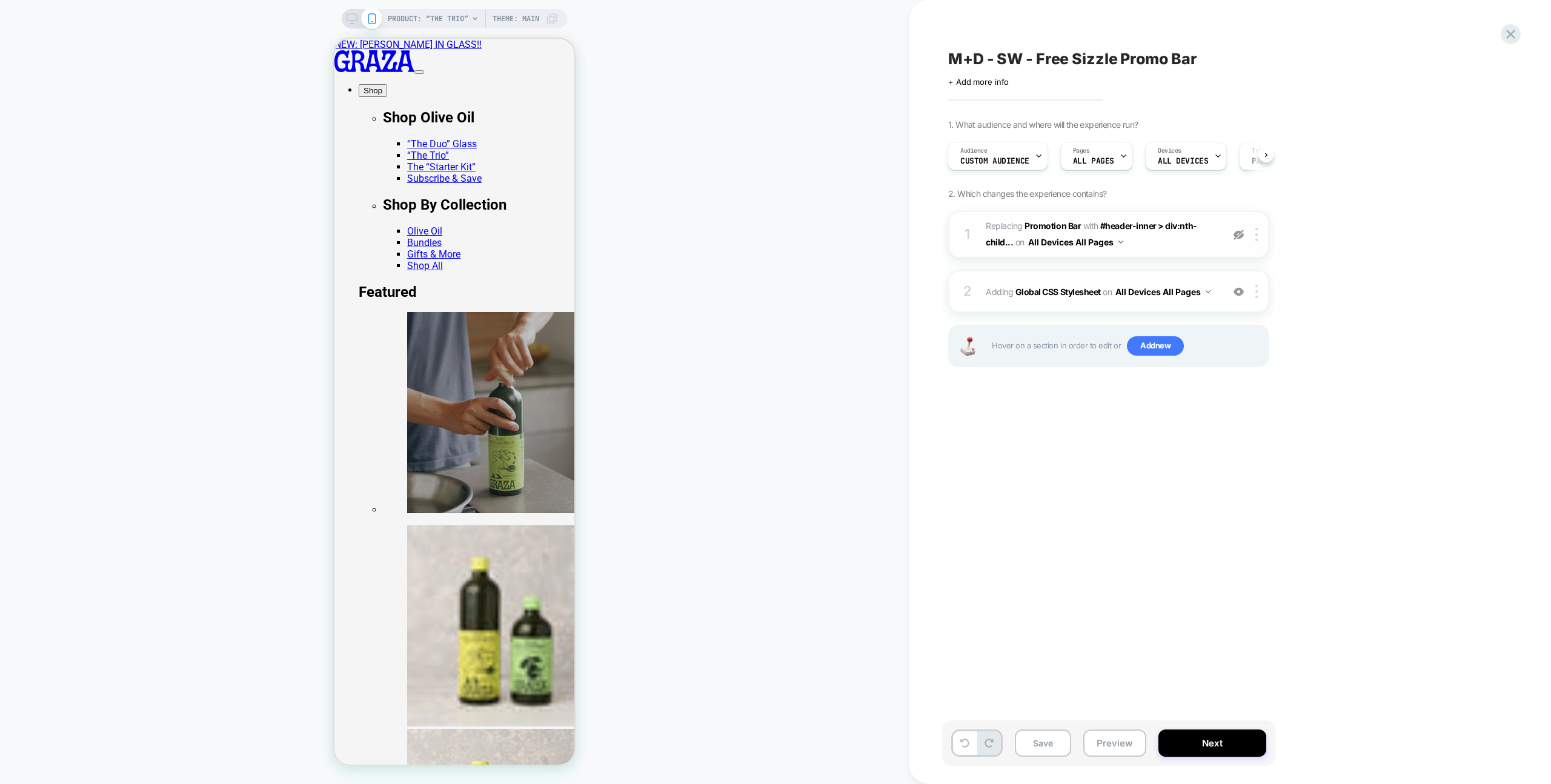
drag, startPoint x: 1241, startPoint y: 231, endPoint x: 1222, endPoint y: 249, distance: 26.2
click at [1241, 231] on img at bounding box center [1238, 234] width 10 height 10
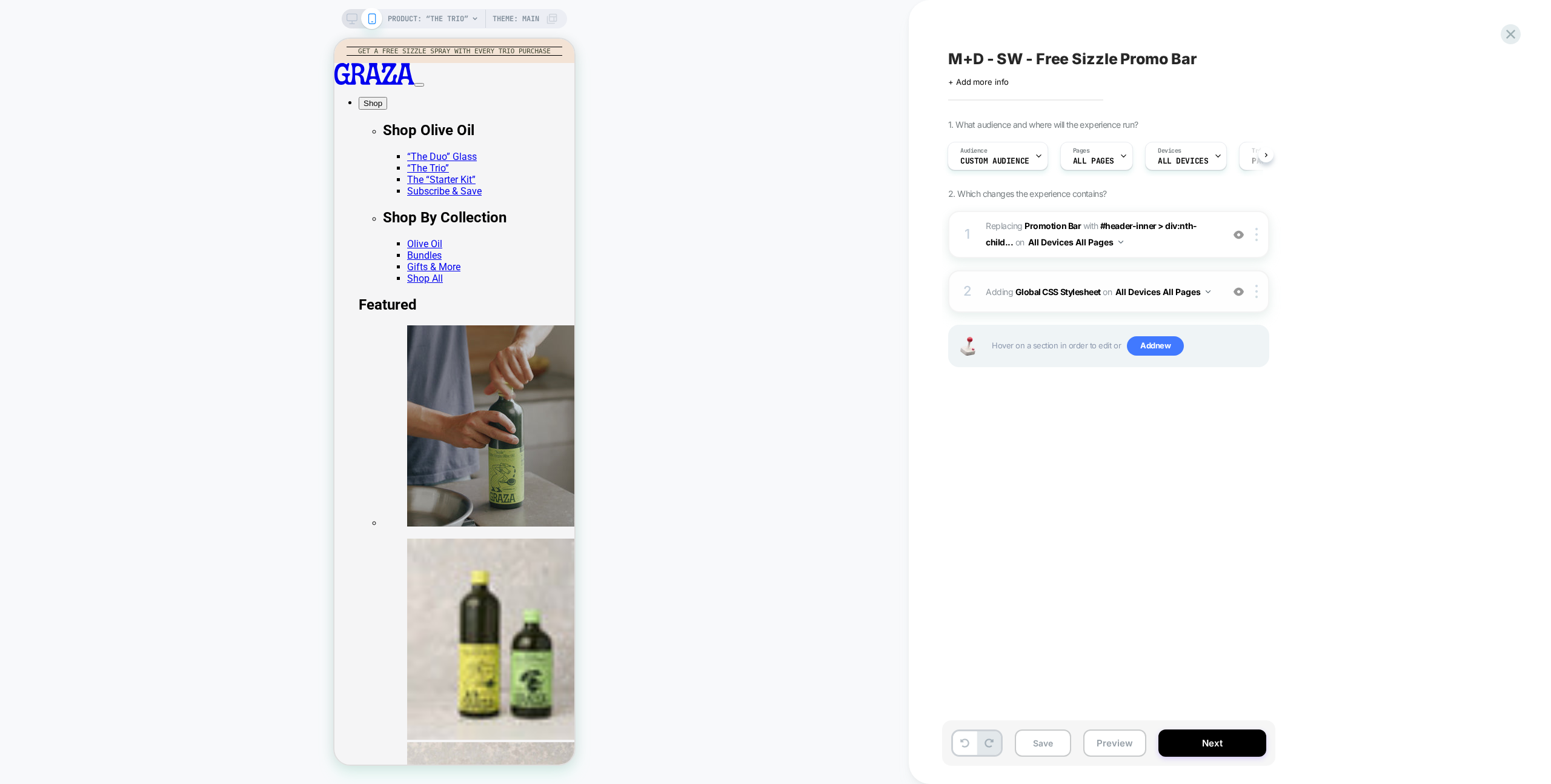
click at [1191, 273] on div "2 Adding Global CSS Stylesheet on All Devices All Pages Add Before Add After Ta…" at bounding box center [1109, 291] width 321 height 43
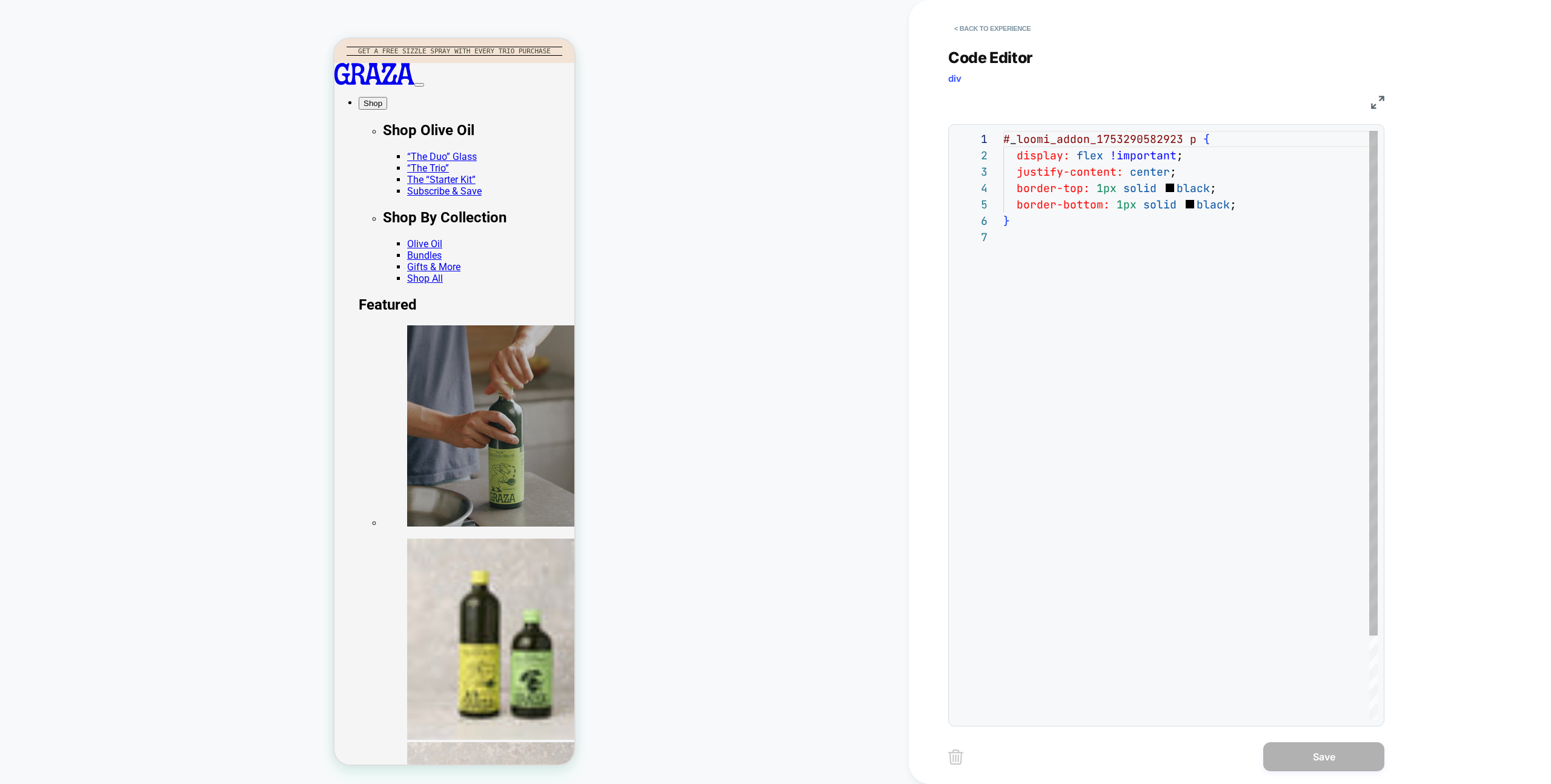
scroll to position [98, 0]
click at [1235, 187] on div "# _ loomi_addon_1753290582923 p { display: flex !important ; justify-content: c…" at bounding box center [1191, 474] width 374 height 687
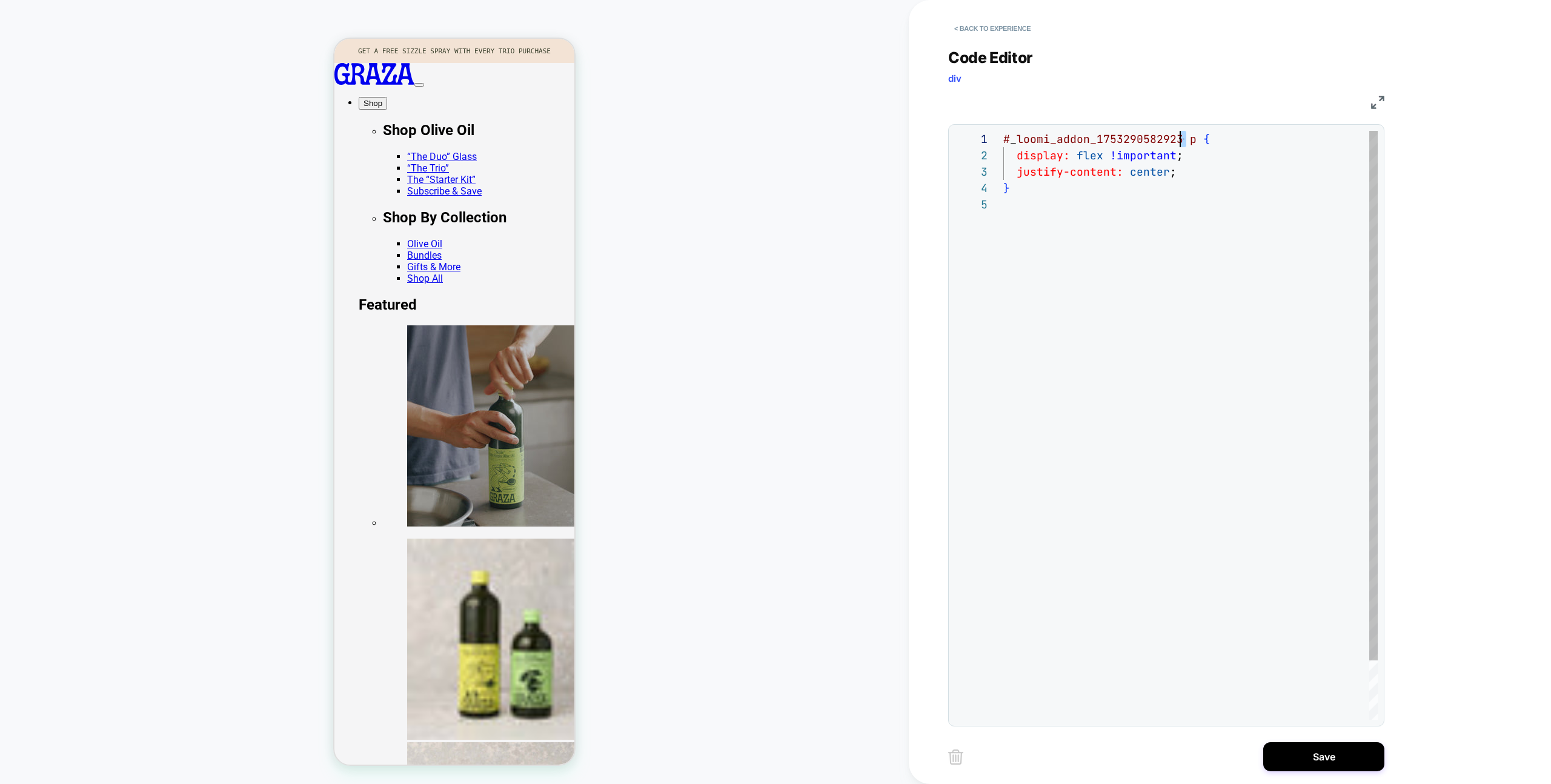
scroll to position [0, 0]
drag, startPoint x: 1185, startPoint y: 138, endPoint x: 990, endPoint y: 154, distance: 195.7
click at [1004, 139] on div "# _ loomi_addon_1753290582923 p { display: flex !important ; justify-content: c…" at bounding box center [1191, 458] width 374 height 654
click at [1141, 232] on div "# _ loomi_addon_1753290582923 p { display: flex !important ; justify-content: c…" at bounding box center [1191, 458] width 374 height 654
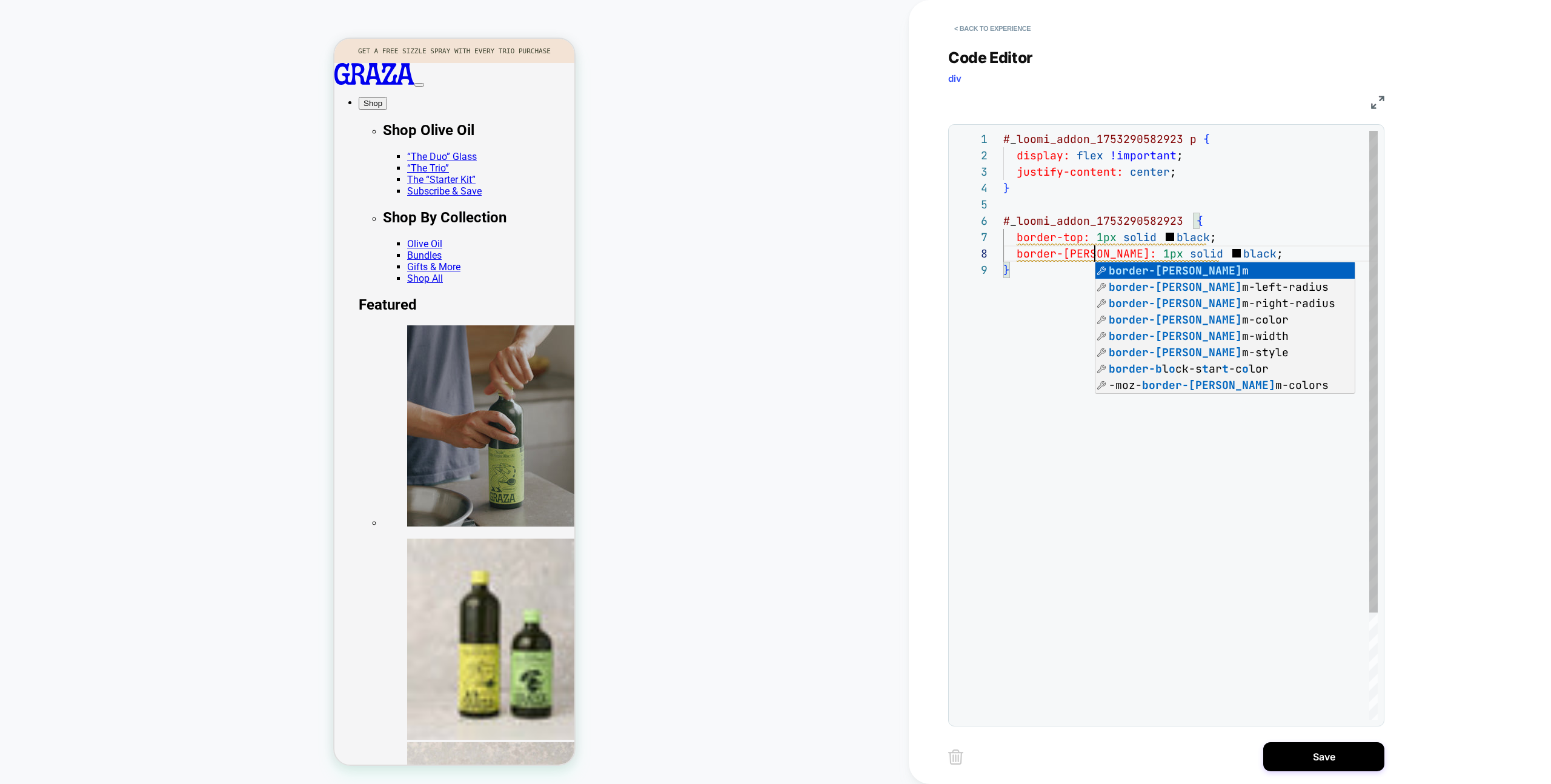
scroll to position [114, 98]
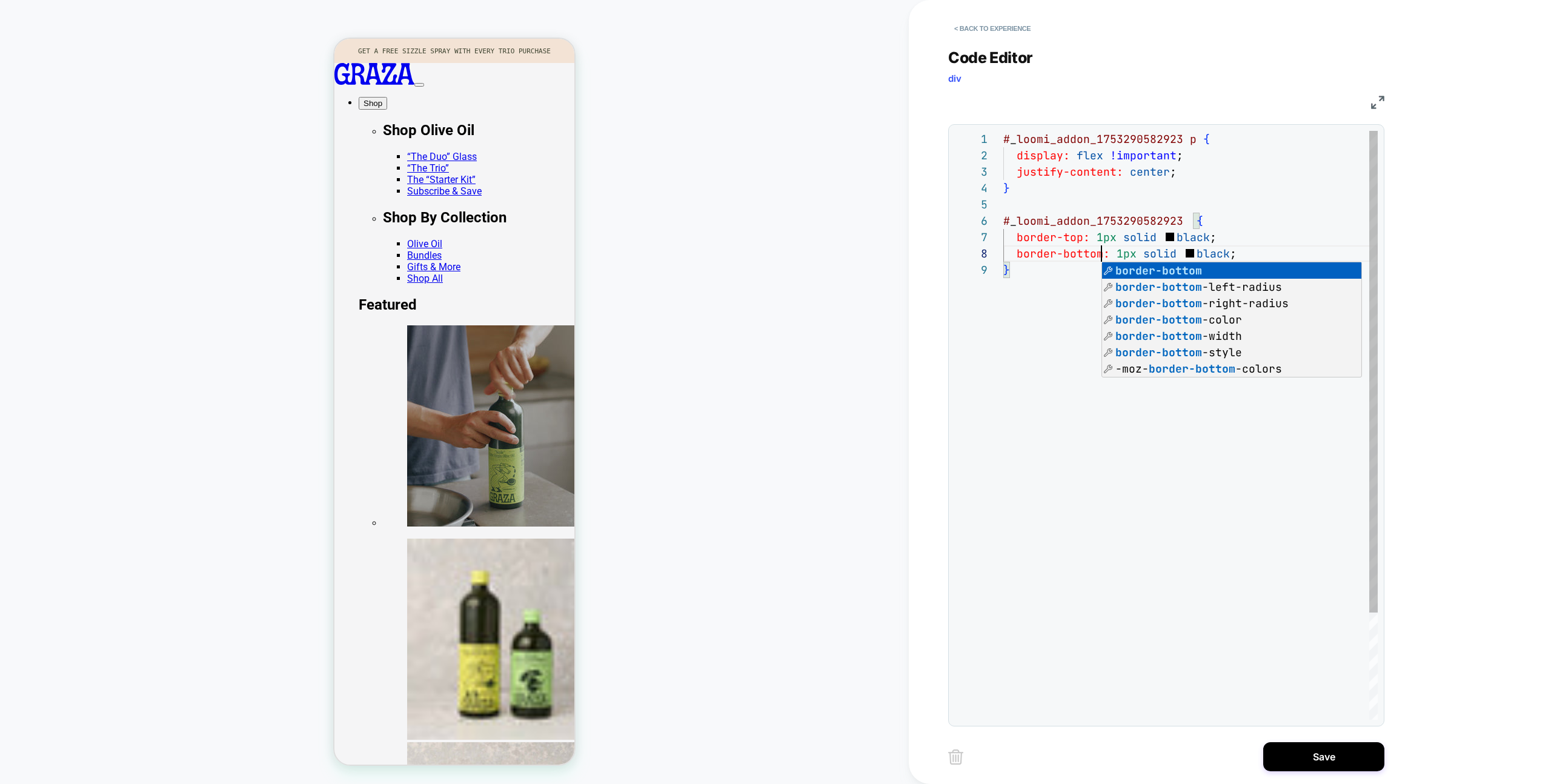
click at [1308, 219] on div "# _ loomi_addon_1753290582923 p { display: flex !important ; justify-content: c…" at bounding box center [1191, 491] width 374 height 719
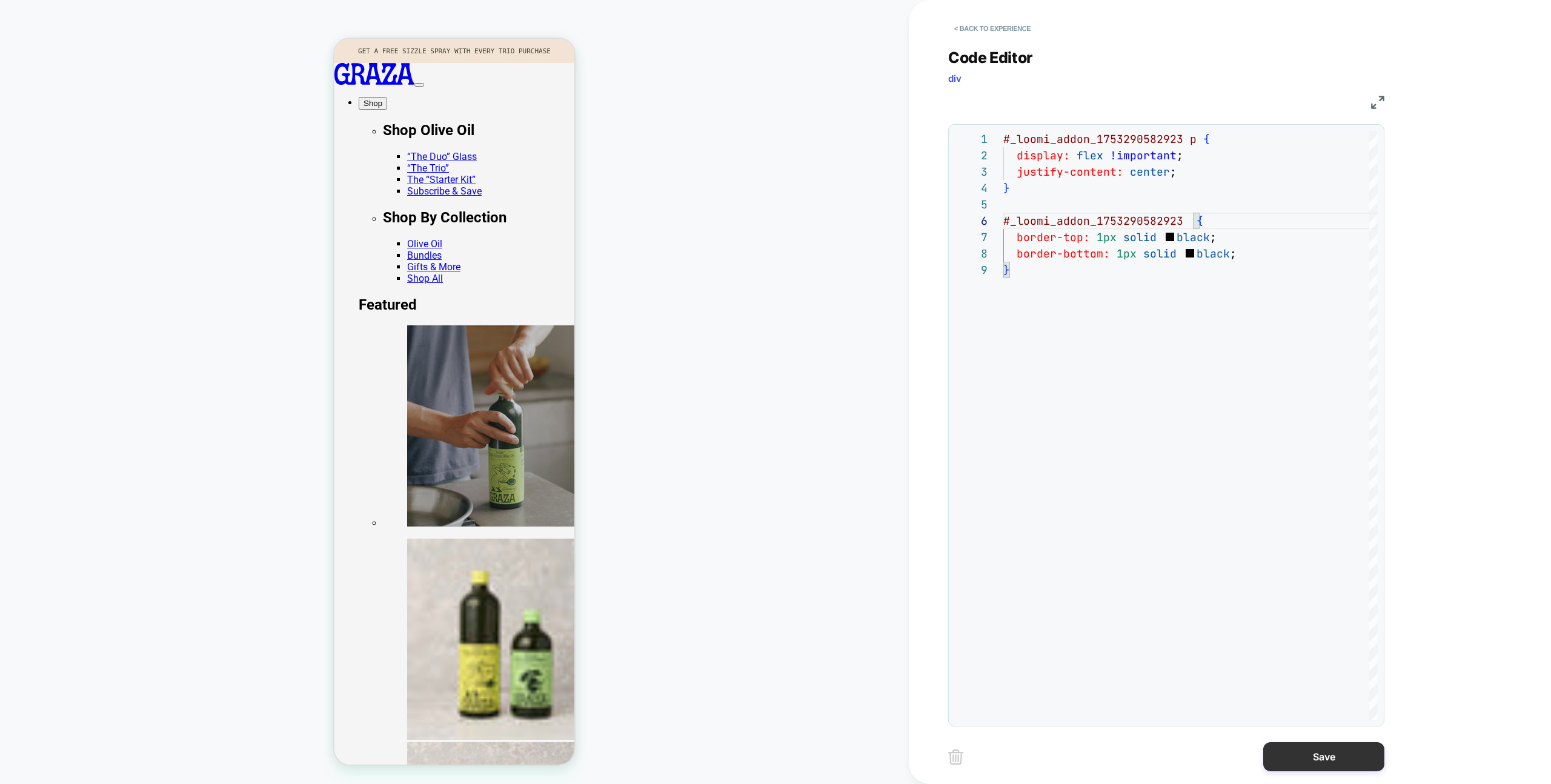
type textarea "**********"
click at [1289, 749] on button "Save" at bounding box center [1324, 757] width 121 height 29
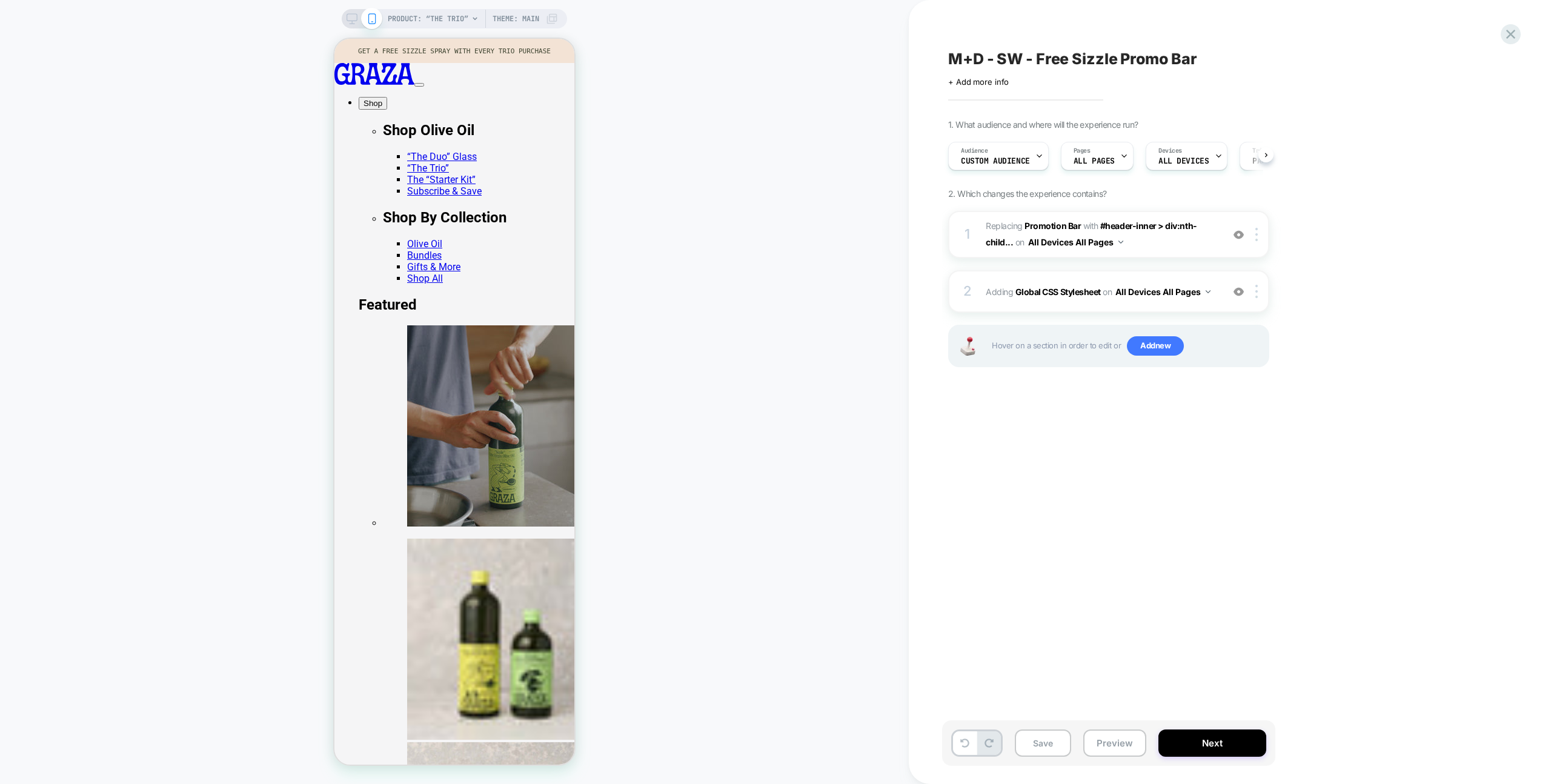
scroll to position [0, 1]
click at [1107, 732] on button "Preview" at bounding box center [1115, 743] width 63 height 27
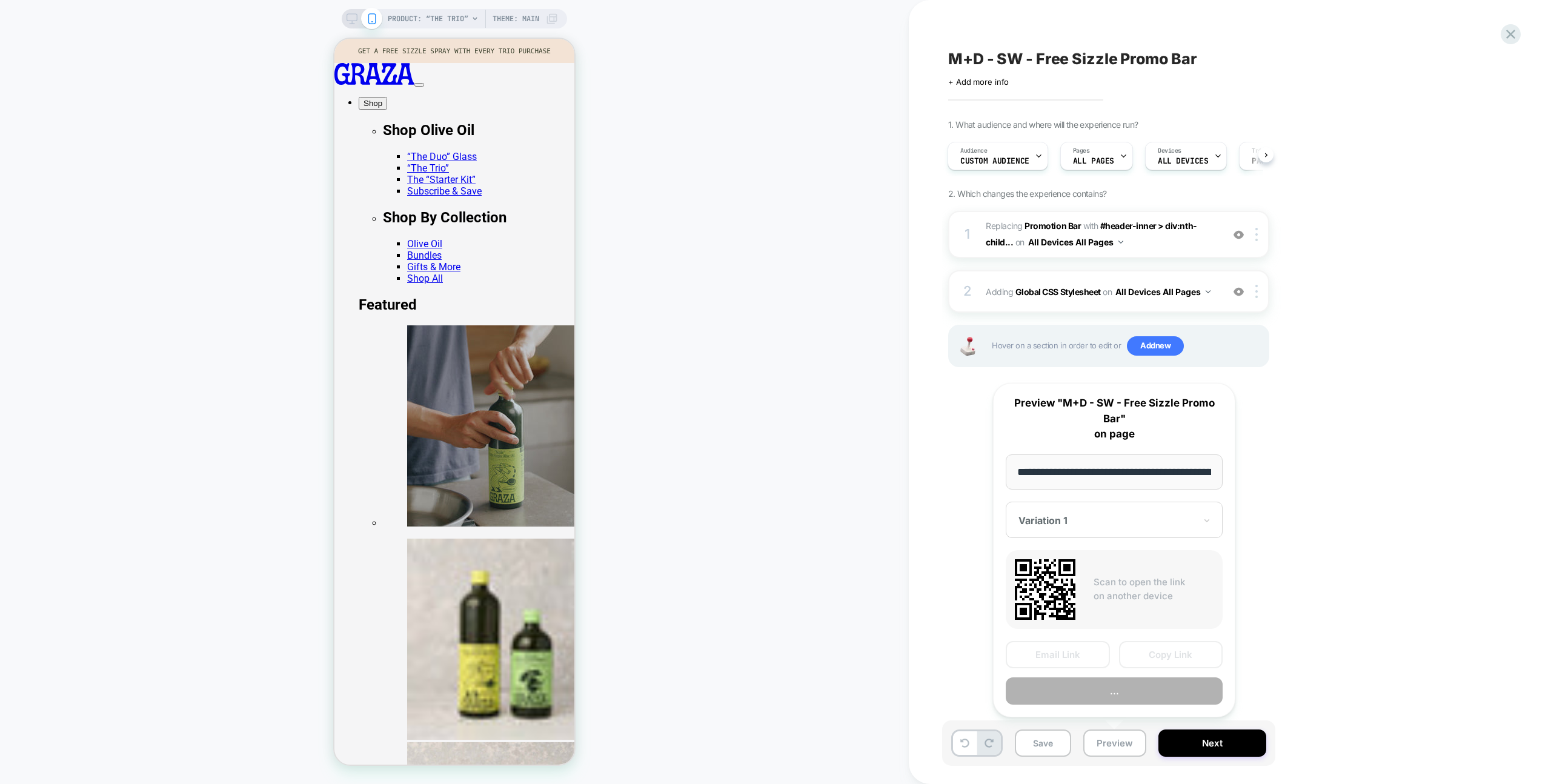
scroll to position [0, 90]
click at [1140, 691] on button "Preview" at bounding box center [1114, 691] width 217 height 27
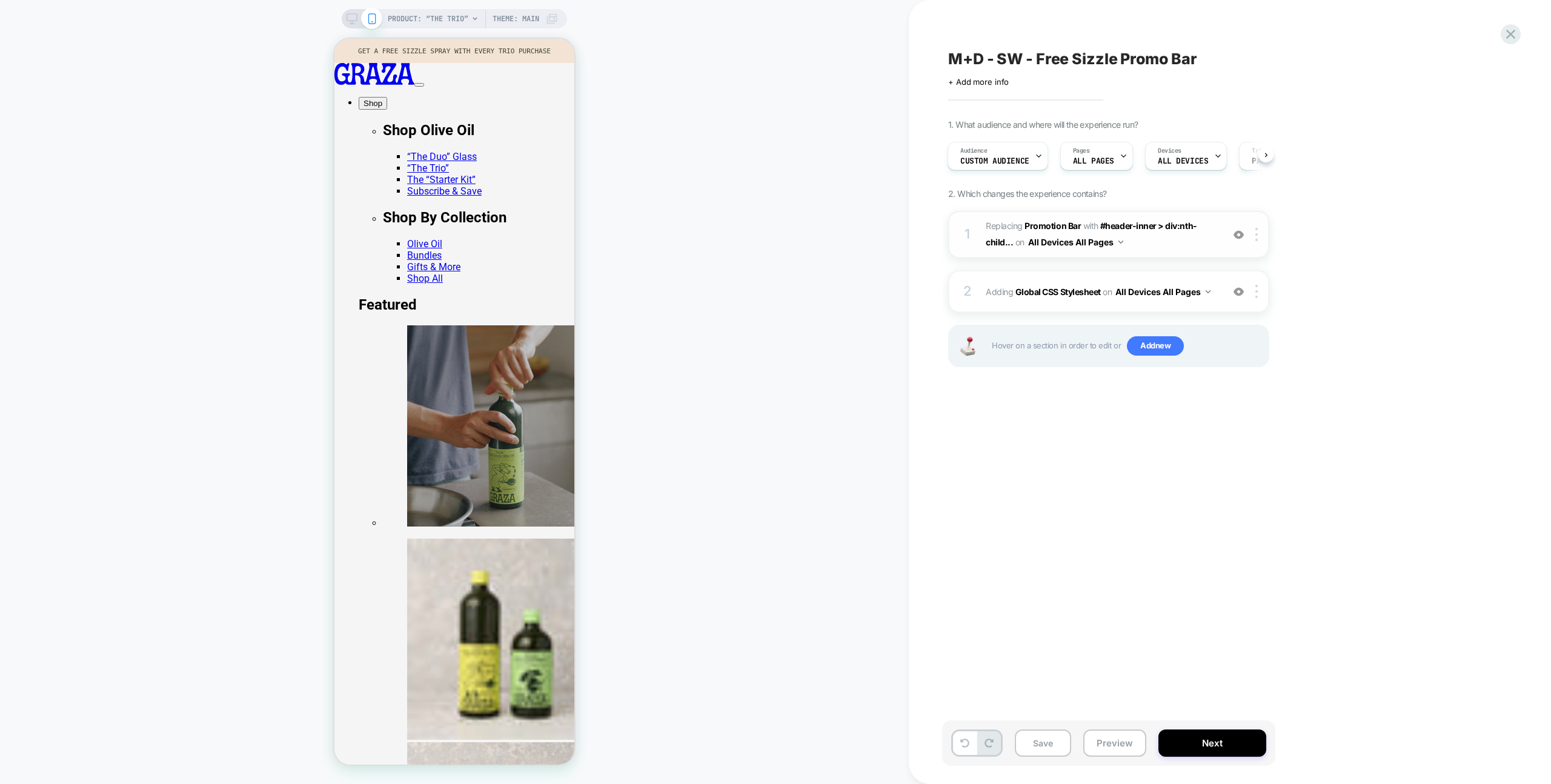
click at [1176, 245] on span "#_loomi_addon_1753290582923 Replacing Promotion Bar WITH #header-inner > div:nt…" at bounding box center [1101, 234] width 231 height 33
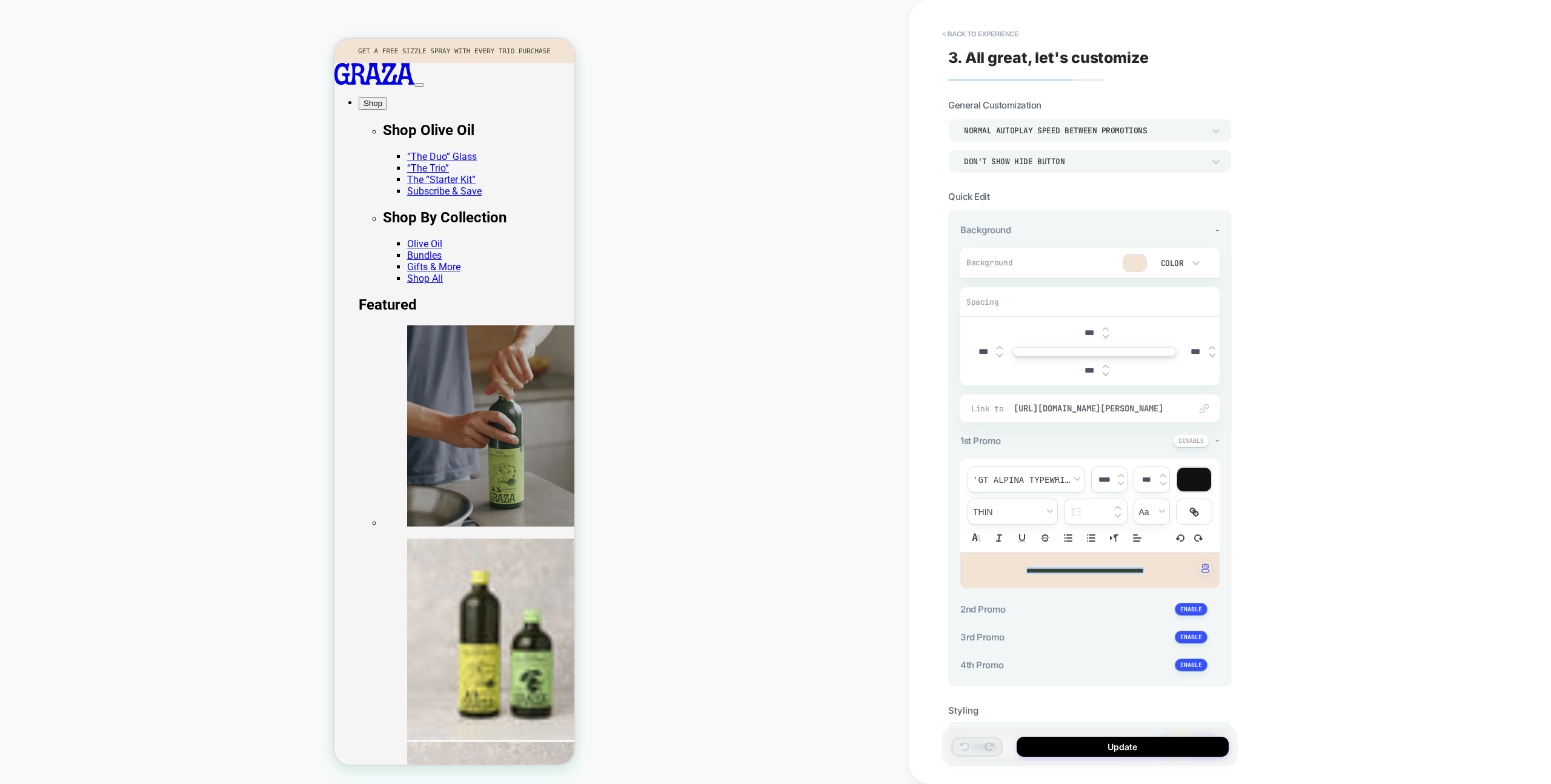
click at [1435, 515] on div "**********" at bounding box center [1176, 392] width 533 height 784
drag, startPoint x: 1353, startPoint y: 511, endPoint x: 1343, endPoint y: 514, distance: 10.4
click at [1353, 511] on div "**********" at bounding box center [1176, 392] width 533 height 784
click at [1038, 565] on p "**********" at bounding box center [1085, 571] width 226 height 11
type input "****"
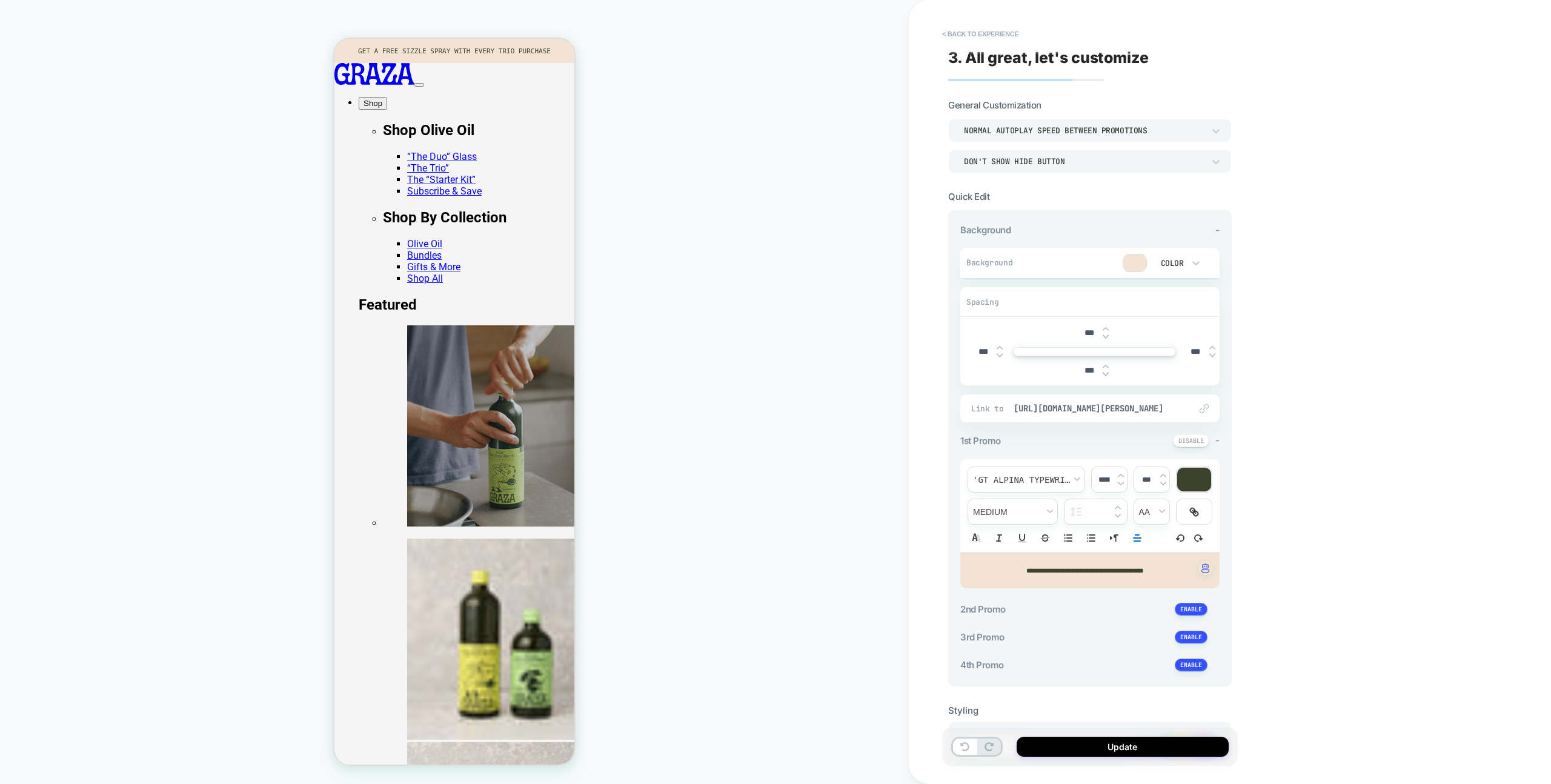
scroll to position [65, 0]
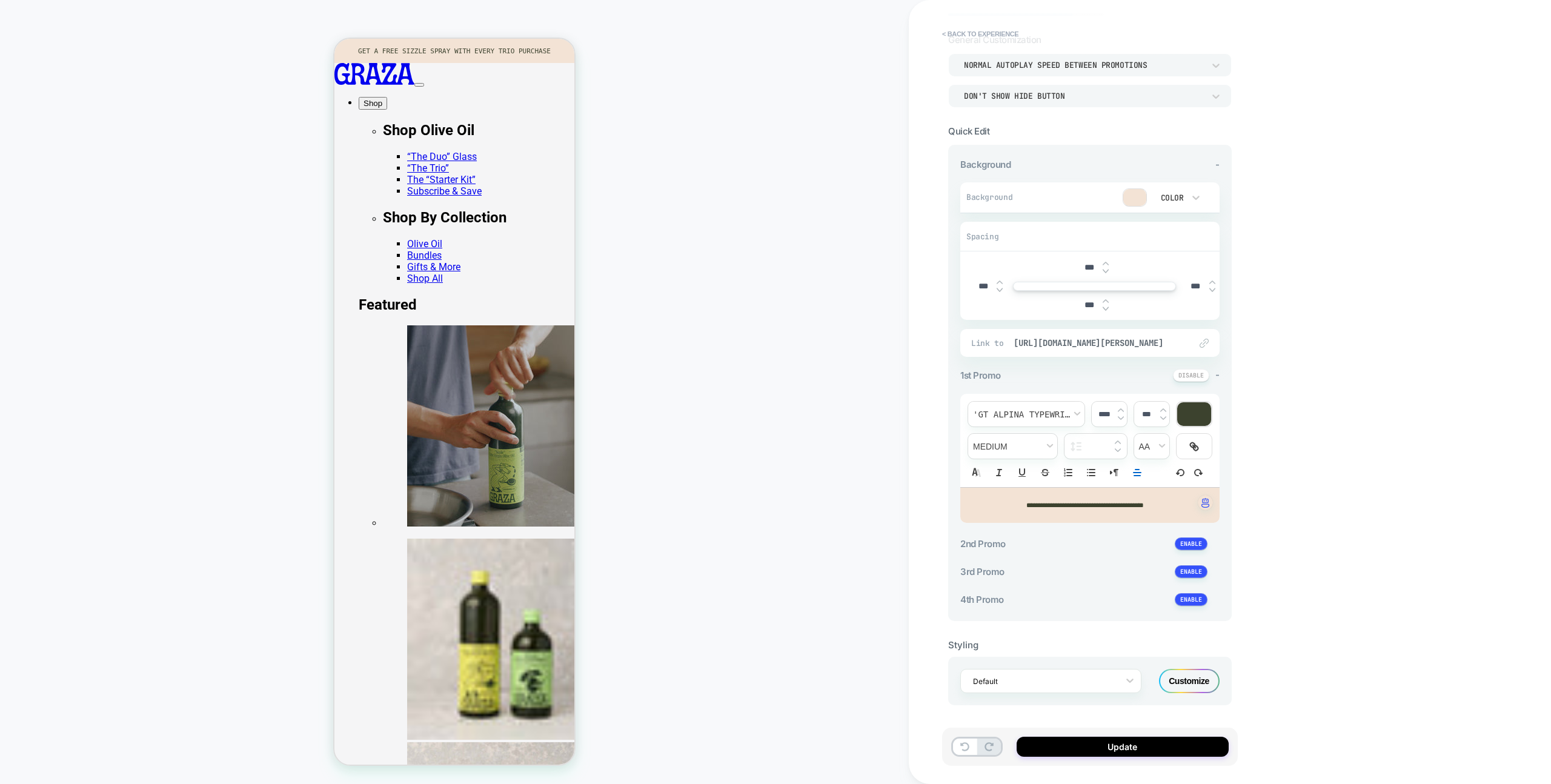
click at [1174, 688] on div "Customize" at bounding box center [1189, 681] width 61 height 24
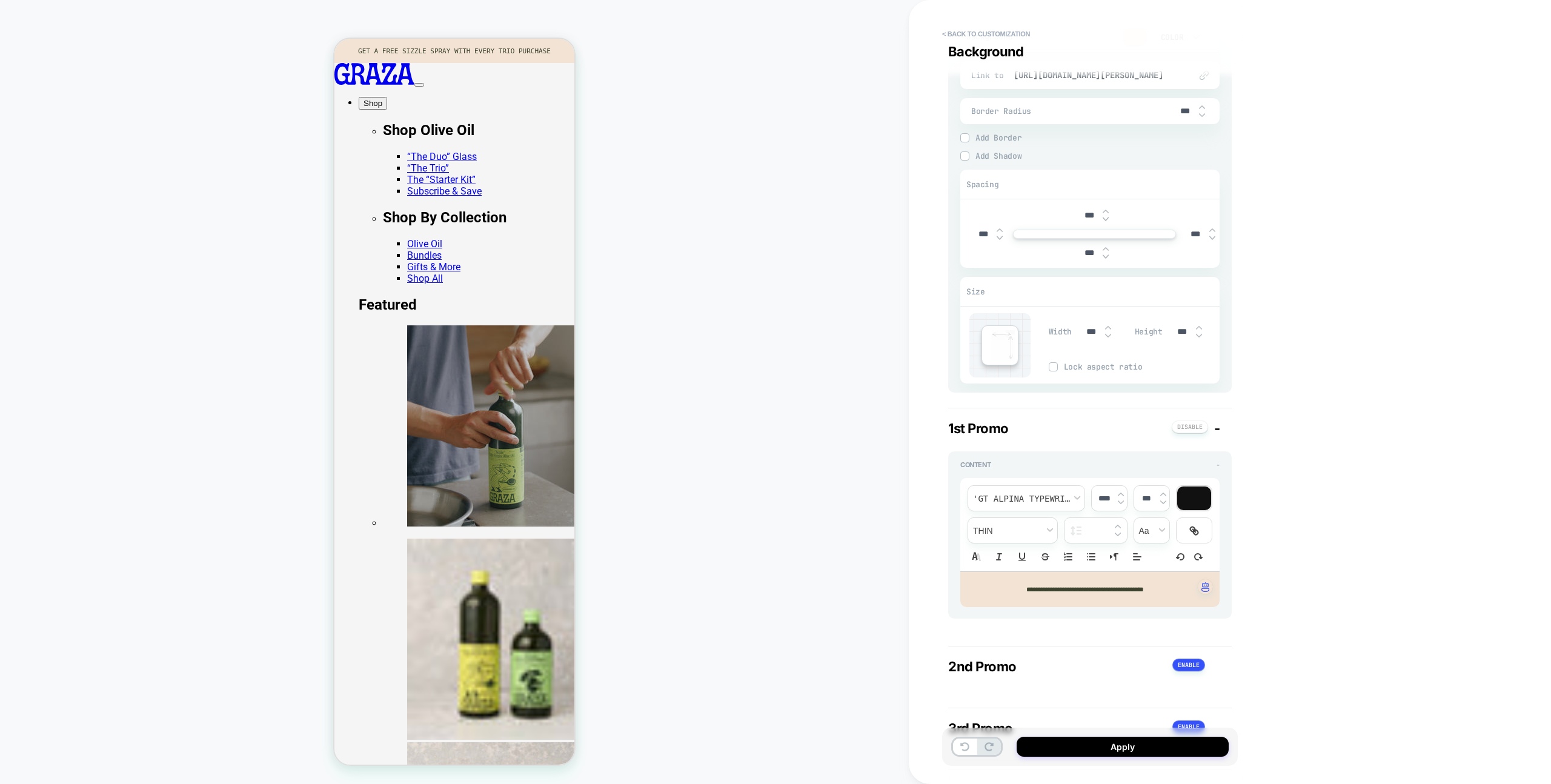
scroll to position [71, 0]
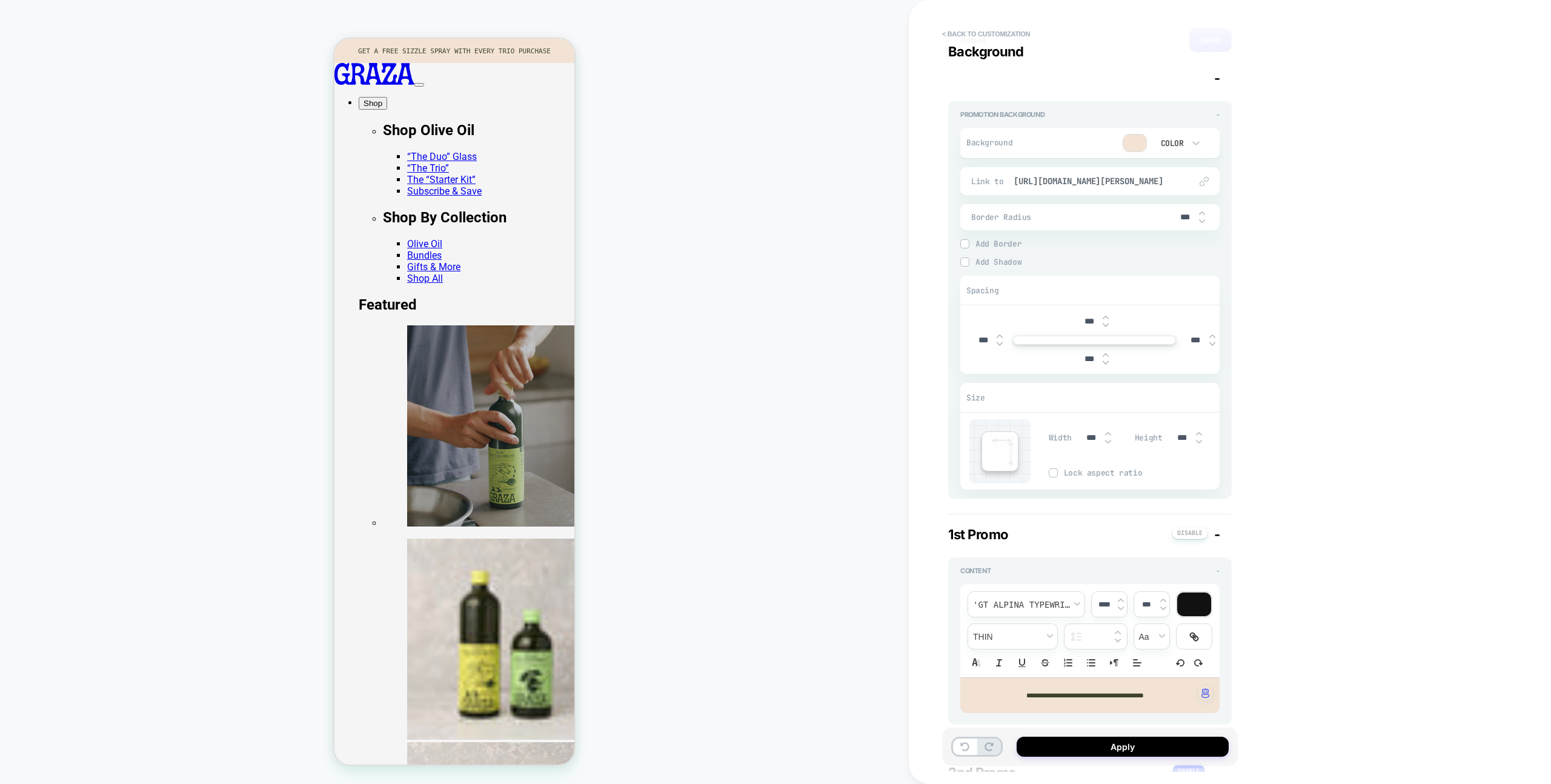
click at [993, 245] on span "Add Border" at bounding box center [1097, 243] width 244 height 10
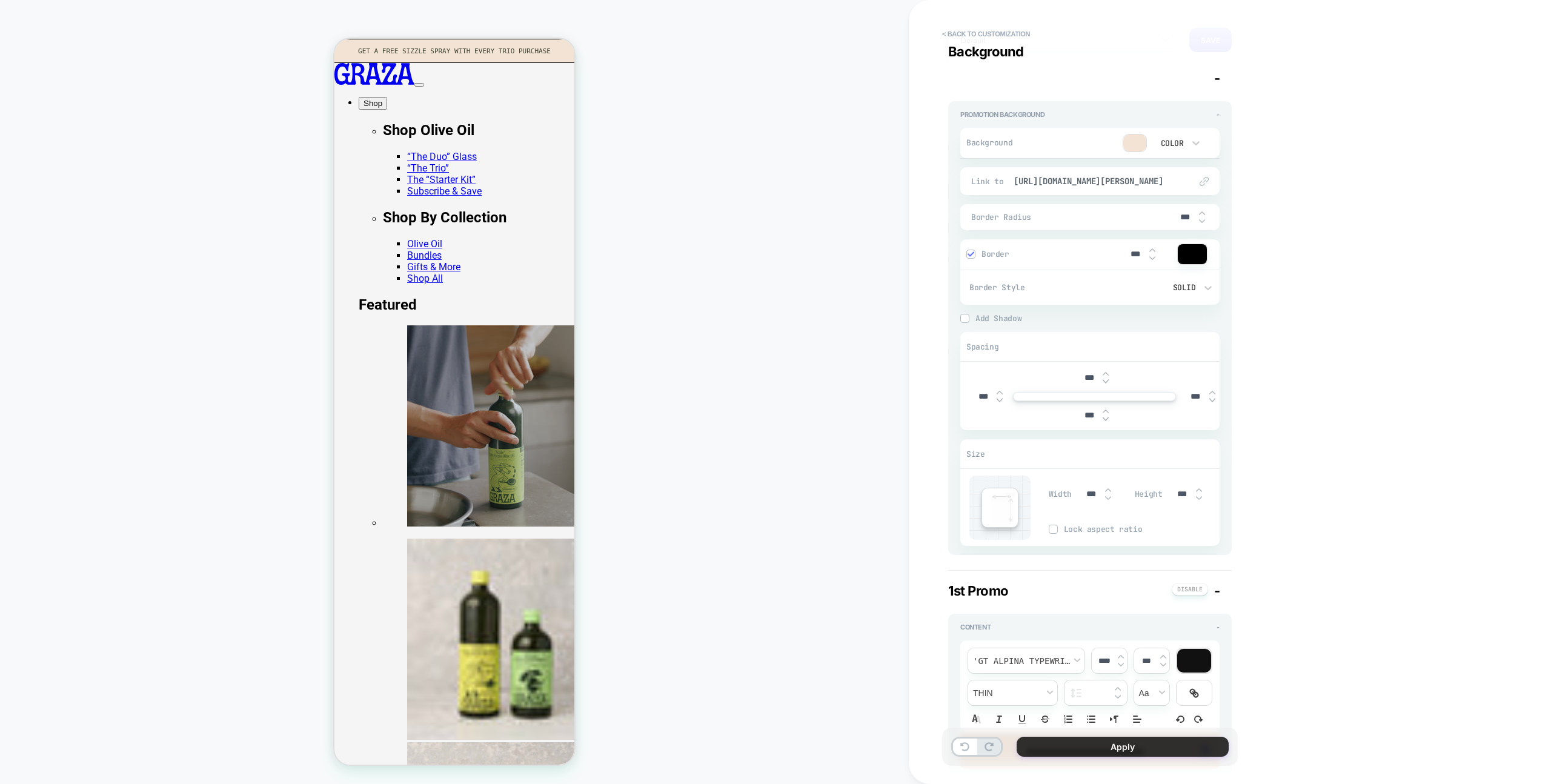
click at [1189, 754] on button "Apply" at bounding box center [1123, 747] width 212 height 20
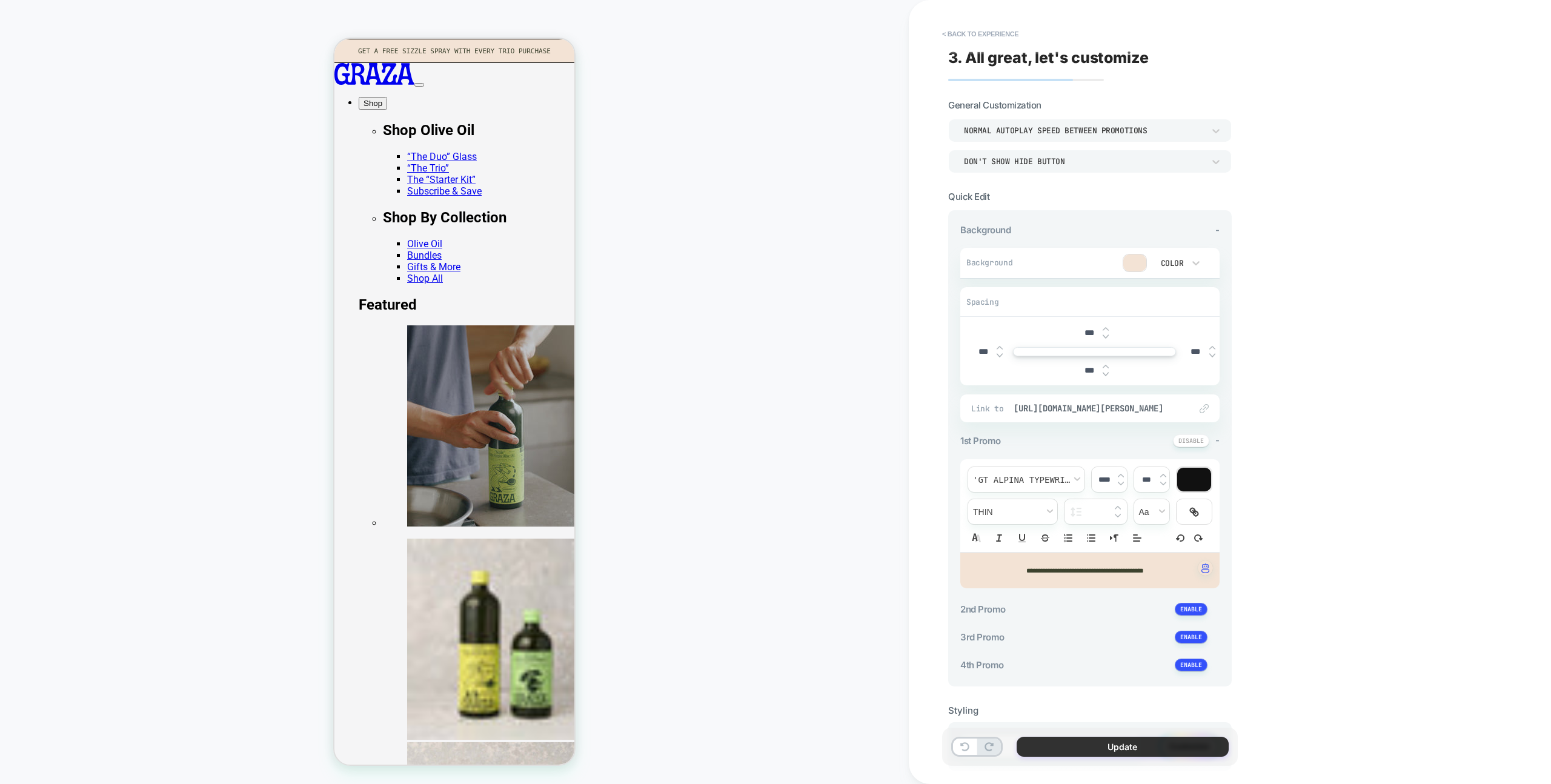
click at [1167, 749] on button "Update" at bounding box center [1123, 747] width 212 height 20
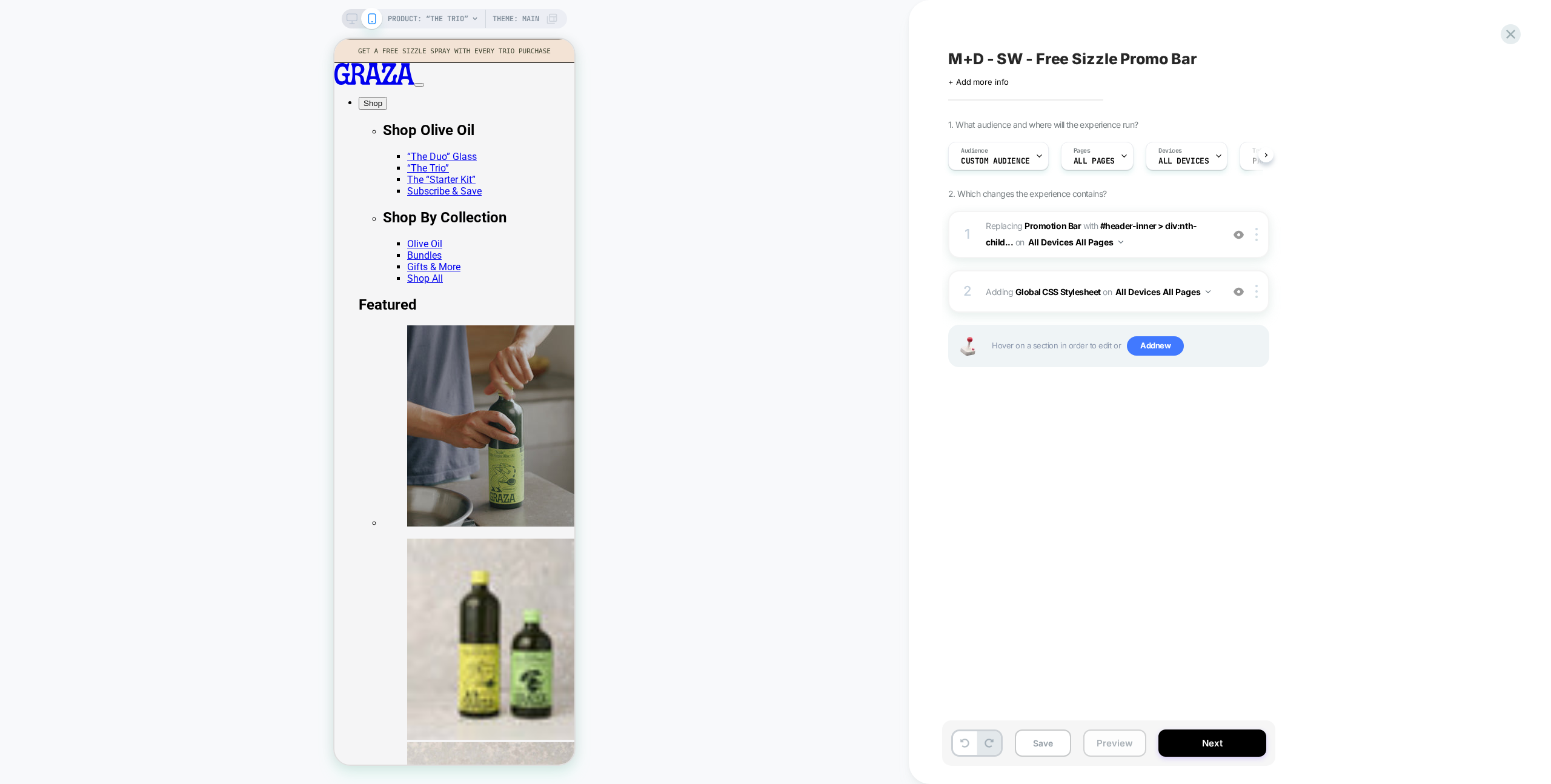
click at [1097, 743] on button "Preview" at bounding box center [1115, 743] width 63 height 27
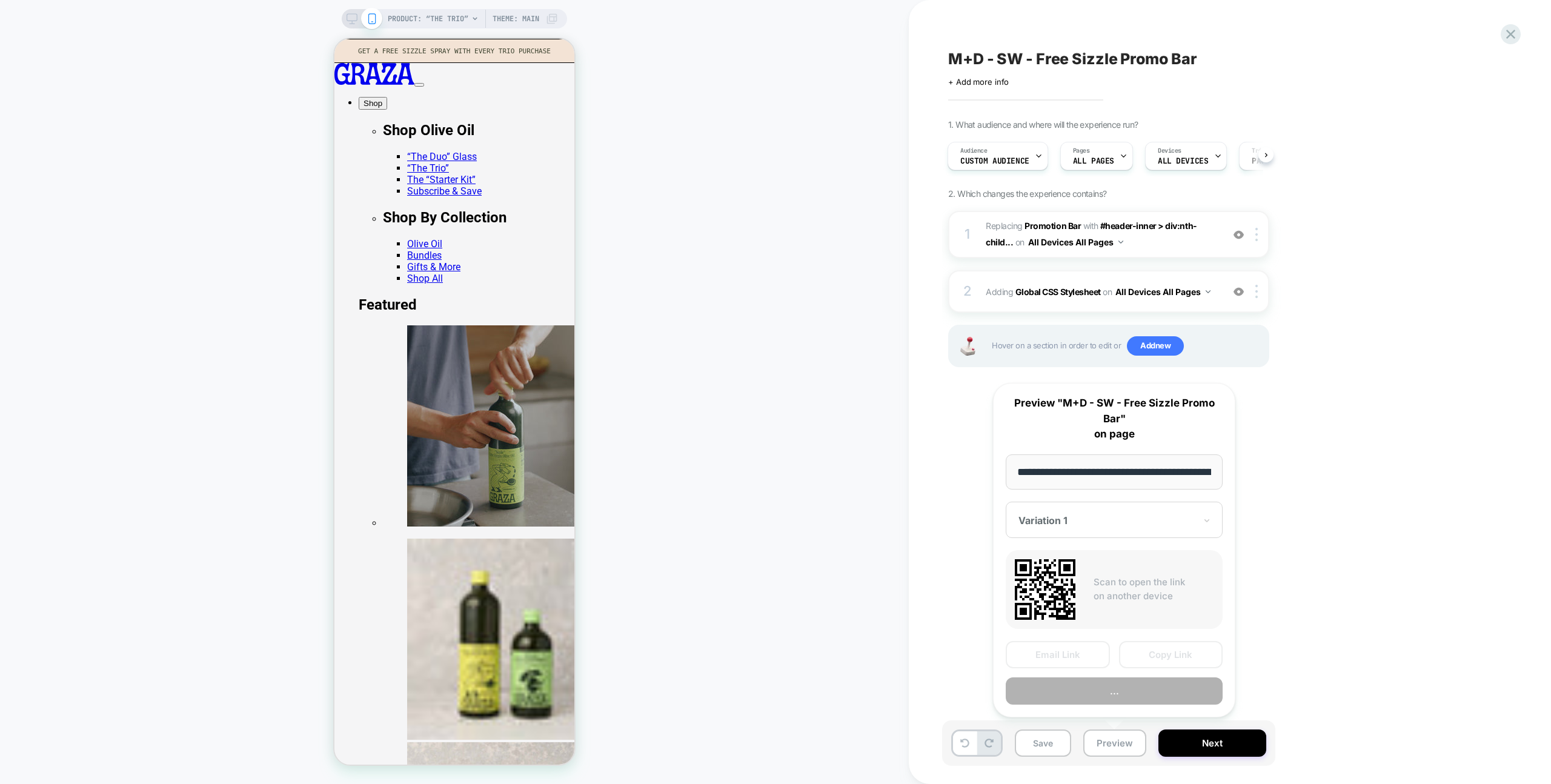
scroll to position [0, 90]
click at [1133, 683] on button "Preview" at bounding box center [1114, 691] width 217 height 27
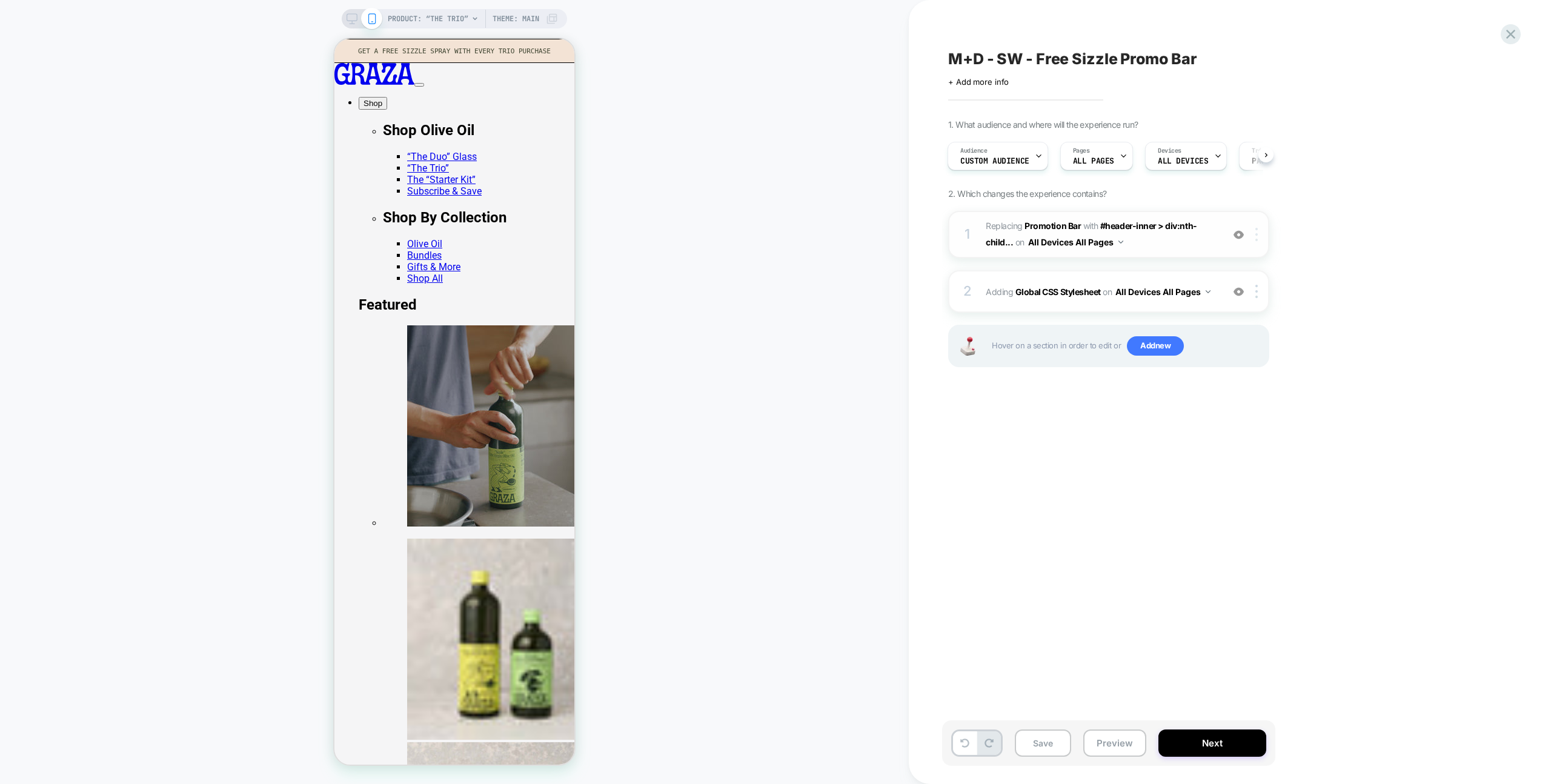
click at [1259, 235] on div at bounding box center [1259, 235] width 20 height 13
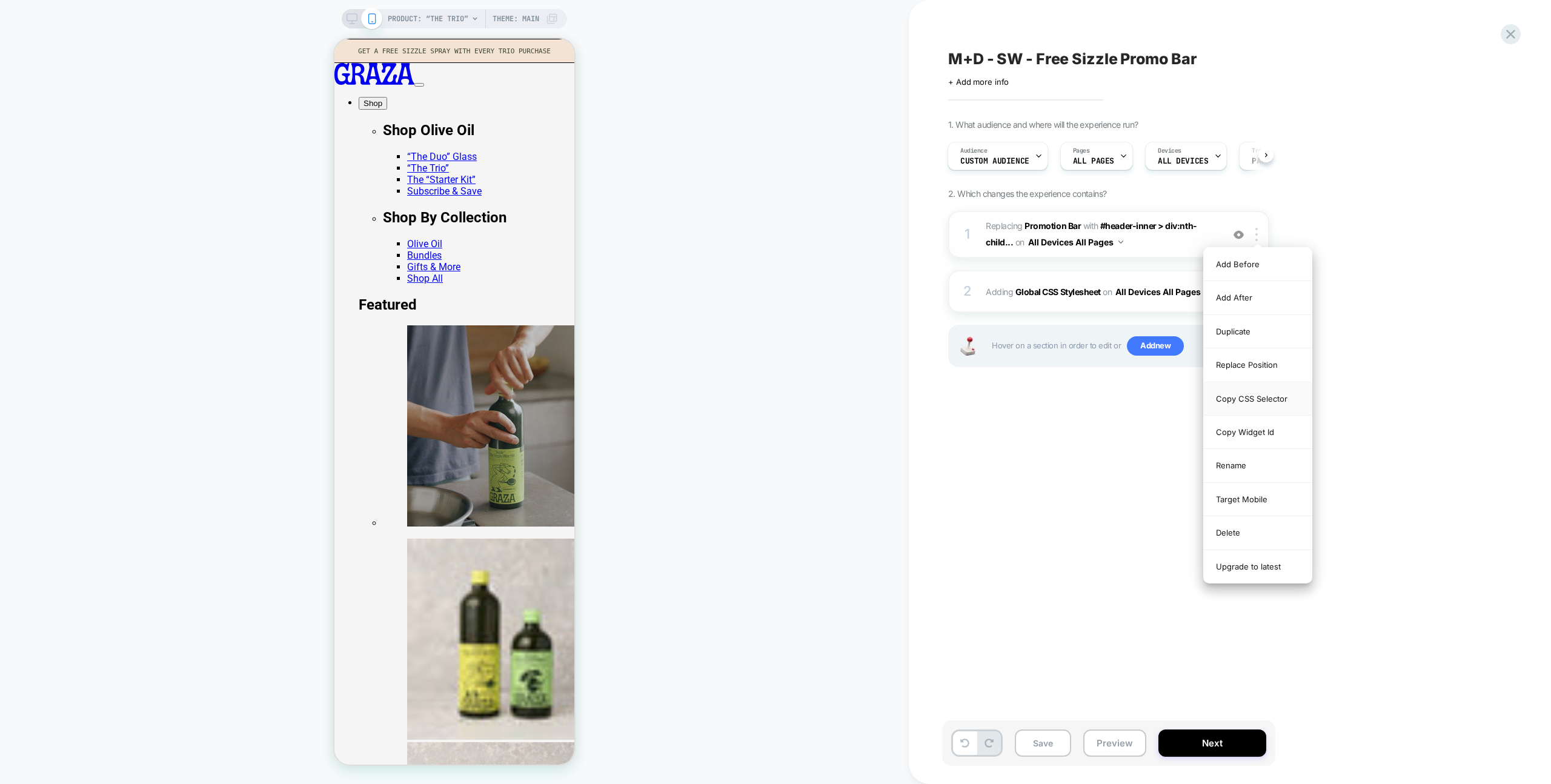
drag, startPoint x: 1274, startPoint y: 425, endPoint x: 1264, endPoint y: 412, distance: 16.4
click at [1274, 425] on div "Copy Widget Id" at bounding box center [1258, 432] width 108 height 33
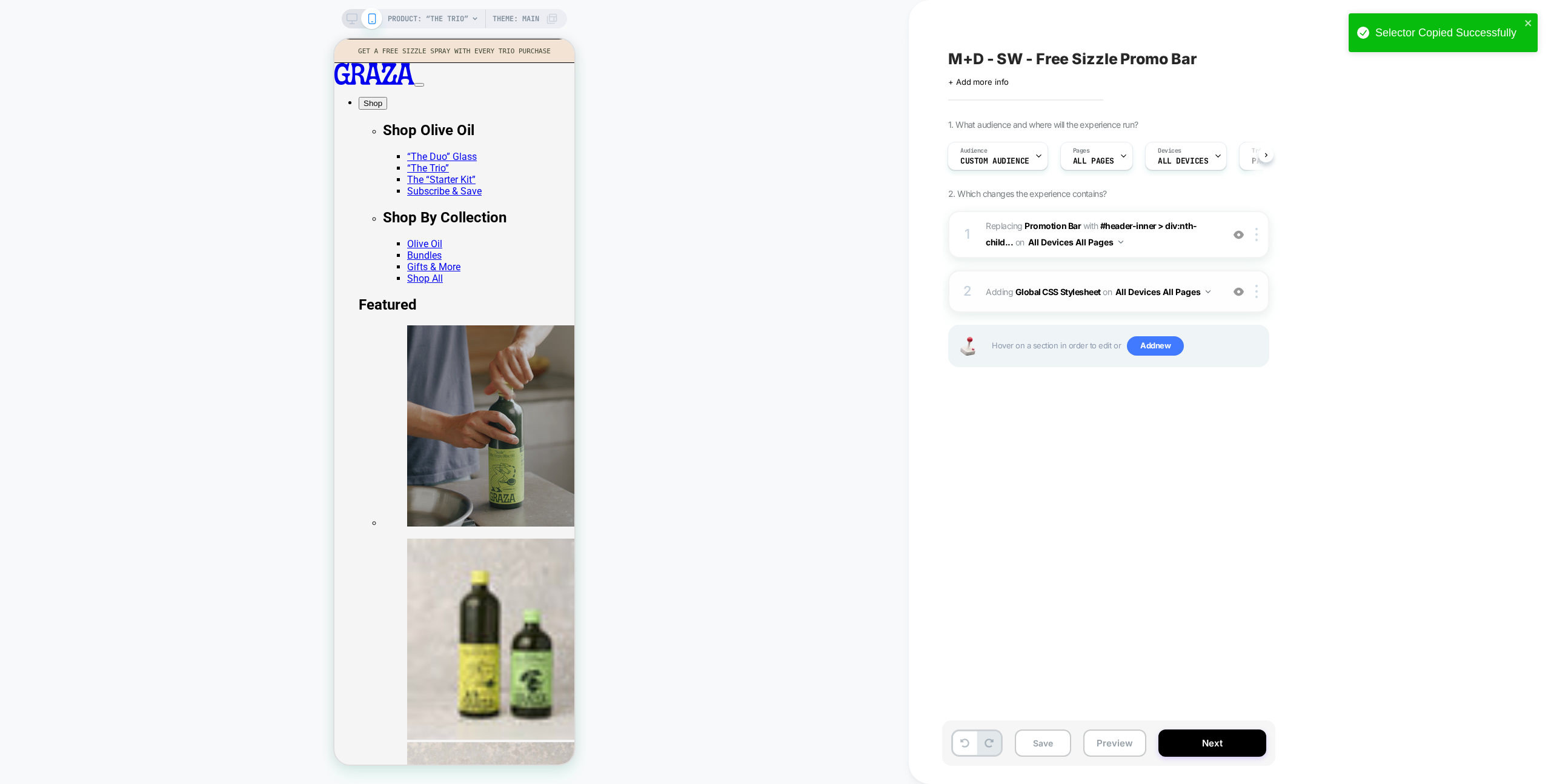
click at [1153, 273] on div "2 Adding Global CSS Stylesheet on All Devices All Pages Add Before Add After Ta…" at bounding box center [1109, 291] width 321 height 43
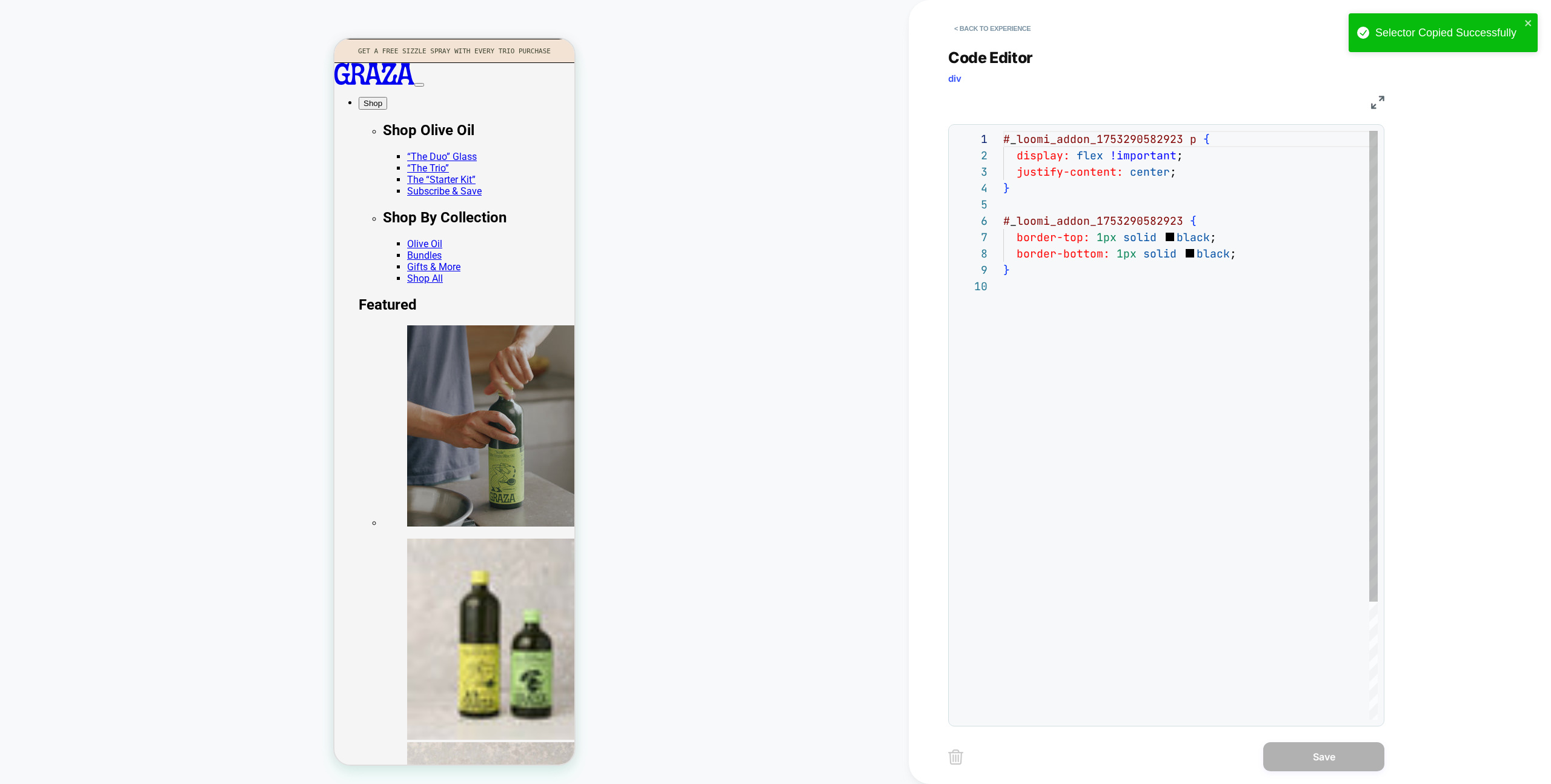
scroll to position [147, 0]
click at [1181, 224] on div "# _ loomi_addon_1753290582923 p { display: flex !important ; justify-content: c…" at bounding box center [1191, 499] width 374 height 736
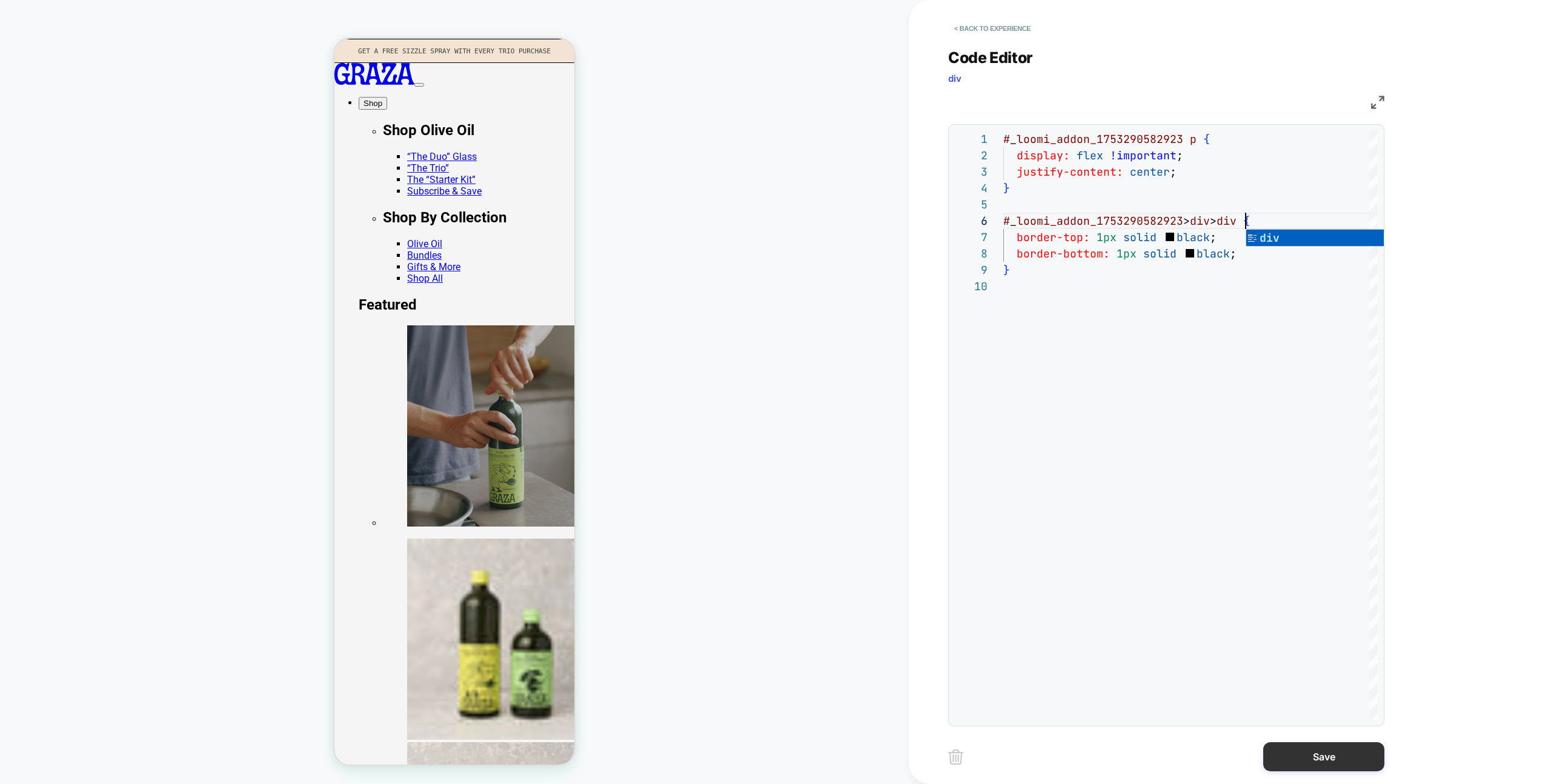
type textarea "**********"
click at [1307, 771] on button "Save" at bounding box center [1324, 757] width 121 height 29
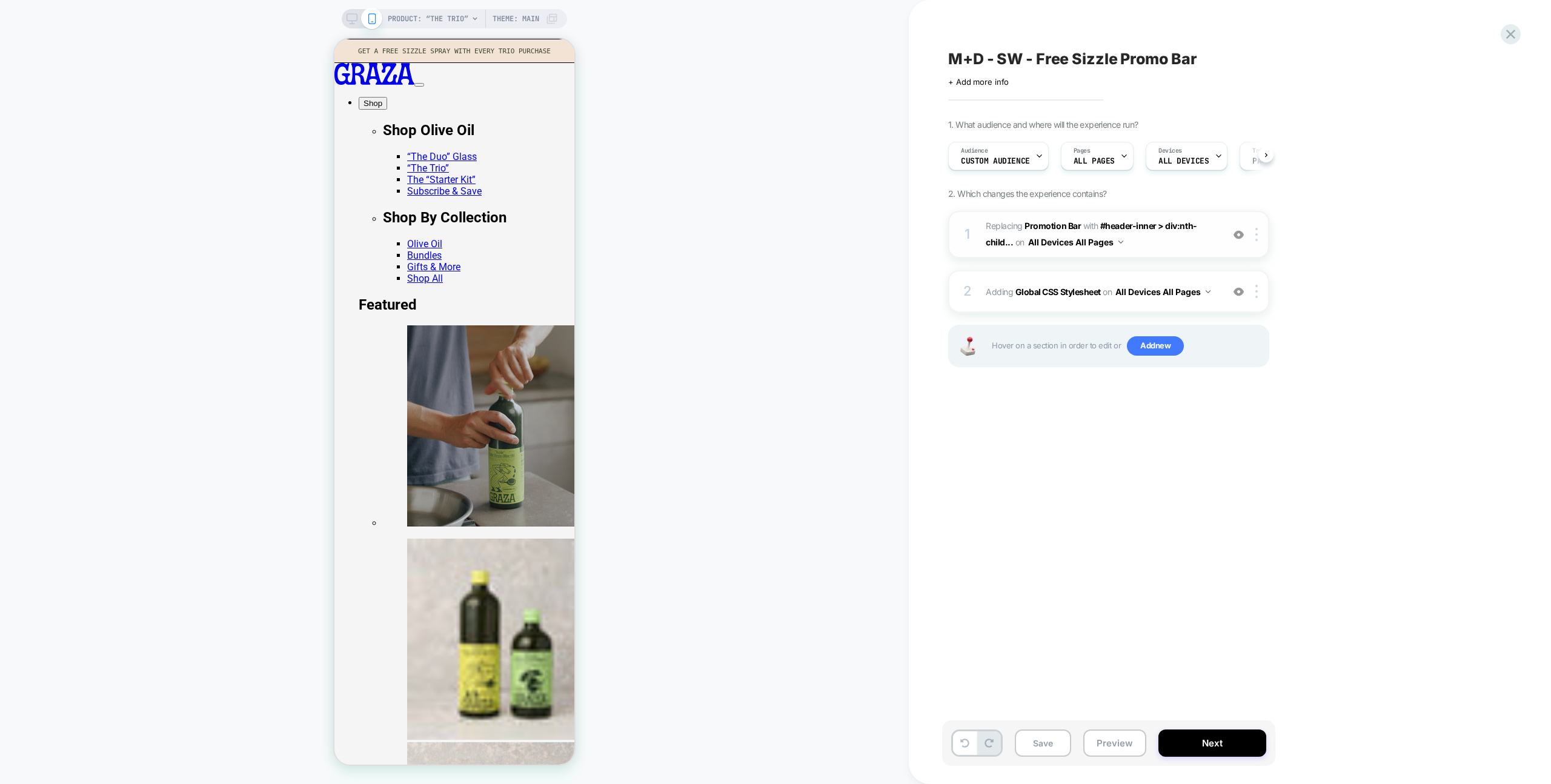
scroll to position [0, 1]
click at [1188, 240] on span "#_loomi_addon_1753290582923 Replacing Promotion Bar WITH #header-inner > div:nt…" at bounding box center [1101, 234] width 231 height 33
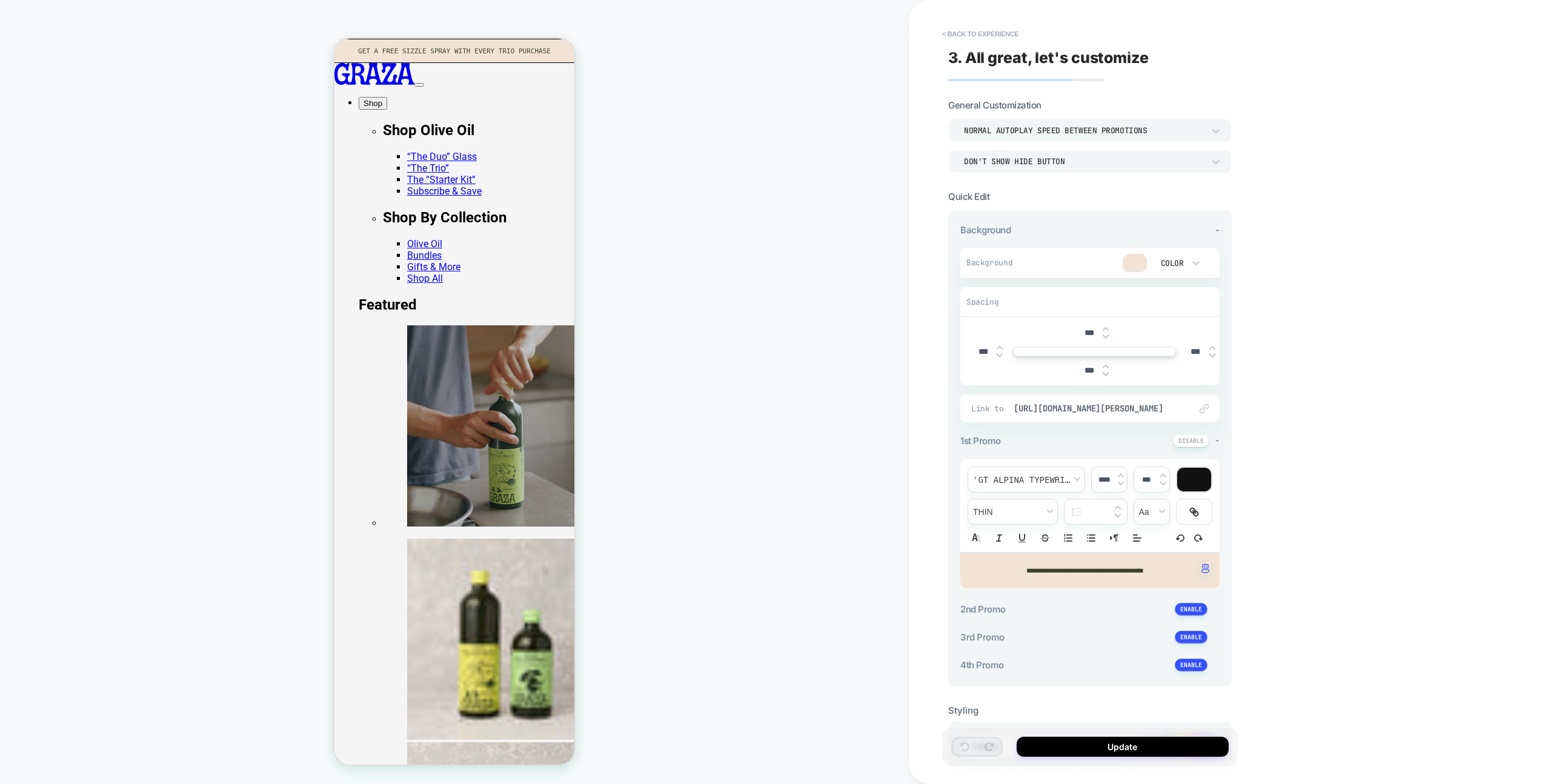
scroll to position [65, 0]
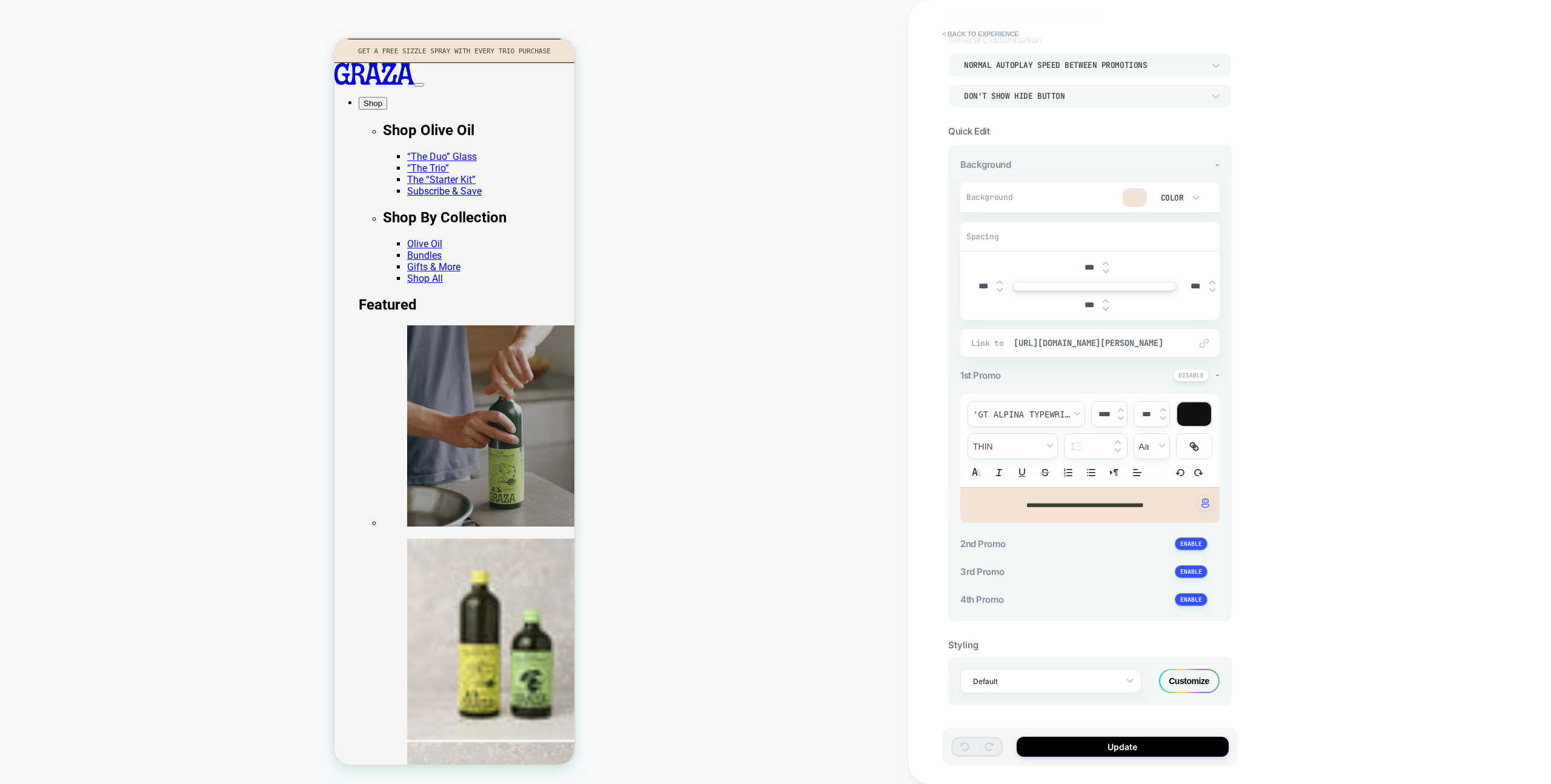
click at [1182, 676] on div "Customize" at bounding box center [1189, 681] width 61 height 24
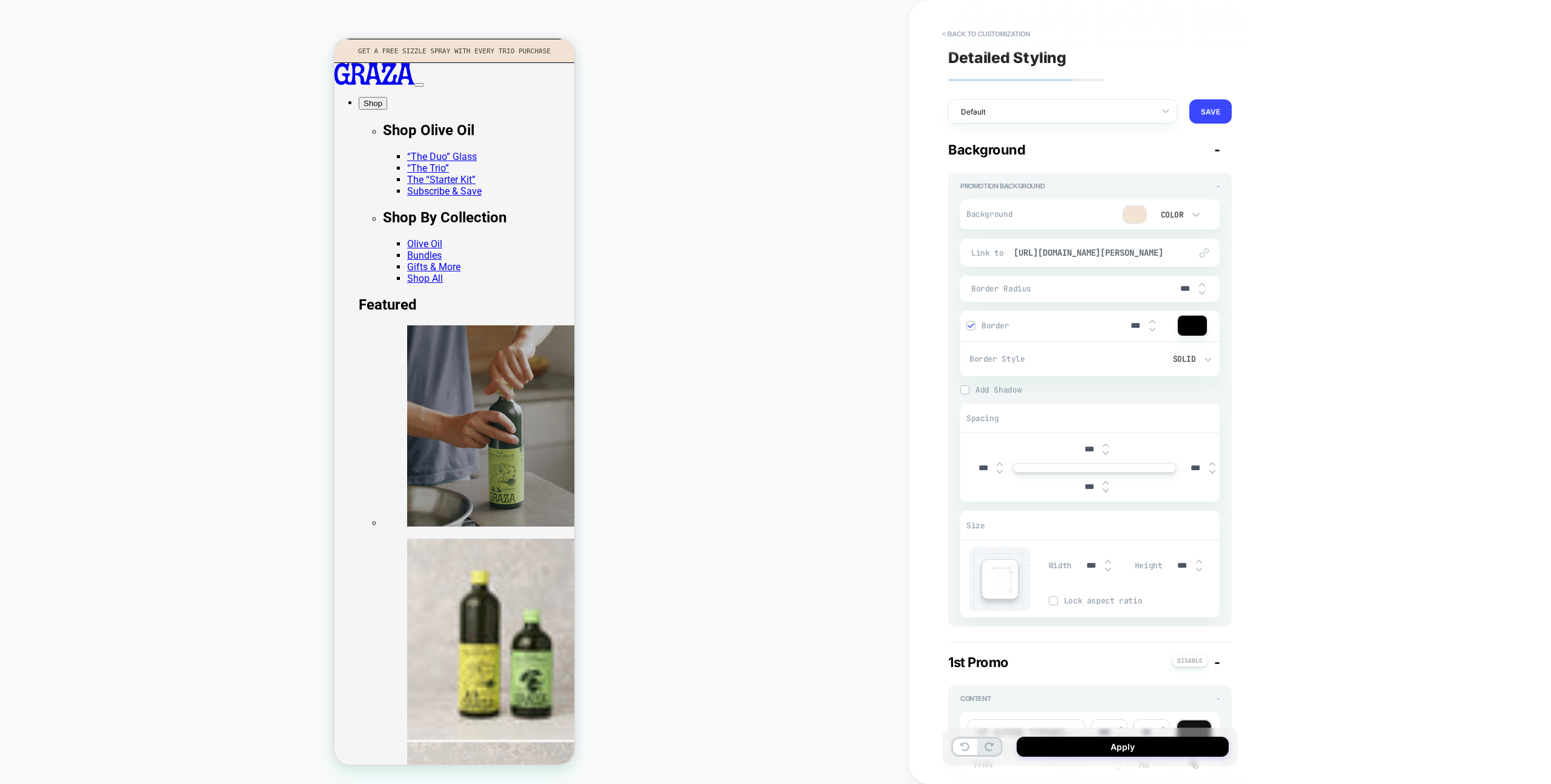
click at [986, 325] on span "Border" at bounding box center [1049, 325] width 135 height 10
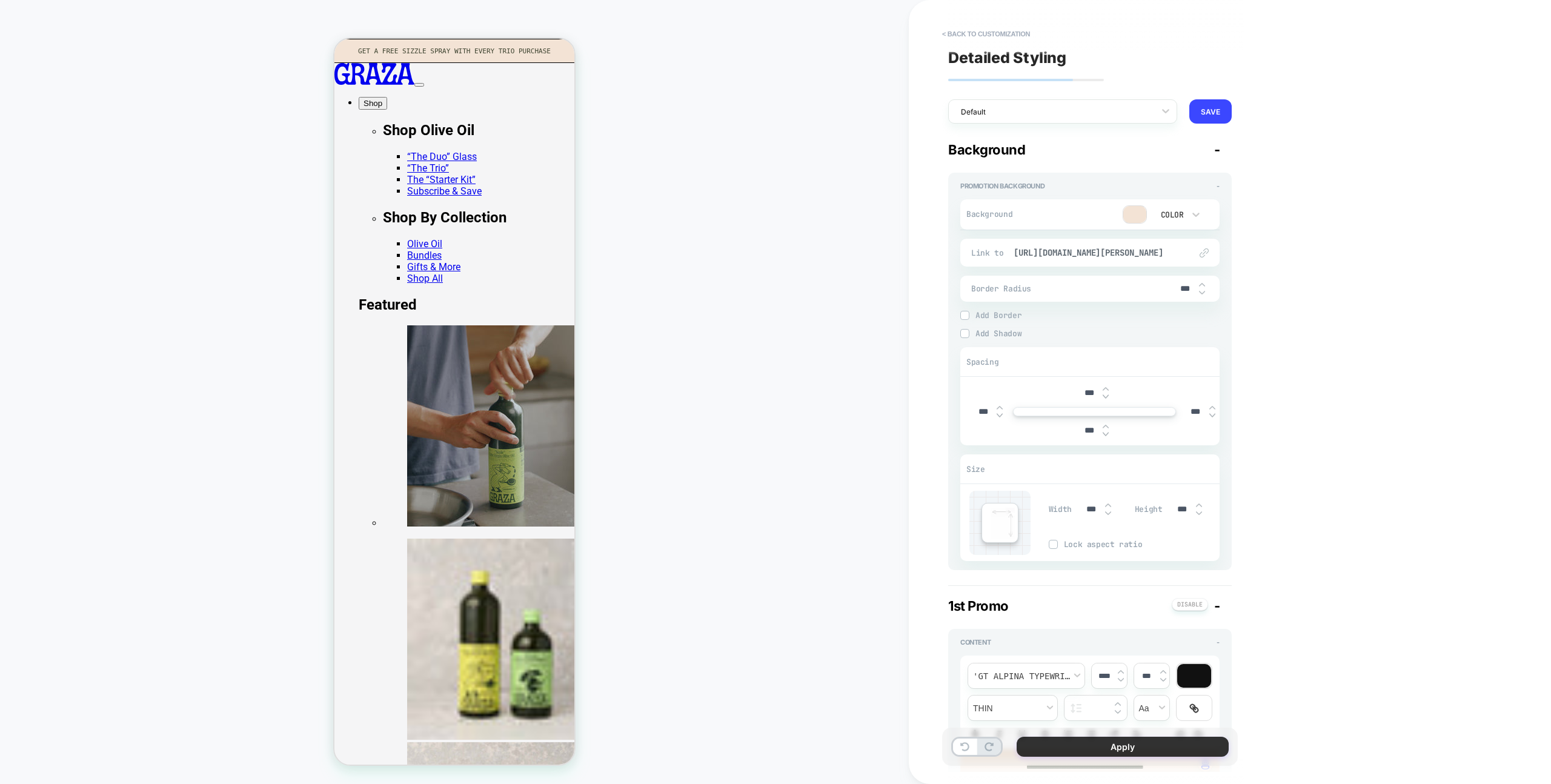
click at [1115, 745] on button "Apply" at bounding box center [1123, 747] width 212 height 20
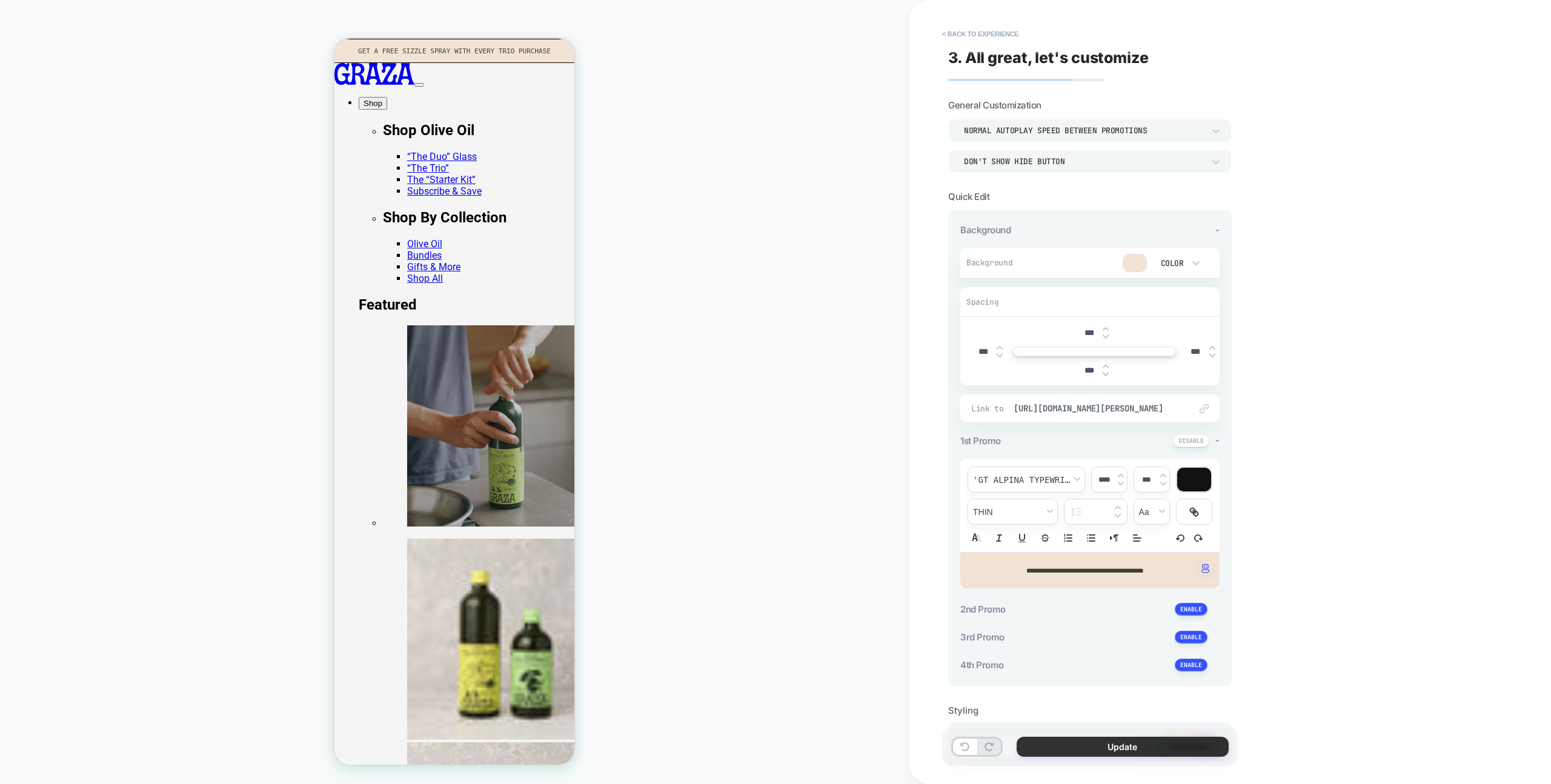
click at [1111, 745] on button "Update" at bounding box center [1123, 747] width 212 height 20
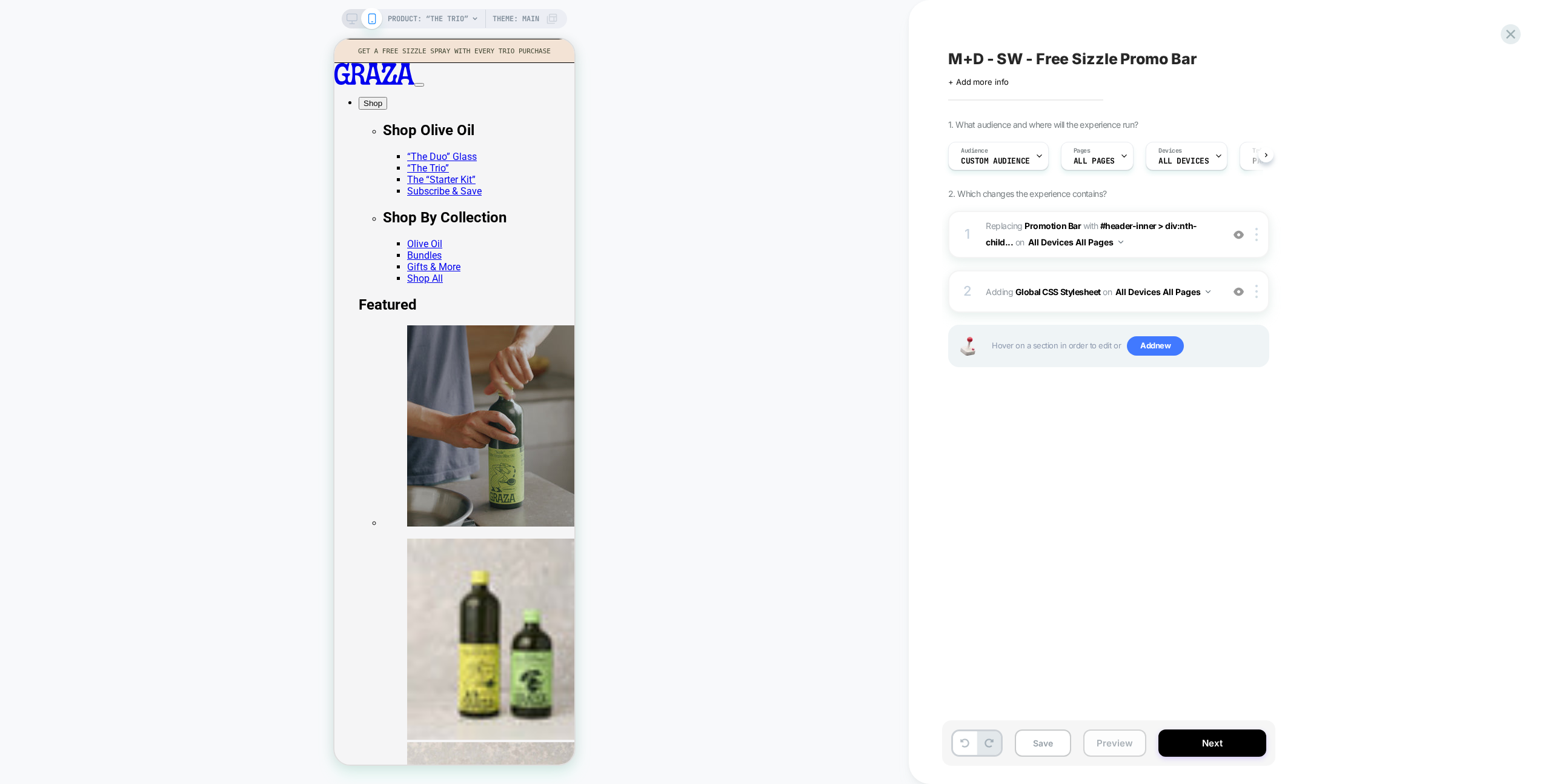
scroll to position [0, 1]
click at [1118, 745] on button "Preview" at bounding box center [1115, 743] width 63 height 27
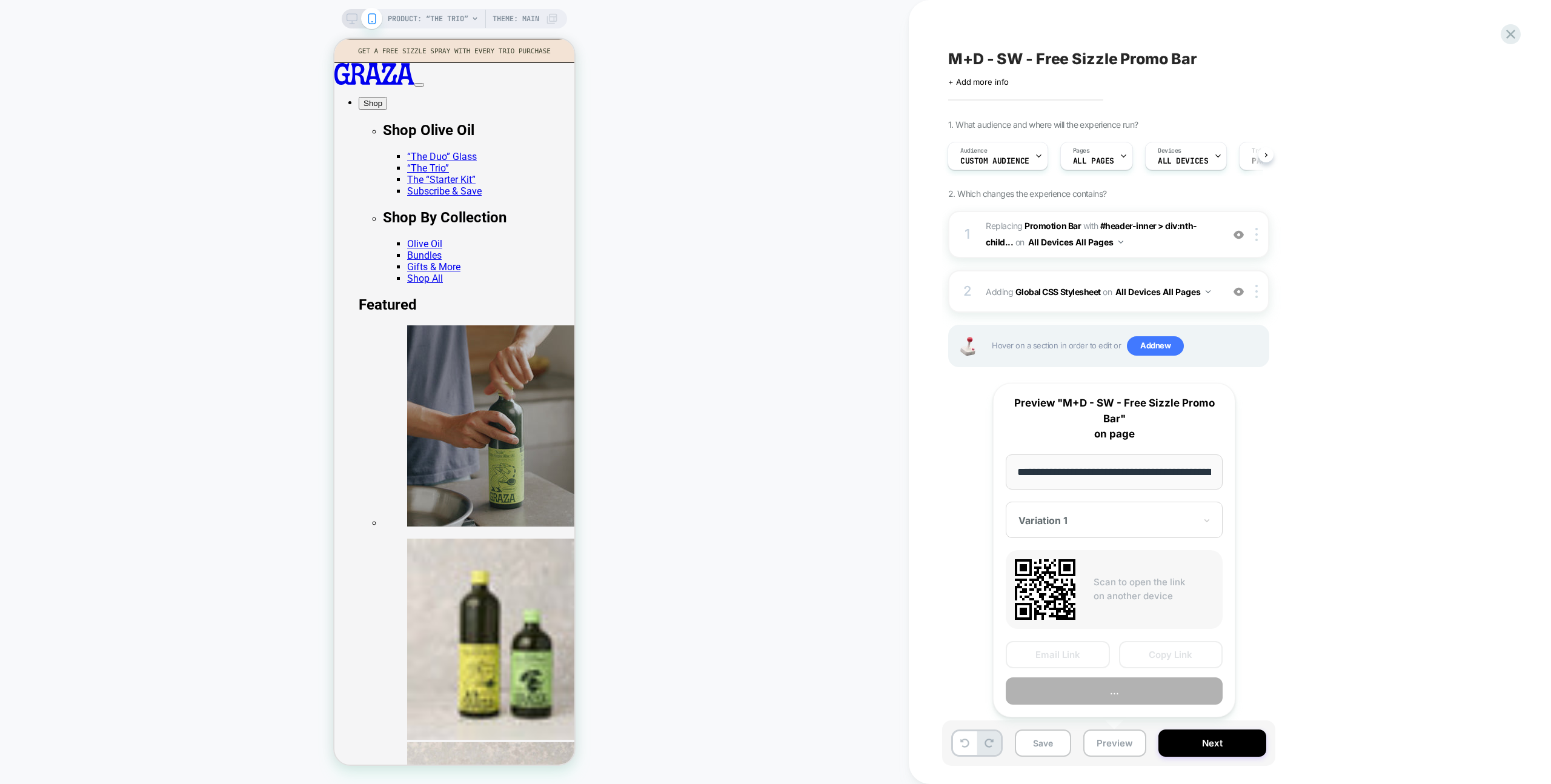
scroll to position [0, 90]
click at [1117, 700] on button "Preview" at bounding box center [1114, 691] width 217 height 27
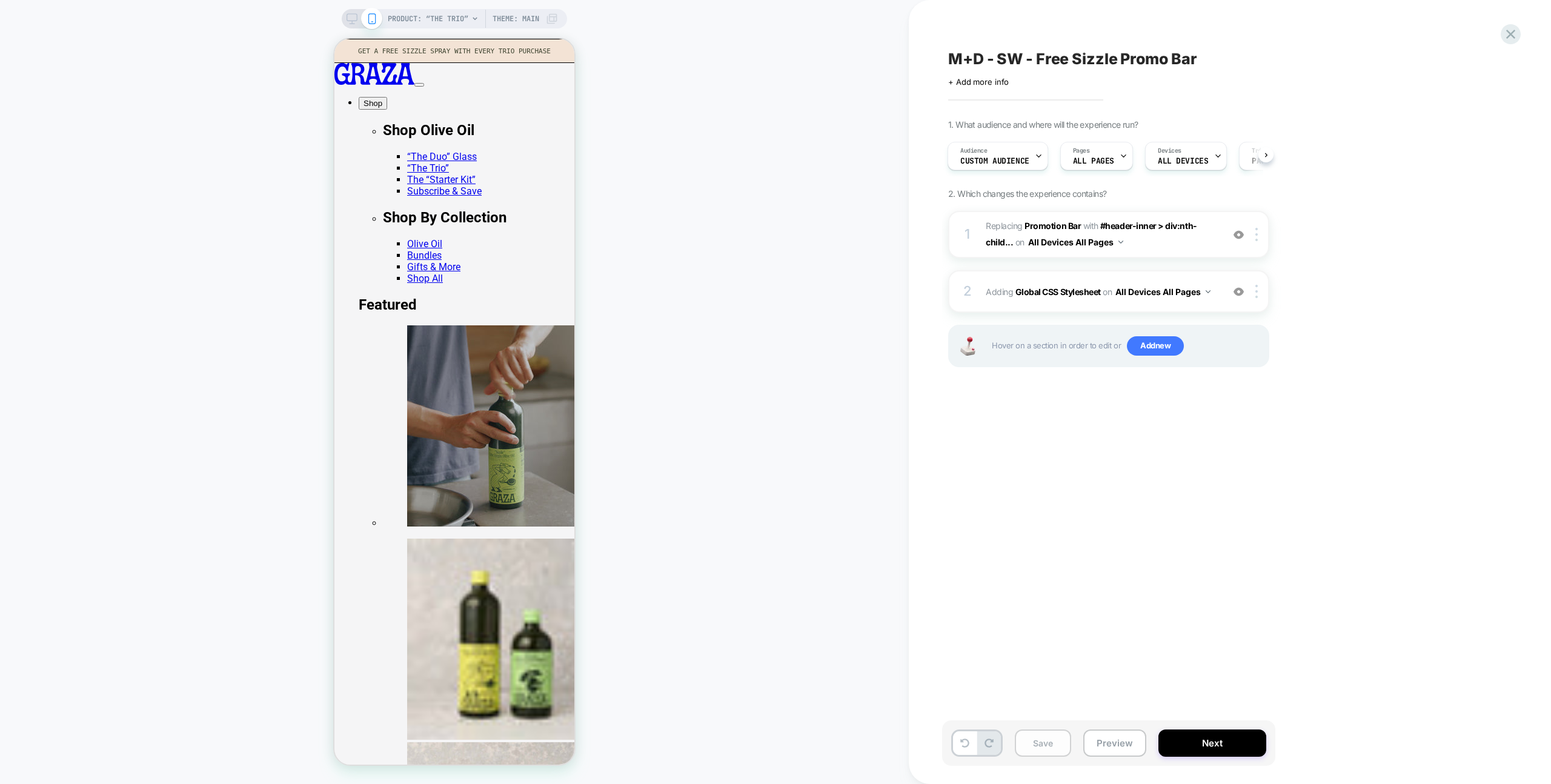
click at [1058, 754] on button "Save" at bounding box center [1043, 743] width 57 height 27
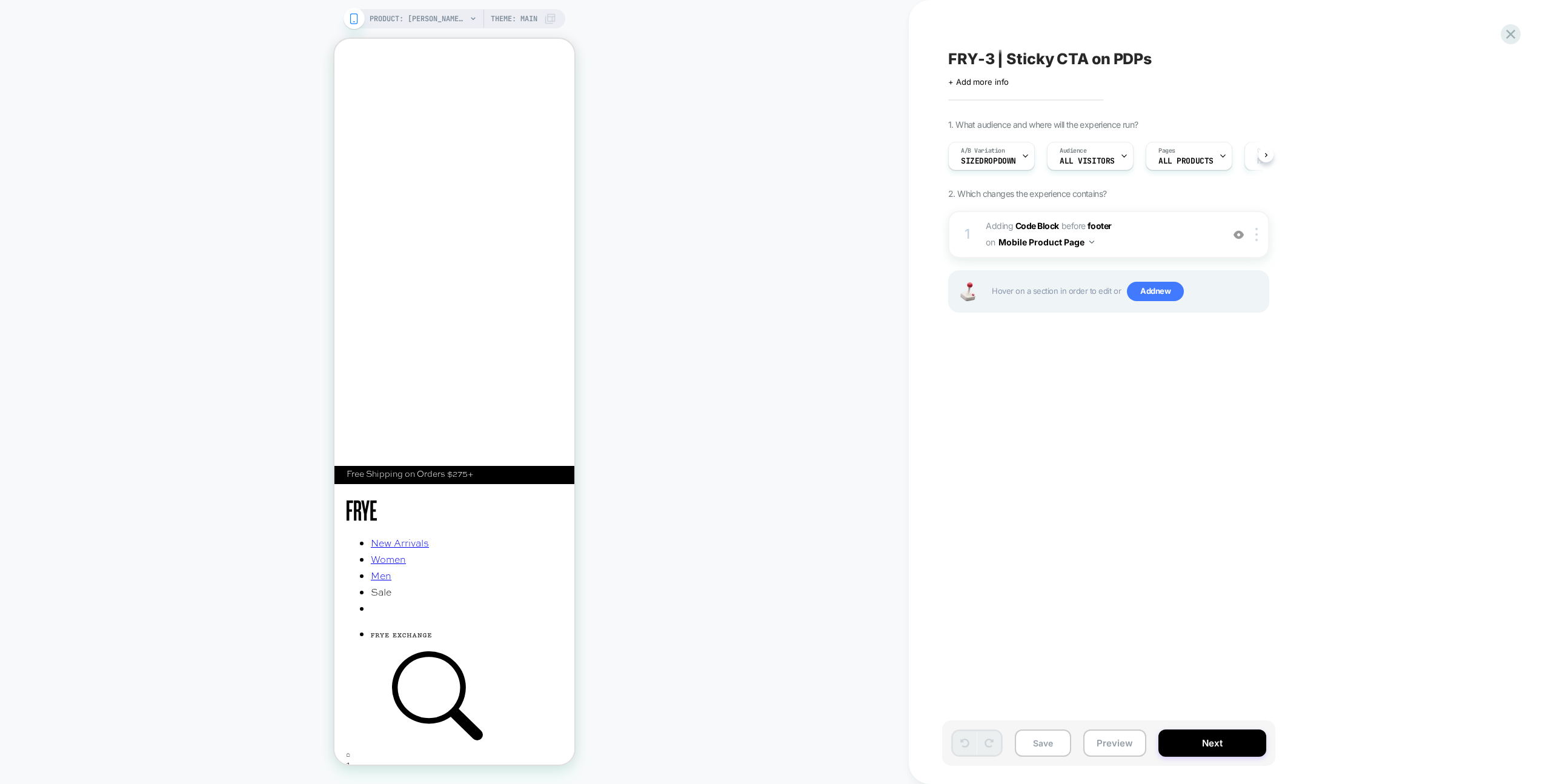
scroll to position [0, 1]
click at [1097, 755] on button "Preview" at bounding box center [1115, 743] width 63 height 27
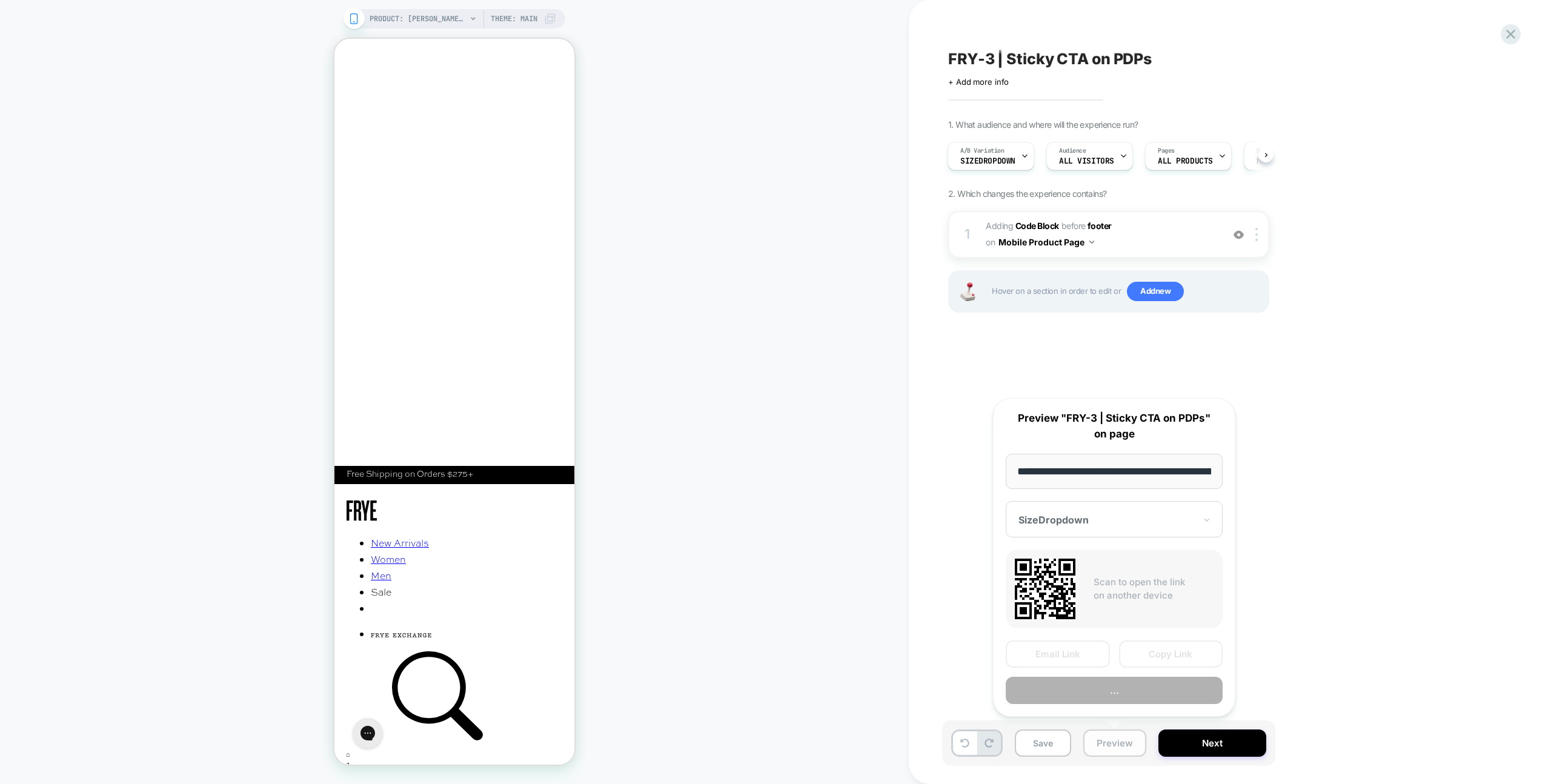
scroll to position [0, 212]
click at [1183, 651] on button "Copy Link" at bounding box center [1171, 654] width 104 height 27
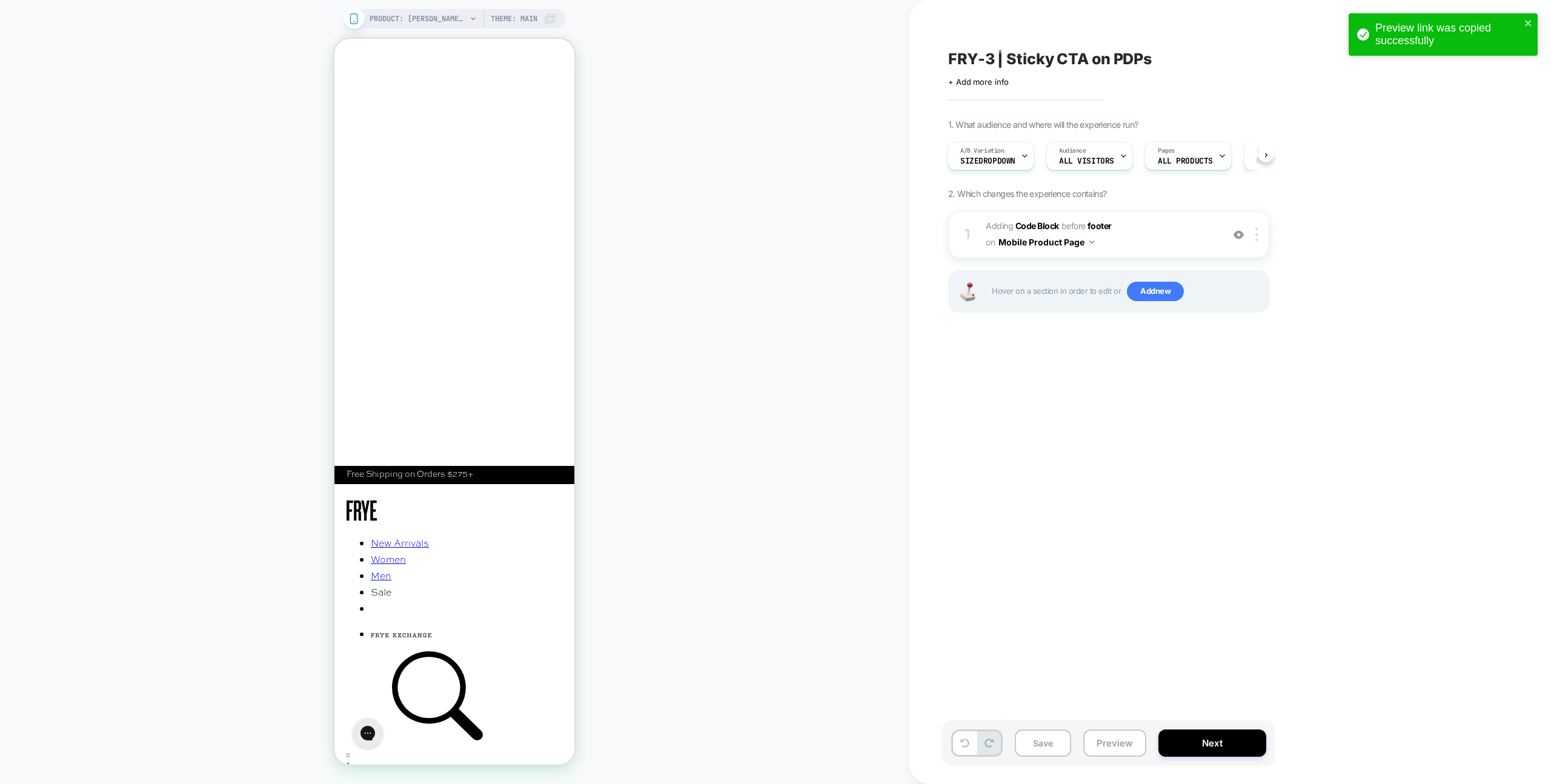
scroll to position [0, 0]
click at [355, 89] on button "Close" at bounding box center [345, 98] width 21 height 17
click at [1526, 19] on icon "close" at bounding box center [1528, 23] width 9 height 10
click at [1505, 34] on div "Preview link was copied successfully" at bounding box center [1443, 37] width 194 height 53
click at [1510, 35] on div "Preview link was copied successfully" at bounding box center [1443, 37] width 194 height 53
